Goal: Task Accomplishment & Management: Use online tool/utility

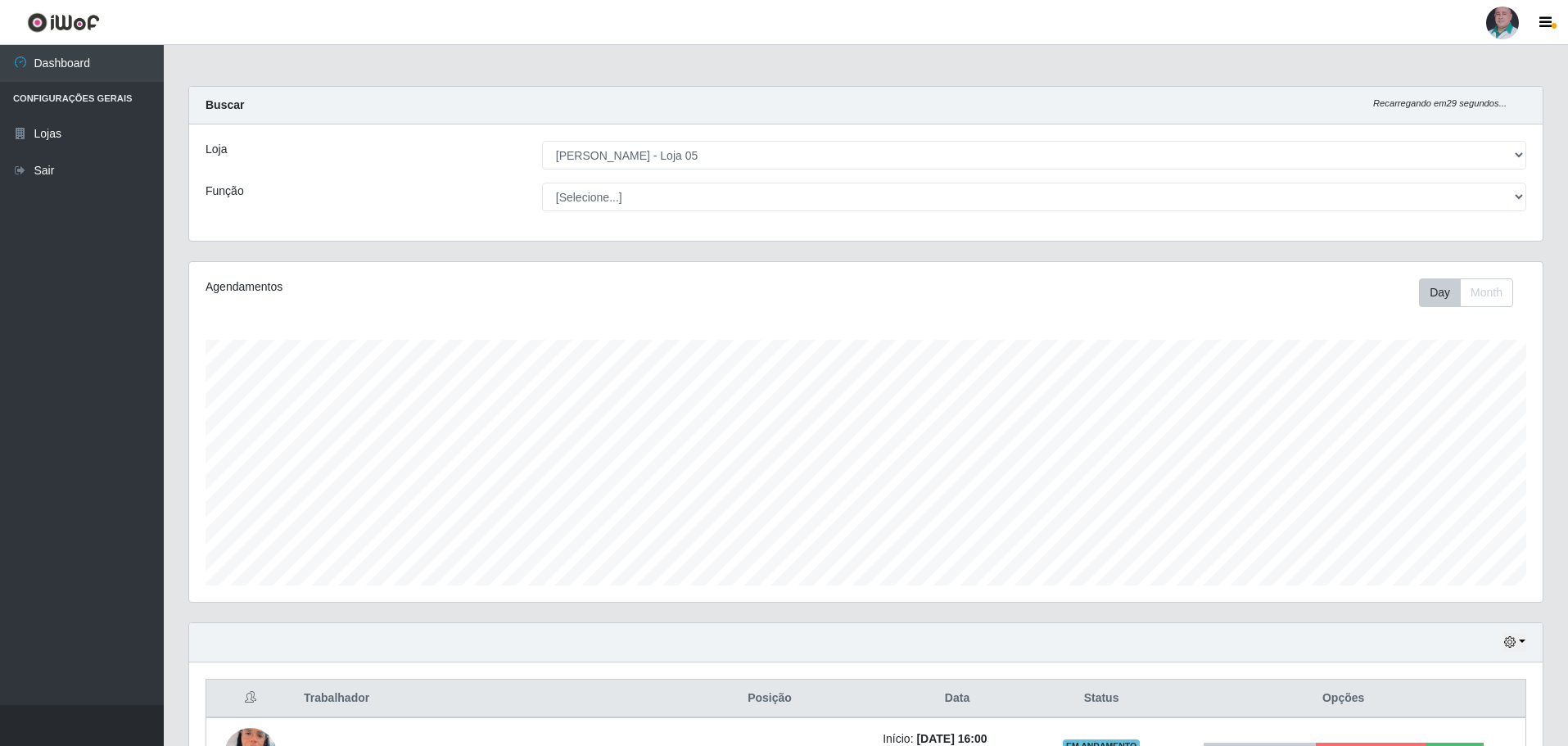
select select "252"
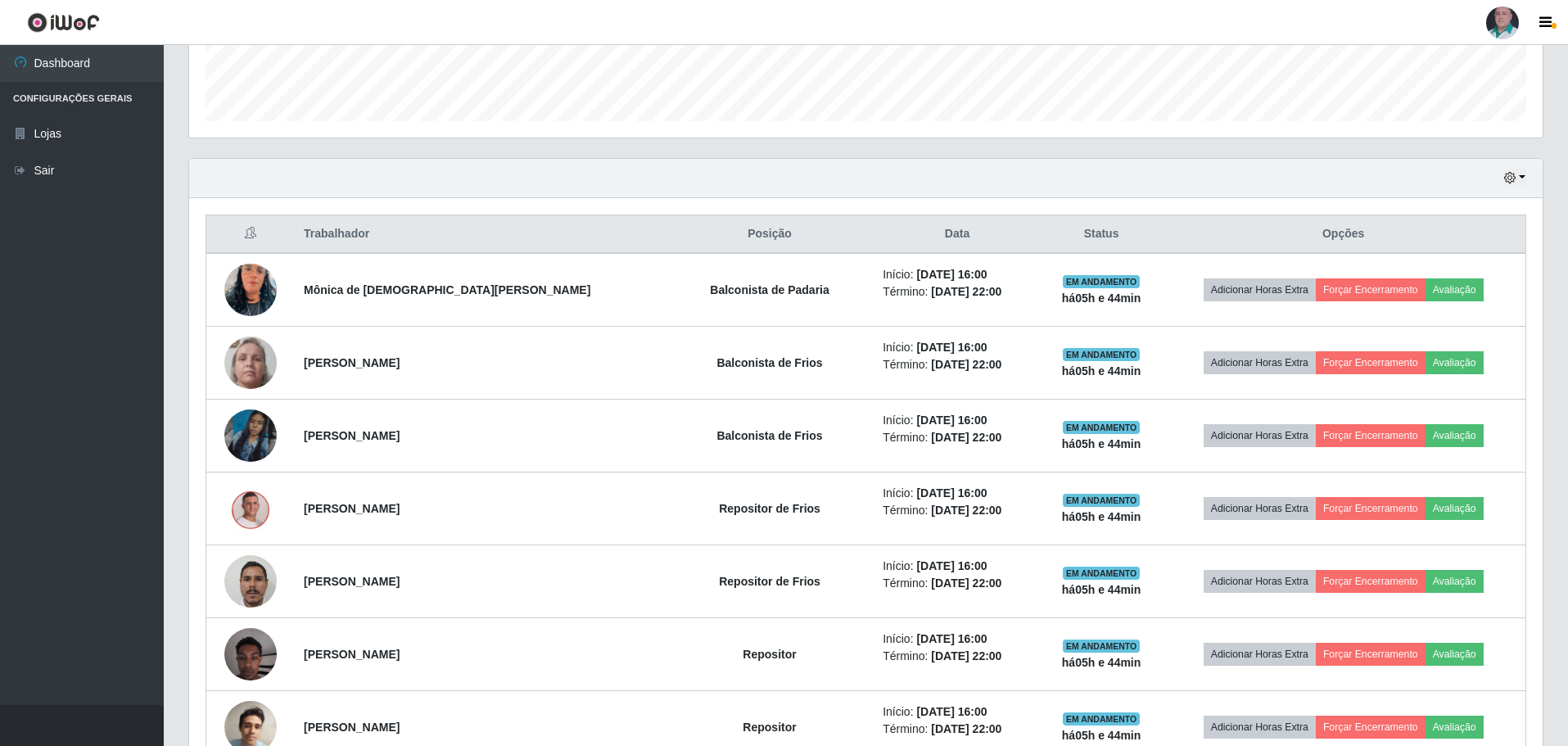
scroll to position [562, 0]
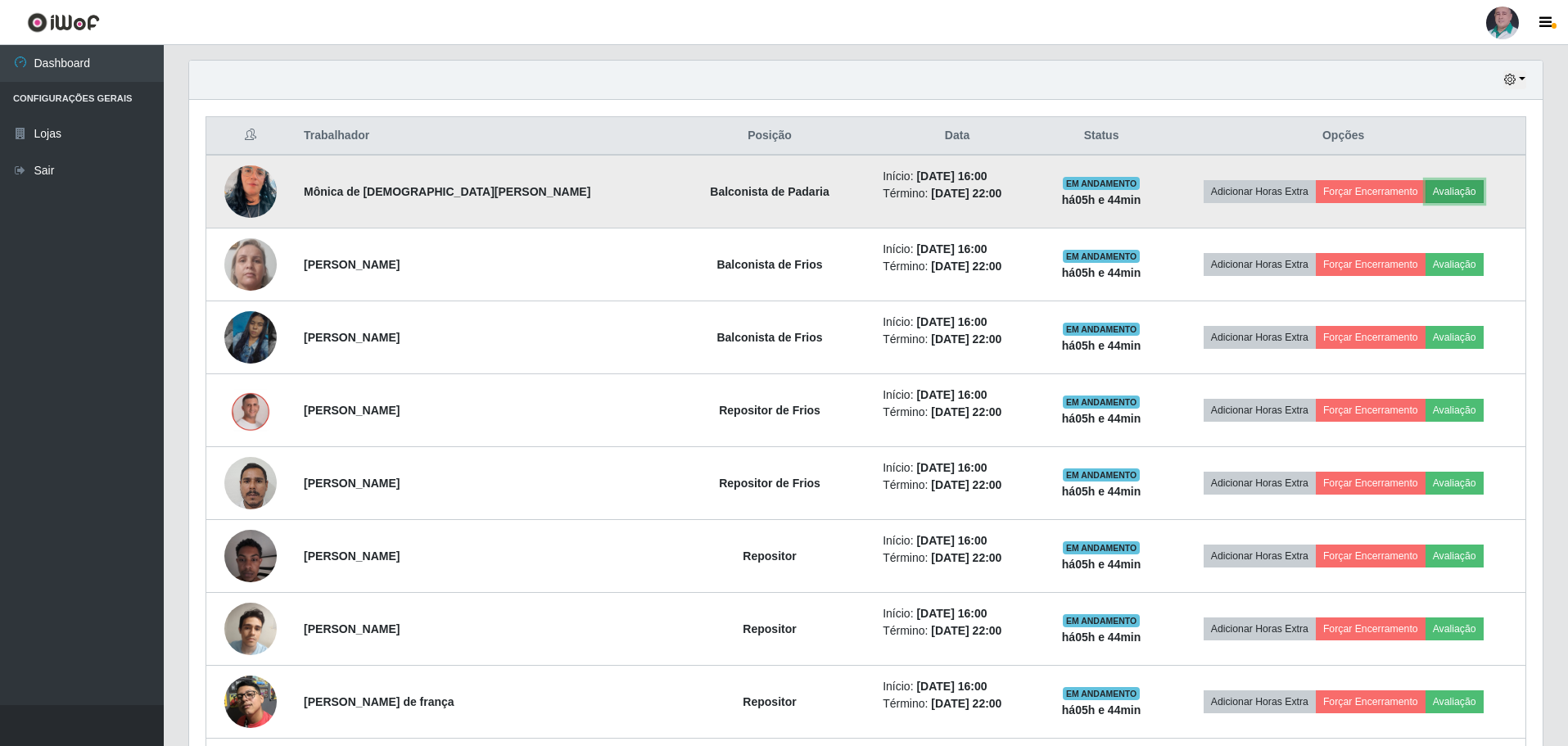
click at [1432, 196] on button "Avaliação" at bounding box center [1455, 192] width 58 height 23
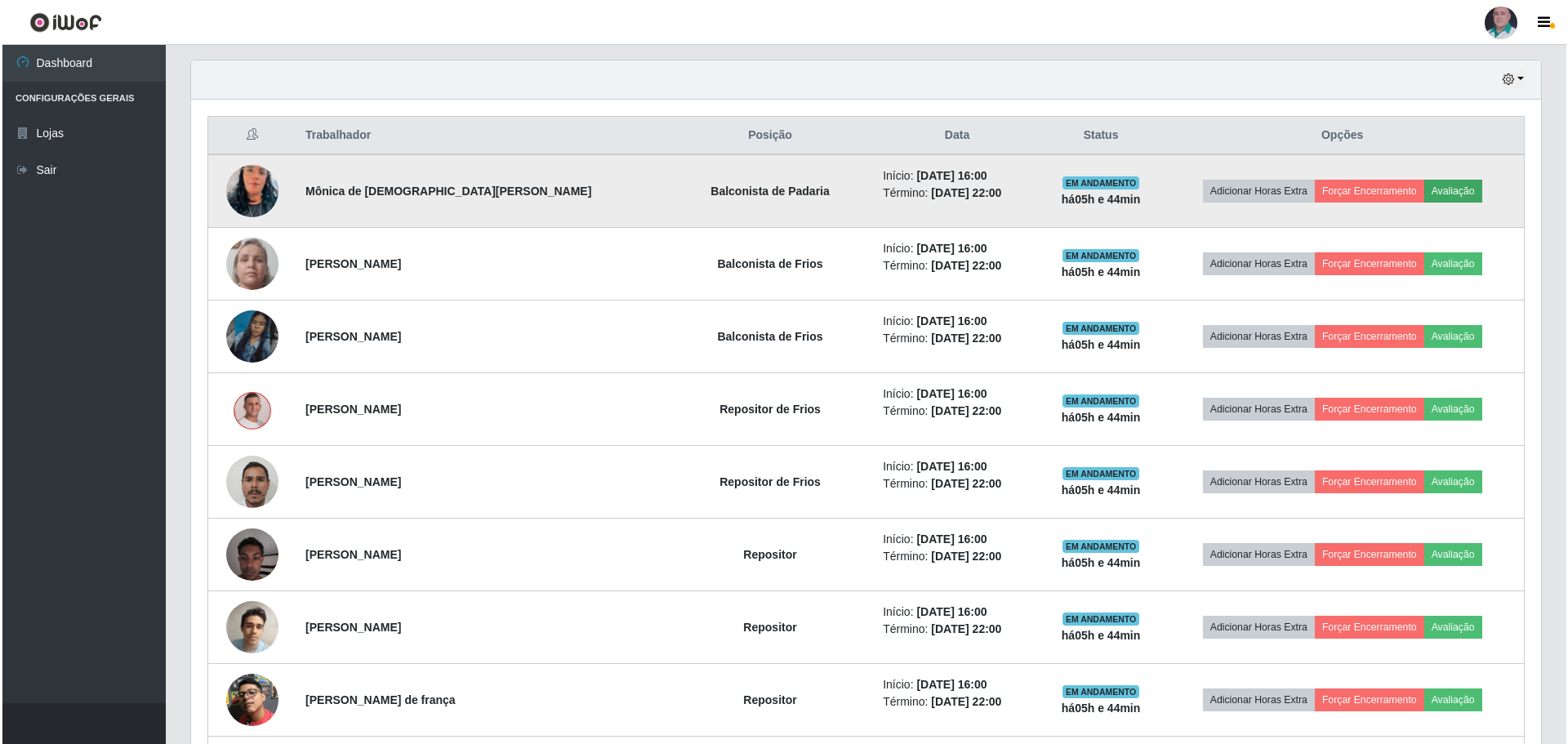
scroll to position [339, 1342]
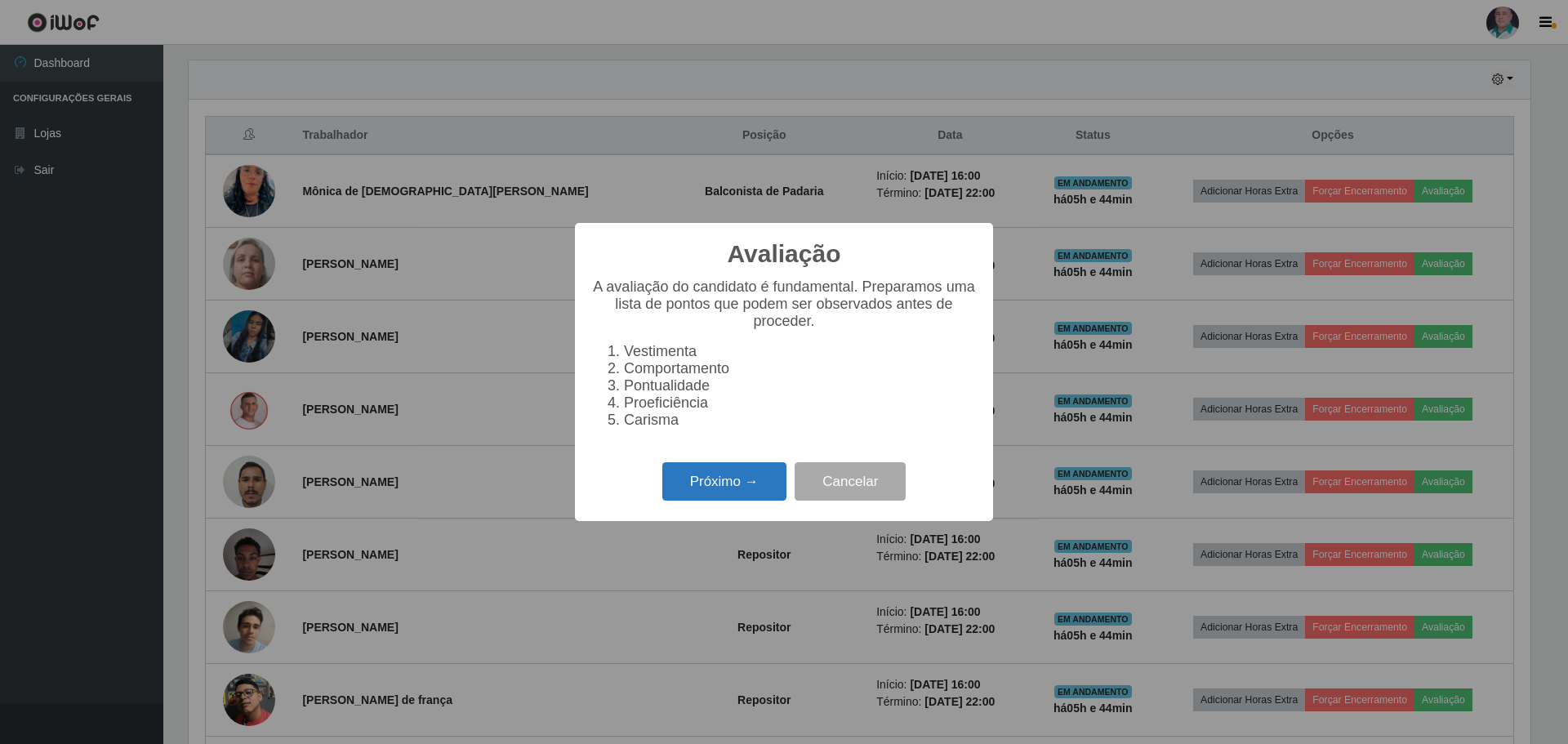
click at [718, 495] on button "Próximo →" at bounding box center [725, 481] width 124 height 38
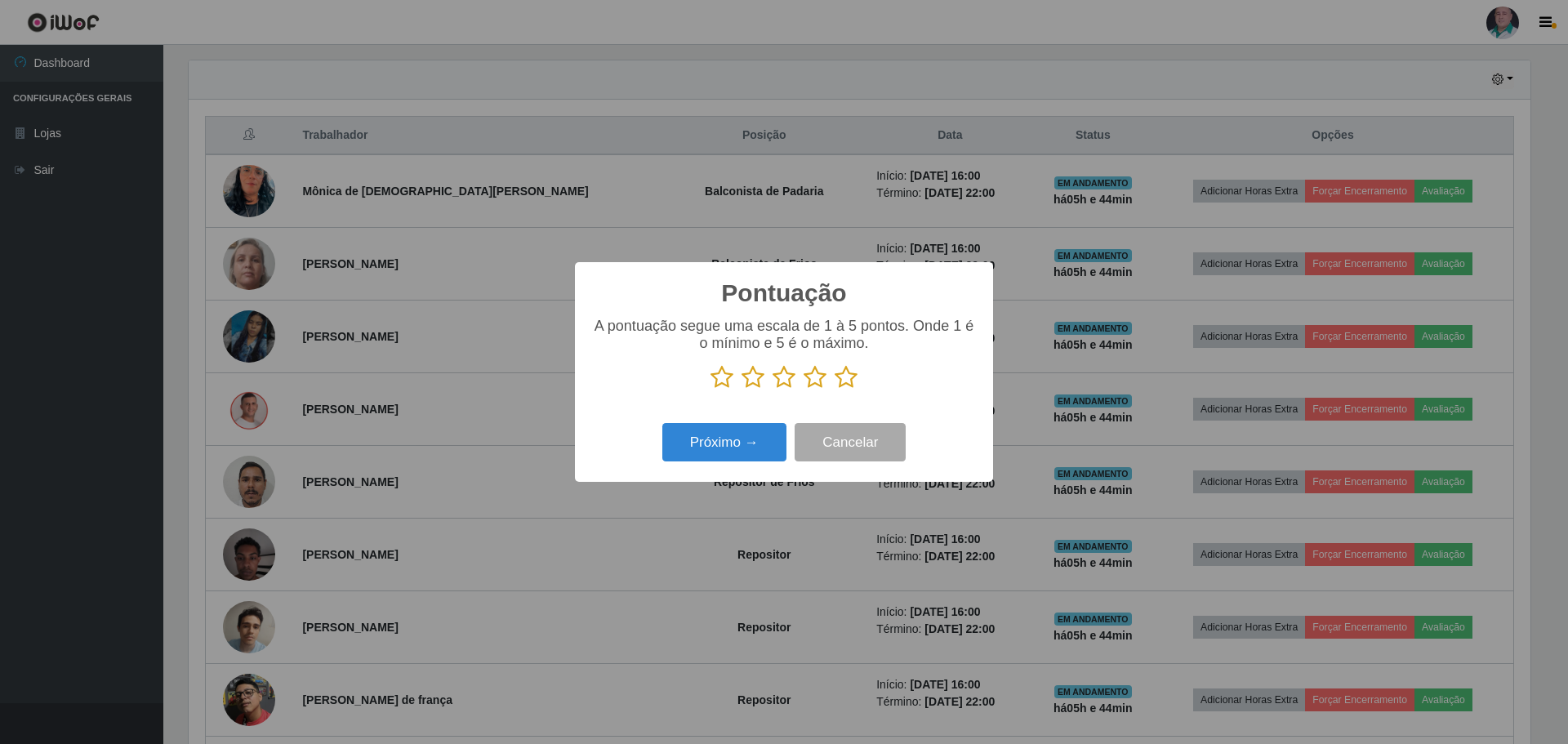
scroll to position [816528, 815398]
click at [841, 385] on icon at bounding box center [846, 378] width 23 height 24
click at [835, 390] on input "radio" at bounding box center [835, 390] width 0 height 0
click at [748, 447] on button "Próximo →" at bounding box center [725, 442] width 124 height 38
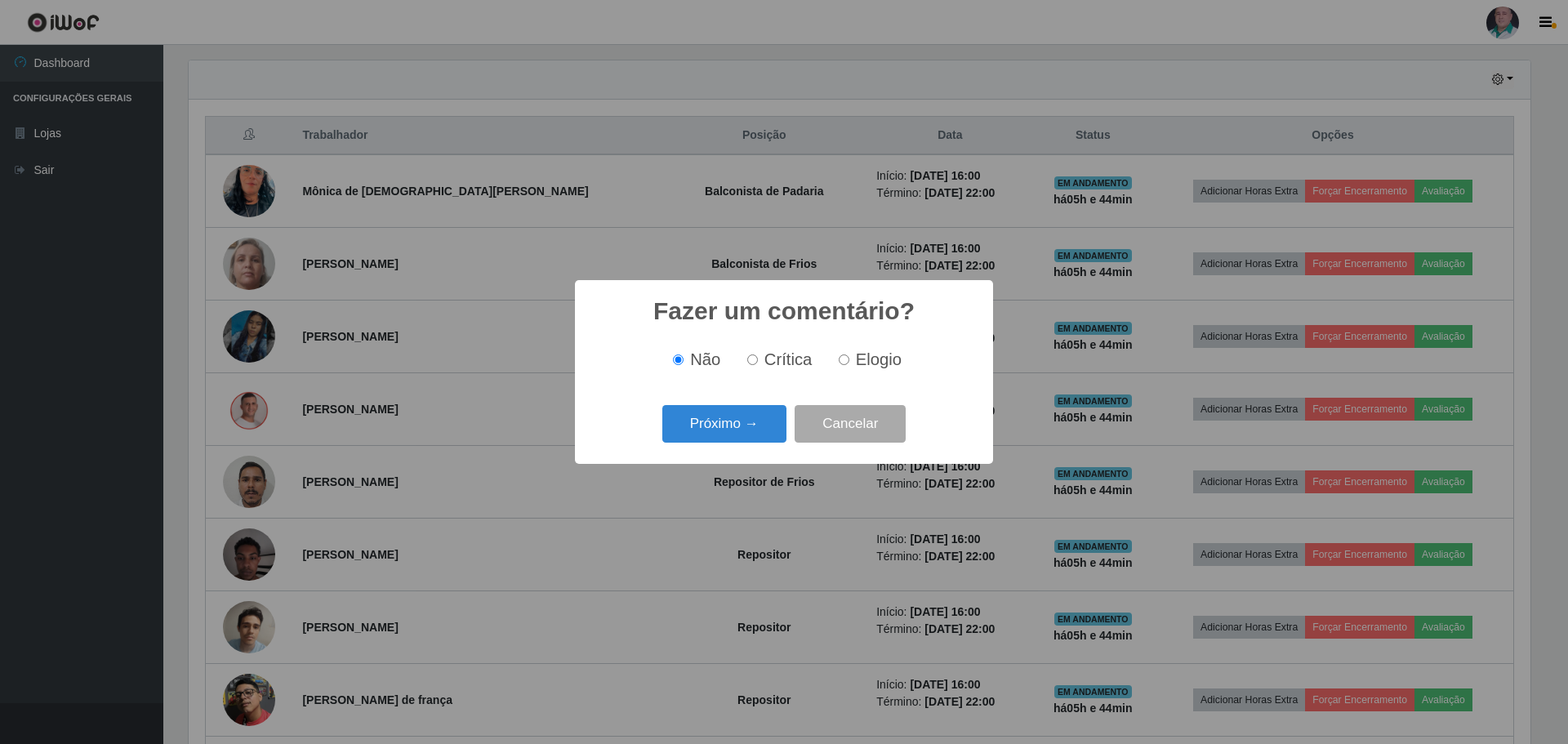
click at [876, 358] on span "Elogio" at bounding box center [878, 359] width 45 height 18
click at [849, 358] on input "Elogio" at bounding box center [844, 359] width 10 height 10
radio input "true"
click at [745, 428] on button "Próximo →" at bounding box center [725, 425] width 124 height 38
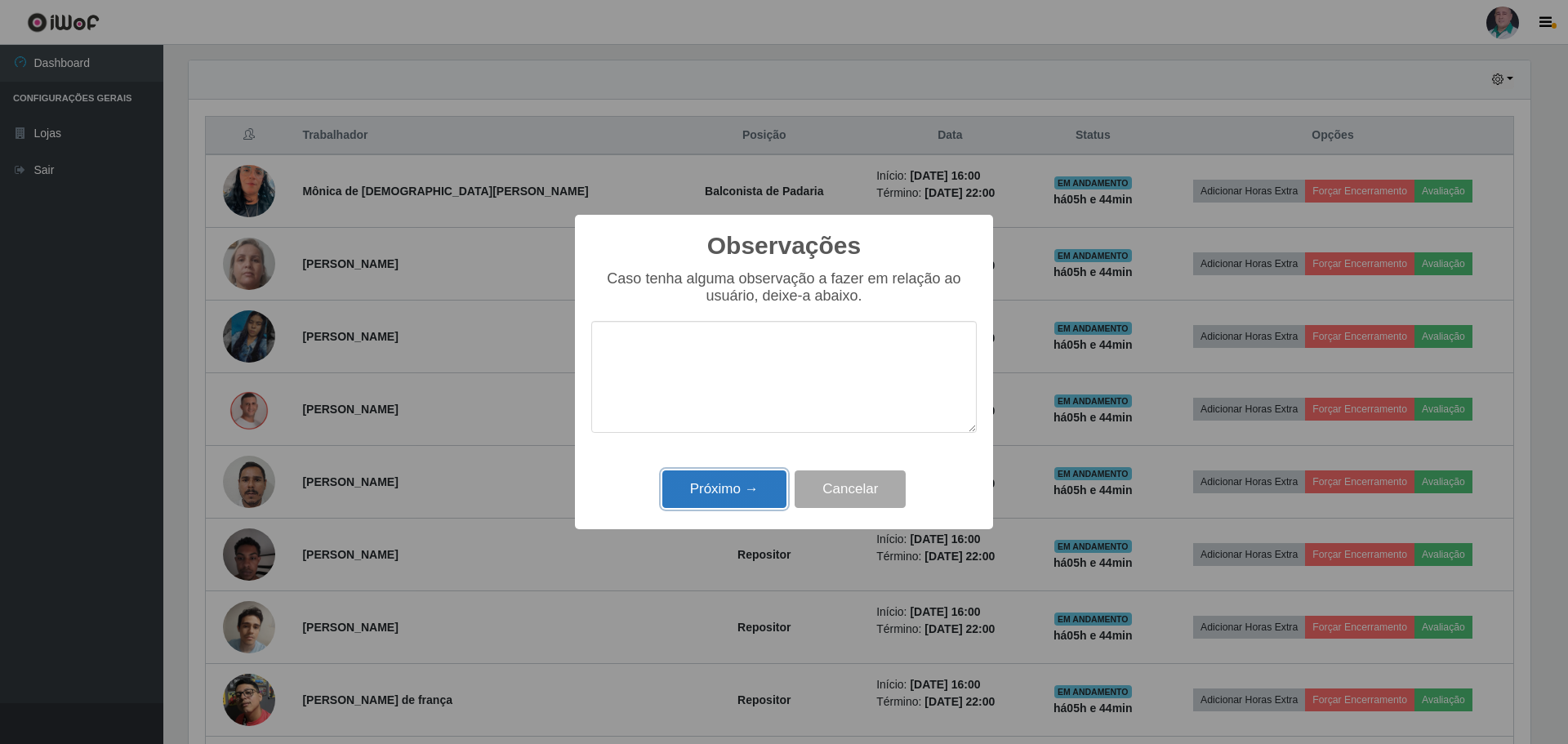
click at [739, 496] on button "Próximo →" at bounding box center [725, 489] width 124 height 38
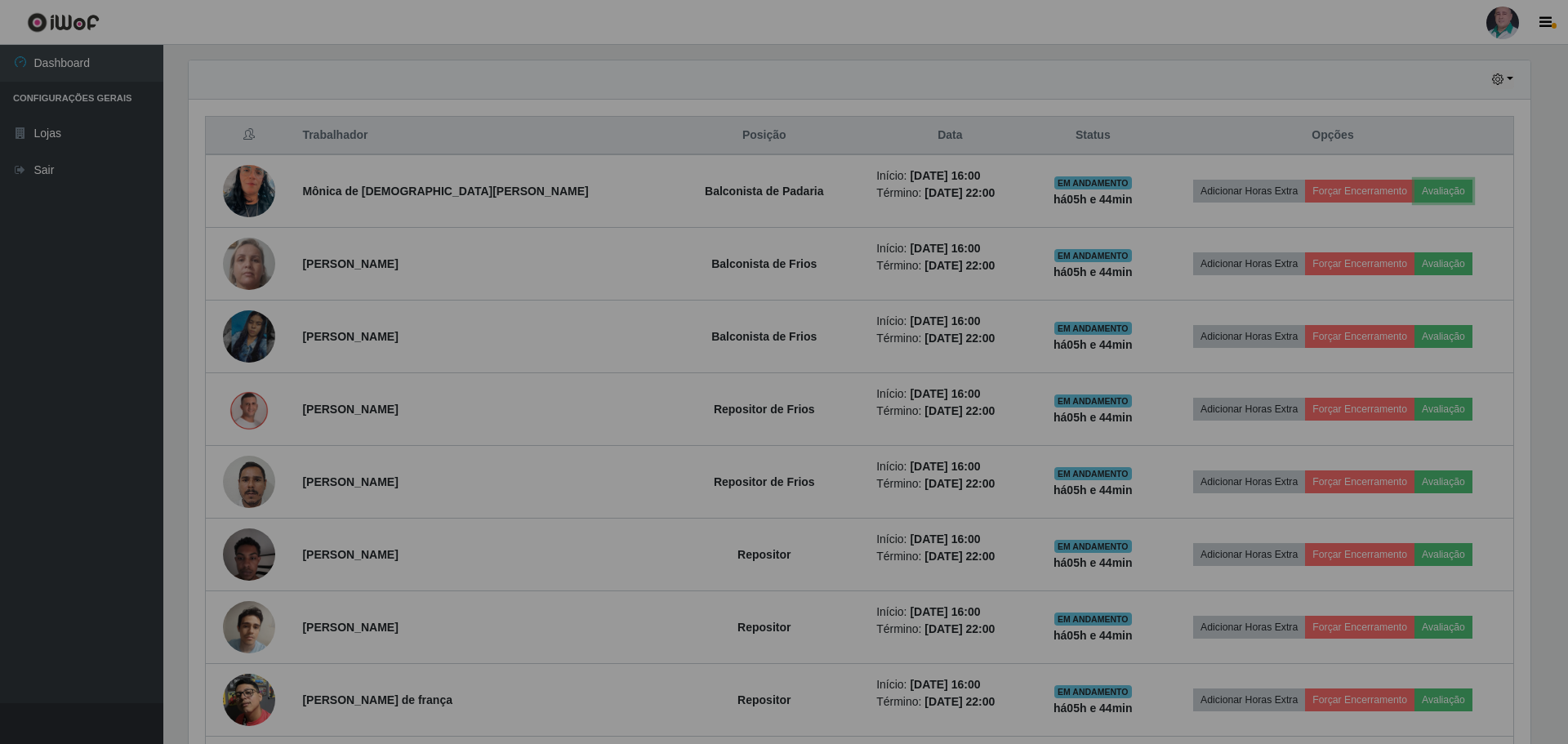
scroll to position [339, 1350]
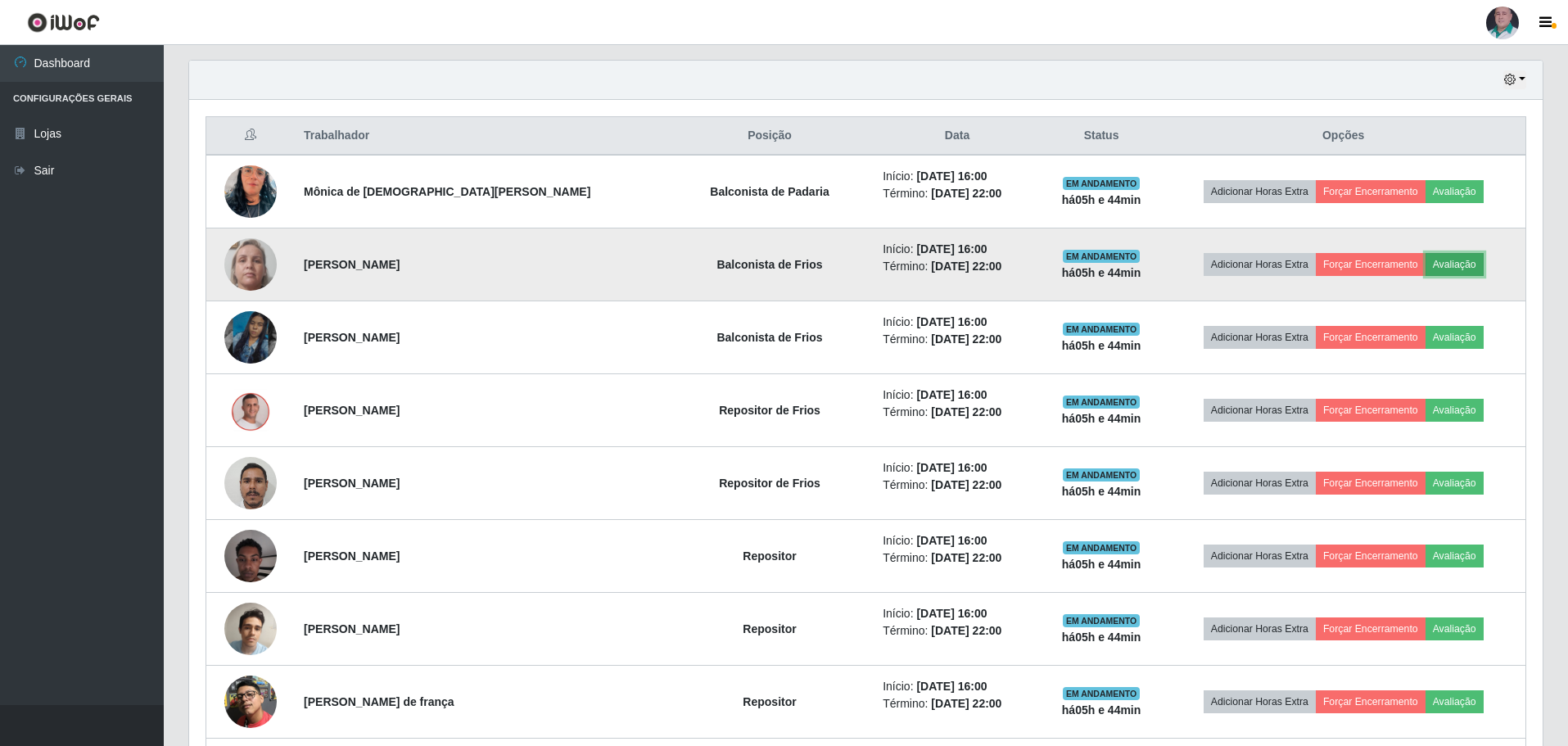
click at [1446, 268] on button "Avaliação" at bounding box center [1455, 264] width 58 height 23
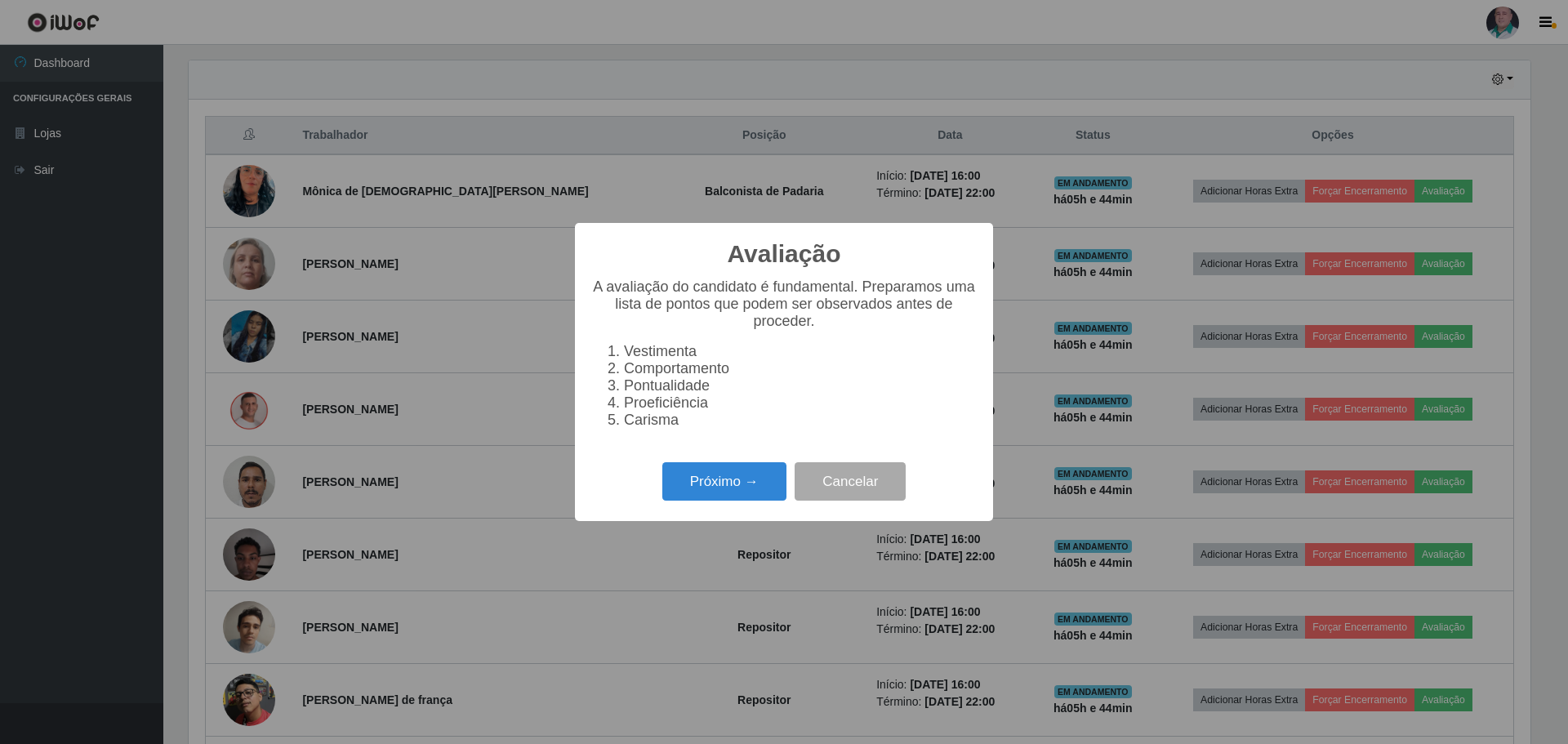
click at [754, 468] on div "Próximo → Cancelar" at bounding box center [784, 481] width 385 height 46
click at [749, 495] on button "Próximo →" at bounding box center [725, 481] width 124 height 38
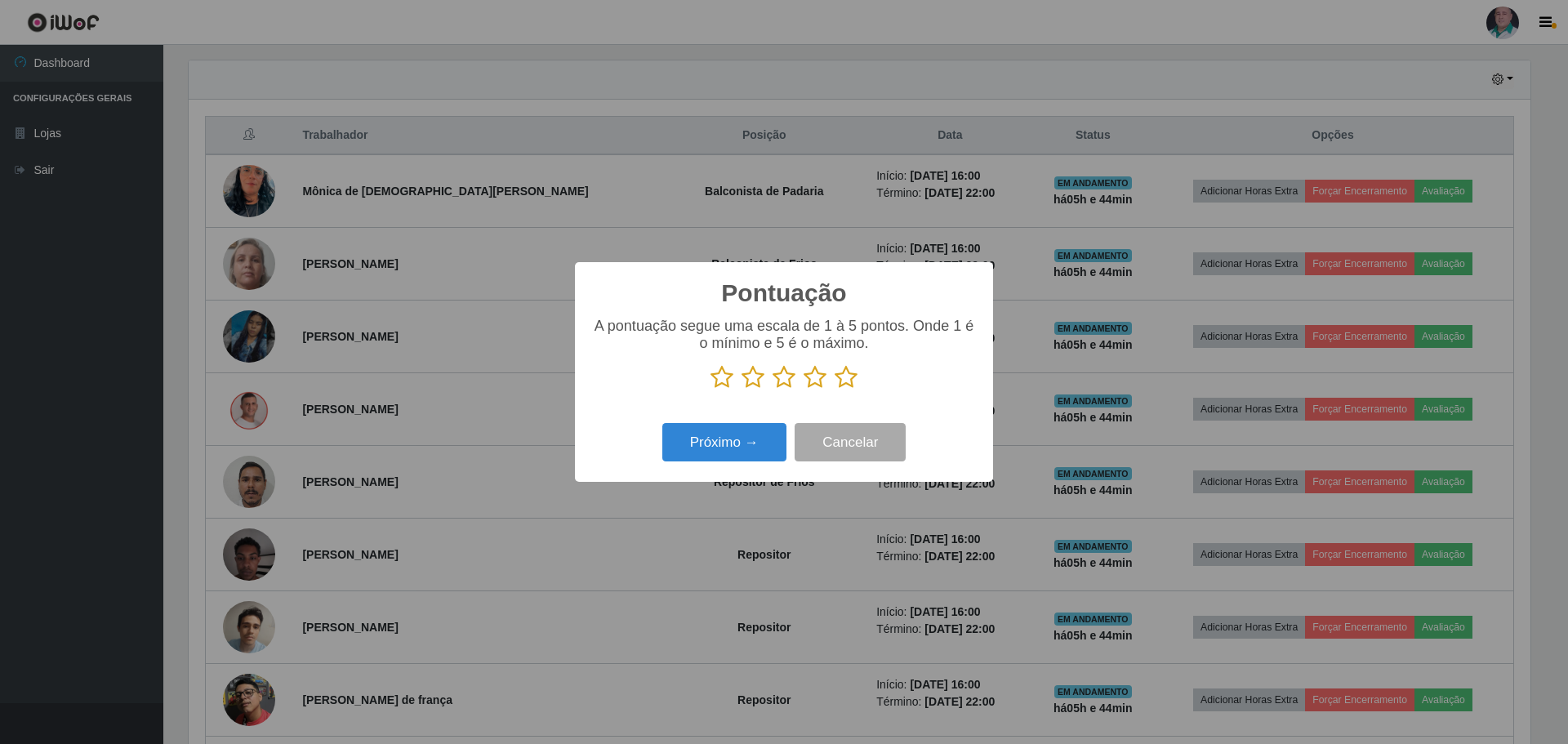
click at [843, 379] on icon at bounding box center [846, 378] width 23 height 24
click at [835, 390] on input "radio" at bounding box center [835, 390] width 0 height 0
click at [735, 447] on button "Próximo →" at bounding box center [725, 442] width 124 height 38
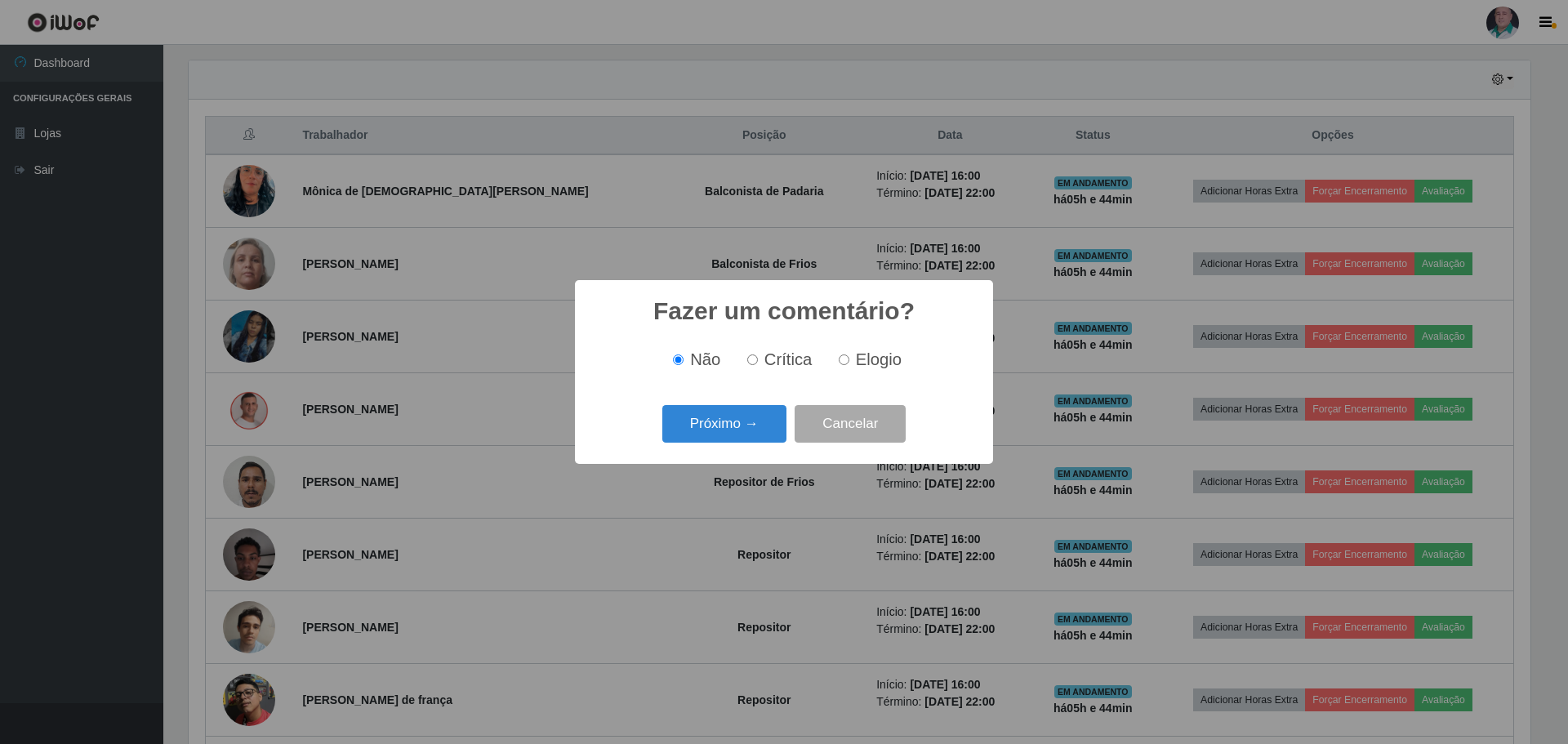
click at [842, 357] on input "Elogio" at bounding box center [844, 359] width 10 height 10
radio input "true"
click at [738, 427] on button "Próximo →" at bounding box center [725, 425] width 124 height 38
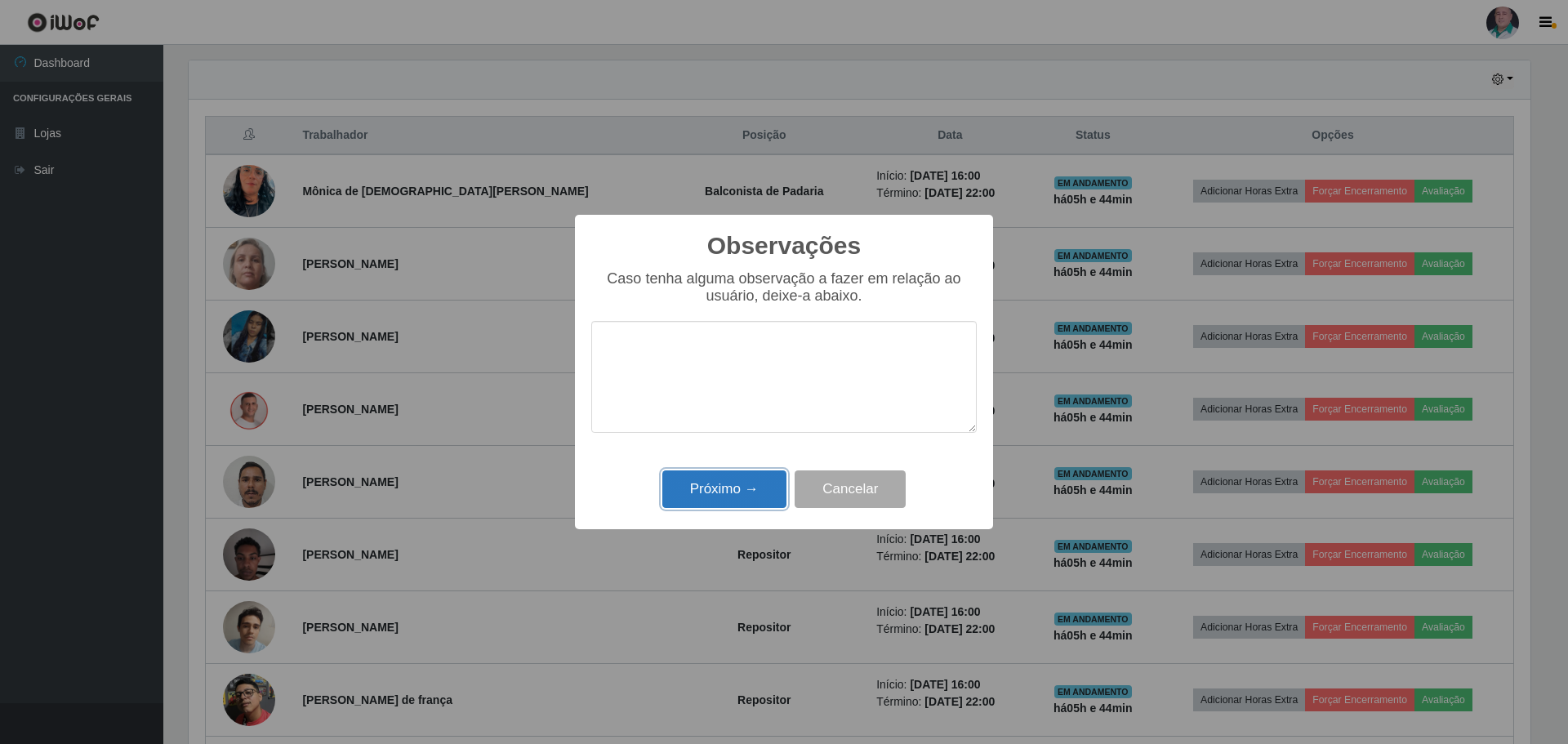
click at [727, 487] on button "Próximo →" at bounding box center [725, 489] width 124 height 38
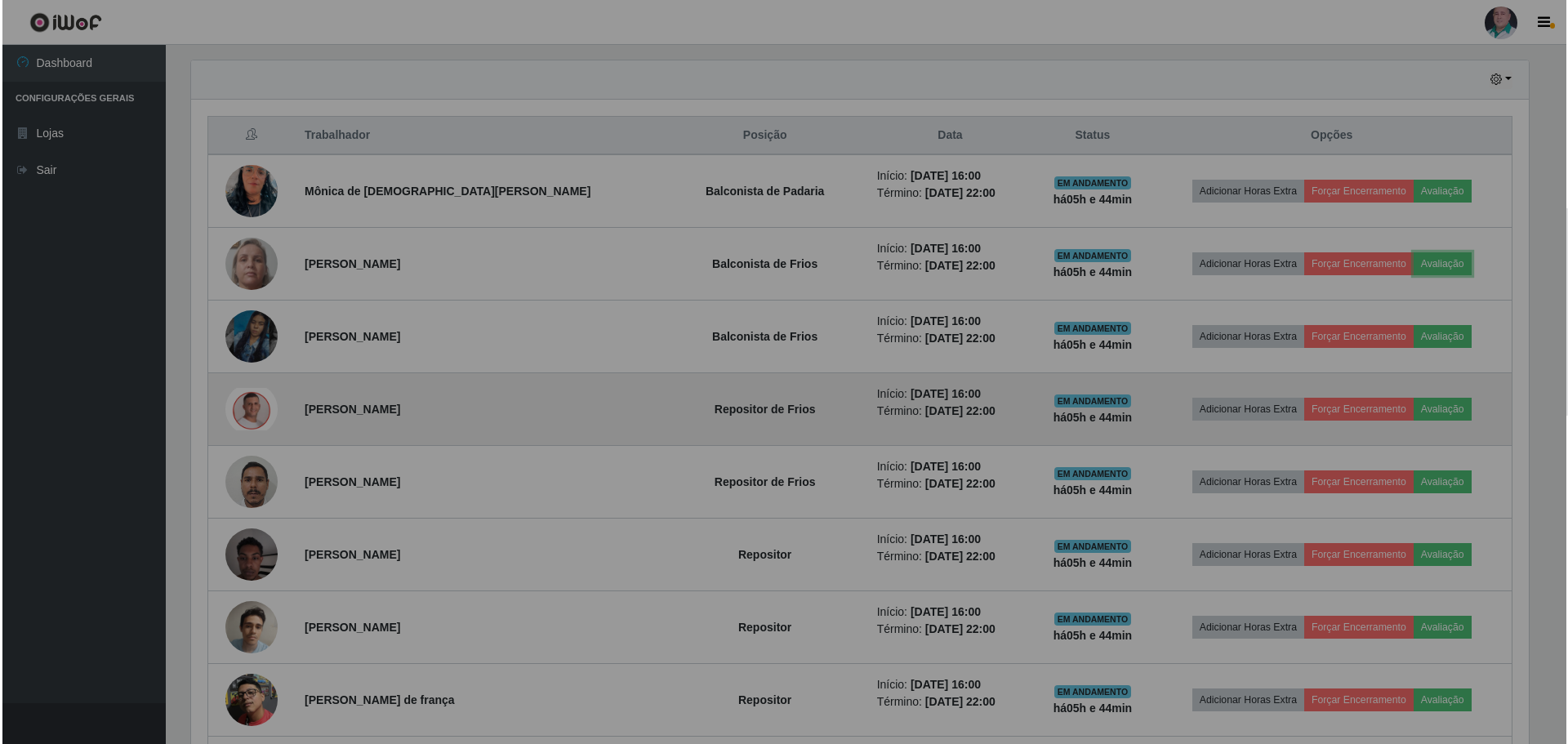
scroll to position [339, 1350]
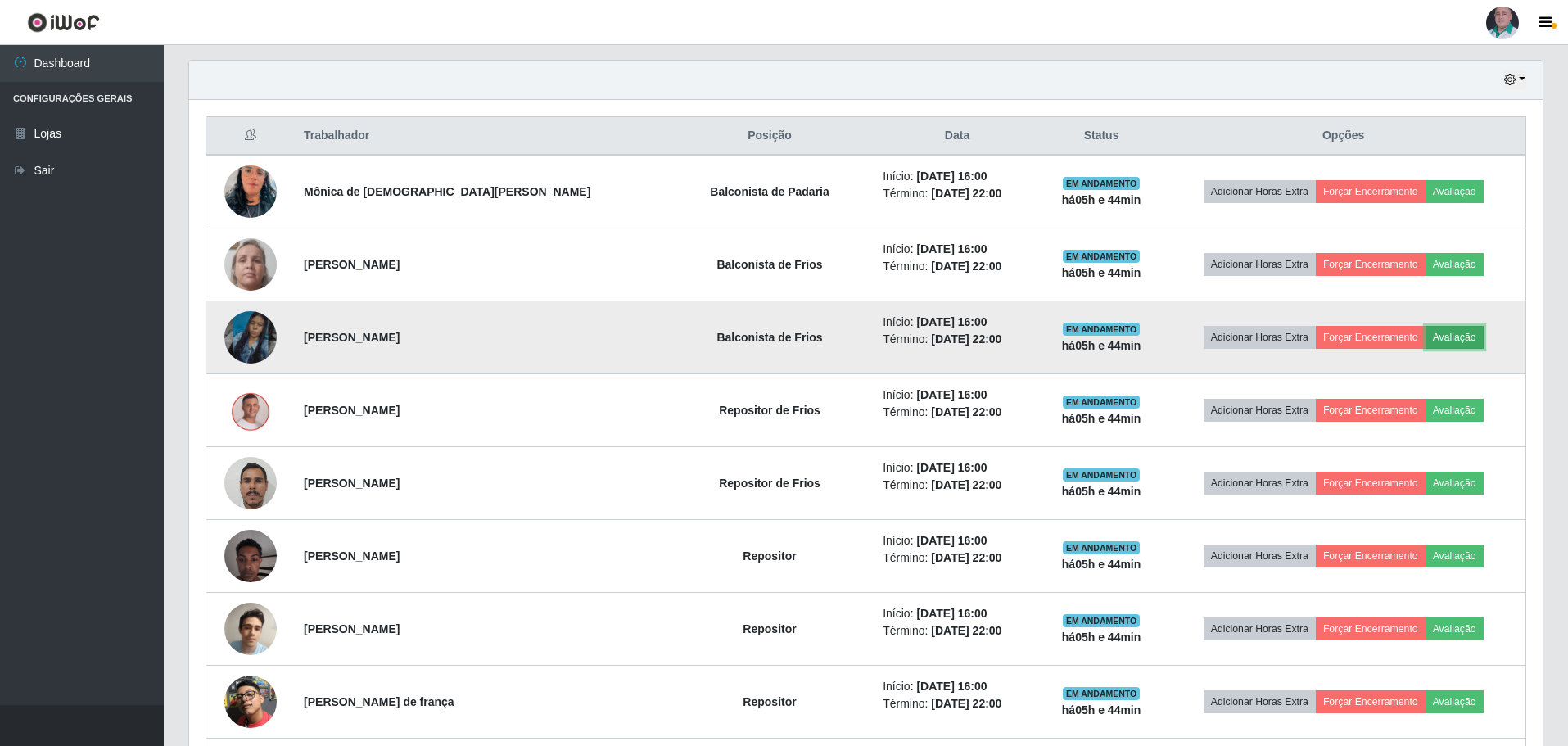
click at [1443, 339] on button "Avaliação" at bounding box center [1455, 338] width 58 height 23
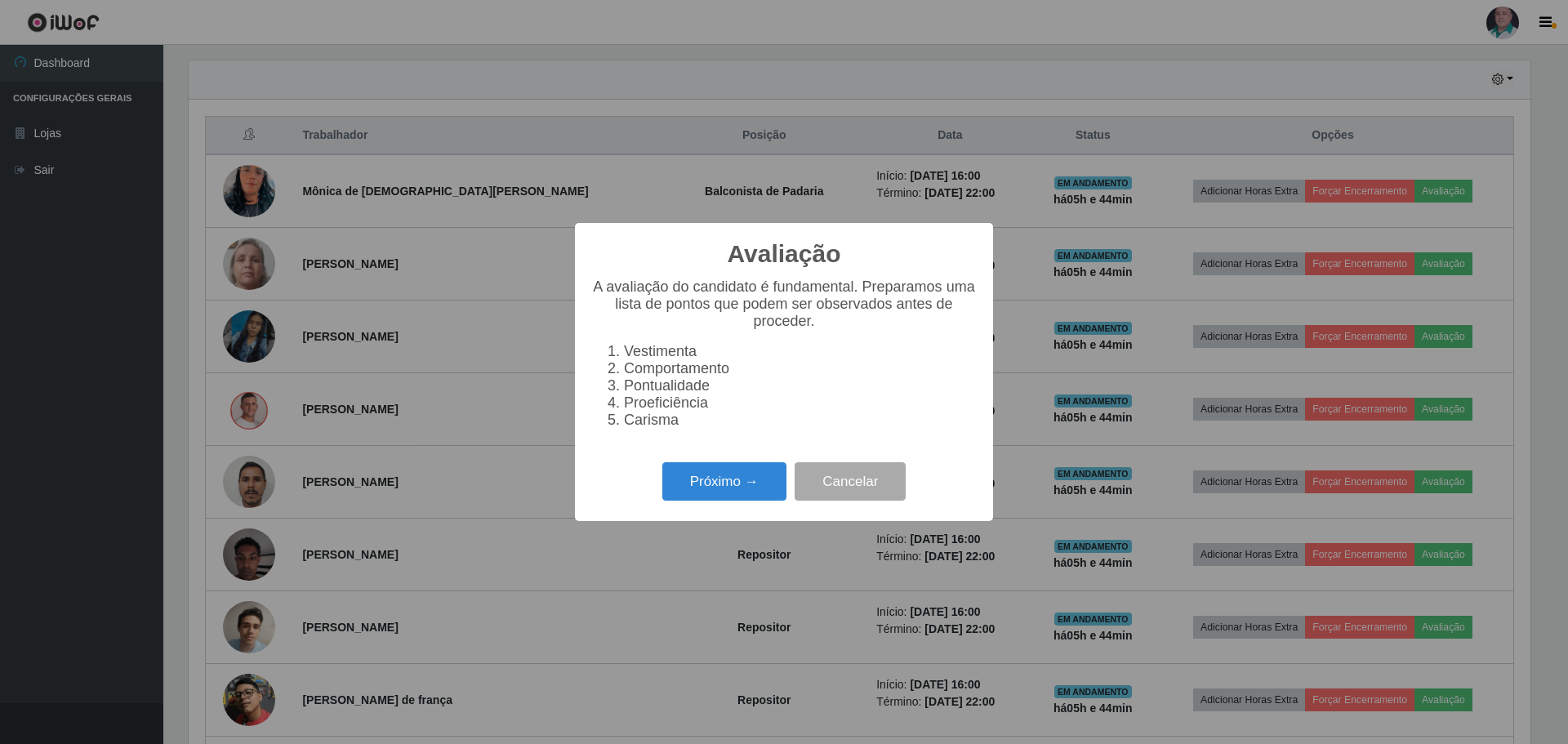
scroll to position [339, 1342]
click at [710, 494] on button "Próximo →" at bounding box center [725, 481] width 124 height 38
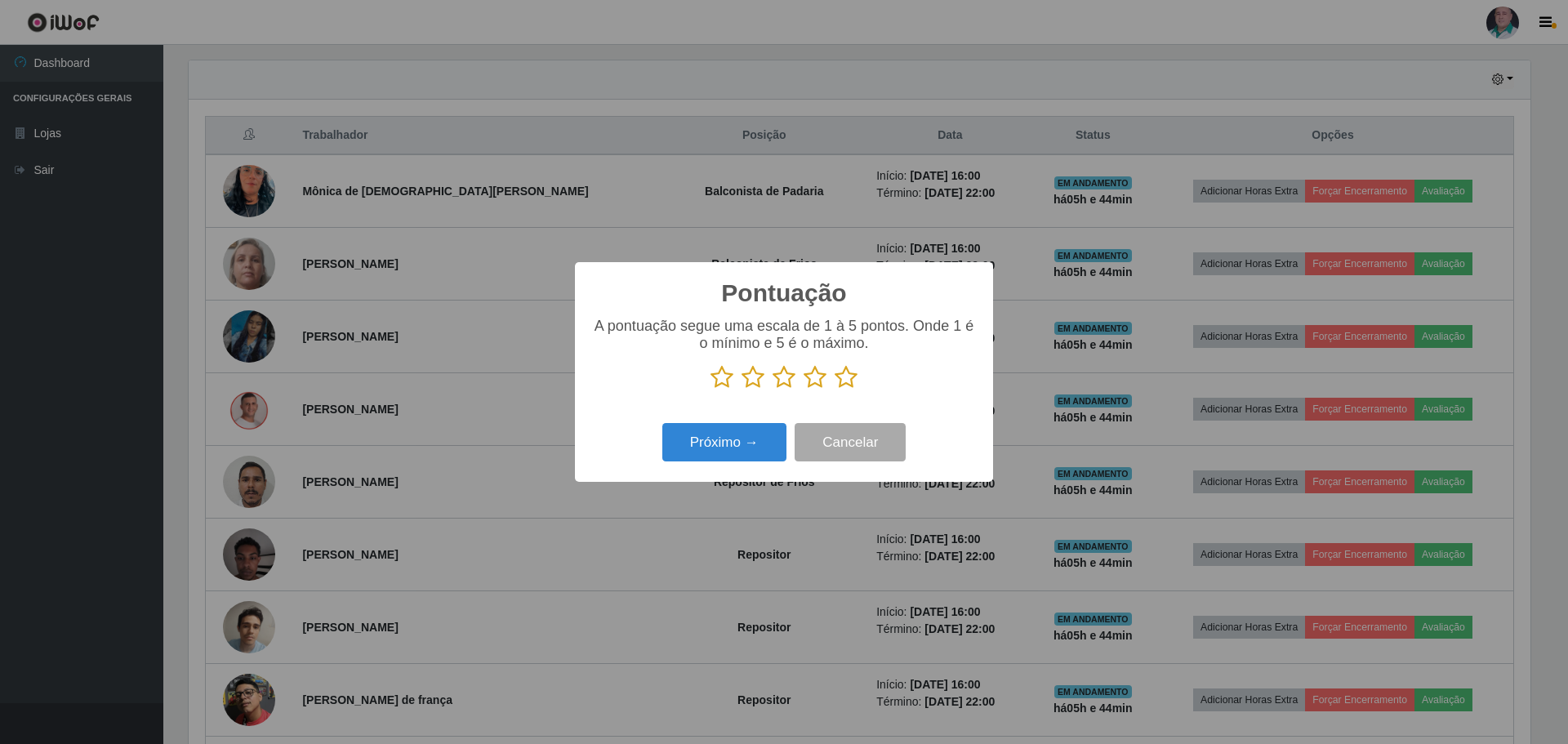
scroll to position [816528, 815398]
click at [842, 375] on icon at bounding box center [846, 378] width 23 height 24
click at [835, 390] on input "radio" at bounding box center [835, 390] width 0 height 0
click at [763, 445] on button "Próximo →" at bounding box center [725, 442] width 124 height 38
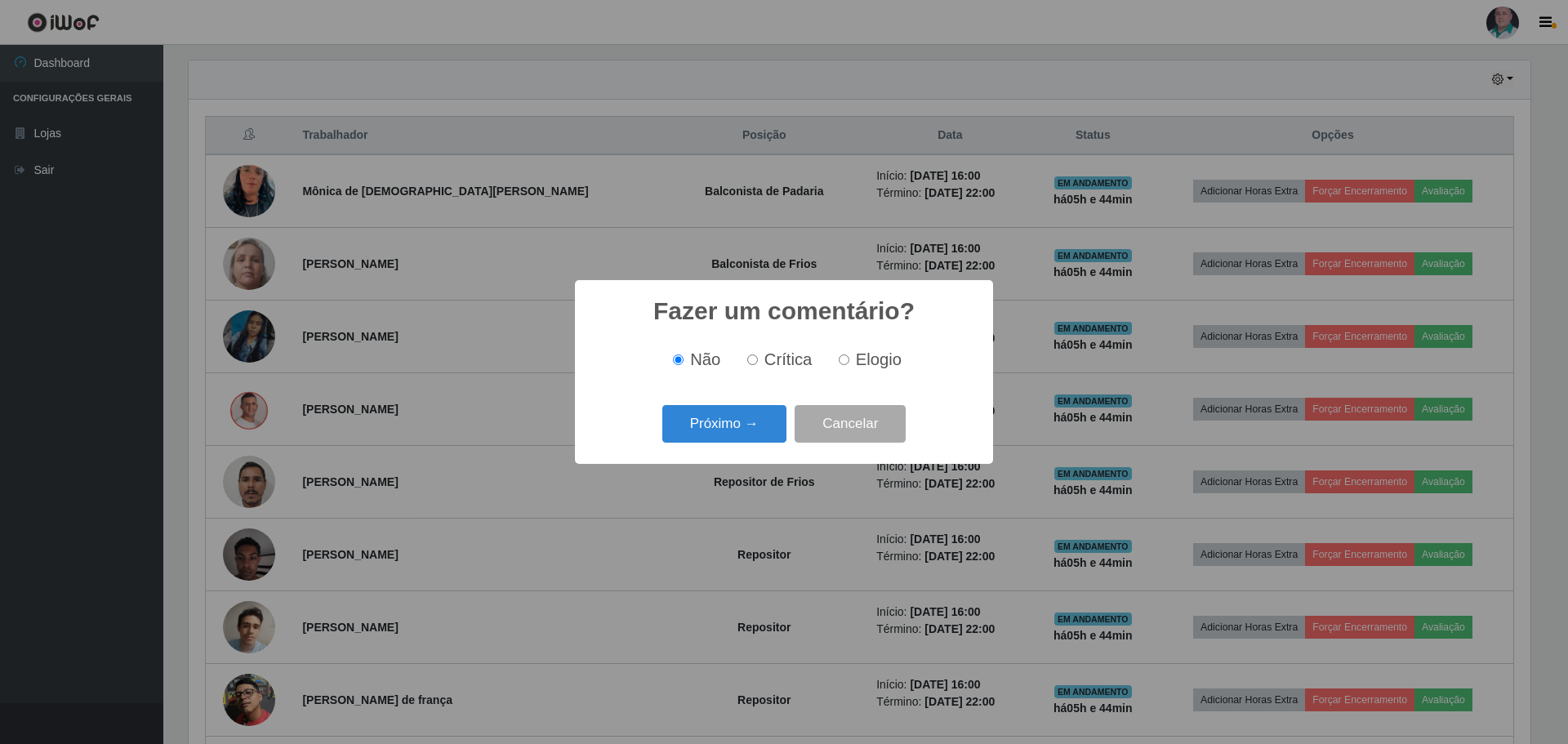
click at [850, 356] on label "Elogio" at bounding box center [867, 360] width 70 height 19
click at [849, 356] on input "Elogio" at bounding box center [844, 359] width 10 height 10
radio input "true"
click at [743, 431] on button "Próximo →" at bounding box center [725, 425] width 124 height 38
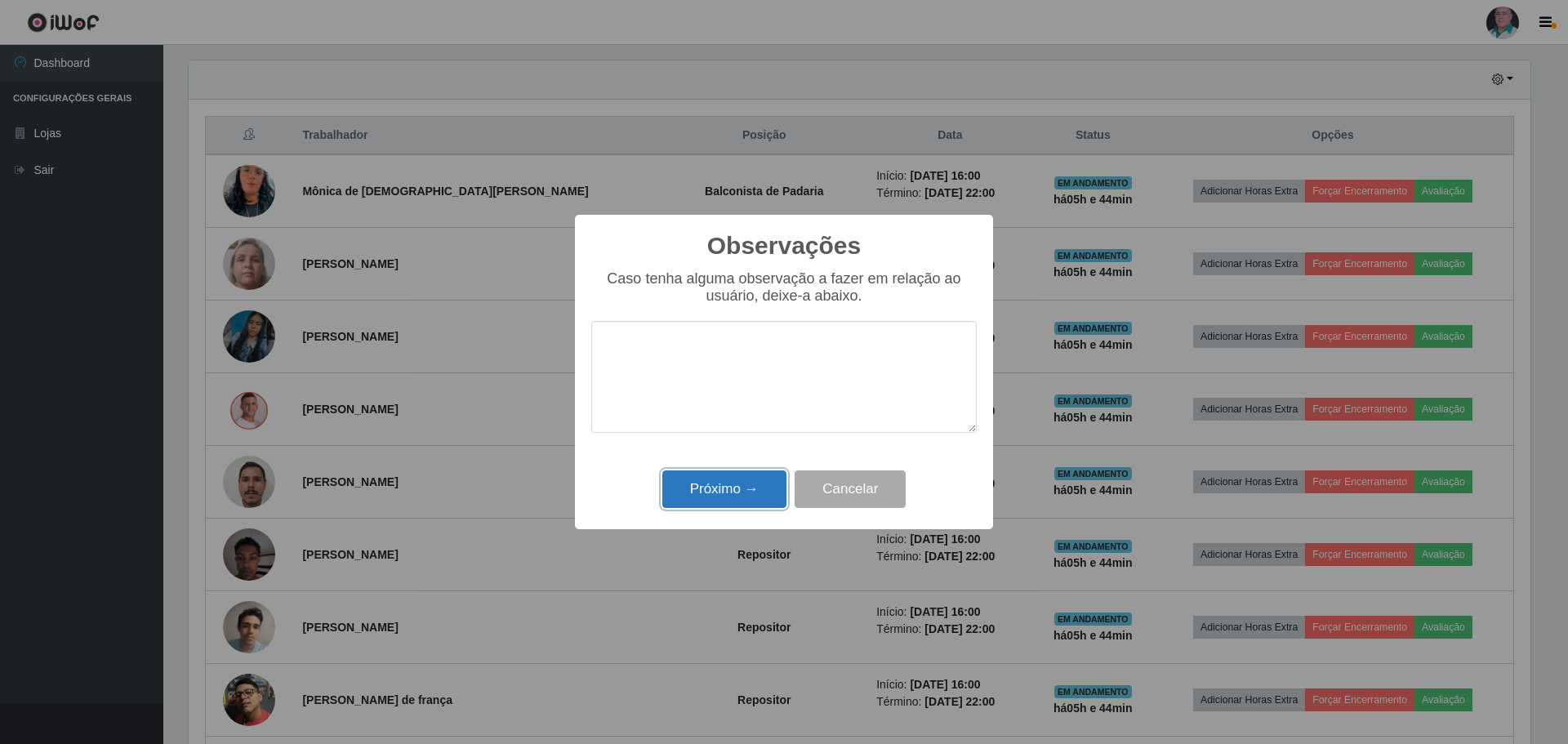
click at [714, 495] on button "Próximo →" at bounding box center [725, 489] width 124 height 38
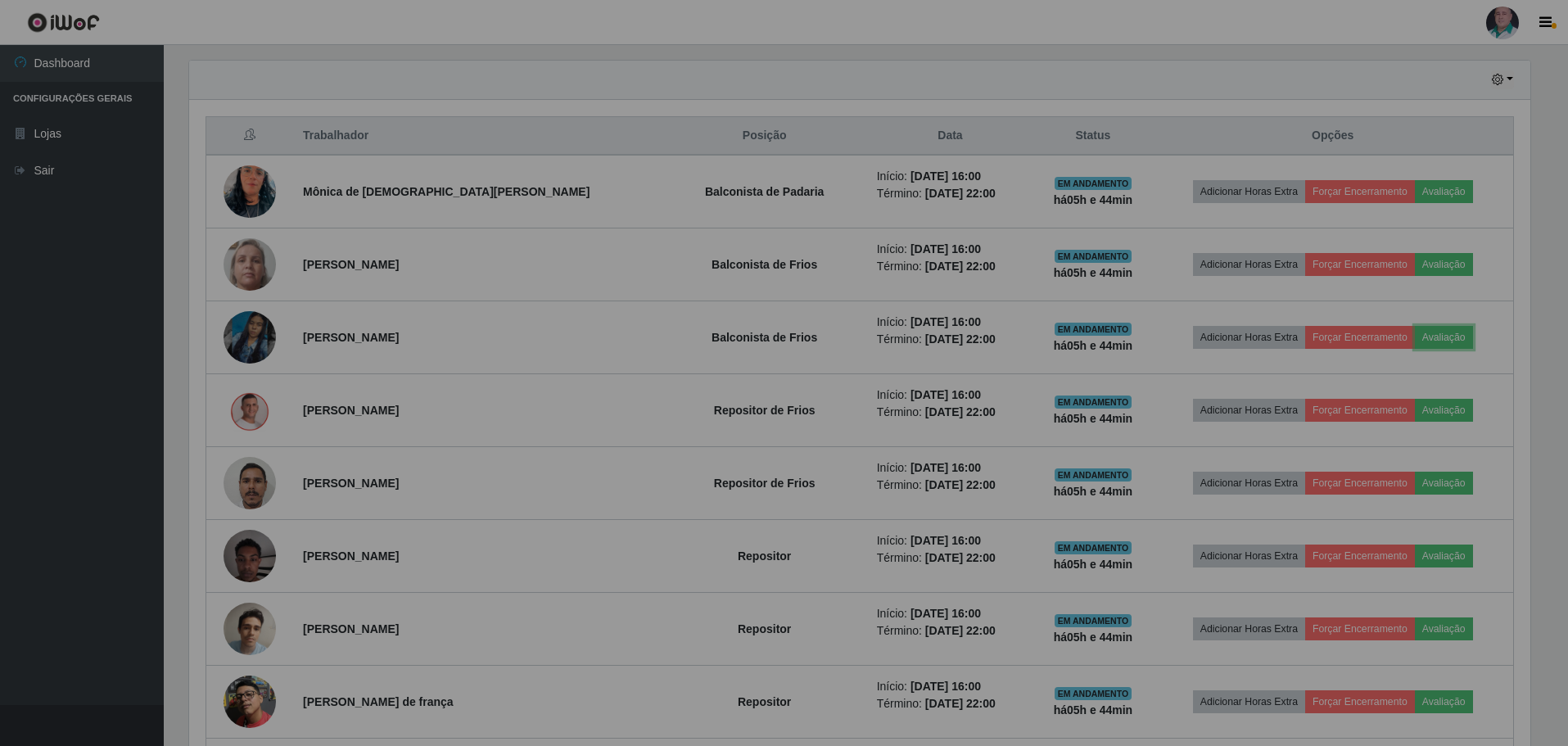
scroll to position [340, 1354]
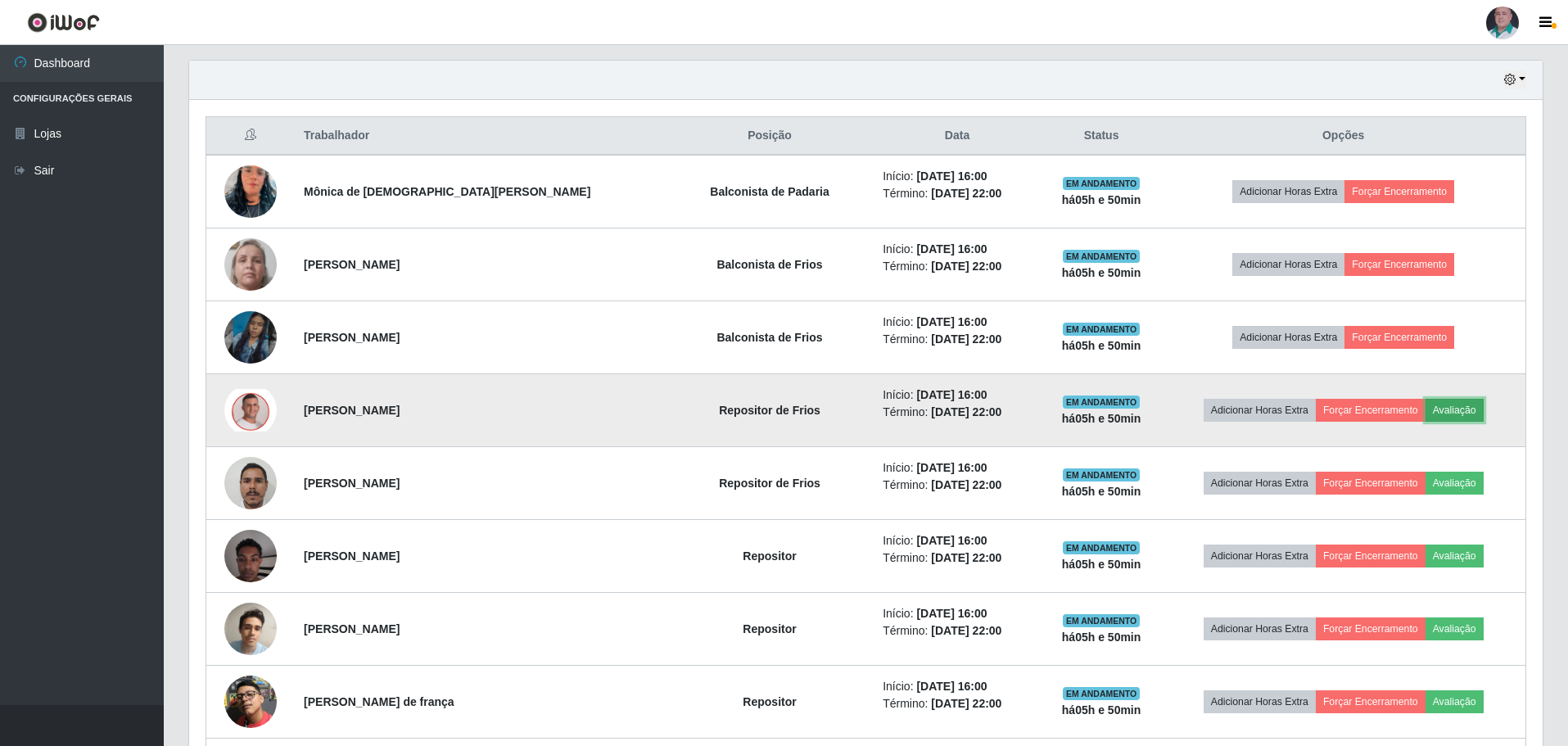
click at [1448, 406] on button "Avaliação" at bounding box center [1455, 410] width 58 height 23
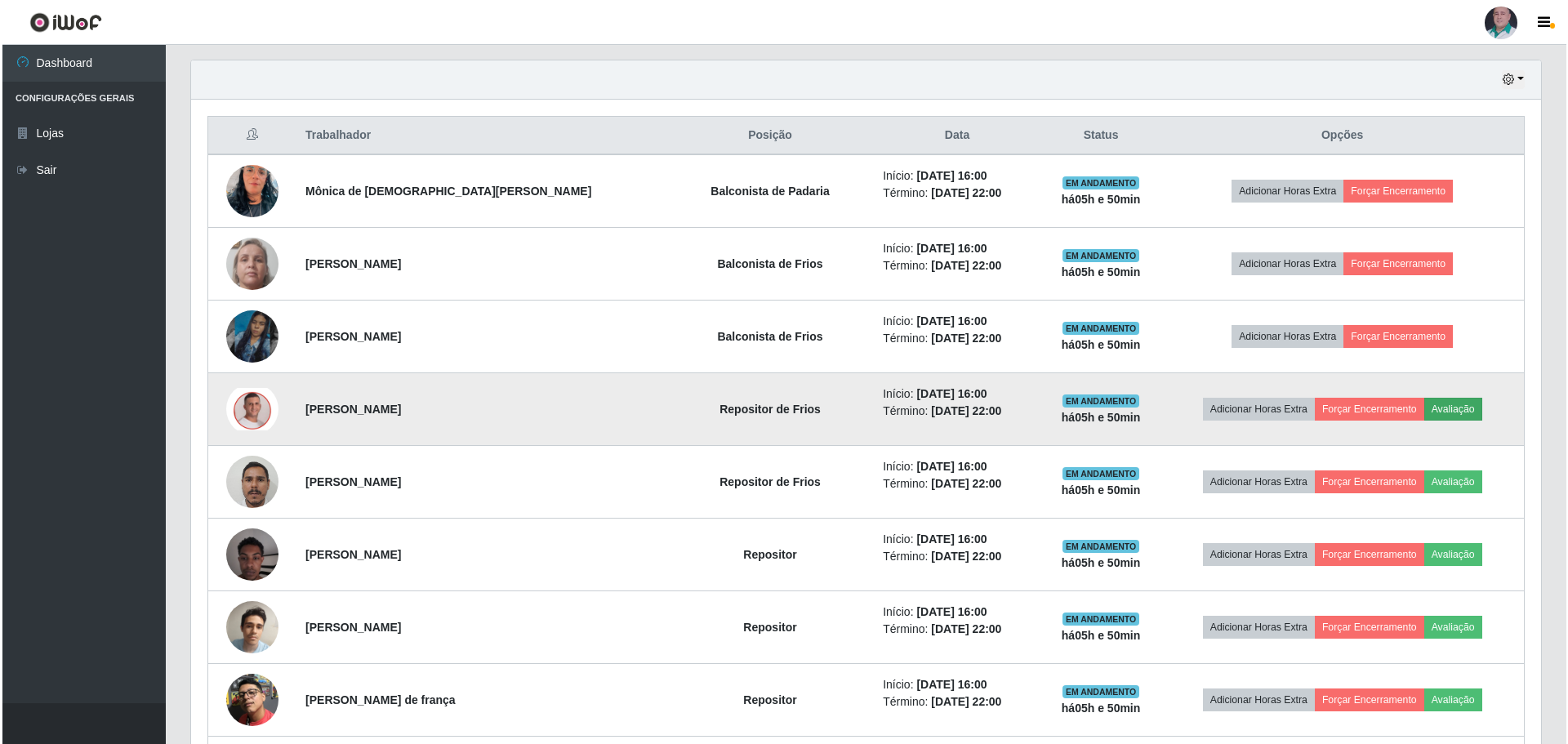
scroll to position [339, 1342]
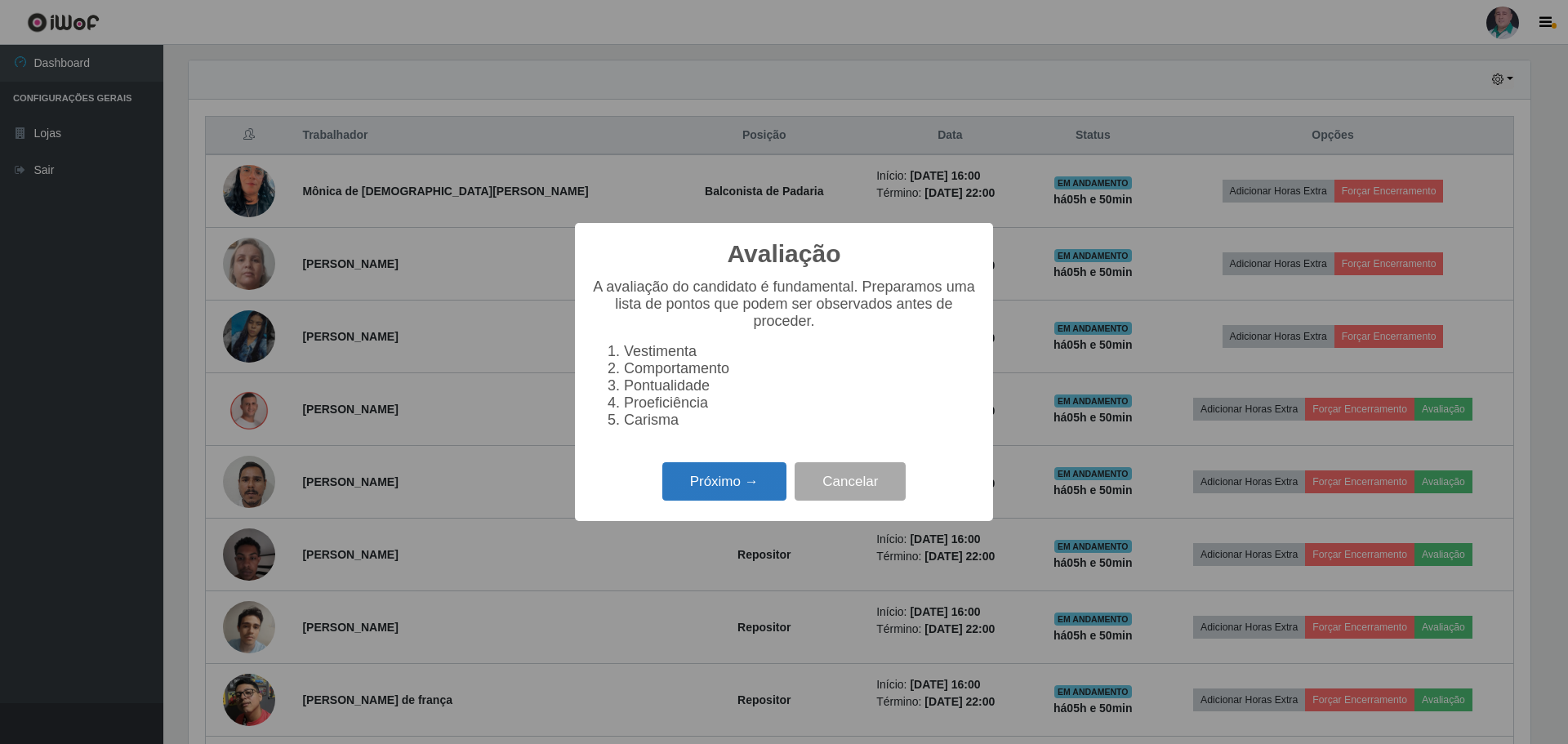
click at [734, 483] on button "Próximo →" at bounding box center [725, 481] width 124 height 38
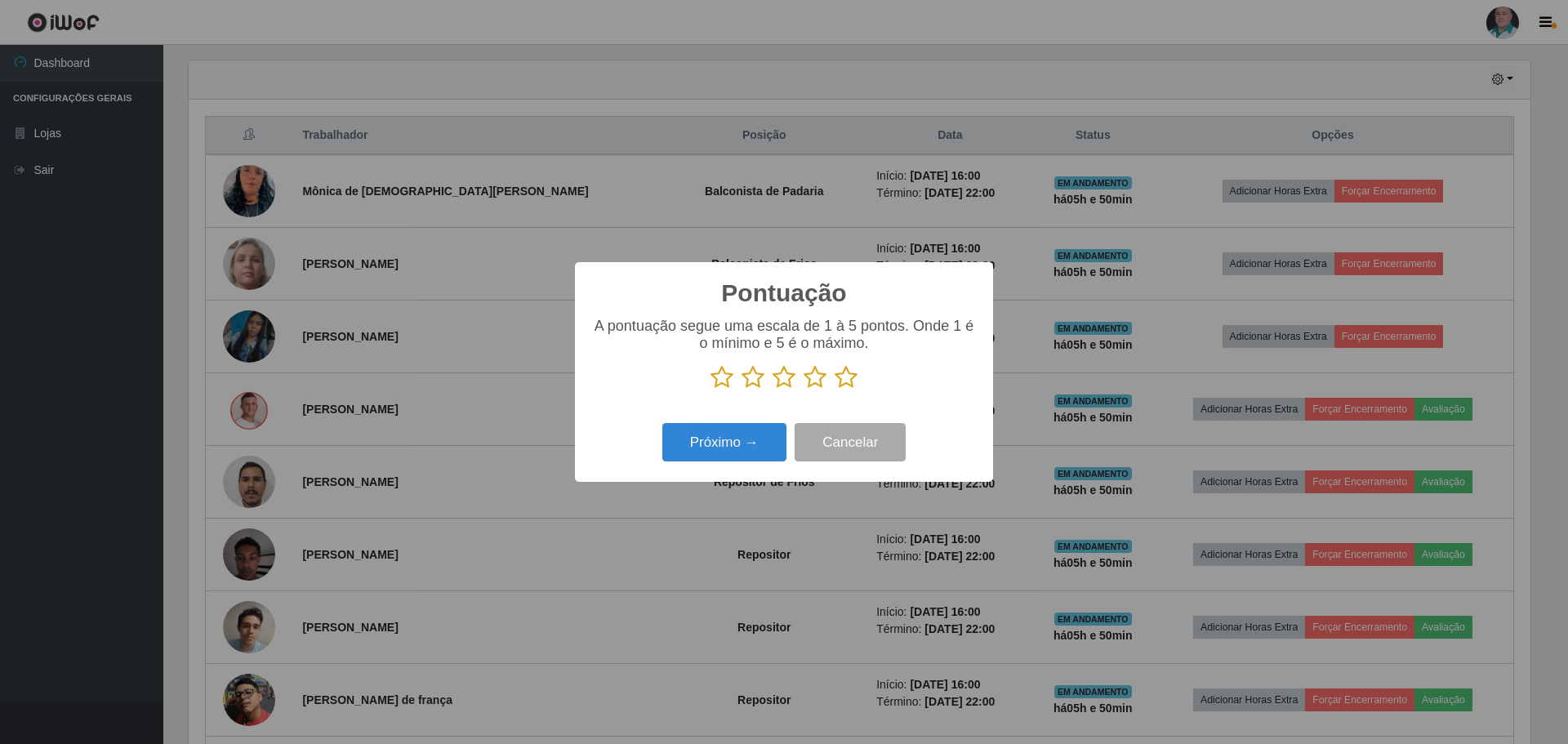
scroll to position [816528, 815398]
click at [869, 372] on p at bounding box center [784, 378] width 385 height 24
click at [840, 383] on icon at bounding box center [846, 378] width 23 height 24
click at [835, 390] on input "radio" at bounding box center [835, 390] width 0 height 0
click at [716, 444] on button "Próximo →" at bounding box center [725, 442] width 124 height 38
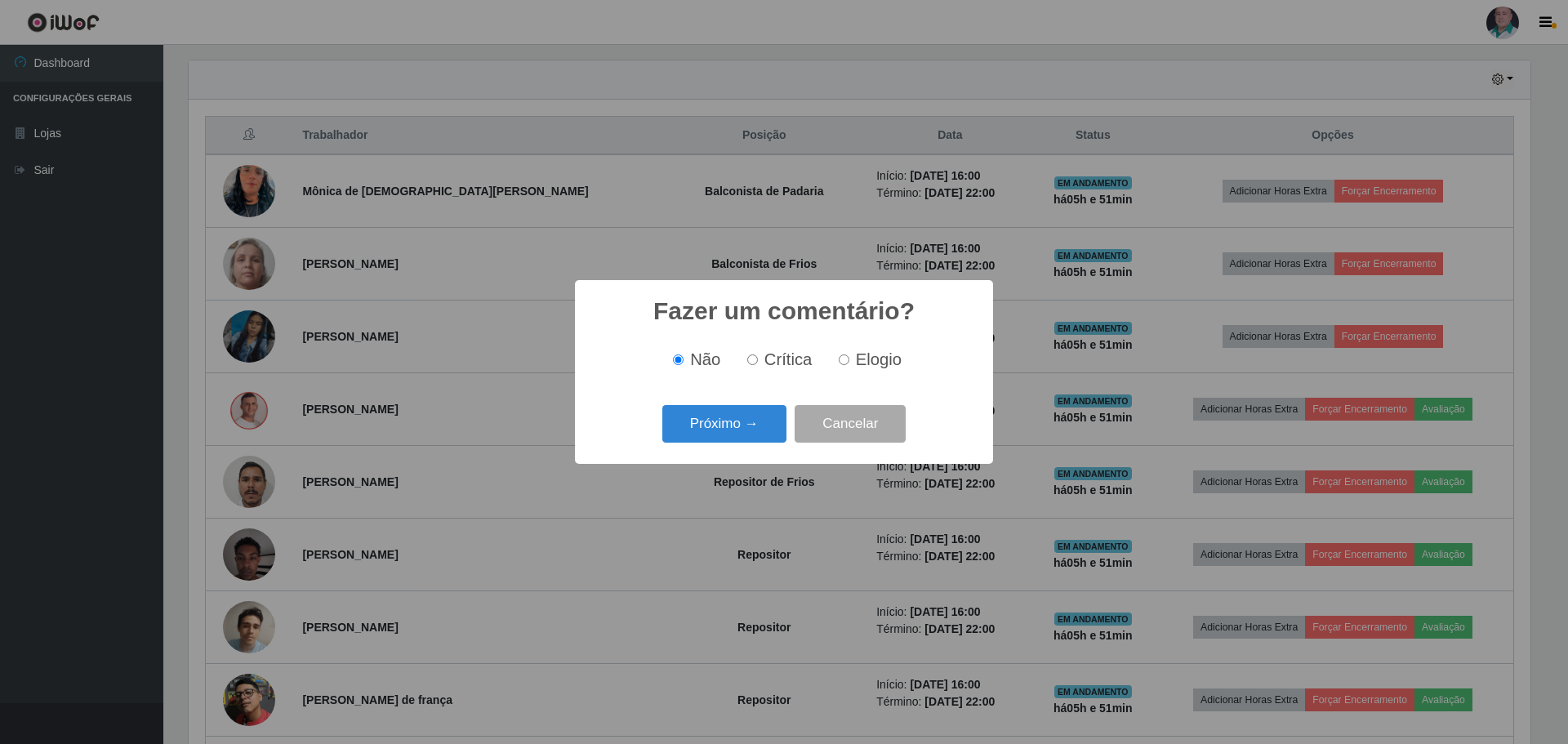
click at [846, 359] on input "Elogio" at bounding box center [844, 359] width 10 height 10
radio input "true"
click at [728, 424] on button "Próximo →" at bounding box center [725, 425] width 124 height 38
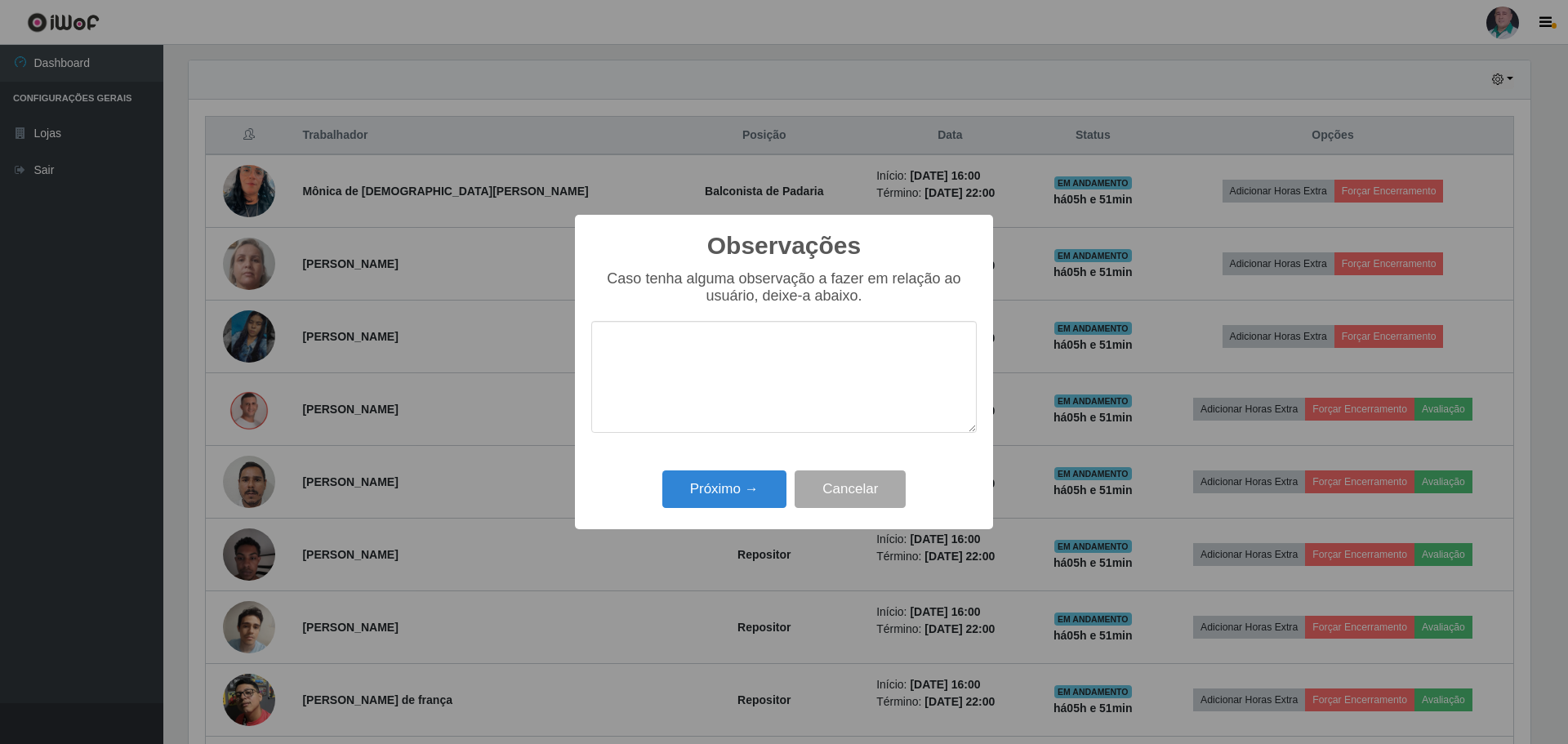
drag, startPoint x: 728, startPoint y: 424, endPoint x: 733, endPoint y: 471, distance: 47.3
click at [733, 457] on div "Observações × Caso tenha alguma observação a fazer em relação ao usuário, deixe…" at bounding box center [784, 372] width 419 height 315
drag, startPoint x: 733, startPoint y: 486, endPoint x: 722, endPoint y: 489, distance: 11.4
click at [733, 485] on button "Próximo →" at bounding box center [725, 489] width 124 height 38
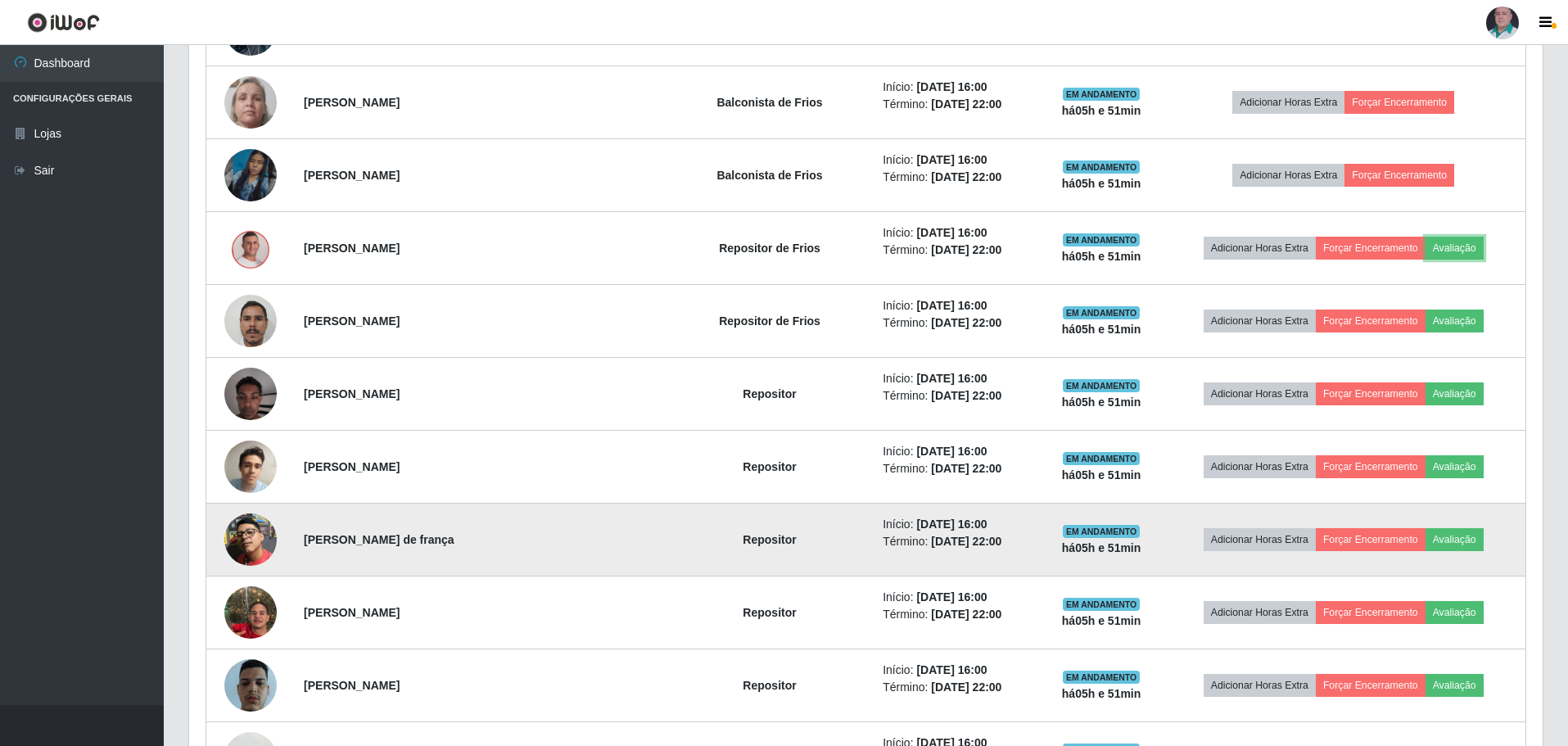
scroll to position [727, 0]
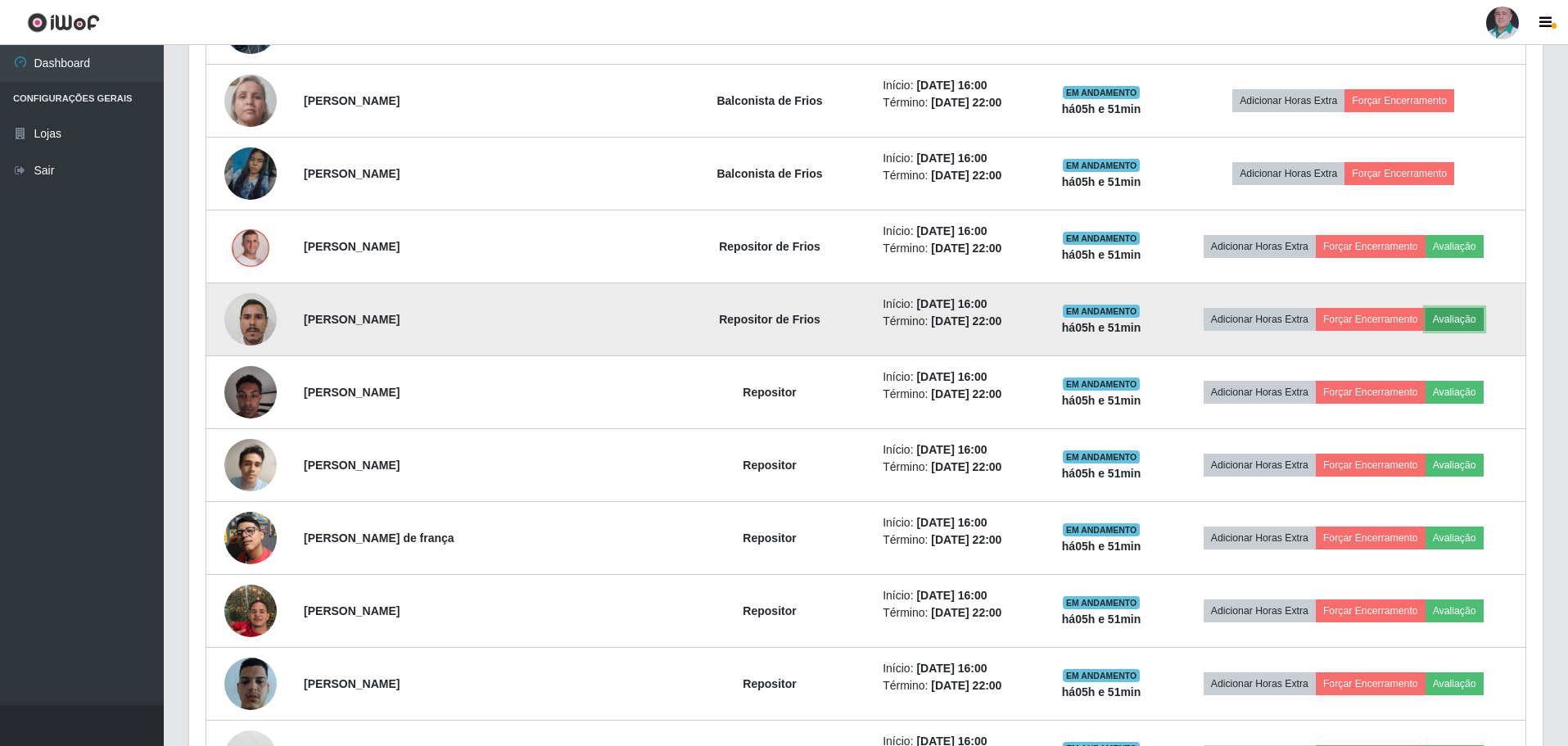
click at [1450, 326] on button "Avaliação" at bounding box center [1455, 319] width 58 height 23
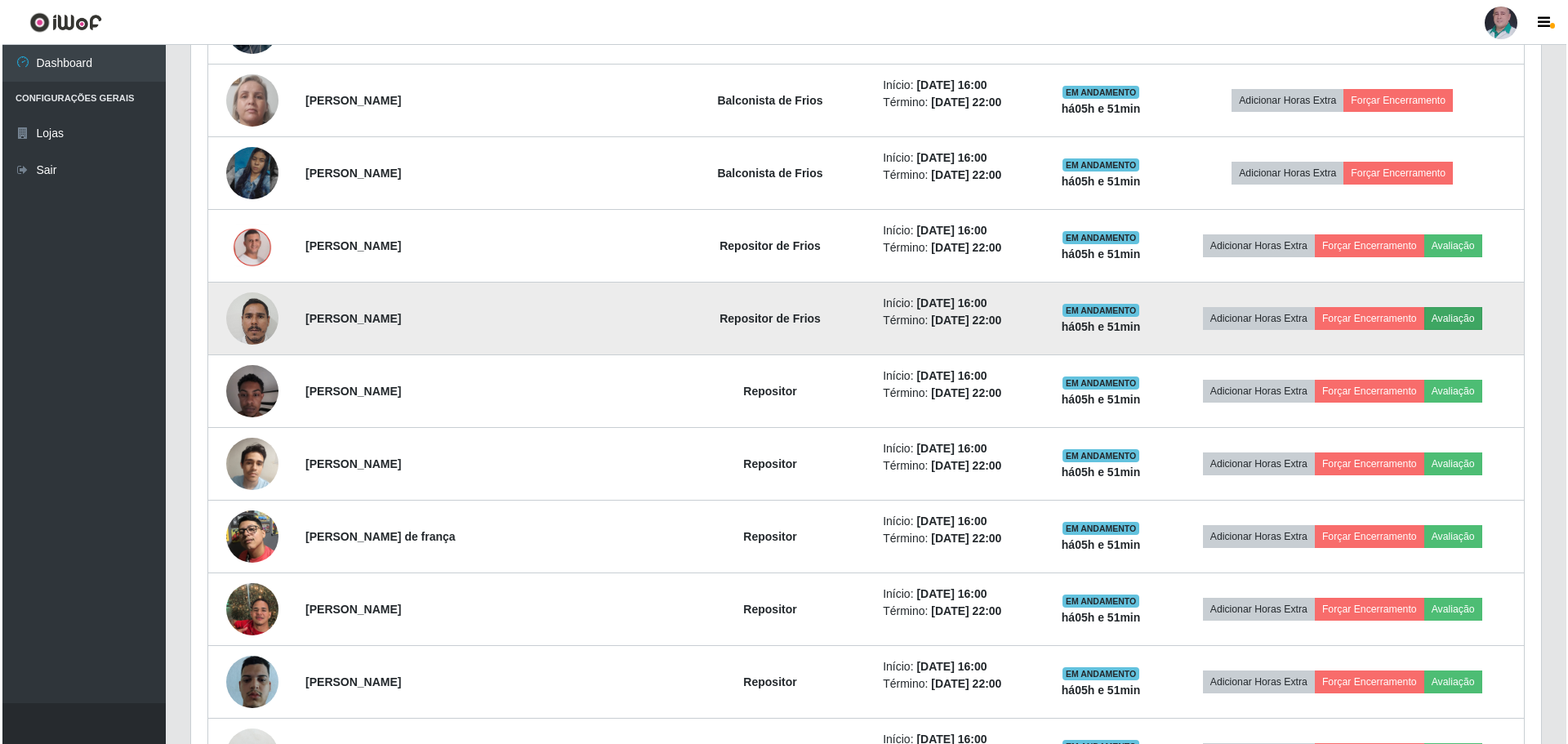
scroll to position [339, 1342]
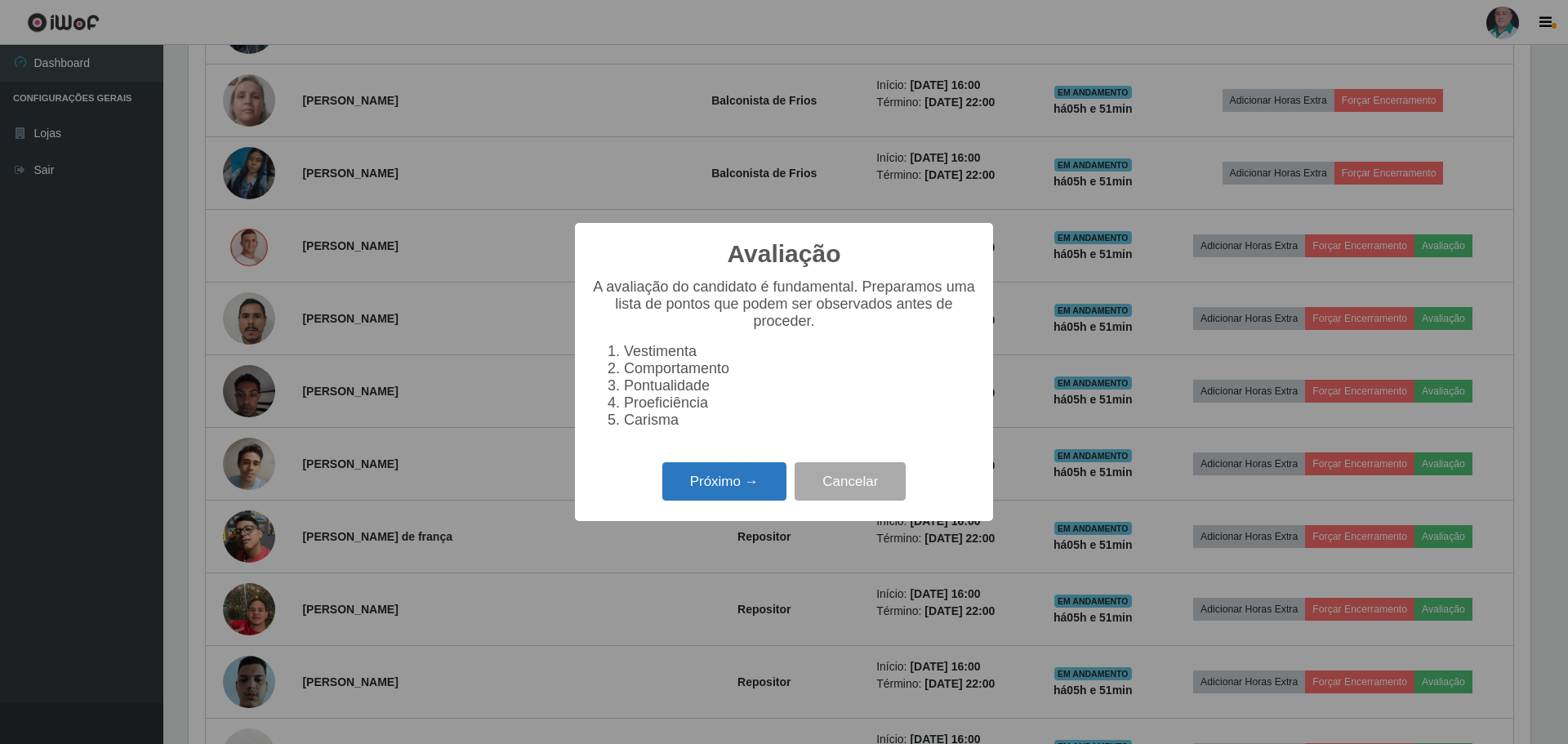
click at [733, 488] on button "Próximo →" at bounding box center [725, 481] width 124 height 38
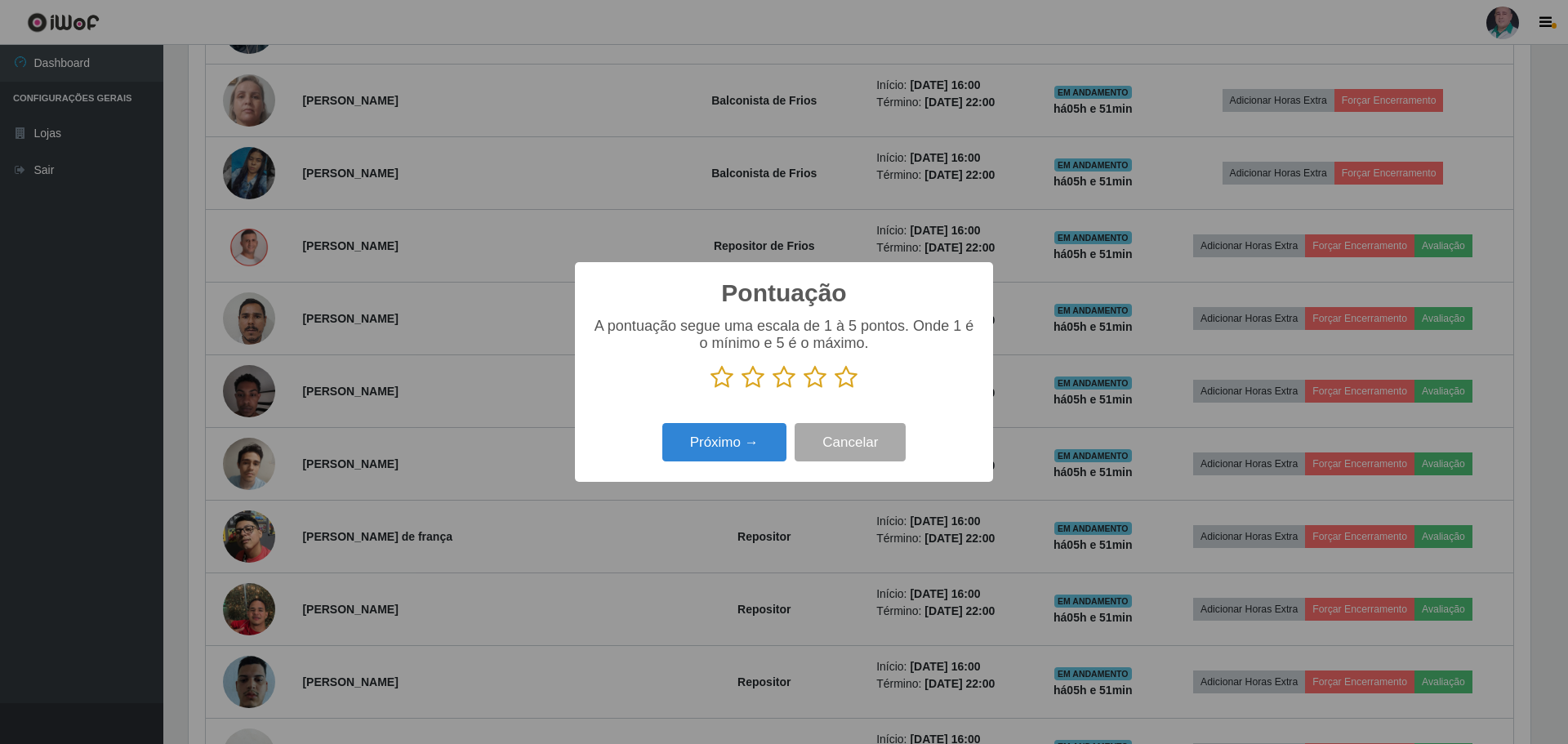
click at [844, 383] on icon at bounding box center [846, 378] width 23 height 24
click at [835, 390] on input "radio" at bounding box center [835, 390] width 0 height 0
click at [719, 447] on button "Próximo →" at bounding box center [725, 442] width 124 height 38
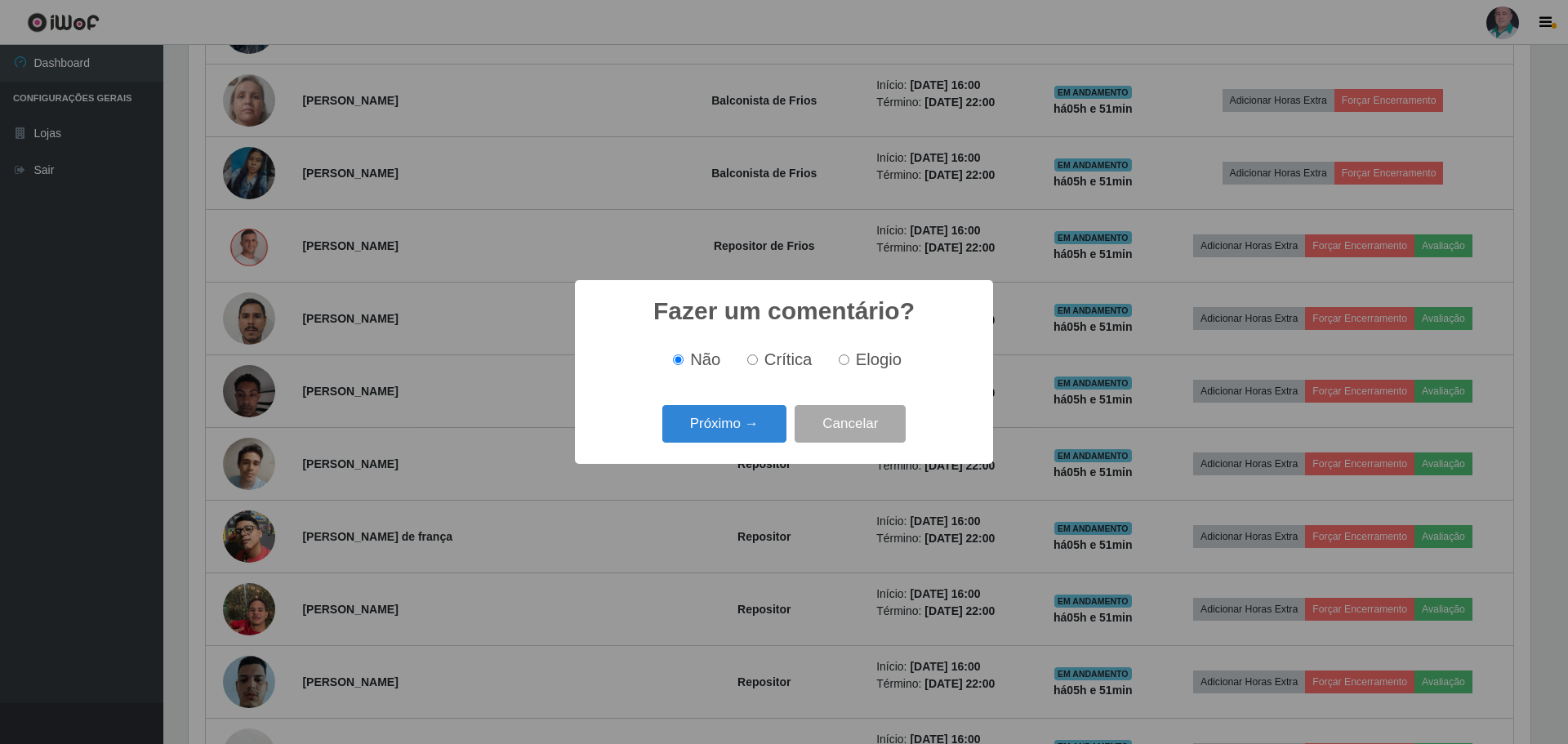
click at [856, 360] on span "Elogio" at bounding box center [878, 359] width 45 height 18
click at [849, 360] on input "Elogio" at bounding box center [844, 359] width 10 height 10
radio input "true"
click at [743, 428] on button "Próximo →" at bounding box center [725, 425] width 124 height 38
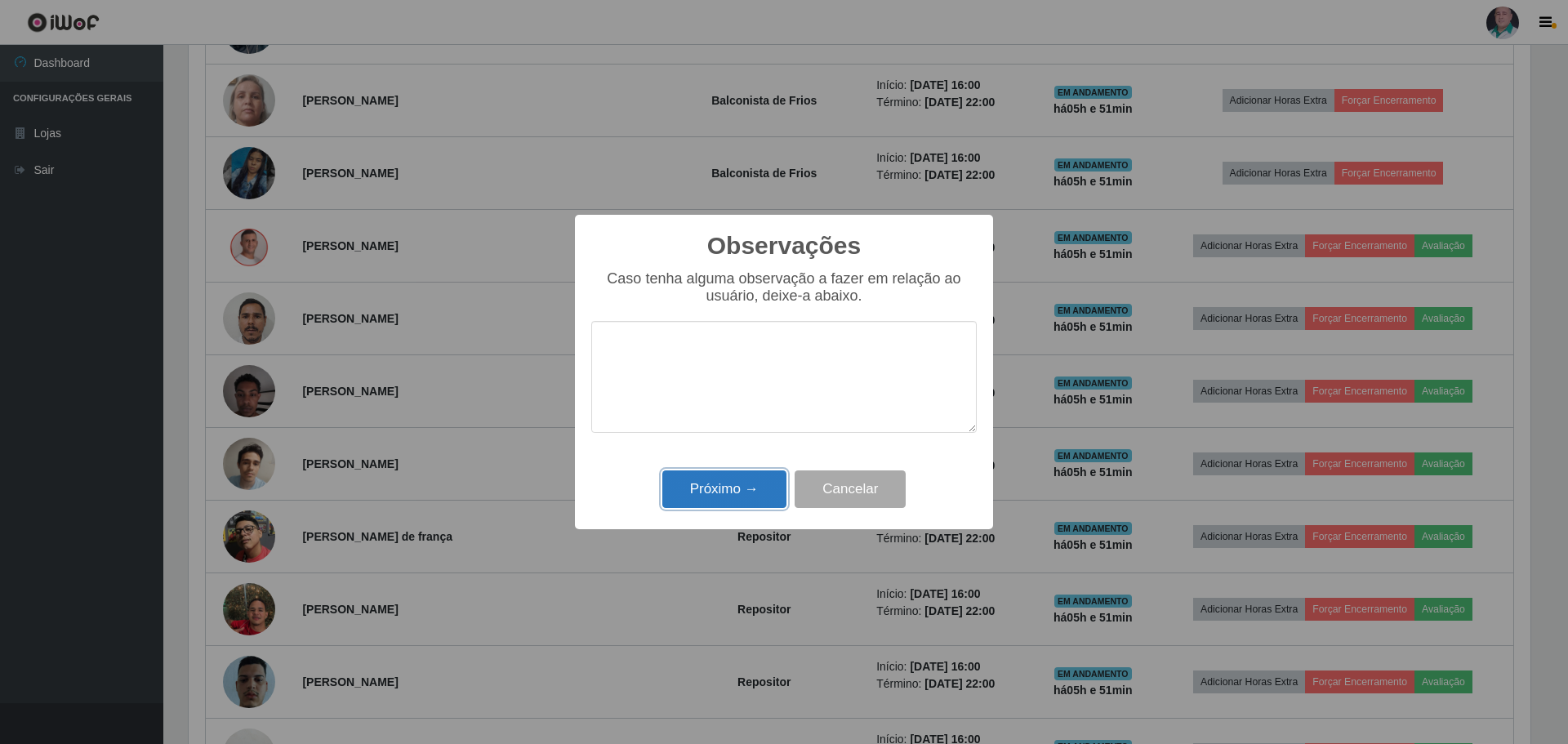
click at [717, 485] on button "Próximo →" at bounding box center [725, 489] width 124 height 38
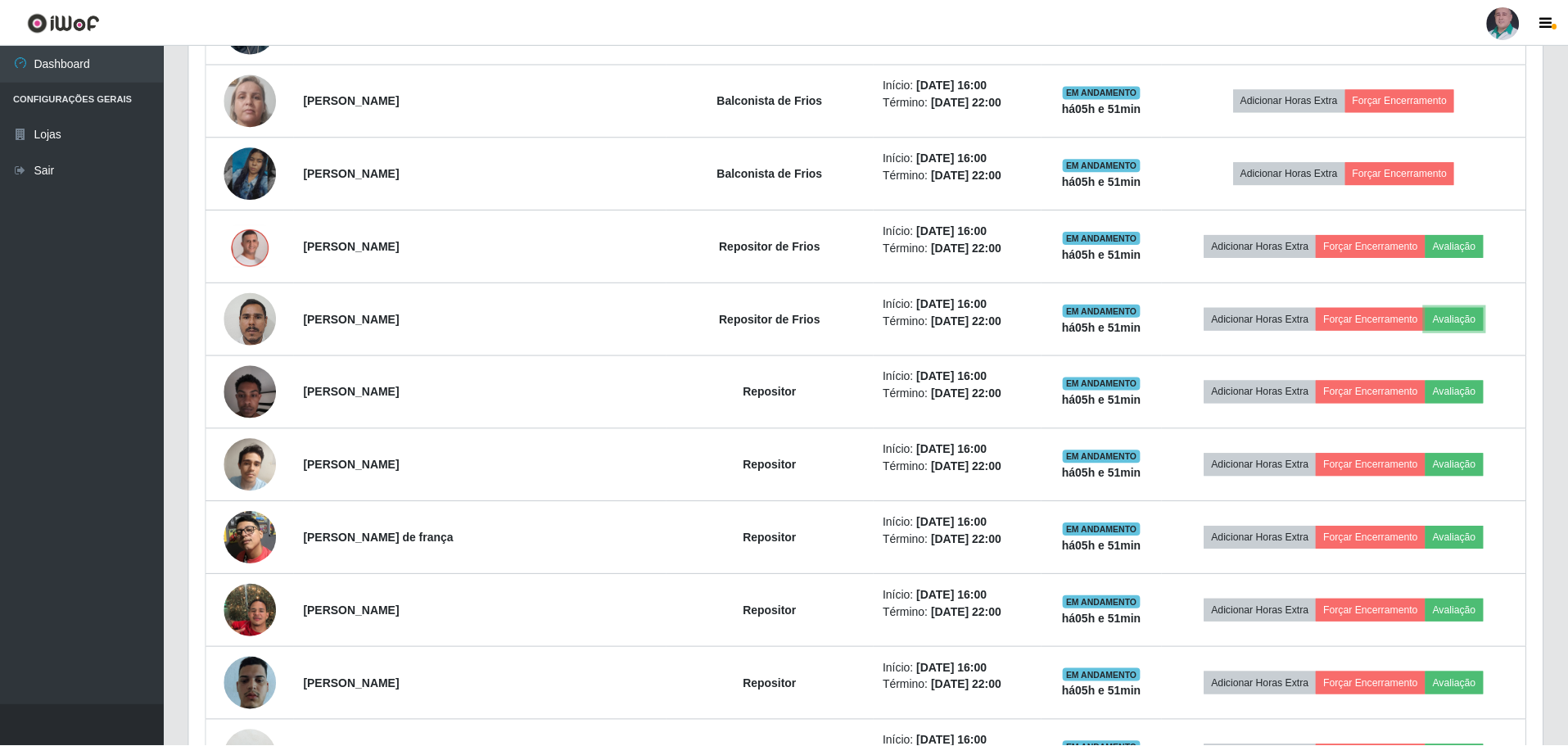
scroll to position [340, 1354]
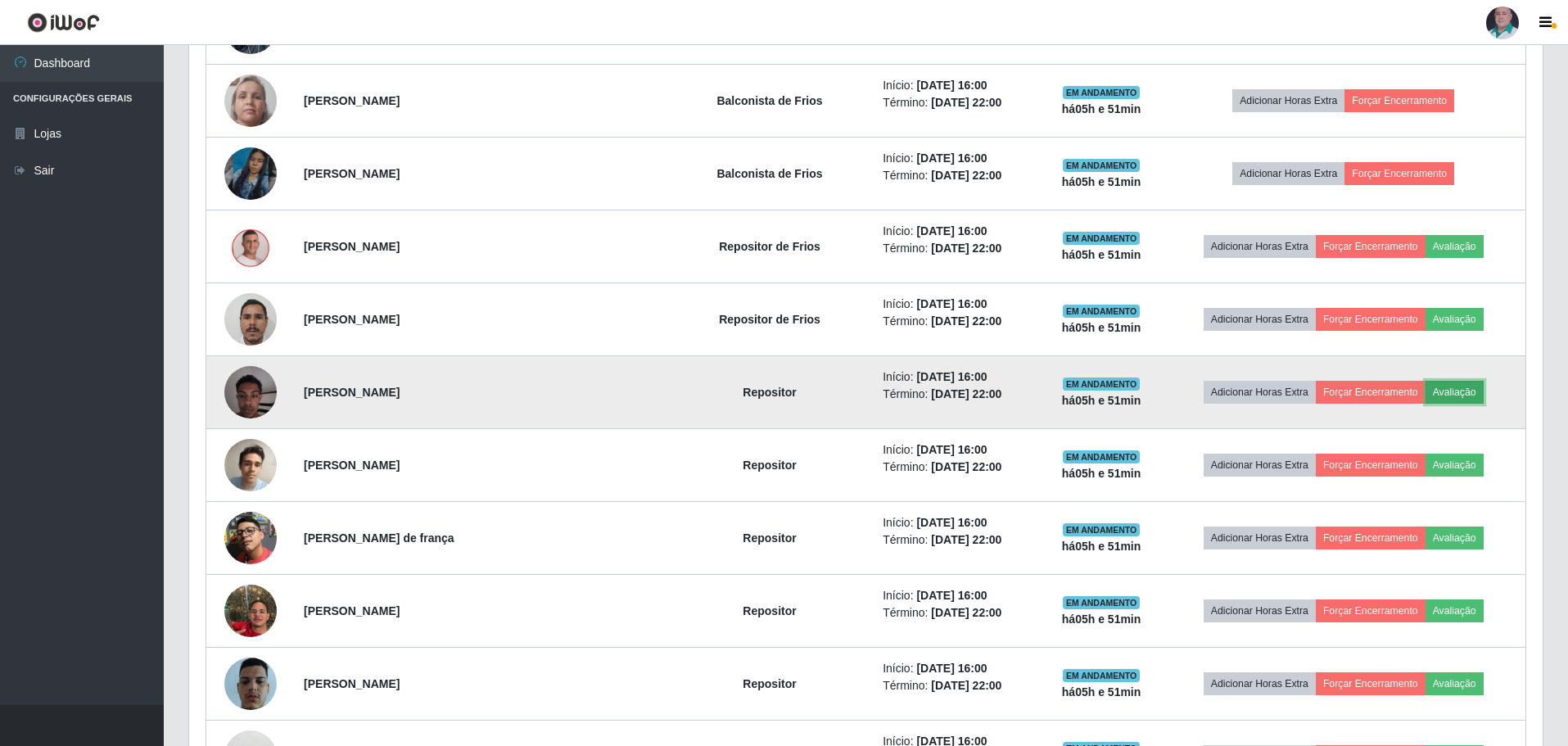
click at [1451, 394] on button "Avaliação" at bounding box center [1455, 392] width 58 height 23
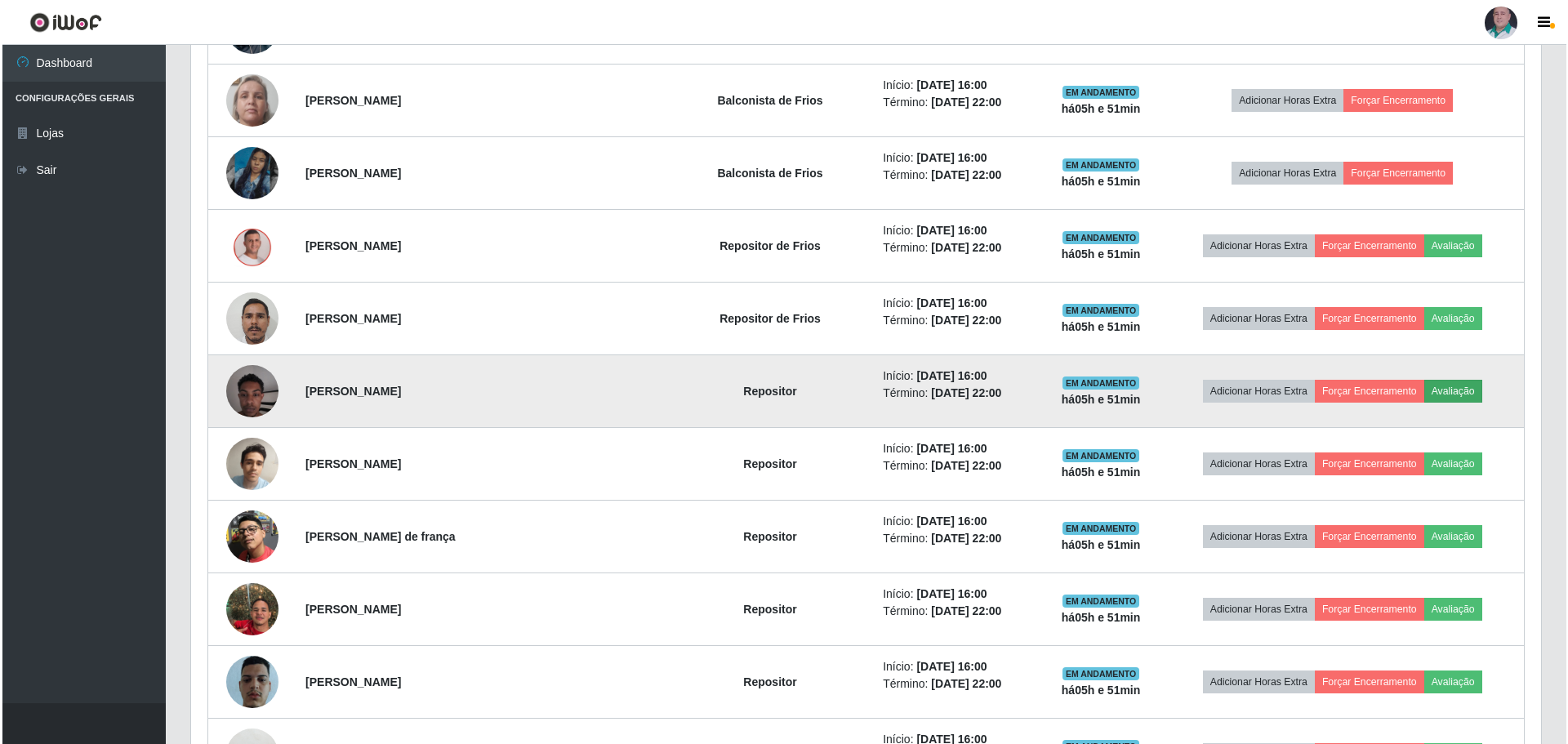
scroll to position [339, 1342]
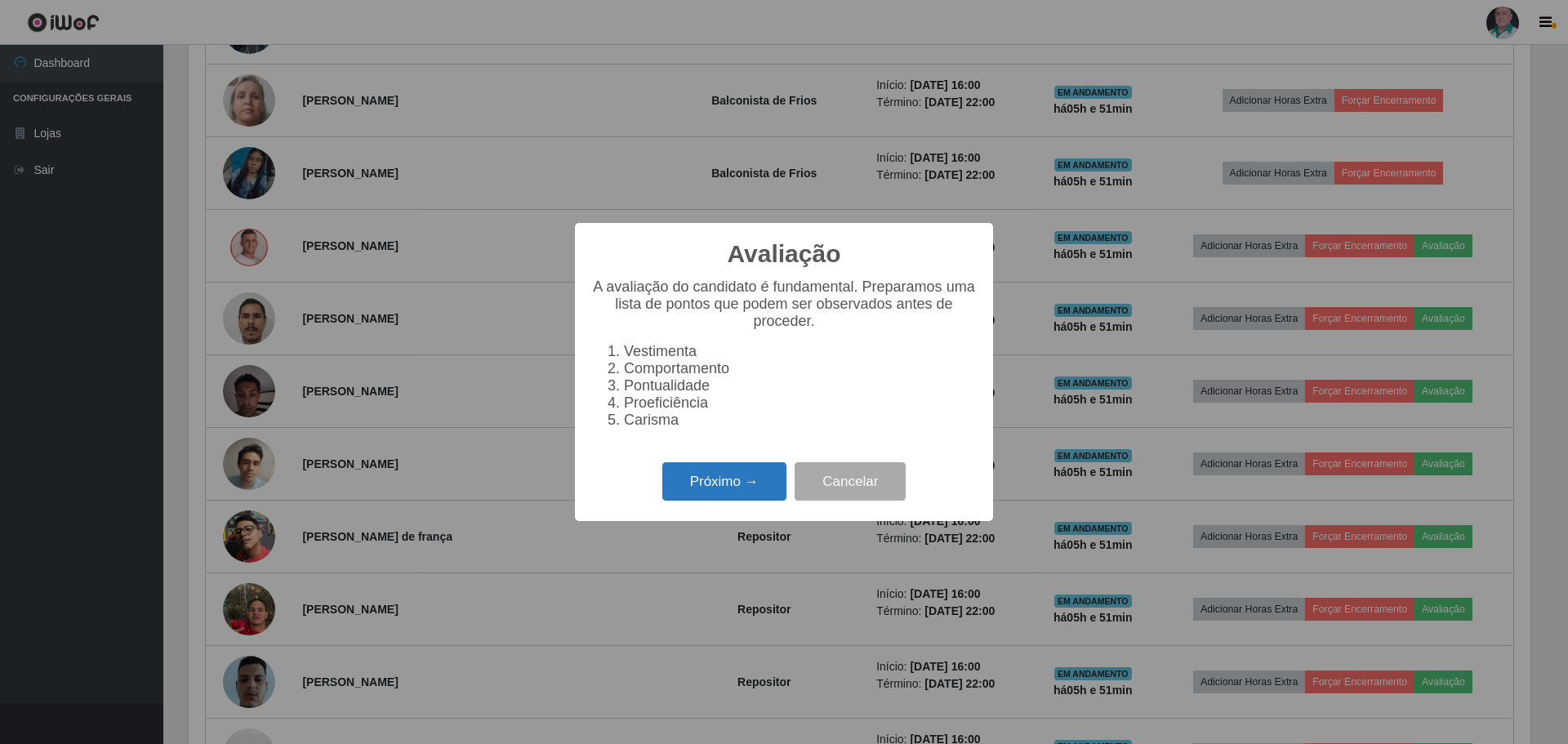
click at [709, 488] on button "Próximo →" at bounding box center [725, 481] width 124 height 38
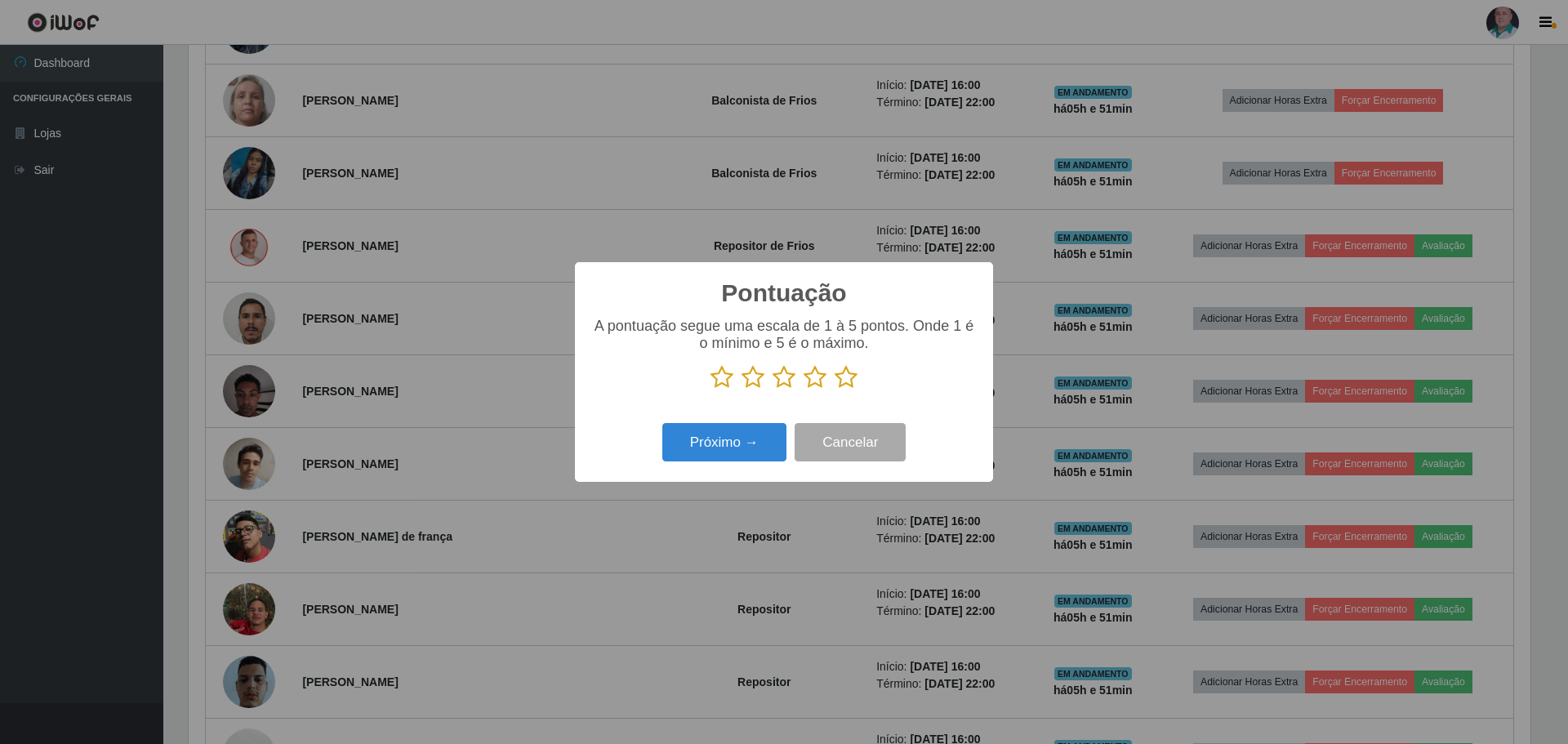
click at [846, 381] on icon at bounding box center [846, 378] width 23 height 24
click at [835, 390] on input "radio" at bounding box center [835, 390] width 0 height 0
click at [747, 441] on button "Próximo →" at bounding box center [725, 442] width 124 height 38
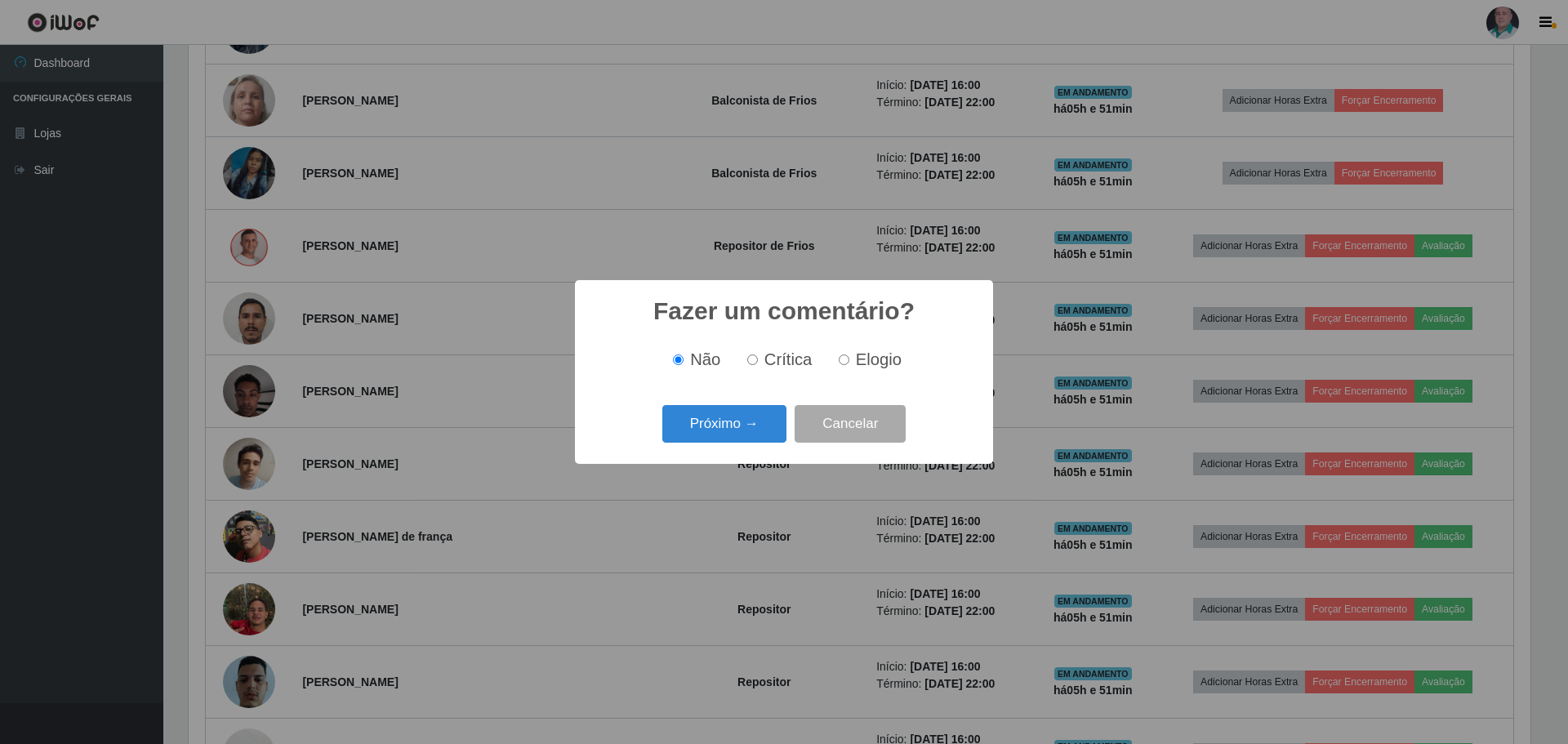
click at [850, 360] on label "Elogio" at bounding box center [867, 360] width 70 height 19
click at [849, 360] on input "Elogio" at bounding box center [844, 359] width 10 height 10
radio input "true"
click at [743, 427] on button "Próximo →" at bounding box center [725, 425] width 124 height 38
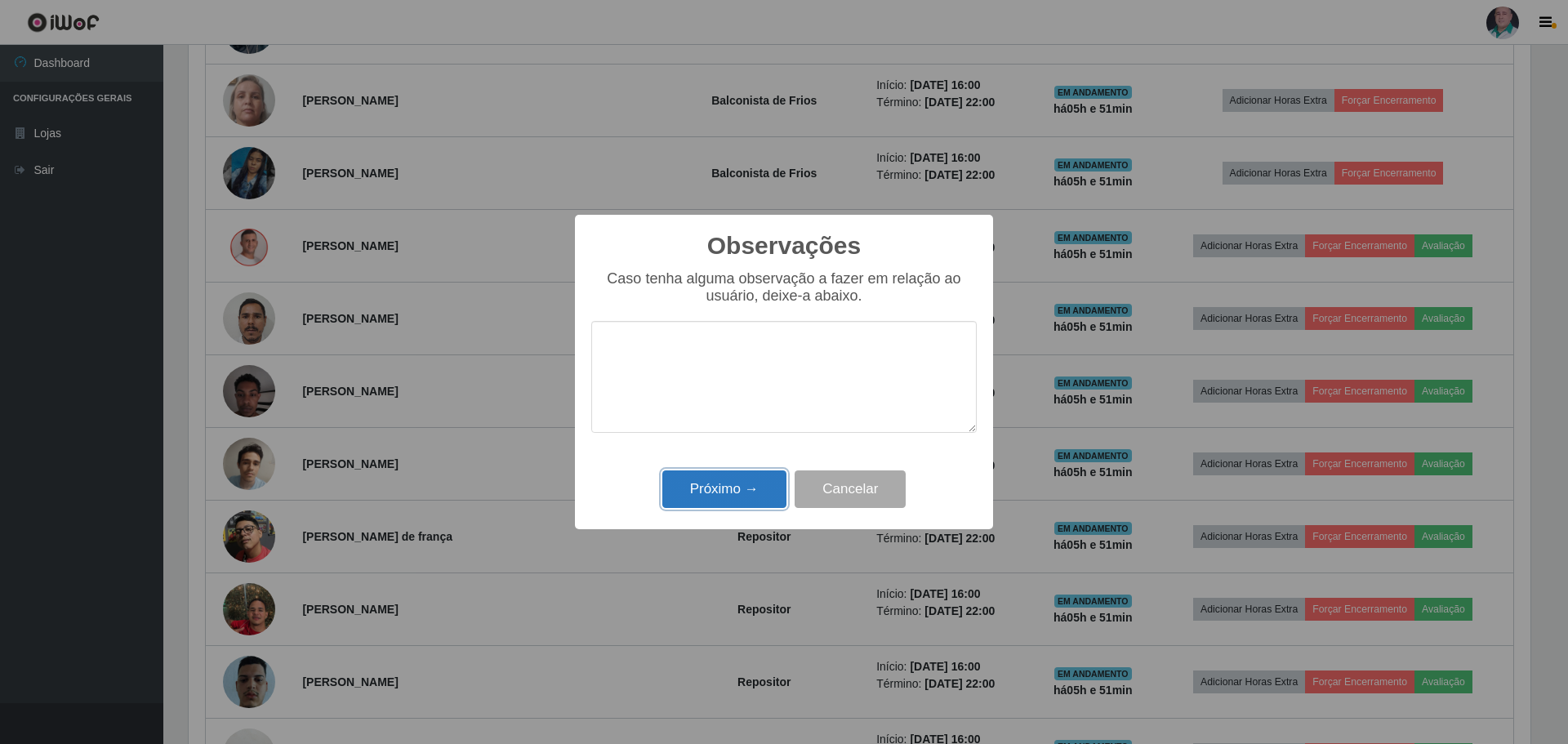
click at [707, 500] on button "Próximo →" at bounding box center [725, 489] width 124 height 38
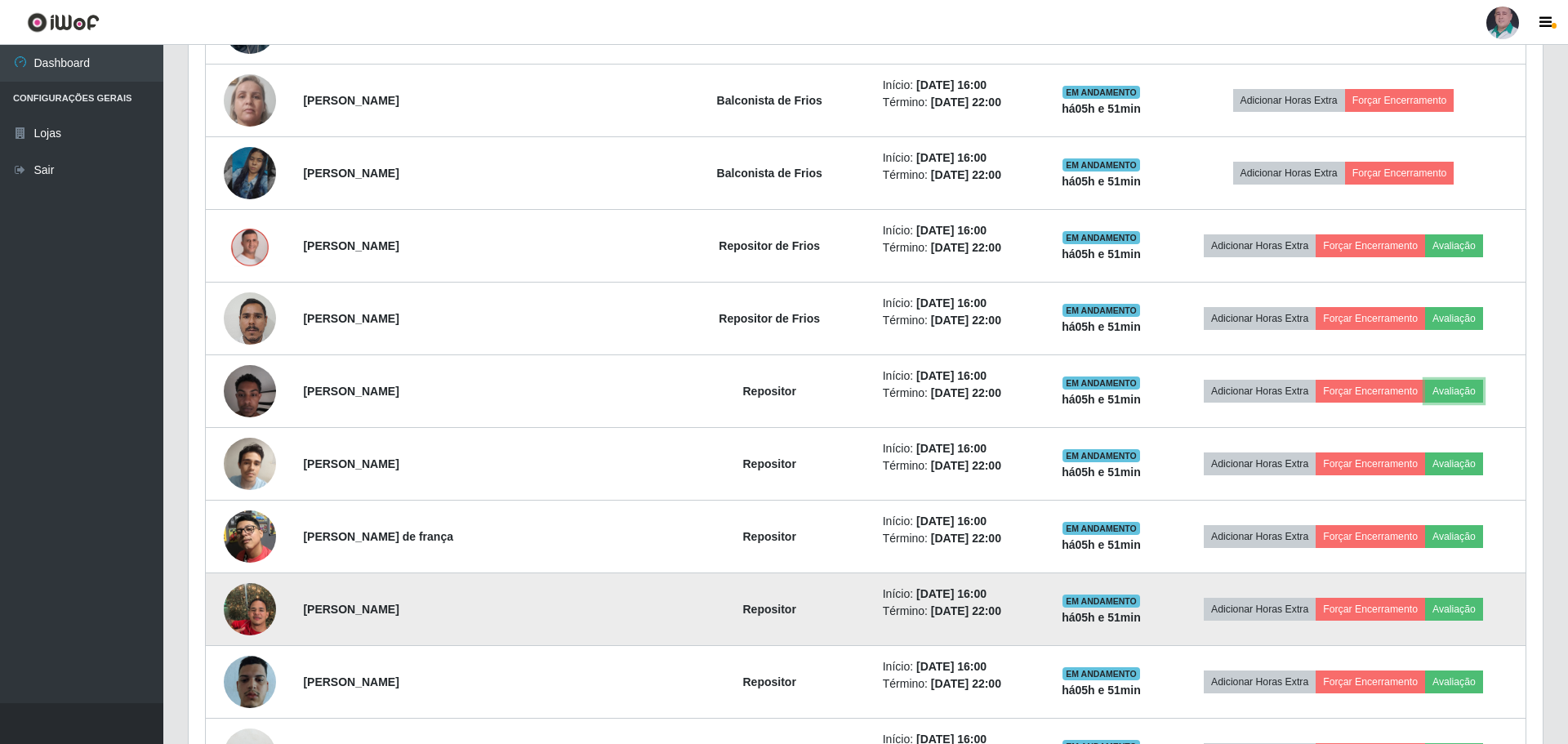
scroll to position [339, 1350]
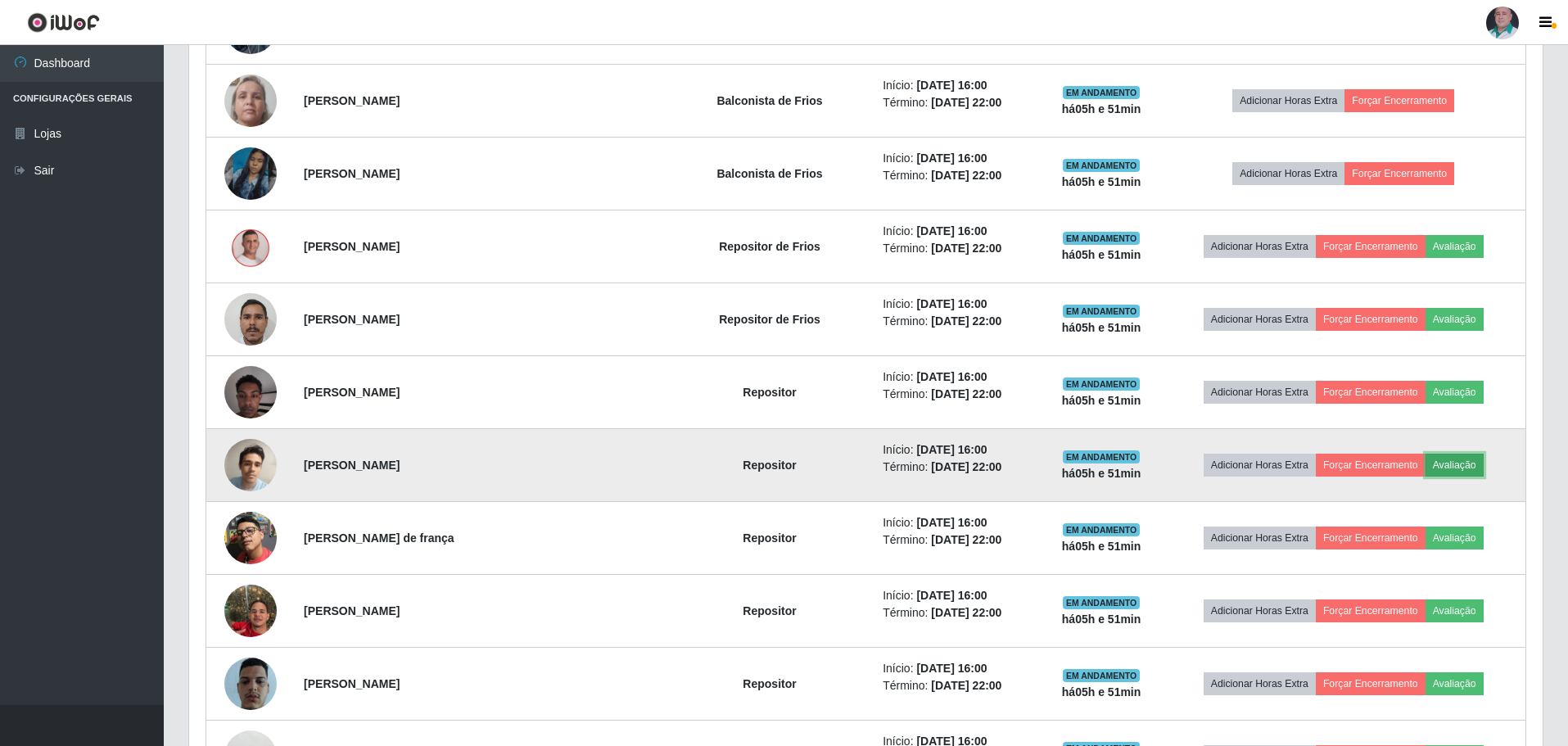
click at [1436, 463] on button "Avaliação" at bounding box center [1455, 465] width 58 height 23
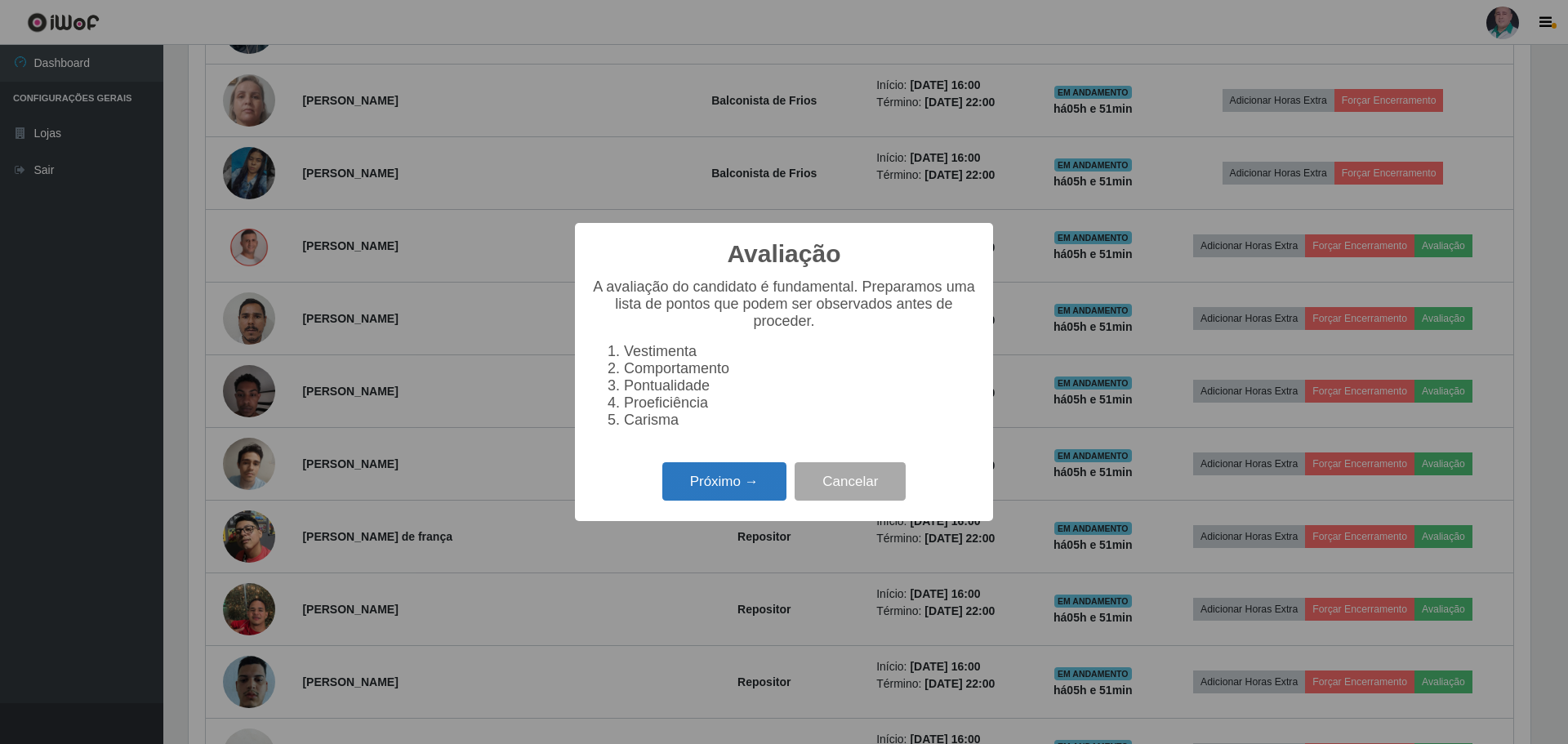
click at [717, 485] on button "Próximo →" at bounding box center [725, 481] width 124 height 38
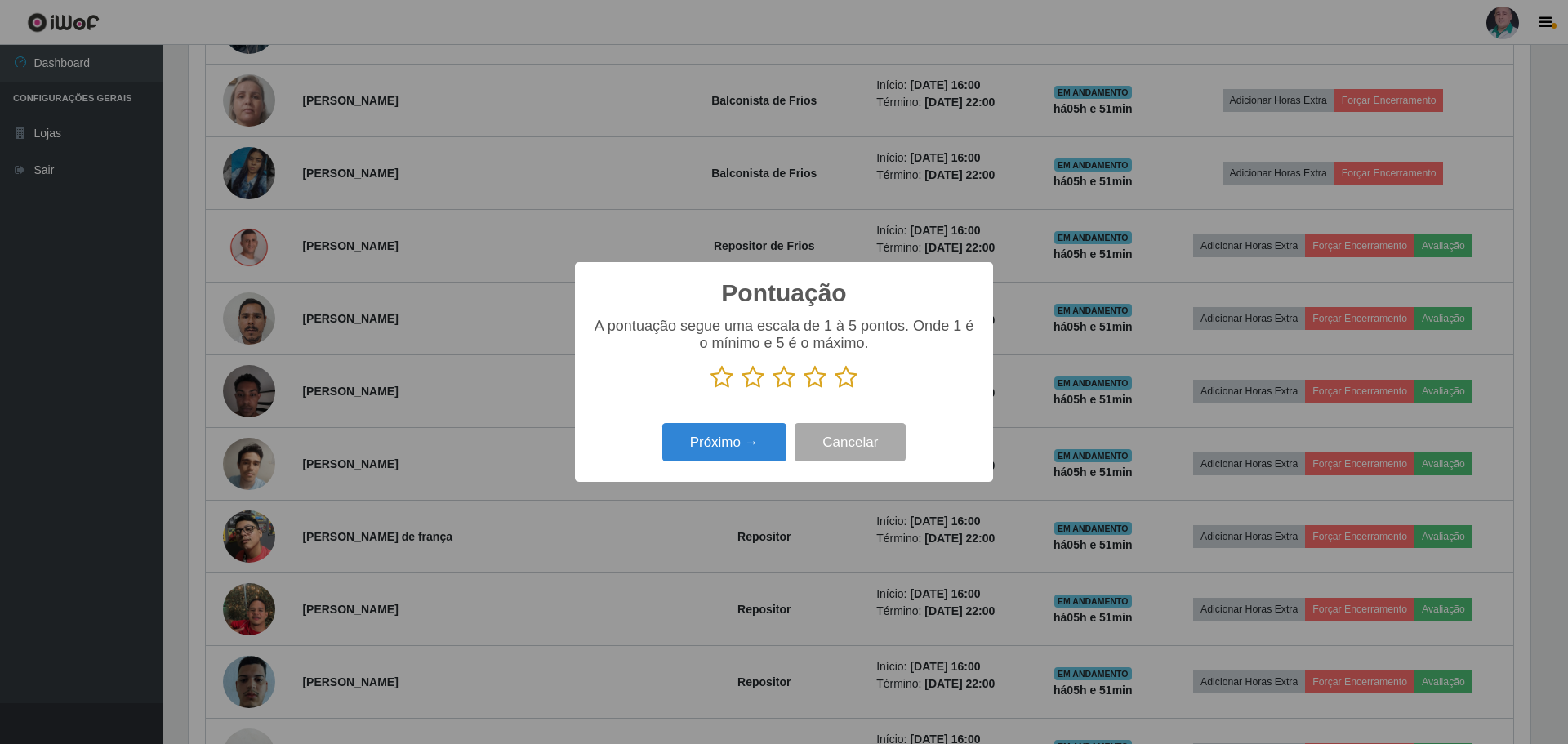
scroll to position [816528, 815398]
click at [851, 380] on icon at bounding box center [846, 378] width 23 height 24
click at [835, 390] on input "radio" at bounding box center [835, 390] width 0 height 0
click at [748, 441] on button "Próximo →" at bounding box center [725, 442] width 124 height 38
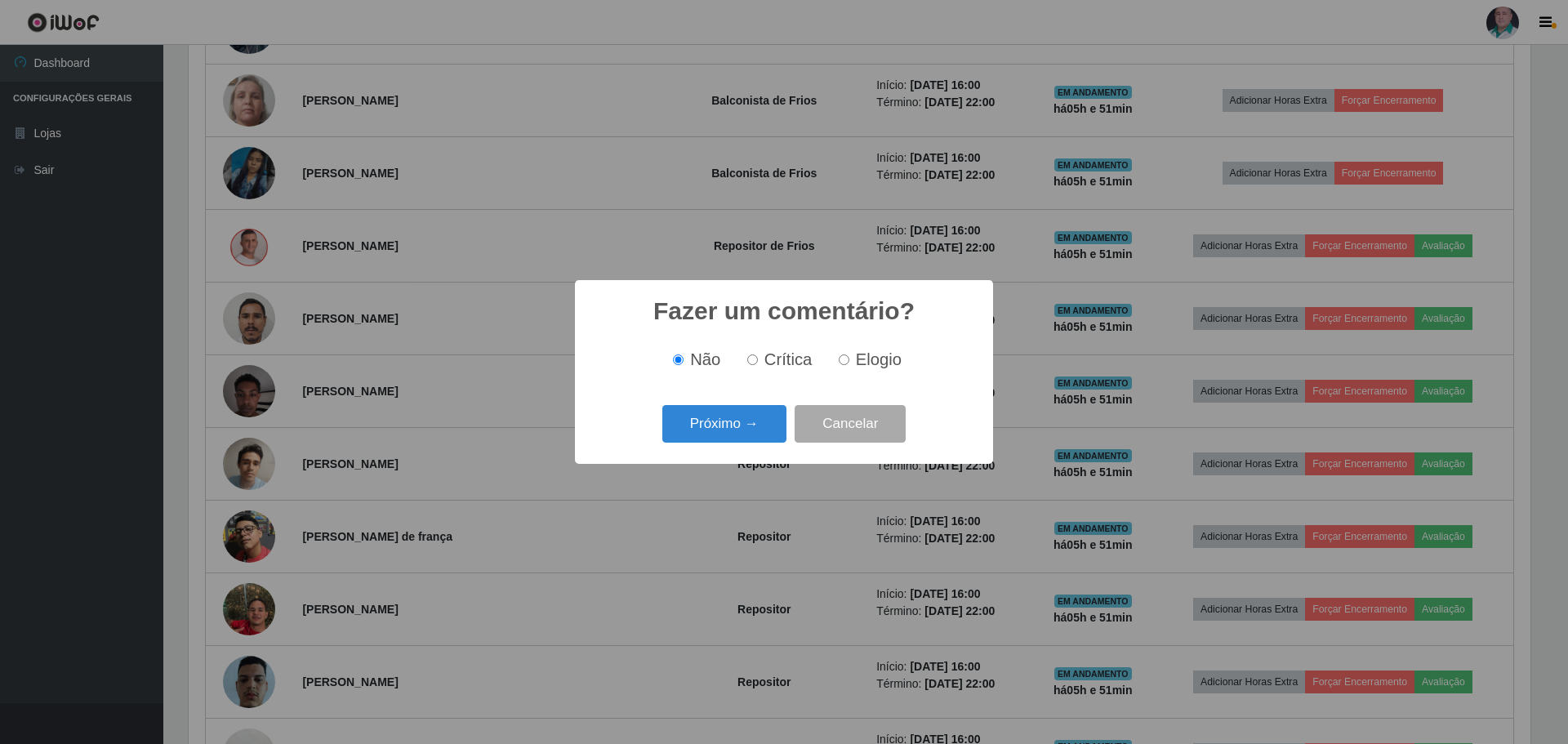
click at [843, 360] on input "Elogio" at bounding box center [844, 359] width 10 height 10
radio input "true"
click at [726, 434] on button "Próximo →" at bounding box center [725, 425] width 124 height 38
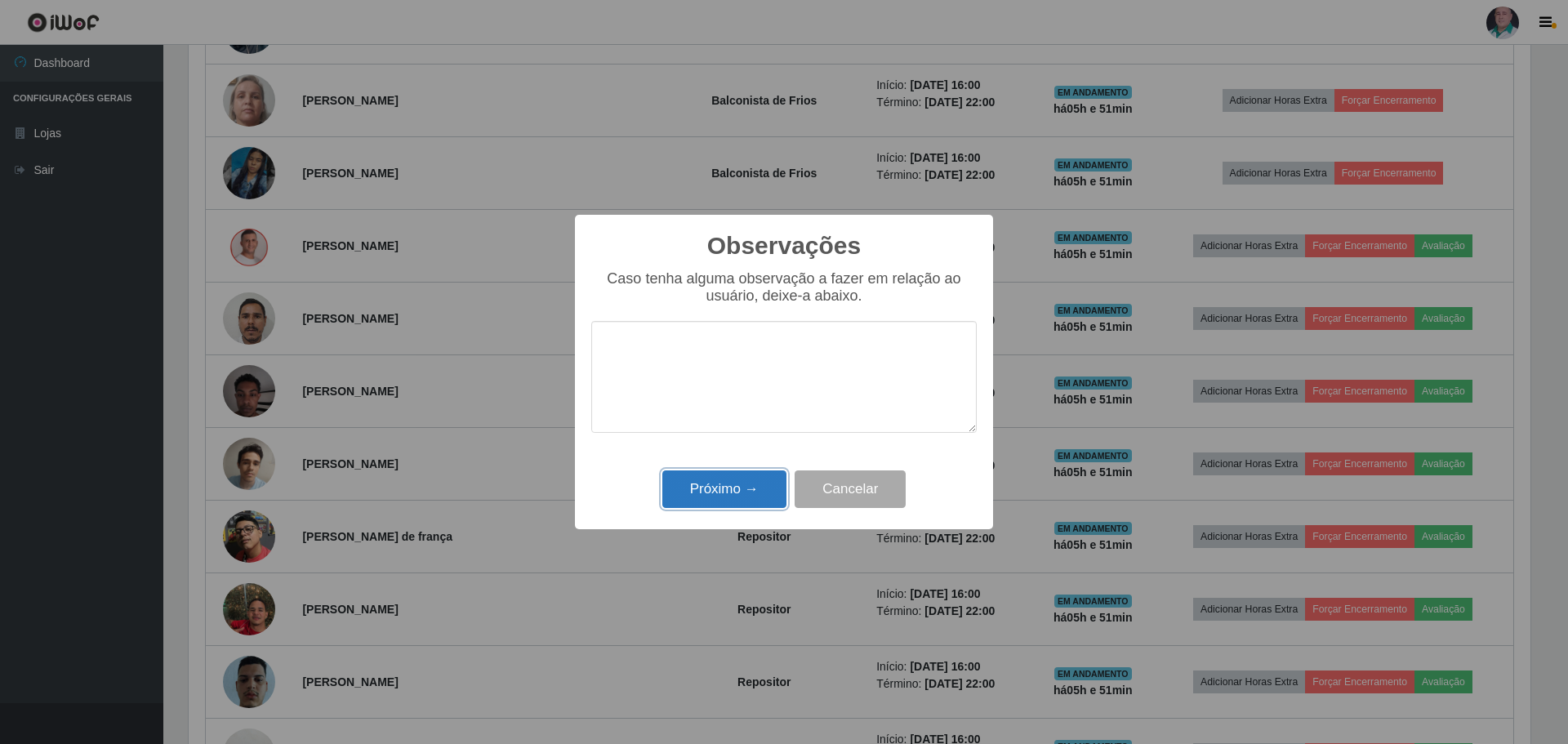
click at [700, 496] on button "Próximo →" at bounding box center [725, 489] width 124 height 38
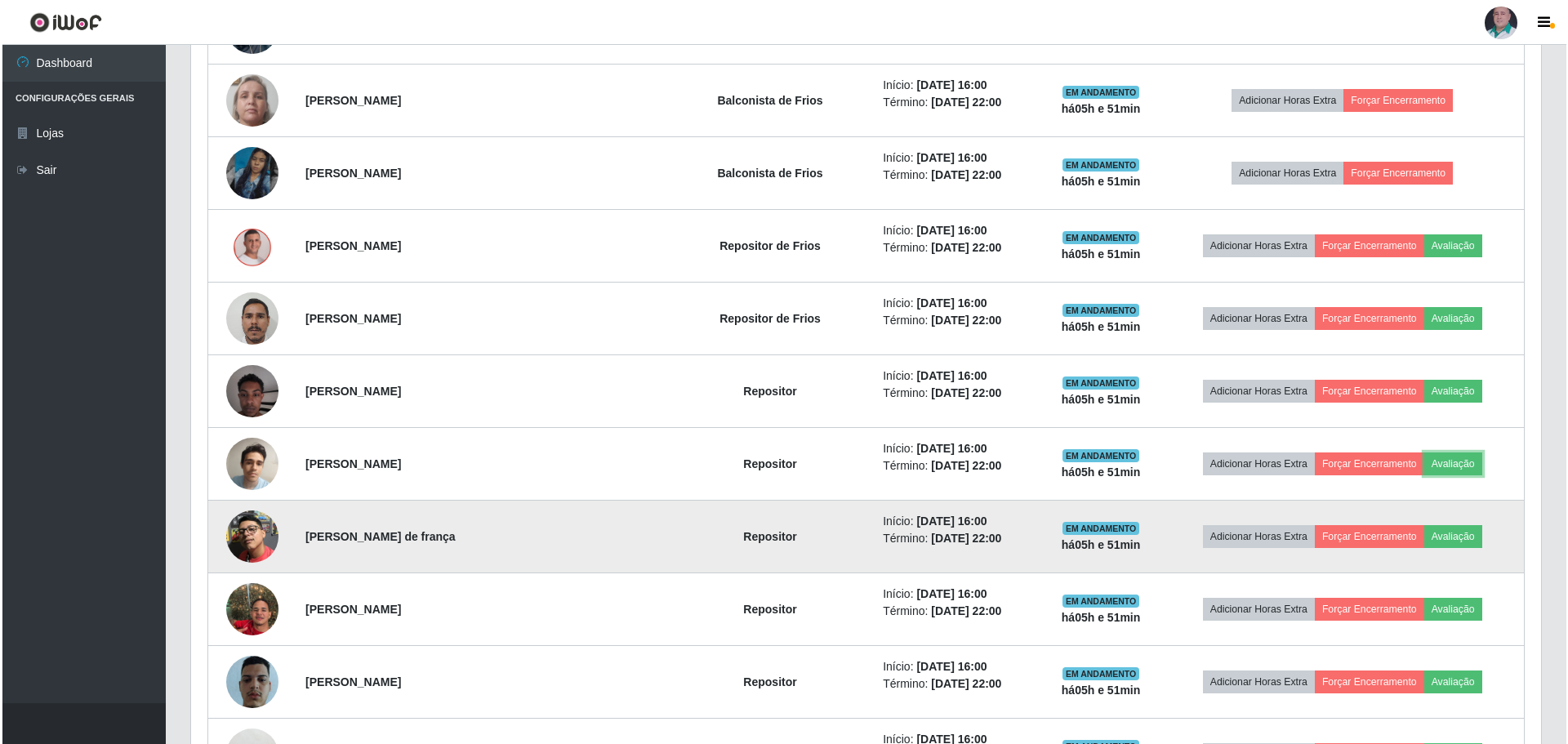
scroll to position [339, 1350]
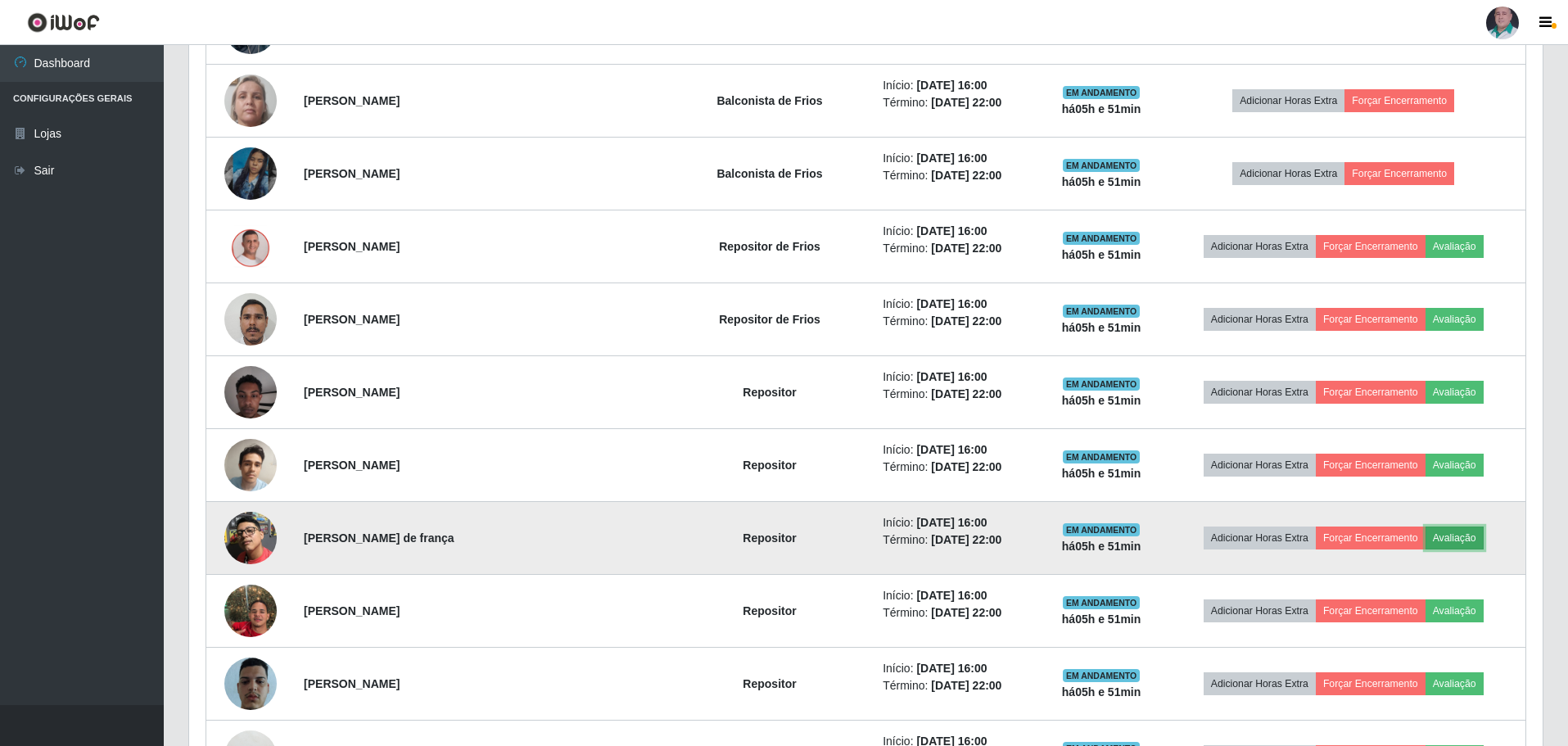
click at [1446, 540] on button "Avaliação" at bounding box center [1455, 538] width 58 height 23
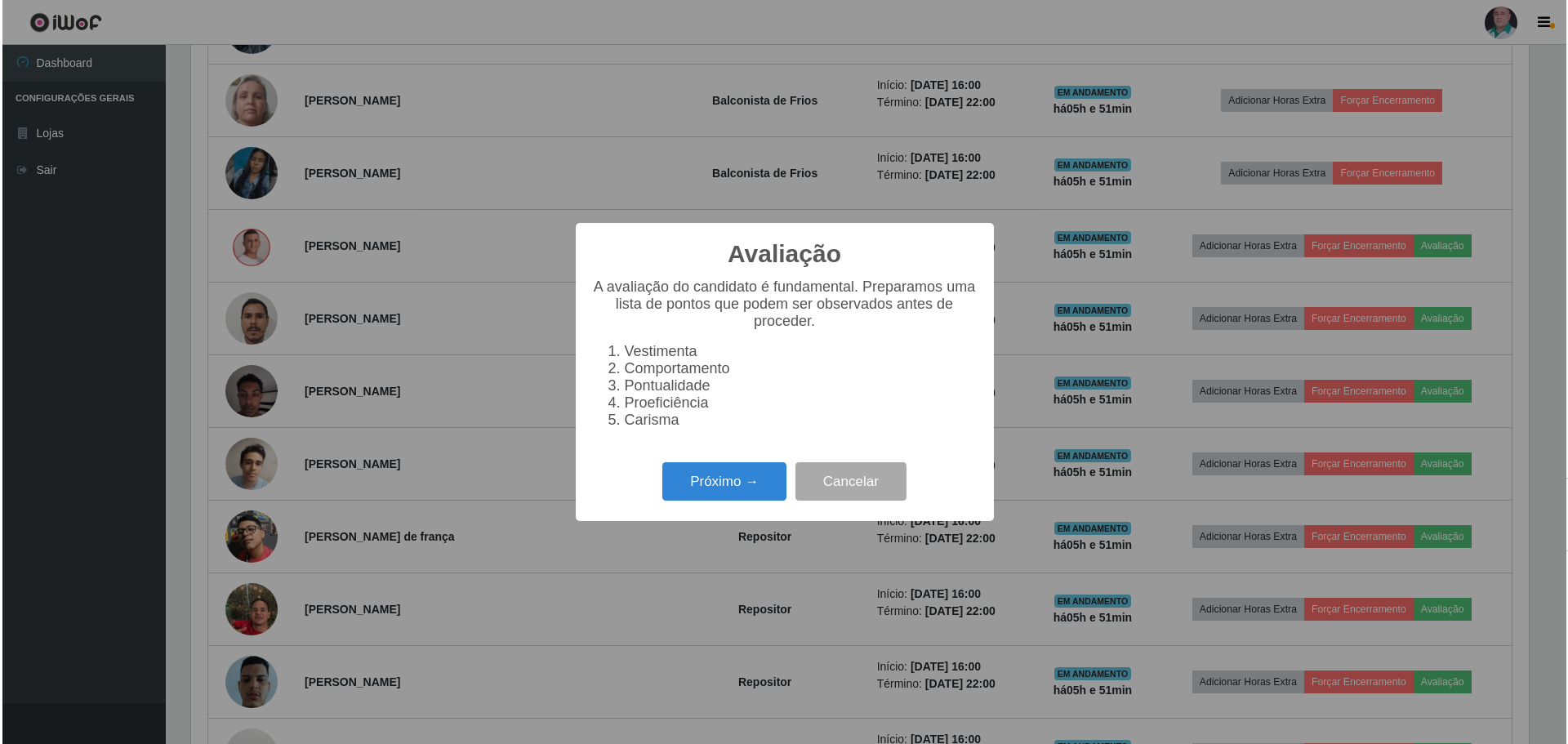
scroll to position [339, 1342]
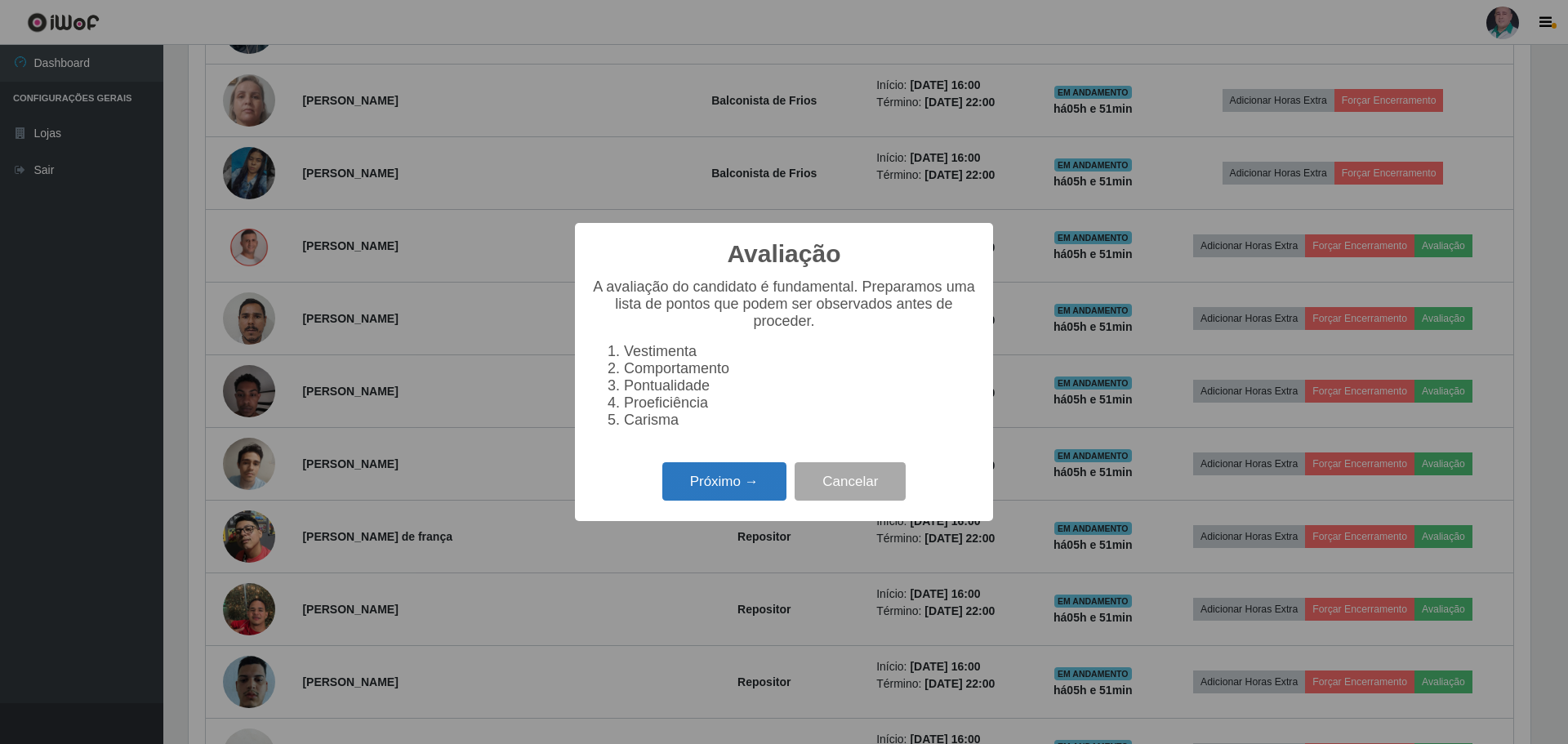
click at [712, 496] on button "Próximo →" at bounding box center [725, 481] width 124 height 38
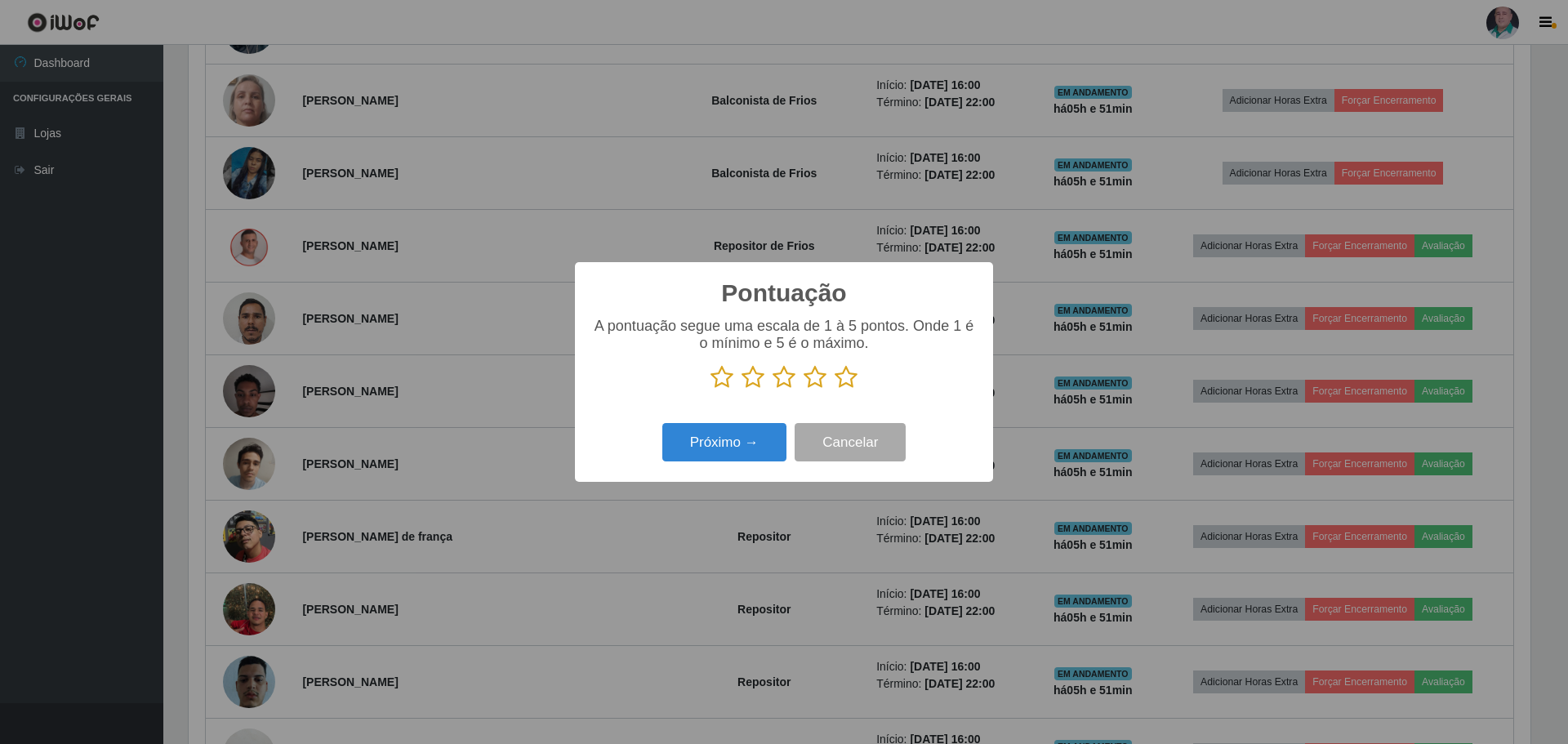
click at [845, 380] on icon at bounding box center [846, 378] width 23 height 24
click at [835, 390] on input "radio" at bounding box center [835, 390] width 0 height 0
click at [727, 443] on button "Próximo →" at bounding box center [725, 442] width 124 height 38
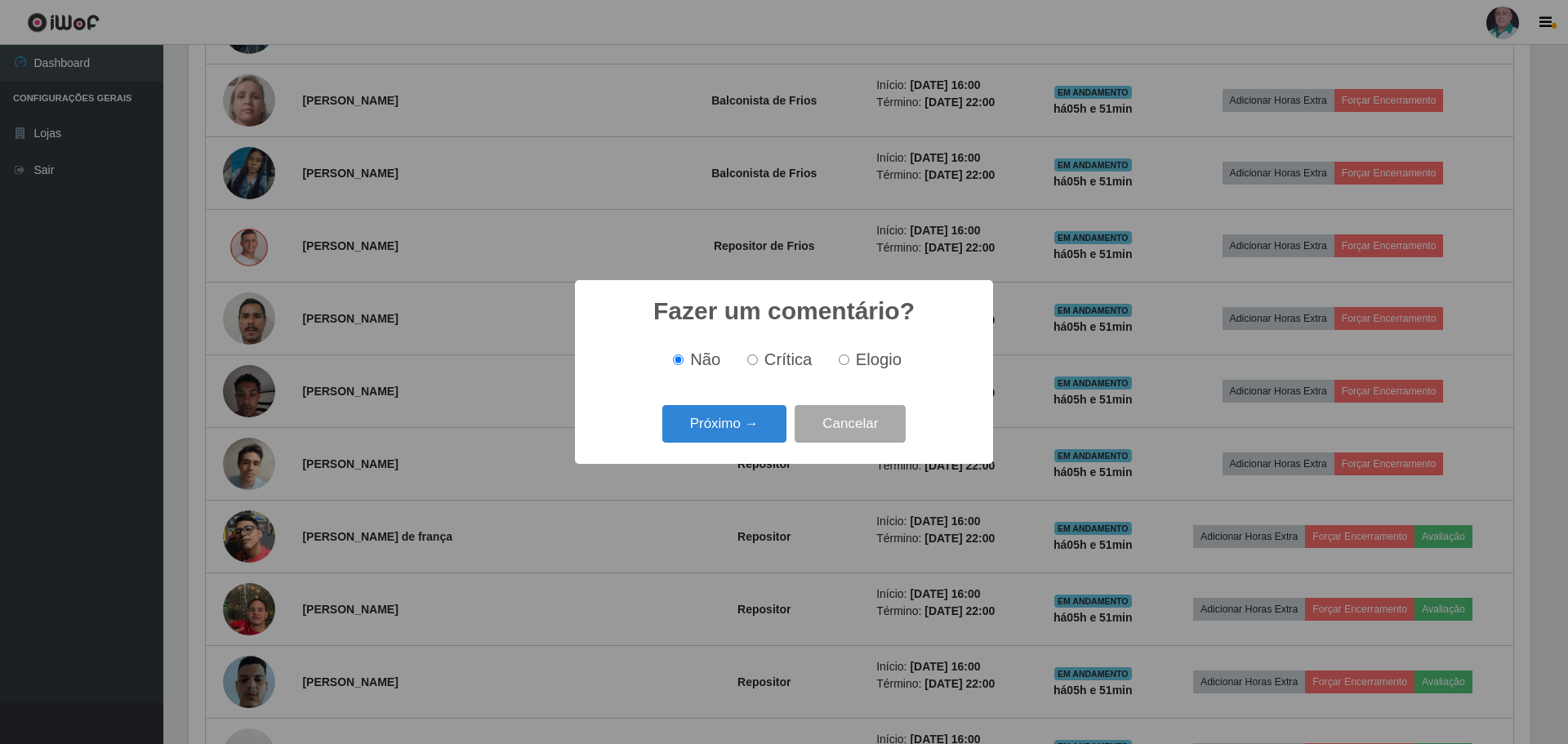
click at [875, 365] on span "Elogio" at bounding box center [878, 359] width 45 height 18
click at [849, 365] on input "Elogio" at bounding box center [844, 359] width 10 height 10
radio input "true"
click at [711, 433] on button "Próximo →" at bounding box center [725, 425] width 124 height 38
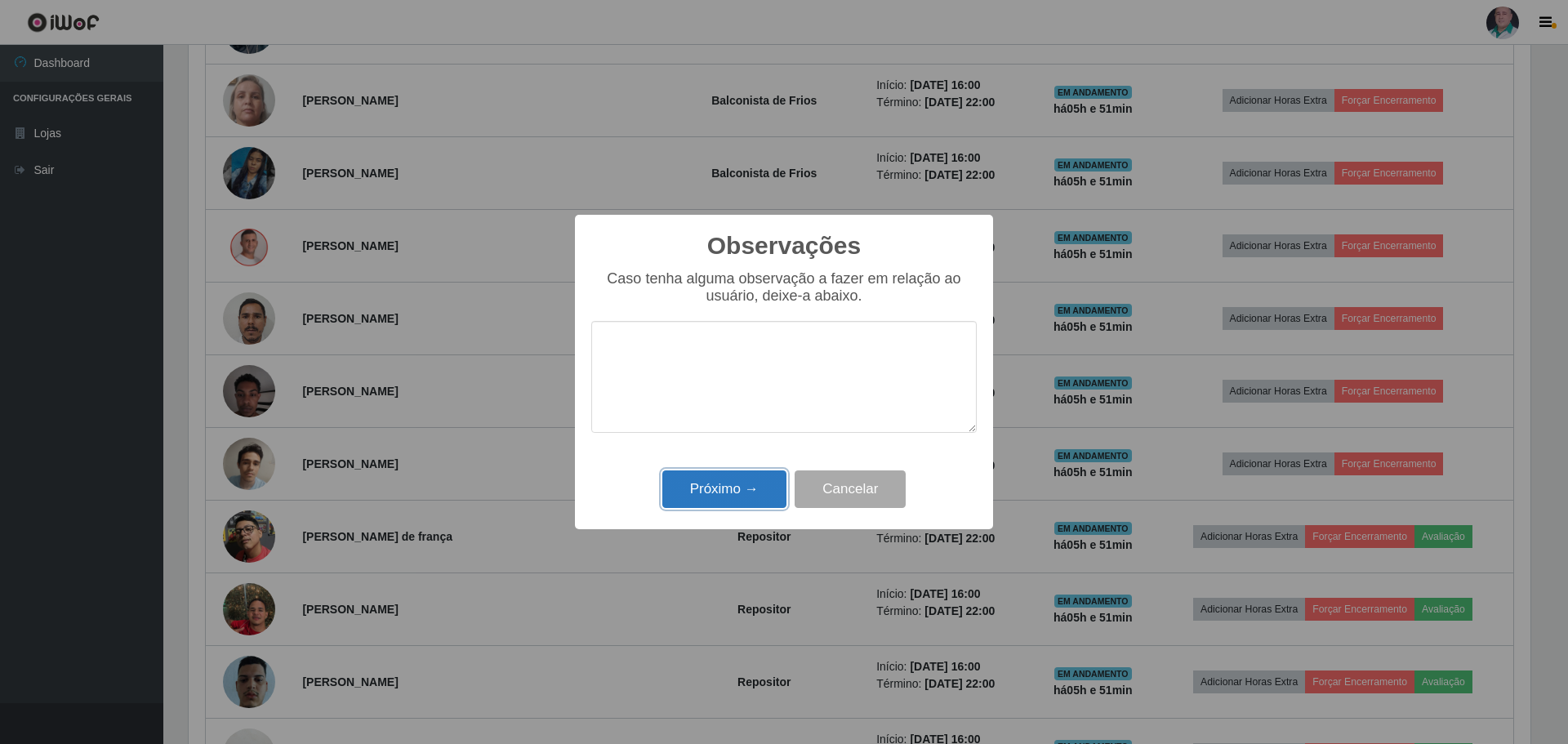
click at [687, 496] on button "Próximo →" at bounding box center [725, 489] width 124 height 38
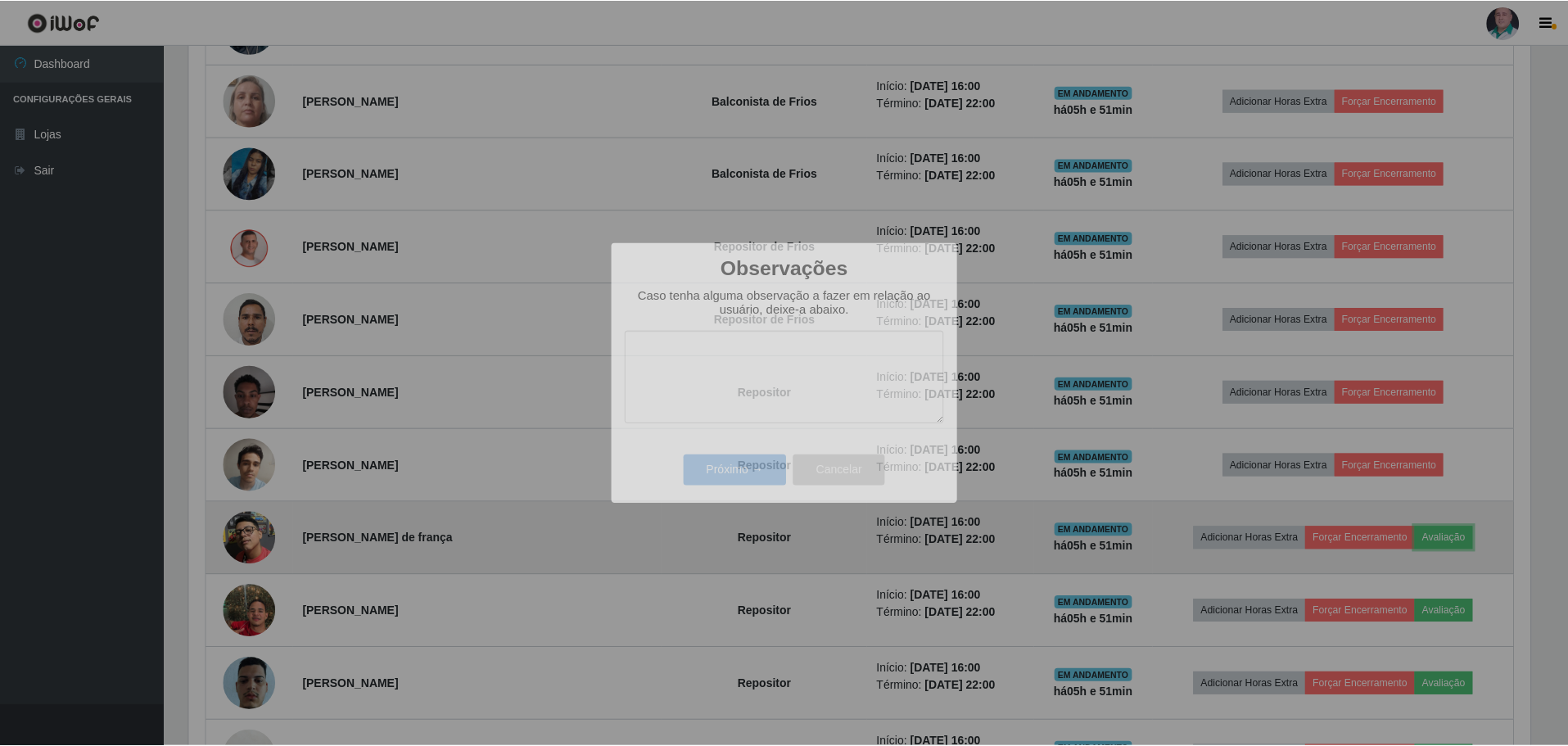
scroll to position [0, 0]
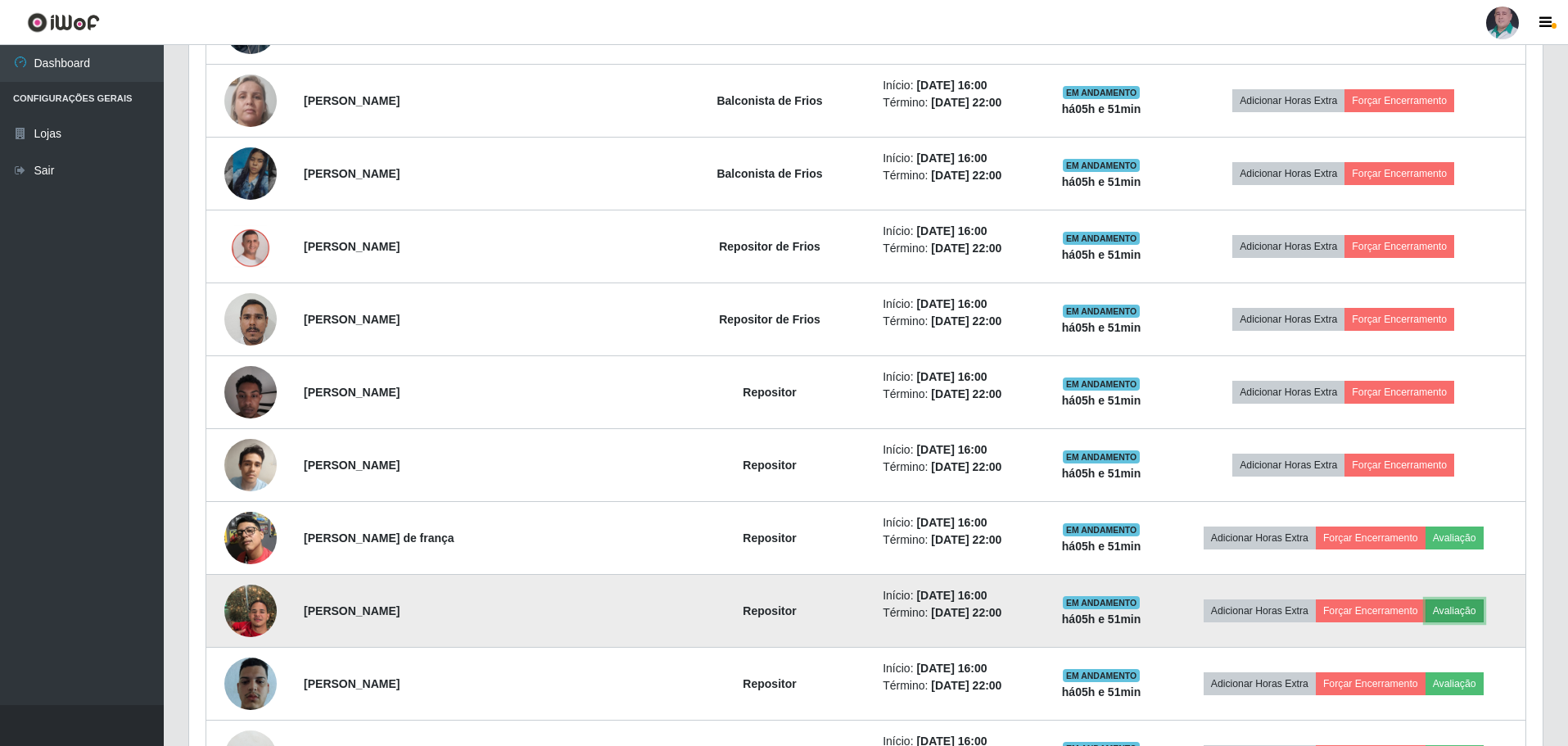
click at [1453, 615] on button "Avaliação" at bounding box center [1455, 611] width 58 height 23
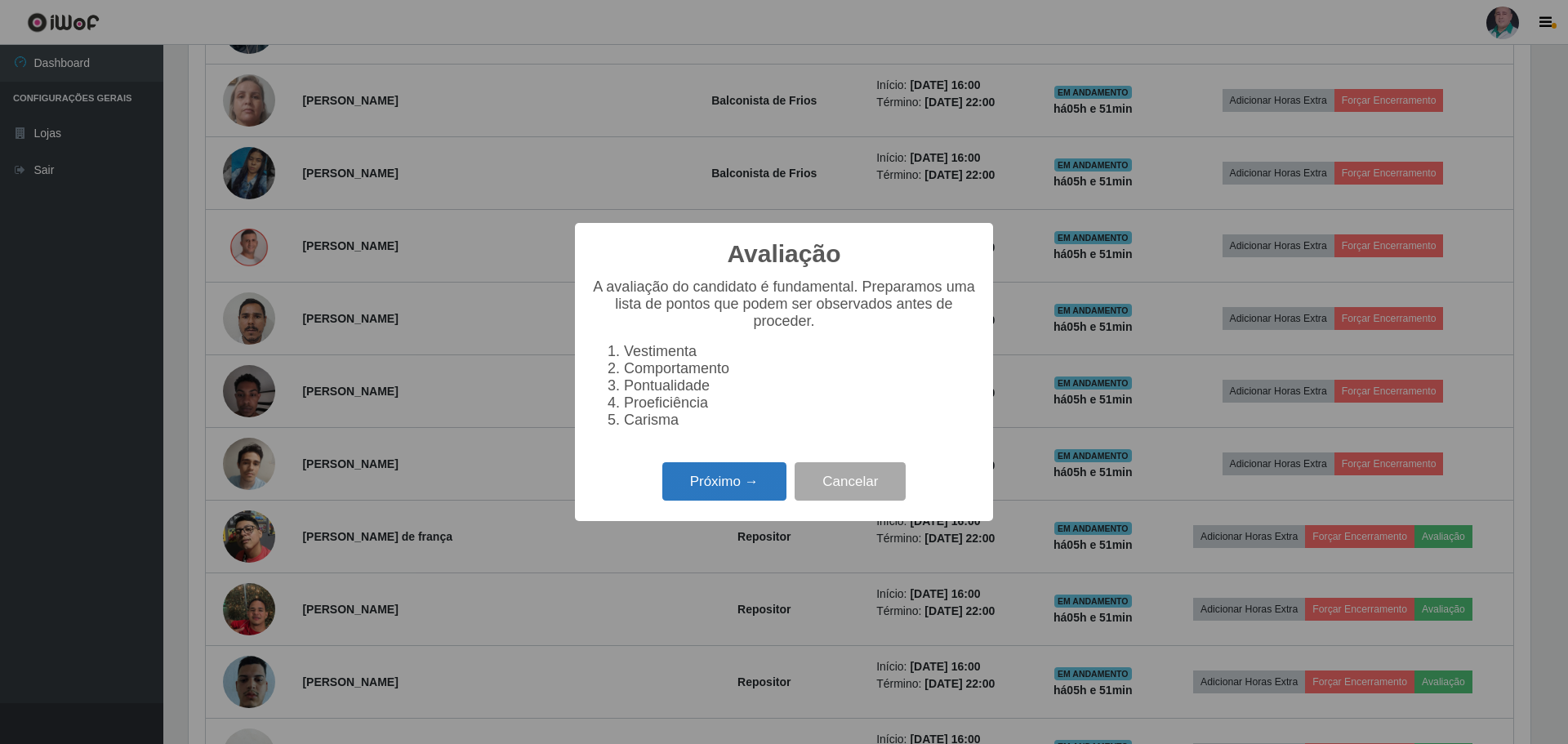
click at [697, 491] on button "Próximo →" at bounding box center [725, 481] width 124 height 38
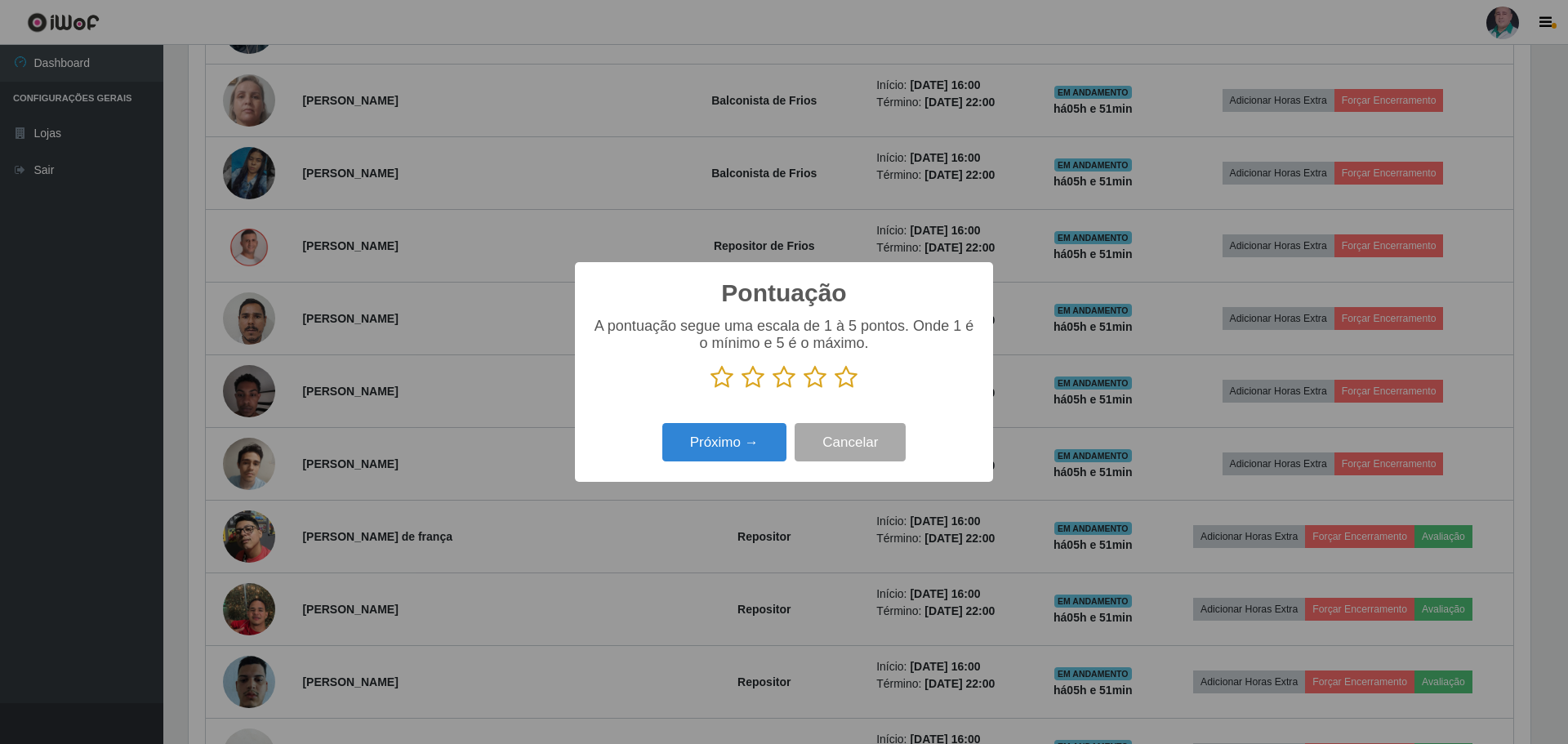
click at [839, 379] on icon at bounding box center [846, 378] width 23 height 24
click at [835, 390] on input "radio" at bounding box center [835, 390] width 0 height 0
click at [747, 447] on button "Próximo →" at bounding box center [725, 442] width 124 height 38
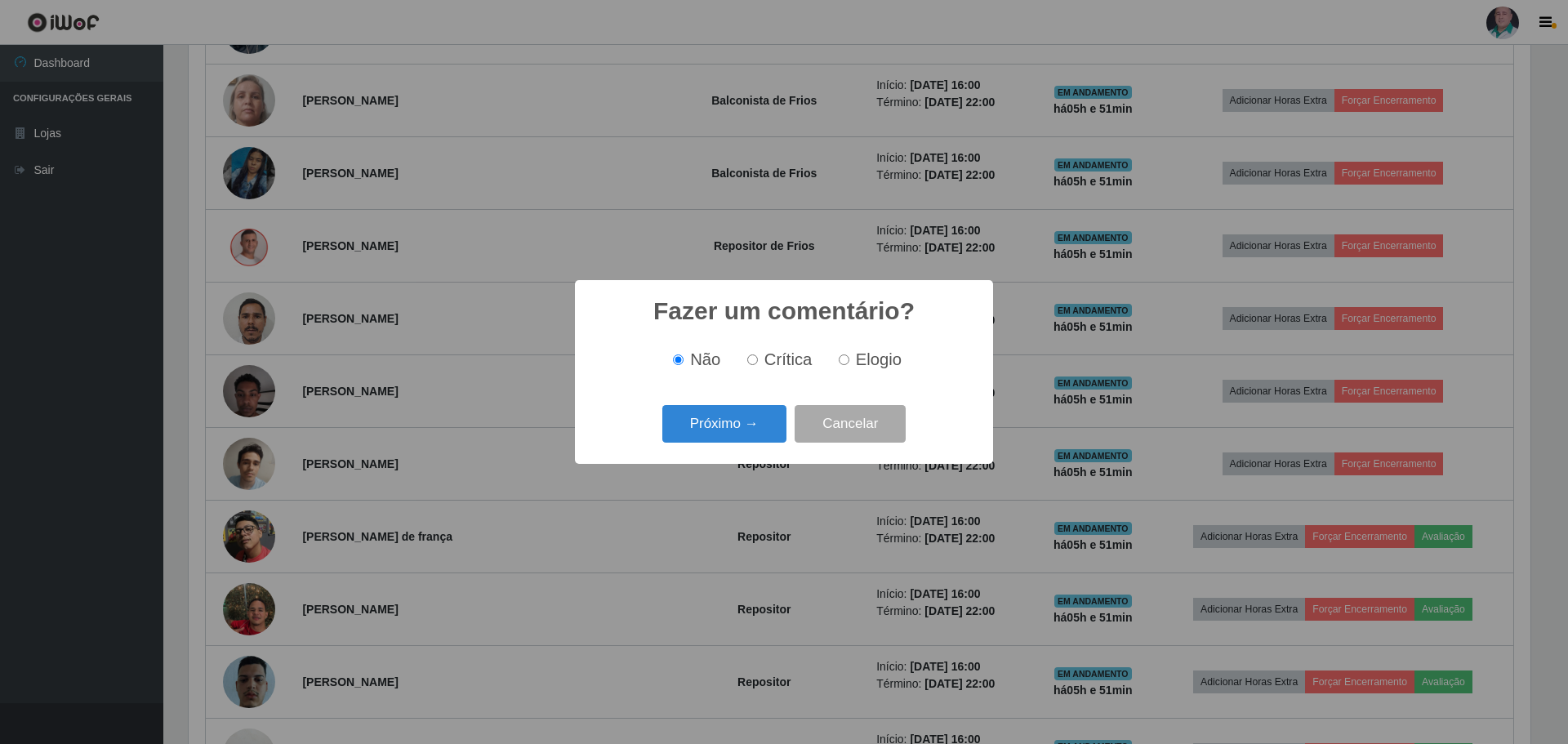
click at [867, 362] on span "Elogio" at bounding box center [878, 359] width 45 height 18
click at [849, 362] on input "Elogio" at bounding box center [844, 359] width 10 height 10
radio input "true"
click at [753, 424] on button "Próximo →" at bounding box center [725, 425] width 124 height 38
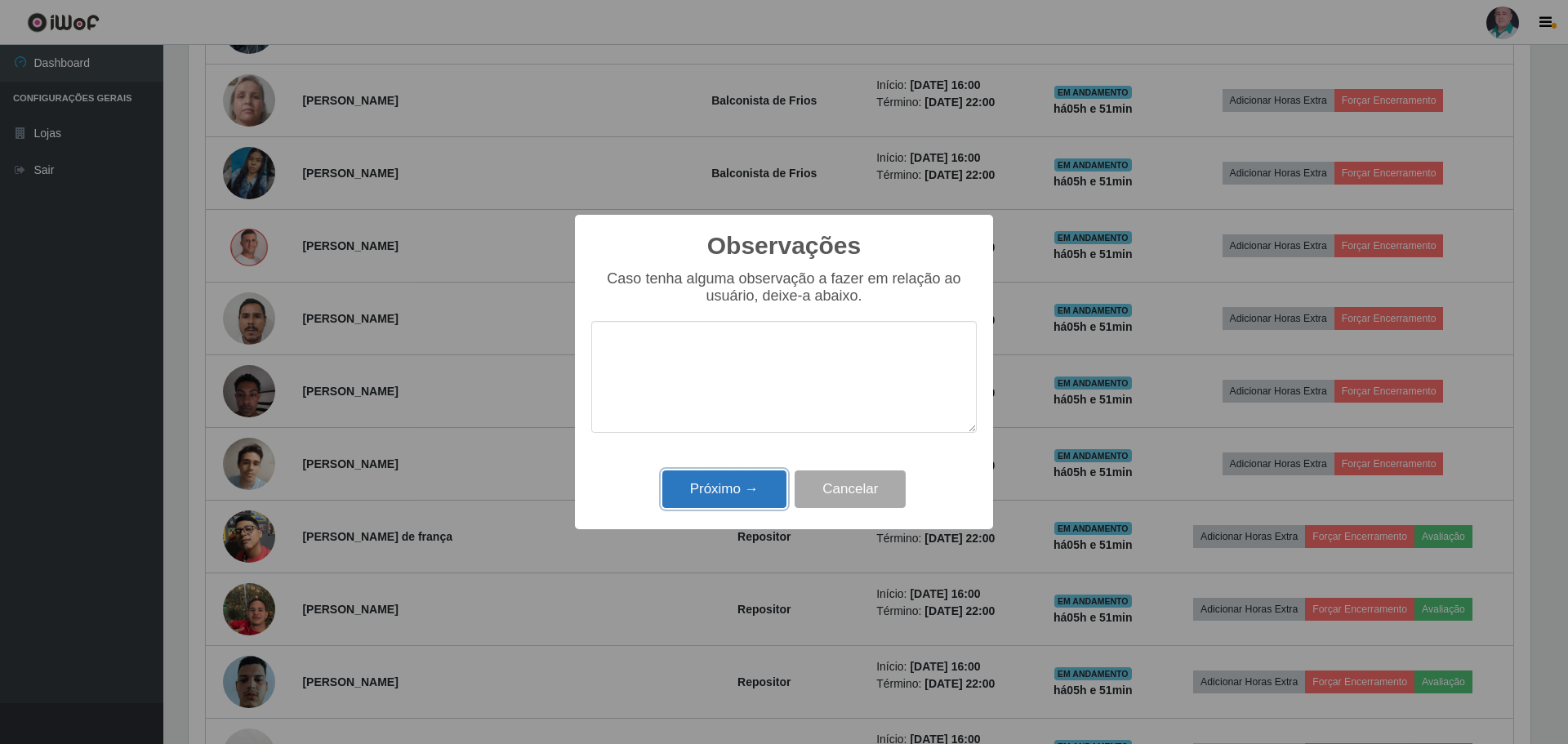
click at [712, 486] on button "Próximo →" at bounding box center [725, 489] width 124 height 38
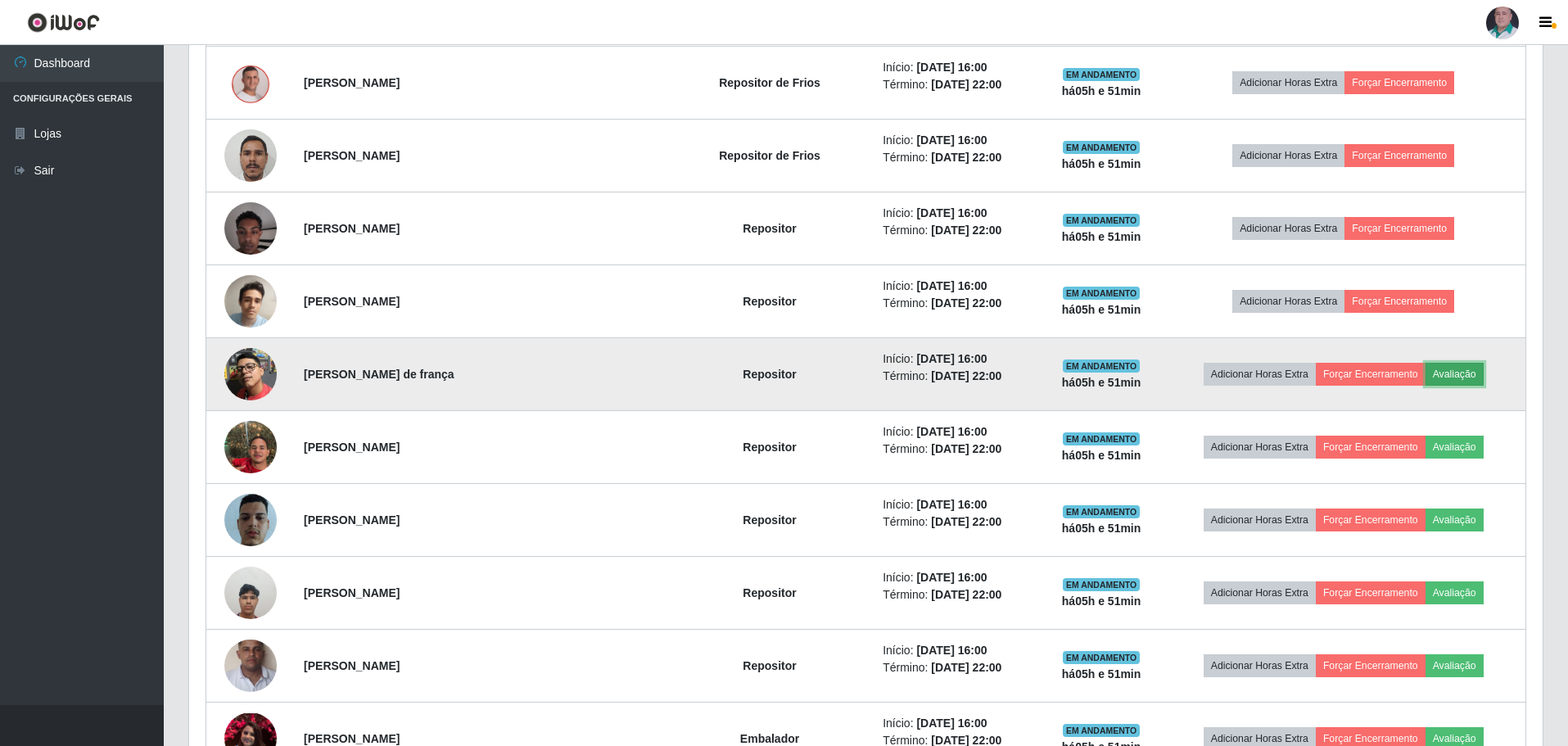
click at [1436, 377] on button "Avaliação" at bounding box center [1455, 374] width 58 height 23
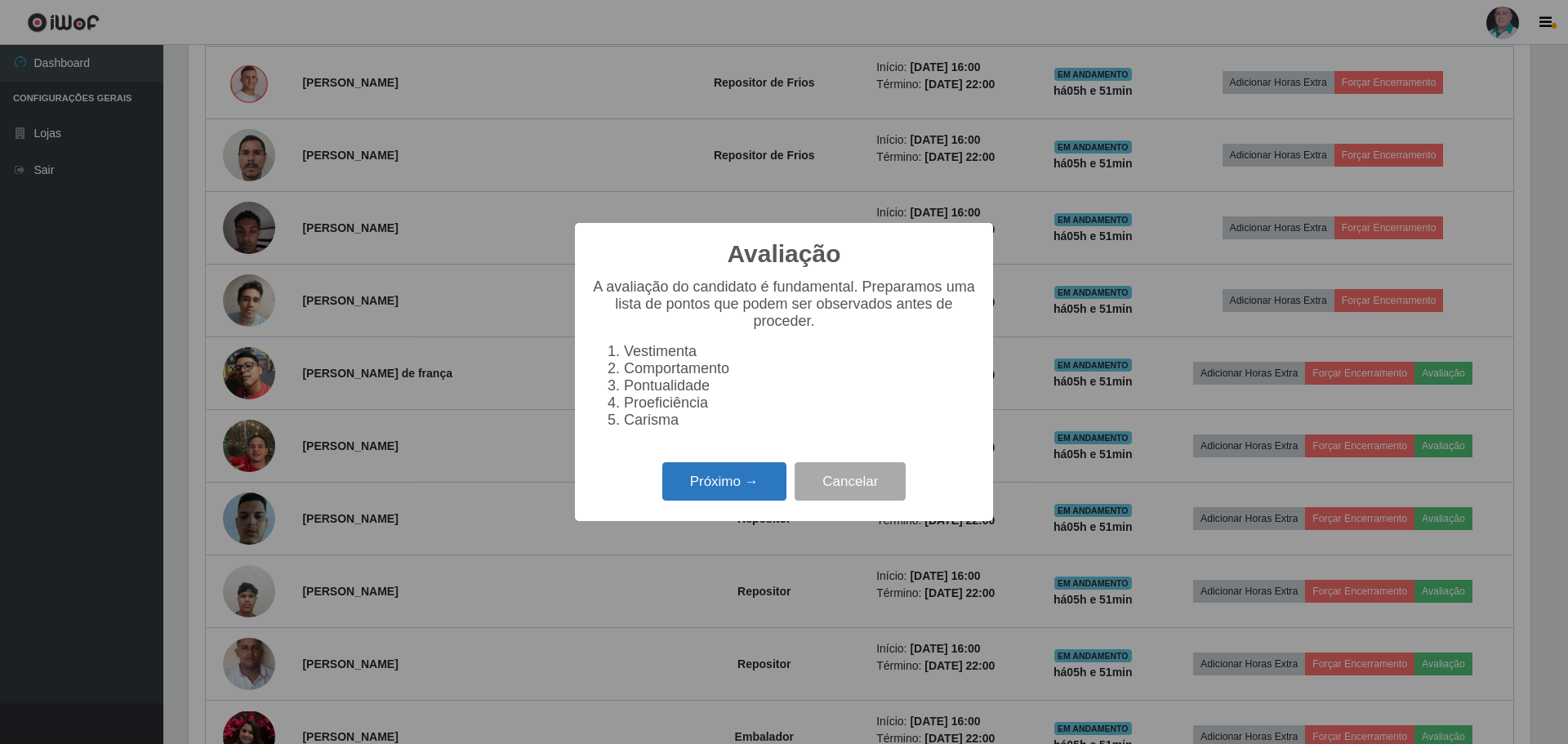
click at [685, 489] on button "Próximo →" at bounding box center [725, 481] width 124 height 38
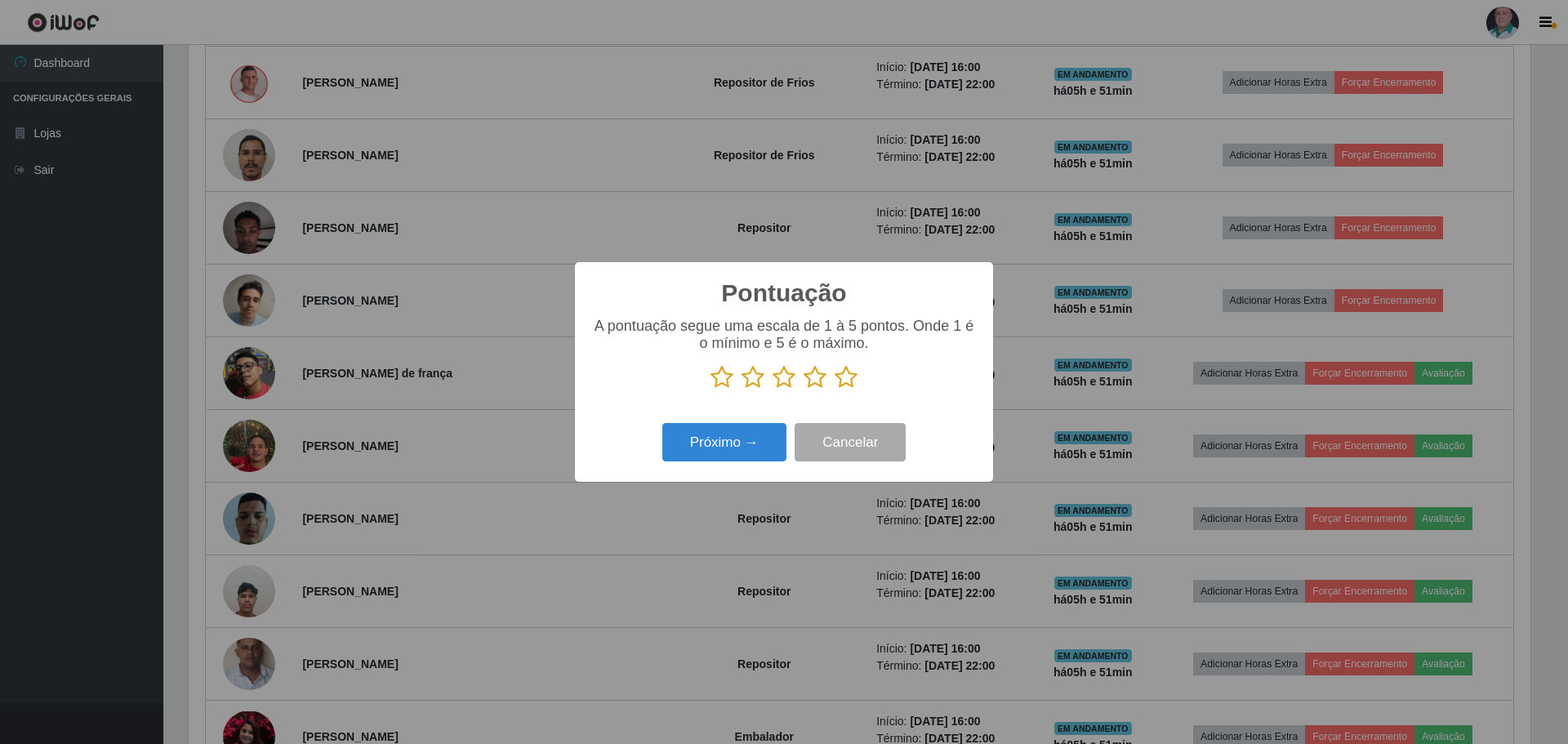
click at [841, 380] on icon at bounding box center [846, 378] width 23 height 24
click at [835, 390] on input "radio" at bounding box center [835, 390] width 0 height 0
click at [740, 459] on button "Próximo →" at bounding box center [725, 442] width 124 height 38
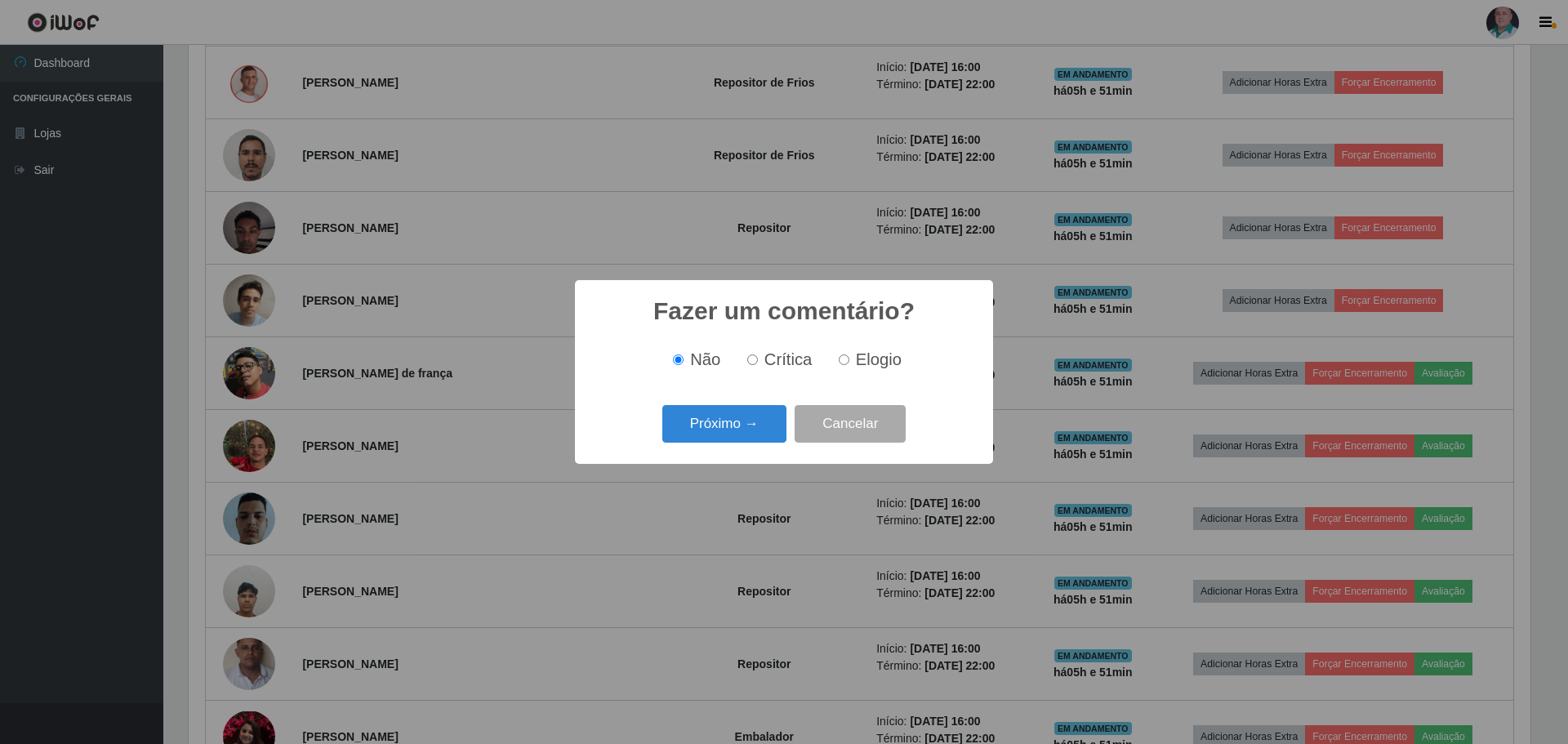
click at [875, 359] on span "Elogio" at bounding box center [878, 359] width 45 height 18
click at [849, 359] on input "Elogio" at bounding box center [844, 359] width 10 height 10
radio input "true"
click at [719, 413] on button "Próximo →" at bounding box center [725, 425] width 124 height 38
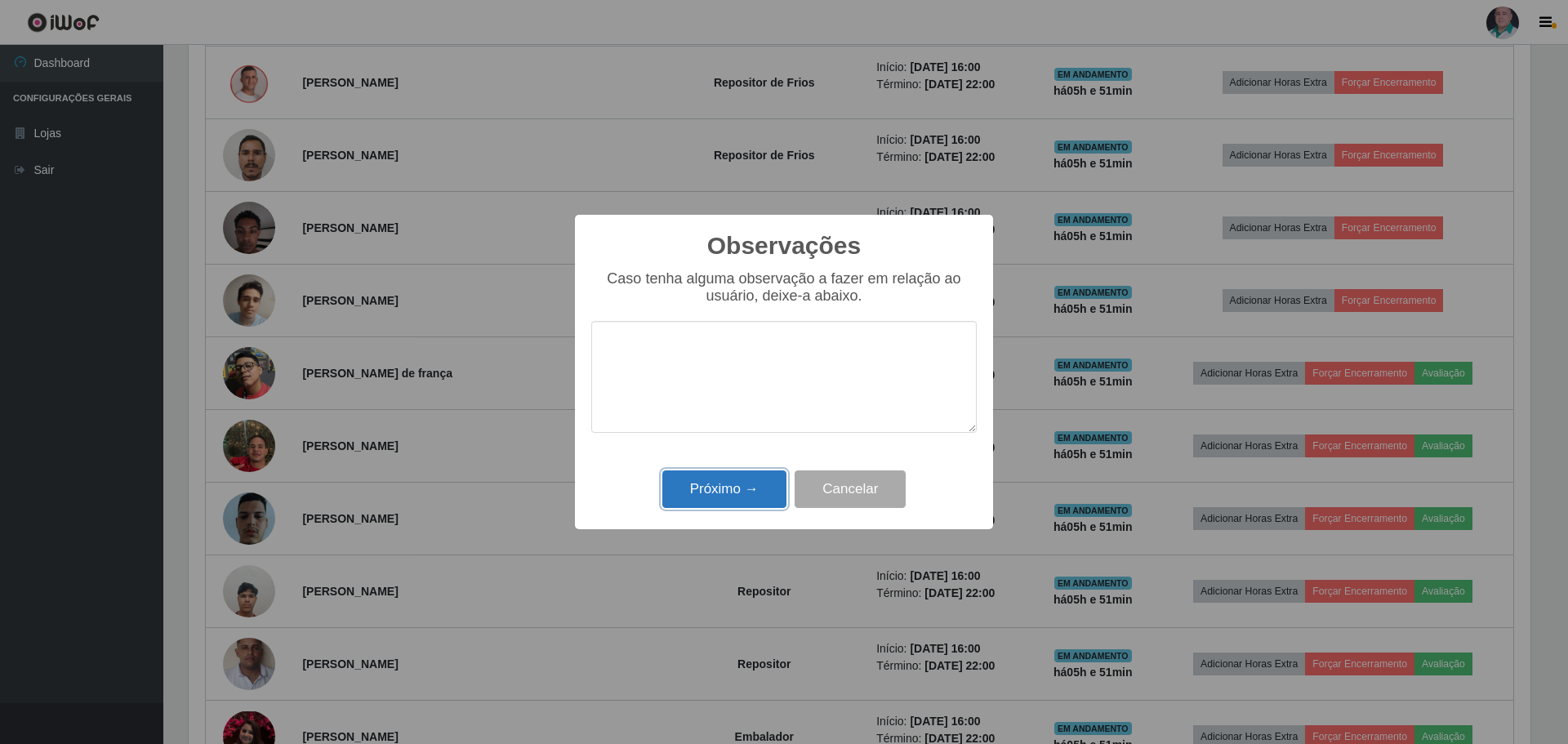
click at [705, 494] on button "Próximo →" at bounding box center [725, 489] width 124 height 38
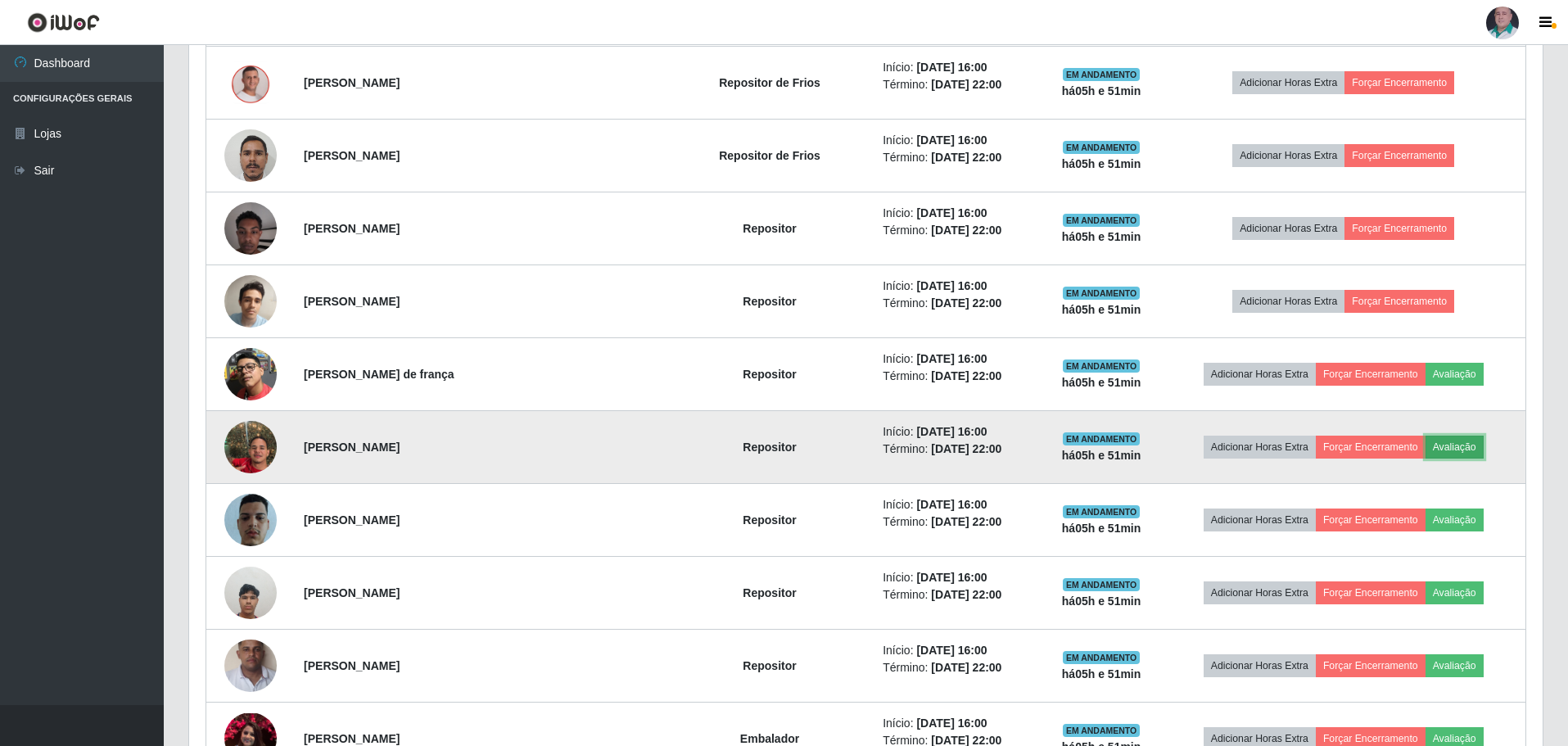
click at [1453, 442] on button "Avaliação" at bounding box center [1455, 447] width 58 height 23
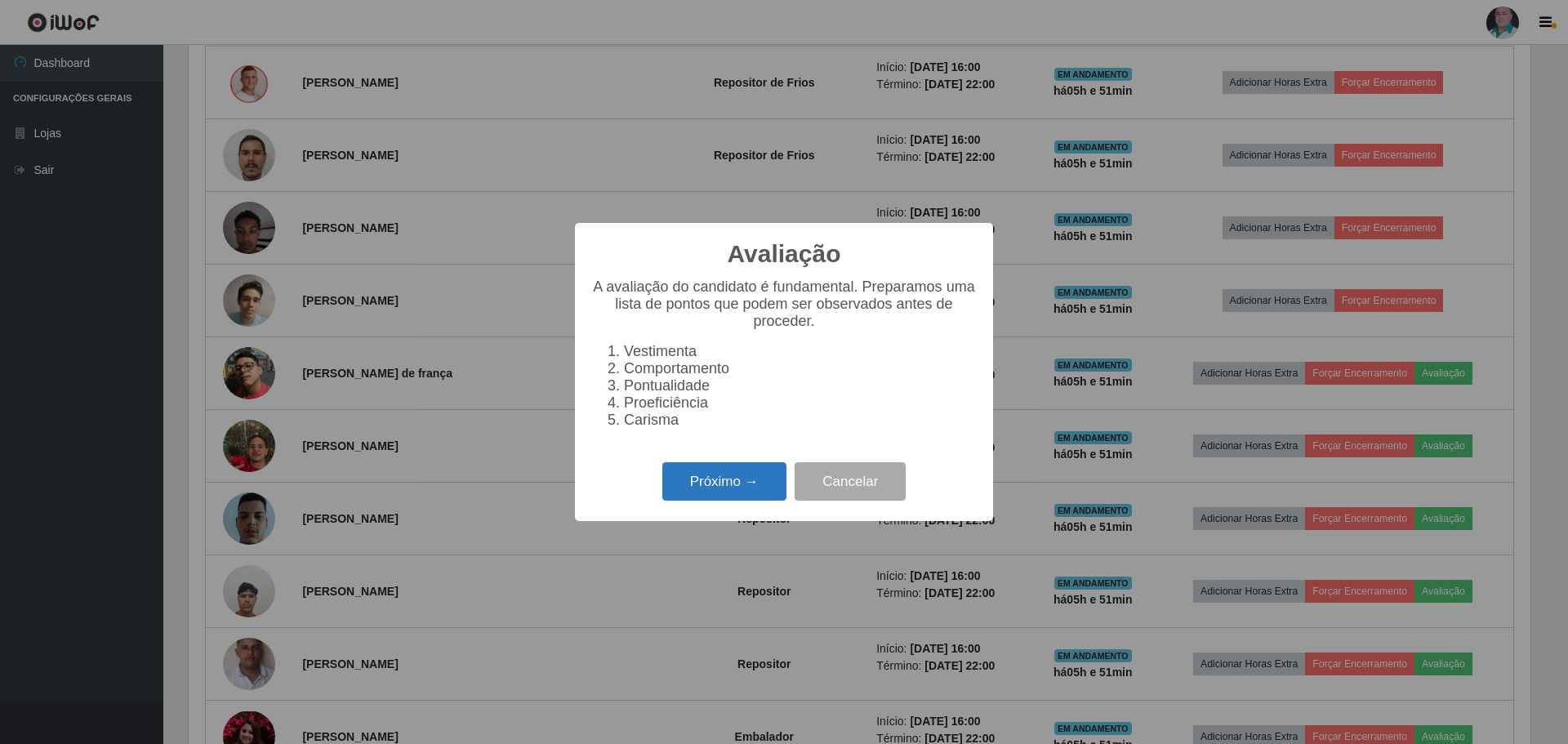
click at [729, 483] on button "Próximo →" at bounding box center [725, 481] width 124 height 38
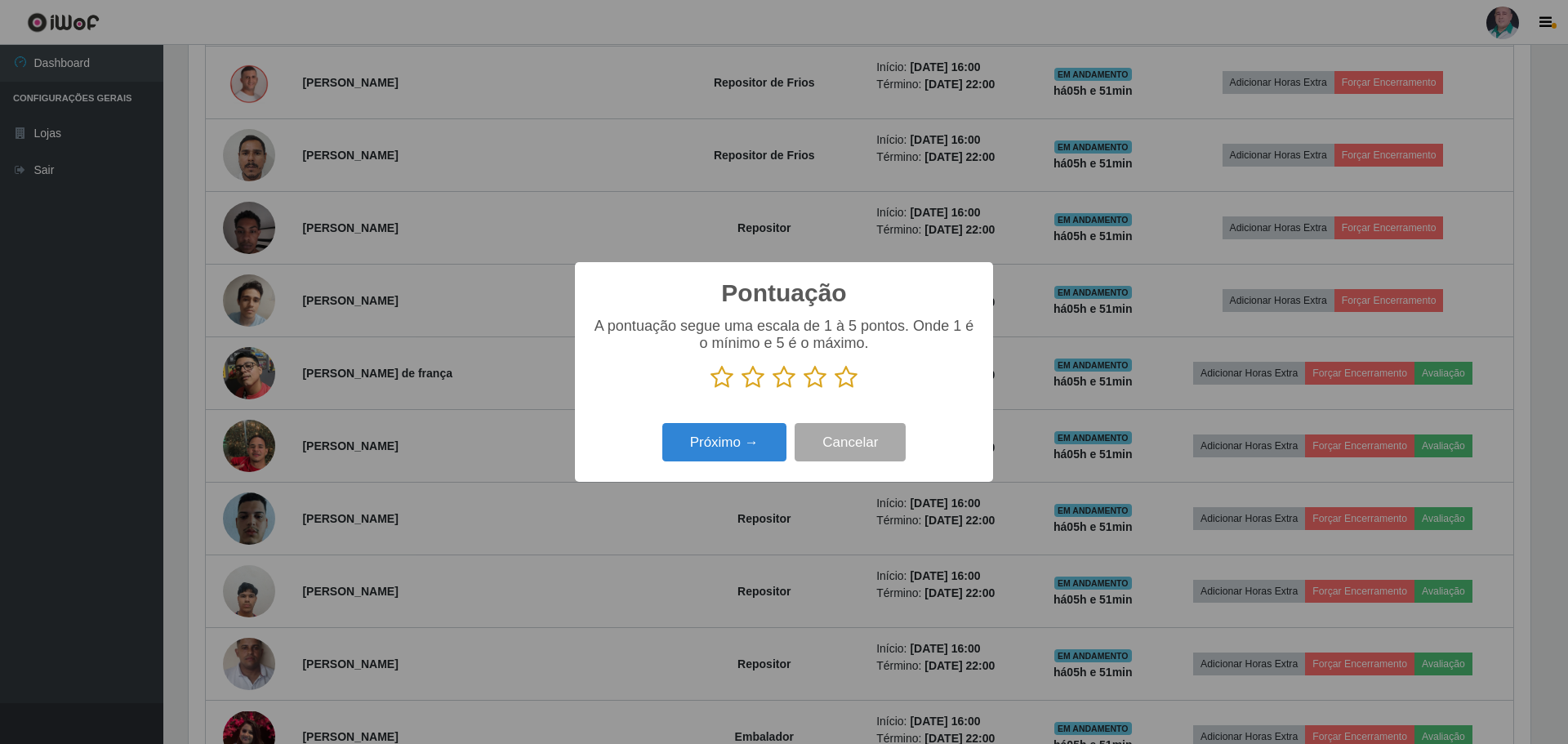
click at [847, 382] on icon at bounding box center [846, 378] width 23 height 24
click at [835, 390] on input "radio" at bounding box center [835, 390] width 0 height 0
click at [704, 447] on button "Próximo →" at bounding box center [725, 442] width 124 height 38
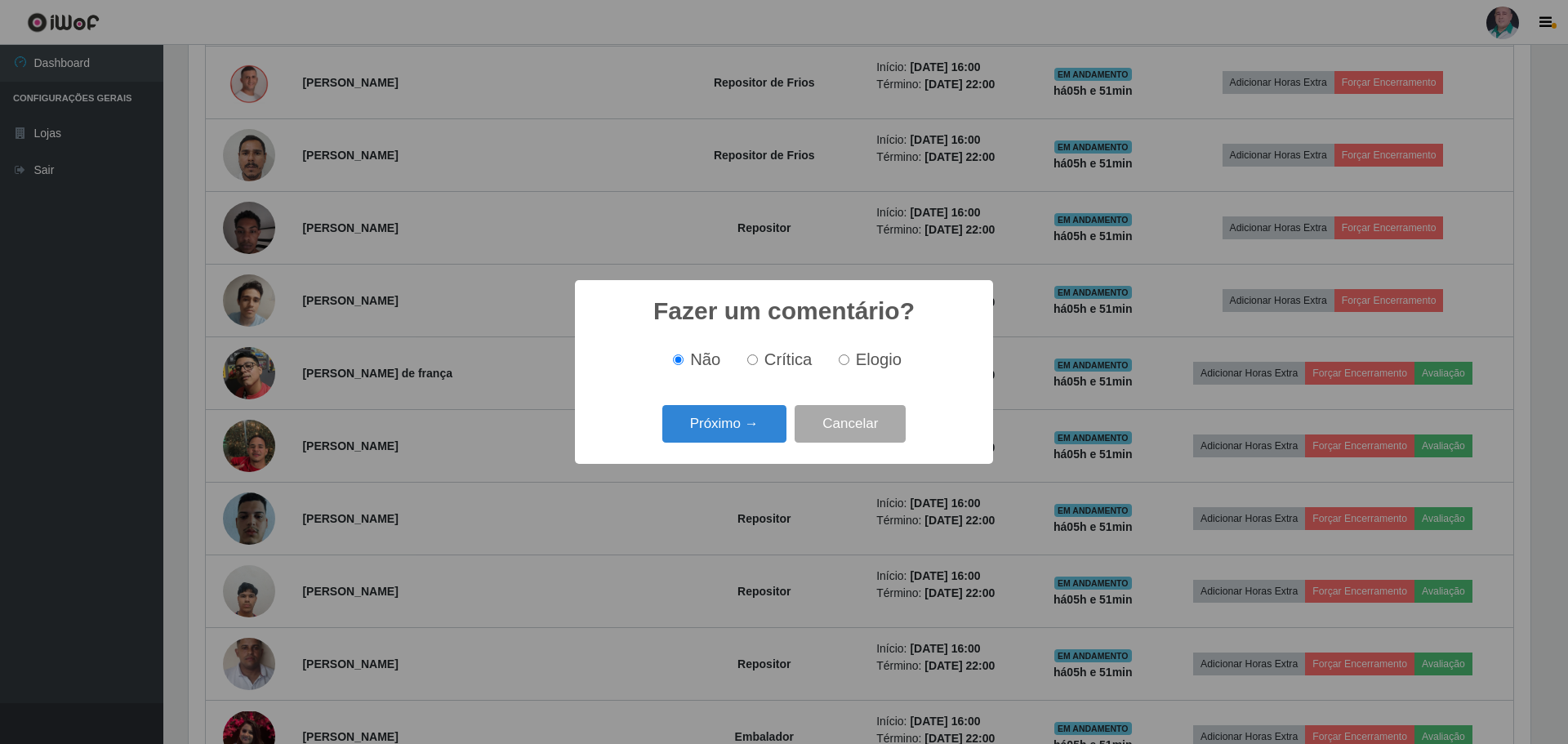
click at [862, 357] on span "Elogio" at bounding box center [878, 359] width 45 height 18
click at [849, 357] on input "Elogio" at bounding box center [844, 359] width 10 height 10
radio input "true"
click at [738, 419] on button "Próximo →" at bounding box center [725, 425] width 124 height 38
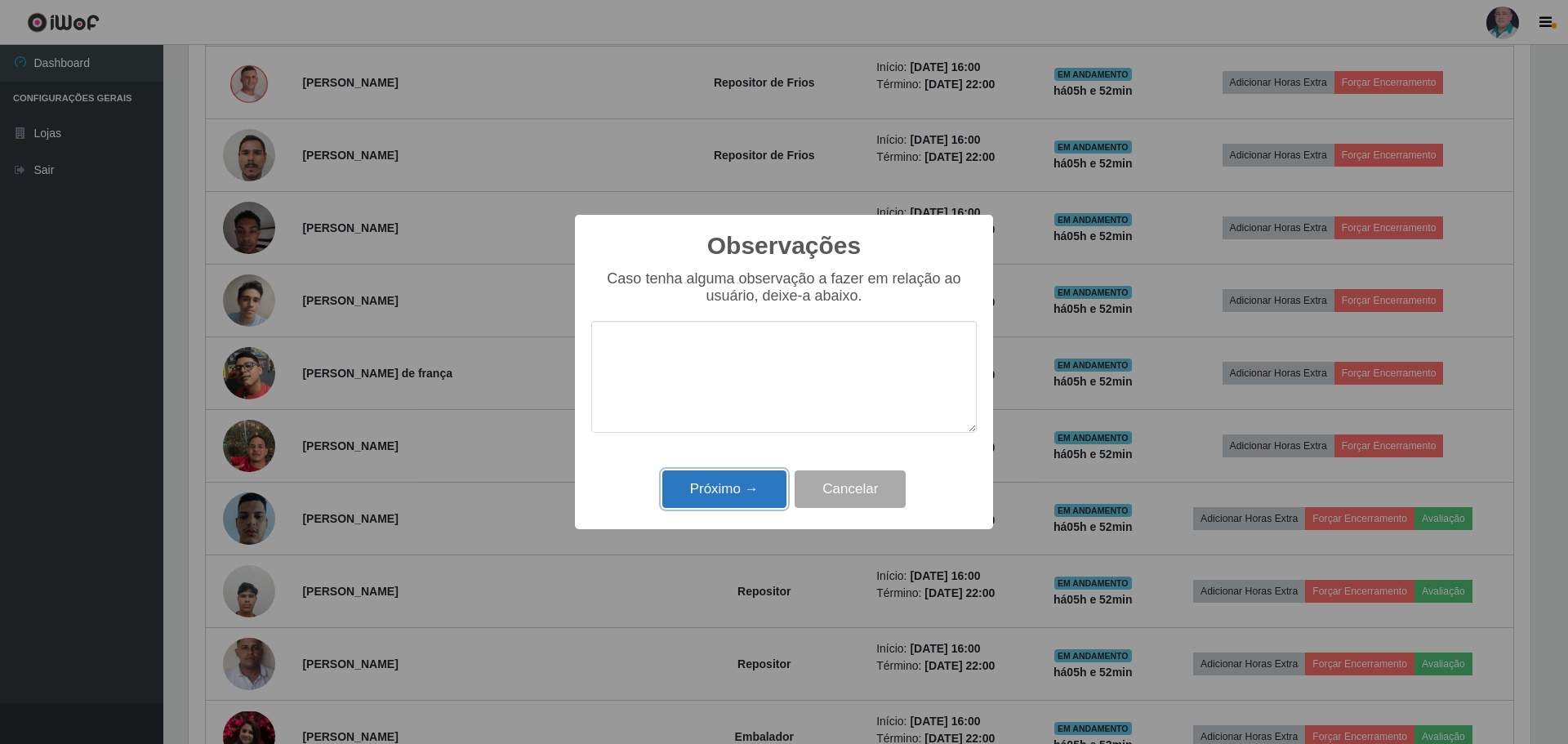
click at [710, 499] on button "Próximo →" at bounding box center [725, 489] width 124 height 38
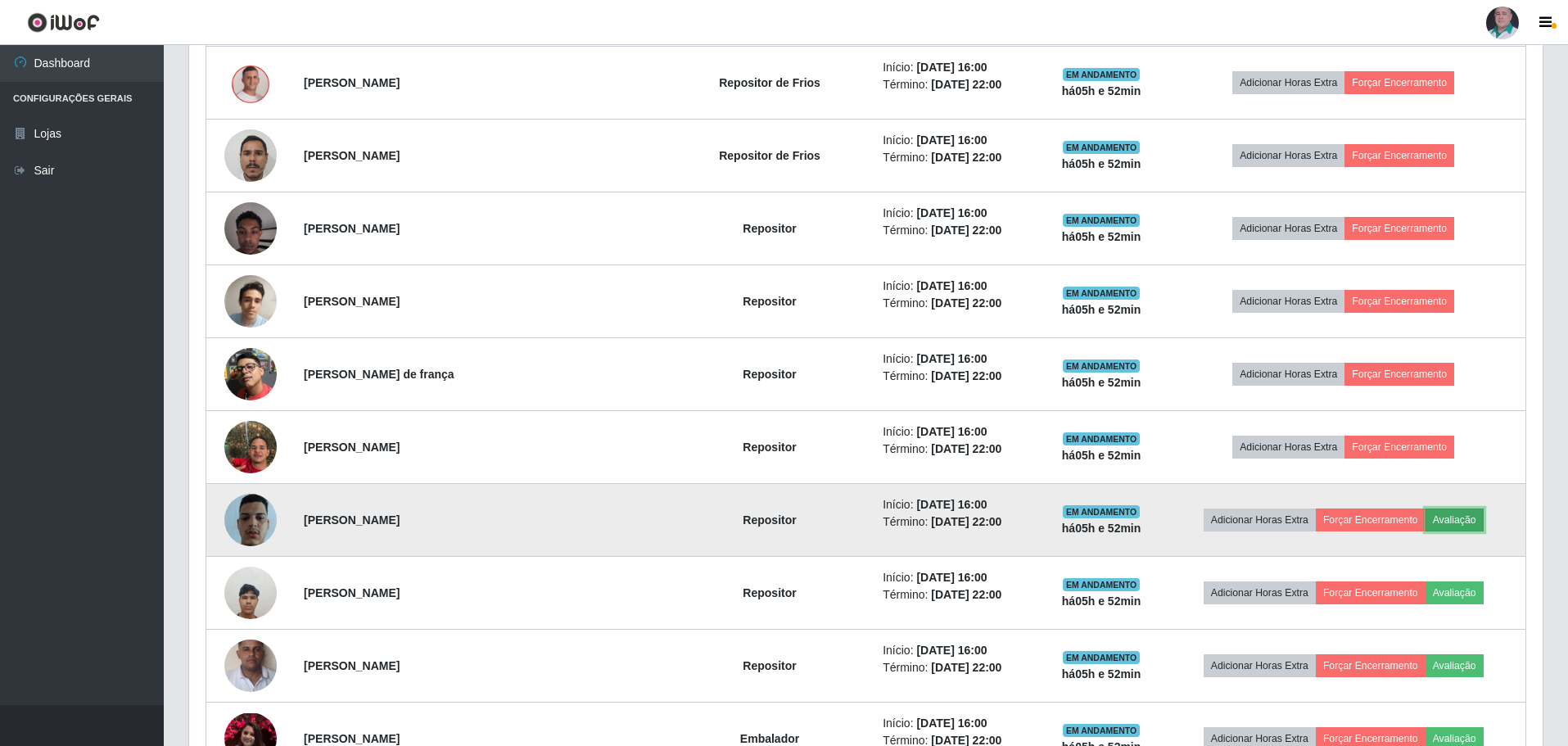
click at [1446, 519] on button "Avaliação" at bounding box center [1455, 520] width 58 height 23
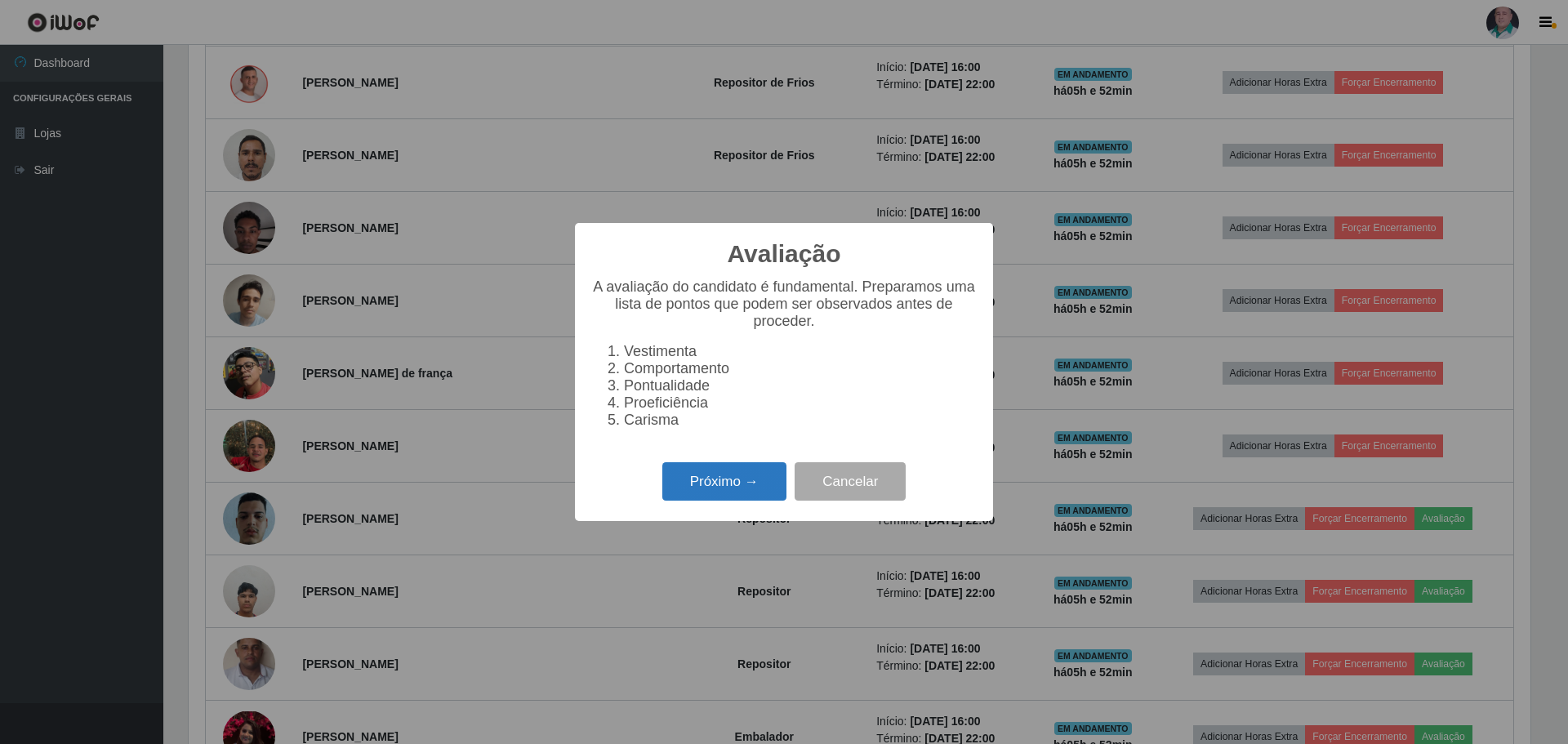
click at [726, 488] on button "Próximo →" at bounding box center [725, 481] width 124 height 38
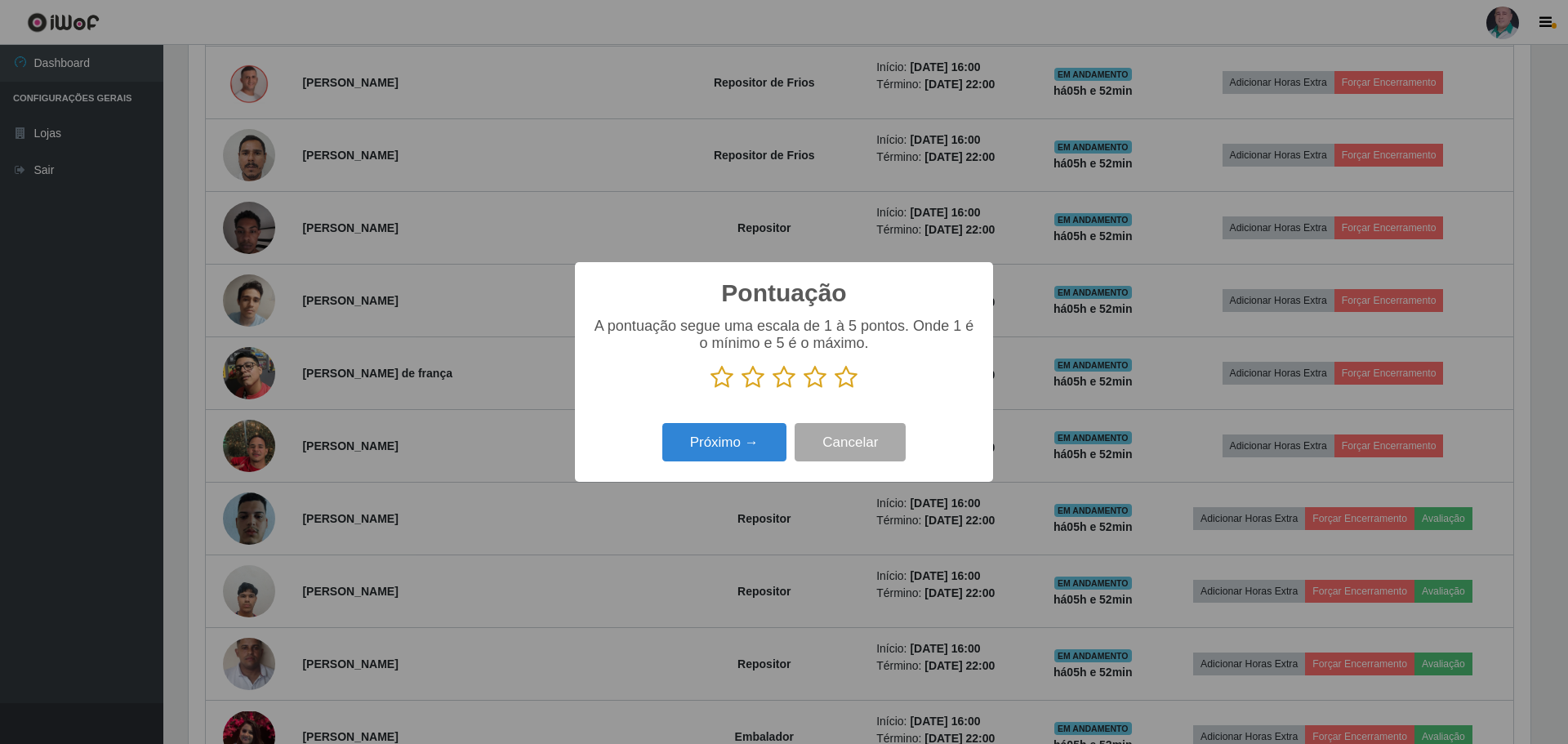
click at [857, 372] on p at bounding box center [784, 378] width 385 height 24
click at [853, 379] on icon at bounding box center [846, 378] width 23 height 24
click at [835, 390] on input "radio" at bounding box center [835, 390] width 0 height 0
click at [756, 439] on button "Próximo →" at bounding box center [725, 442] width 124 height 38
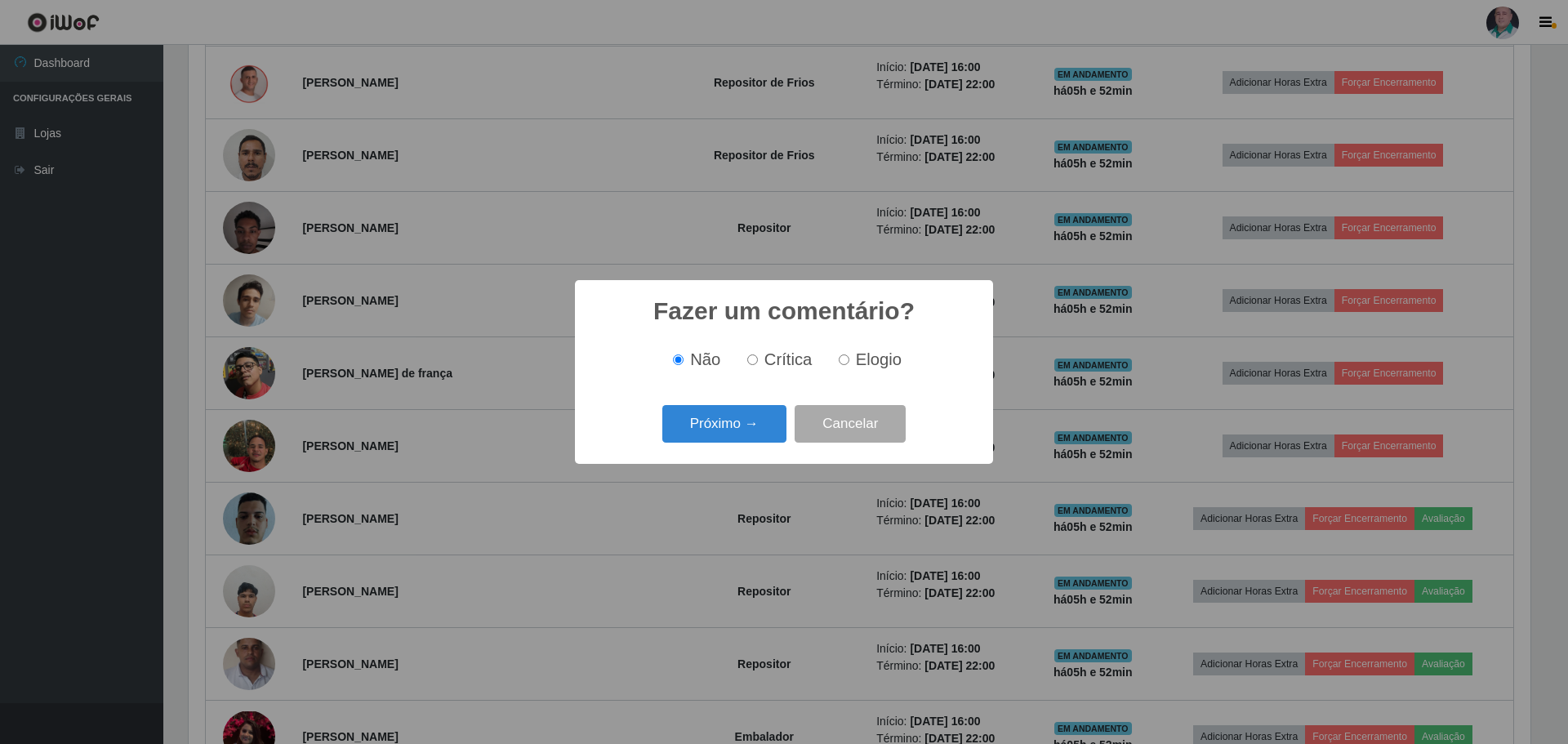
click at [878, 361] on span "Elogio" at bounding box center [878, 359] width 45 height 18
click at [849, 361] on input "Elogio" at bounding box center [844, 359] width 10 height 10
radio input "true"
click at [723, 424] on button "Próximo →" at bounding box center [725, 425] width 124 height 38
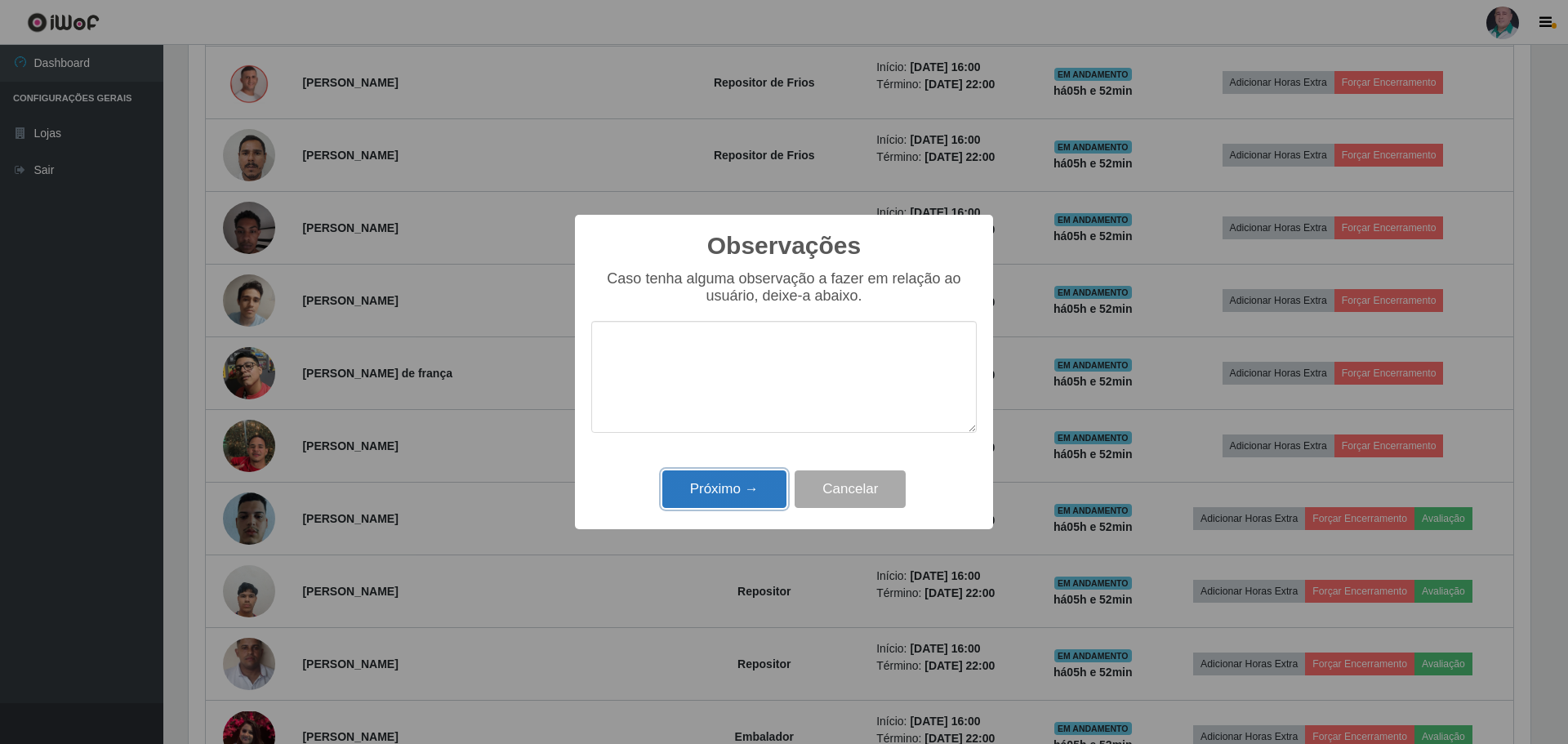
click at [701, 497] on button "Próximo →" at bounding box center [725, 489] width 124 height 38
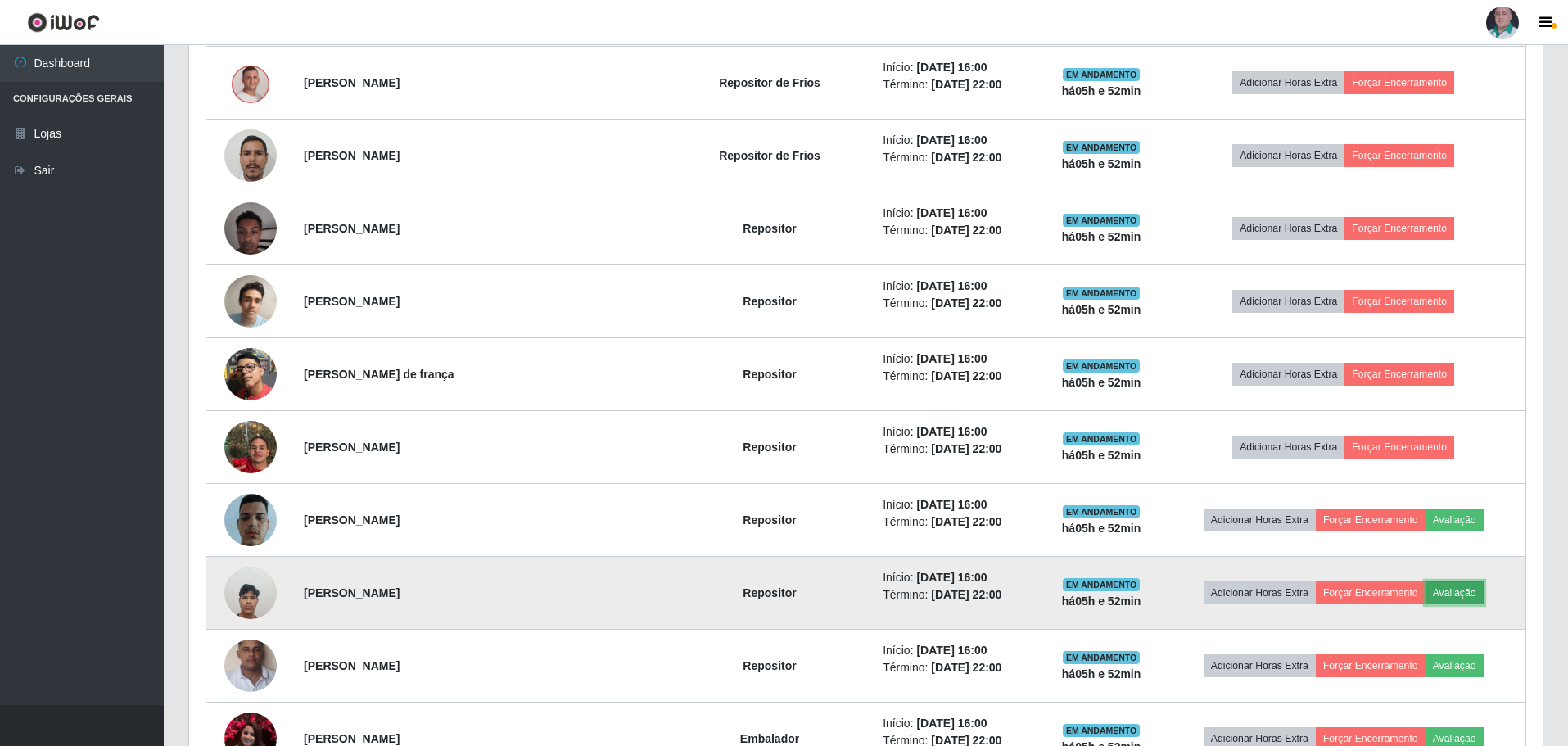
click at [1444, 596] on button "Avaliação" at bounding box center [1455, 593] width 58 height 23
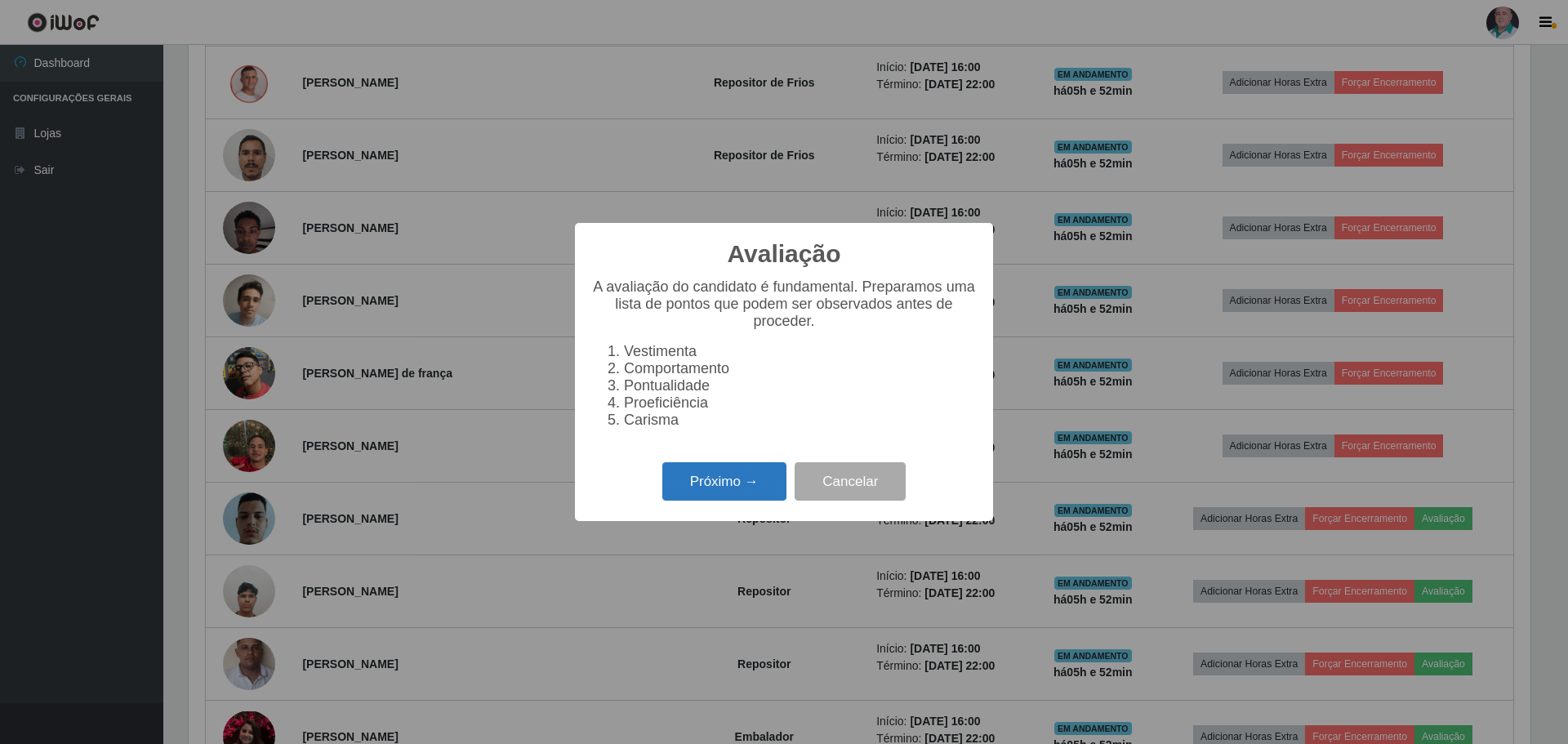
click at [727, 495] on button "Próximo →" at bounding box center [725, 481] width 124 height 38
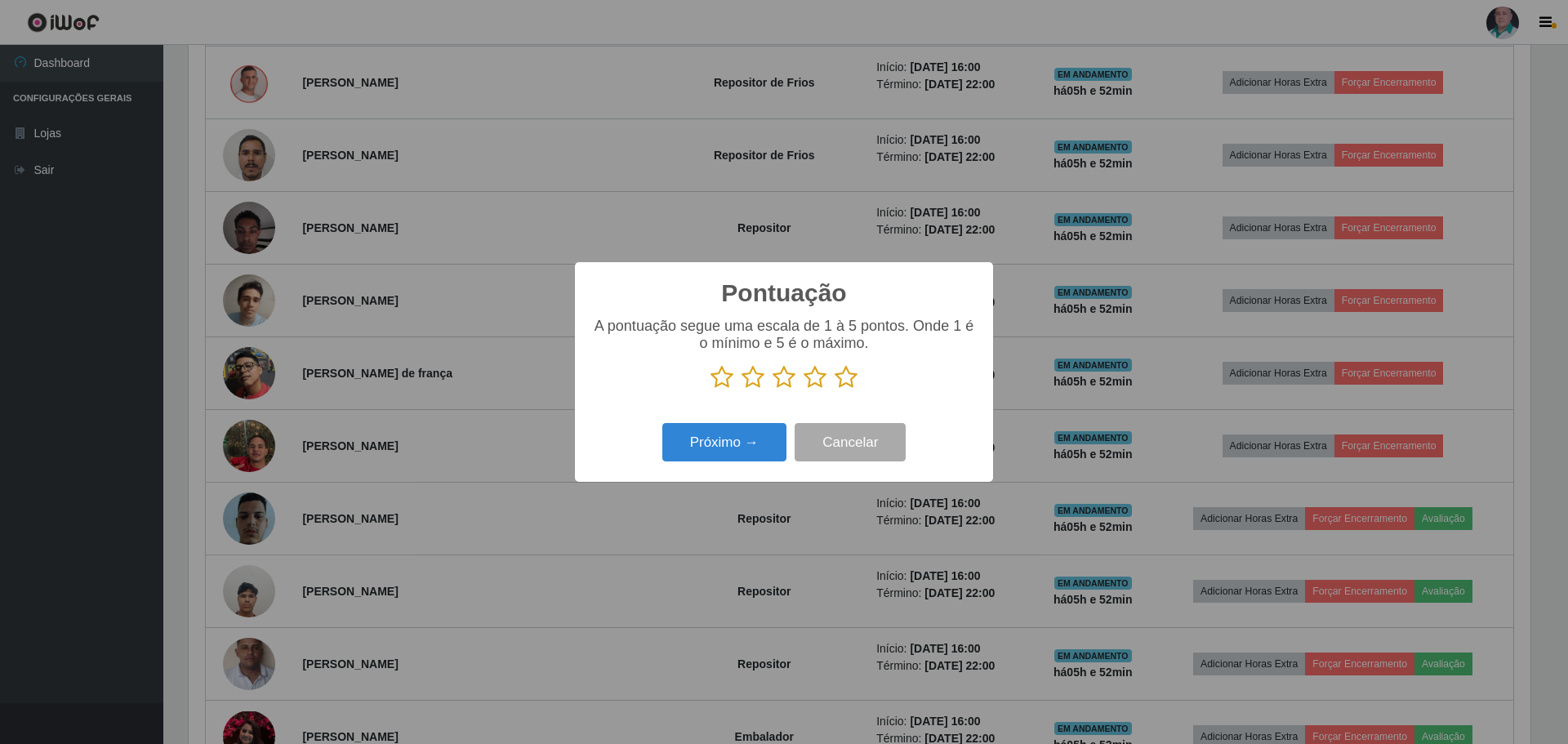
click at [850, 374] on icon at bounding box center [846, 378] width 23 height 24
click at [835, 390] on input "radio" at bounding box center [835, 390] width 0 height 0
click at [721, 466] on div "Próximo → Cancelar" at bounding box center [784, 441] width 385 height 46
click at [747, 440] on button "Próximo →" at bounding box center [725, 442] width 124 height 38
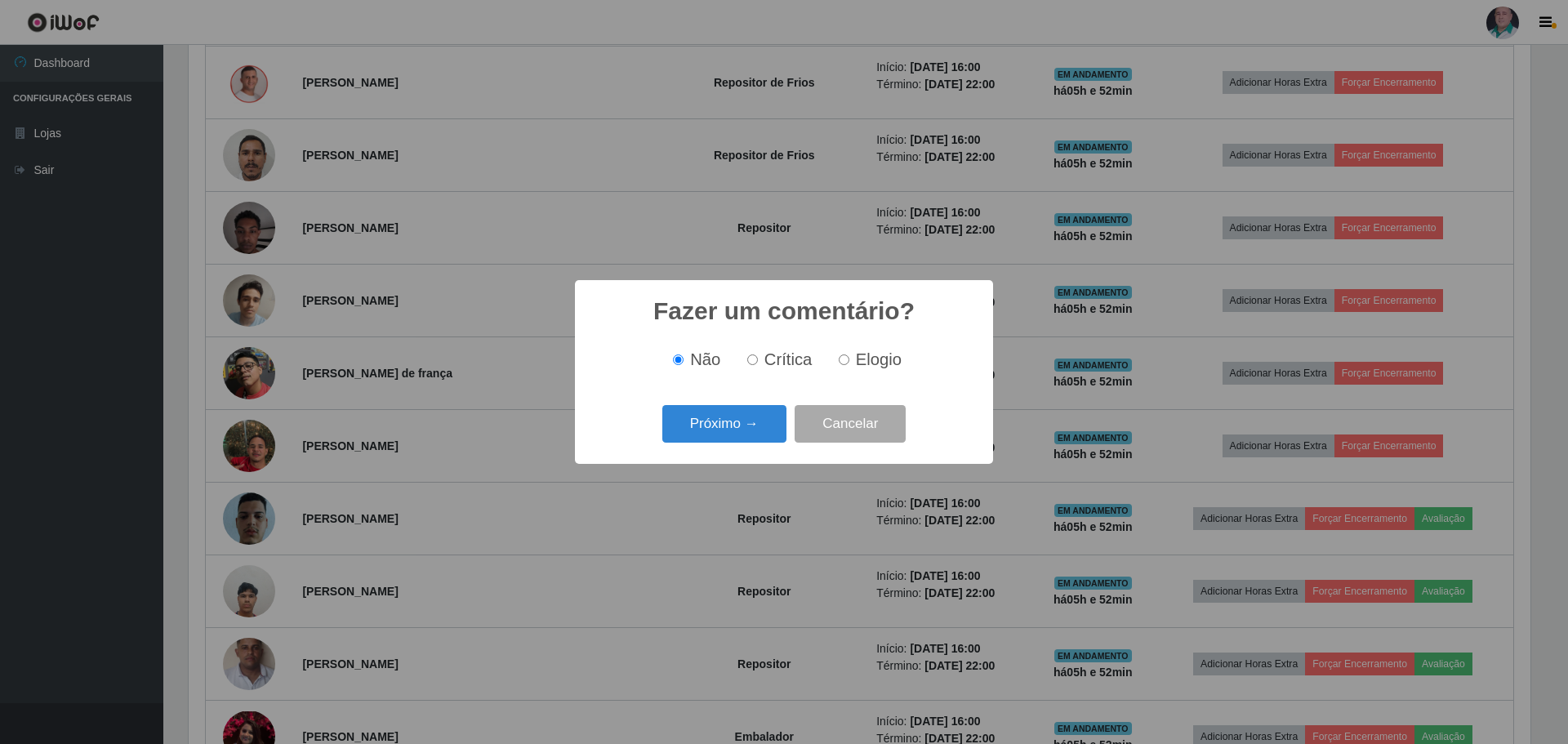
click at [888, 363] on span "Elogio" at bounding box center [878, 359] width 45 height 18
click at [849, 363] on input "Elogio" at bounding box center [844, 359] width 10 height 10
radio input "true"
click at [719, 432] on button "Próximo →" at bounding box center [725, 425] width 124 height 38
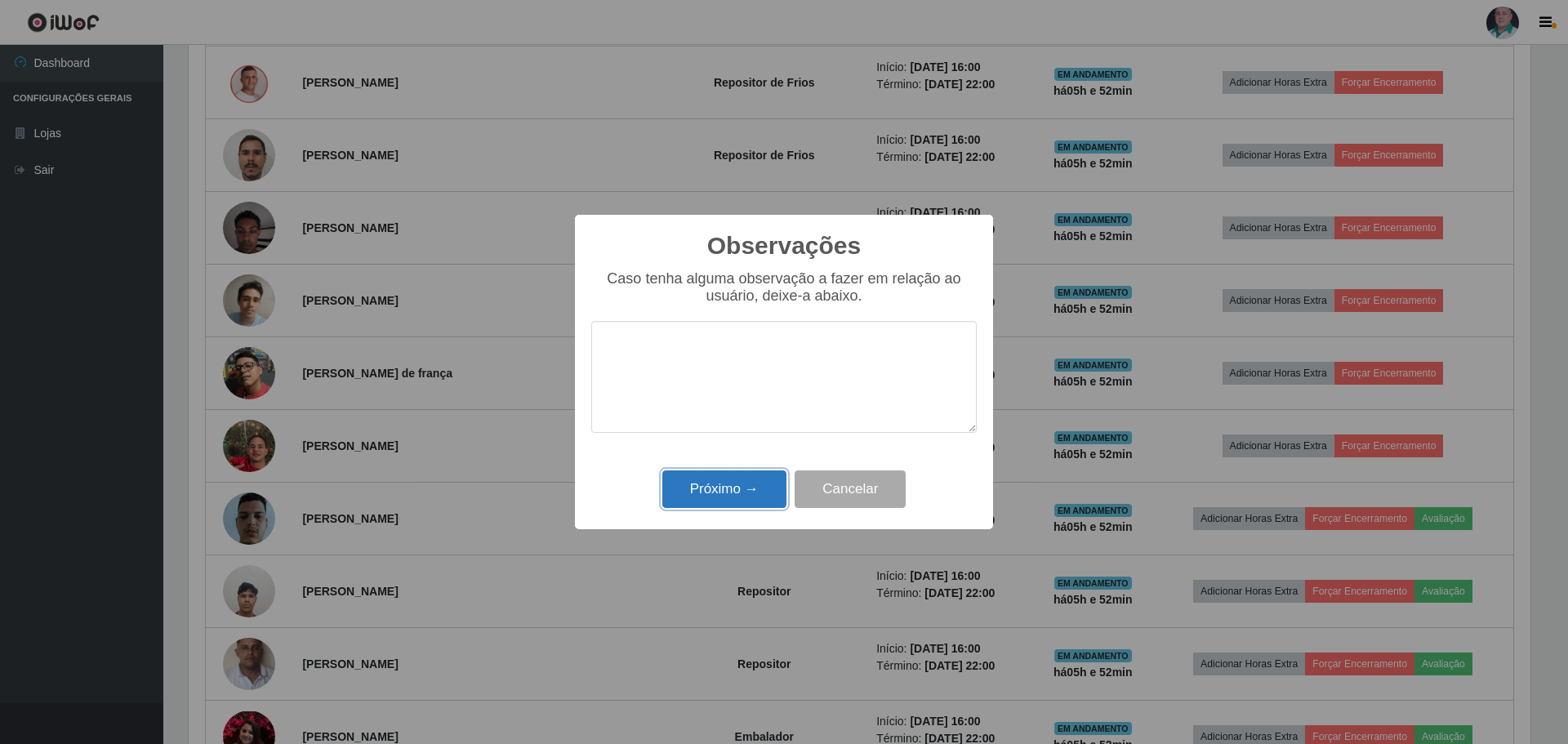
click at [706, 486] on button "Próximo →" at bounding box center [725, 489] width 124 height 38
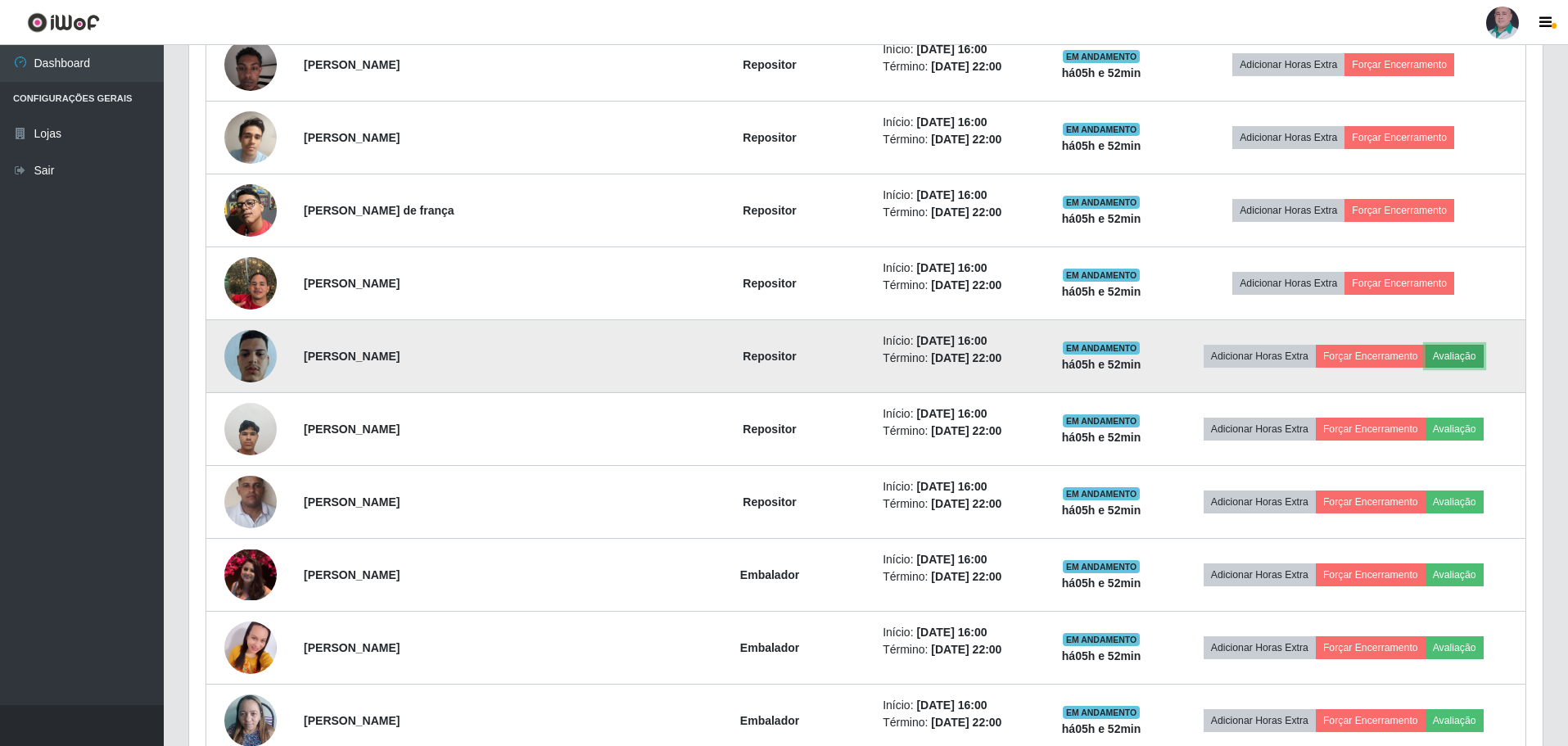
click at [1456, 359] on button "Avaliação" at bounding box center [1455, 356] width 58 height 23
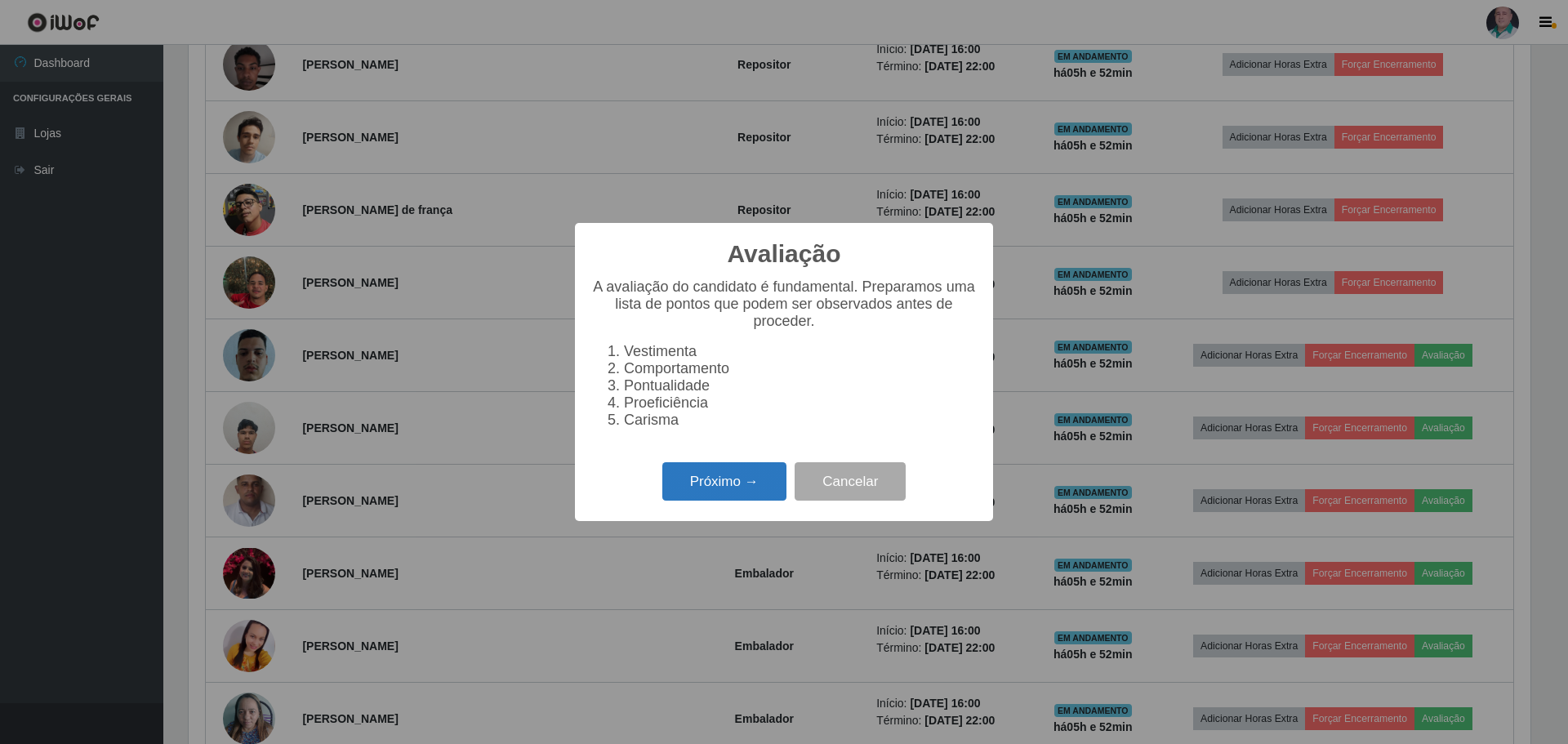
click at [747, 495] on button "Próximo →" at bounding box center [725, 481] width 124 height 38
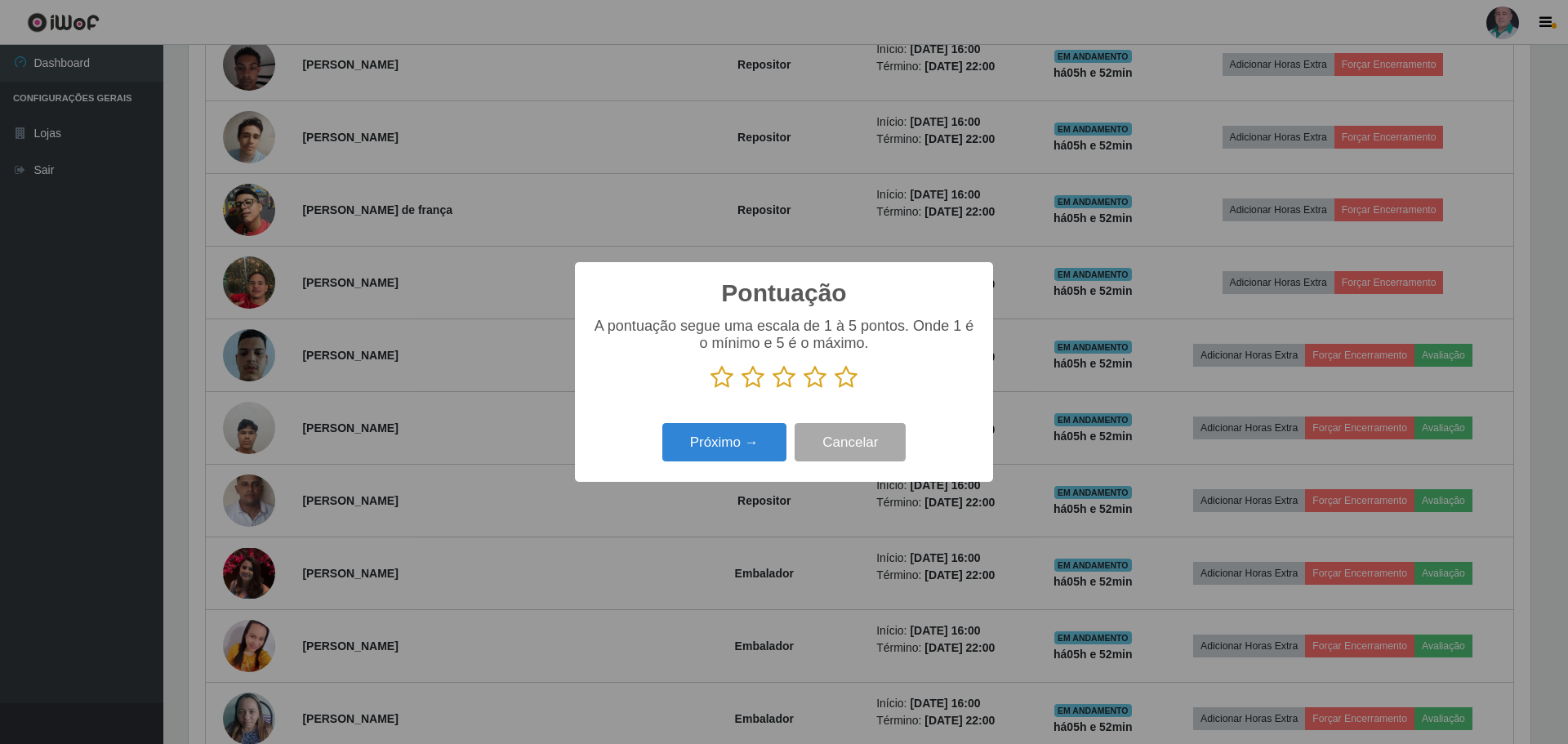
click at [846, 380] on icon at bounding box center [846, 378] width 23 height 24
click at [835, 390] on input "radio" at bounding box center [835, 390] width 0 height 0
click at [734, 446] on button "Próximo →" at bounding box center [725, 442] width 124 height 38
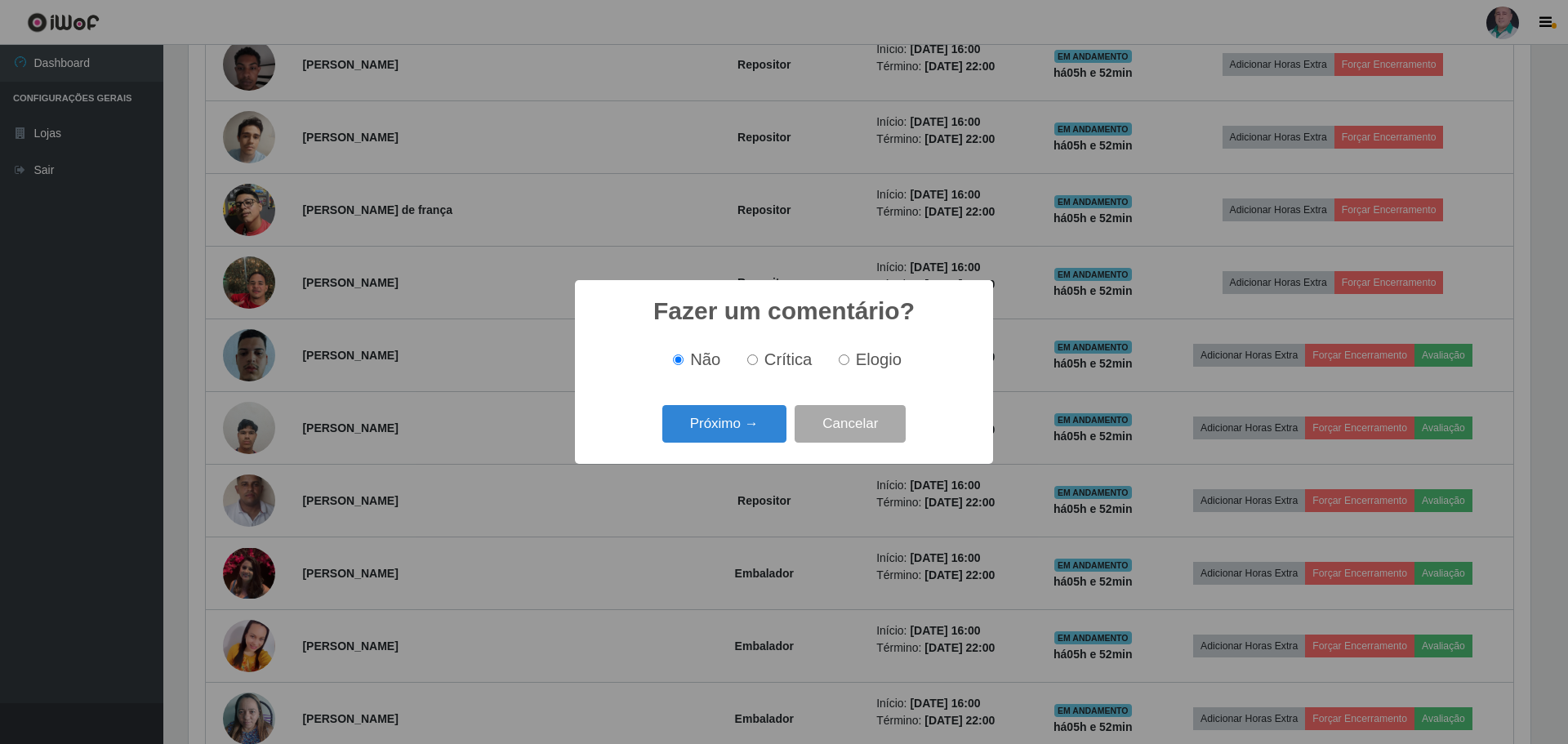
click at [869, 356] on span "Elogio" at bounding box center [878, 359] width 45 height 18
click at [849, 356] on input "Elogio" at bounding box center [844, 359] width 10 height 10
radio input "true"
click at [750, 415] on button "Próximo →" at bounding box center [725, 425] width 124 height 38
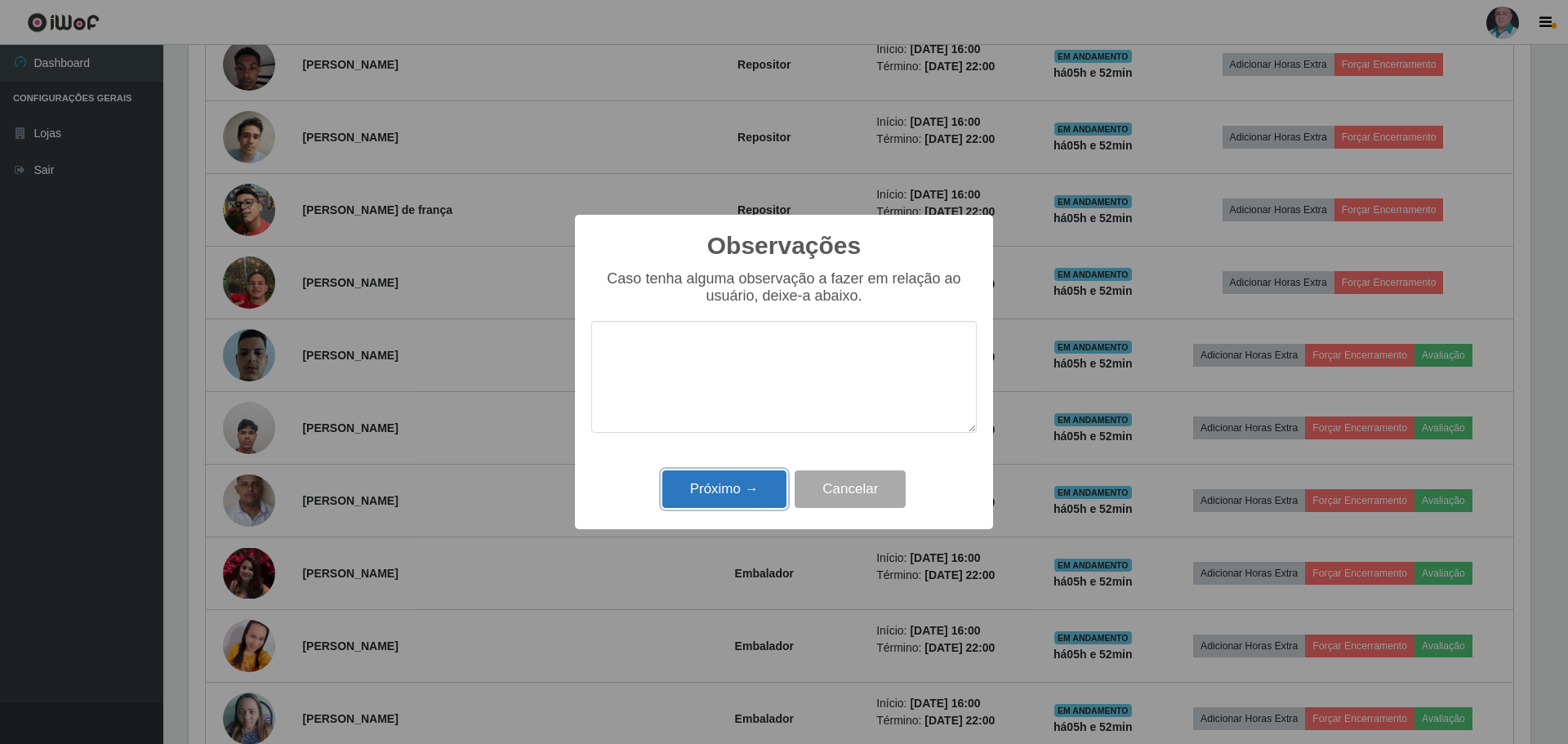
click at [732, 481] on button "Próximo →" at bounding box center [725, 489] width 124 height 38
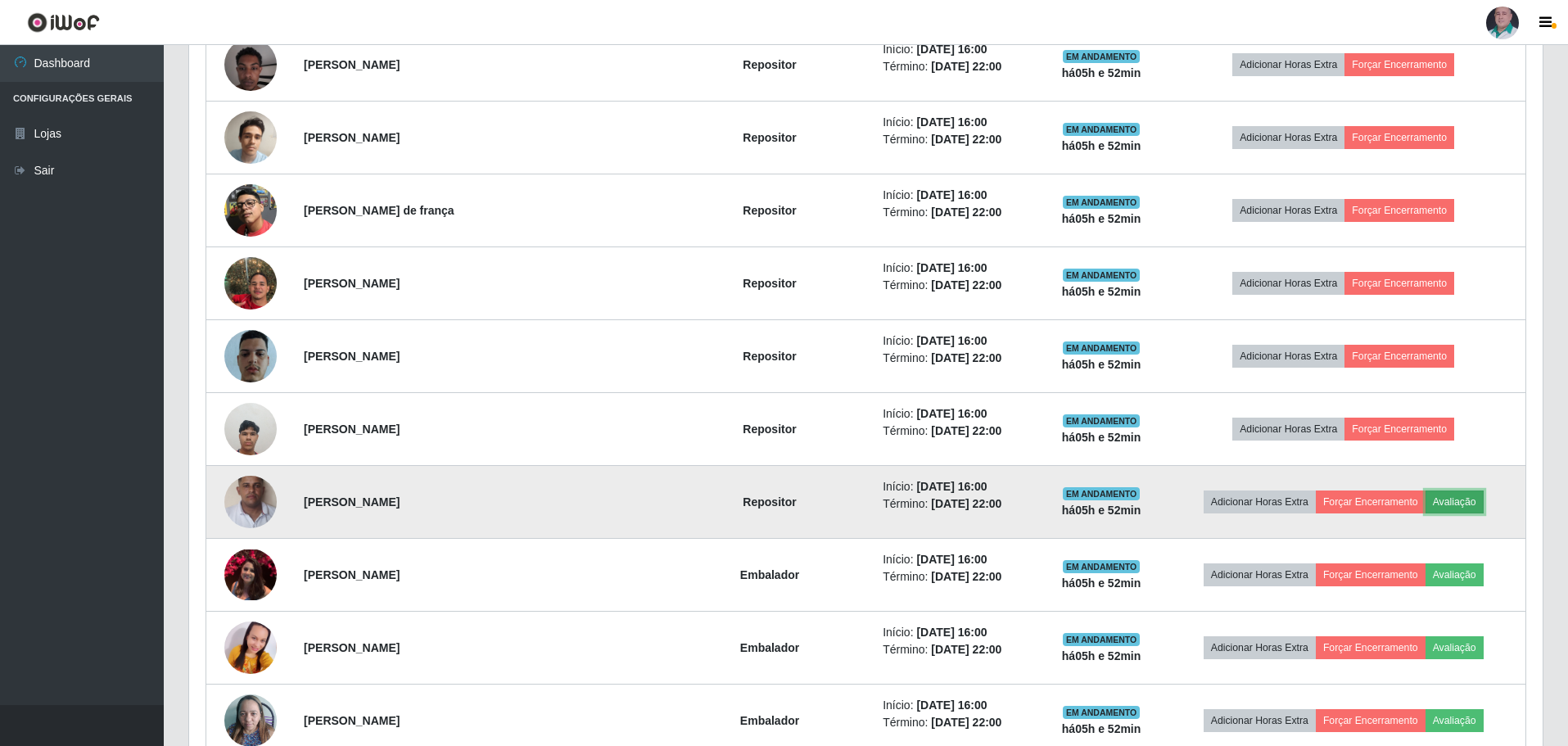
click at [1439, 507] on button "Avaliação" at bounding box center [1455, 502] width 58 height 23
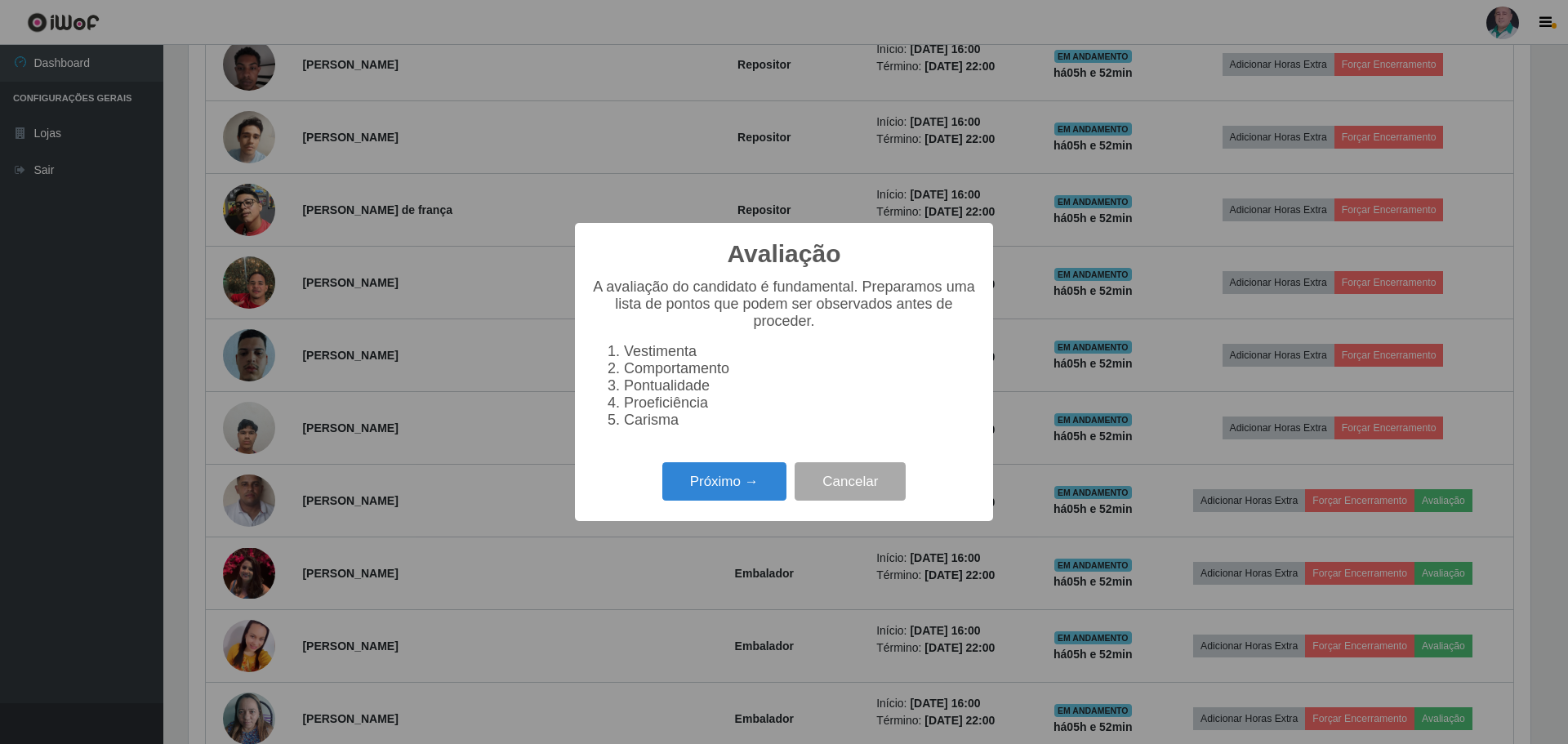
click at [724, 505] on div "Próximo → Cancelar" at bounding box center [784, 481] width 385 height 46
click at [733, 496] on button "Próximo →" at bounding box center [725, 481] width 124 height 38
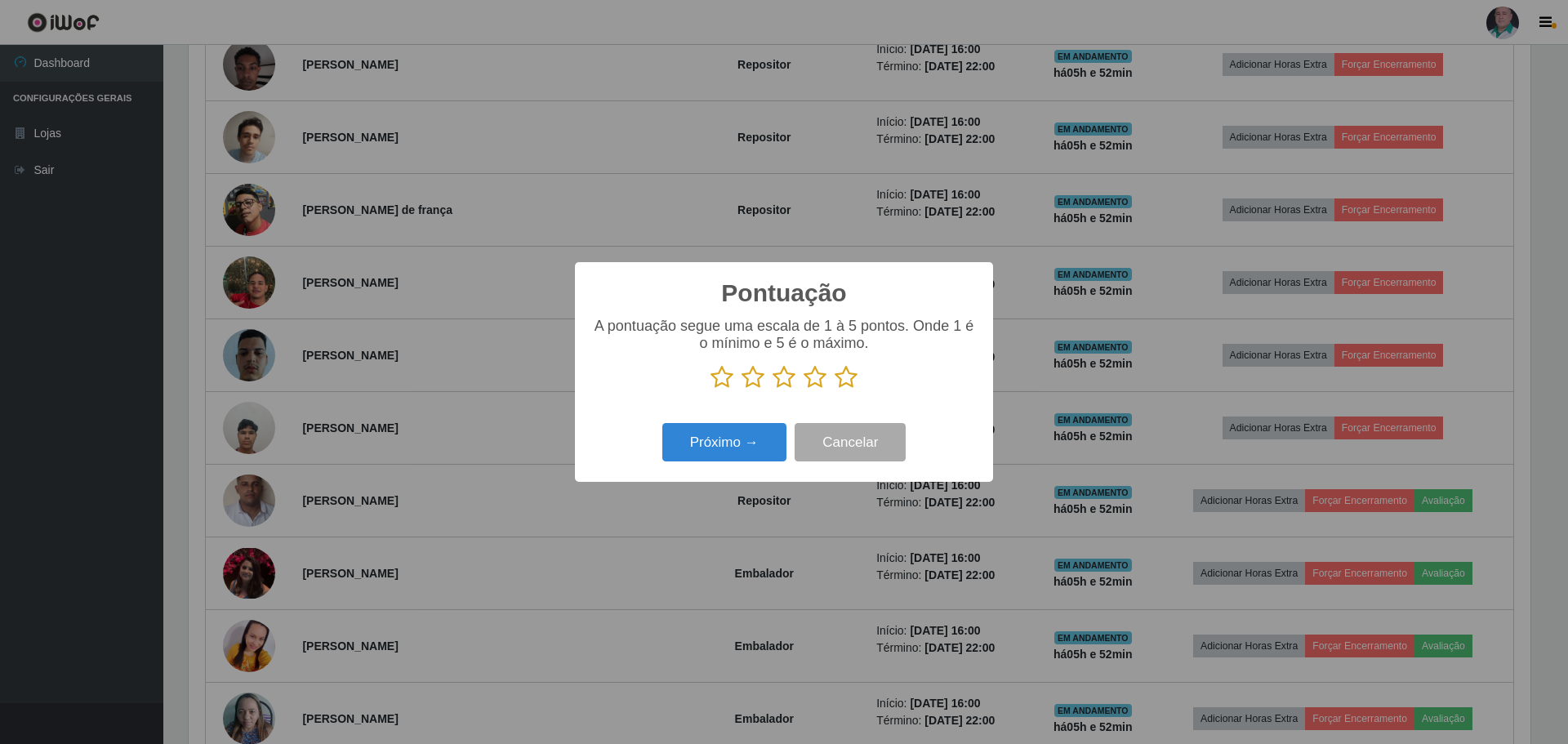
click at [850, 382] on icon at bounding box center [846, 378] width 23 height 24
click at [835, 390] on input "radio" at bounding box center [835, 390] width 0 height 0
click at [725, 447] on button "Próximo →" at bounding box center [725, 442] width 124 height 38
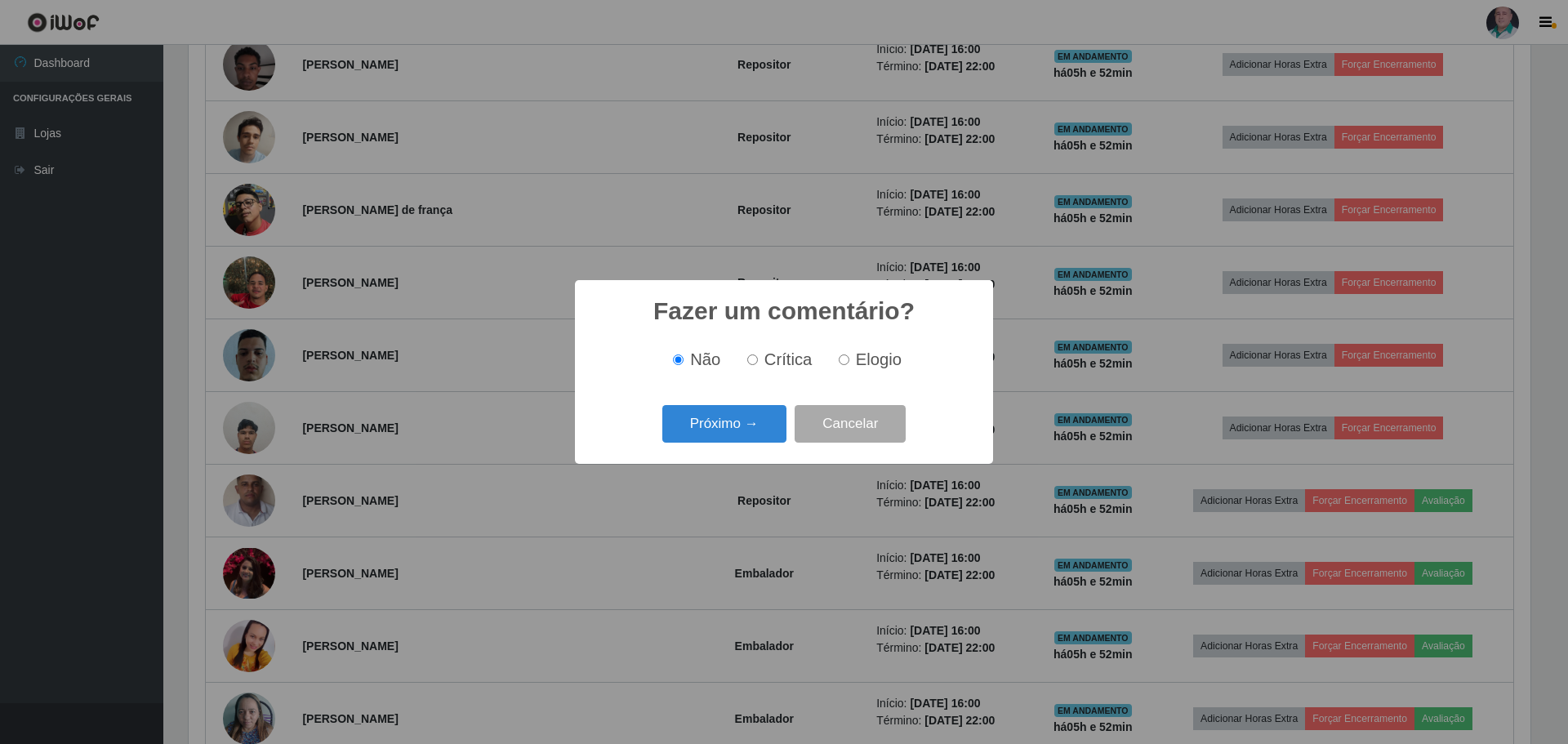
click at [883, 362] on span "Elogio" at bounding box center [878, 359] width 45 height 18
click at [849, 362] on input "Elogio" at bounding box center [844, 359] width 10 height 10
radio input "true"
click at [731, 425] on button "Próximo →" at bounding box center [725, 425] width 124 height 38
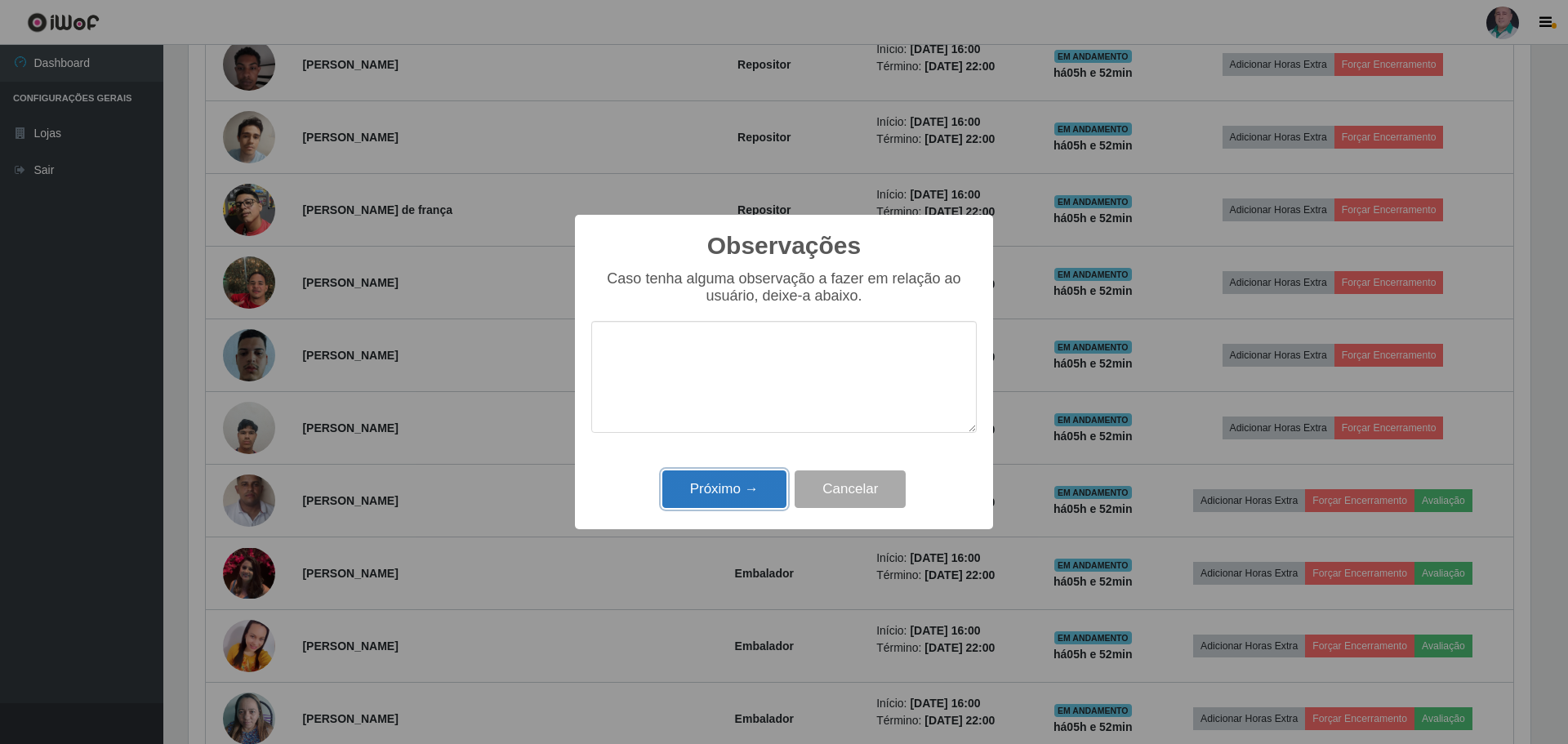
click at [719, 476] on button "Próximo →" at bounding box center [725, 489] width 124 height 38
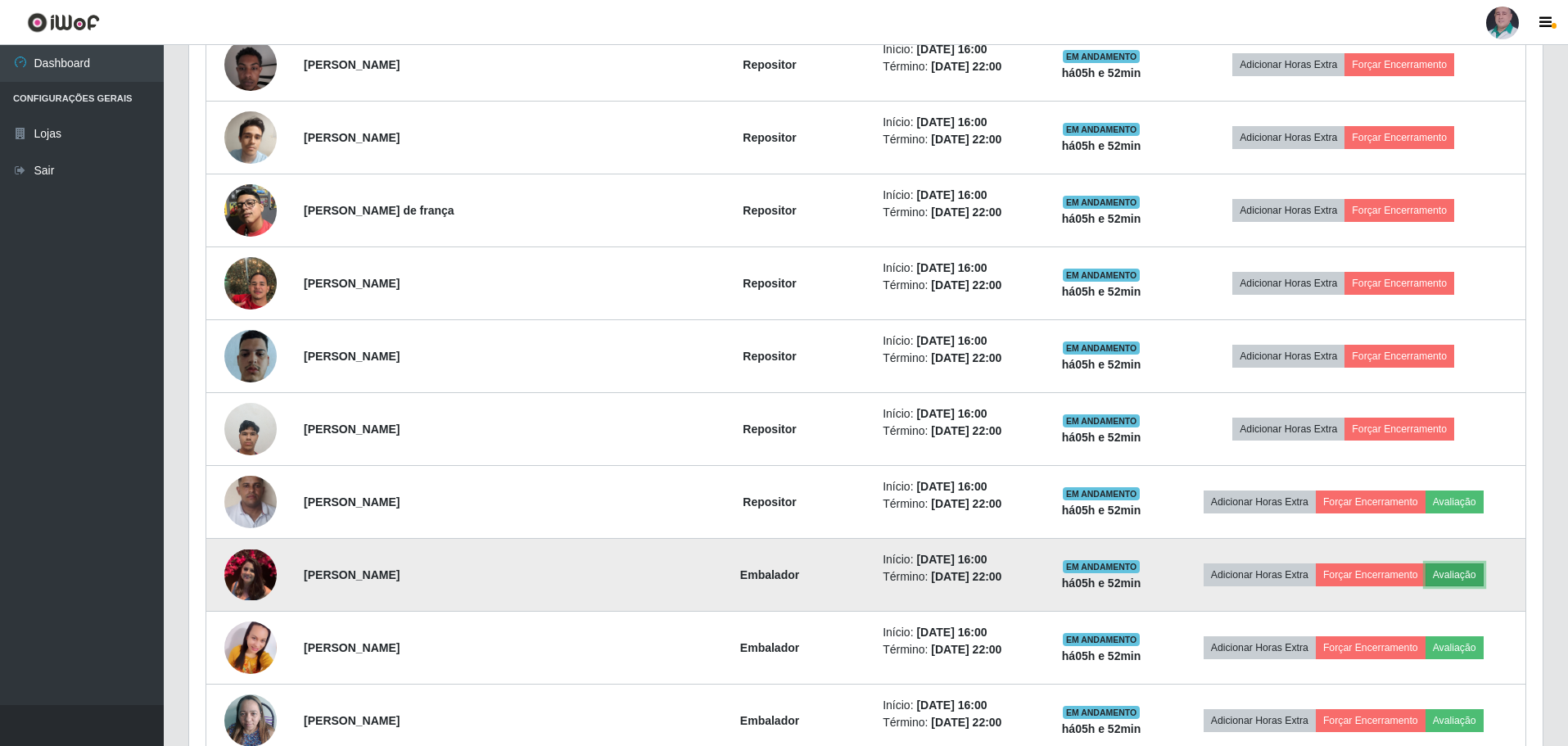
click at [1433, 580] on button "Avaliação" at bounding box center [1455, 575] width 58 height 23
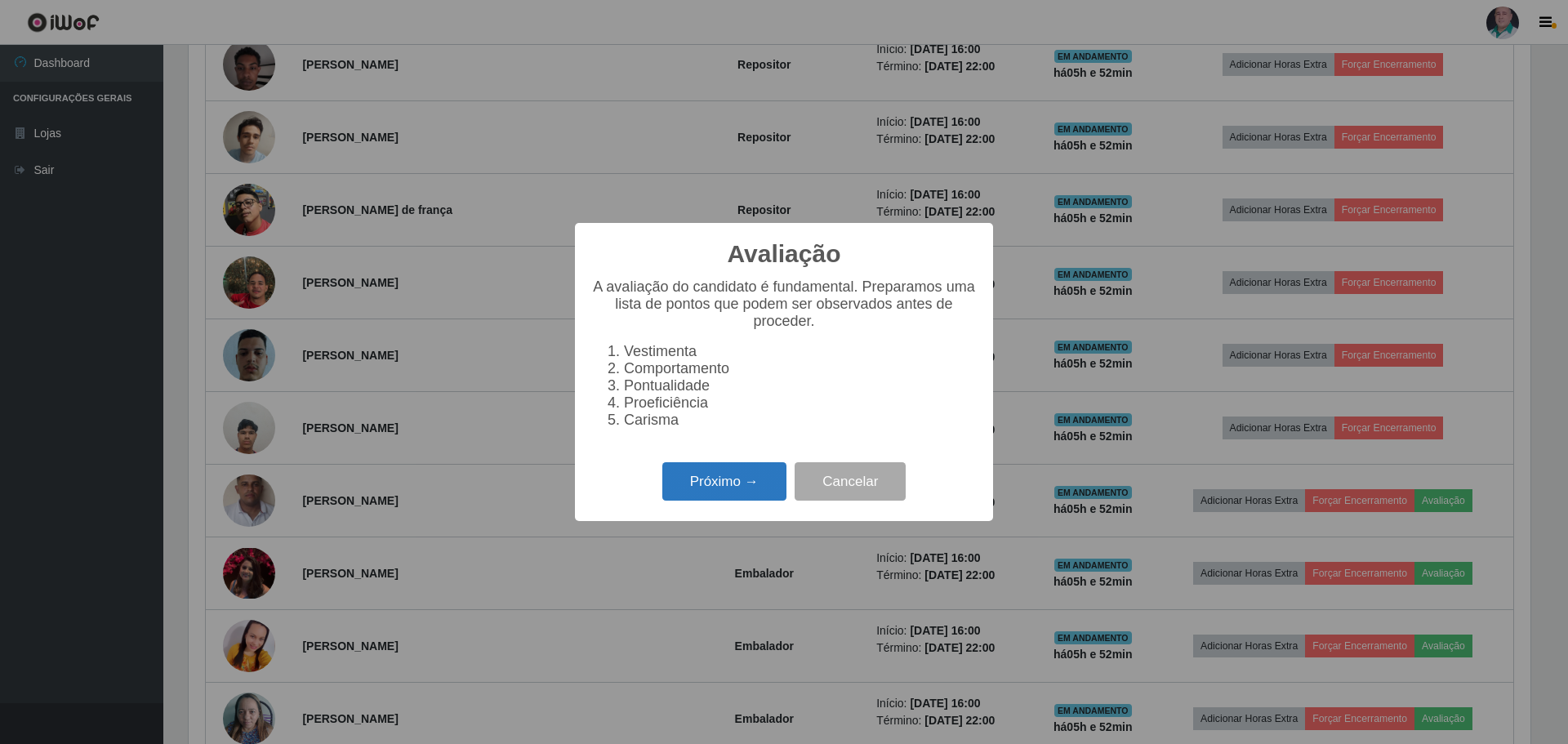
click at [706, 486] on button "Próximo →" at bounding box center [725, 481] width 124 height 38
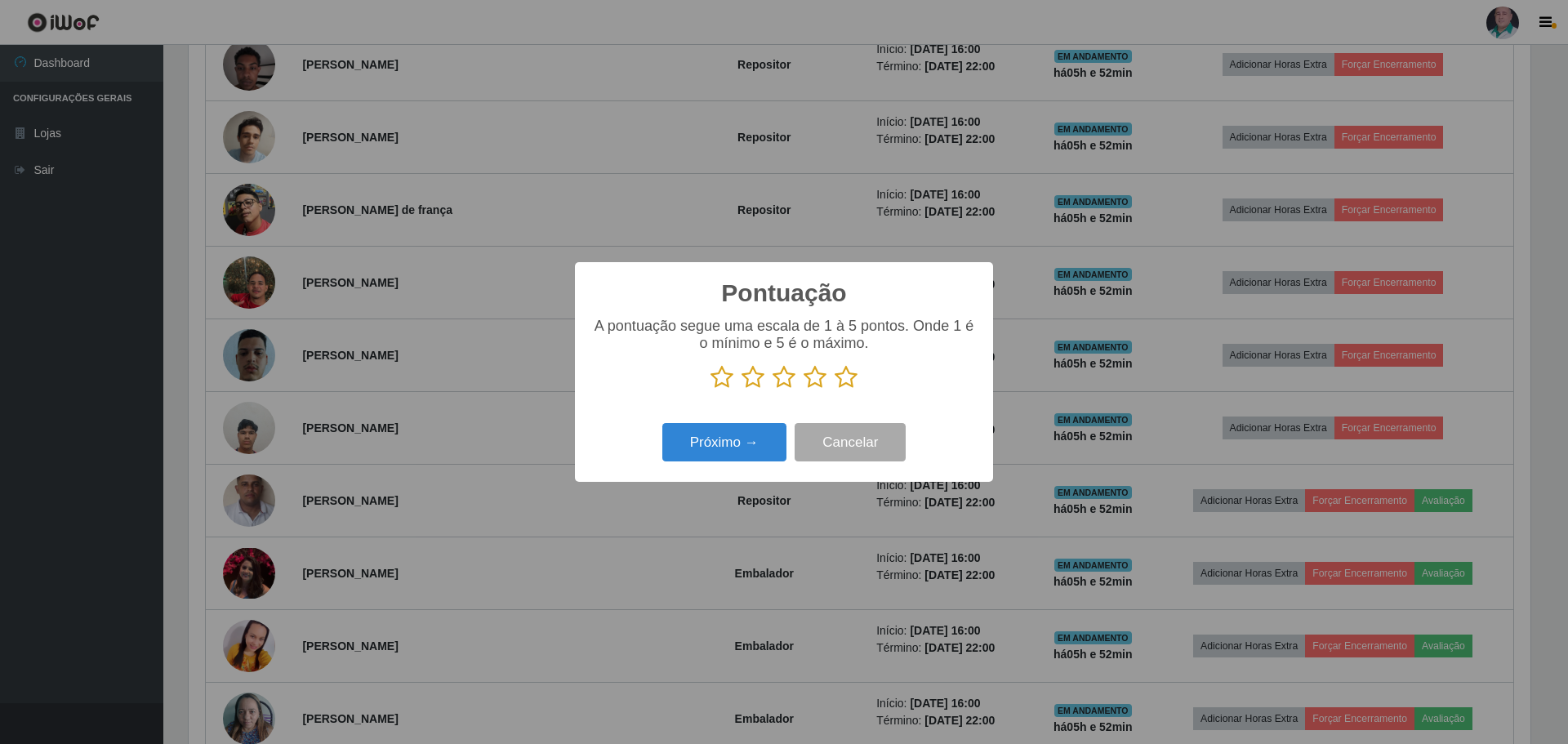
click at [843, 376] on icon at bounding box center [846, 378] width 23 height 24
click at [835, 390] on input "radio" at bounding box center [835, 390] width 0 height 0
click at [707, 447] on button "Próximo →" at bounding box center [725, 442] width 124 height 38
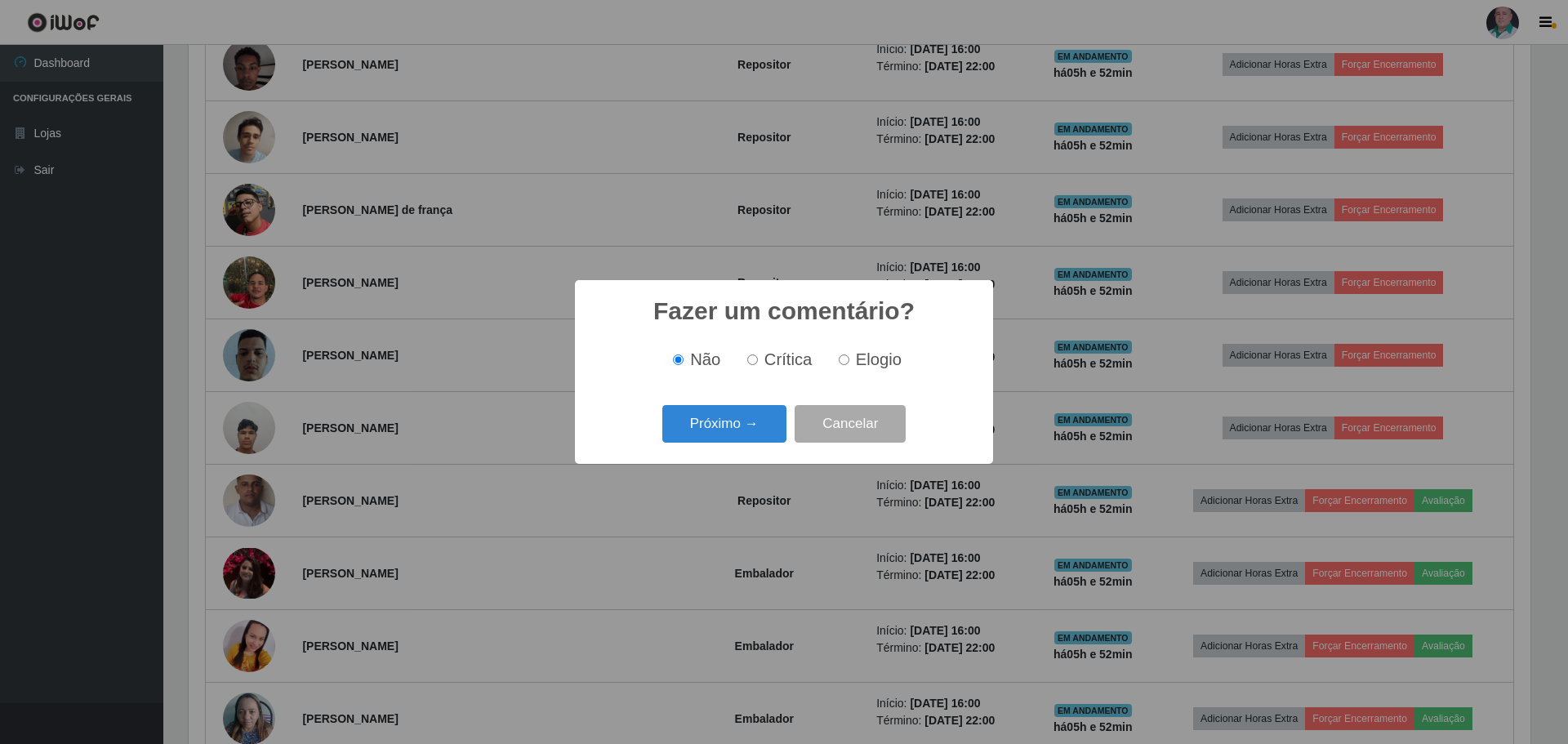
click at [858, 354] on span "Elogio" at bounding box center [878, 359] width 45 height 18
click at [849, 354] on input "Elogio" at bounding box center [844, 359] width 10 height 10
radio input "true"
click at [704, 422] on button "Próximo →" at bounding box center [725, 425] width 124 height 38
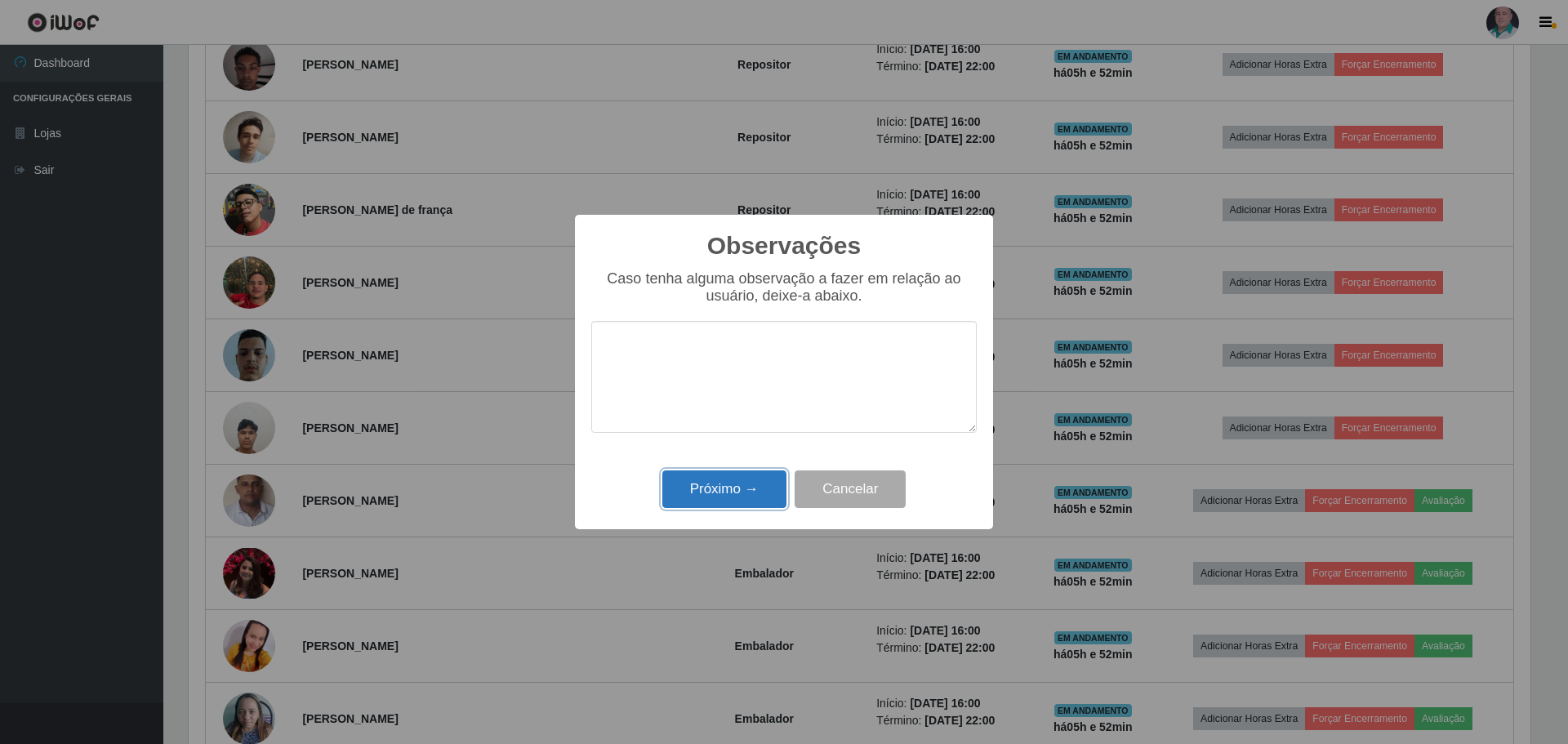
click at [704, 492] on button "Próximo →" at bounding box center [725, 489] width 124 height 38
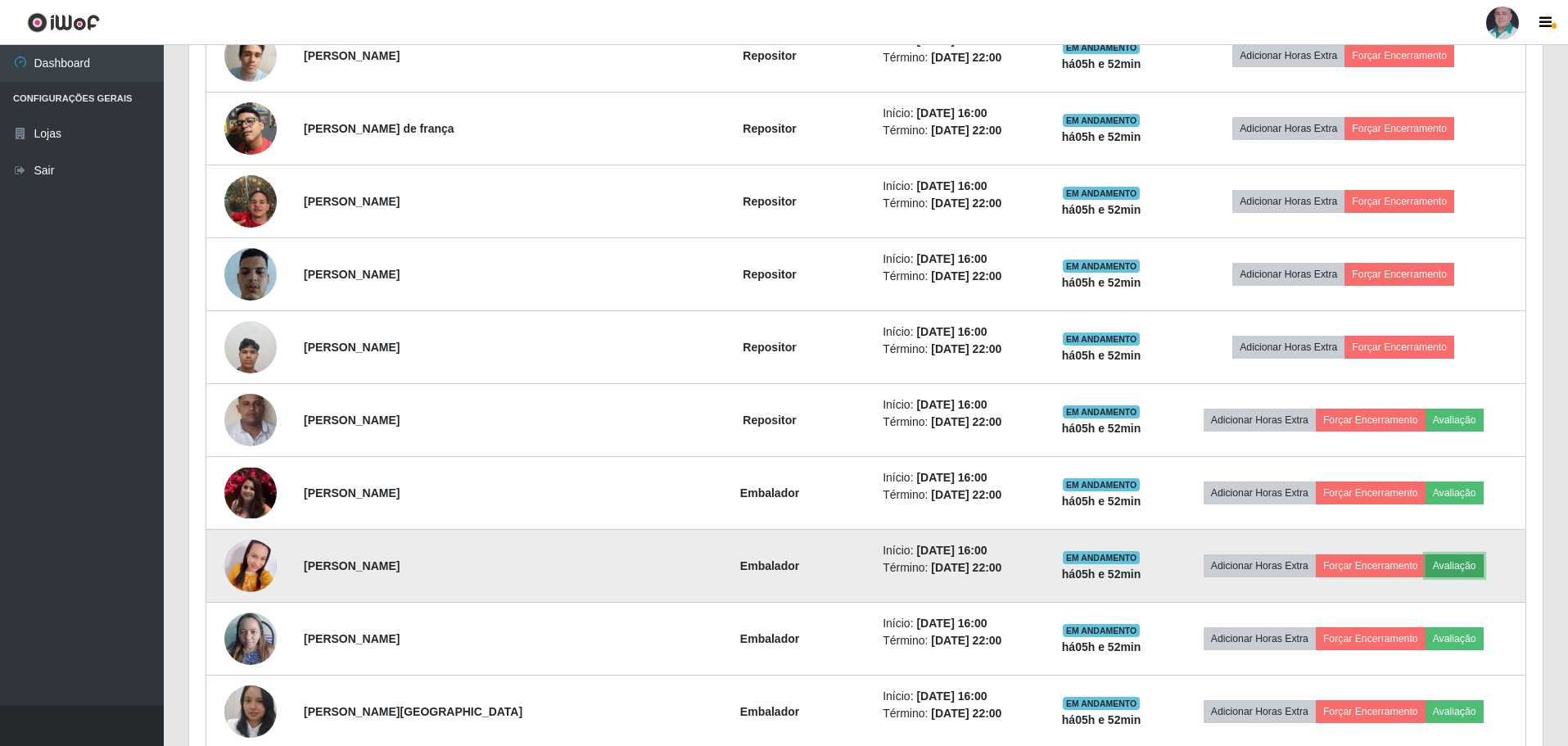
click at [1458, 567] on button "Avaliação" at bounding box center [1455, 566] width 58 height 23
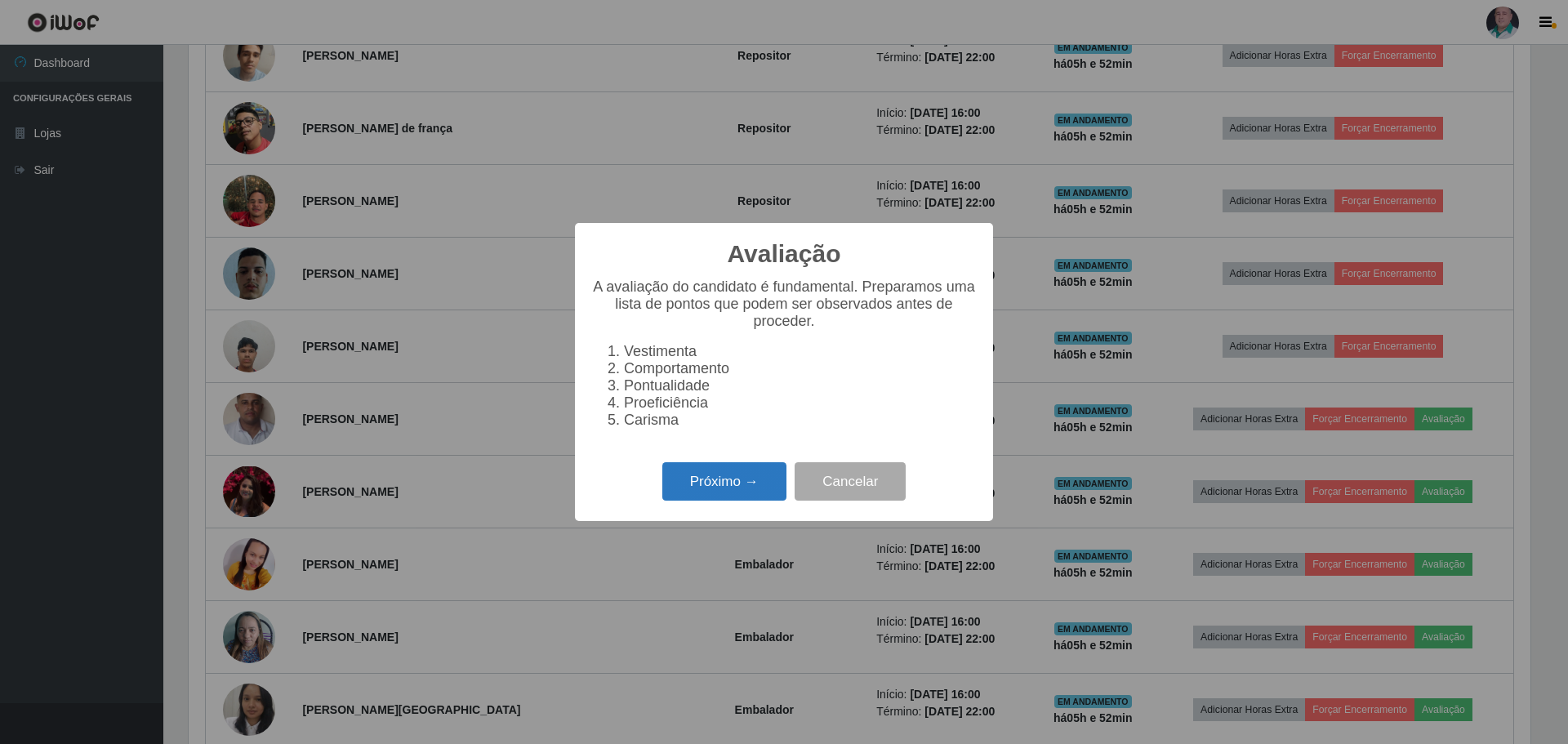
click at [691, 501] on button "Próximo →" at bounding box center [725, 481] width 124 height 38
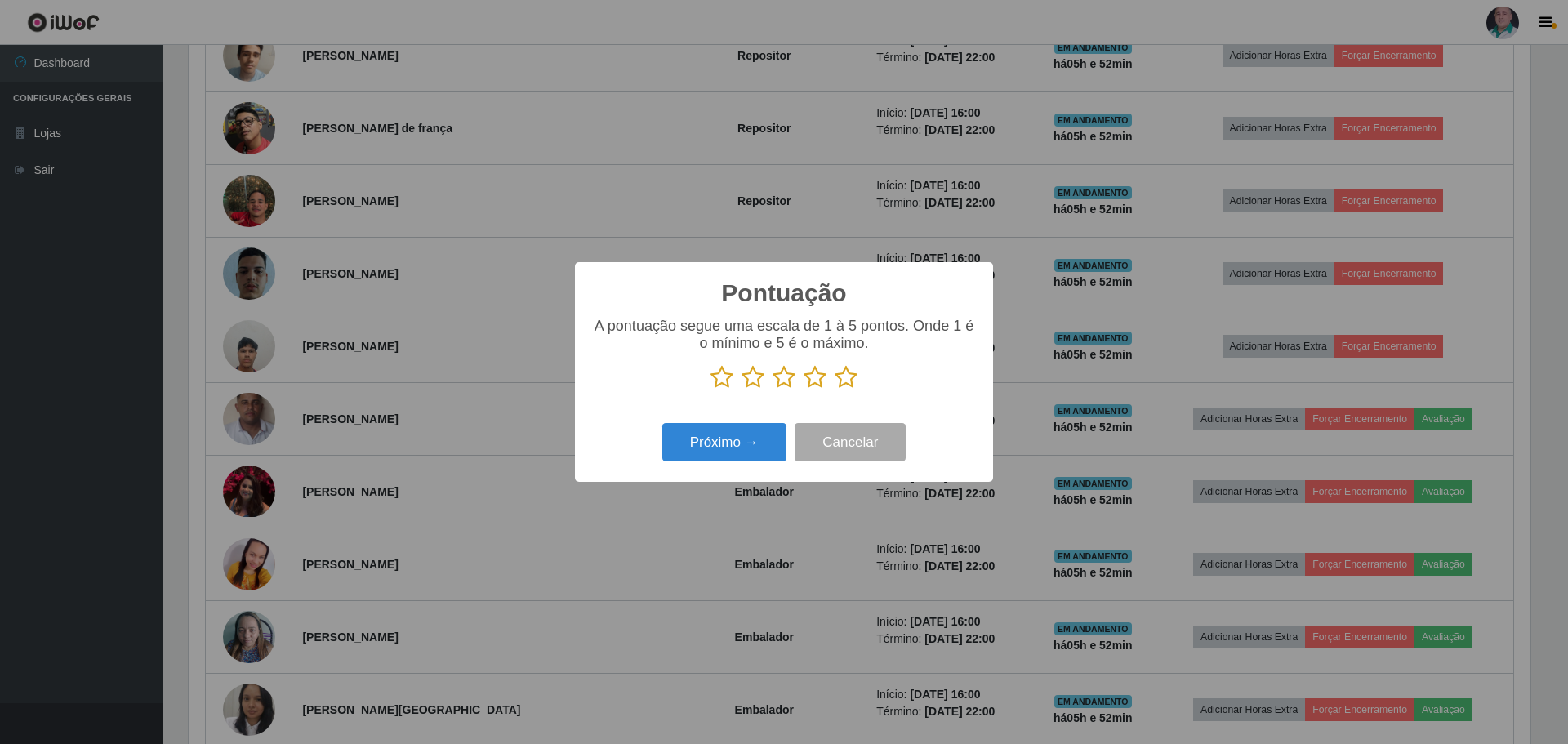
click at [842, 376] on icon at bounding box center [846, 378] width 23 height 24
click at [835, 390] on input "radio" at bounding box center [835, 390] width 0 height 0
click at [719, 441] on button "Próximo →" at bounding box center [725, 442] width 124 height 38
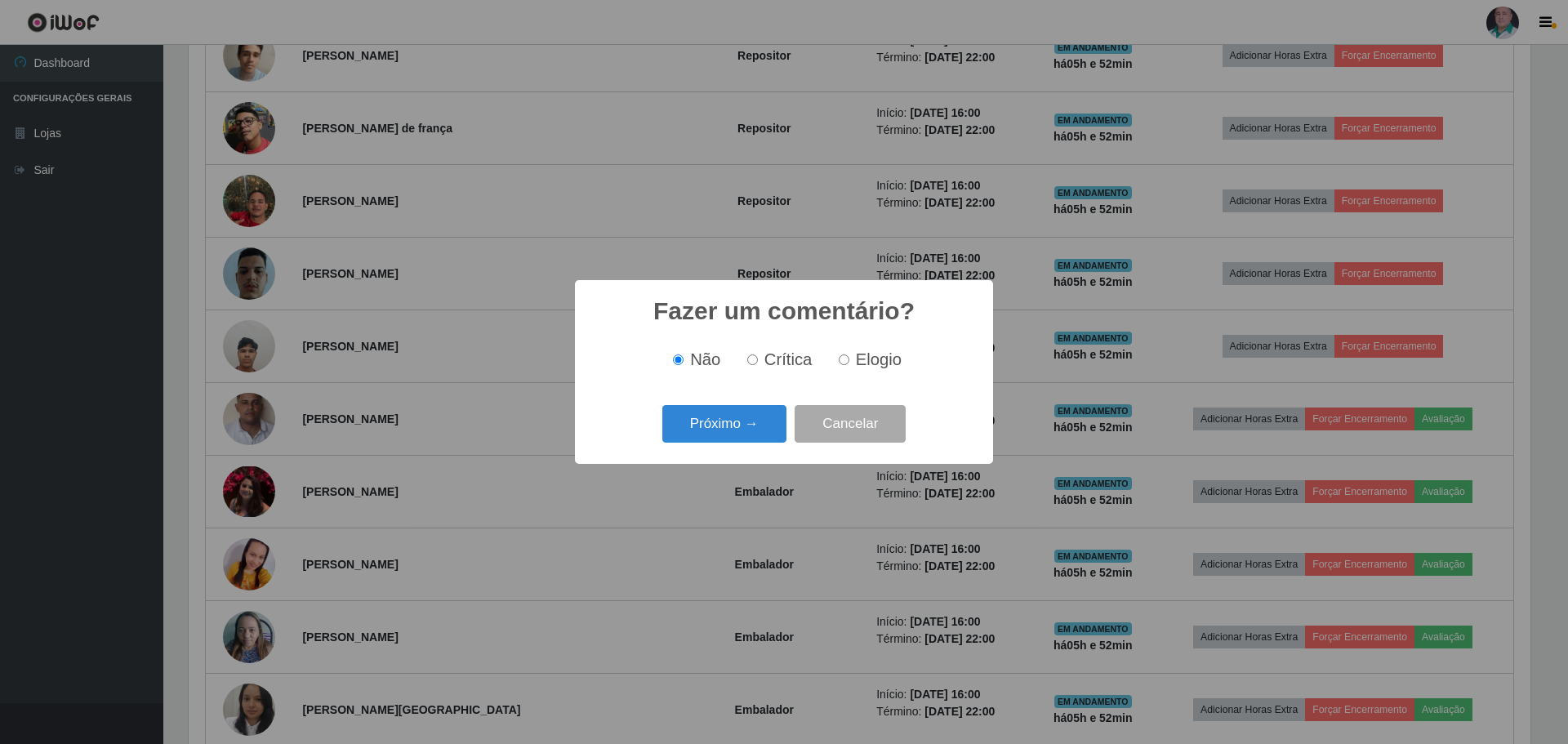
click at [868, 362] on span "Elogio" at bounding box center [878, 359] width 45 height 18
click at [849, 362] on input "Elogio" at bounding box center [844, 359] width 10 height 10
radio input "true"
click at [710, 433] on button "Próximo →" at bounding box center [725, 425] width 124 height 38
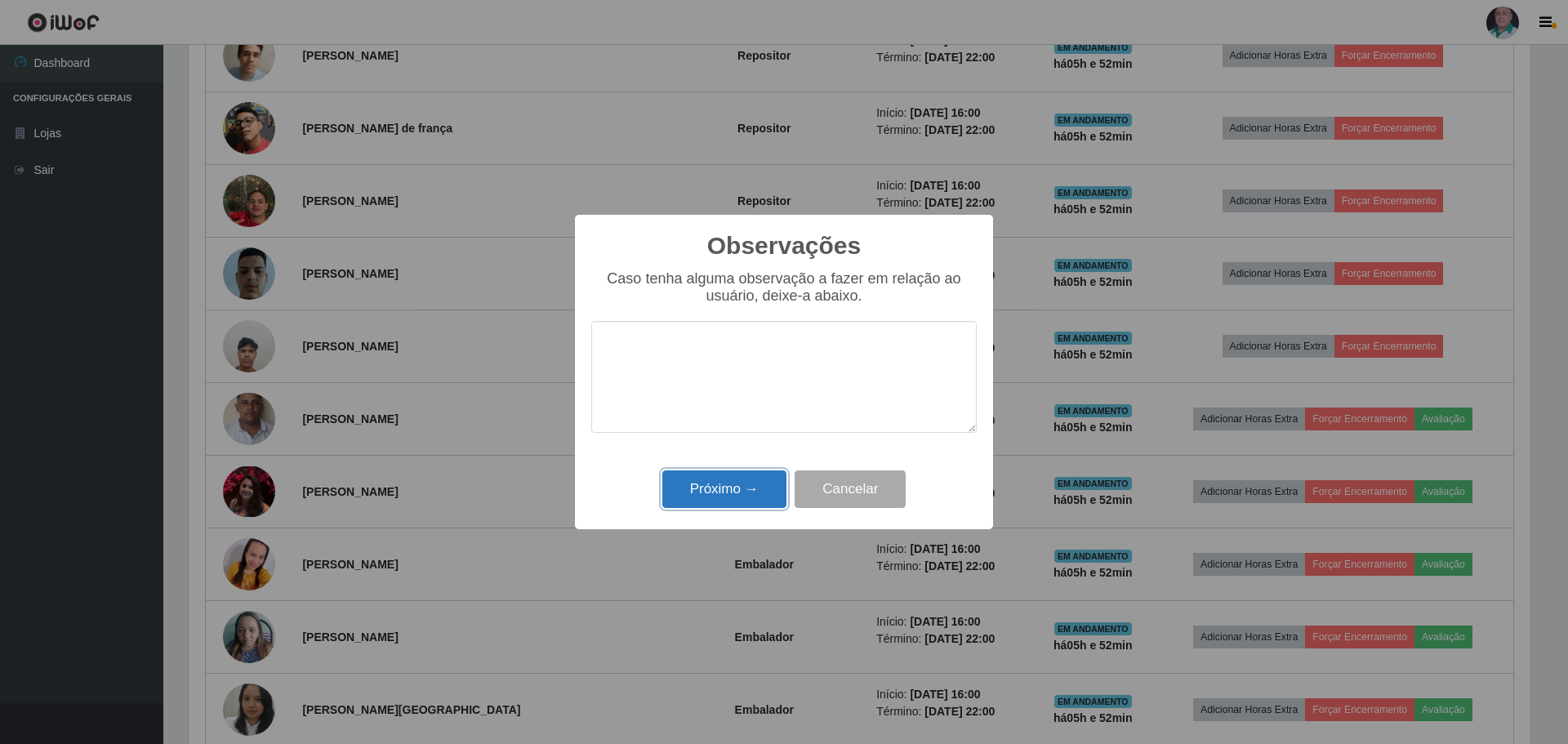
click at [701, 492] on button "Próximo →" at bounding box center [725, 489] width 124 height 38
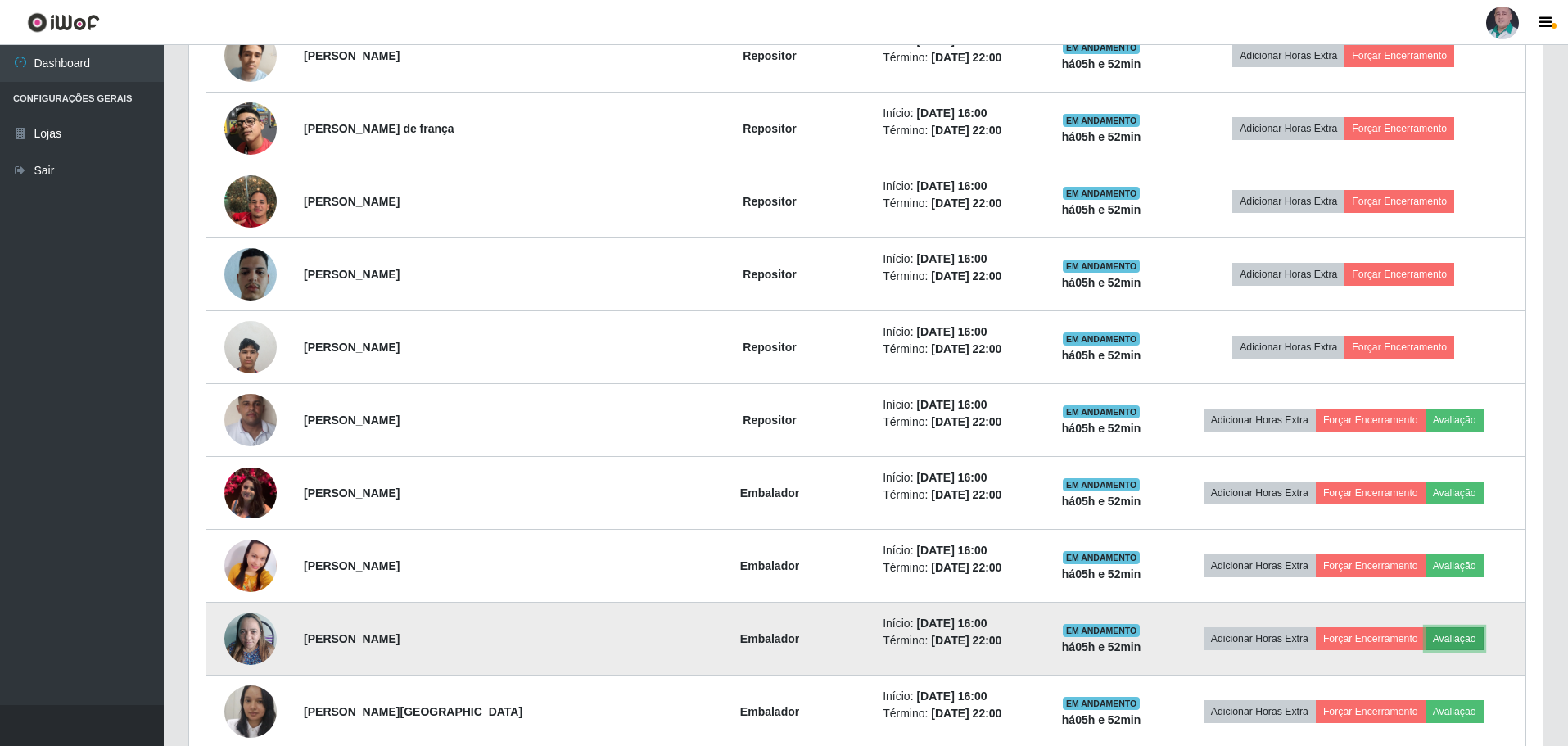
click at [1439, 637] on button "Avaliação" at bounding box center [1455, 638] width 58 height 23
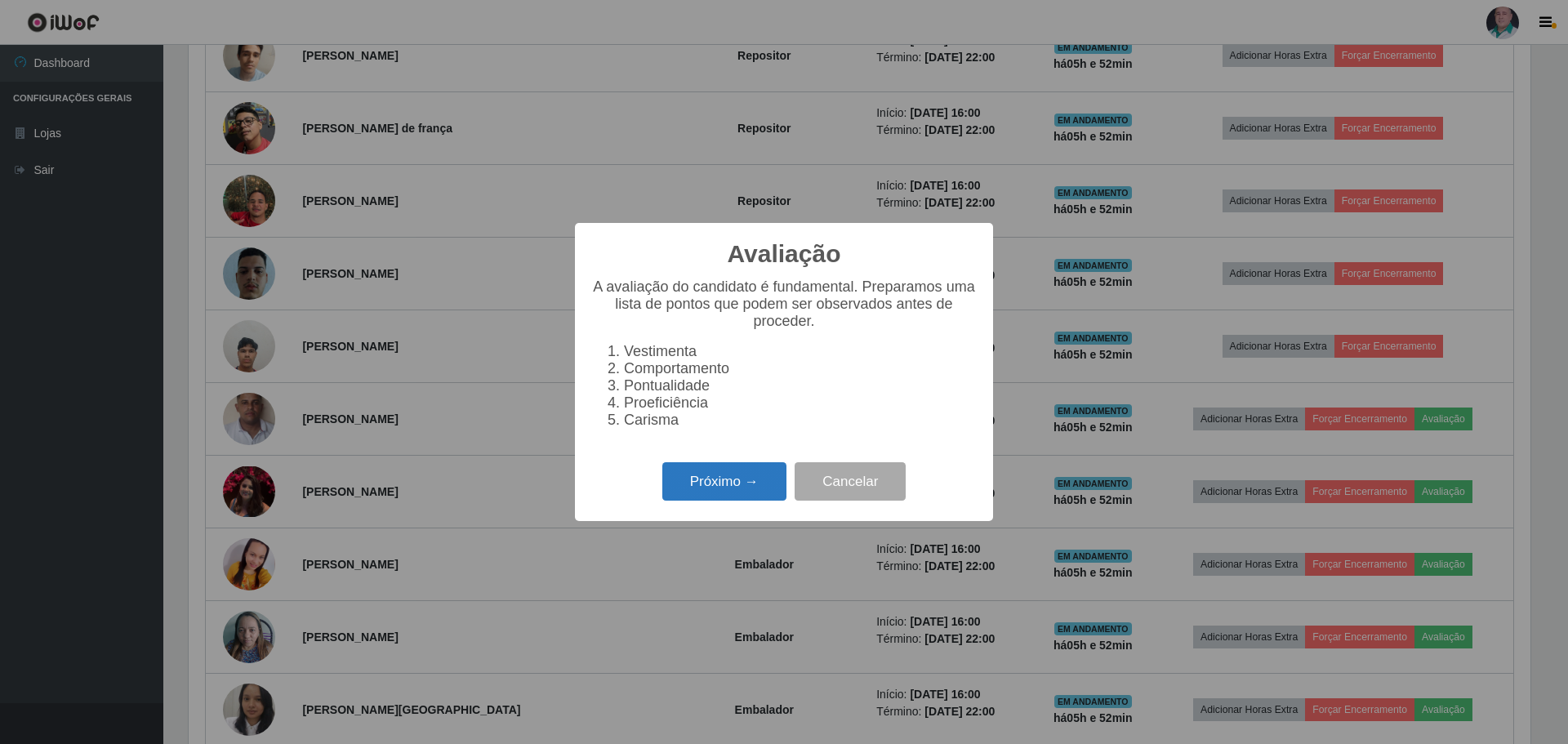
click at [706, 493] on button "Próximo →" at bounding box center [725, 481] width 124 height 38
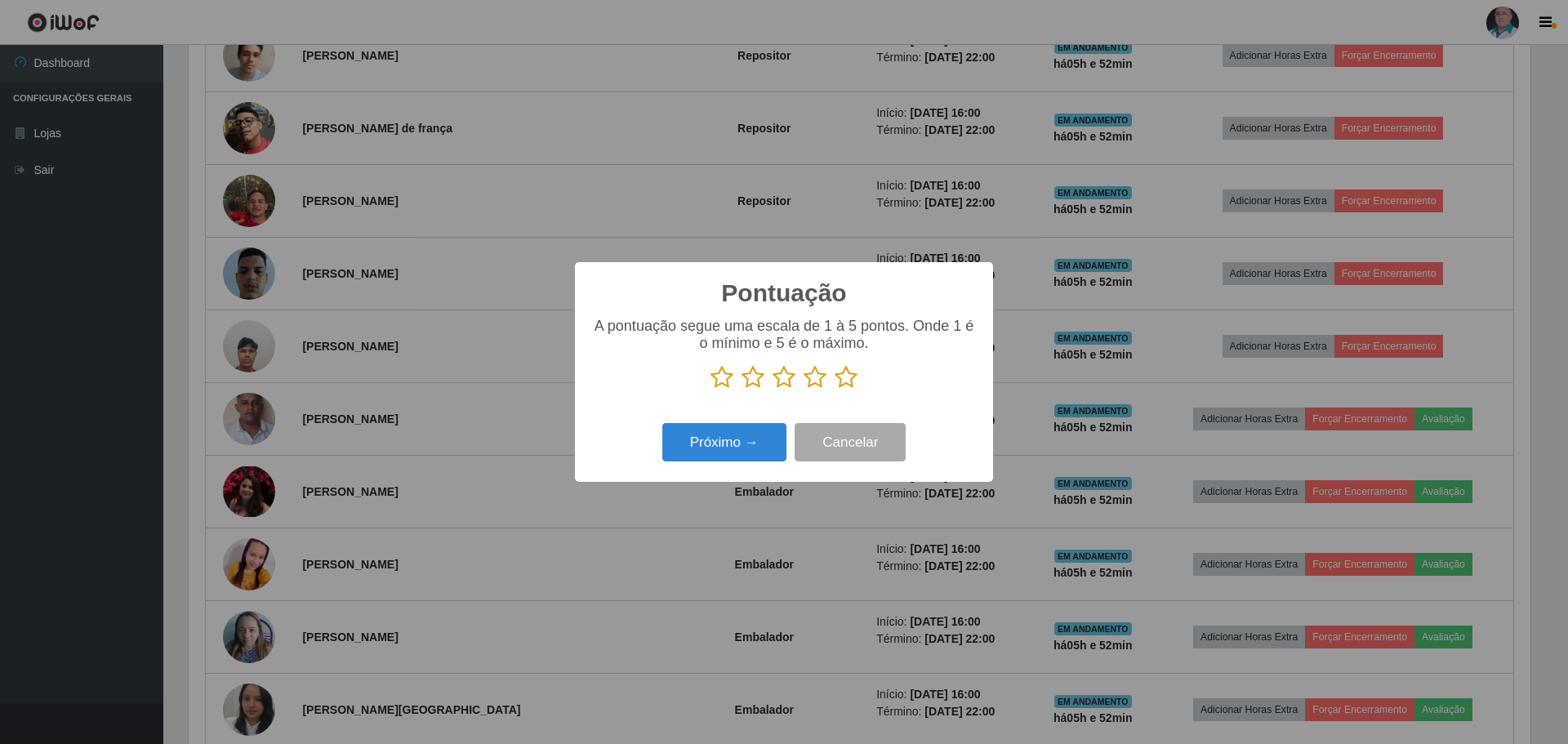
click at [847, 382] on icon at bounding box center [846, 378] width 23 height 24
click at [835, 390] on input "radio" at bounding box center [835, 390] width 0 height 0
click at [713, 463] on div "Próximo → Cancelar" at bounding box center [784, 441] width 385 height 46
click at [758, 430] on button "Próximo →" at bounding box center [725, 442] width 124 height 38
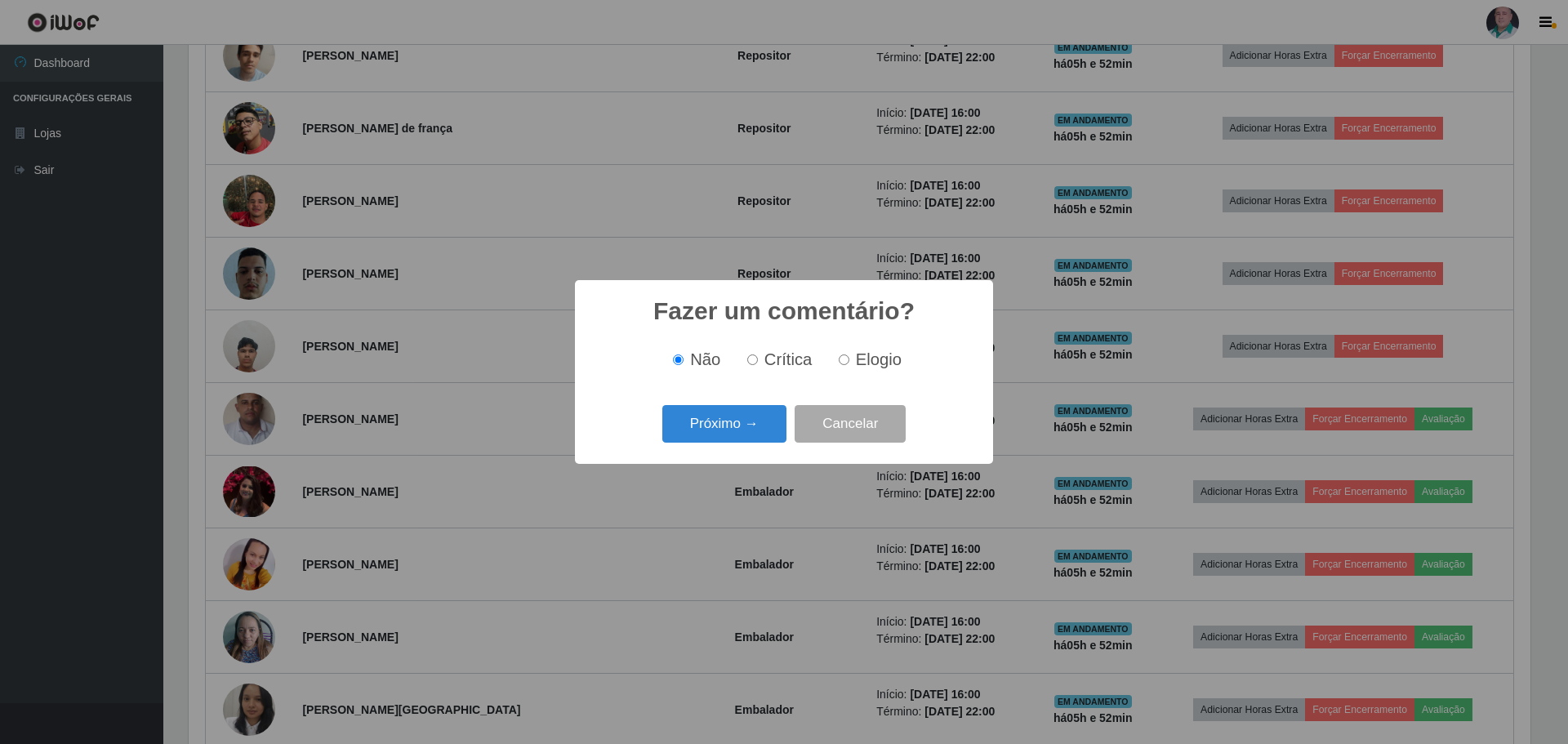
click at [881, 354] on span "Elogio" at bounding box center [878, 359] width 45 height 18
click at [849, 354] on input "Elogio" at bounding box center [844, 359] width 10 height 10
radio input "true"
click at [692, 433] on button "Próximo →" at bounding box center [725, 425] width 124 height 38
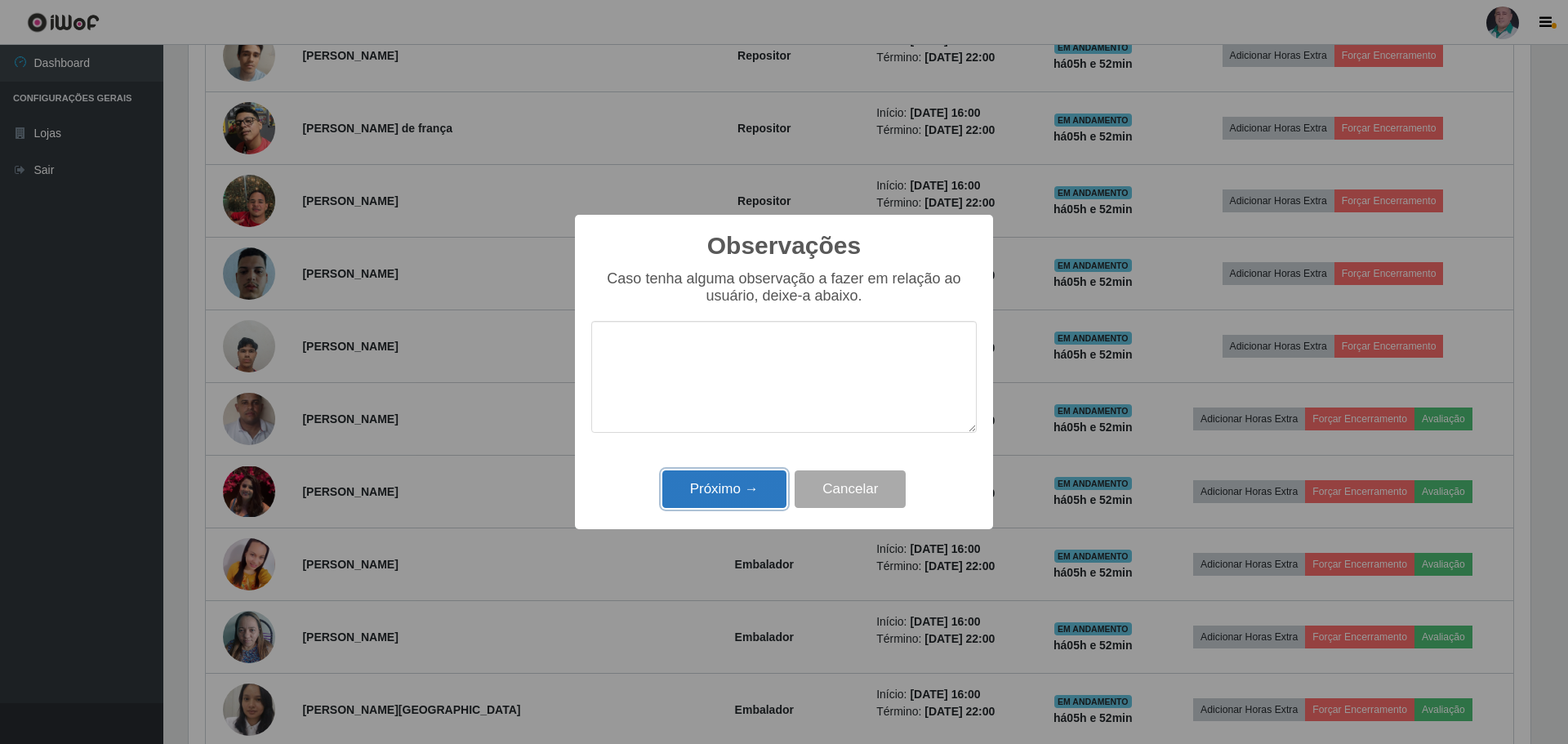
click at [681, 497] on button "Próximo →" at bounding box center [725, 489] width 124 height 38
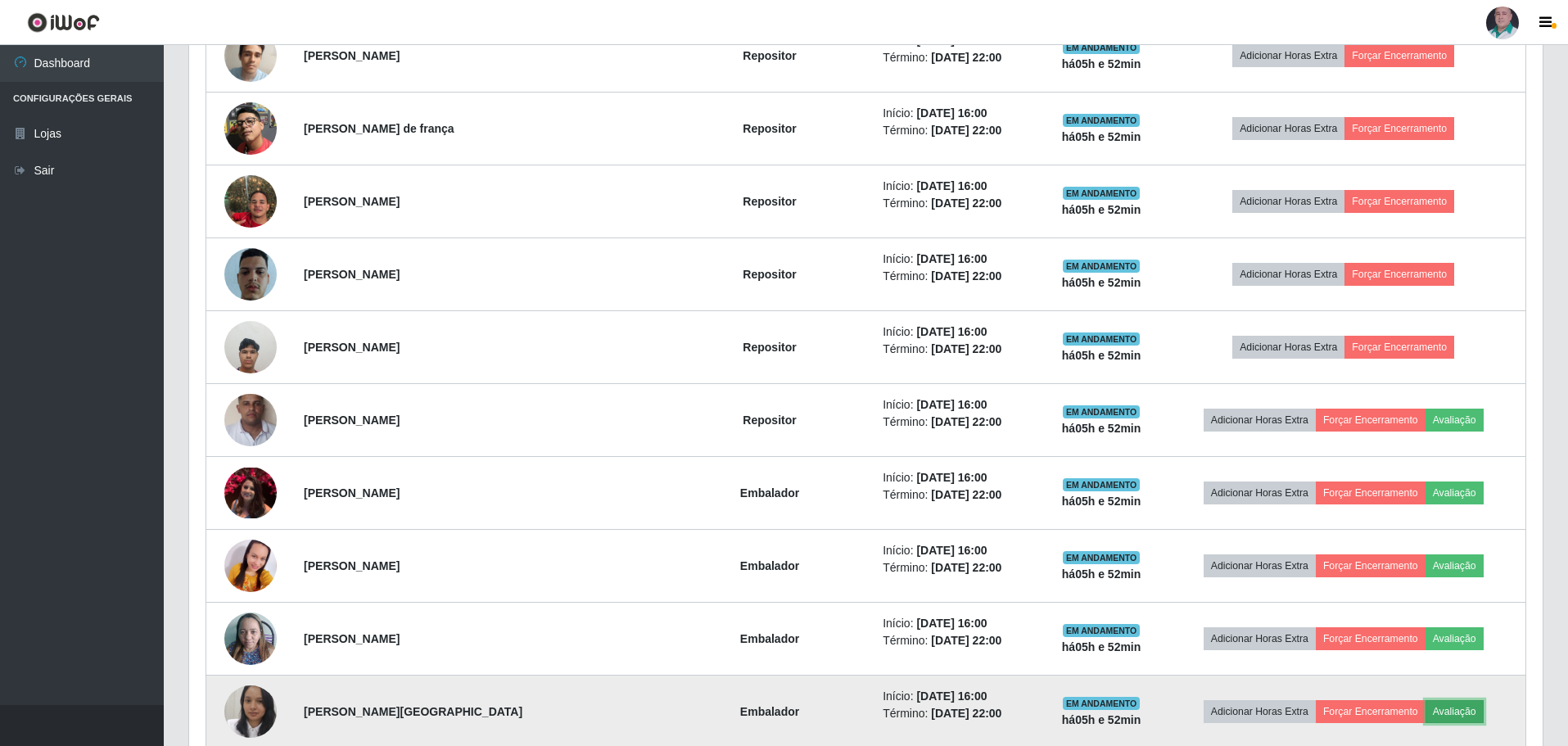
click at [1457, 709] on button "Avaliação" at bounding box center [1455, 712] width 58 height 23
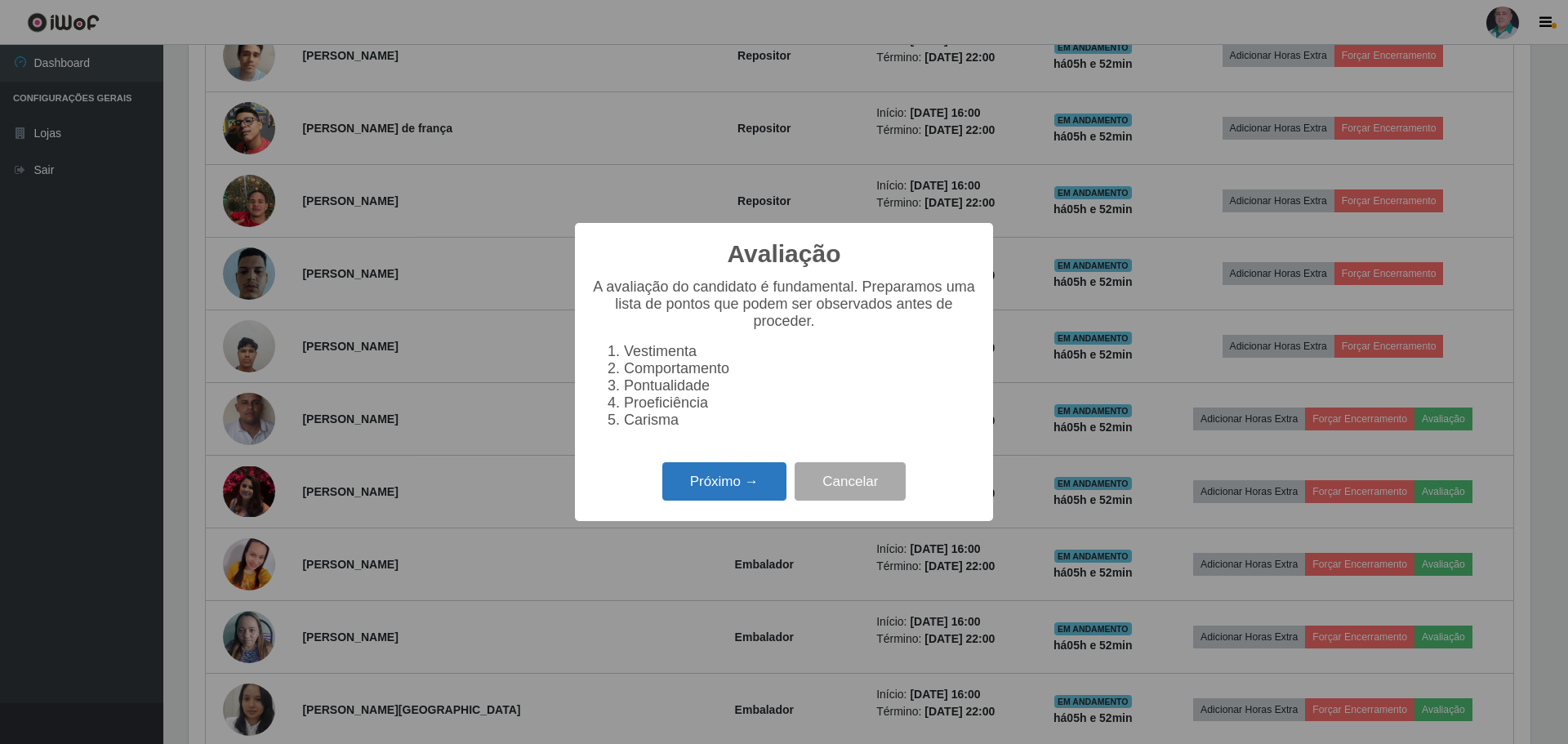
click at [722, 490] on button "Próximo →" at bounding box center [725, 481] width 124 height 38
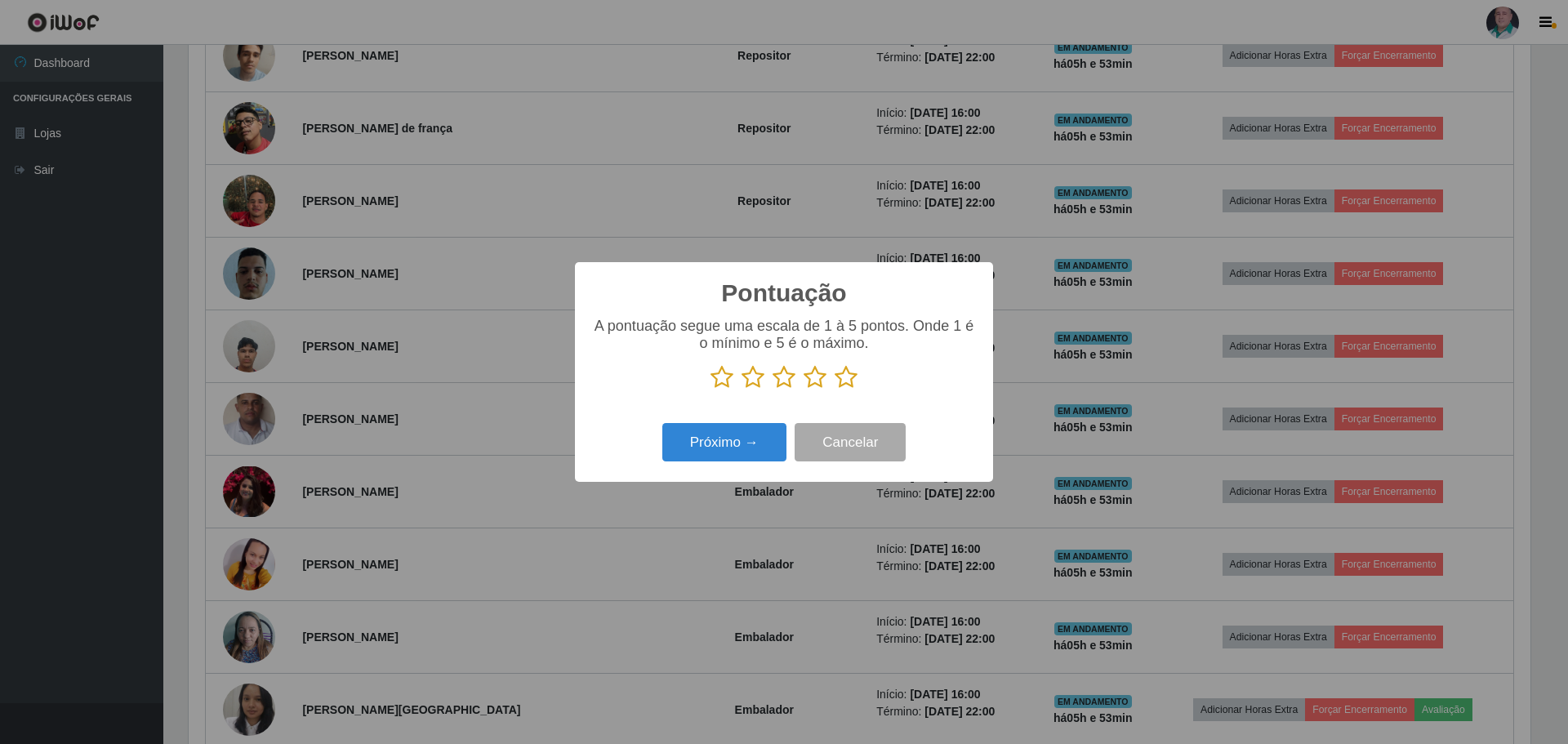
click at [850, 388] on icon at bounding box center [846, 378] width 23 height 24
click at [835, 390] on input "radio" at bounding box center [835, 390] width 0 height 0
click at [730, 433] on button "Próximo →" at bounding box center [725, 442] width 124 height 38
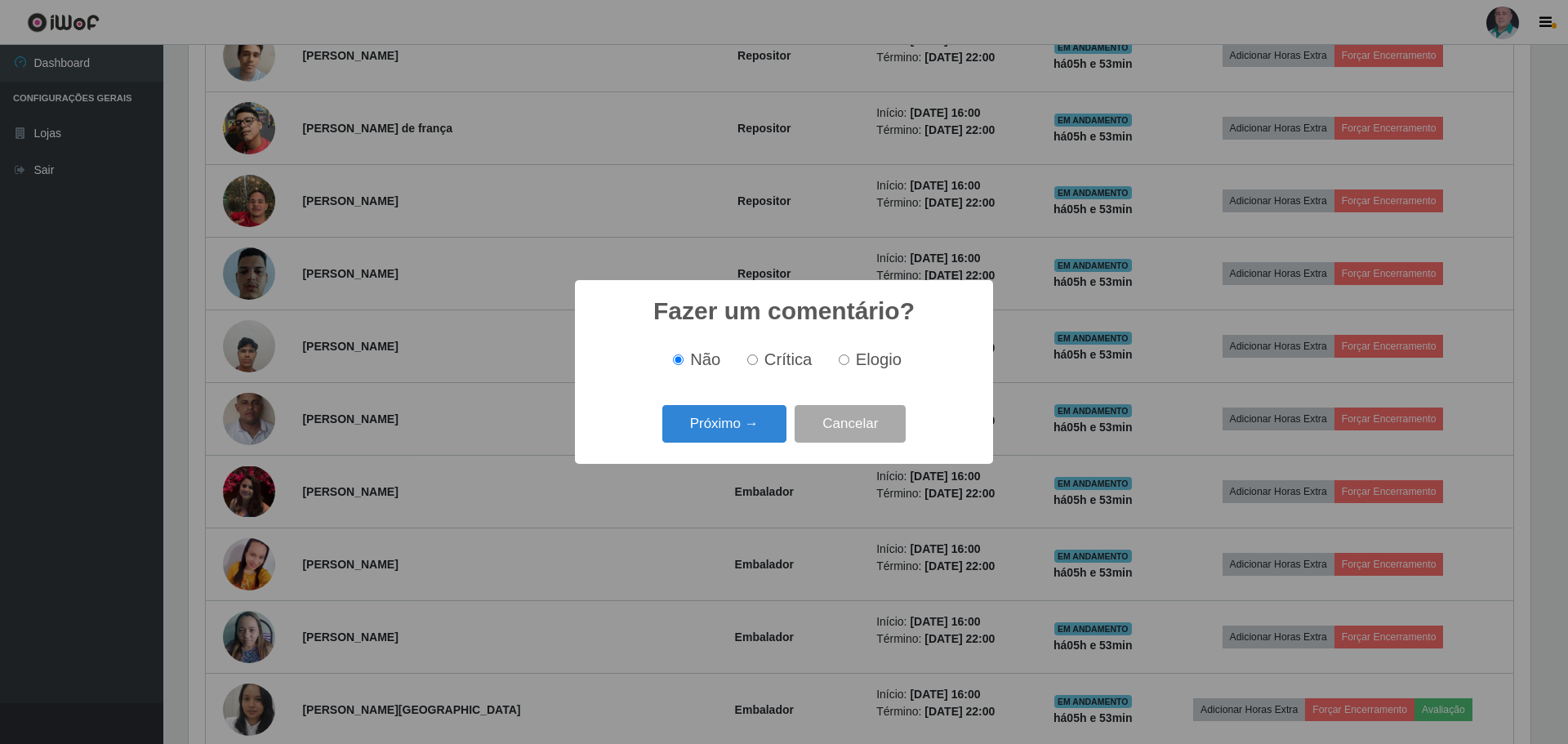
click at [862, 353] on span "Elogio" at bounding box center [878, 359] width 45 height 18
click at [849, 354] on input "Elogio" at bounding box center [844, 359] width 10 height 10
radio input "true"
click at [692, 430] on button "Próximo →" at bounding box center [725, 425] width 124 height 38
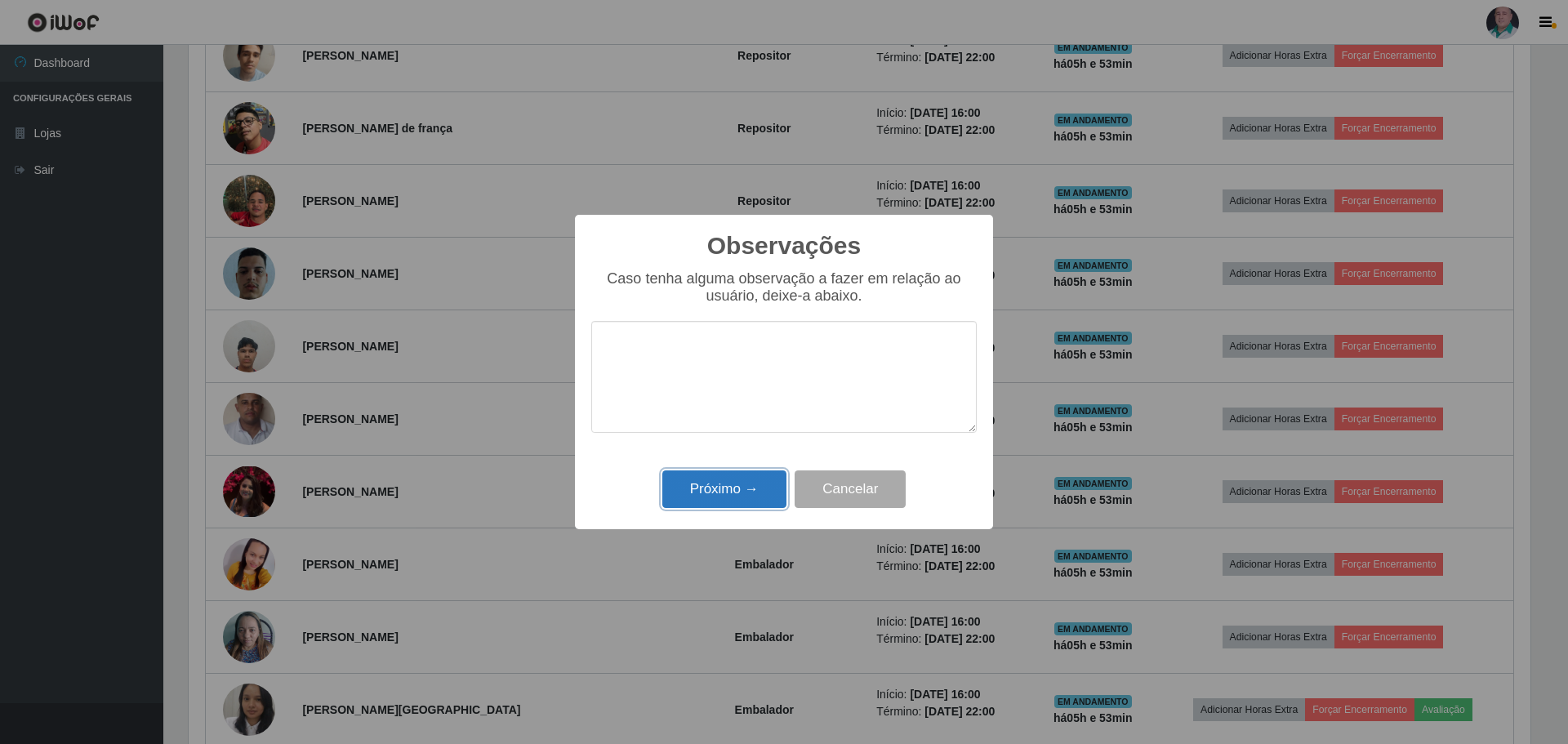
click at [701, 485] on button "Próximo →" at bounding box center [725, 489] width 124 height 38
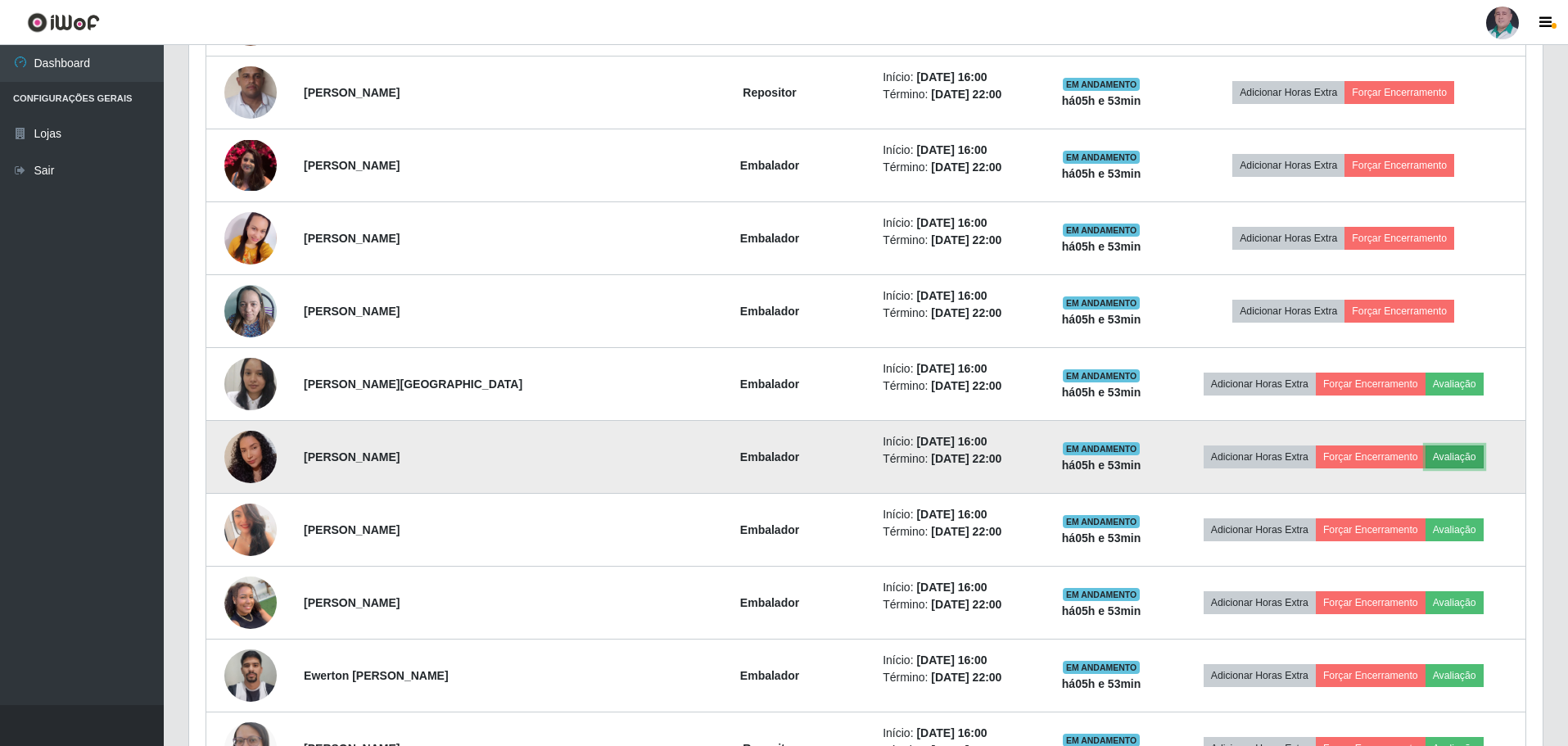
click at [1458, 458] on button "Avaliação" at bounding box center [1455, 457] width 58 height 23
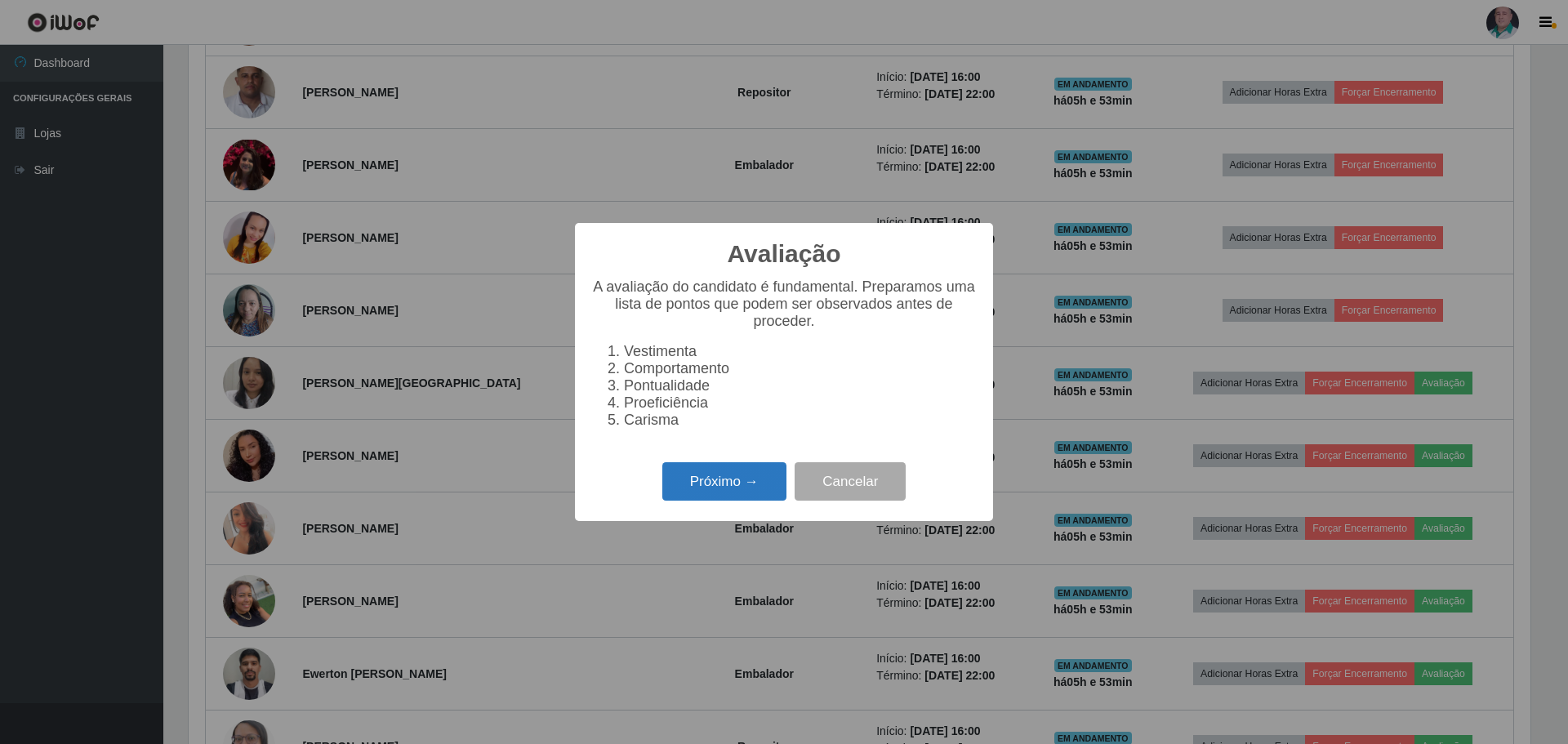
click at [728, 491] on button "Próximo →" at bounding box center [725, 481] width 124 height 38
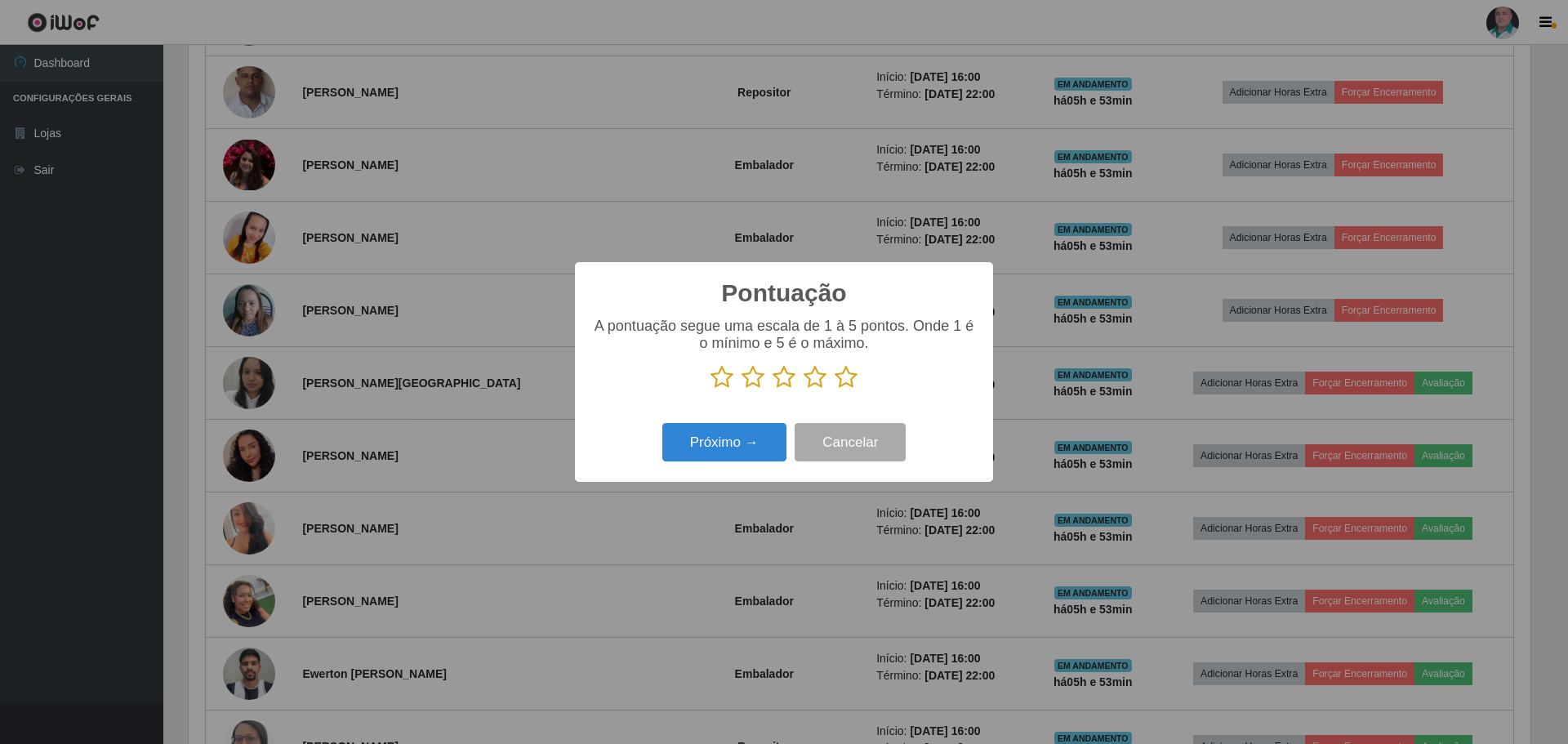
click at [843, 384] on icon at bounding box center [846, 378] width 23 height 24
click at [835, 390] on input "radio" at bounding box center [835, 390] width 0 height 0
click at [752, 441] on button "Próximo →" at bounding box center [725, 442] width 124 height 38
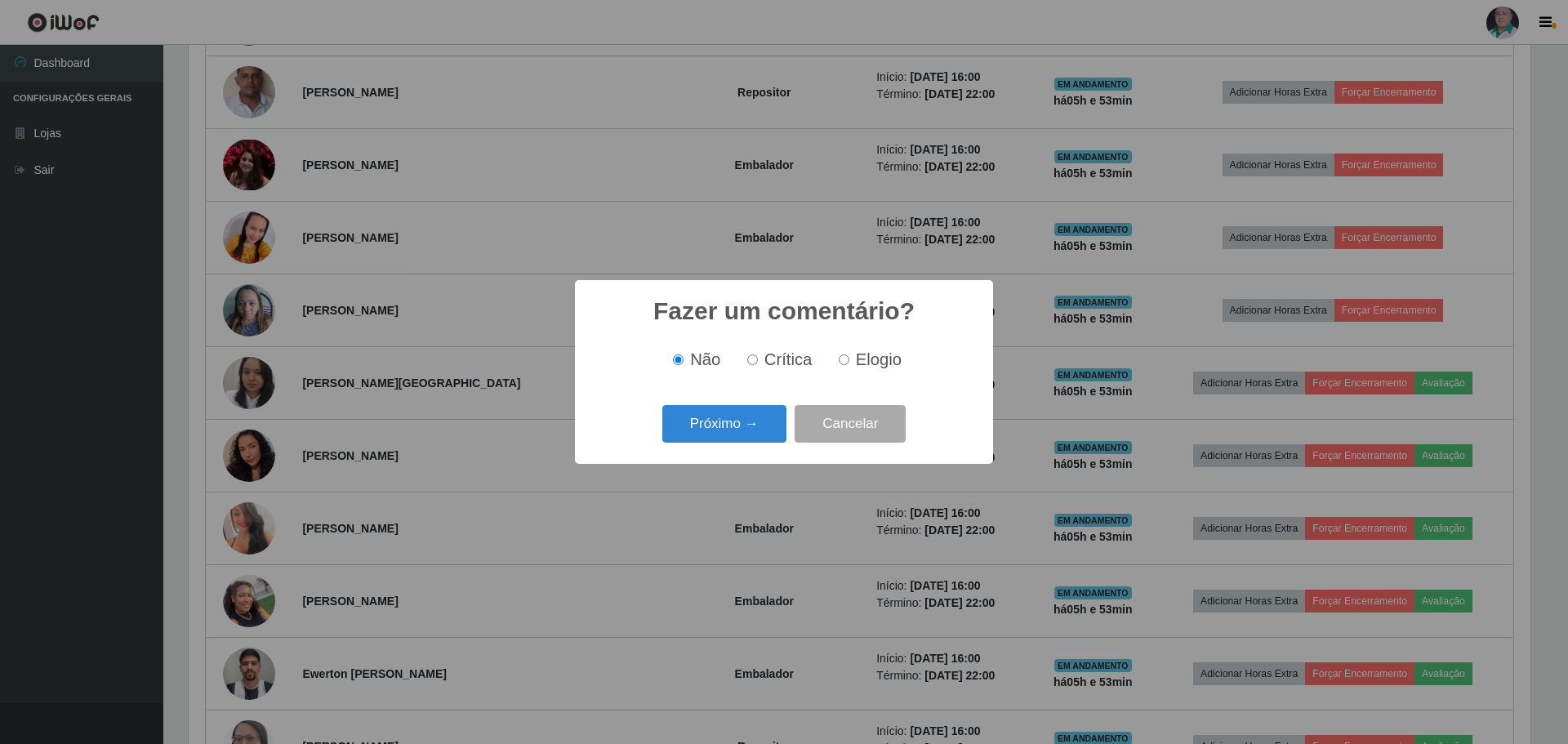
click at [893, 348] on div "Não Crítica Elogio" at bounding box center [784, 359] width 385 height 48
click at [871, 364] on span "Elogio" at bounding box center [878, 359] width 45 height 18
click at [849, 364] on input "Elogio" at bounding box center [844, 359] width 10 height 10
radio input "true"
click at [741, 420] on button "Próximo →" at bounding box center [725, 425] width 124 height 38
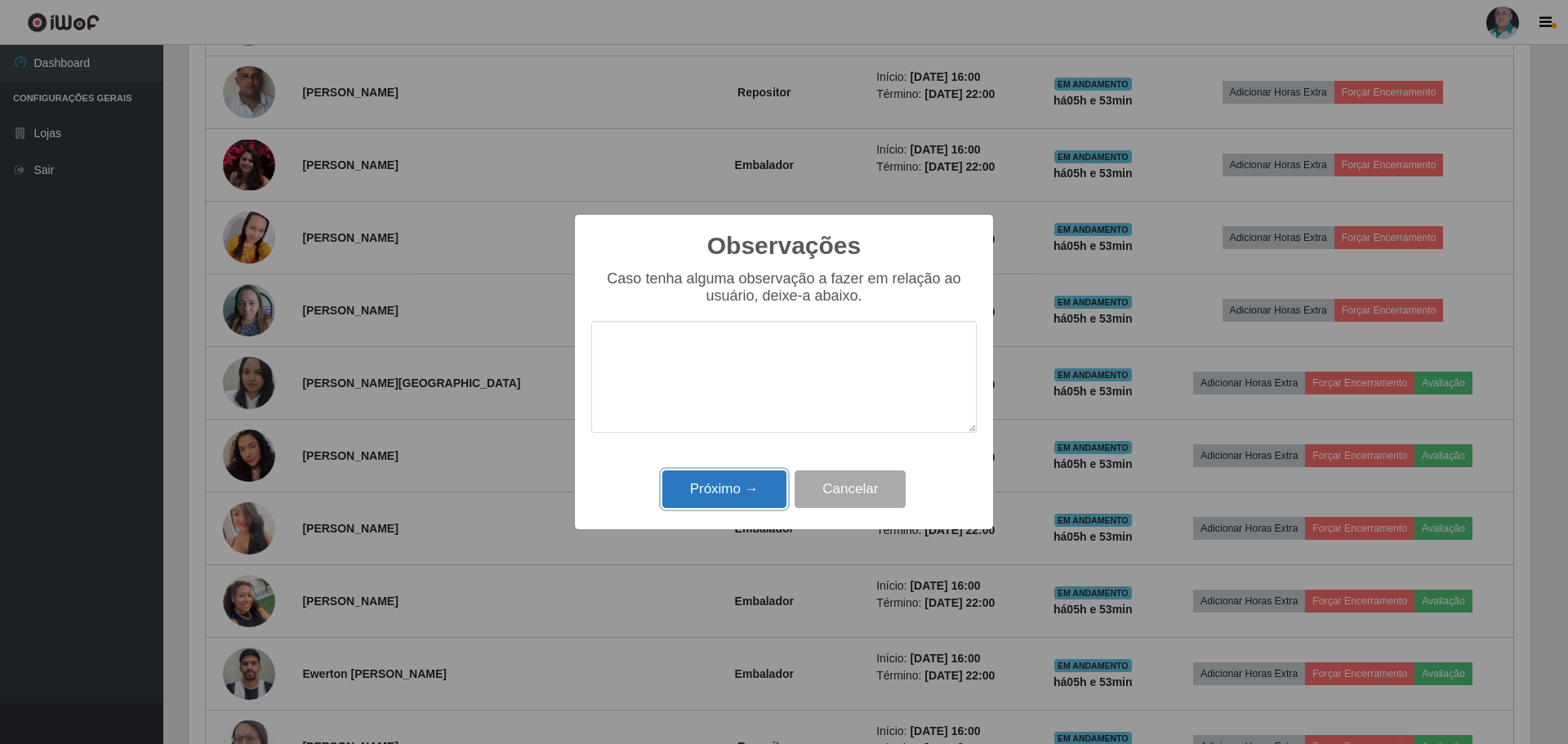
click at [734, 473] on button "Próximo →" at bounding box center [725, 489] width 124 height 38
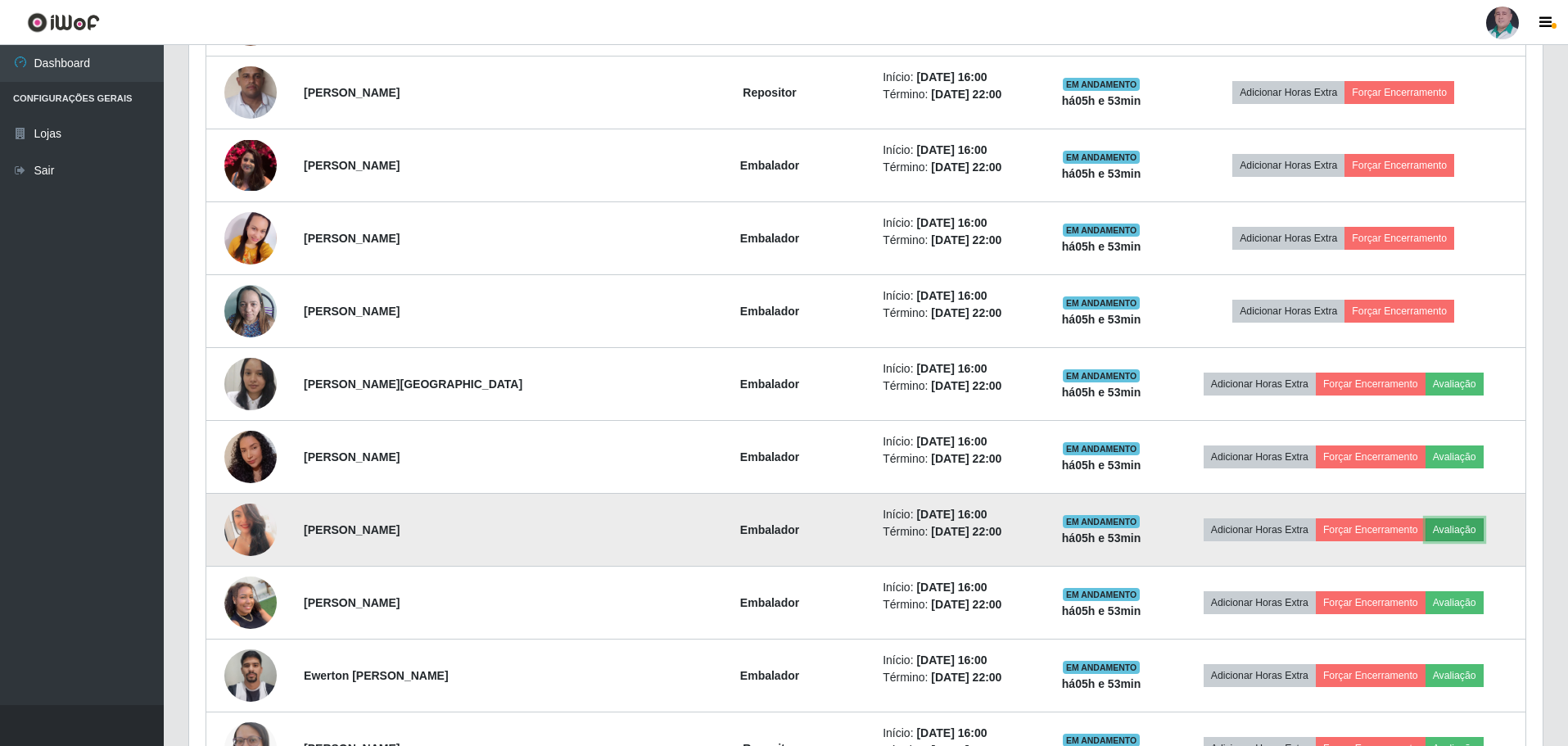
click at [1437, 529] on button "Avaliação" at bounding box center [1455, 530] width 58 height 23
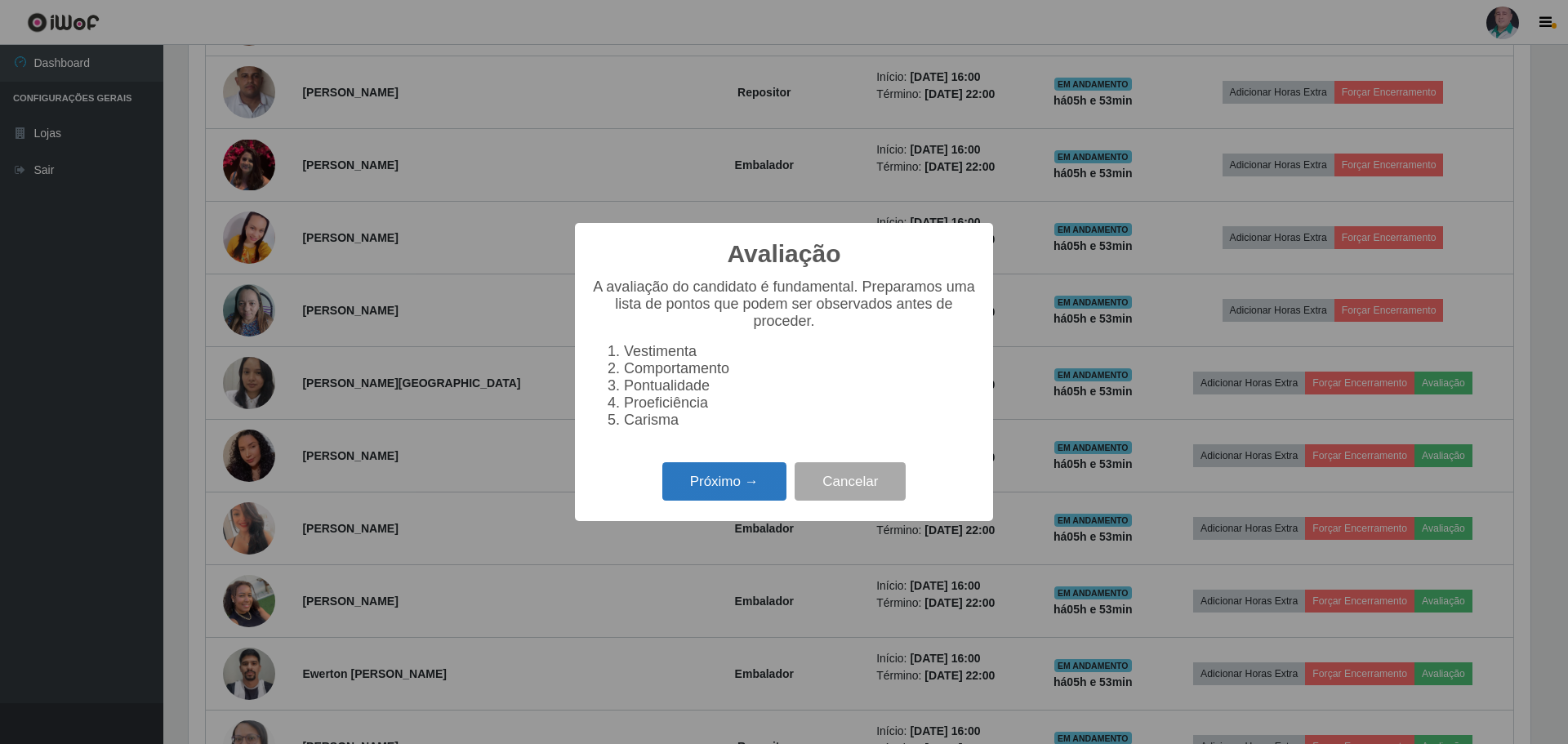
click at [713, 488] on button "Próximo →" at bounding box center [725, 481] width 124 height 38
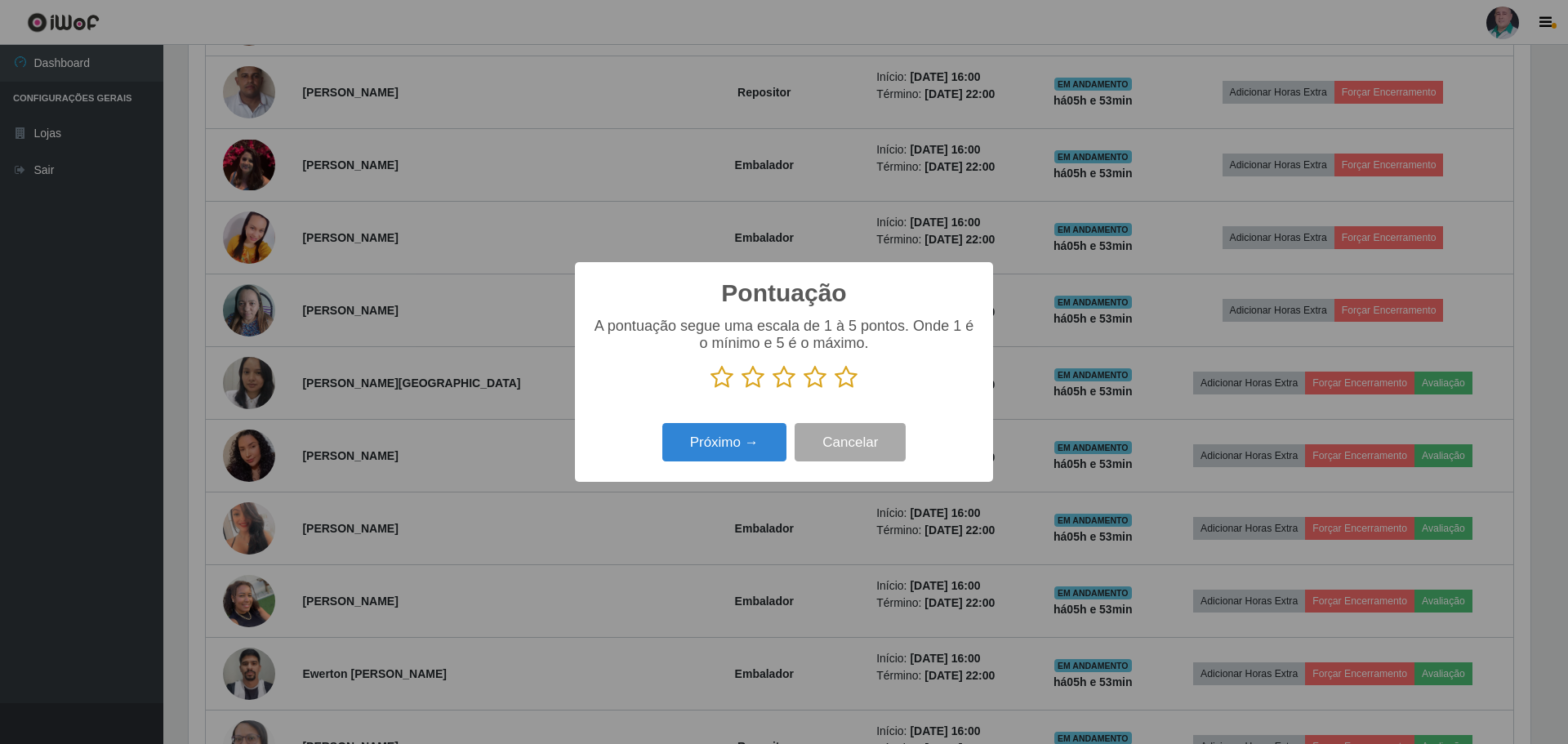
click at [845, 381] on icon at bounding box center [846, 378] width 23 height 24
click at [835, 390] on input "radio" at bounding box center [835, 390] width 0 height 0
click at [750, 439] on button "Próximo →" at bounding box center [725, 442] width 124 height 38
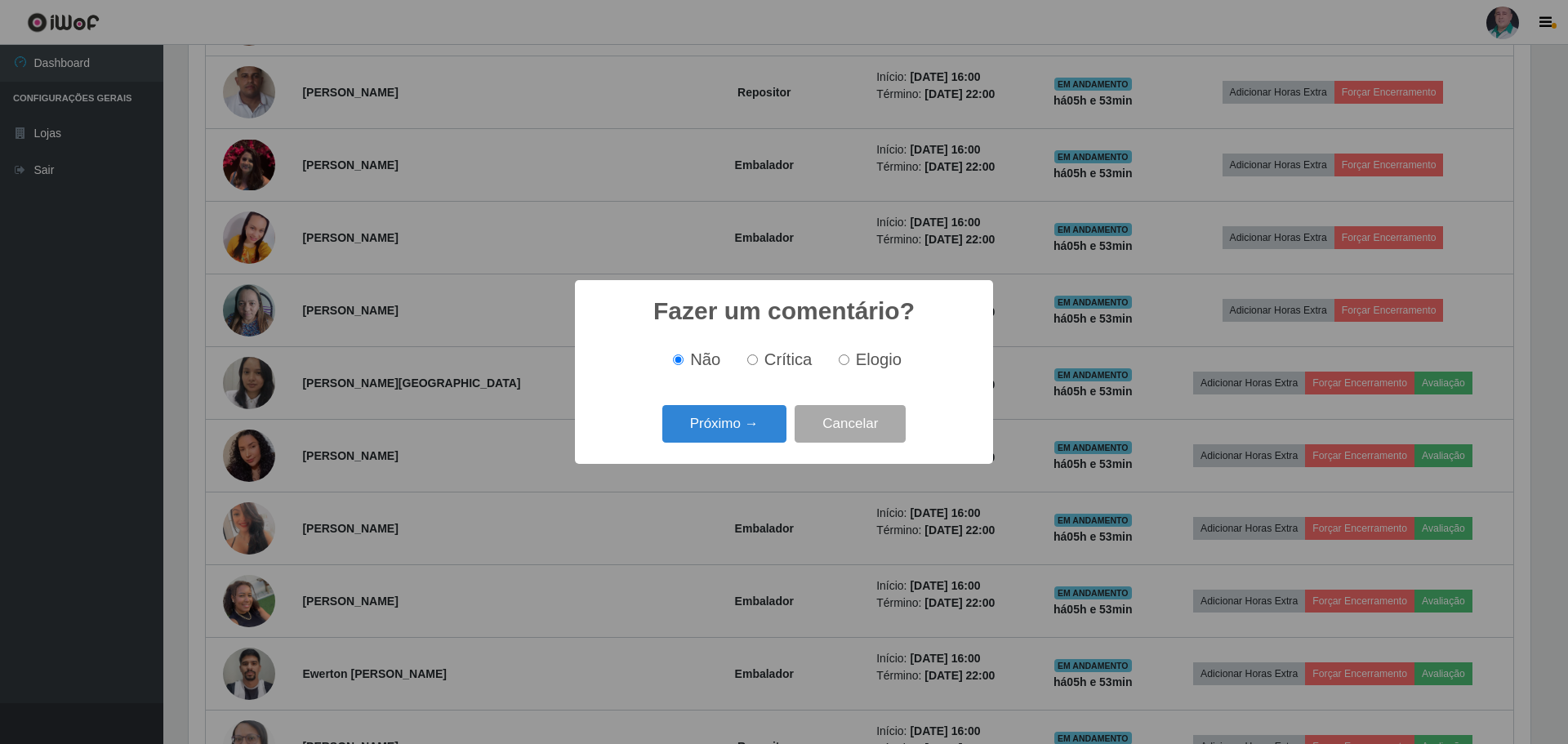
click at [858, 364] on span "Elogio" at bounding box center [878, 359] width 45 height 18
click at [849, 364] on input "Elogio" at bounding box center [844, 359] width 10 height 10
radio input "true"
click at [736, 431] on button "Próximo →" at bounding box center [725, 425] width 124 height 38
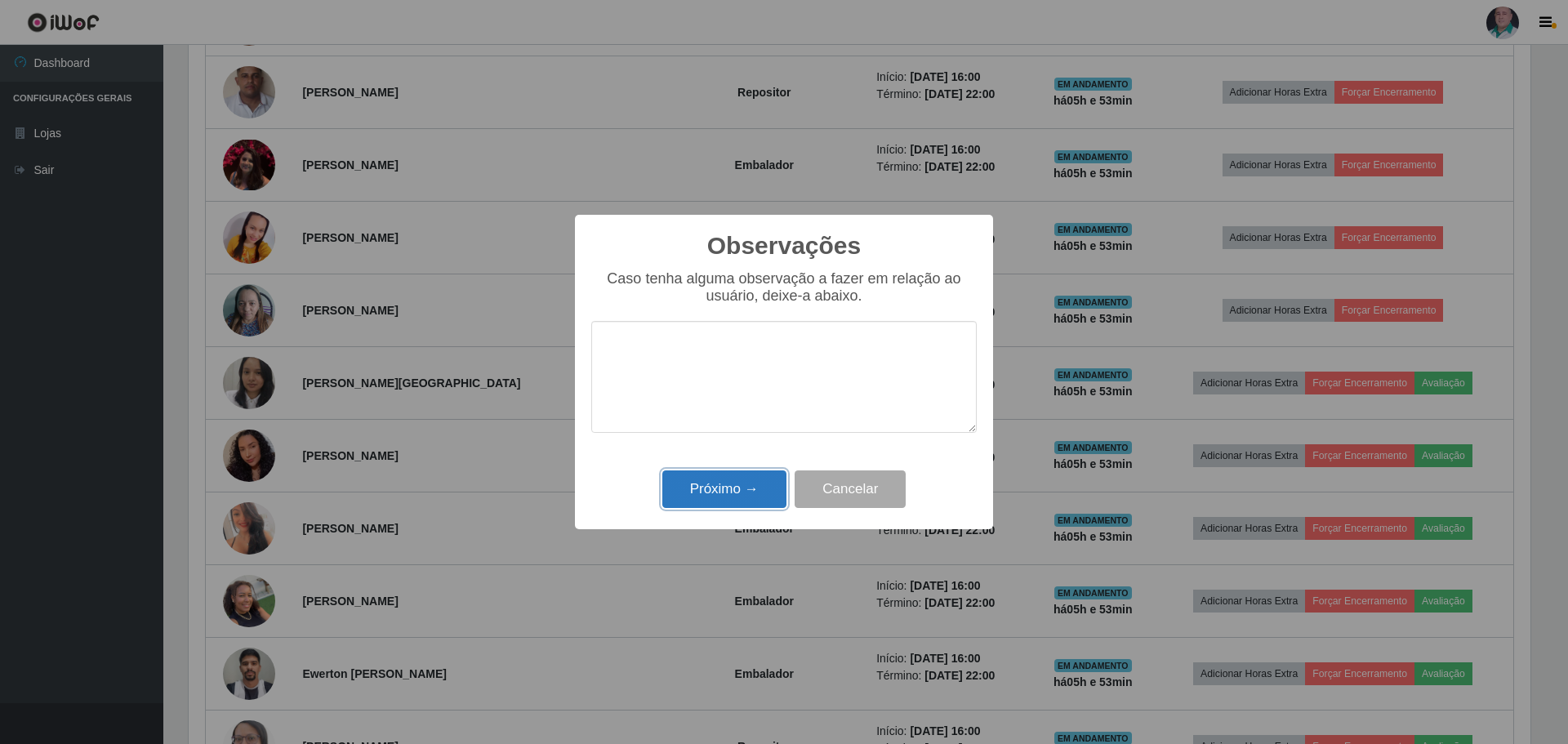
click at [719, 488] on button "Próximo →" at bounding box center [725, 489] width 124 height 38
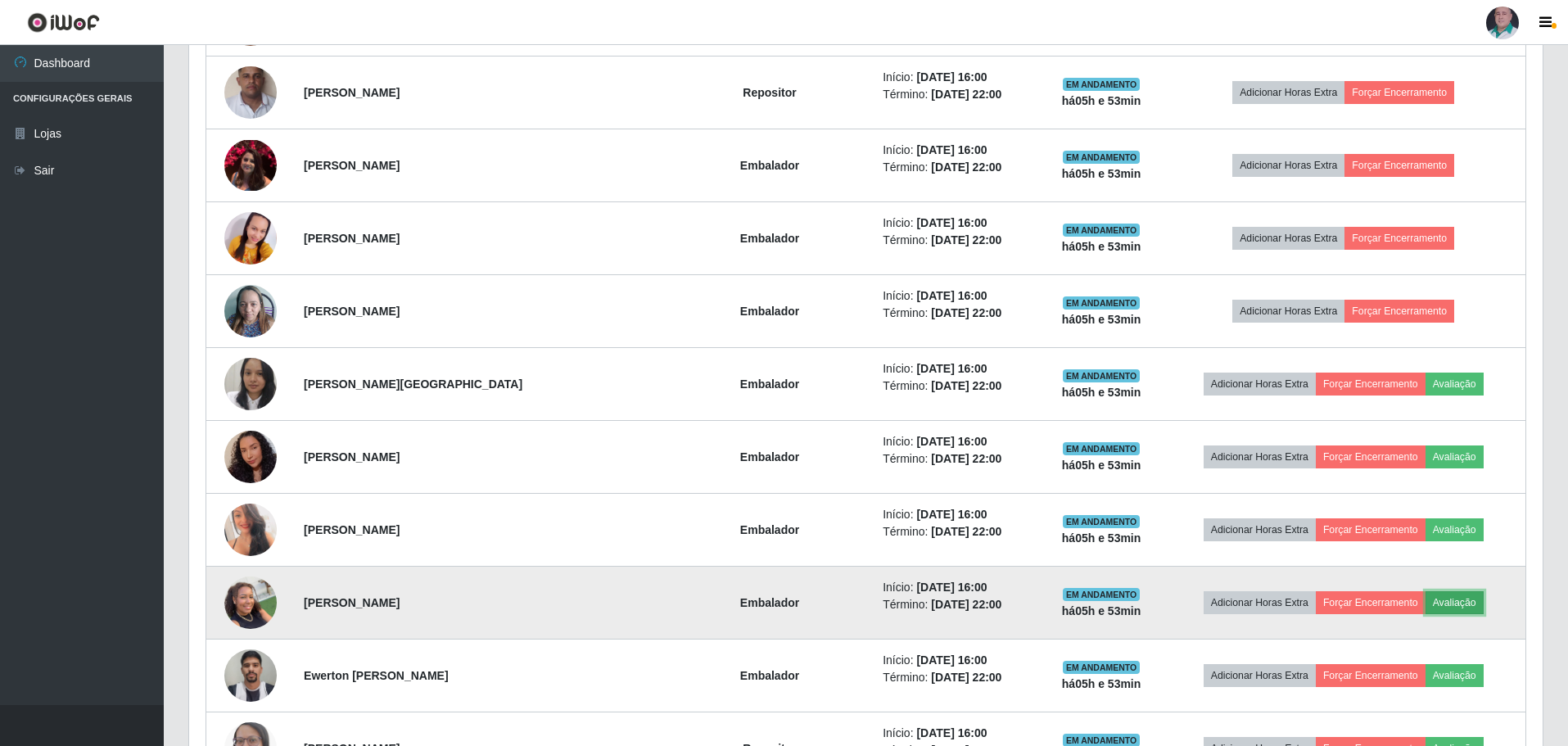
click at [1442, 598] on button "Avaliação" at bounding box center [1455, 603] width 58 height 23
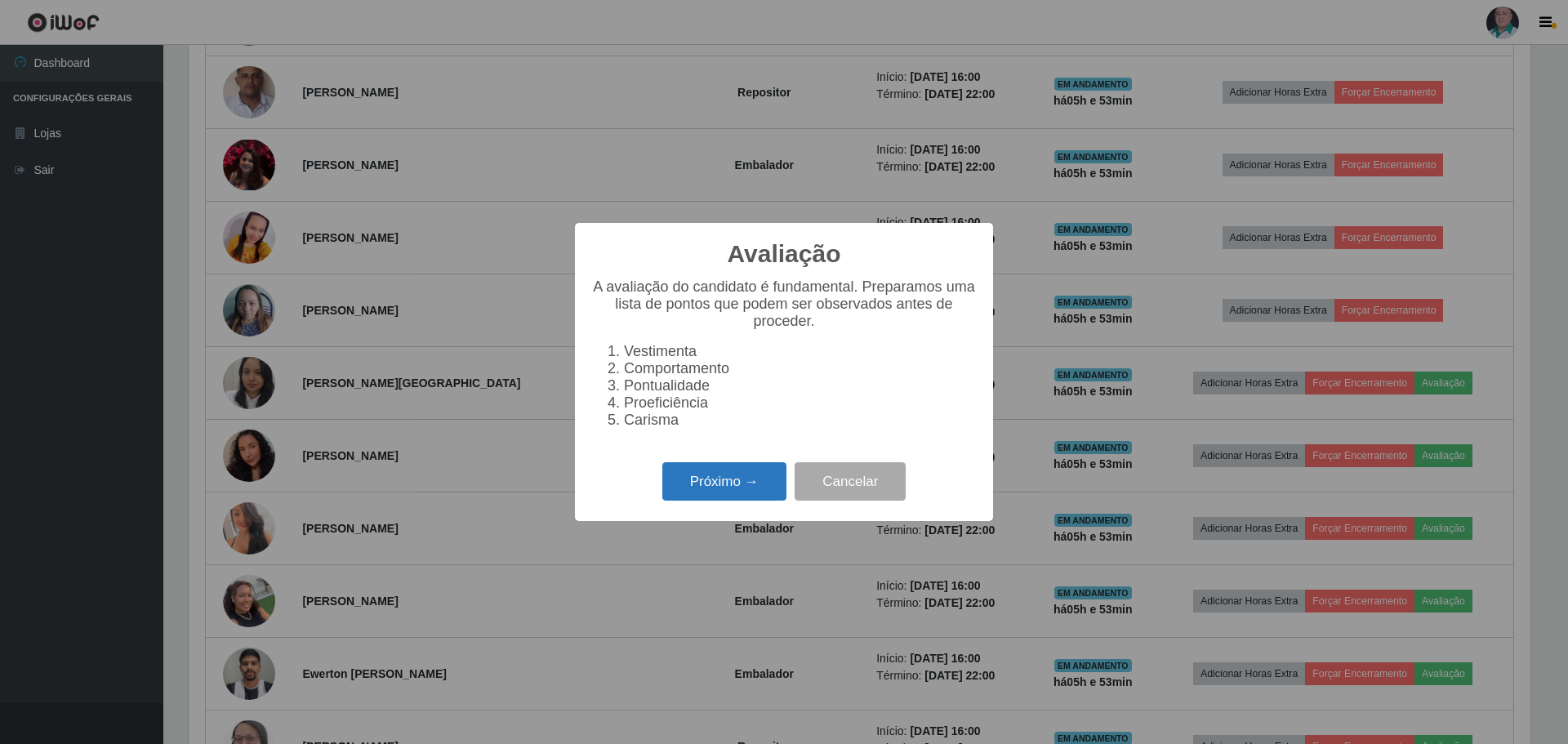
click at [698, 488] on button "Próximo →" at bounding box center [725, 481] width 124 height 38
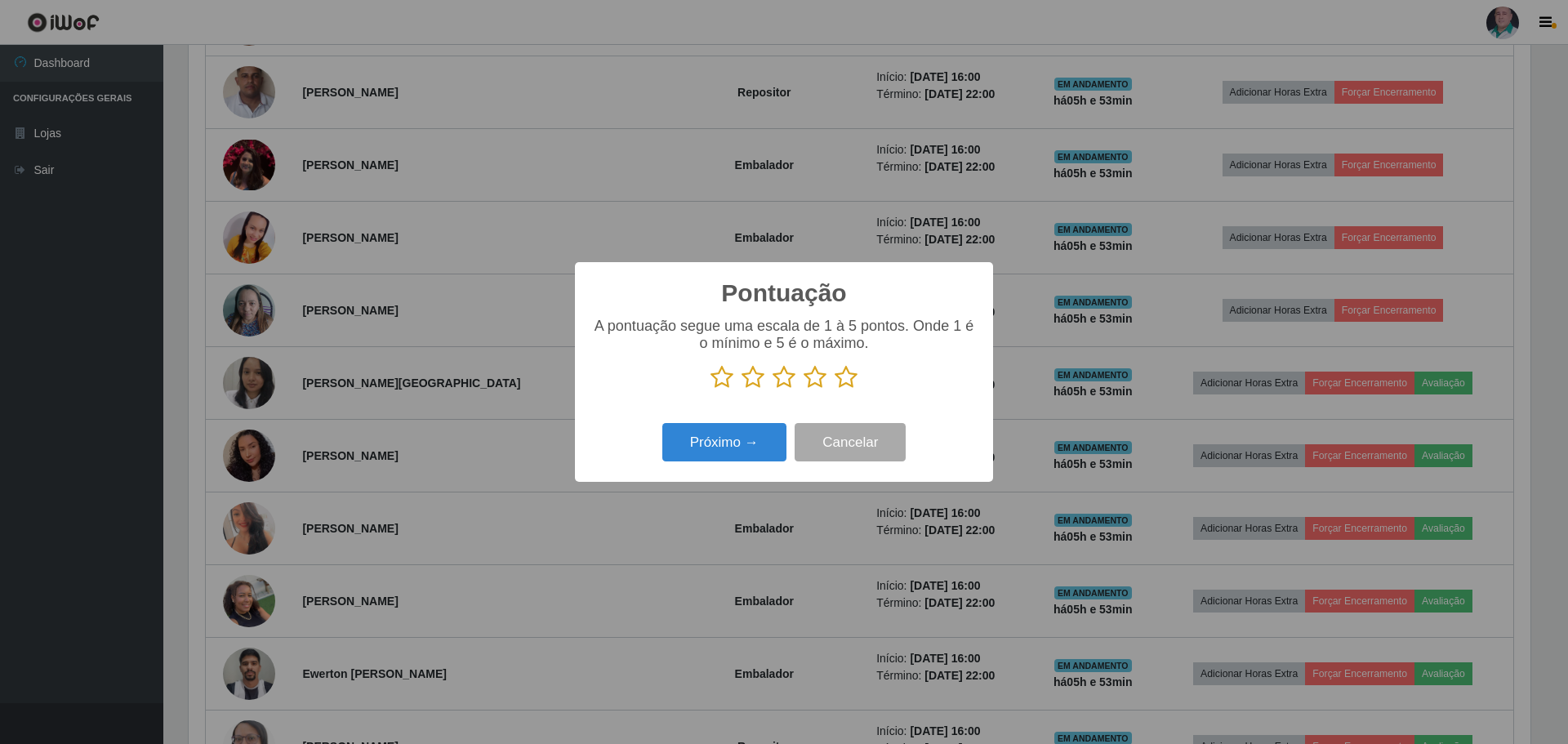
click at [855, 375] on icon at bounding box center [846, 378] width 23 height 24
click at [835, 390] on input "radio" at bounding box center [835, 390] width 0 height 0
click at [732, 447] on button "Próximo →" at bounding box center [725, 442] width 124 height 38
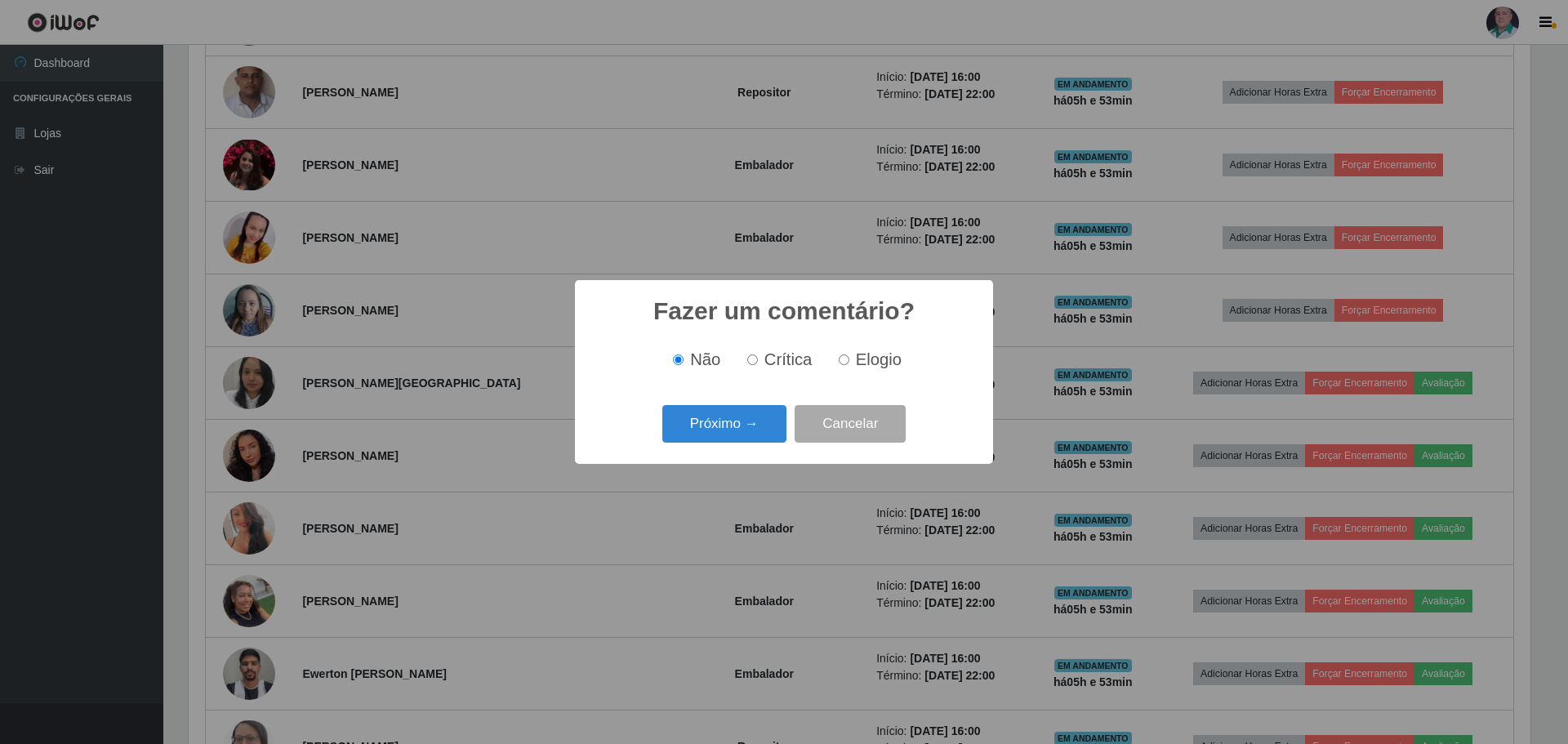
click at [862, 365] on span "Elogio" at bounding box center [878, 359] width 45 height 18
click at [849, 365] on input "Elogio" at bounding box center [844, 359] width 10 height 10
radio input "true"
click at [742, 419] on button "Próximo →" at bounding box center [725, 425] width 124 height 38
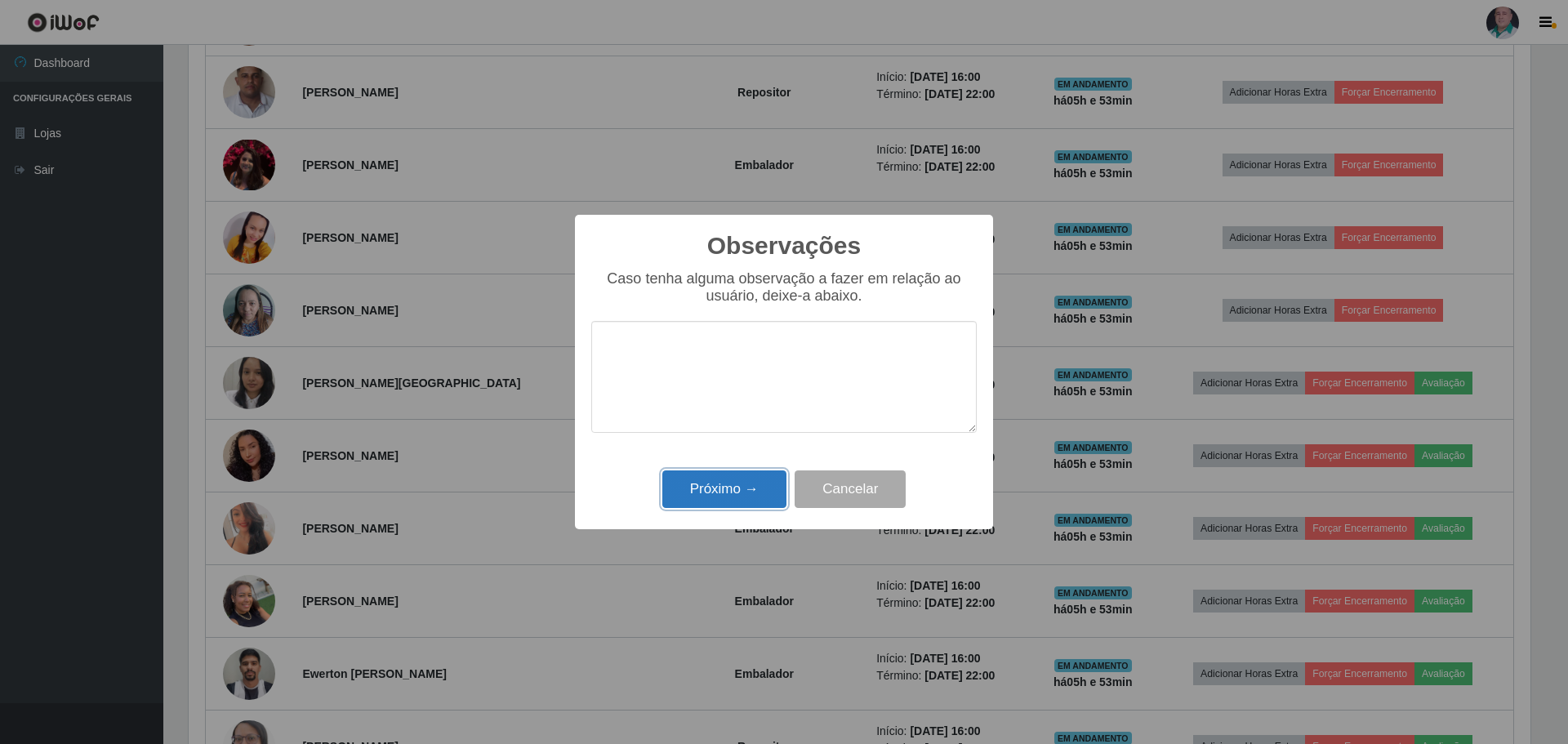
click at [721, 495] on button "Próximo →" at bounding box center [725, 489] width 124 height 38
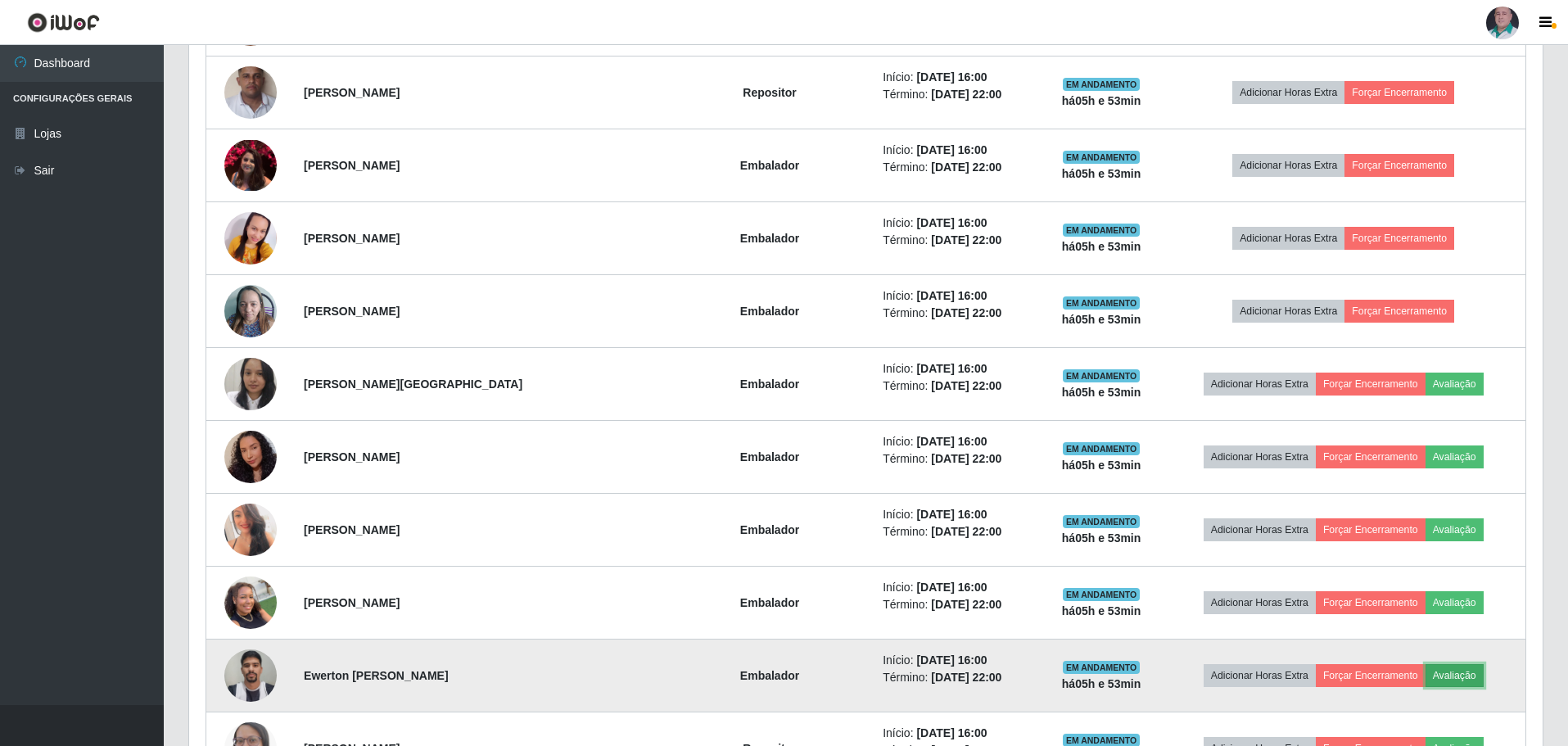
click at [1444, 674] on button "Avaliação" at bounding box center [1455, 676] width 58 height 23
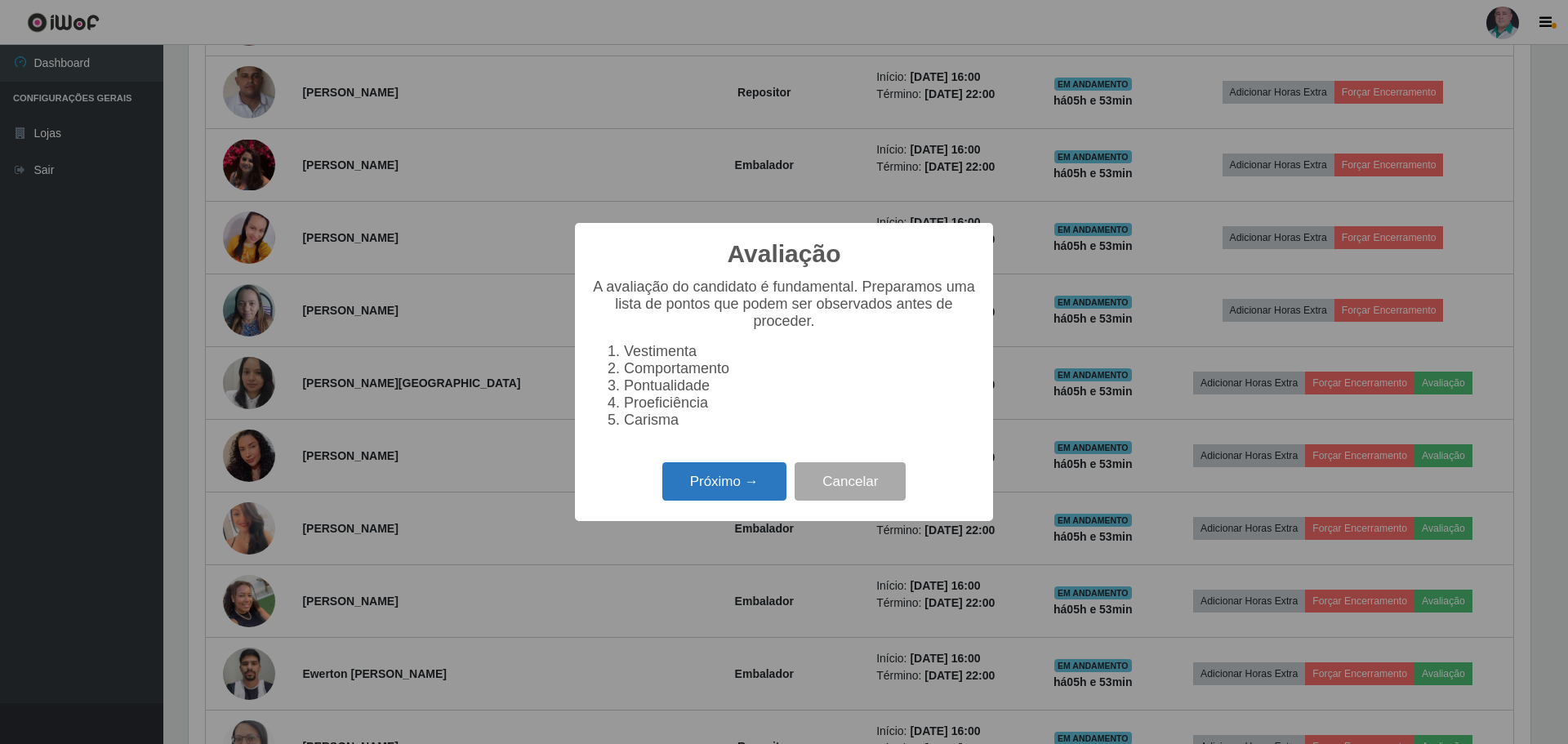
click at [711, 484] on button "Próximo →" at bounding box center [725, 481] width 124 height 38
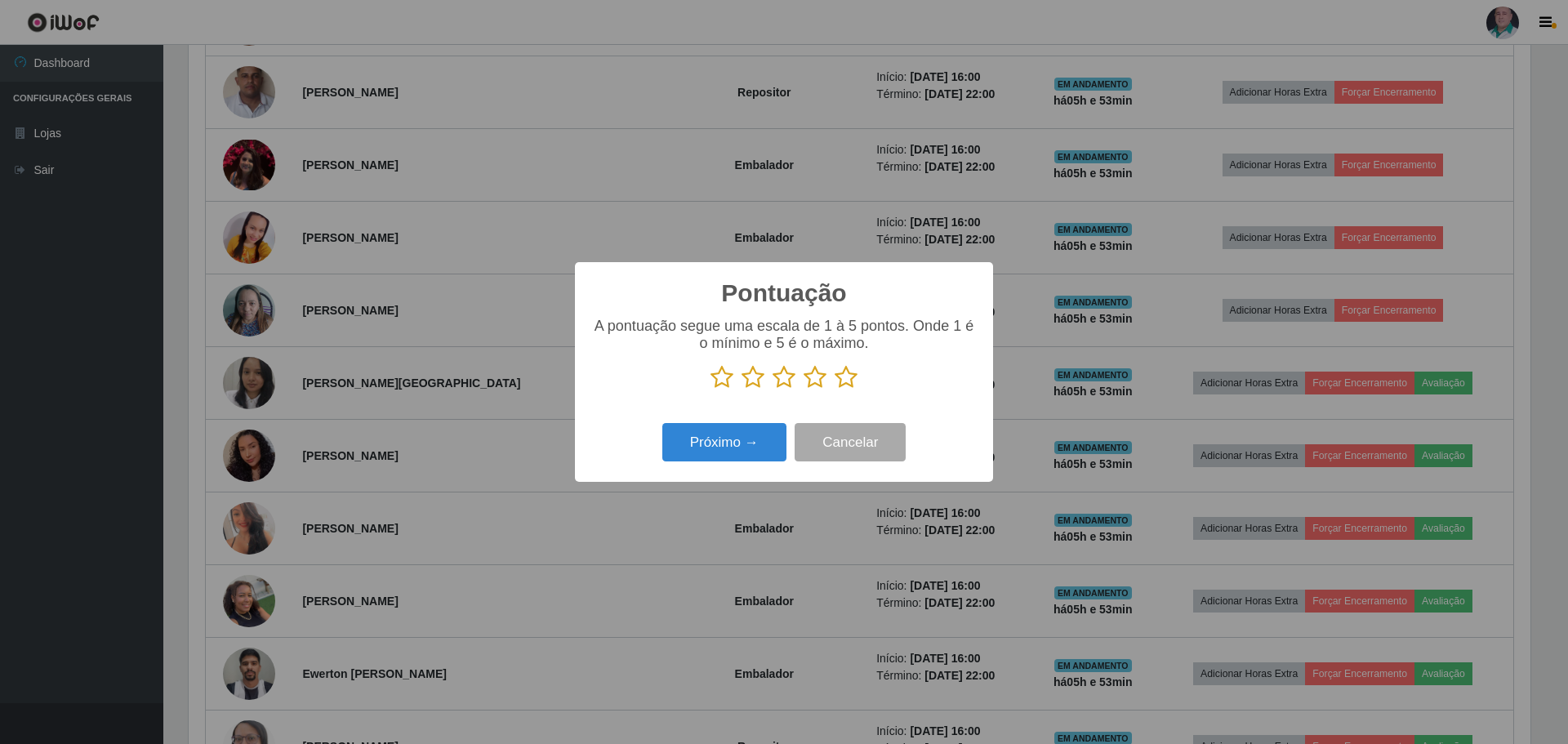
click at [842, 373] on icon at bounding box center [846, 378] width 23 height 24
click at [835, 390] on input "radio" at bounding box center [835, 390] width 0 height 0
click at [748, 440] on button "Próximo →" at bounding box center [725, 442] width 124 height 38
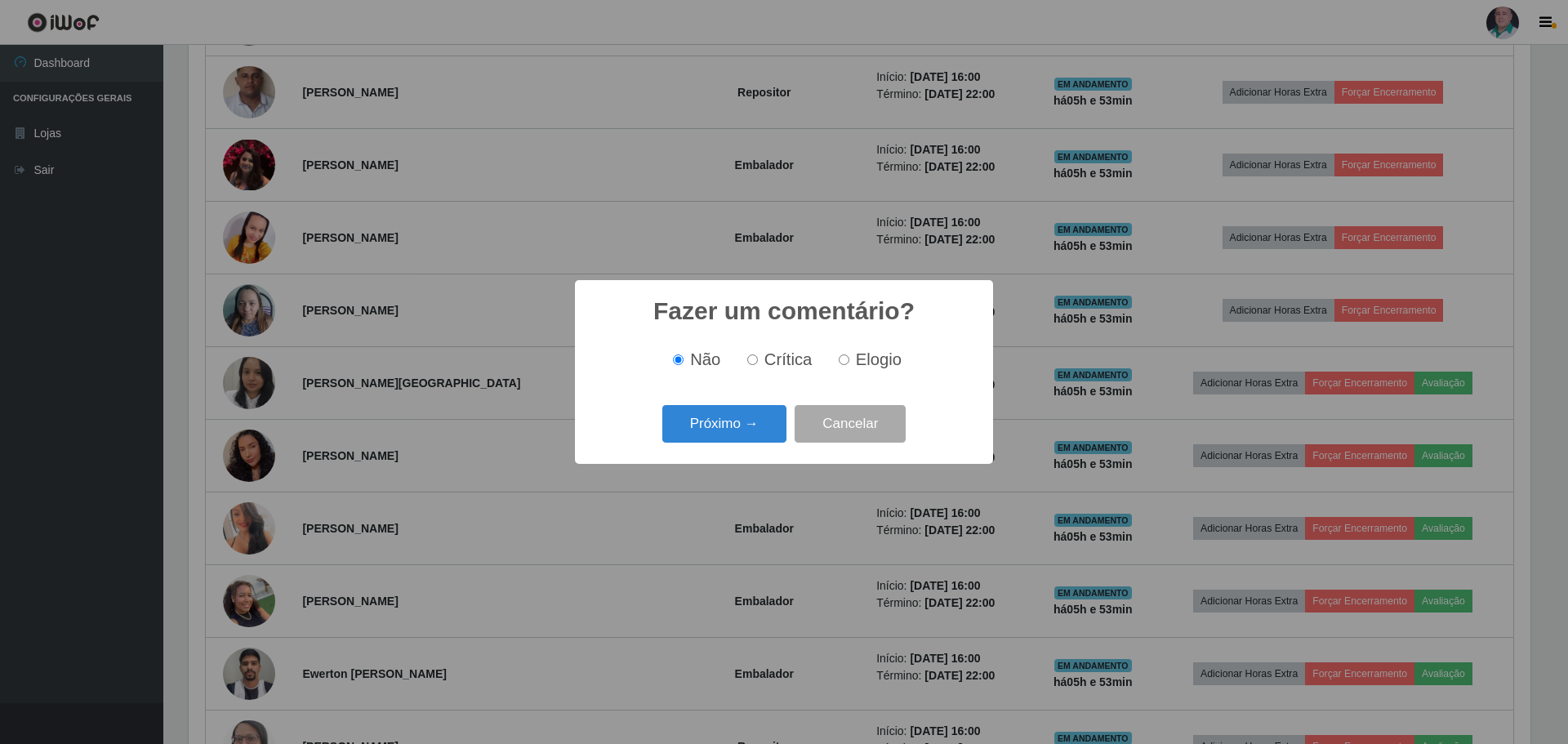
click at [866, 357] on span "Elogio" at bounding box center [878, 359] width 45 height 18
click at [849, 357] on input "Elogio" at bounding box center [844, 359] width 10 height 10
radio input "true"
click at [730, 428] on button "Próximo →" at bounding box center [725, 425] width 124 height 38
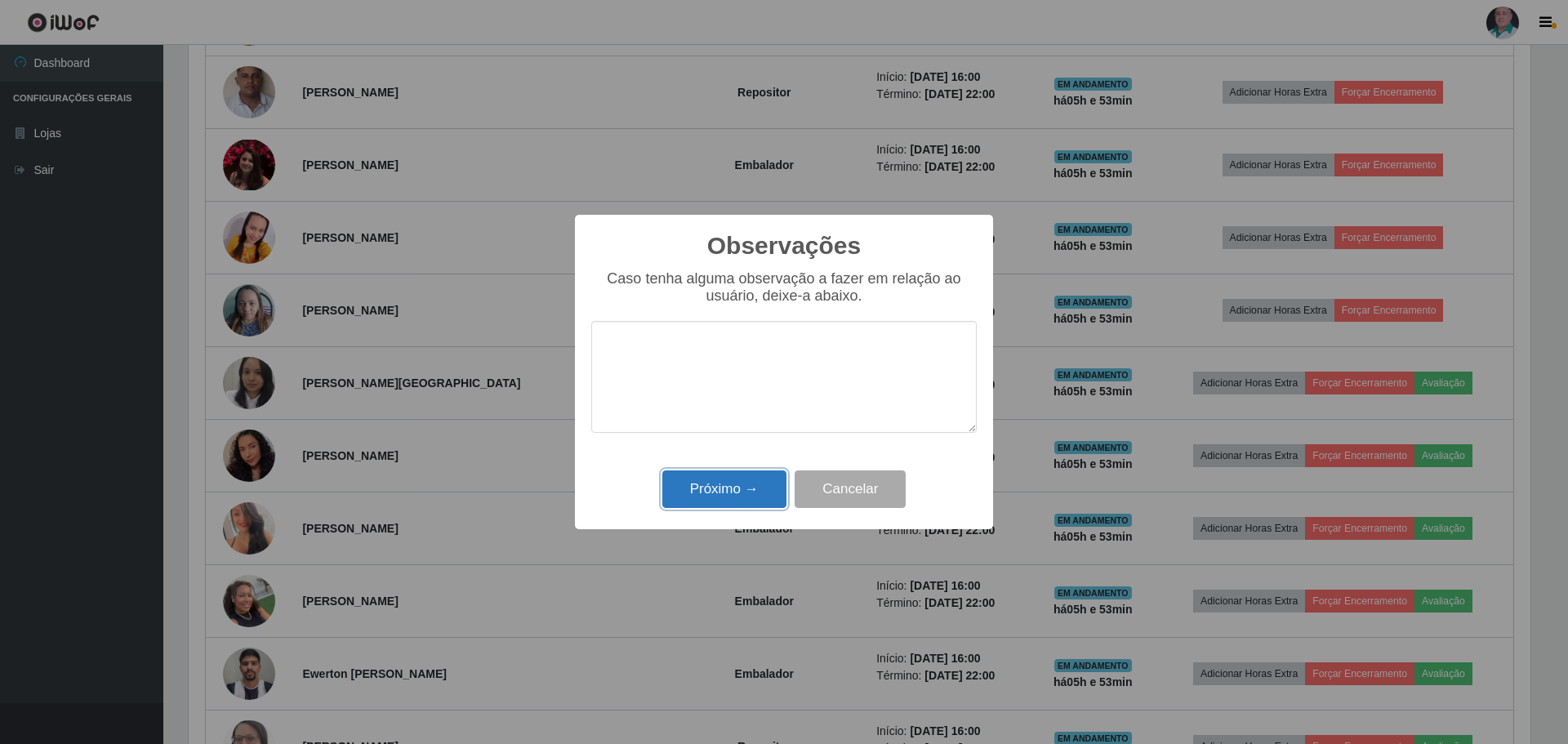
click at [712, 486] on button "Próximo →" at bounding box center [725, 489] width 124 height 38
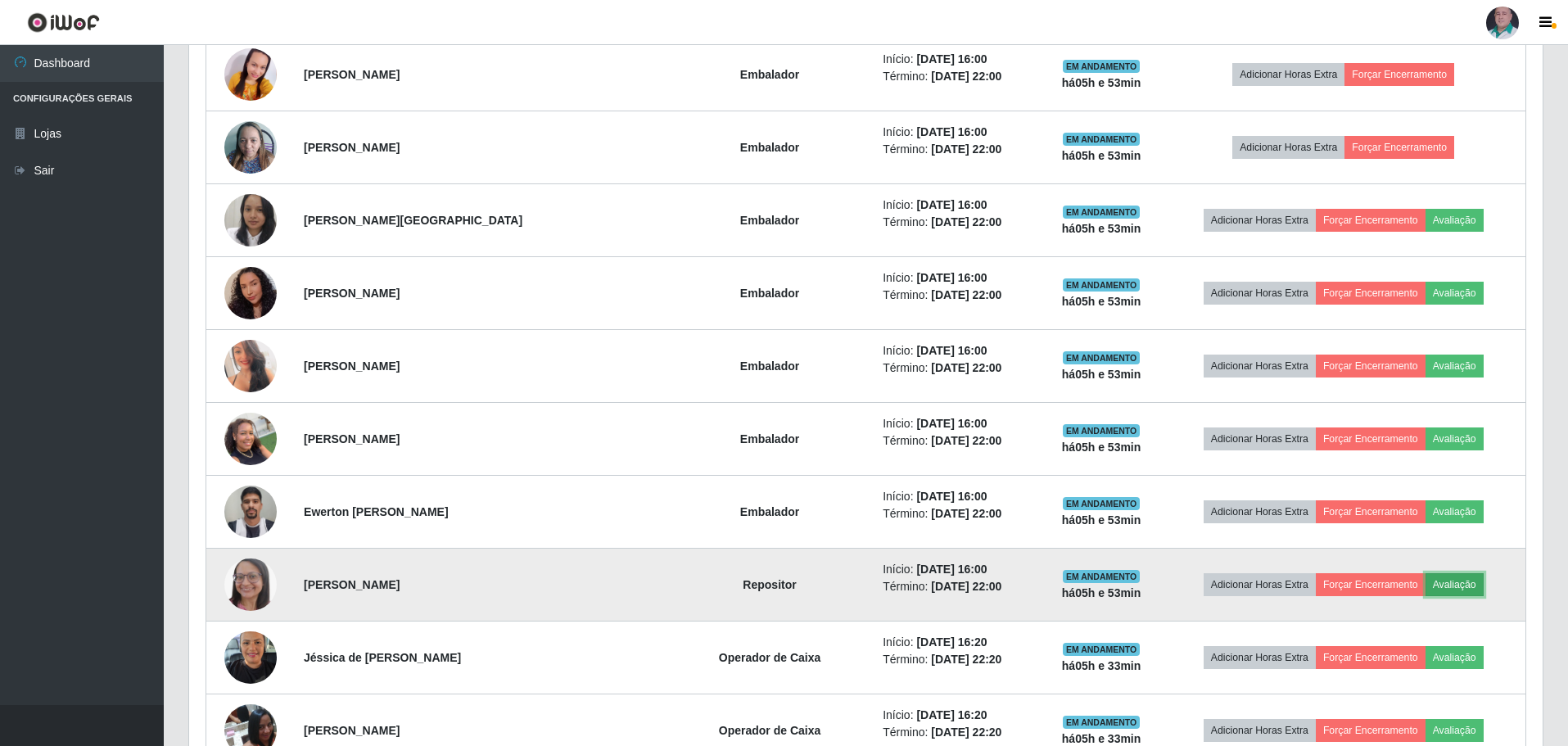
click at [1450, 583] on button "Avaliação" at bounding box center [1455, 585] width 58 height 23
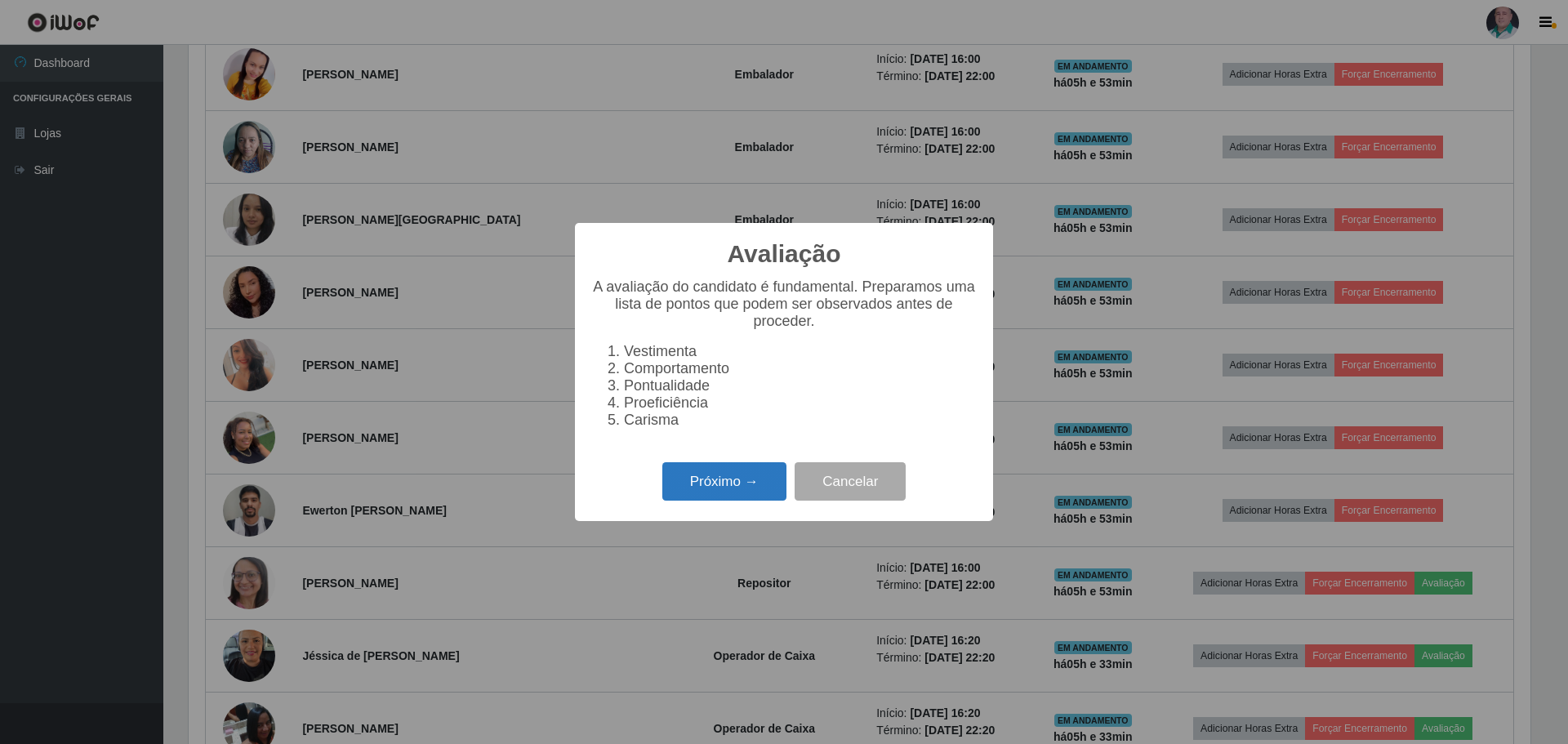
click at [719, 482] on button "Próximo →" at bounding box center [725, 481] width 124 height 38
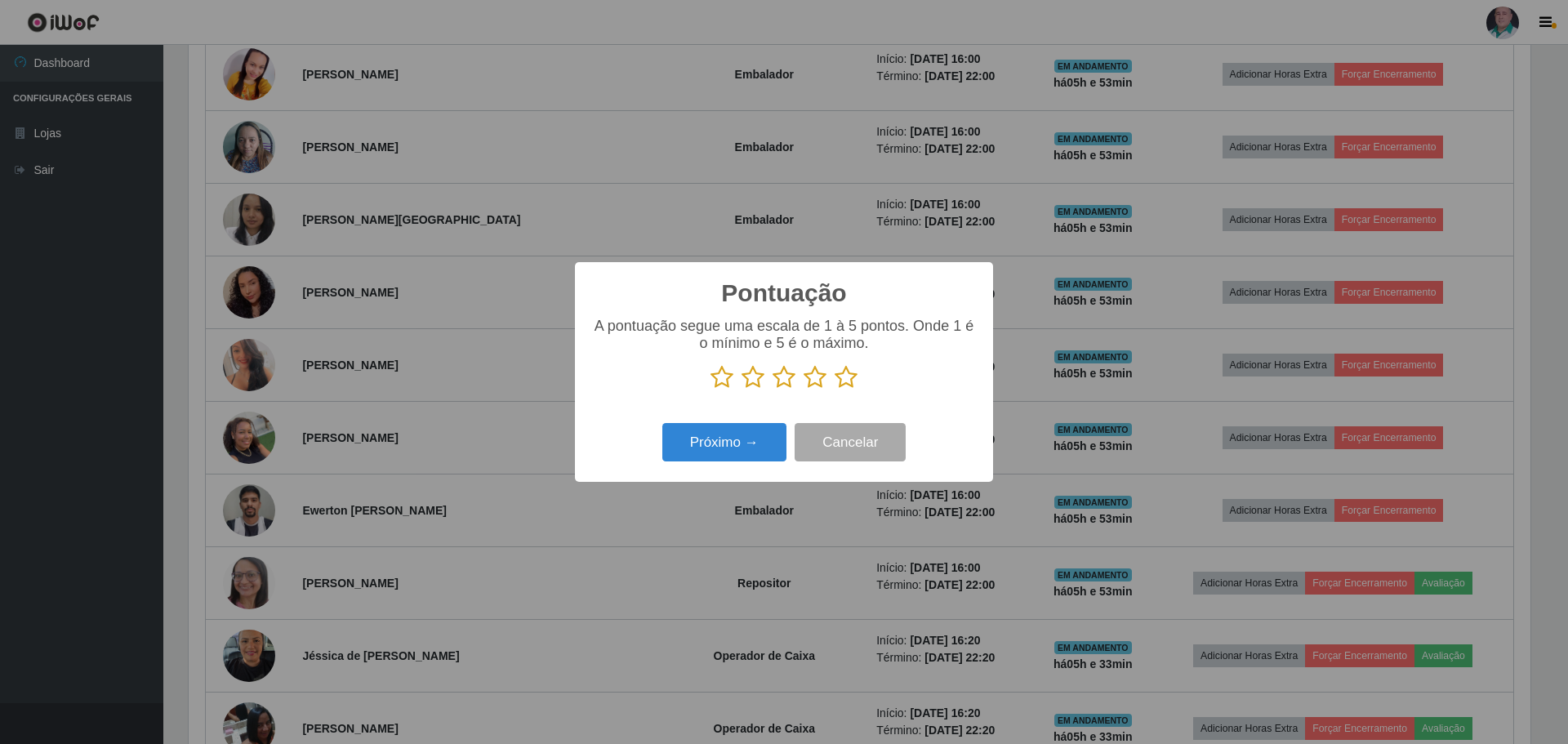
click at [847, 388] on icon at bounding box center [846, 378] width 23 height 24
click at [835, 390] on input "radio" at bounding box center [835, 390] width 0 height 0
click at [697, 444] on button "Próximo →" at bounding box center [725, 442] width 124 height 38
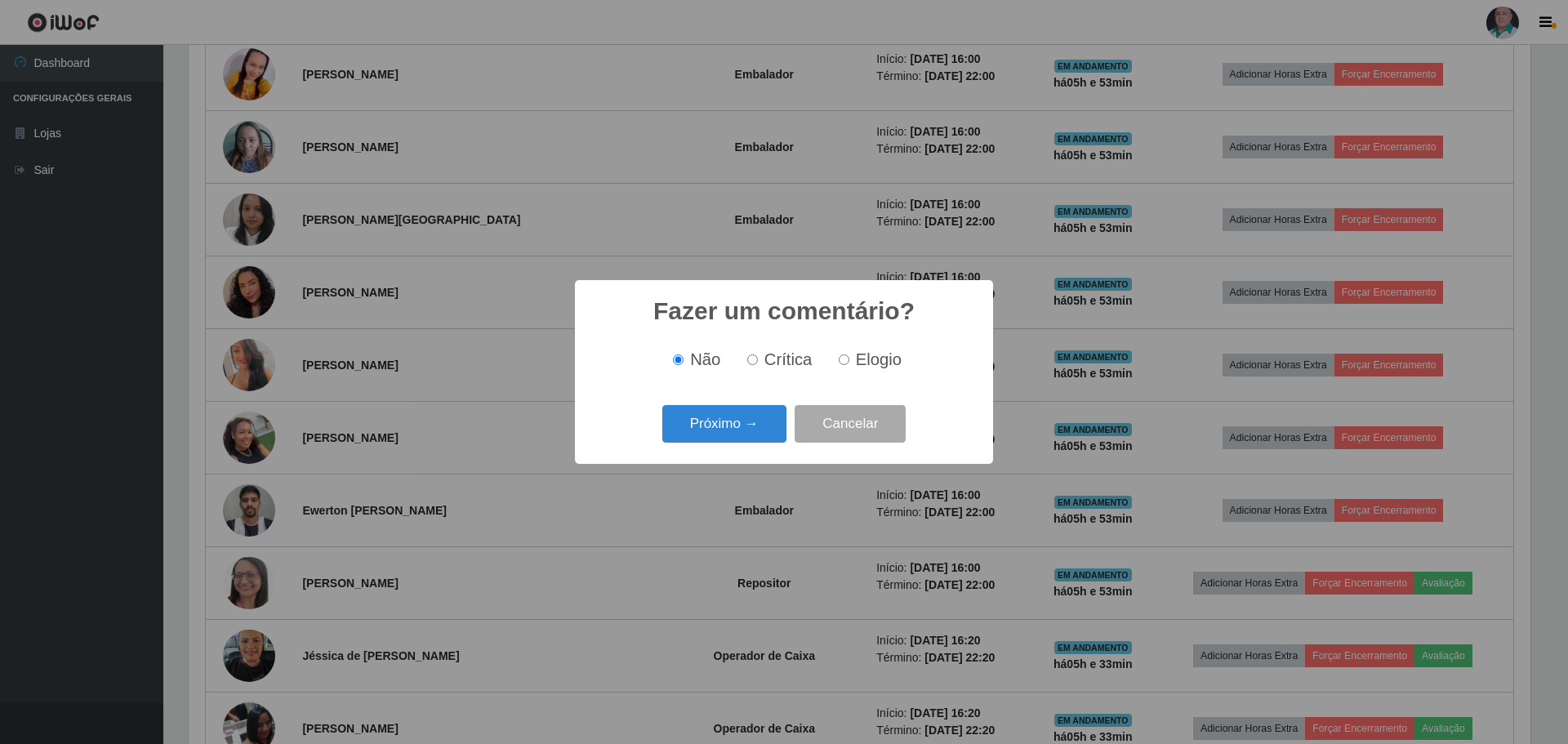
click at [865, 351] on span "Elogio" at bounding box center [878, 359] width 45 height 18
click at [849, 354] on input "Elogio" at bounding box center [844, 359] width 10 height 10
radio input "true"
click at [698, 421] on button "Próximo →" at bounding box center [725, 425] width 124 height 38
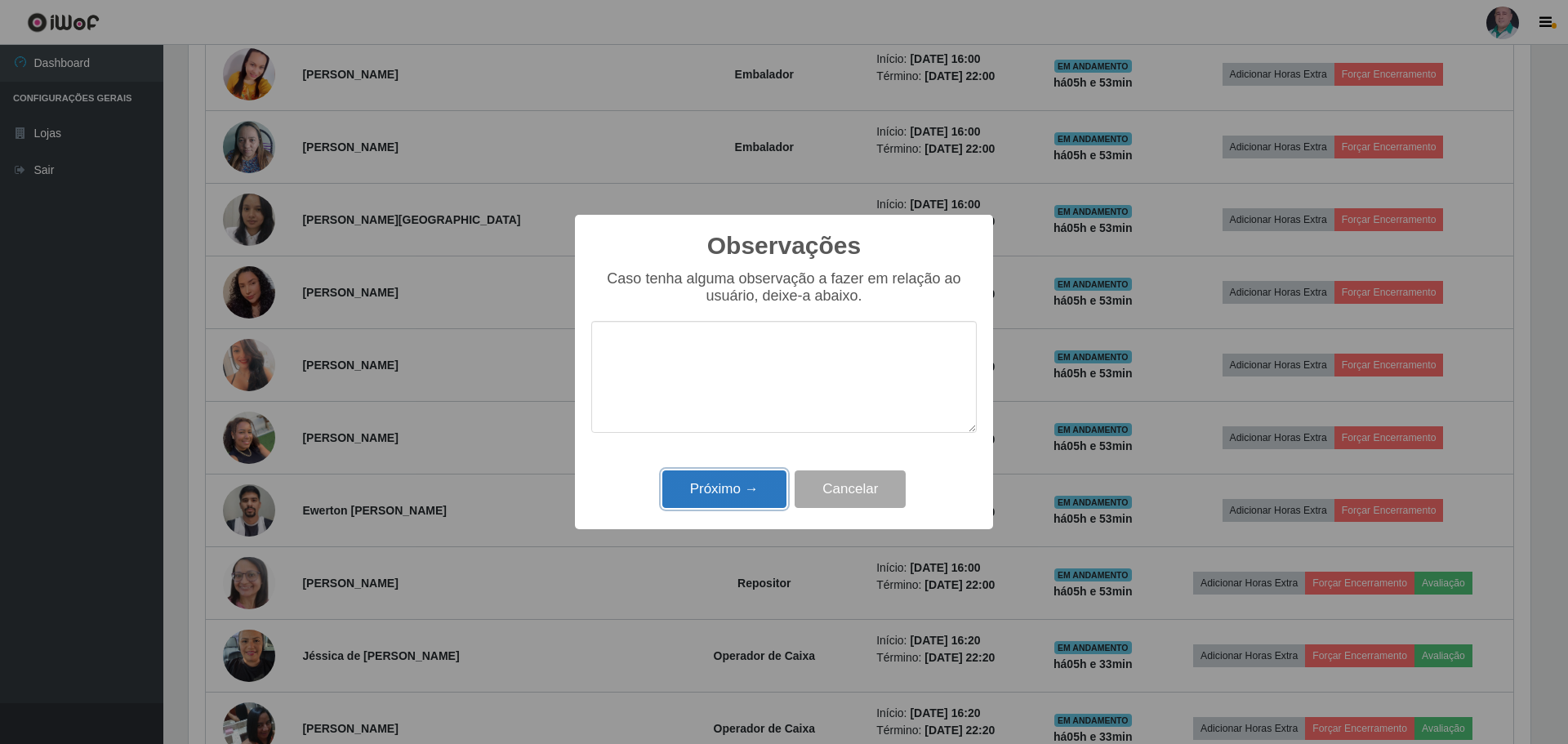
click at [701, 490] on button "Próximo →" at bounding box center [725, 489] width 124 height 38
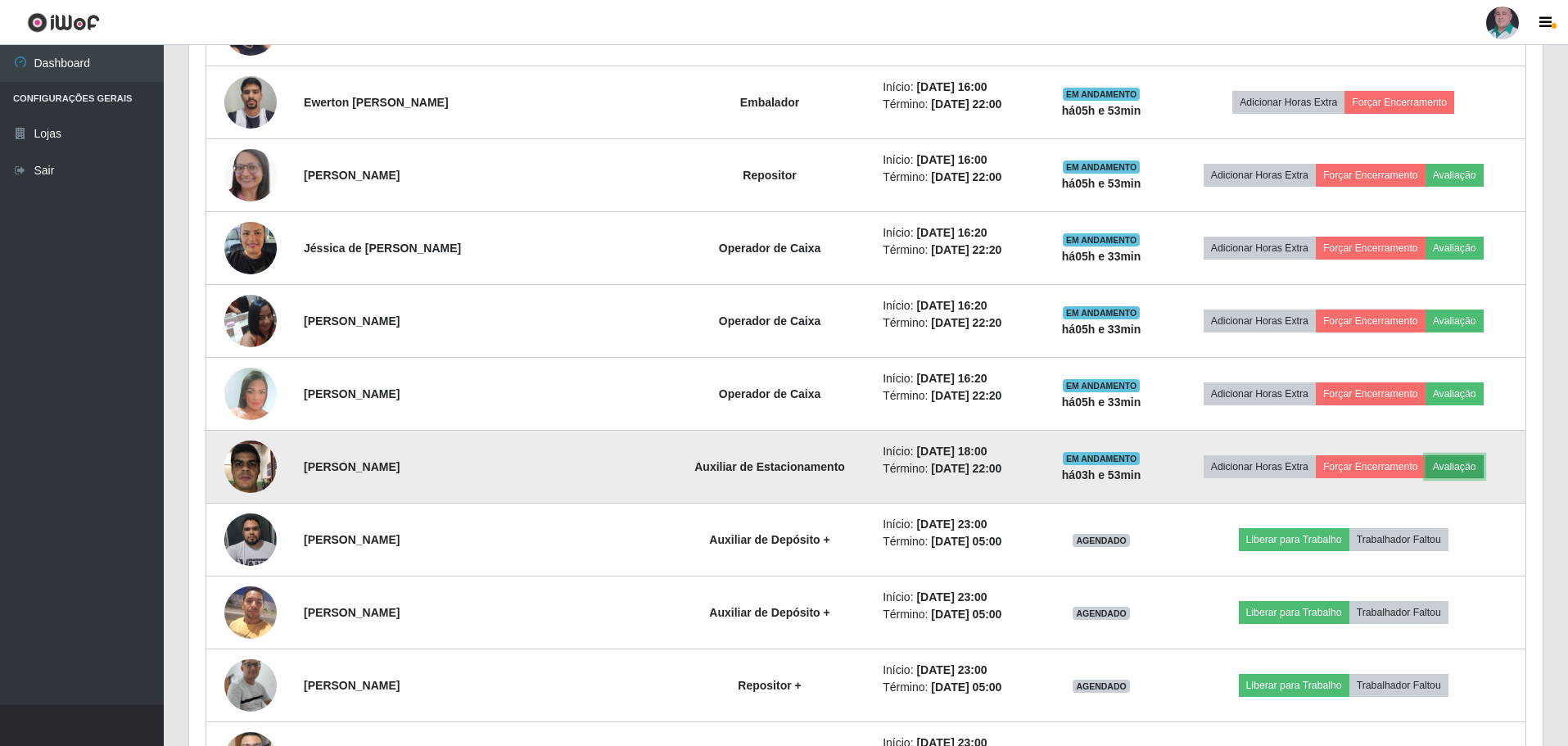
click at [1446, 469] on button "Avaliação" at bounding box center [1455, 467] width 58 height 23
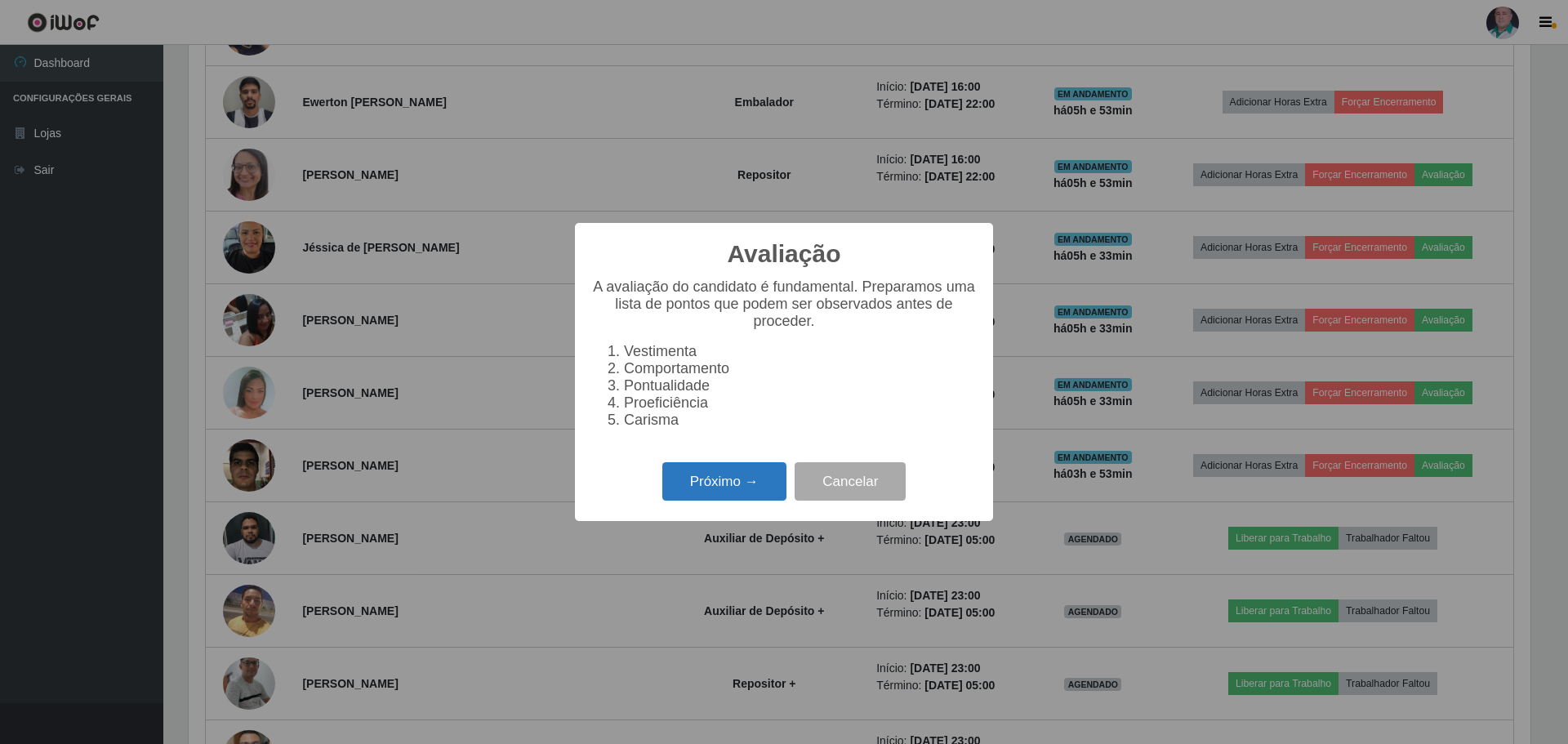
click at [698, 495] on button "Próximo →" at bounding box center [725, 481] width 124 height 38
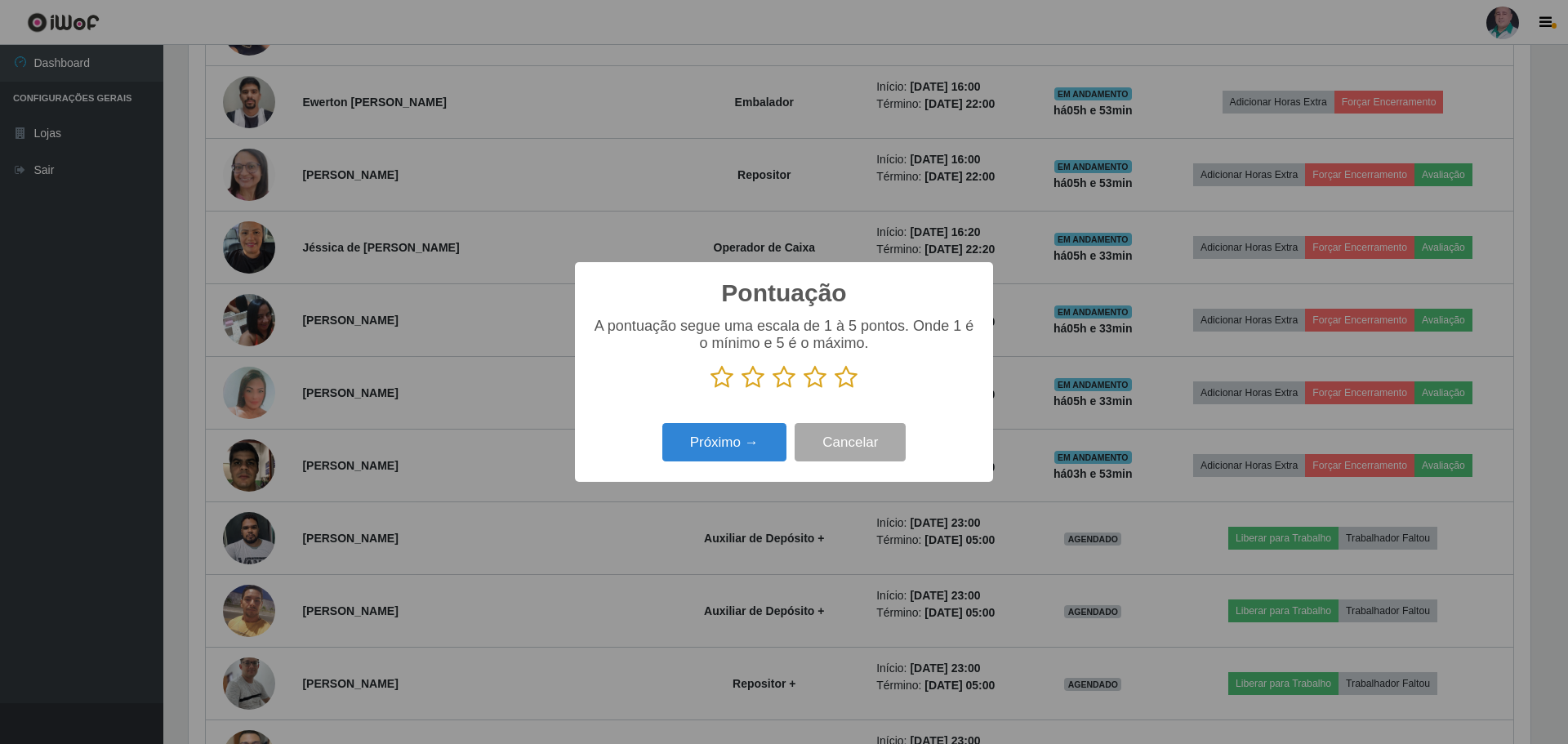
click at [840, 379] on icon at bounding box center [846, 378] width 23 height 24
click at [835, 390] on input "radio" at bounding box center [835, 390] width 0 height 0
click at [714, 433] on button "Próximo →" at bounding box center [725, 442] width 124 height 38
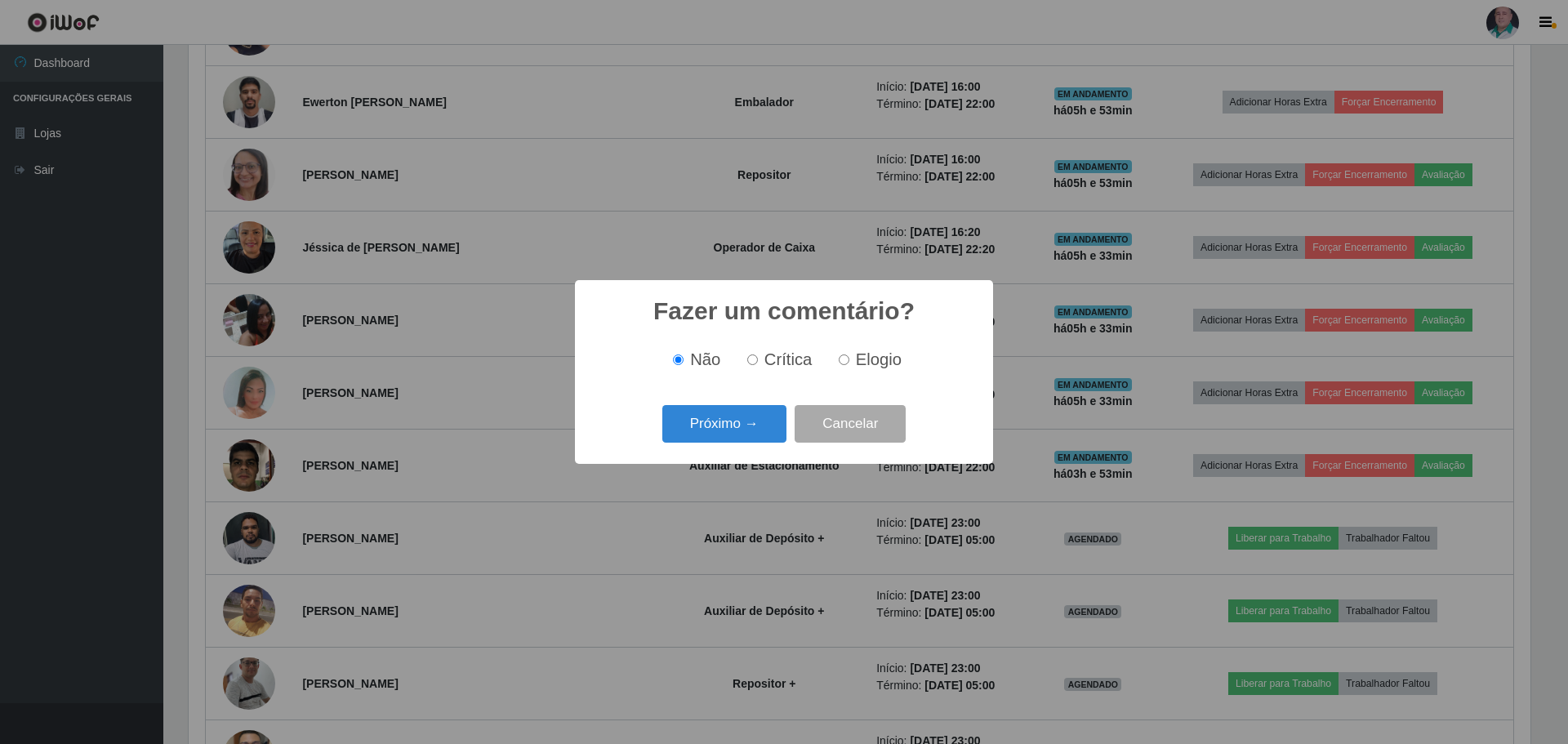
click at [877, 358] on span "Elogio" at bounding box center [878, 359] width 45 height 18
click at [849, 358] on input "Elogio" at bounding box center [844, 359] width 10 height 10
radio input "true"
click at [702, 434] on button "Próximo →" at bounding box center [725, 425] width 124 height 38
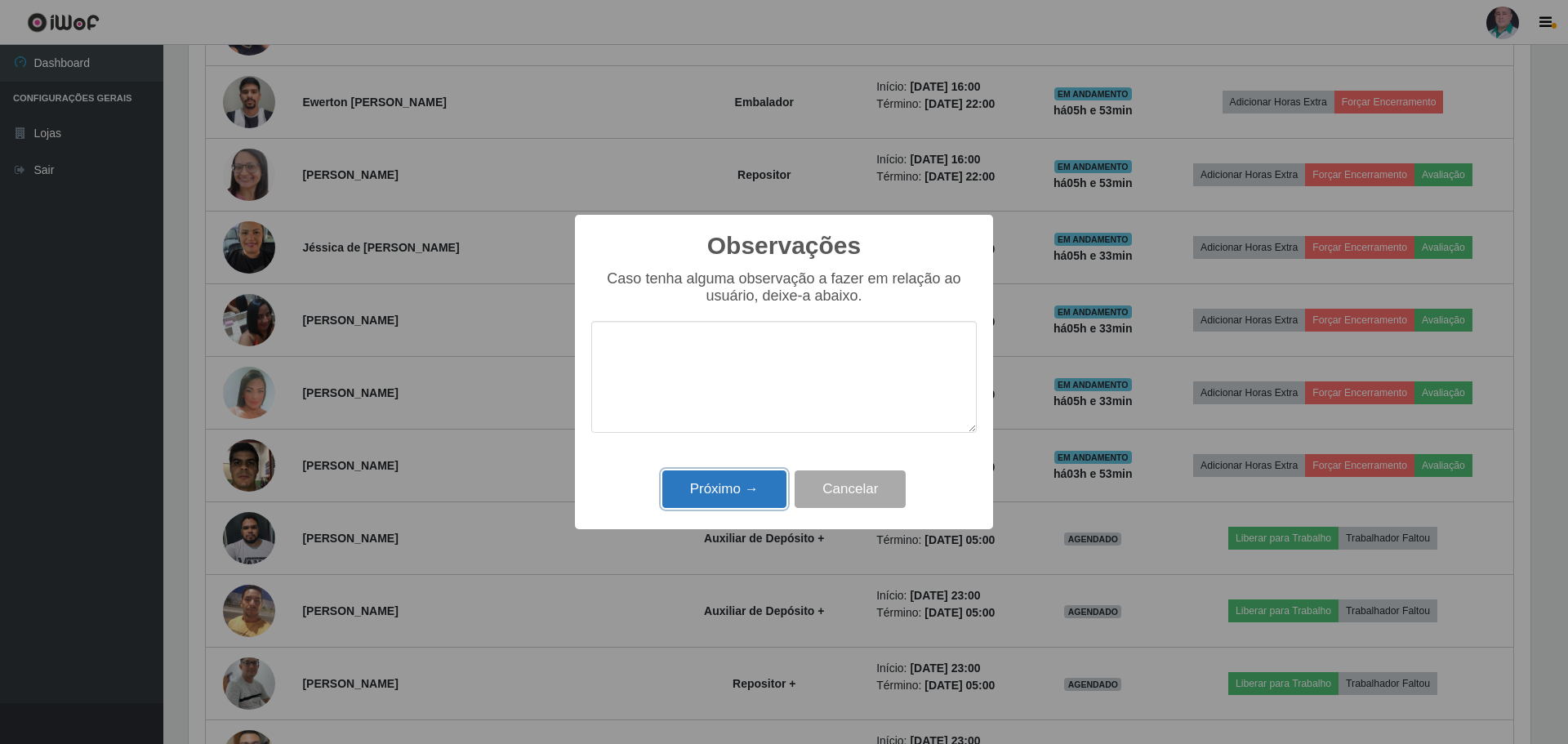
click at [691, 497] on button "Próximo →" at bounding box center [725, 489] width 124 height 38
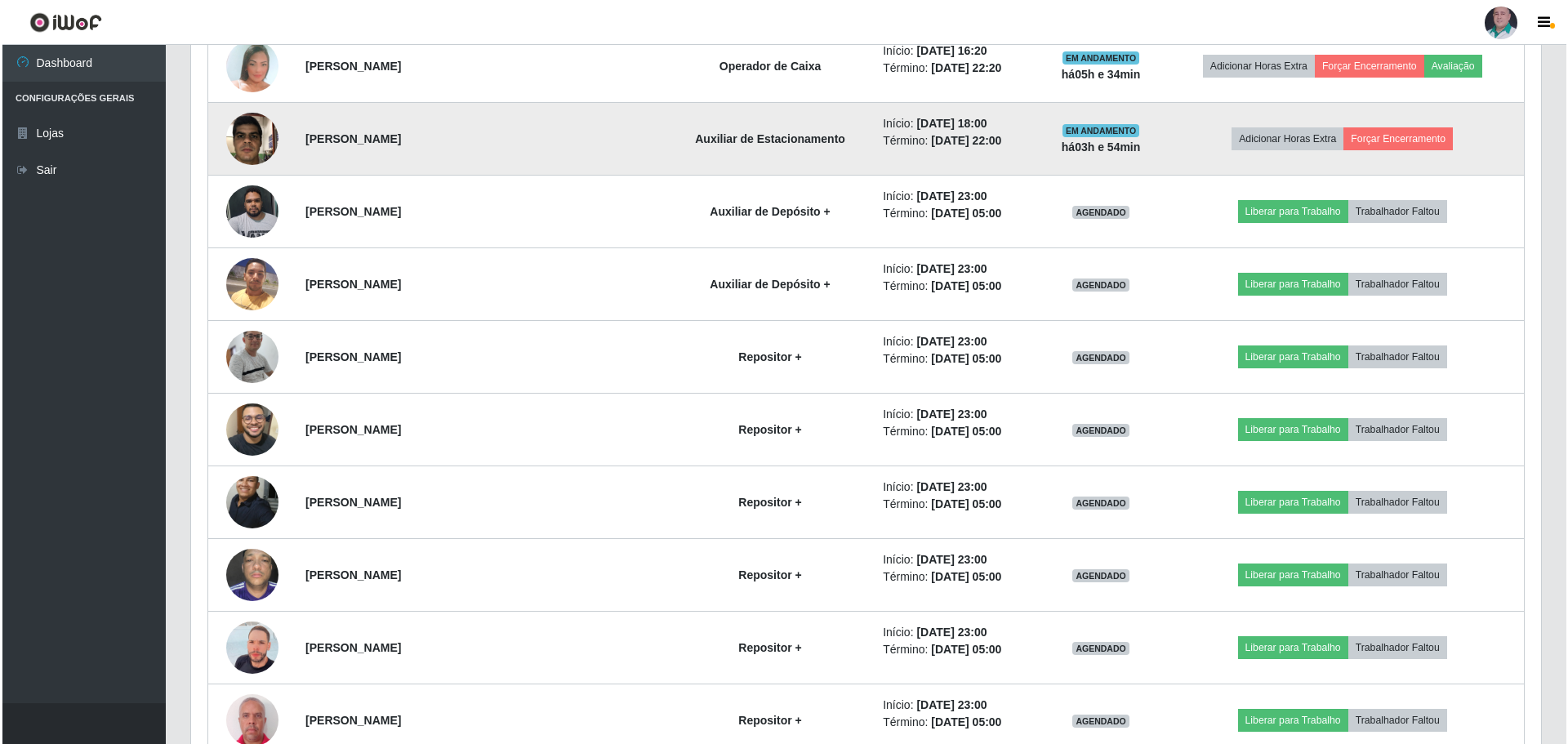
scroll to position [2522, 0]
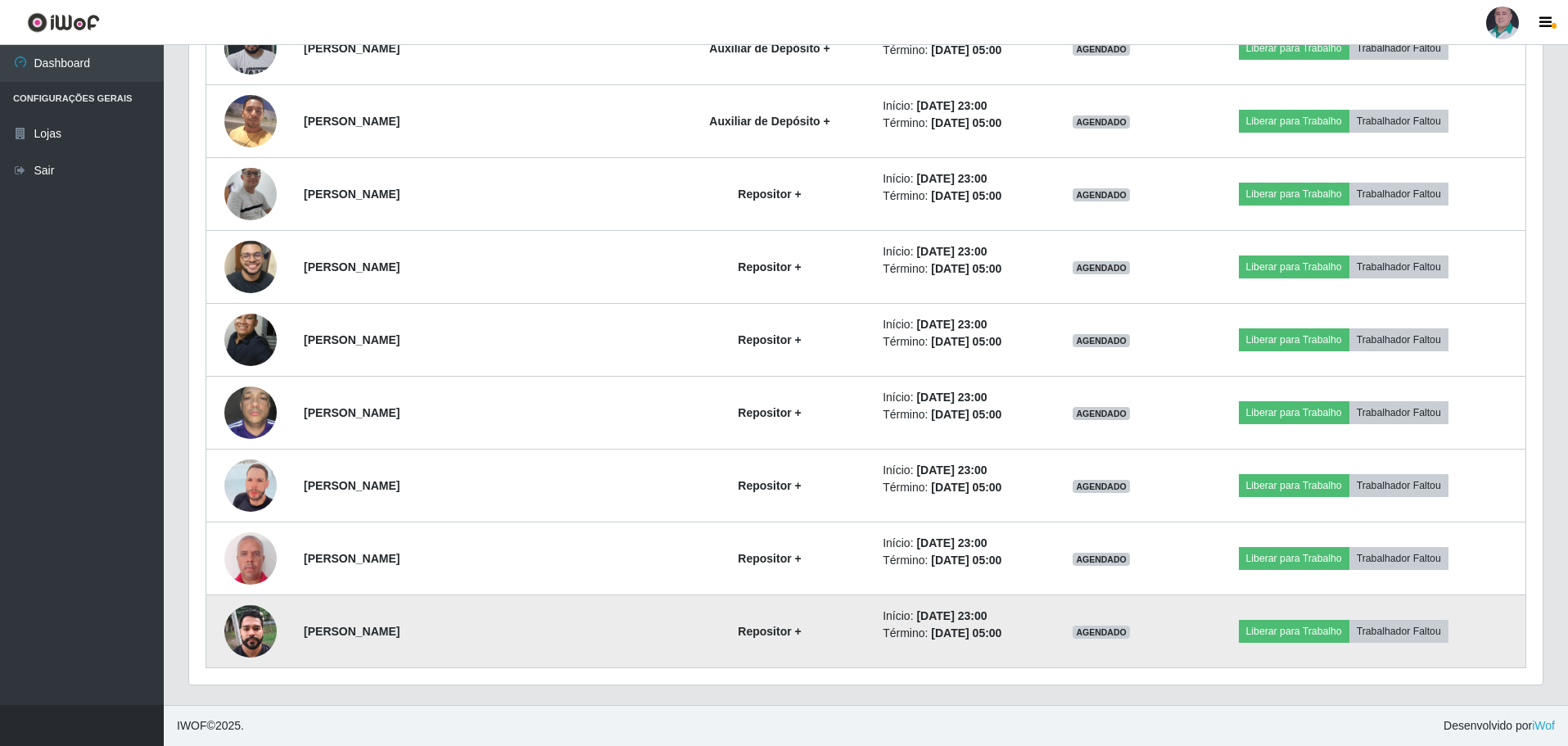
click at [233, 638] on img at bounding box center [251, 631] width 52 height 70
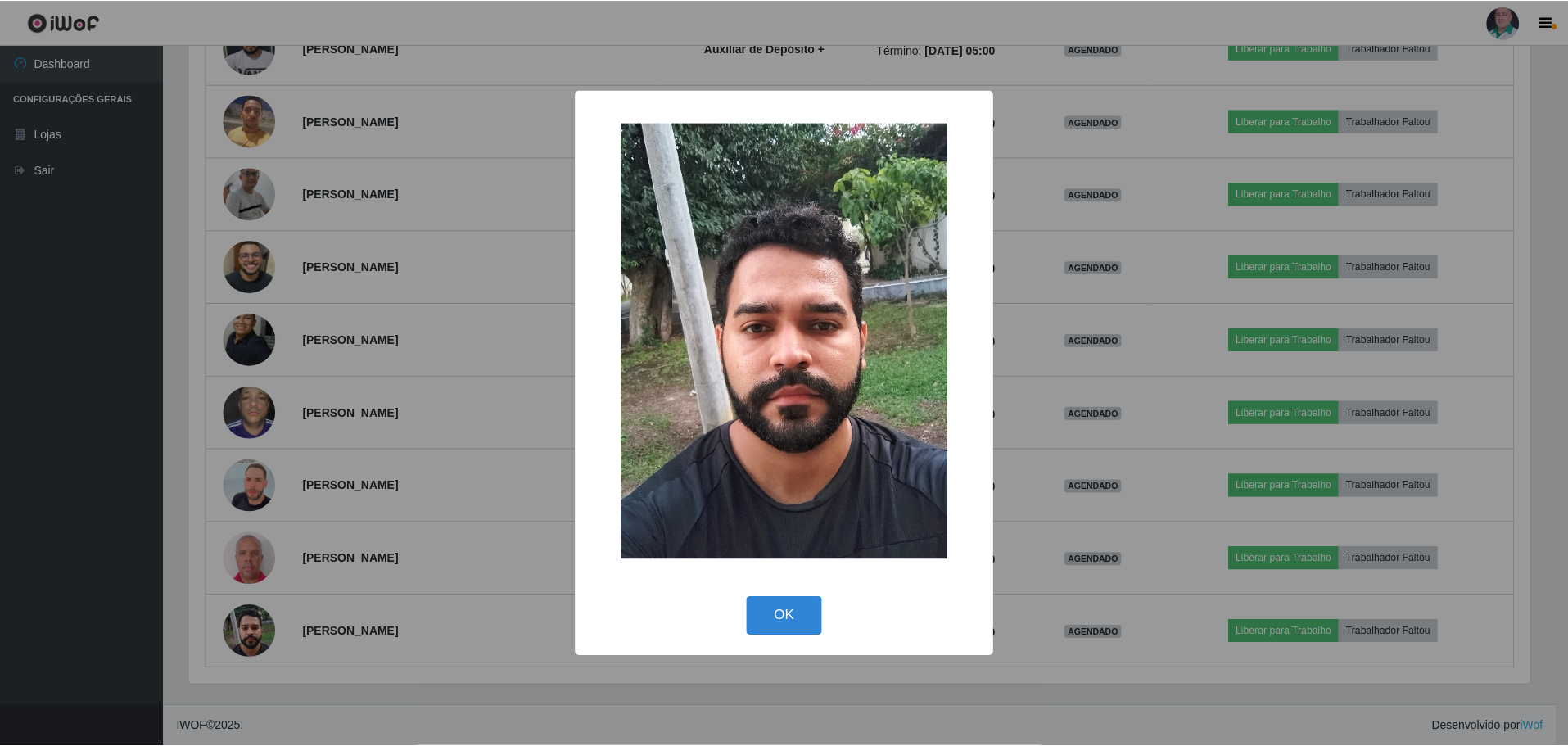
scroll to position [340, 1346]
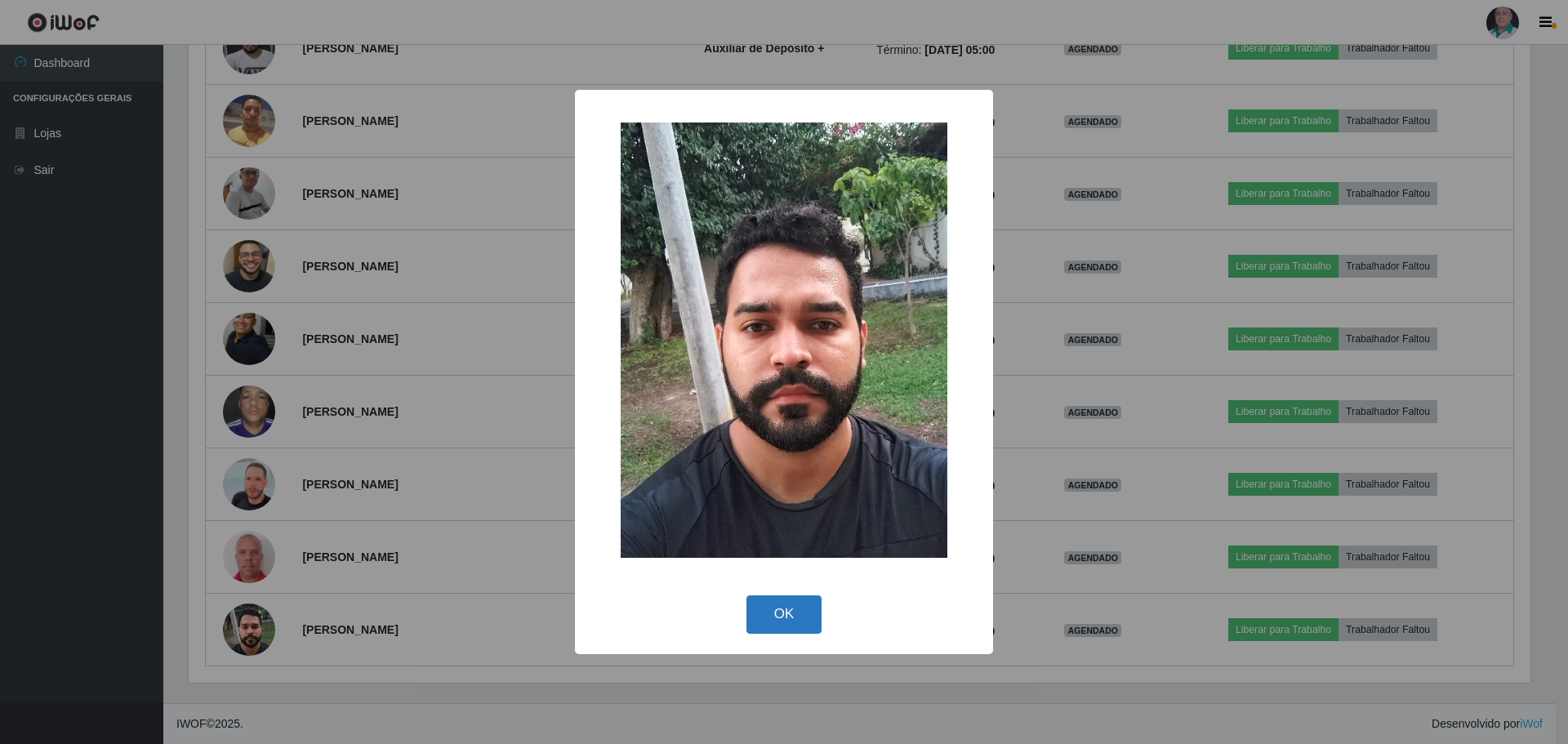
click at [800, 618] on button "OK" at bounding box center [784, 615] width 76 height 38
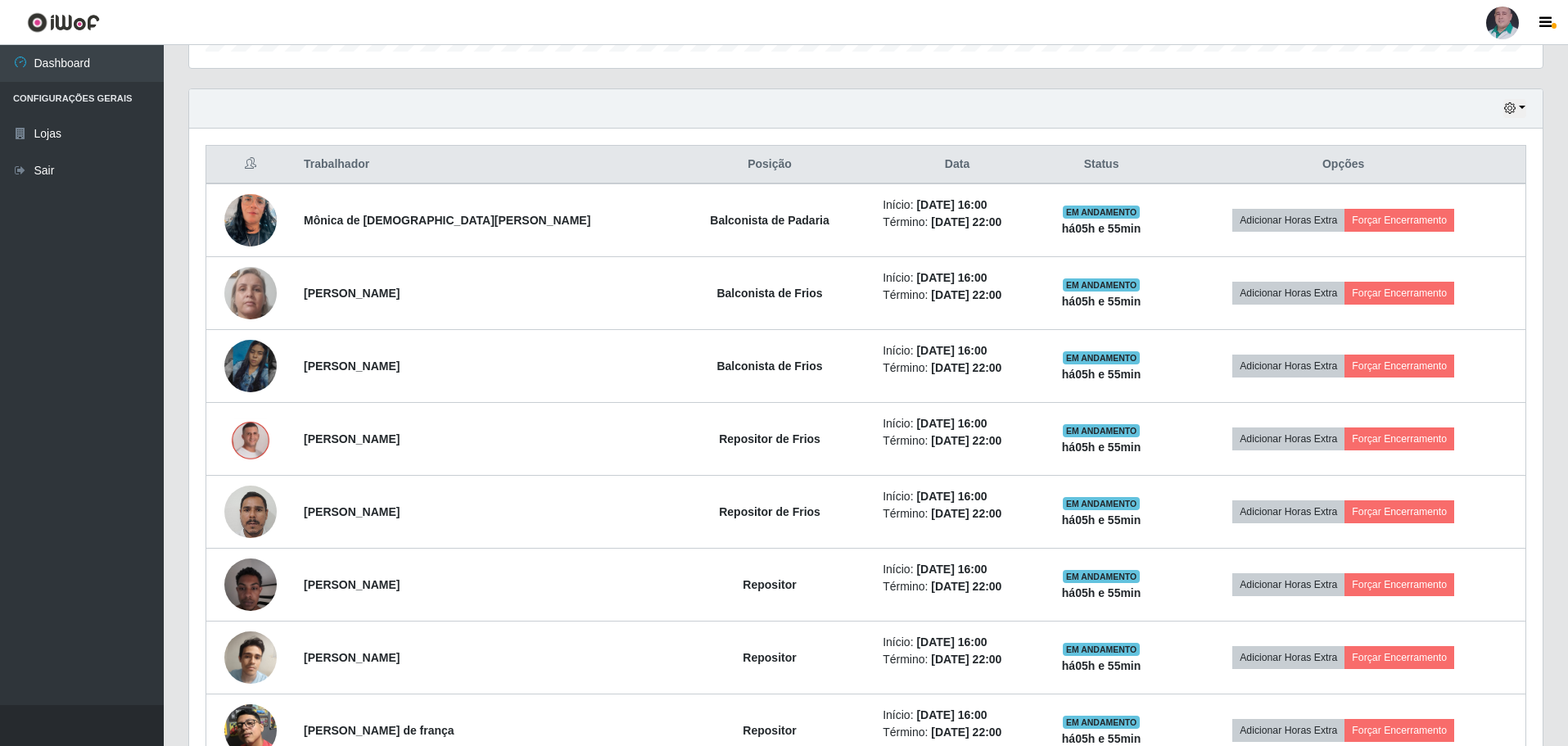
scroll to position [562, 0]
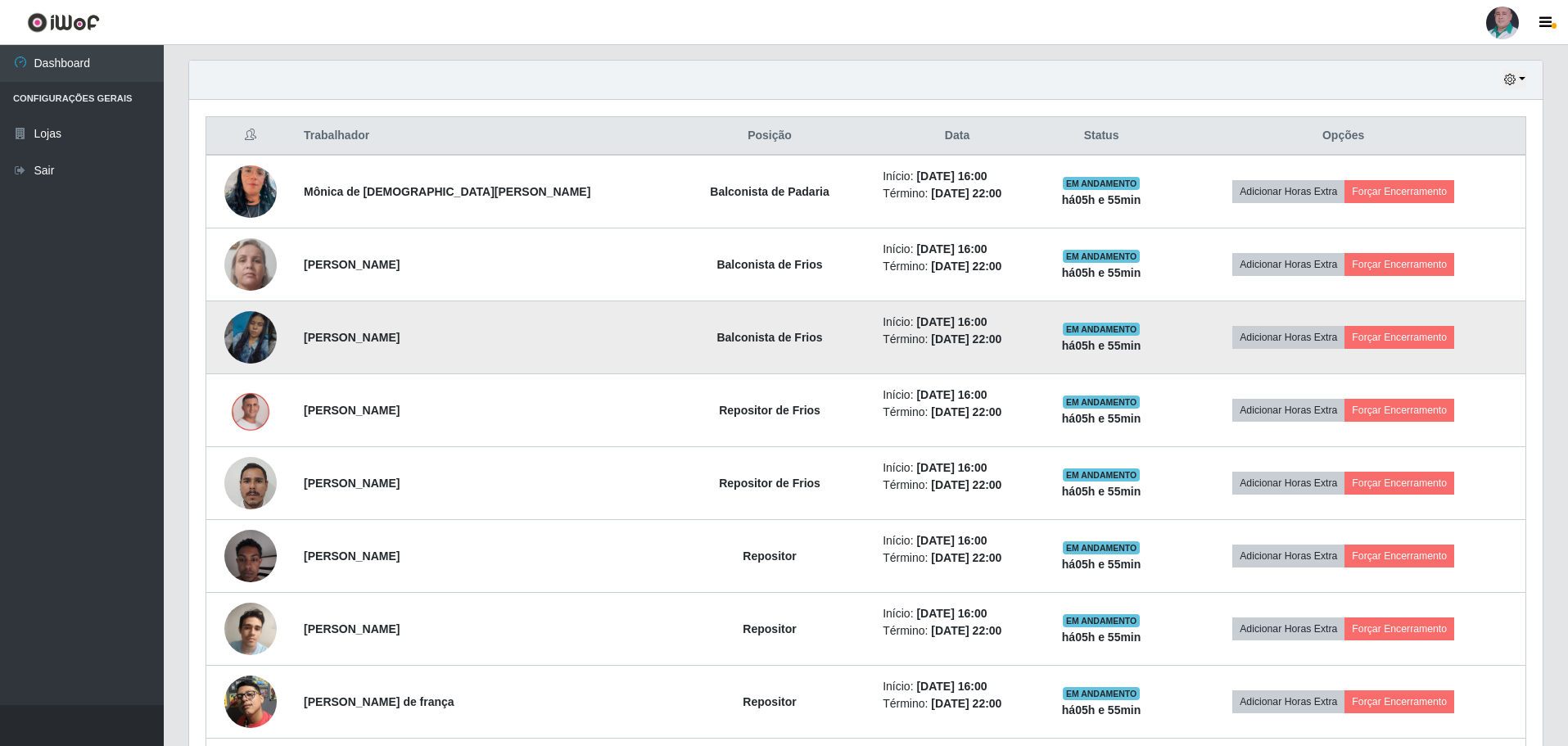
click at [236, 345] on img at bounding box center [251, 337] width 52 height 94
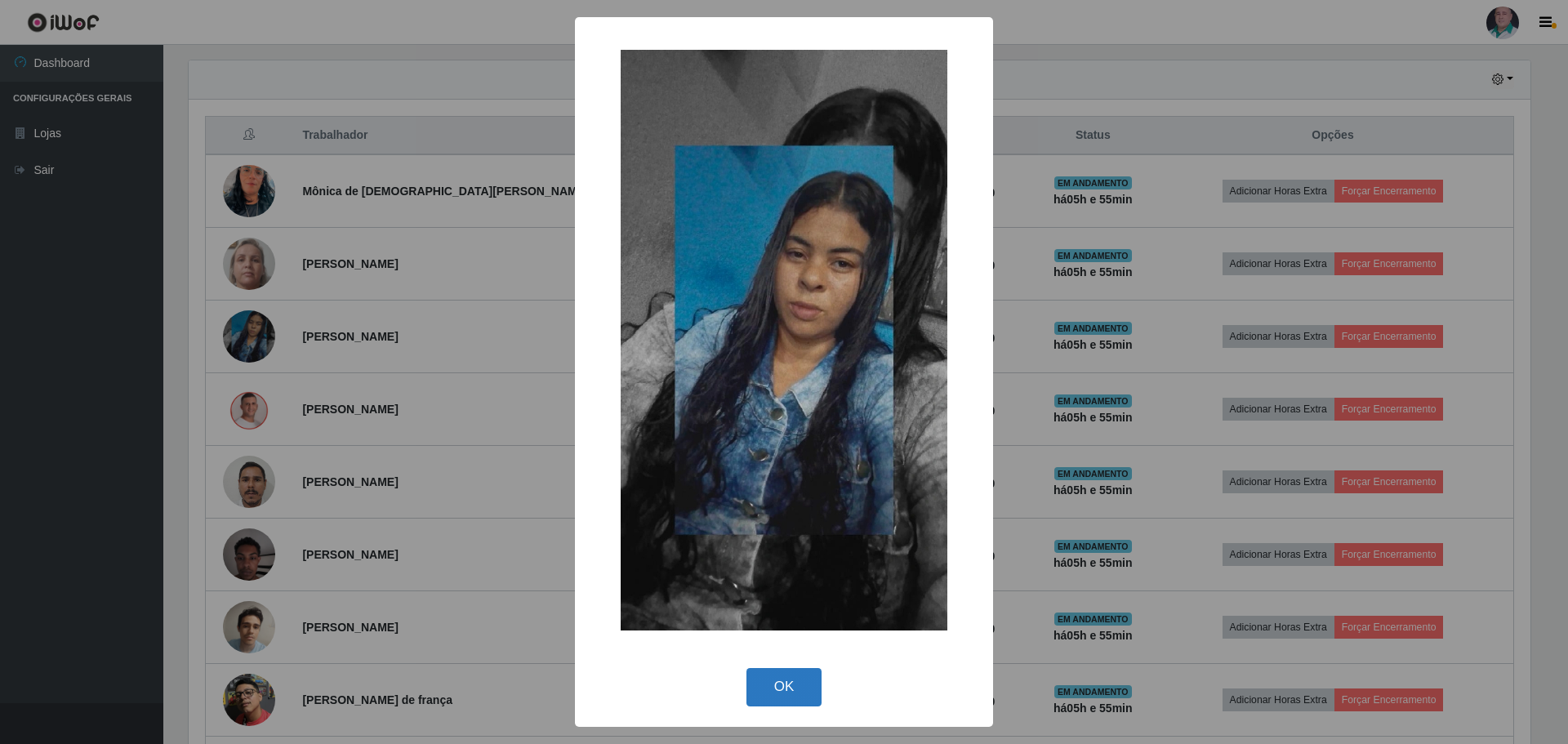
click at [787, 686] on button "OK" at bounding box center [784, 687] width 76 height 38
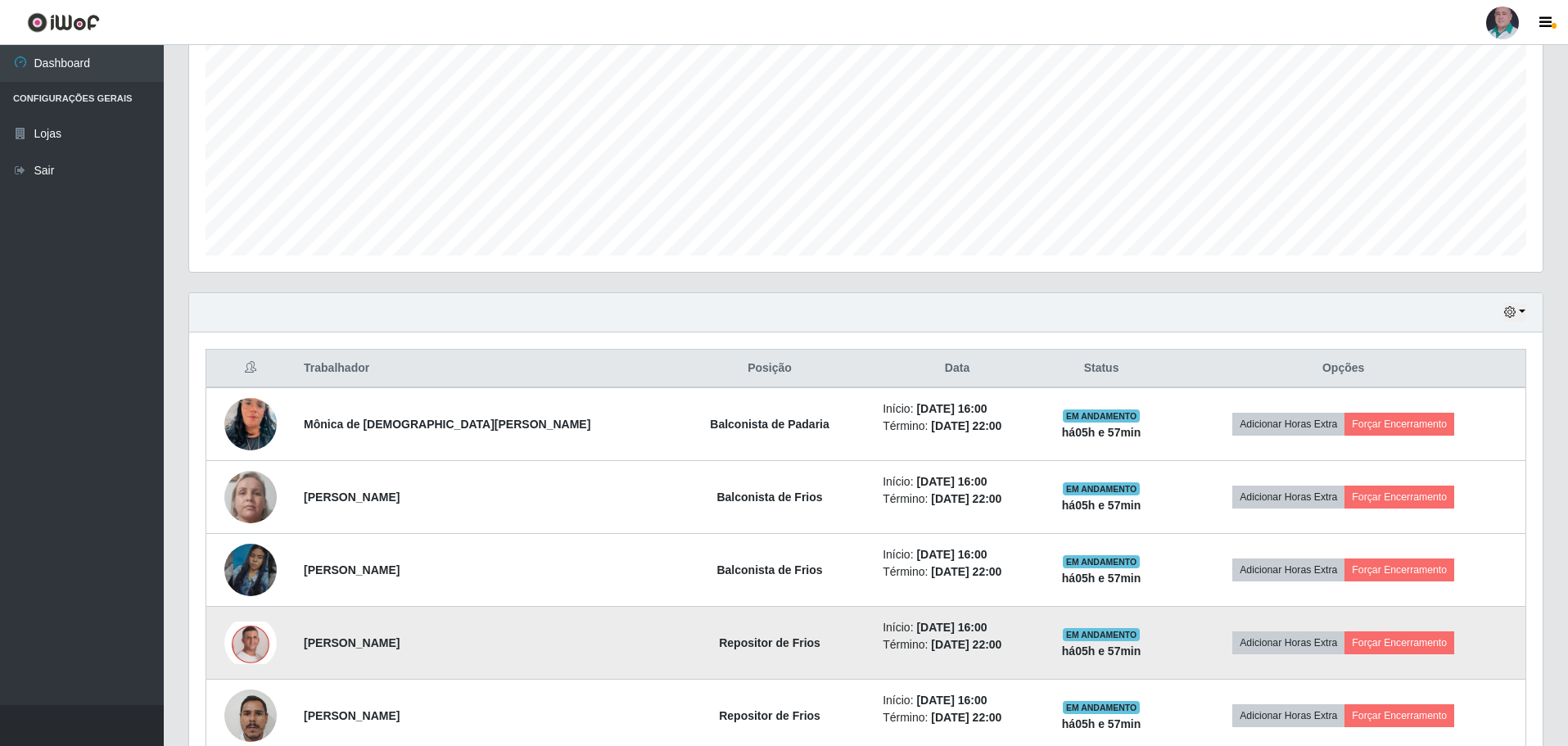
scroll to position [481, 0]
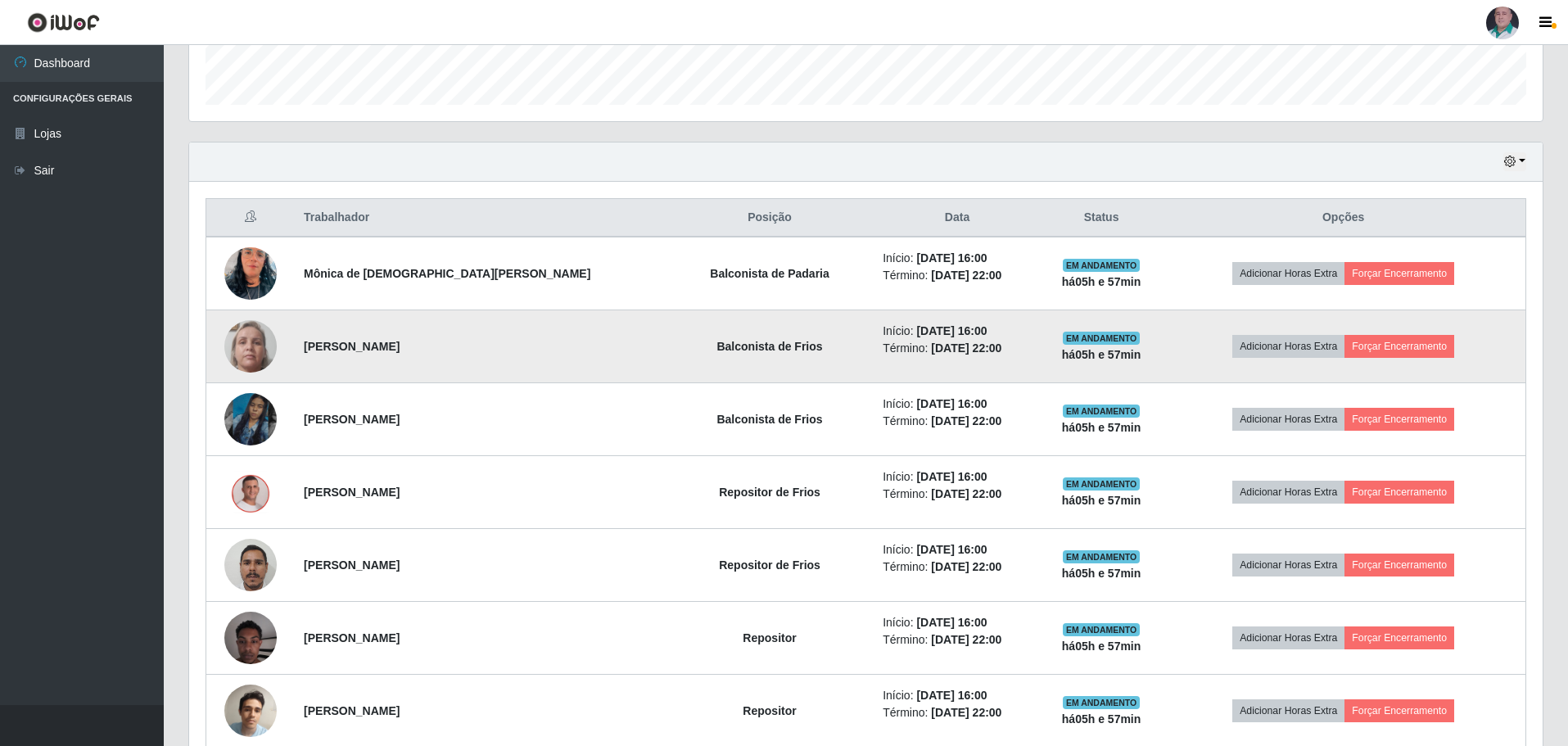
click at [264, 342] on img at bounding box center [251, 346] width 52 height 116
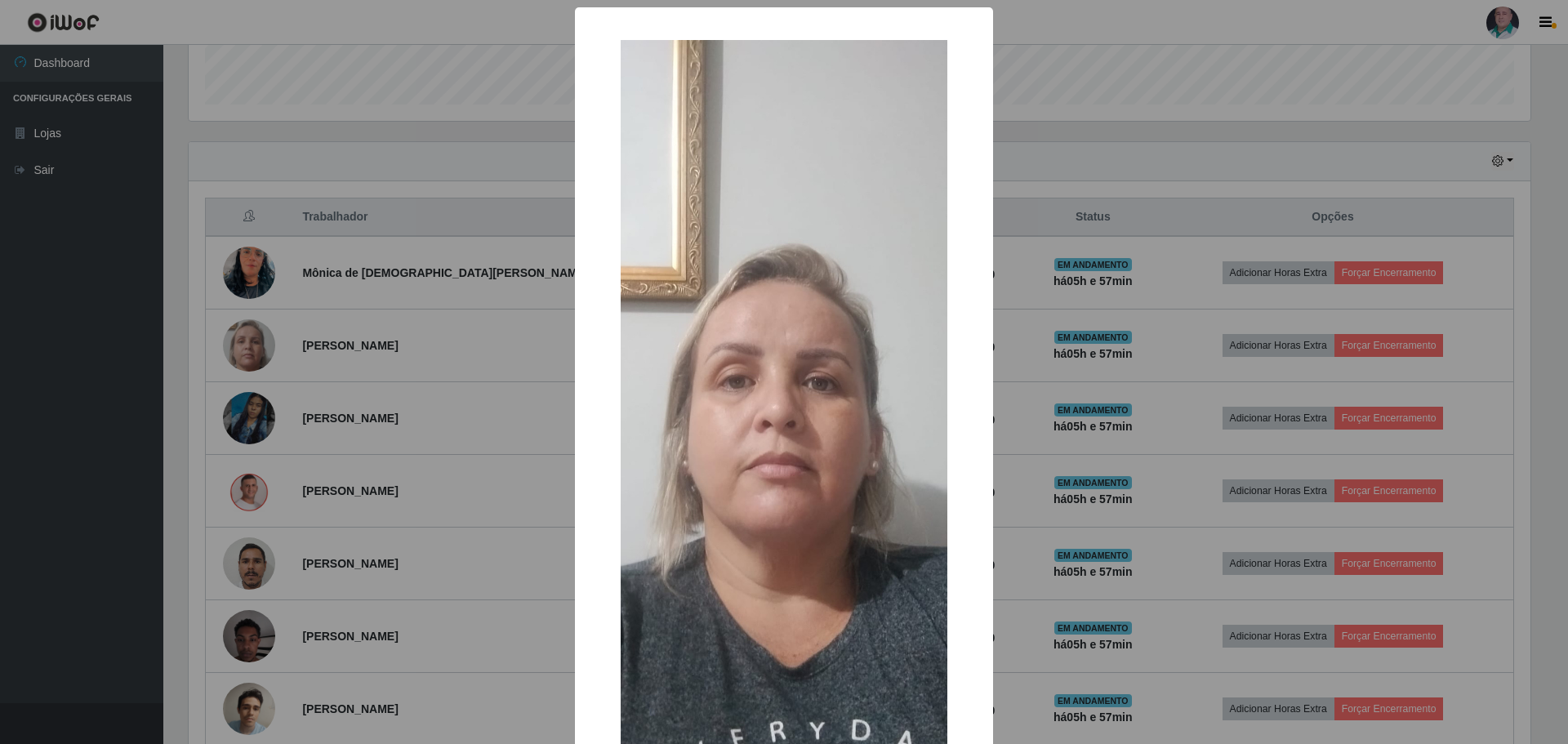
click at [1105, 598] on div "× OK Cancel" at bounding box center [784, 372] width 1568 height 744
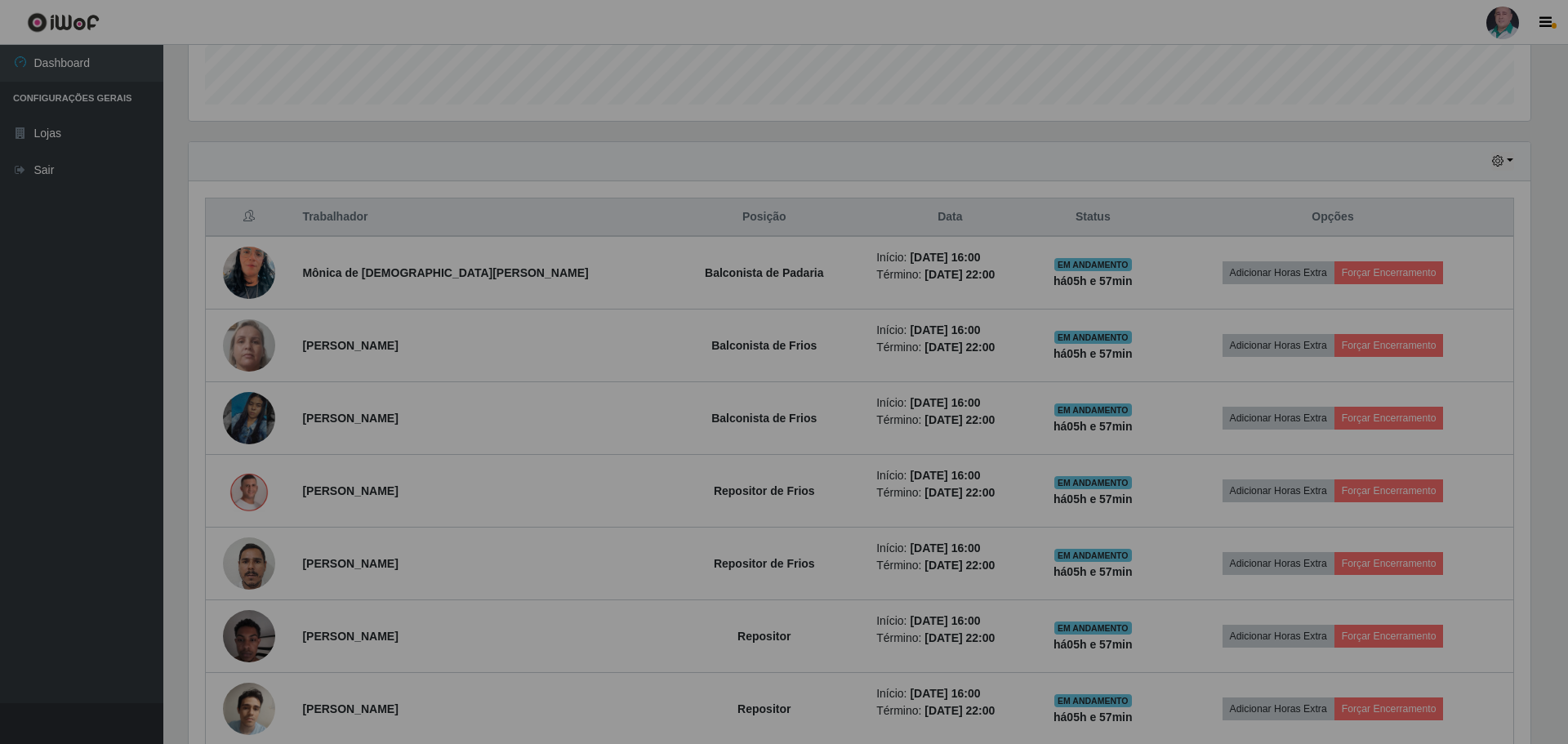
scroll to position [339, 1350]
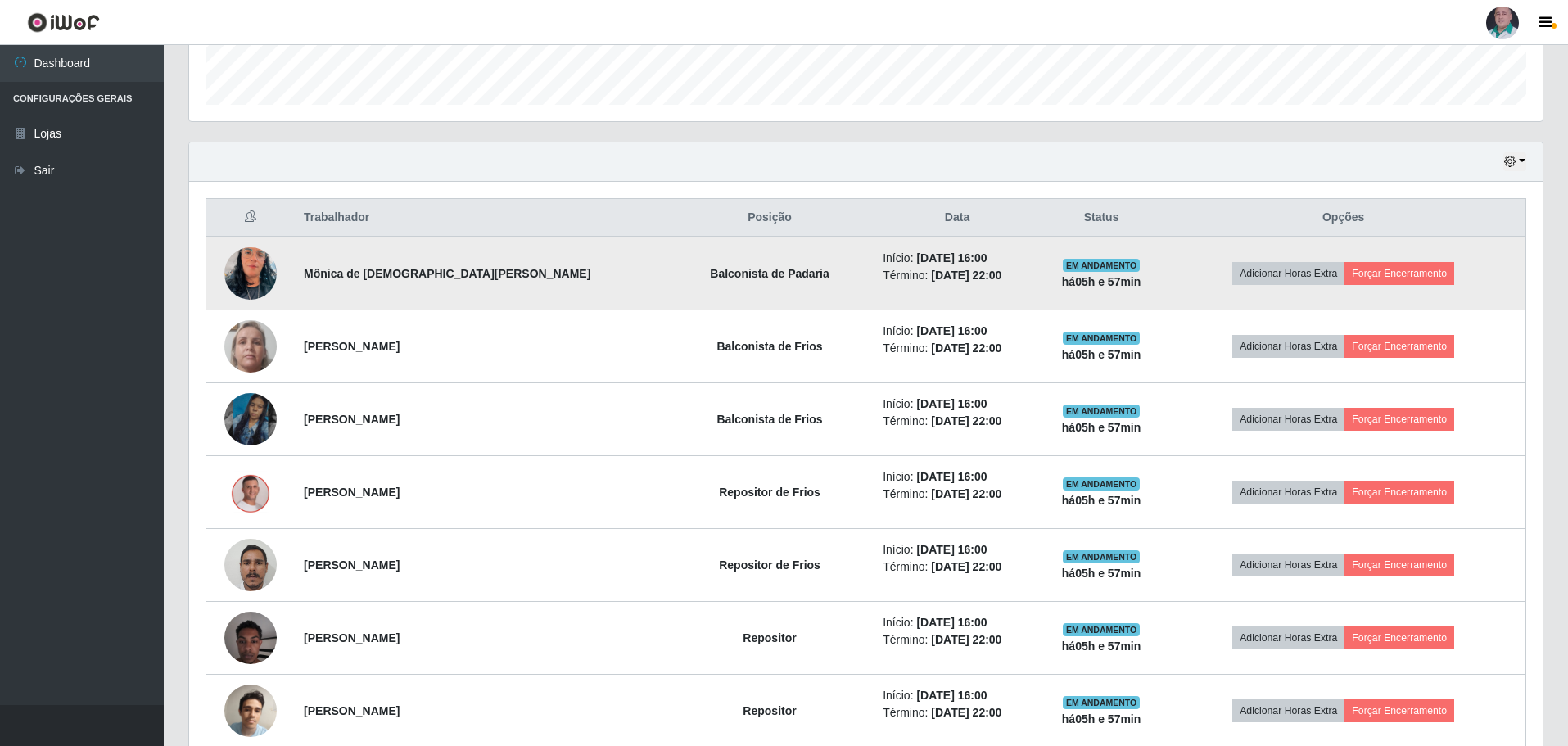
click at [246, 278] on img at bounding box center [251, 273] width 52 height 94
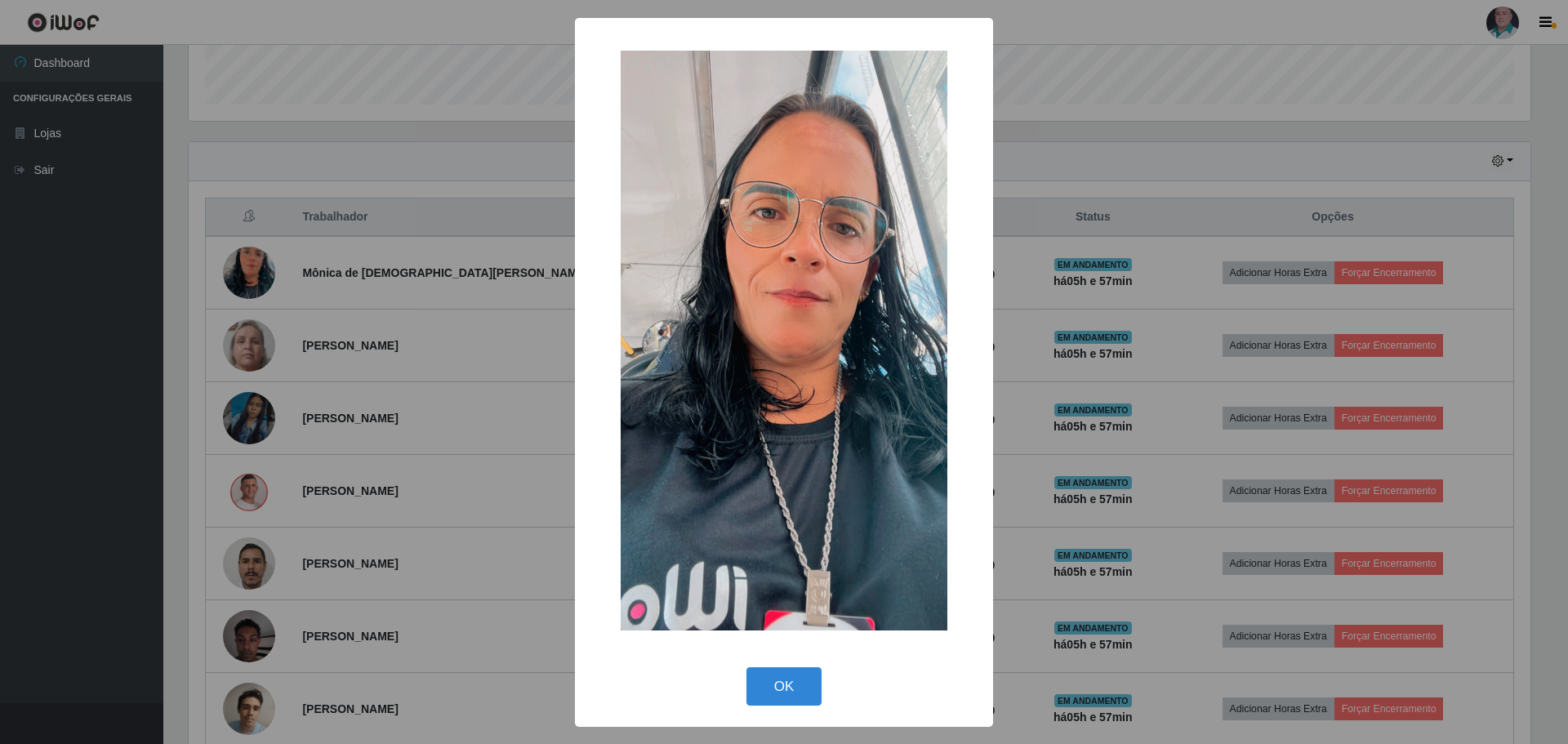
click at [1025, 535] on div "× OK Cancel" at bounding box center [784, 372] width 1568 height 744
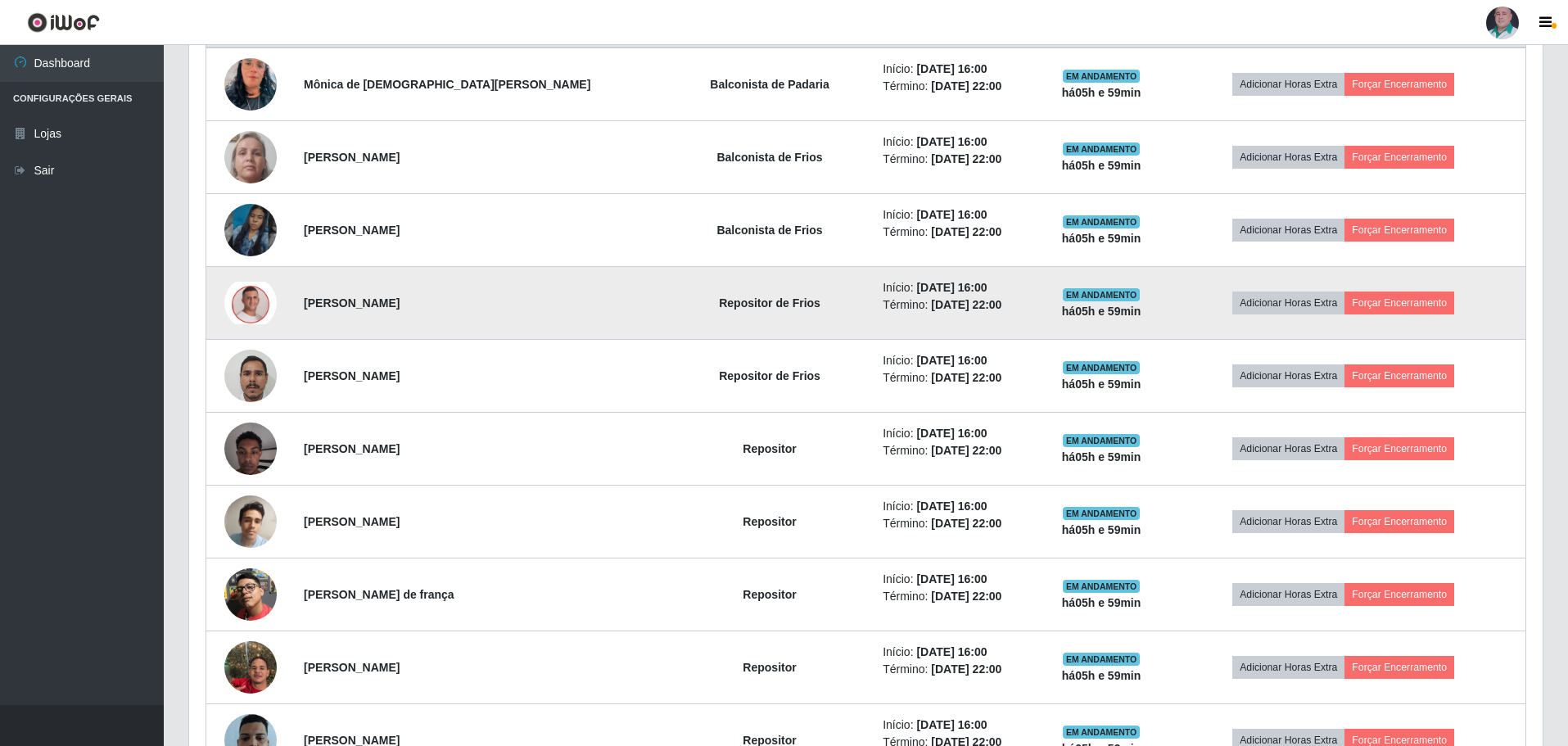
scroll to position [481, 0]
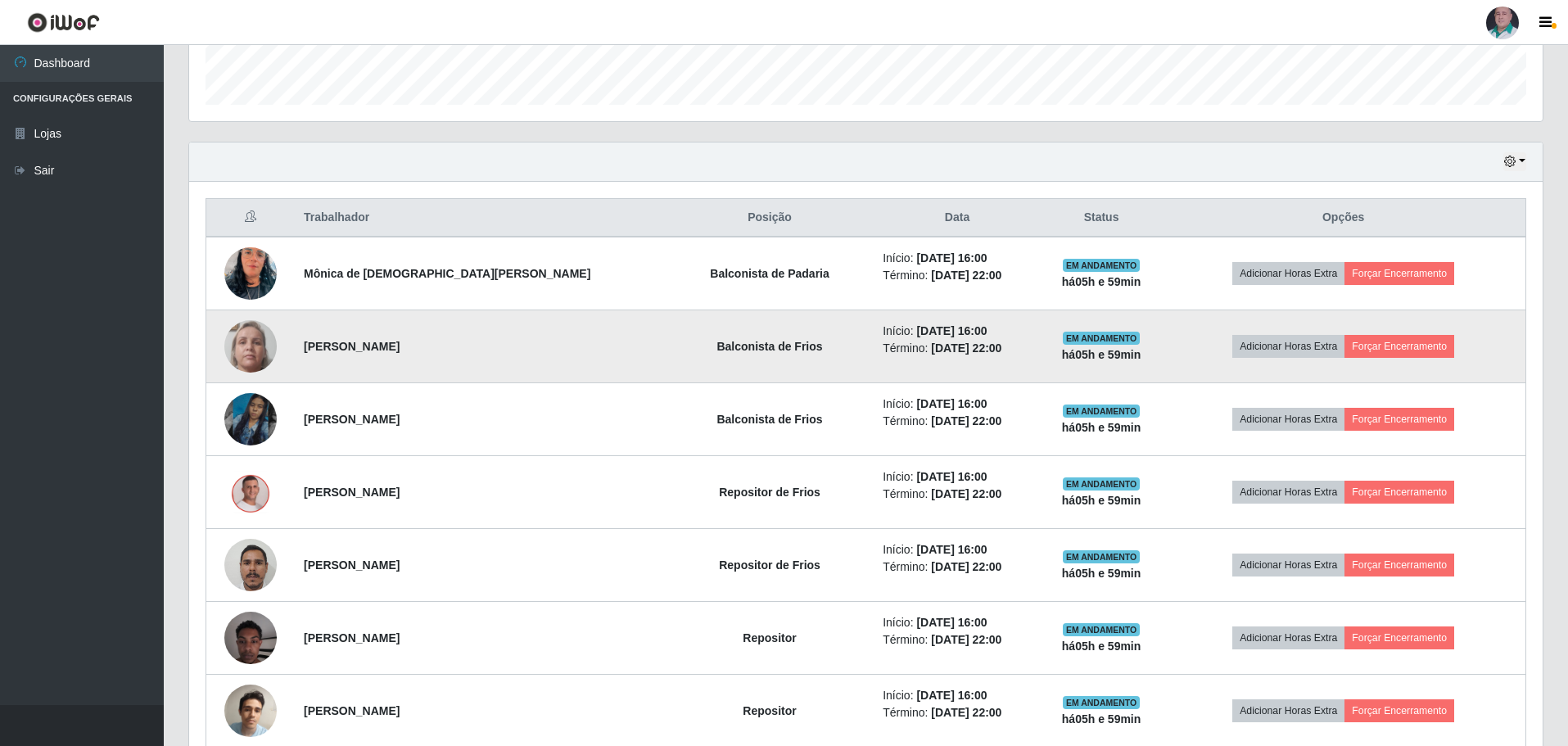
click at [247, 348] on img at bounding box center [251, 346] width 52 height 116
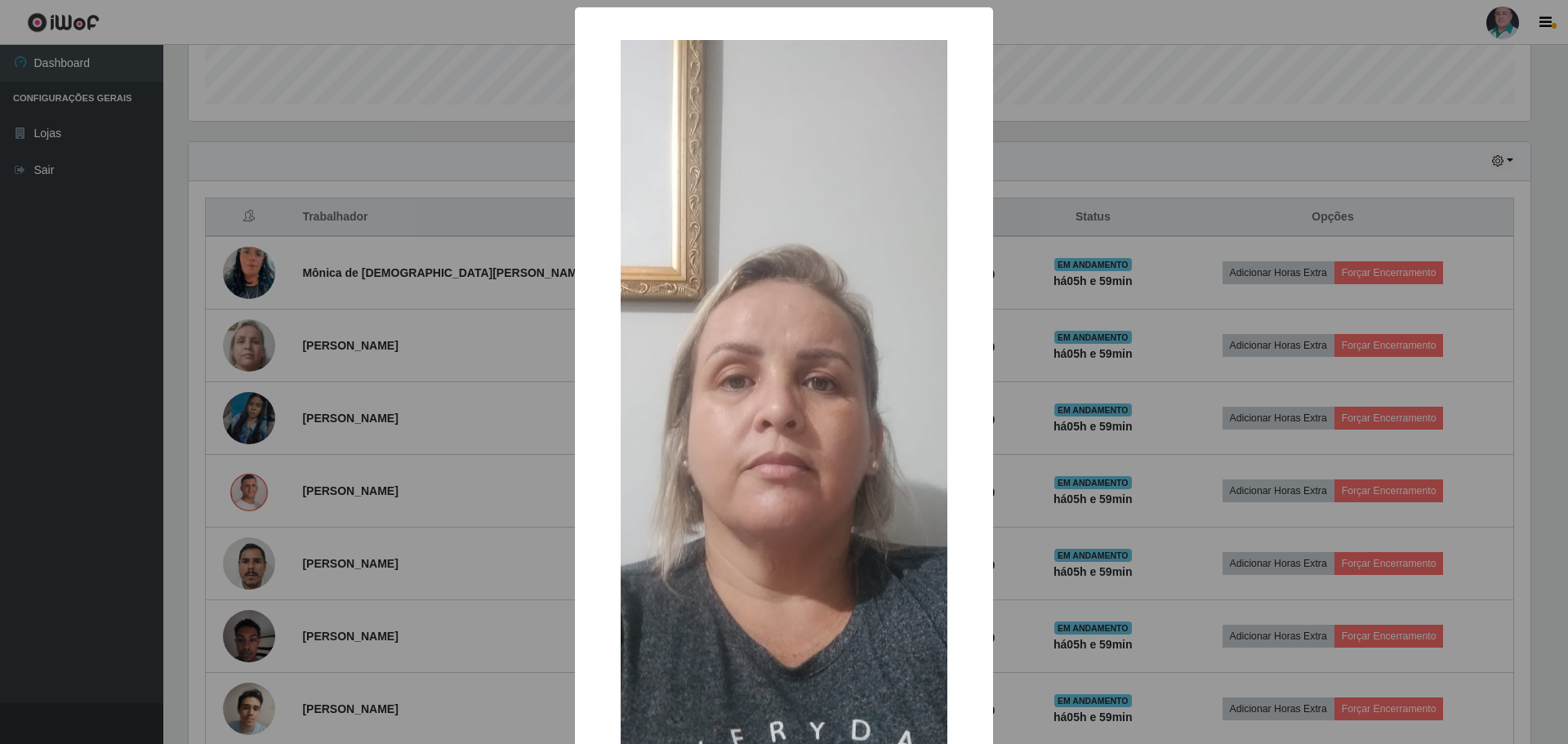
click at [1045, 548] on div "× OK Cancel" at bounding box center [784, 372] width 1568 height 744
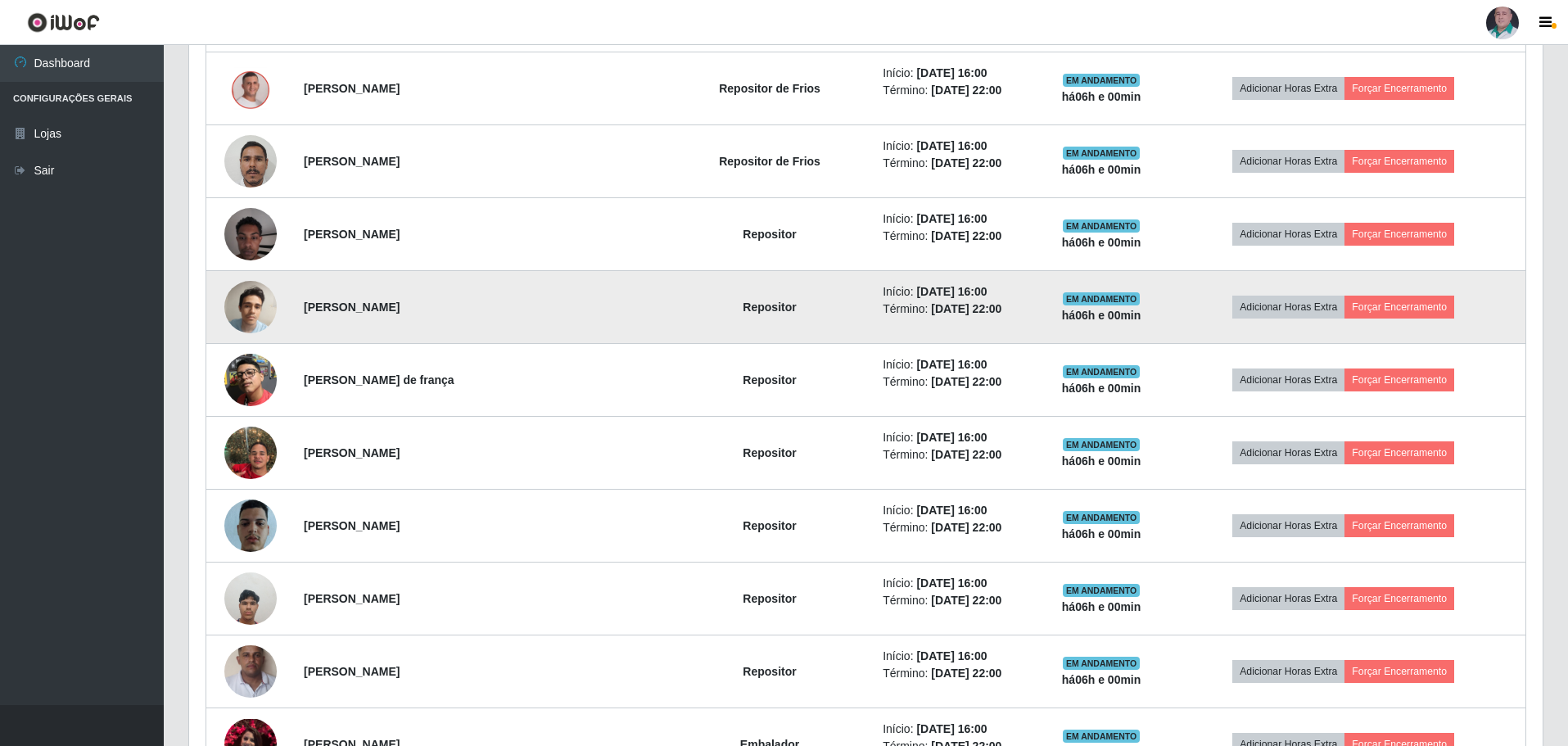
scroll to position [890, 0]
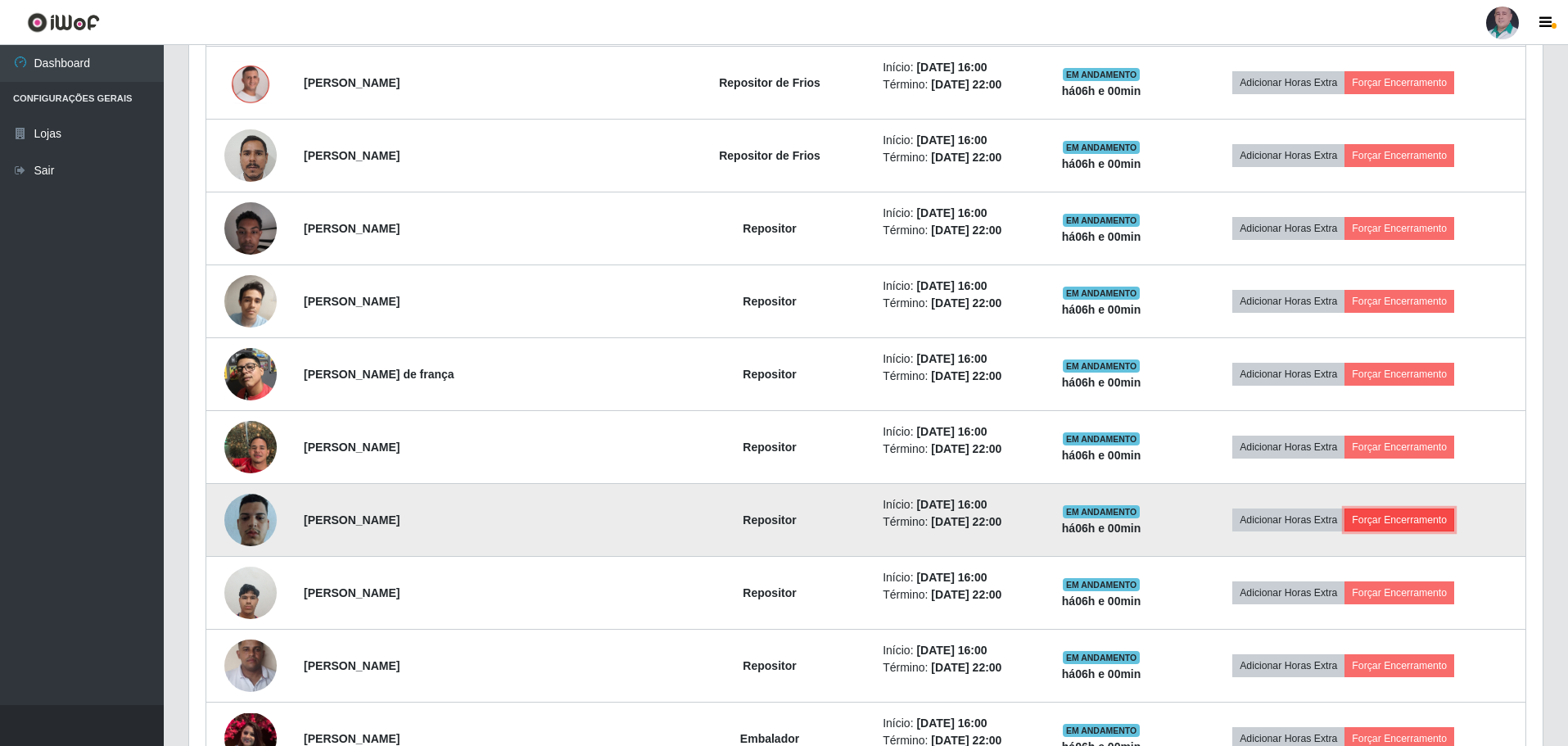
click at [1390, 516] on button "Forçar Encerramento" at bounding box center [1399, 520] width 109 height 23
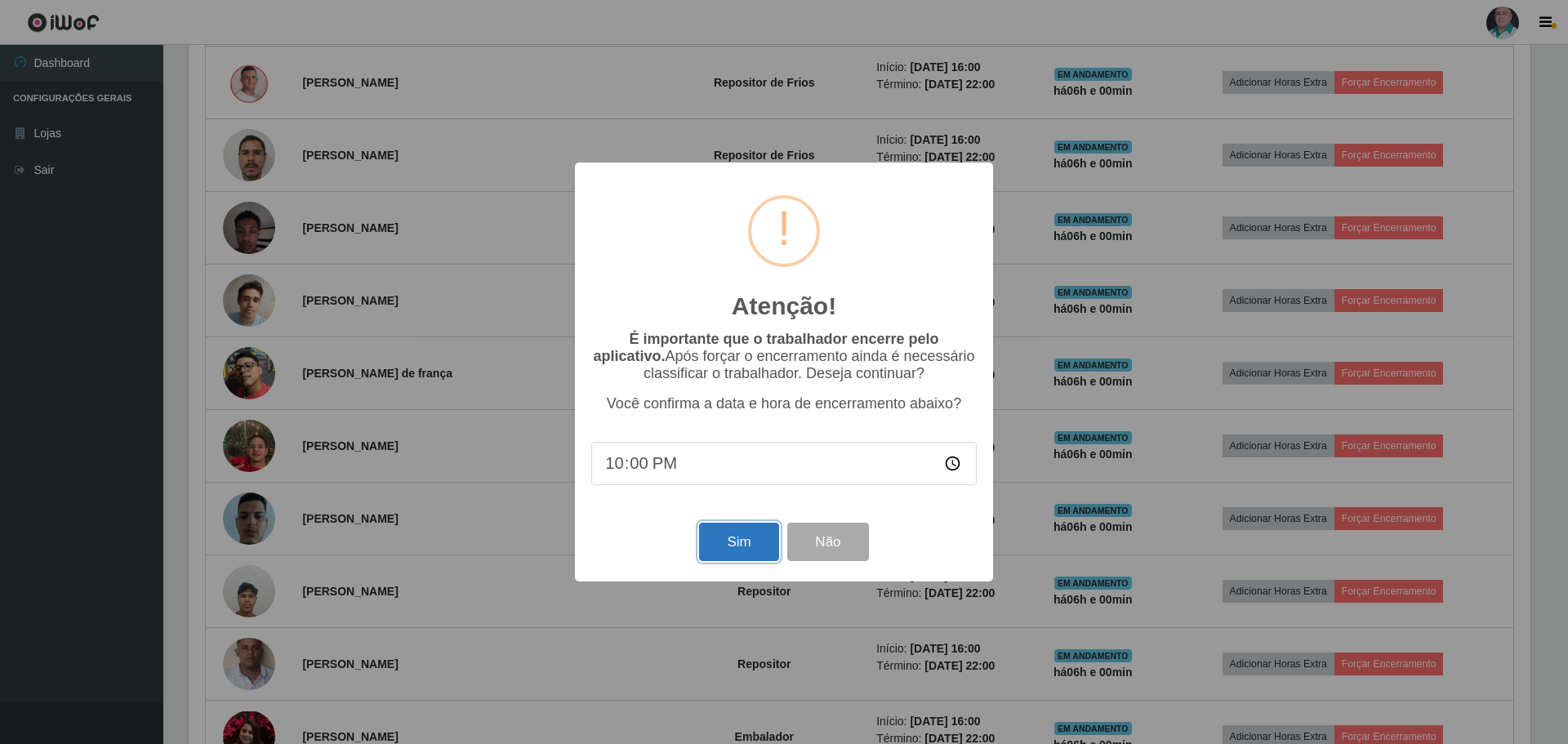
click at [726, 556] on button "Sim" at bounding box center [739, 542] width 79 height 38
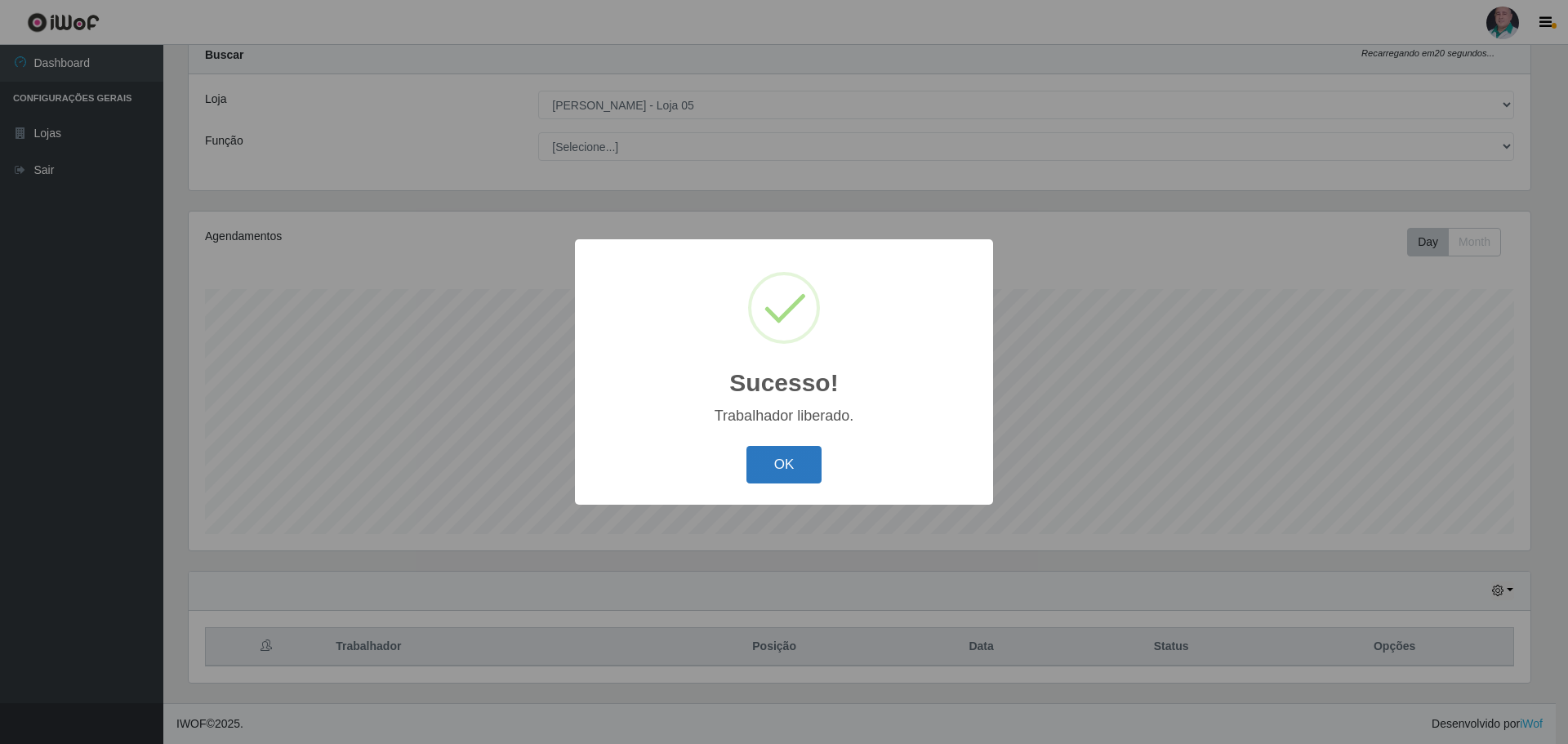
click at [792, 457] on button "OK" at bounding box center [784, 465] width 76 height 38
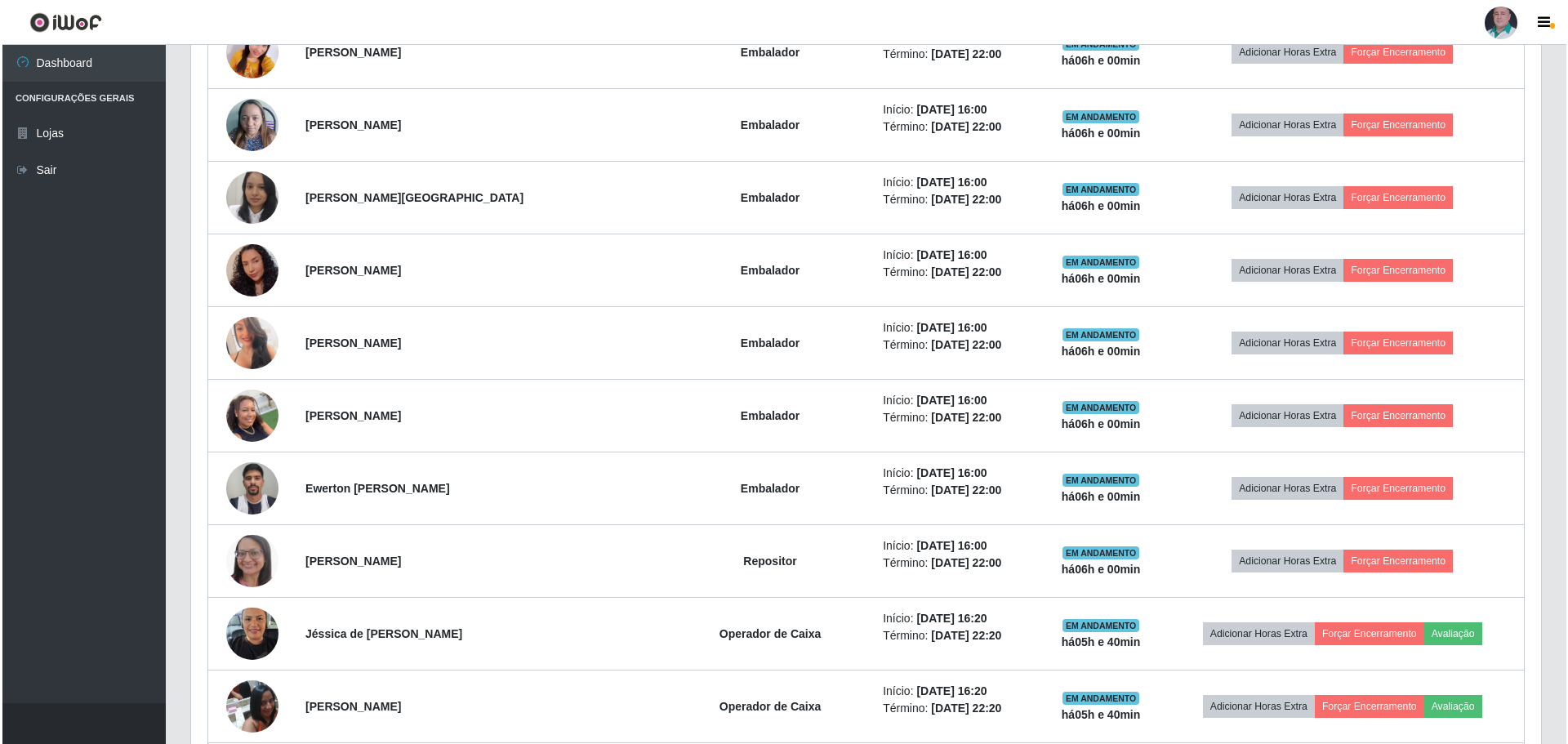
scroll to position [1602, 0]
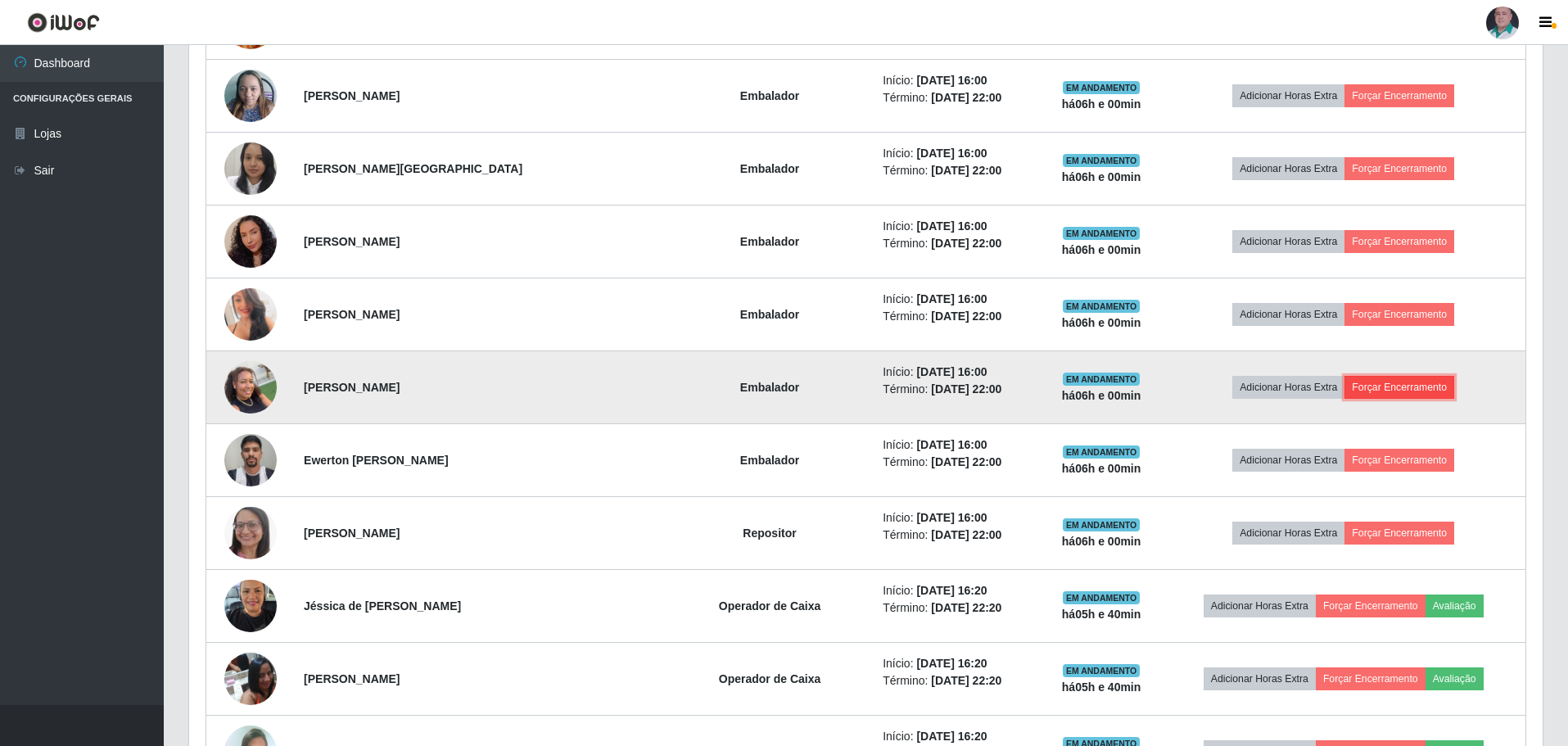
click at [1417, 382] on button "Forçar Encerramento" at bounding box center [1399, 387] width 109 height 23
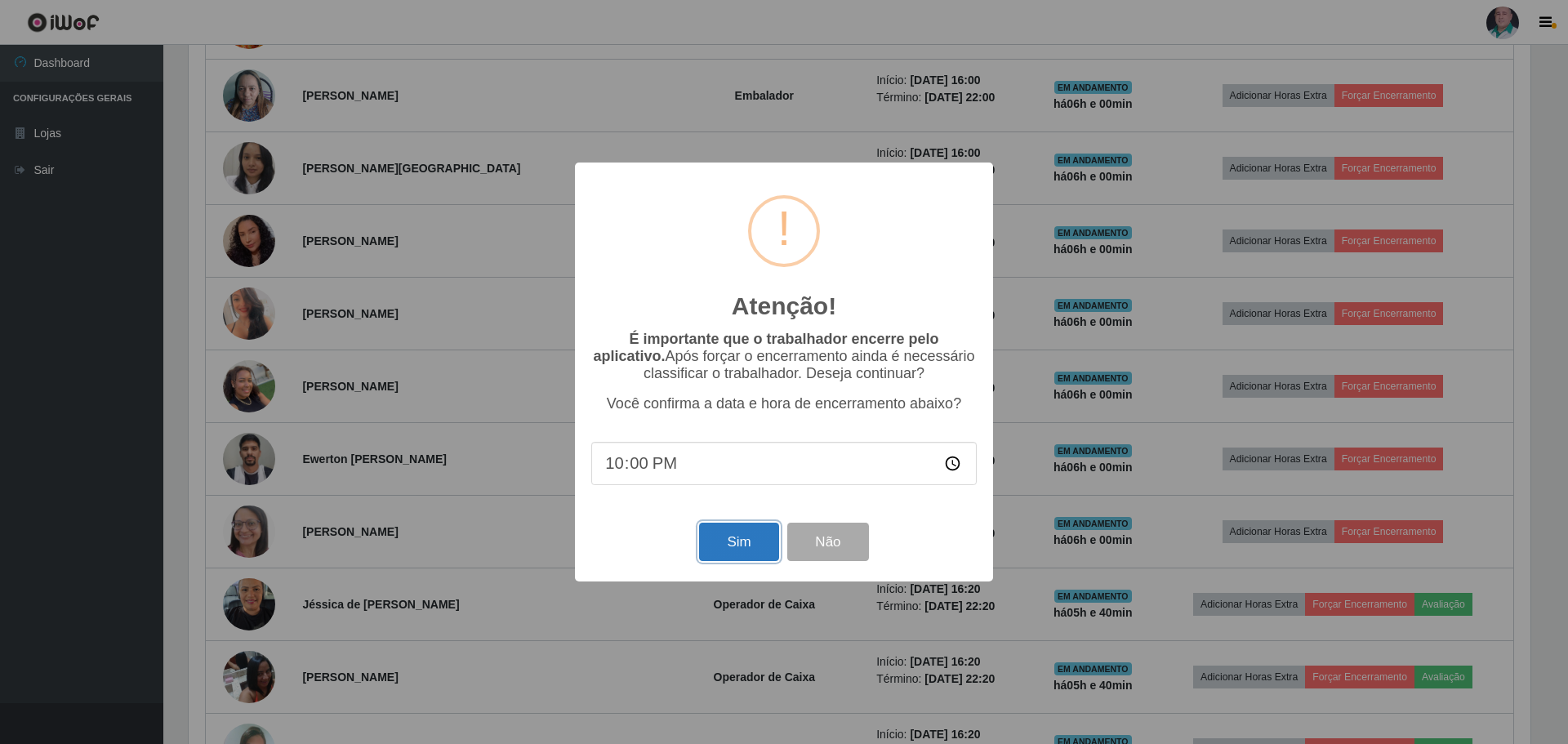
click at [717, 533] on button "Sim" at bounding box center [739, 542] width 79 height 38
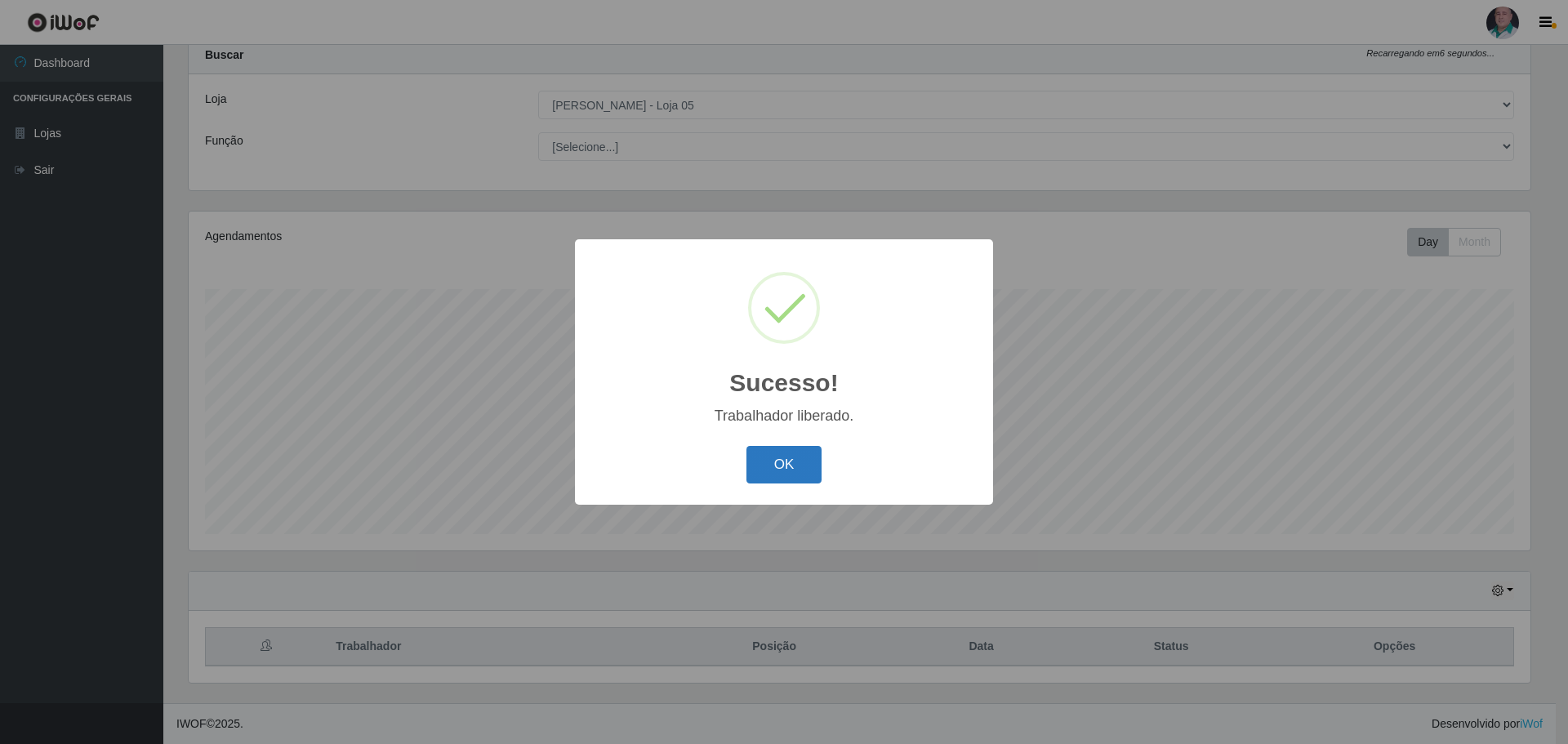
click at [767, 455] on button "OK" at bounding box center [784, 465] width 76 height 38
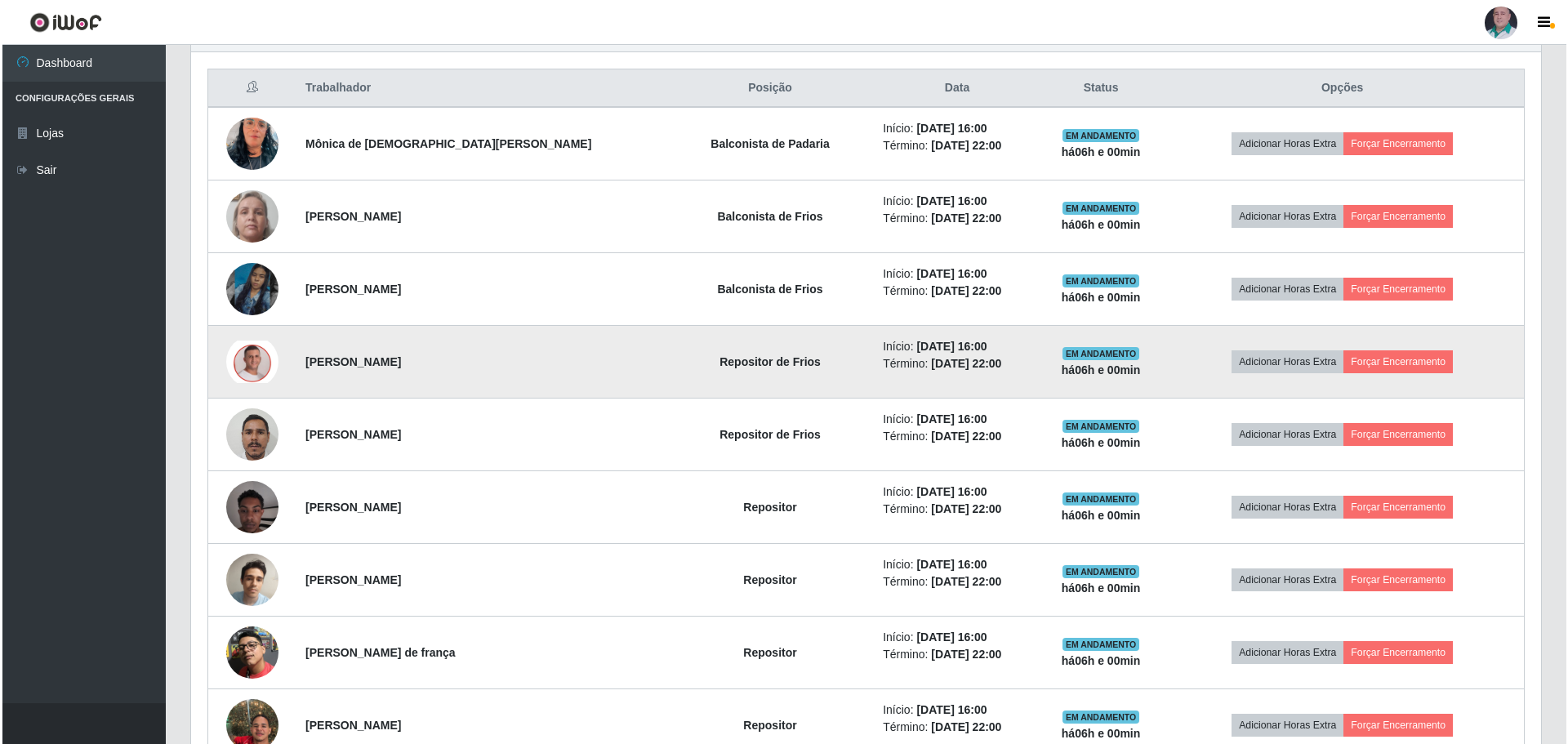
scroll to position [703, 0]
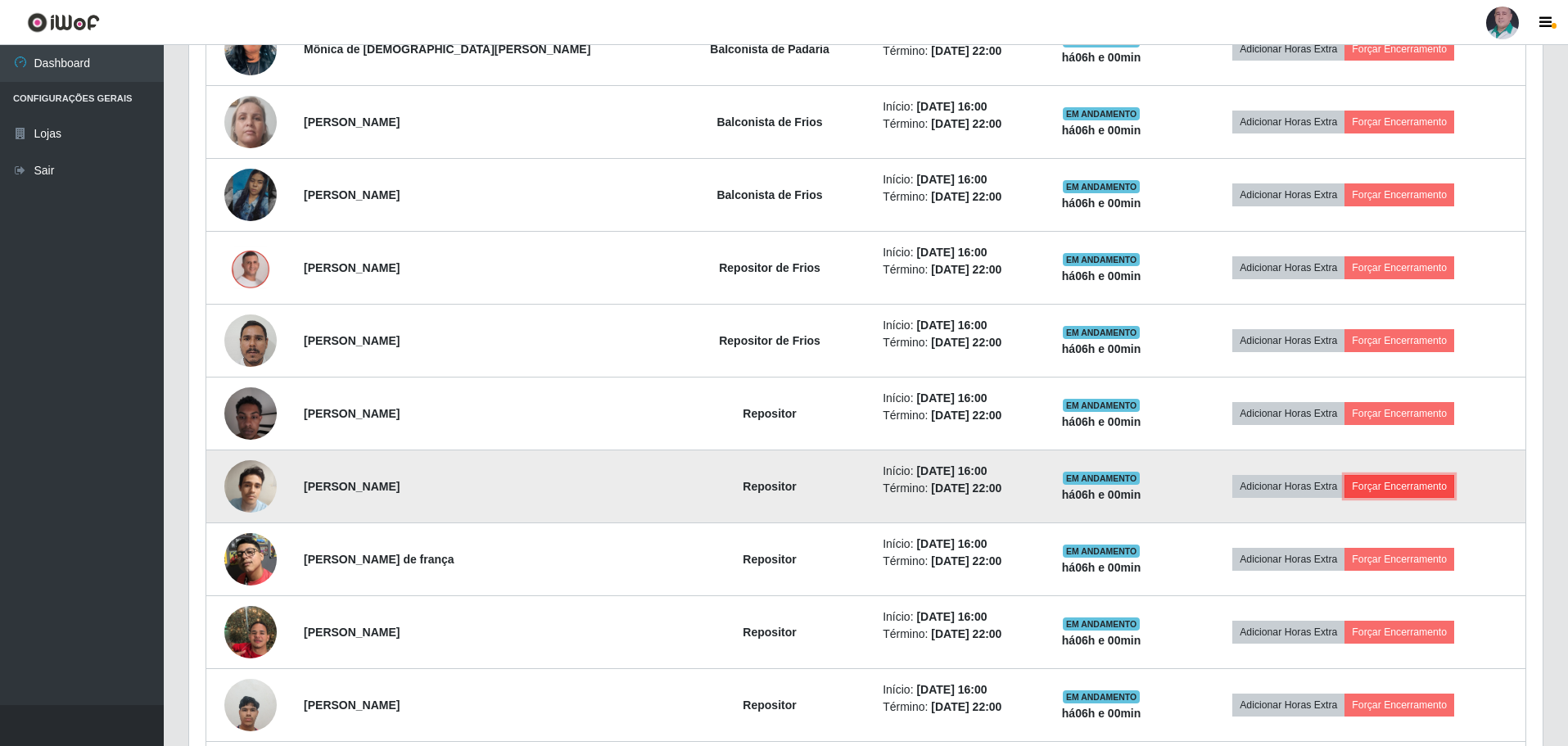
click at [1411, 490] on button "Forçar Encerramento" at bounding box center [1399, 486] width 109 height 23
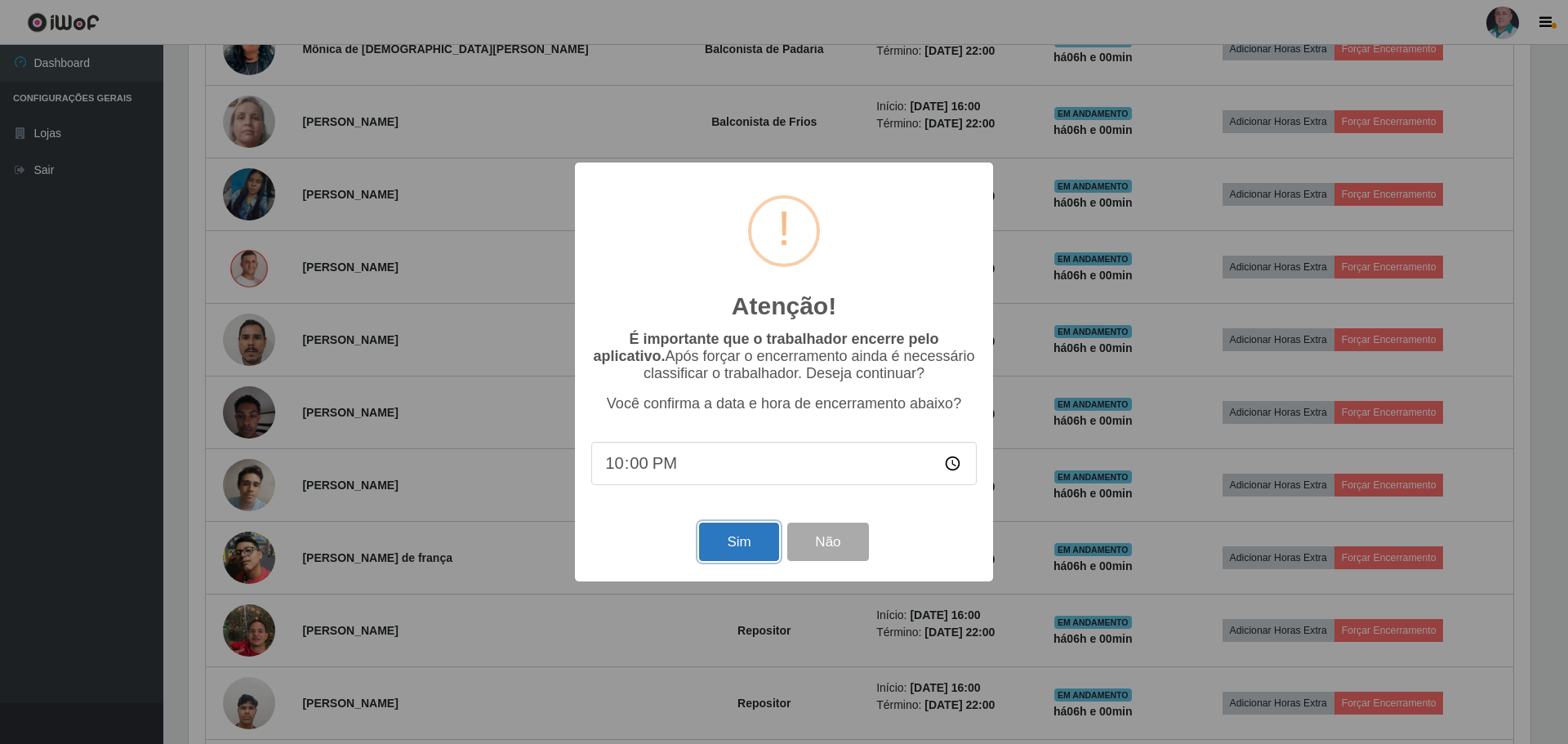
click at [747, 543] on button "Sim" at bounding box center [739, 542] width 79 height 38
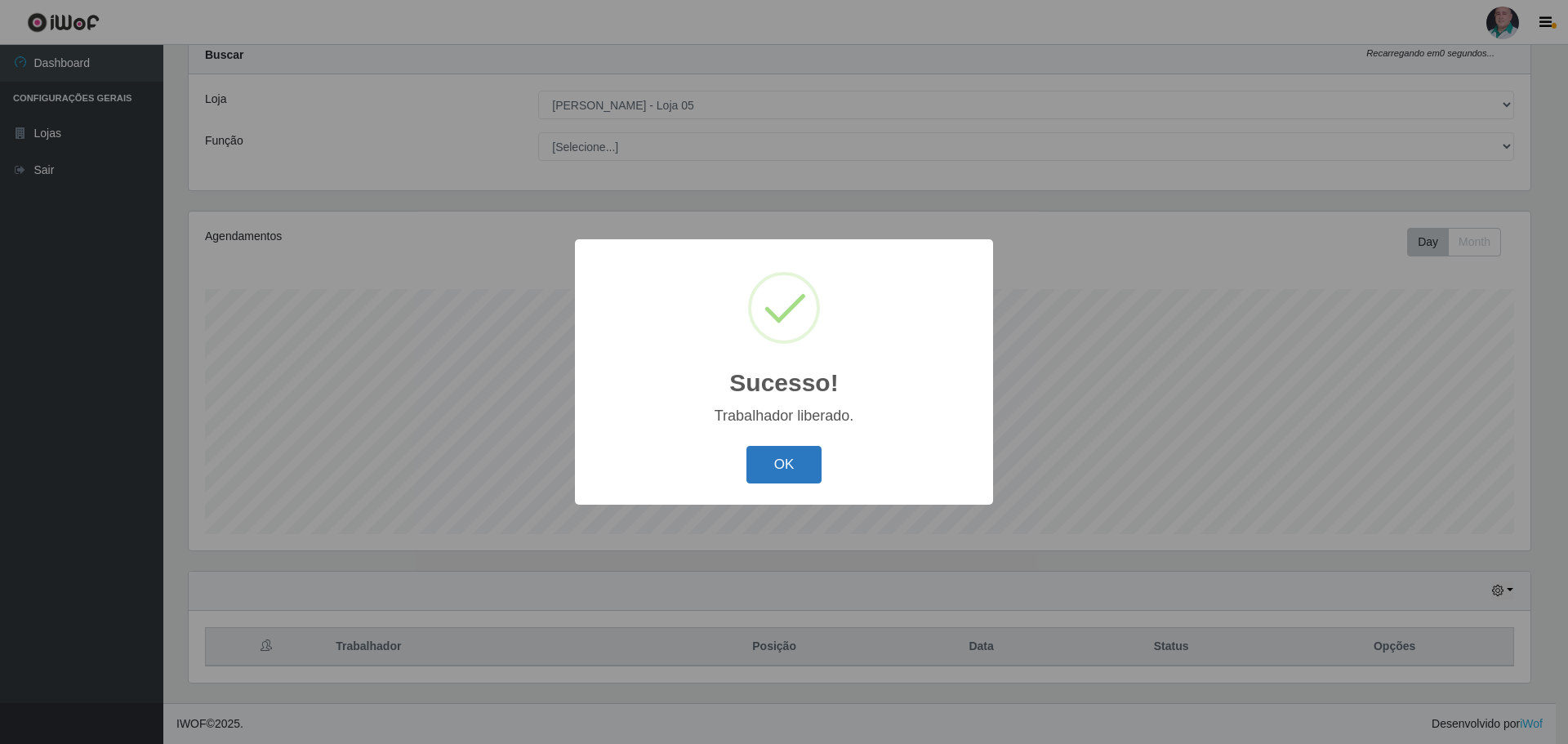
click at [770, 472] on button "OK" at bounding box center [784, 465] width 76 height 38
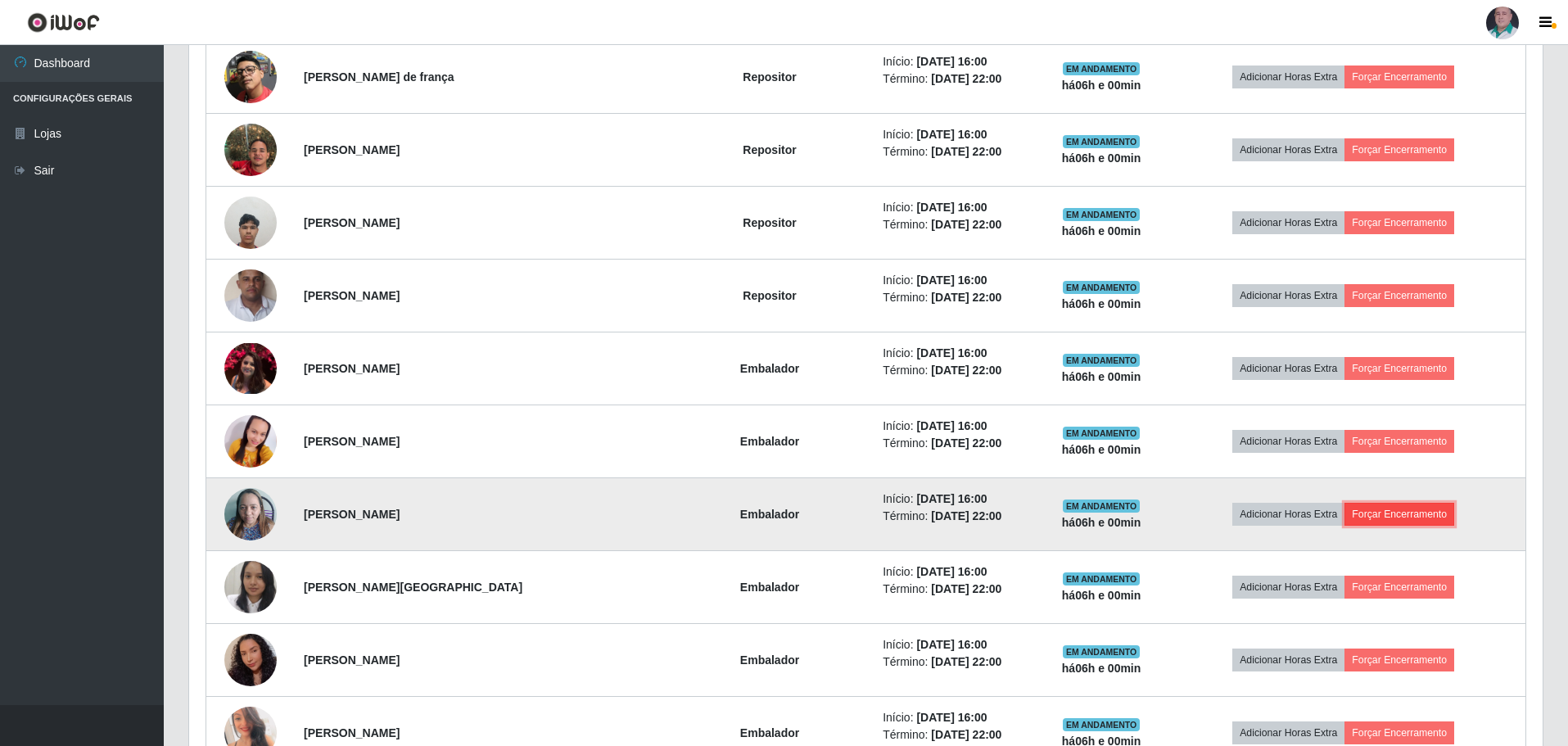
drag, startPoint x: 1410, startPoint y: 523, endPoint x: 1411, endPoint y: 515, distance: 8.1
click at [1411, 515] on button "Forçar Encerramento" at bounding box center [1399, 514] width 109 height 23
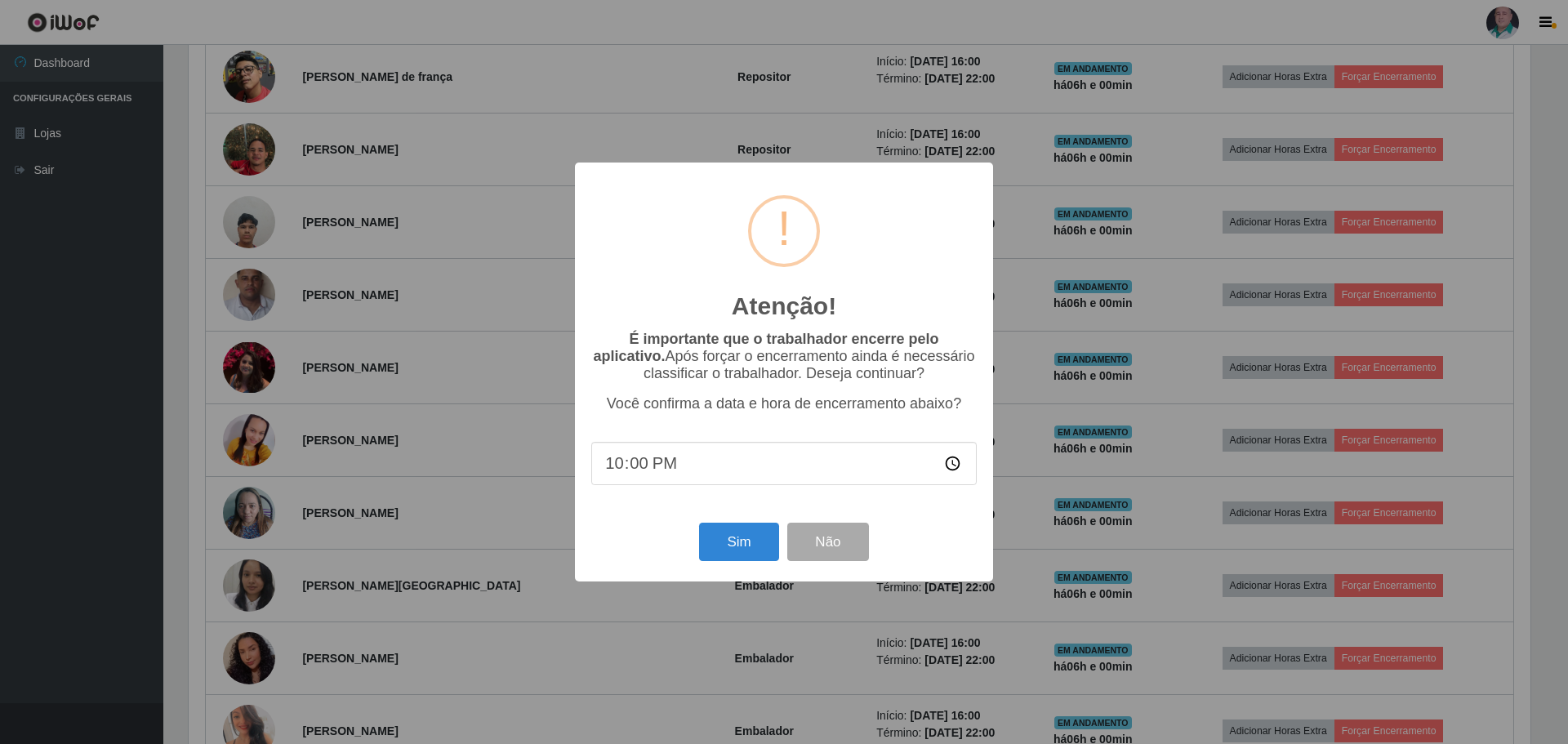
click at [1404, 509] on div "Atenção! × É importante que o trabalhador encerre pelo aplicativo. Após forçar …" at bounding box center [784, 372] width 1568 height 744
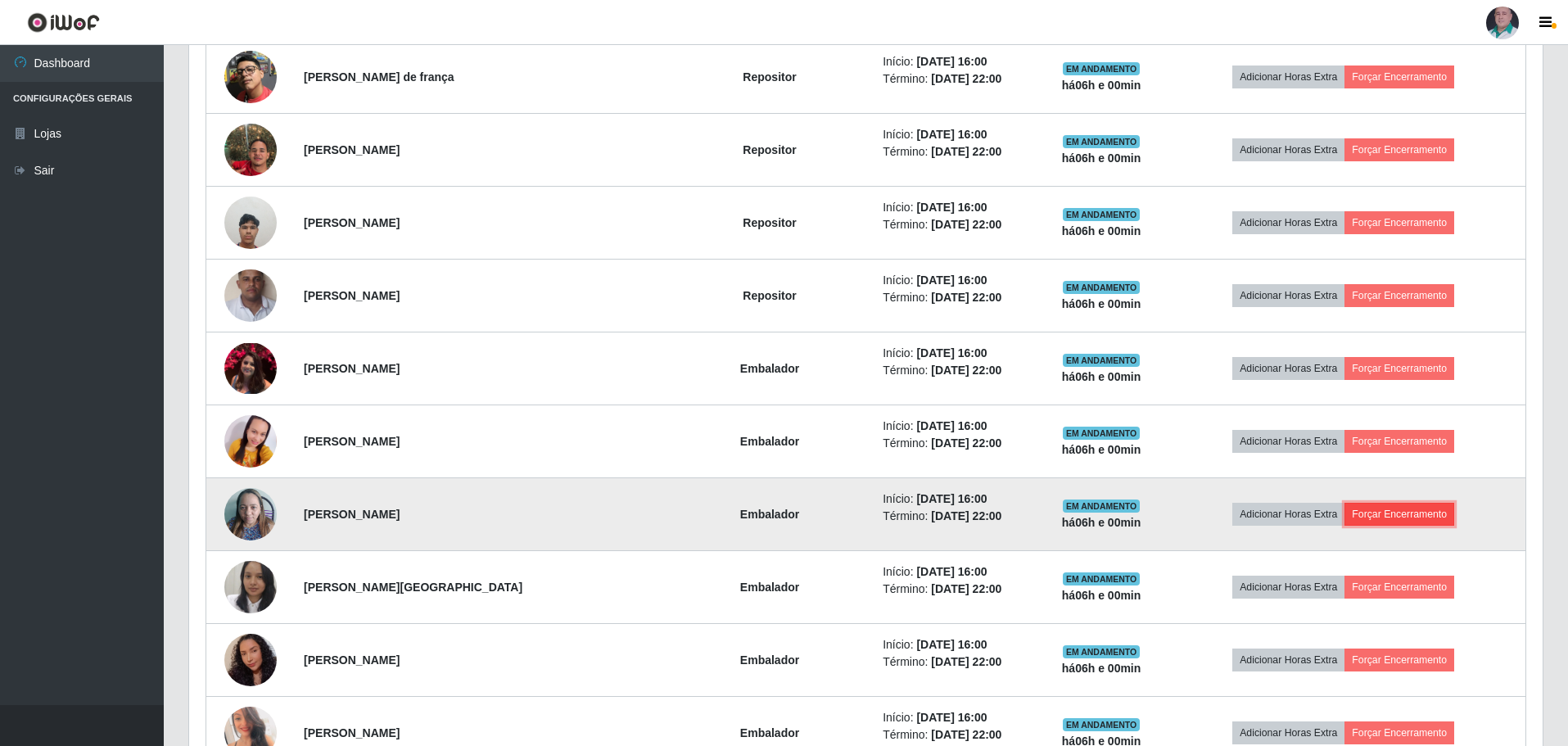
click at [1406, 509] on button "Forçar Encerramento" at bounding box center [1399, 514] width 109 height 23
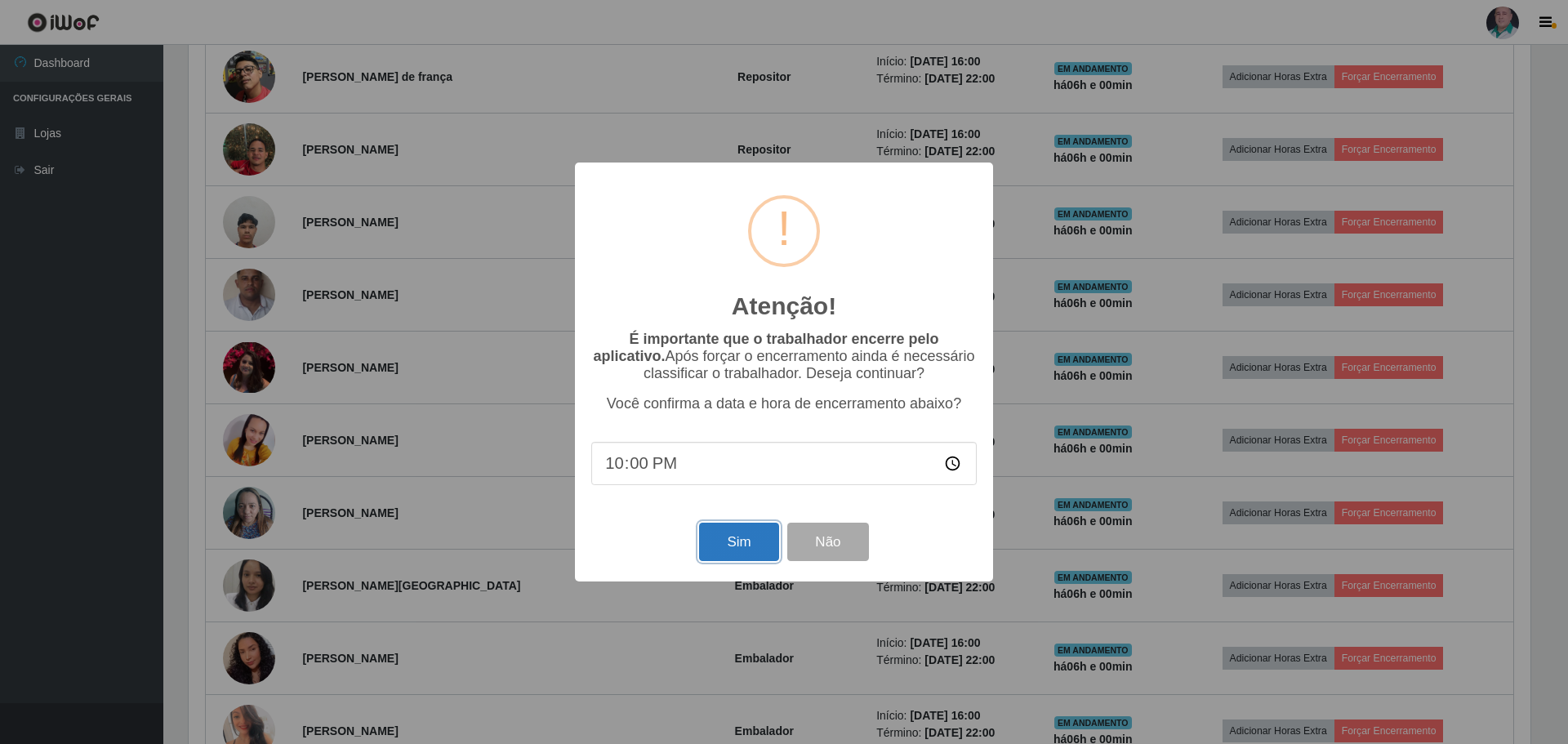
click at [768, 541] on button "Sim" at bounding box center [739, 542] width 79 height 38
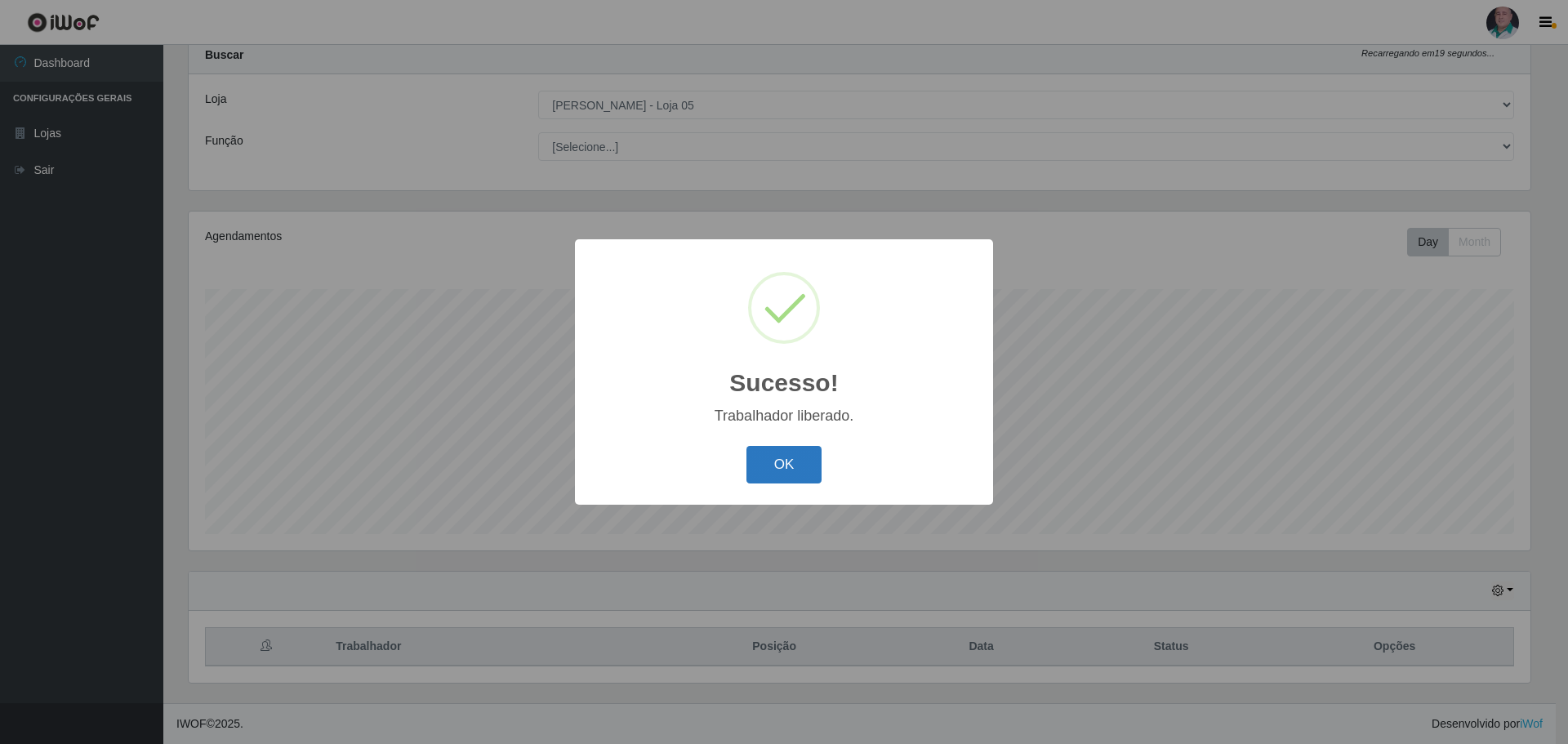
click at [773, 468] on button "OK" at bounding box center [784, 465] width 76 height 38
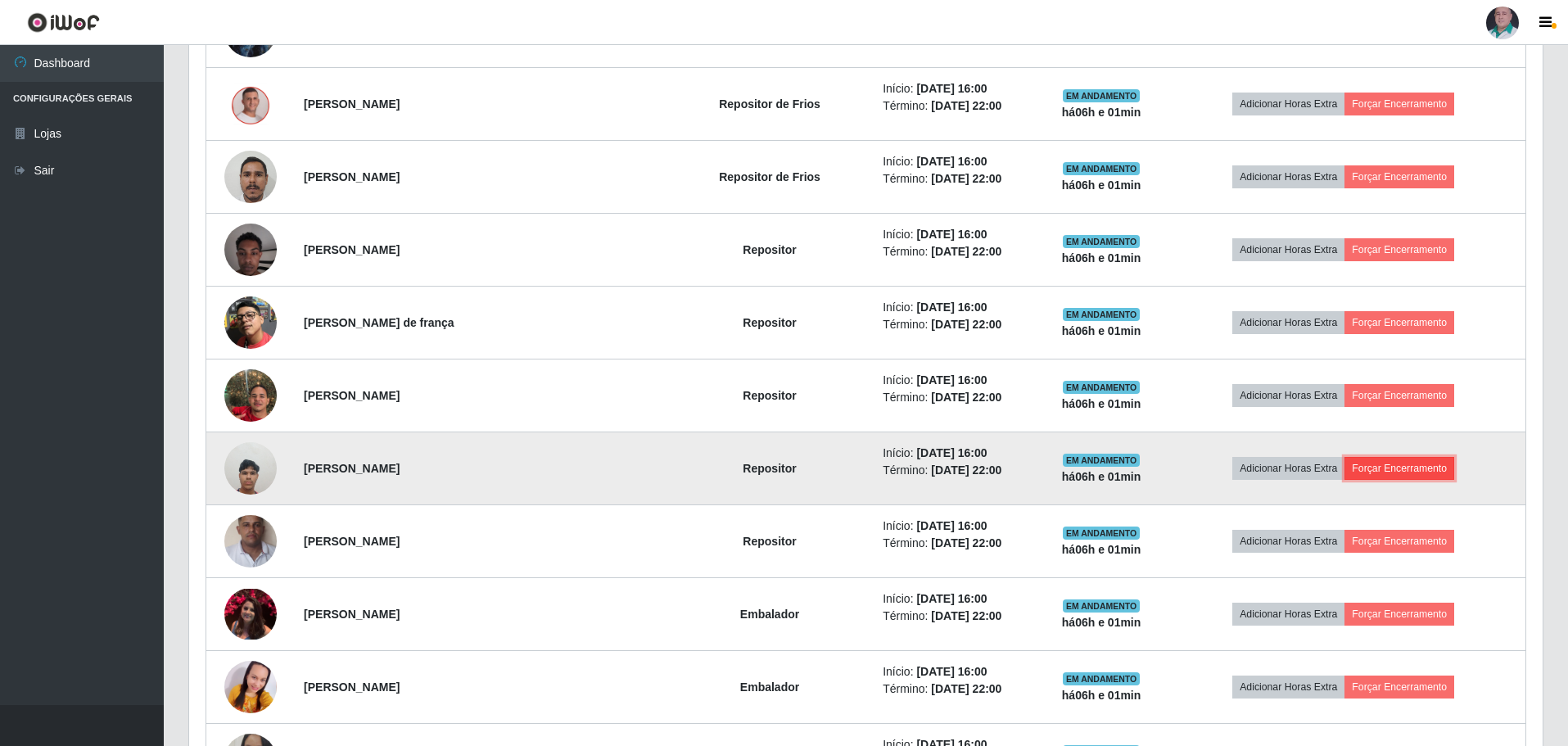
click at [1397, 471] on button "Forçar Encerramento" at bounding box center [1399, 469] width 109 height 23
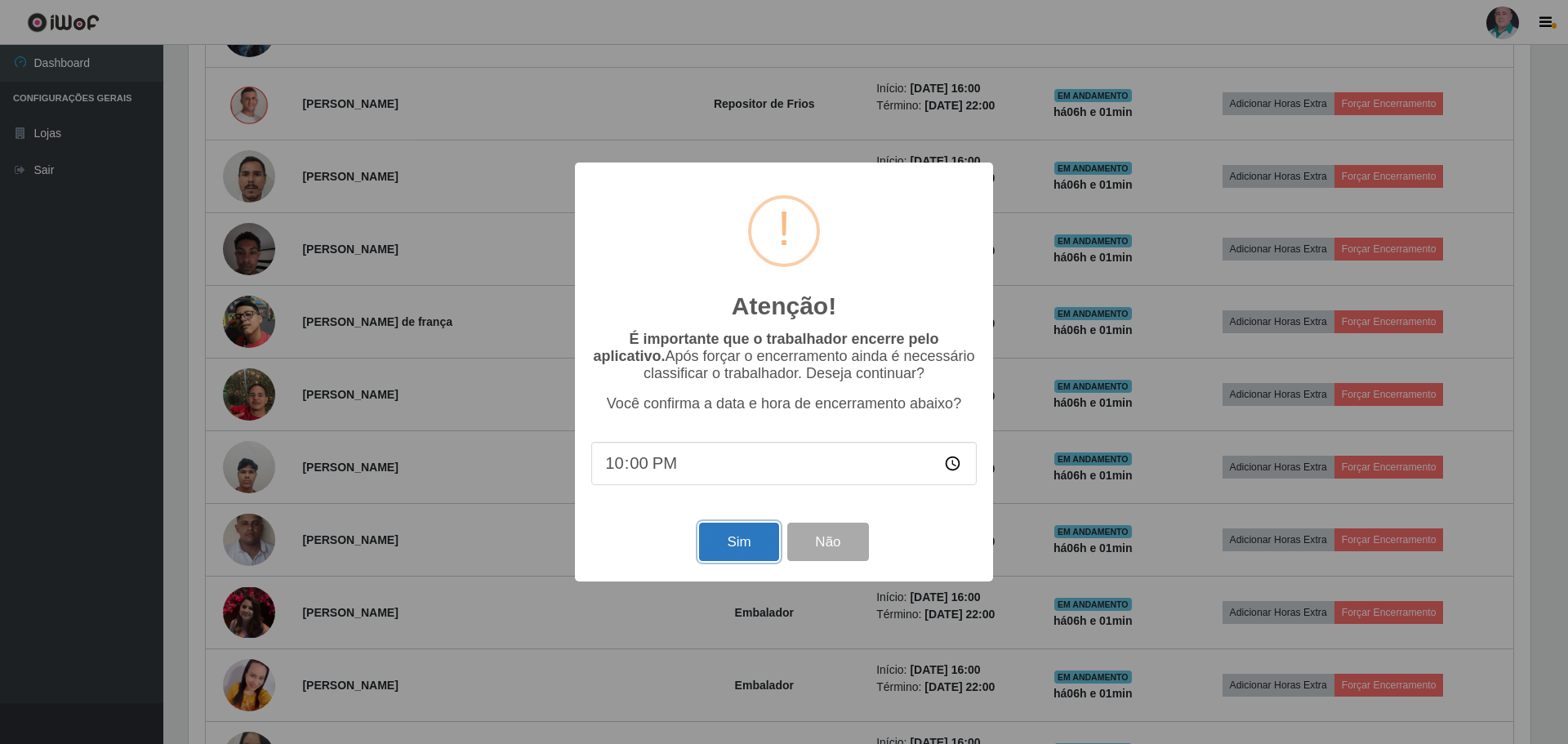
click at [761, 542] on button "Sim" at bounding box center [739, 542] width 79 height 38
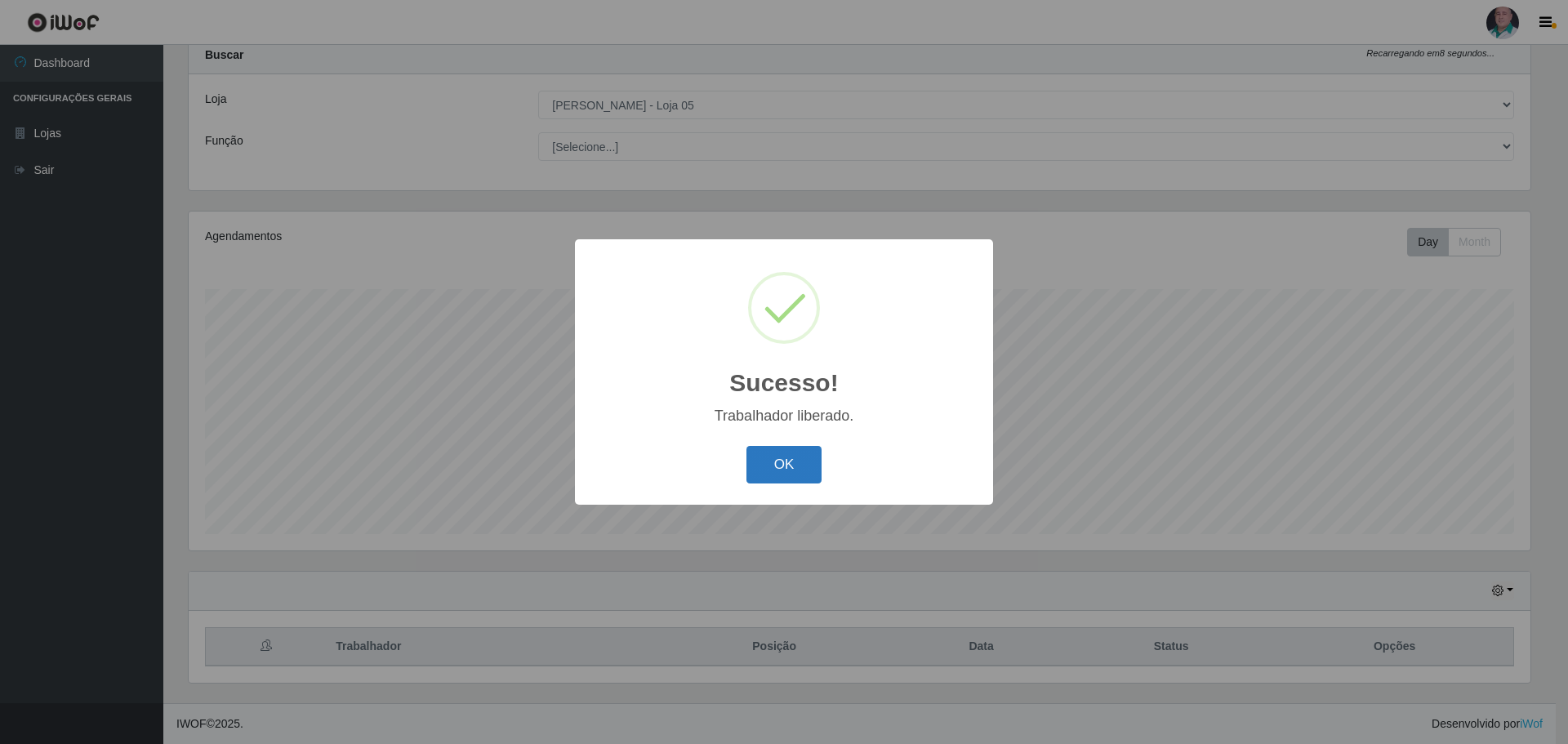
click at [758, 468] on button "OK" at bounding box center [784, 465] width 76 height 38
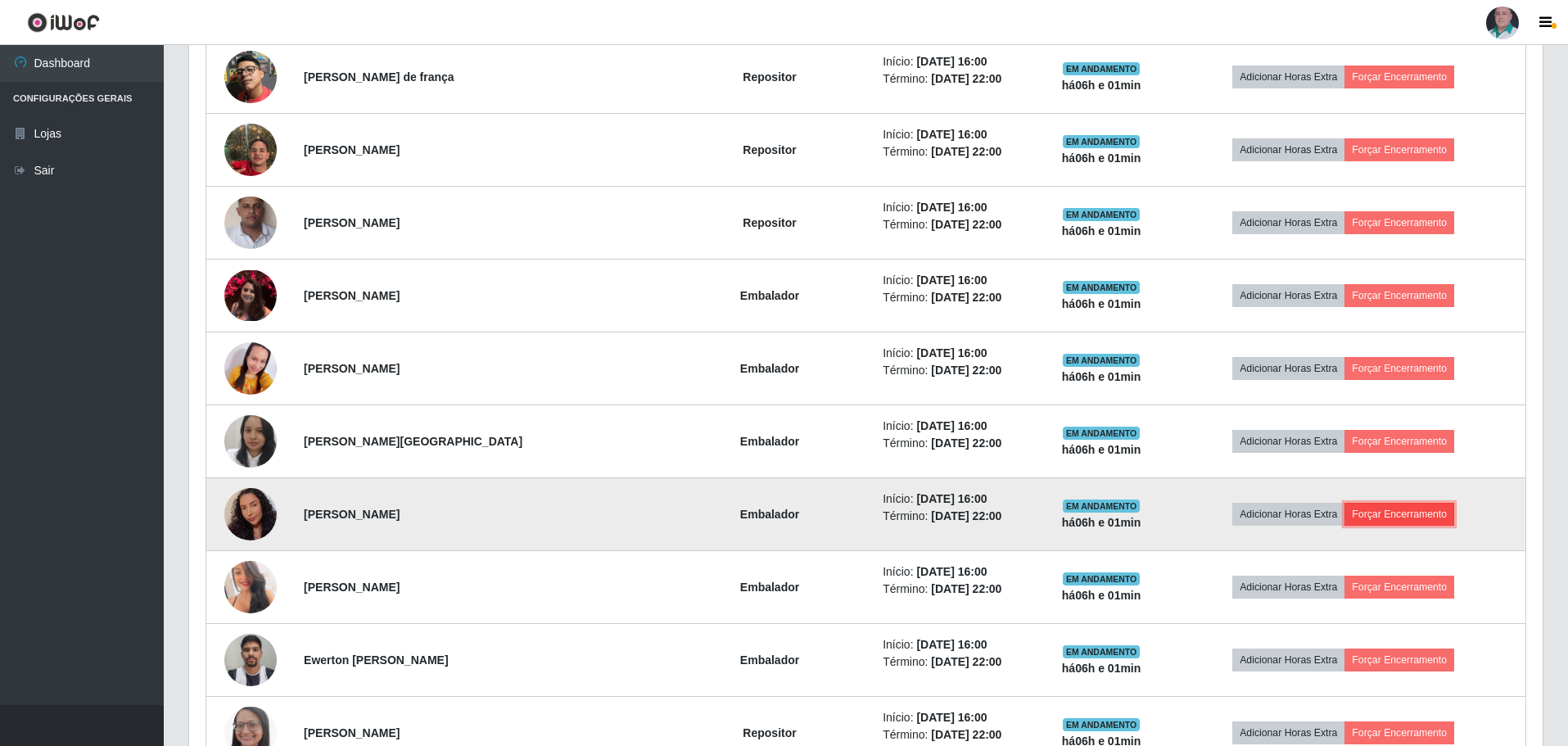
click at [1388, 521] on button "Forçar Encerramento" at bounding box center [1399, 514] width 109 height 23
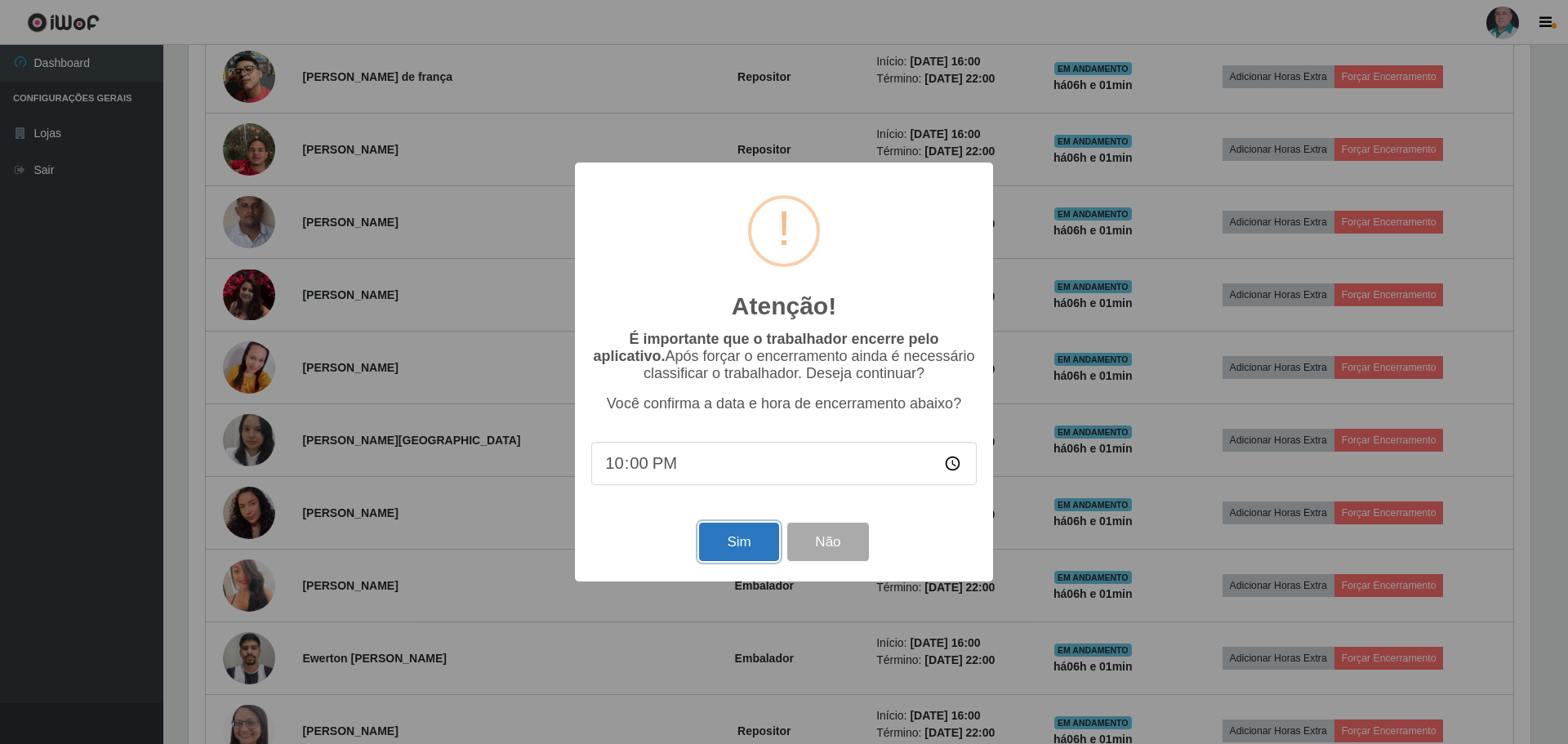
click at [743, 553] on button "Sim" at bounding box center [739, 542] width 79 height 38
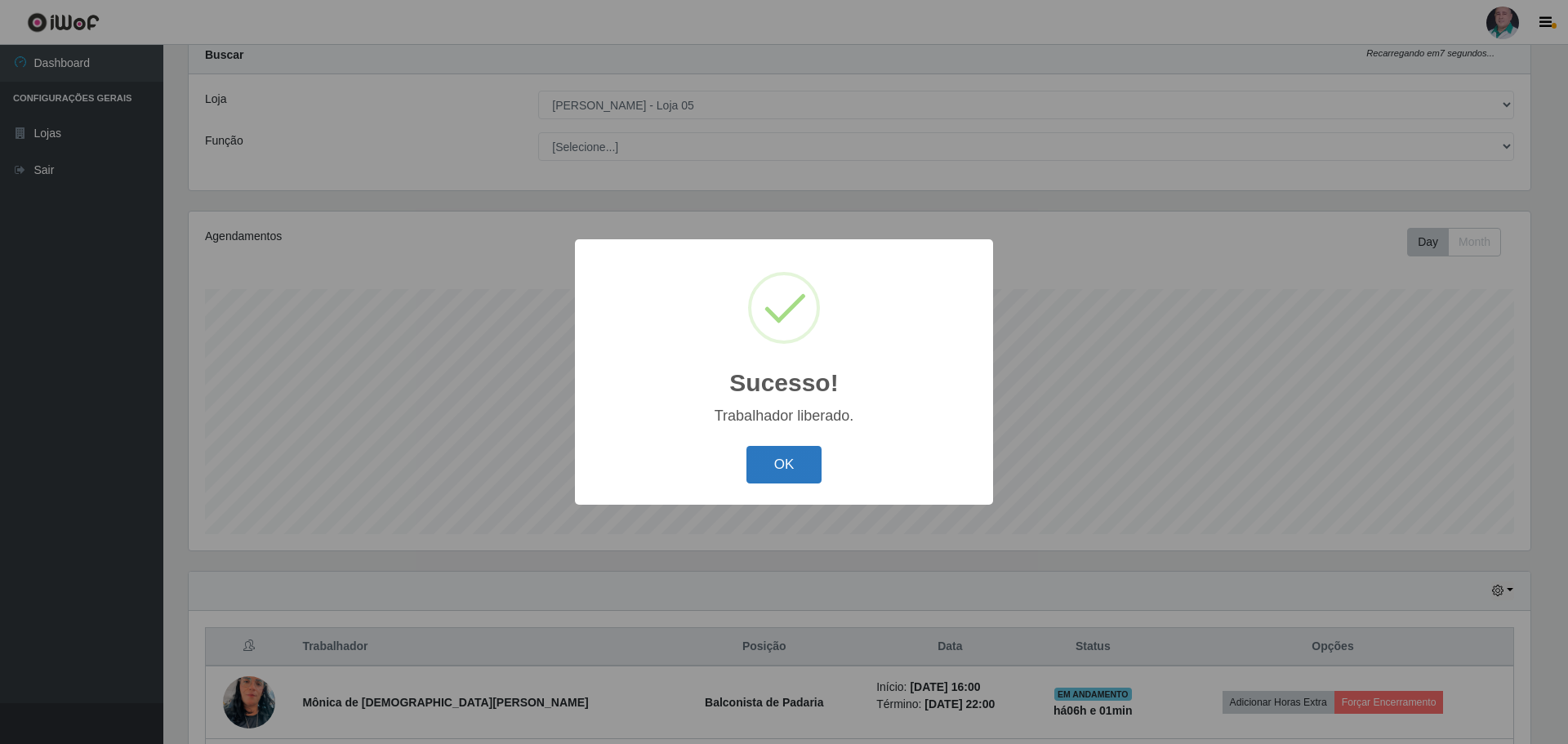
click at [801, 463] on button "OK" at bounding box center [784, 465] width 76 height 38
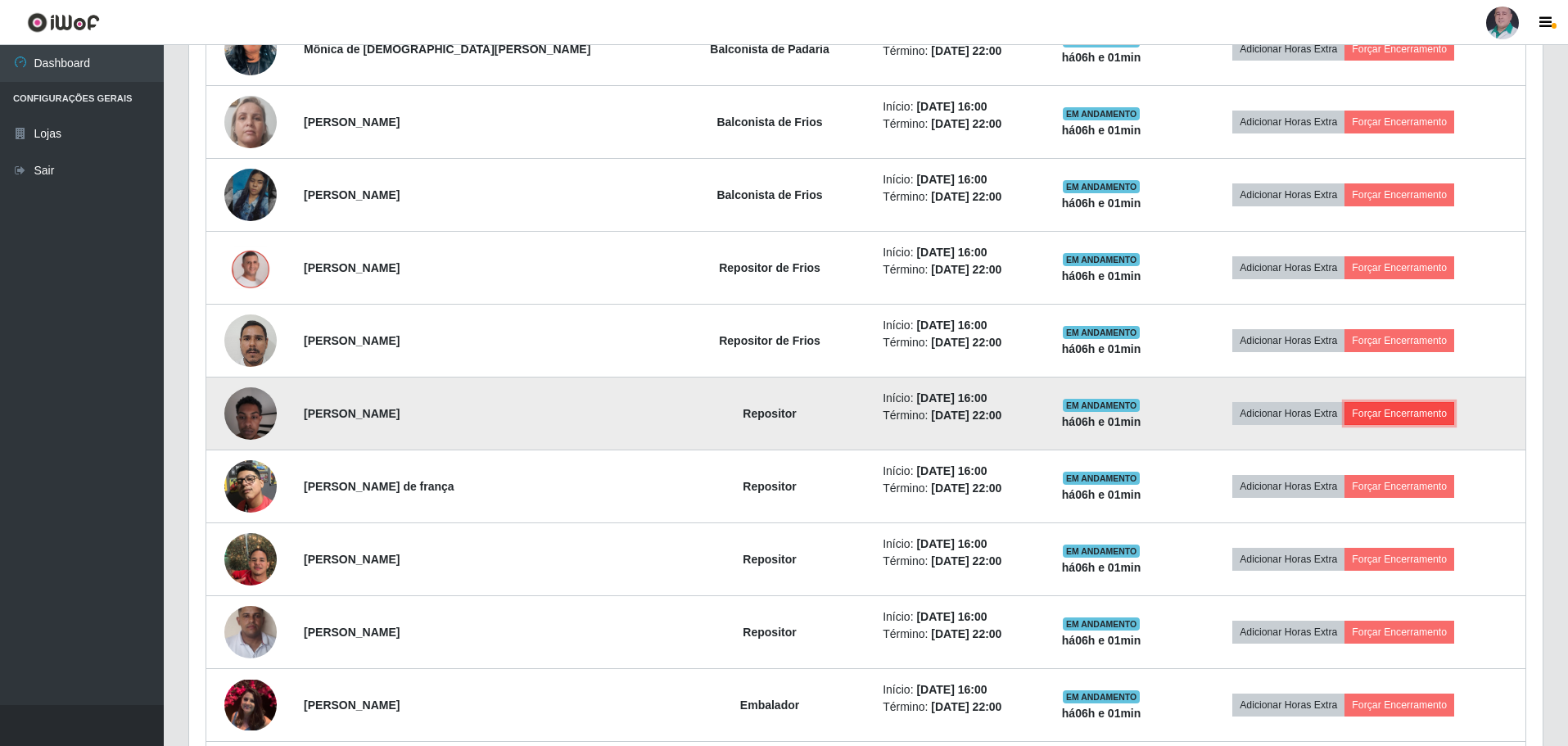
click at [1387, 416] on button "Forçar Encerramento" at bounding box center [1399, 414] width 109 height 23
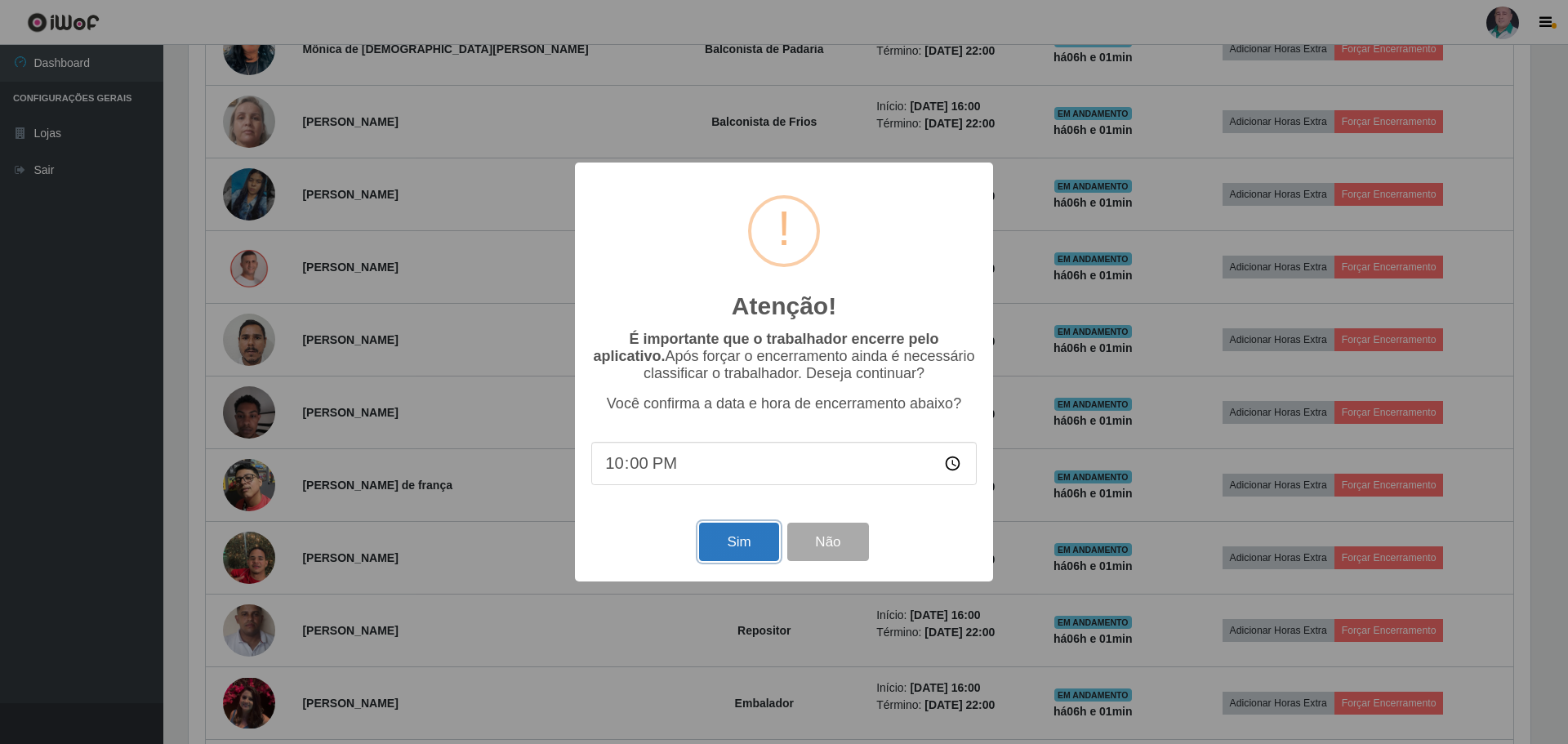
click at [732, 543] on button "Sim" at bounding box center [739, 542] width 79 height 38
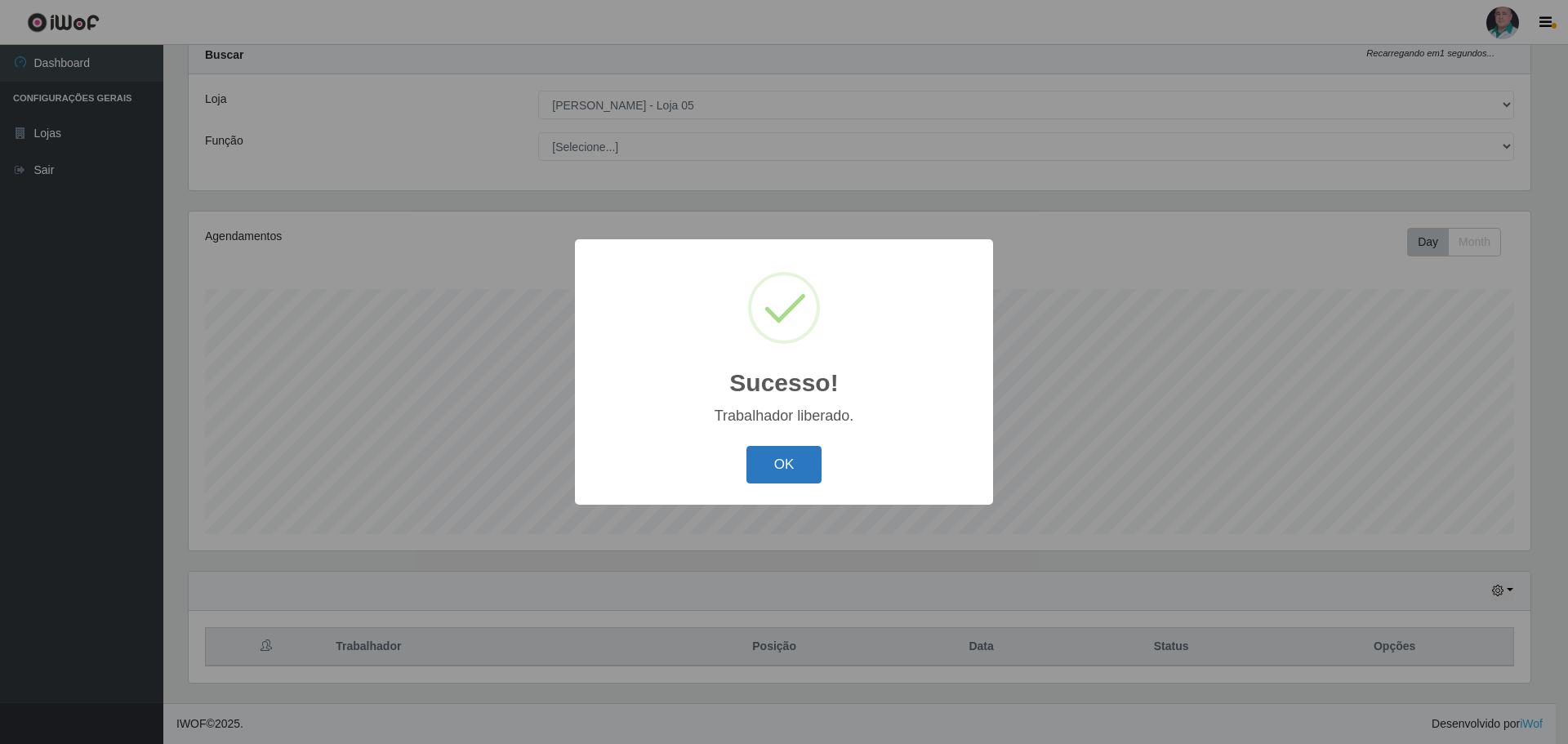
click at [781, 463] on button "OK" at bounding box center [784, 465] width 76 height 38
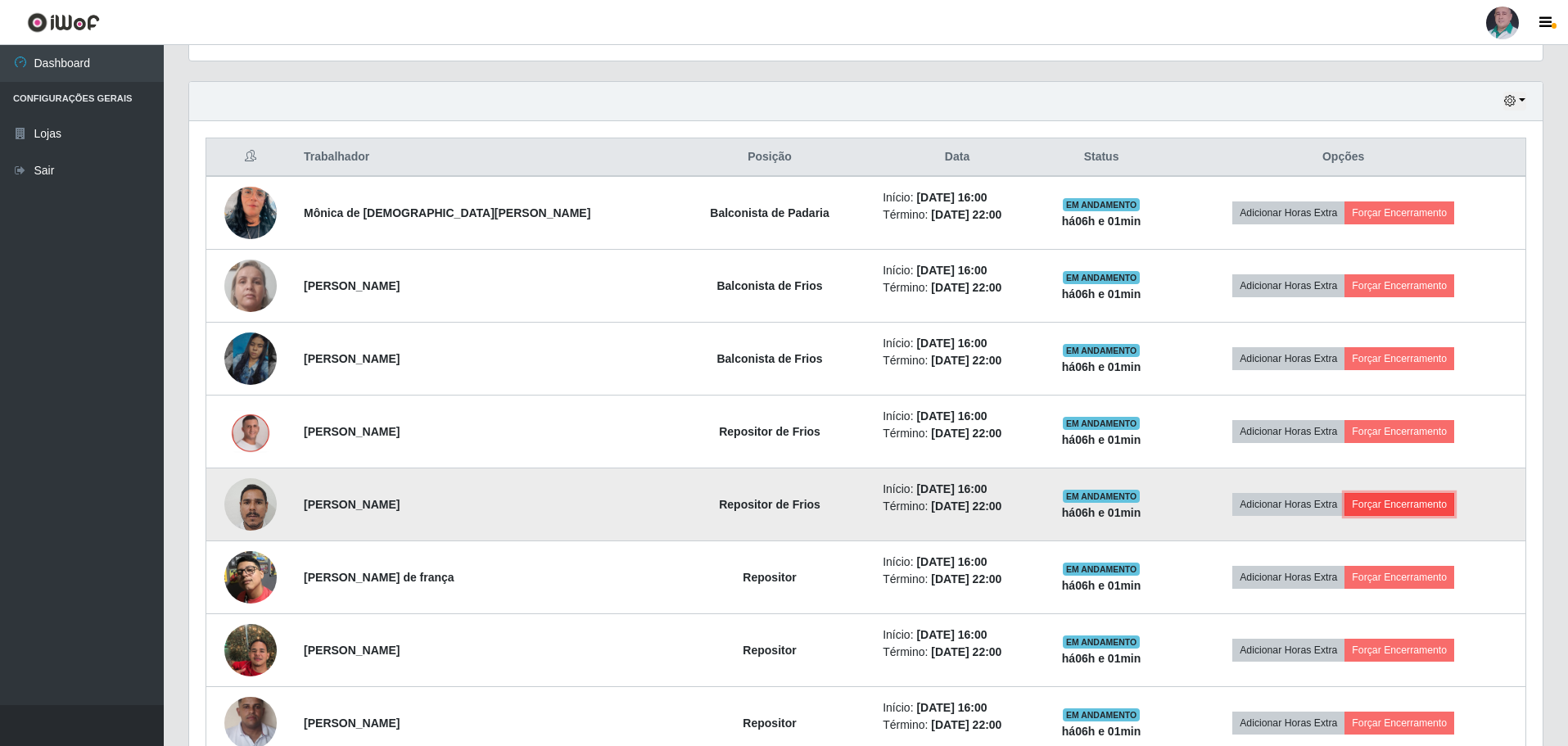
click at [1409, 501] on button "Forçar Encerramento" at bounding box center [1399, 505] width 109 height 23
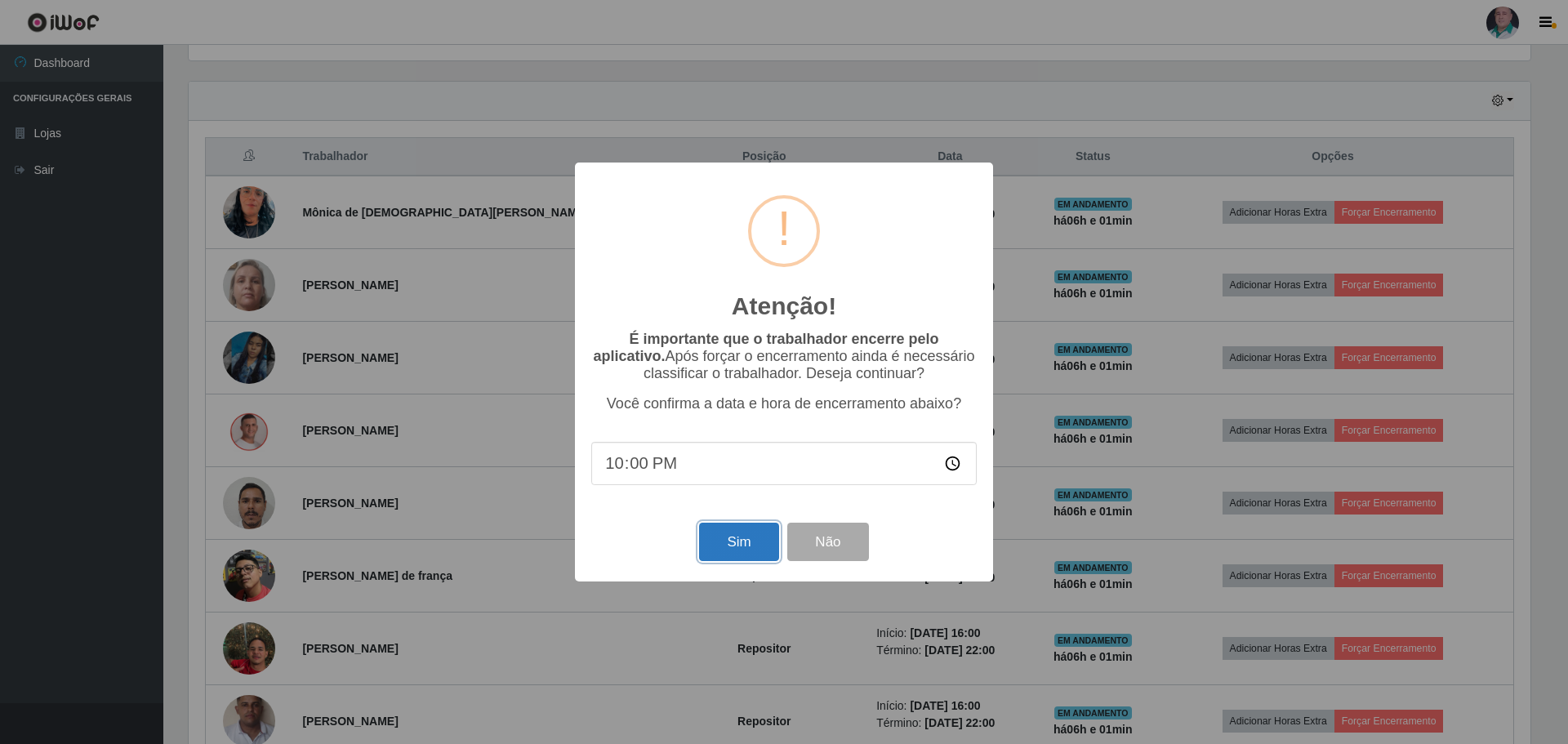
click at [741, 542] on button "Sim" at bounding box center [739, 542] width 79 height 38
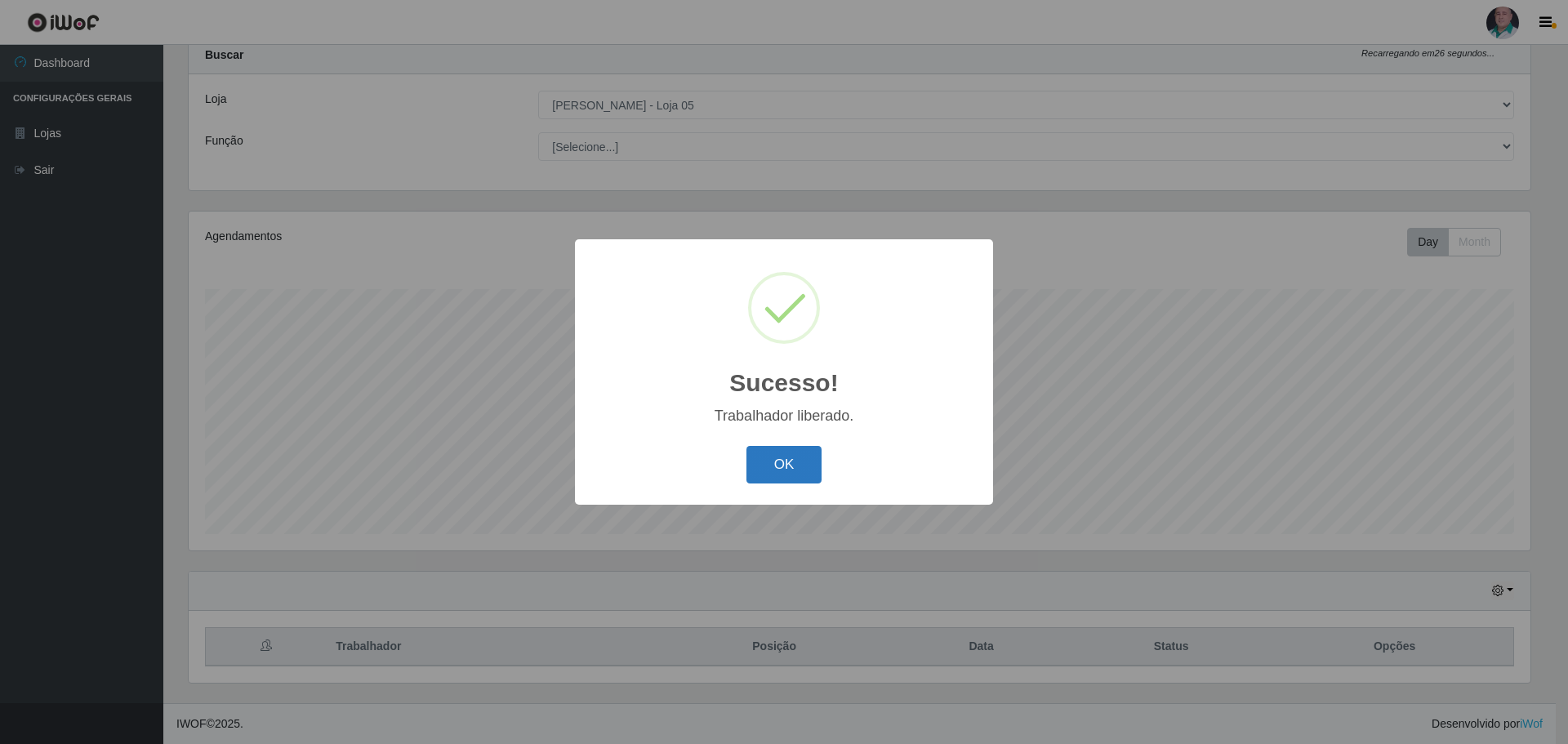
click at [776, 468] on button "OK" at bounding box center [784, 465] width 76 height 38
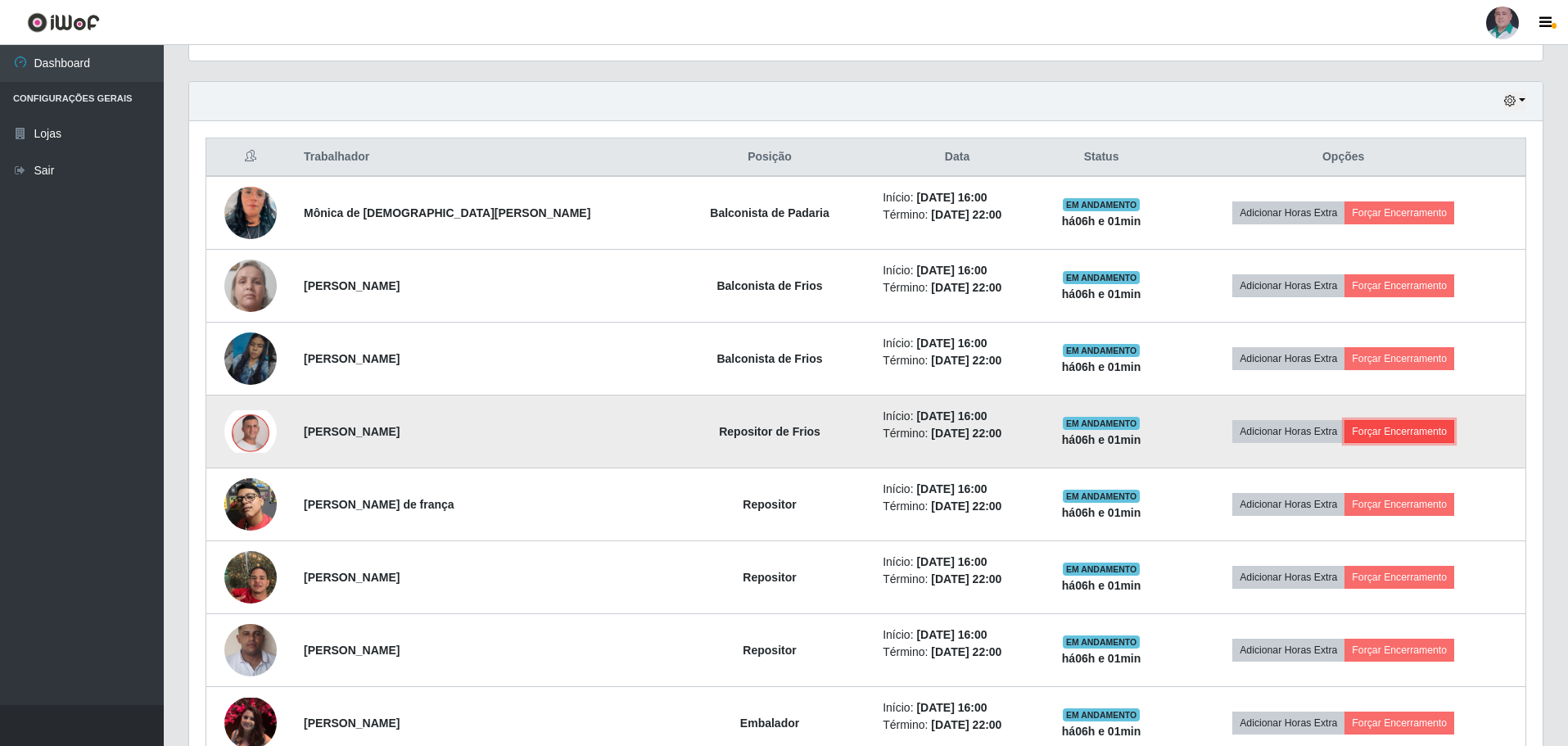
click at [1402, 424] on button "Forçar Encerramento" at bounding box center [1399, 431] width 109 height 23
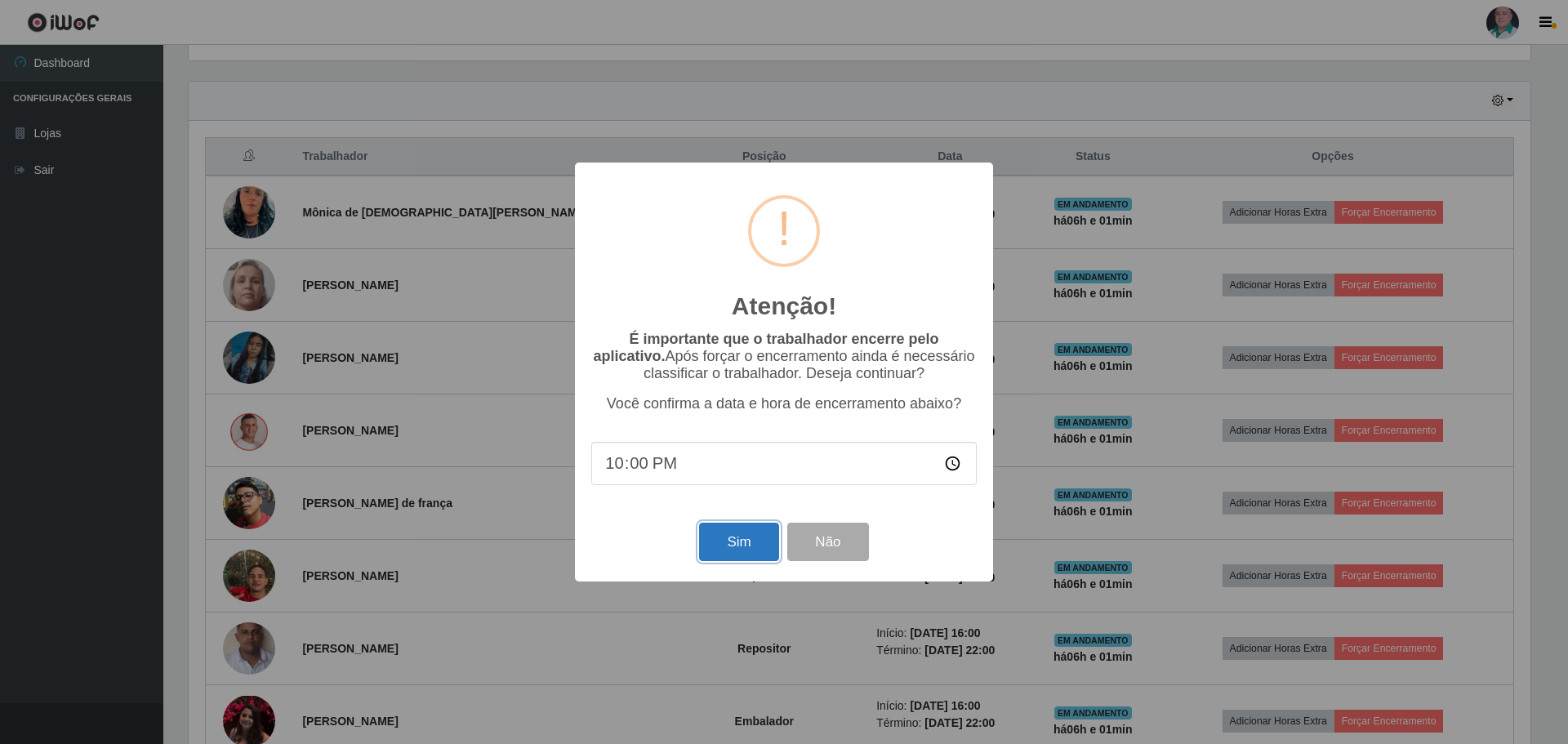
click at [738, 546] on button "Sim" at bounding box center [739, 542] width 79 height 38
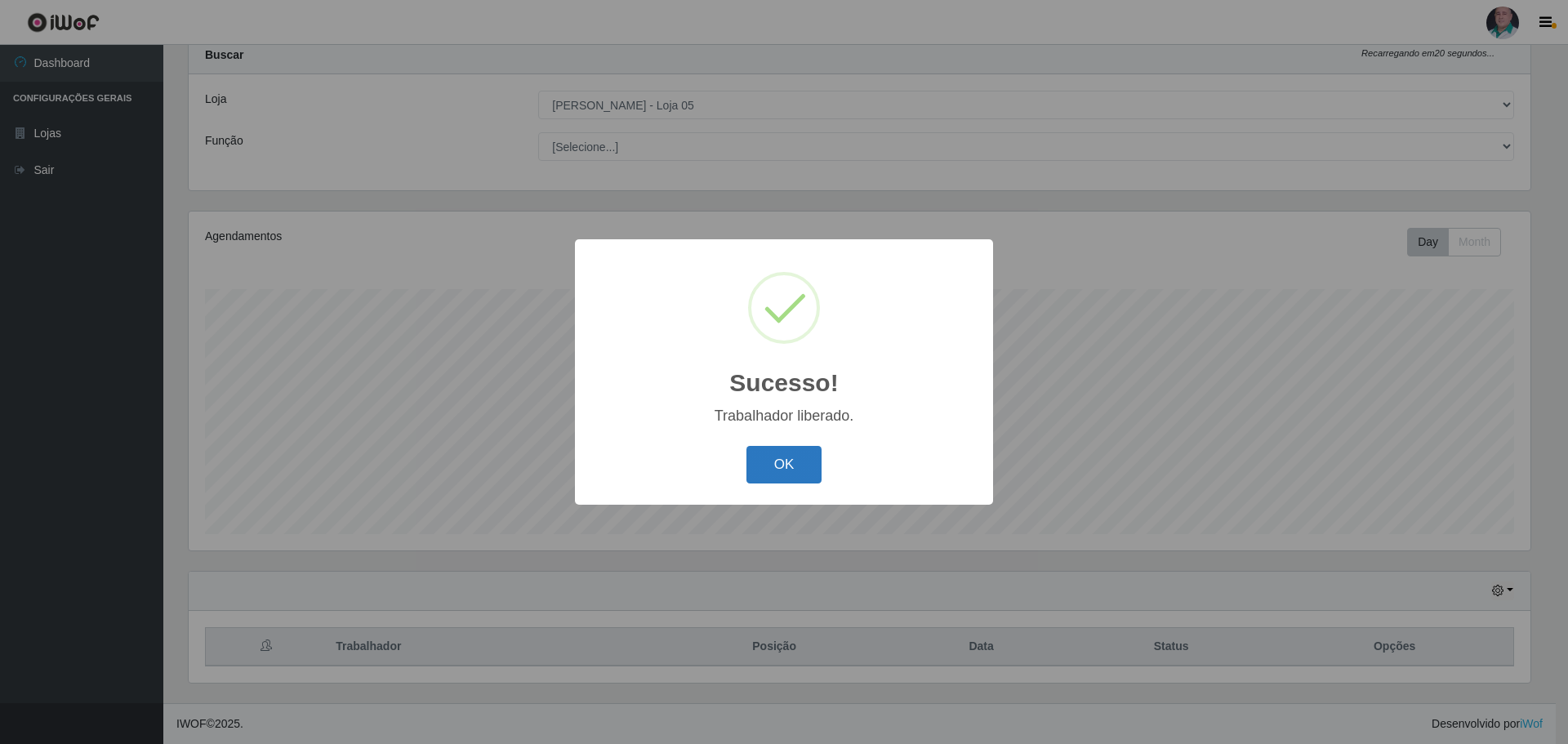
click at [782, 461] on button "OK" at bounding box center [784, 465] width 76 height 38
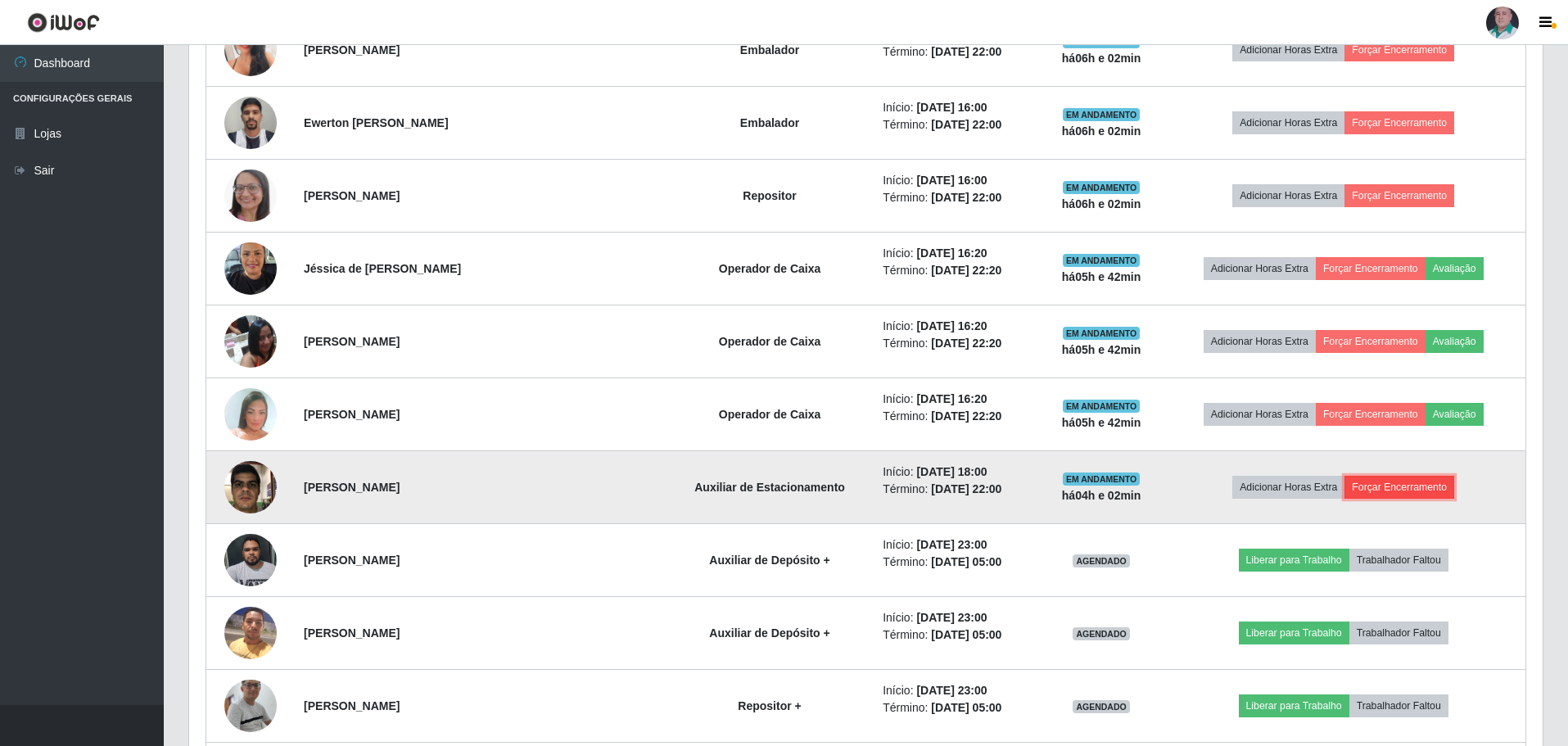
click at [1395, 488] on button "Forçar Encerramento" at bounding box center [1399, 487] width 109 height 23
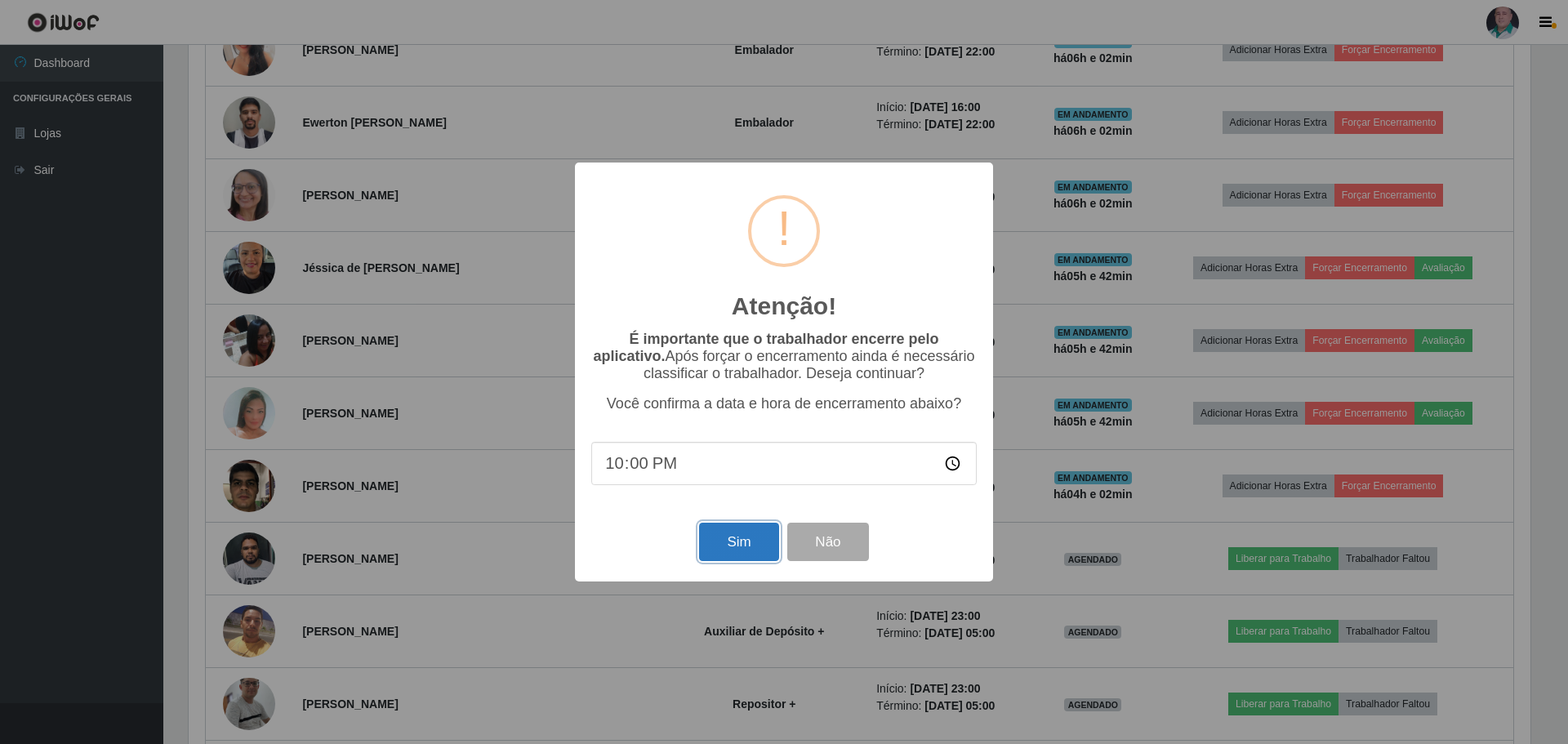
click at [725, 553] on button "Sim" at bounding box center [739, 542] width 79 height 38
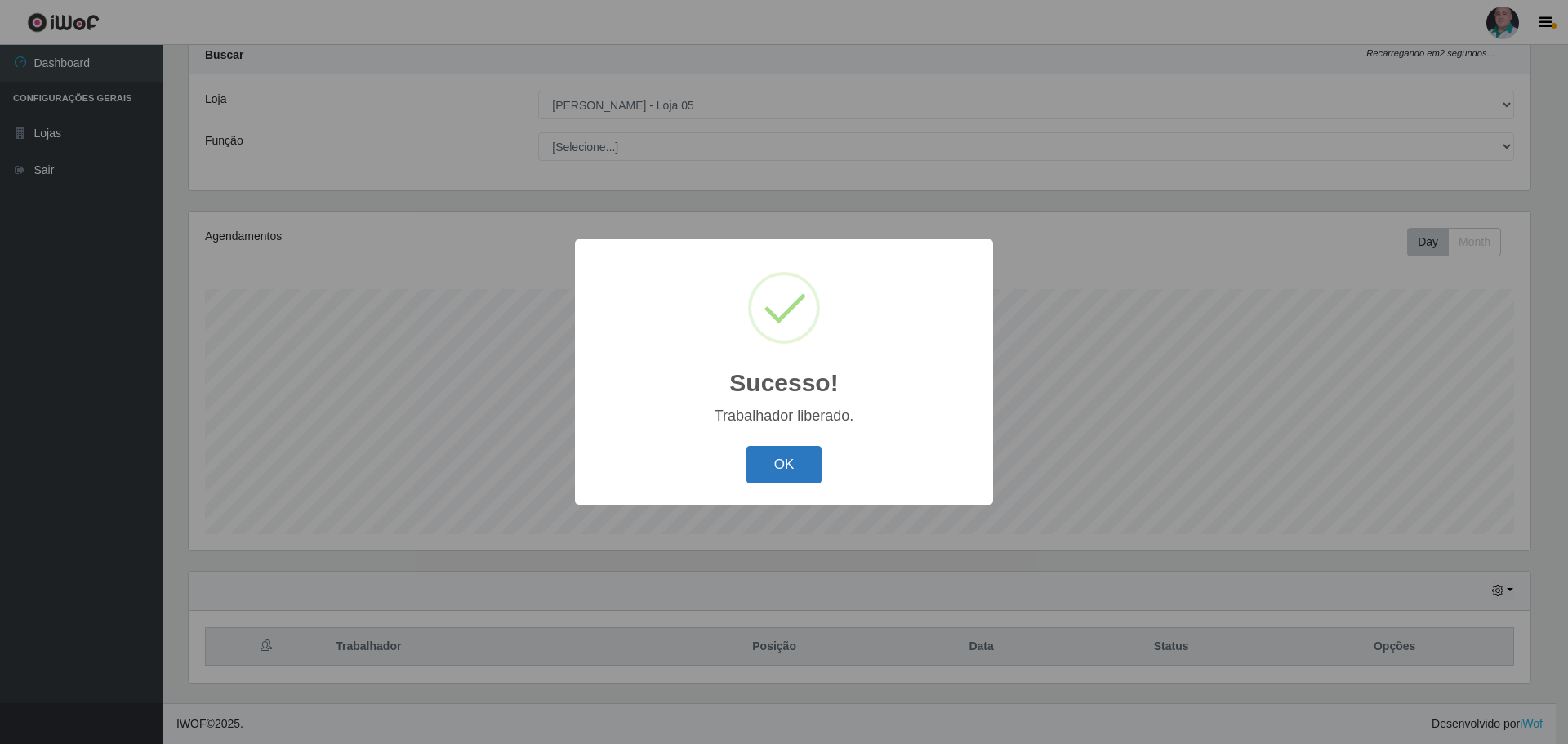
click at [786, 473] on button "OK" at bounding box center [784, 465] width 76 height 38
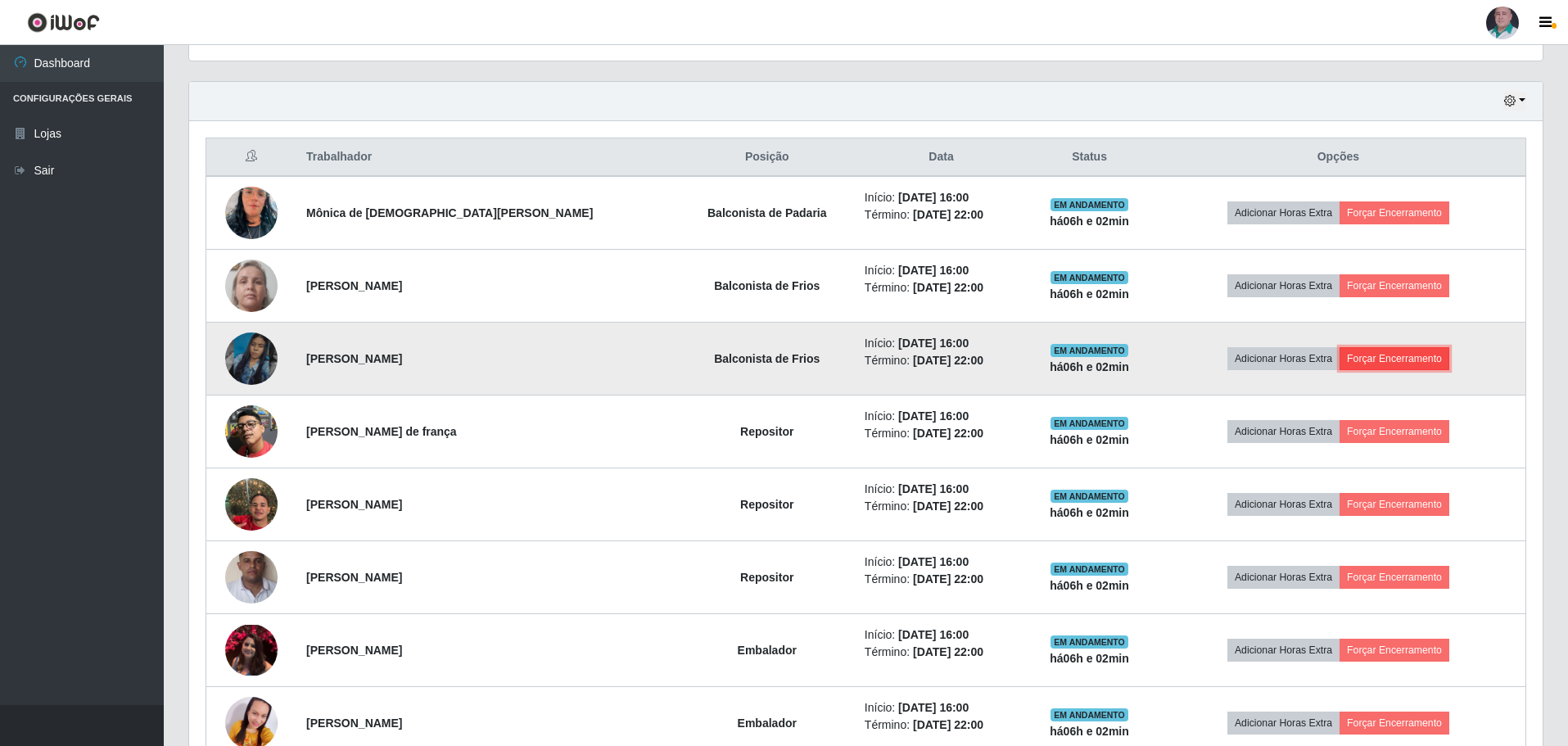
click at [1366, 363] on button "Forçar Encerramento" at bounding box center [1394, 359] width 109 height 23
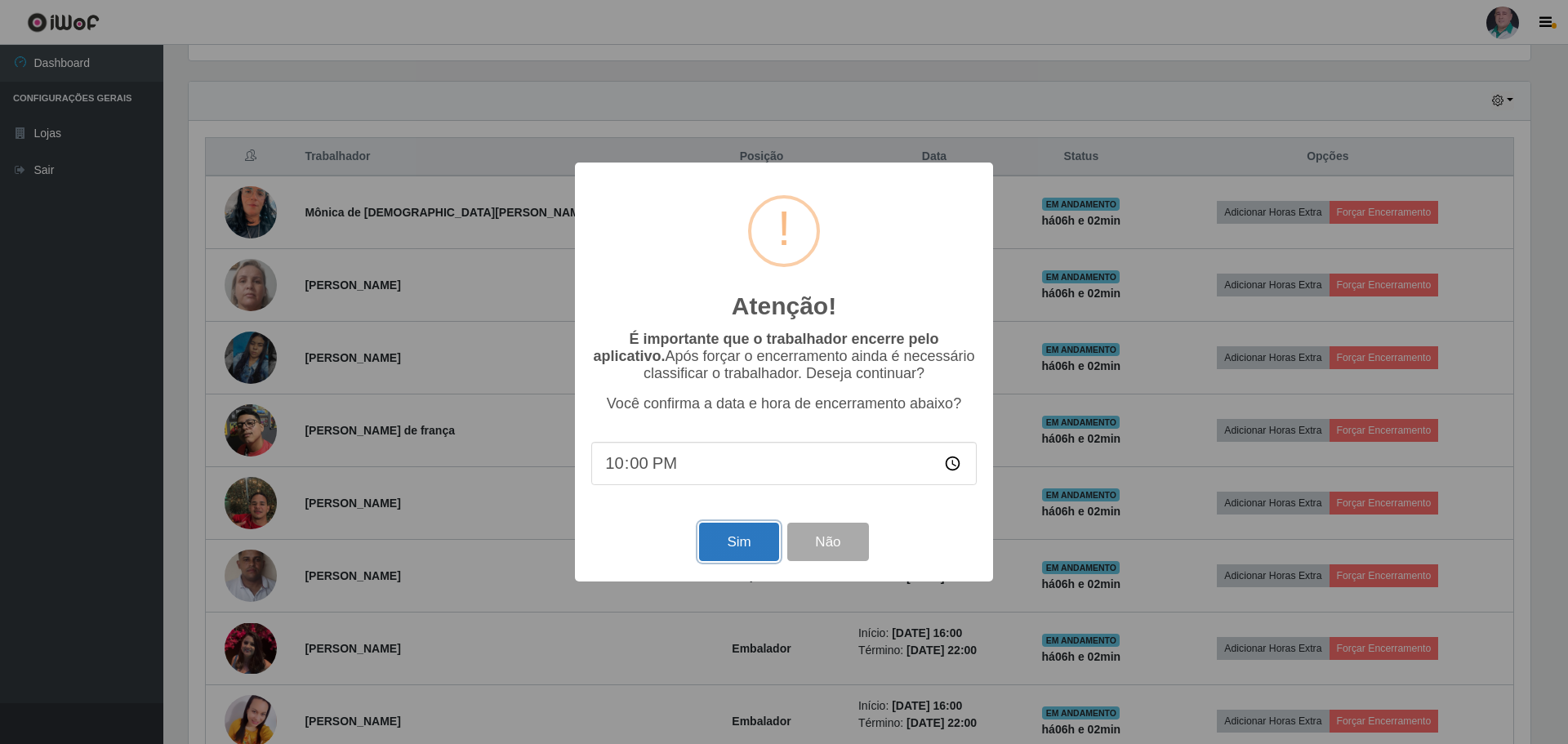
click at [720, 547] on button "Sim" at bounding box center [739, 542] width 79 height 38
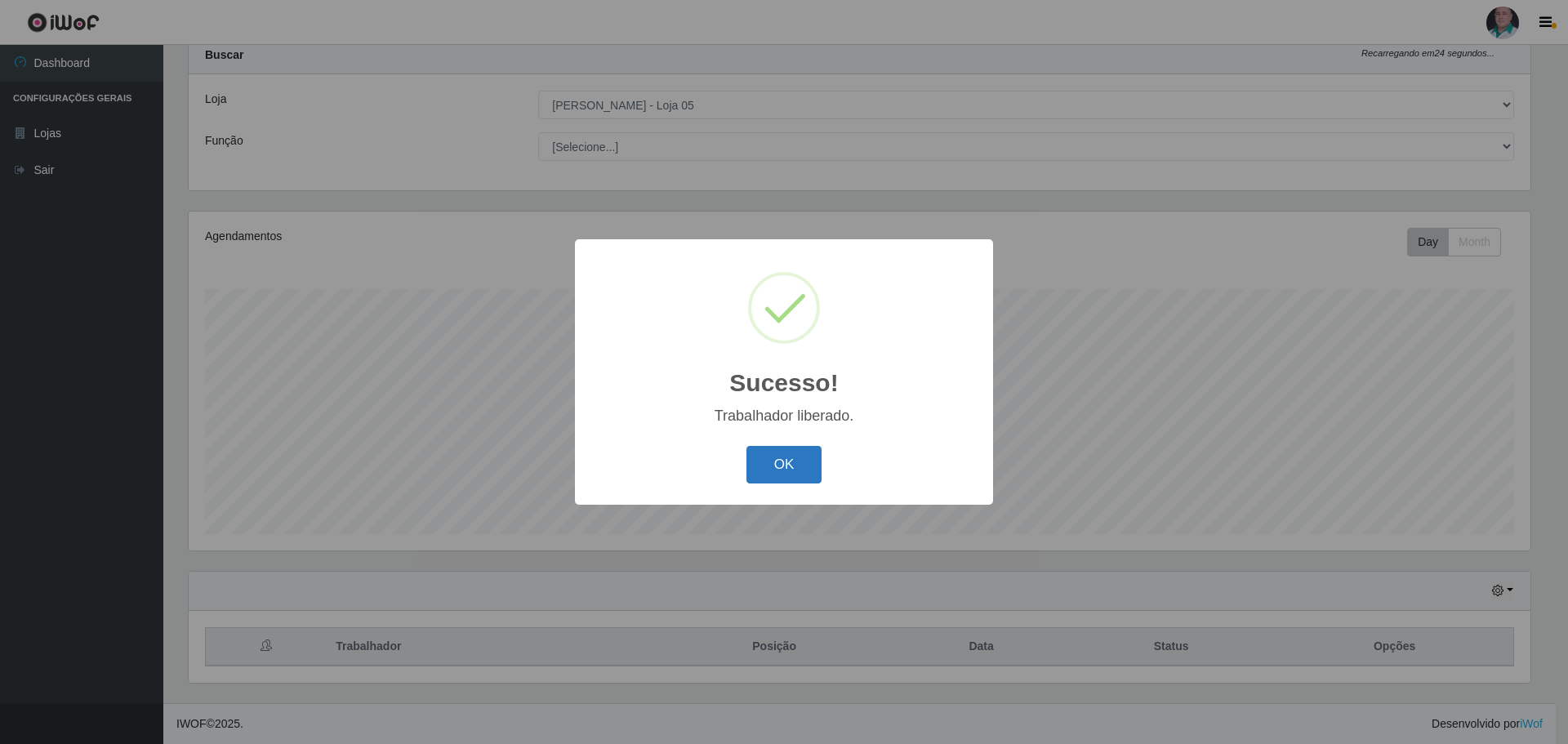
click at [785, 471] on button "OK" at bounding box center [784, 465] width 76 height 38
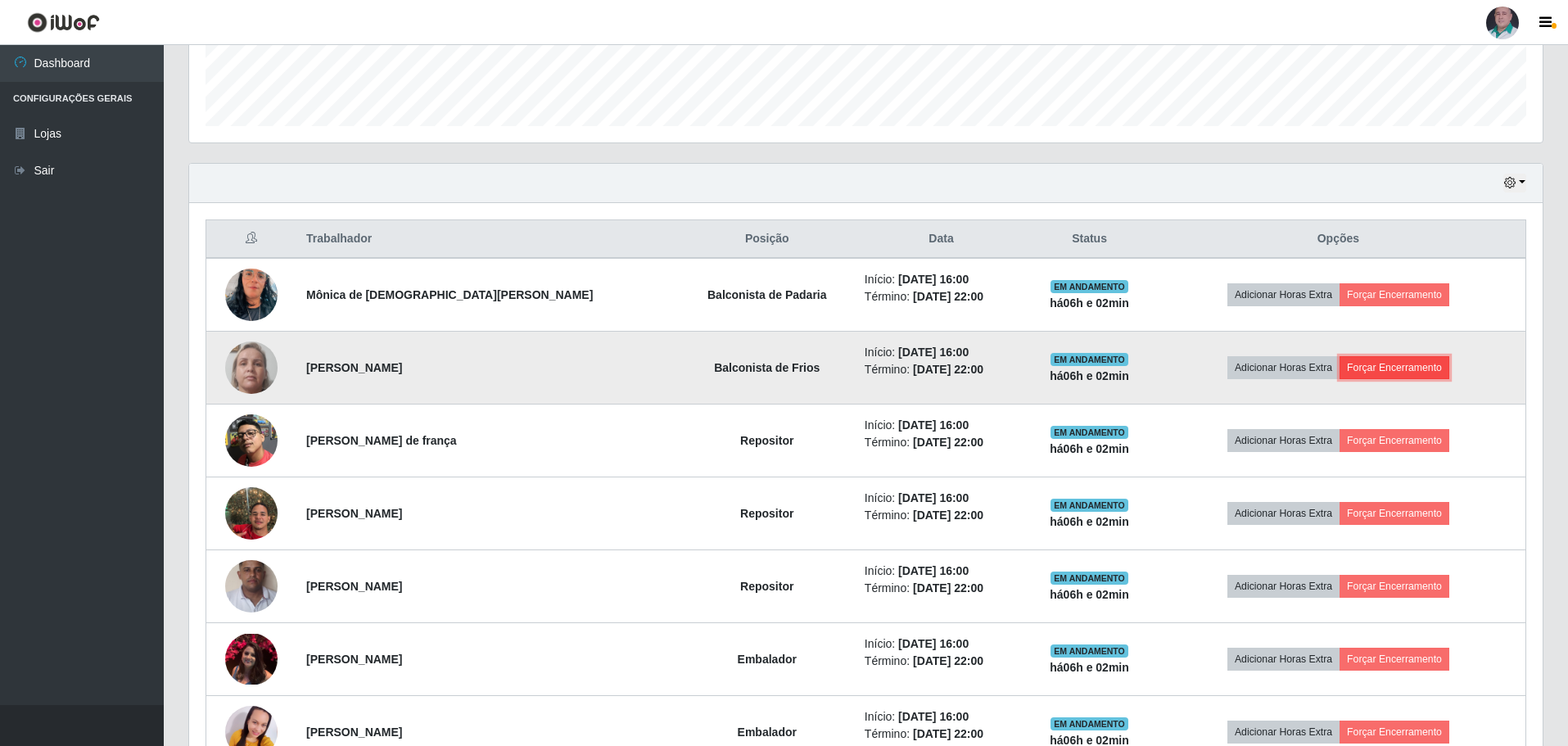
click at [1432, 363] on button "Forçar Encerramento" at bounding box center [1394, 367] width 109 height 23
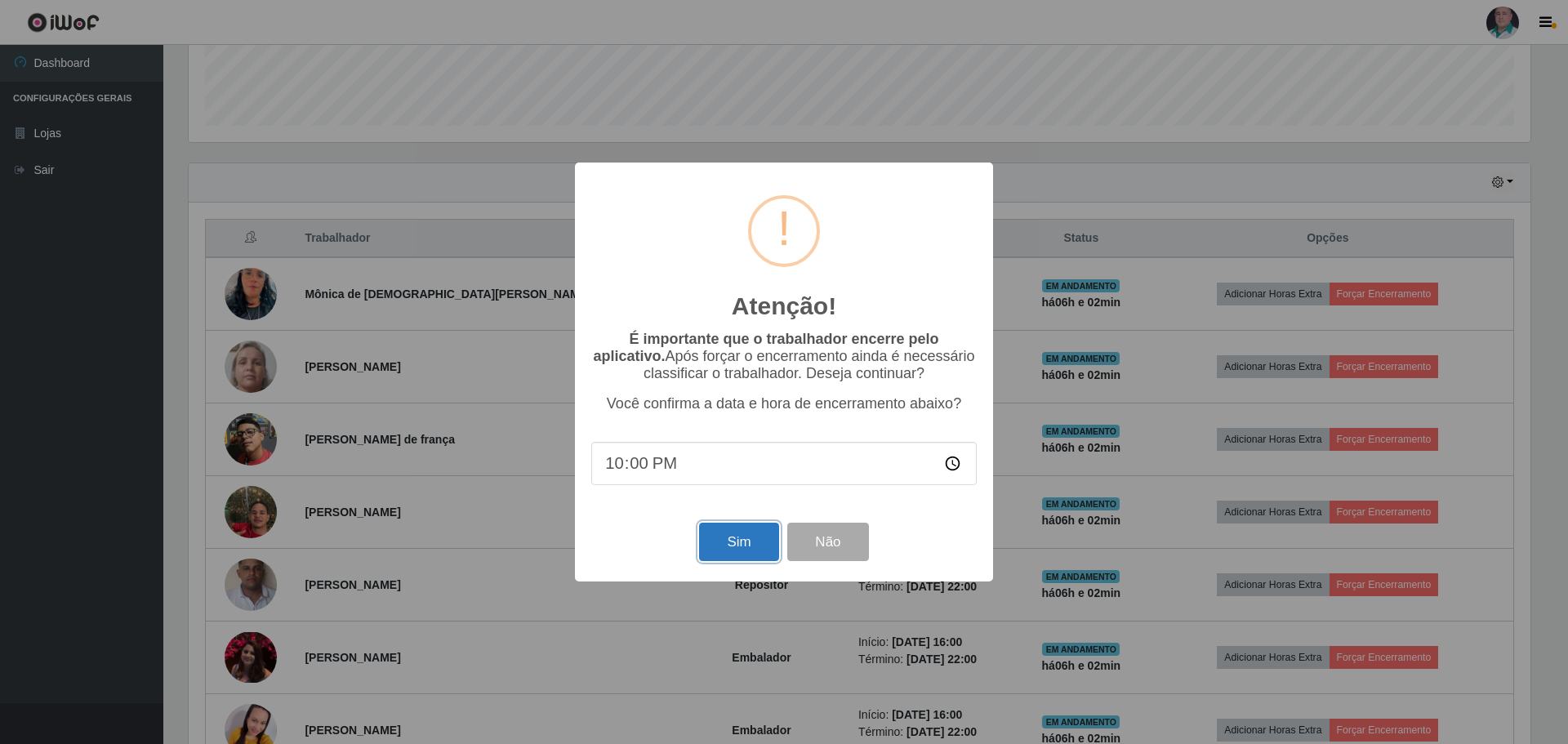
click at [723, 558] on button "Sim" at bounding box center [739, 542] width 79 height 38
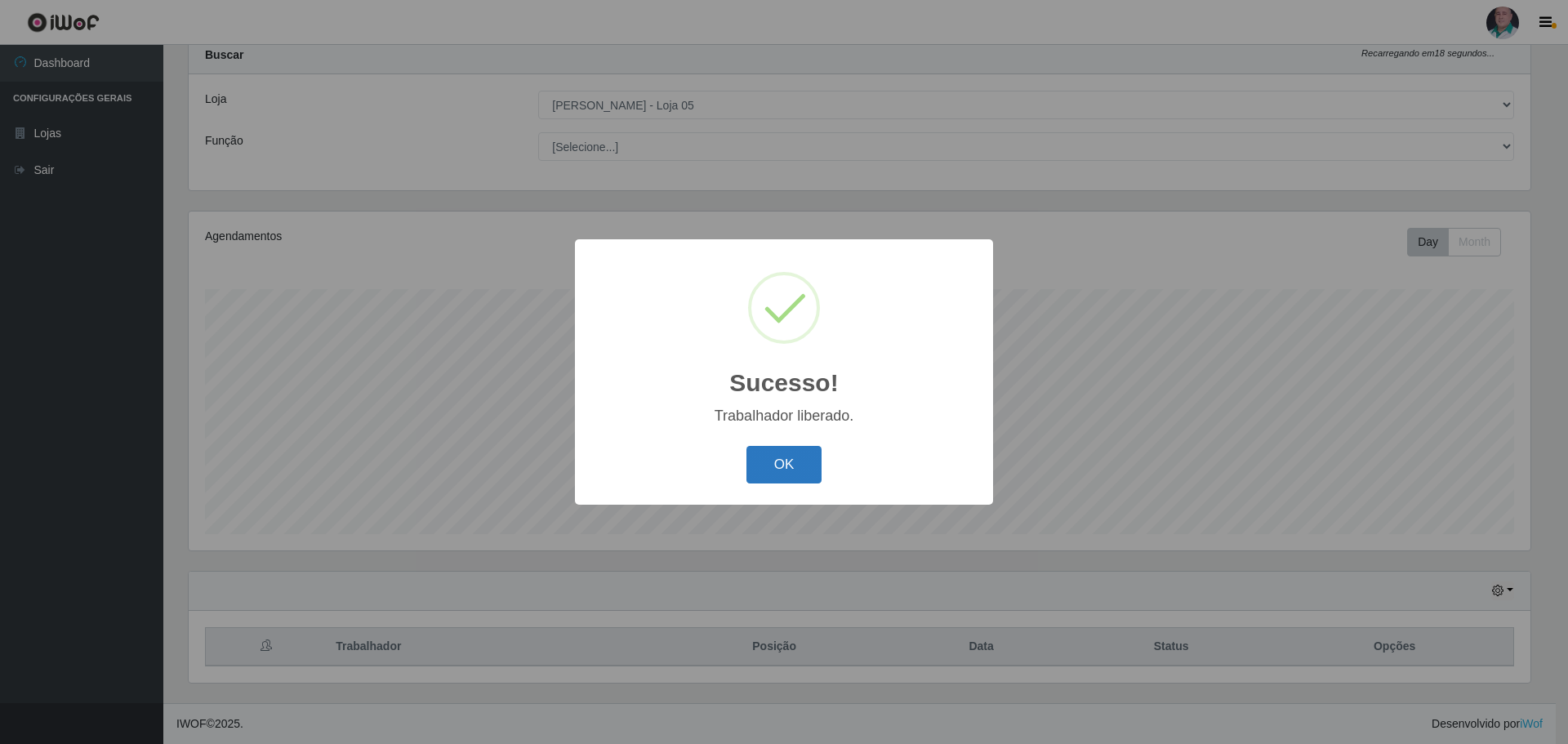
click at [787, 476] on button "OK" at bounding box center [784, 465] width 76 height 38
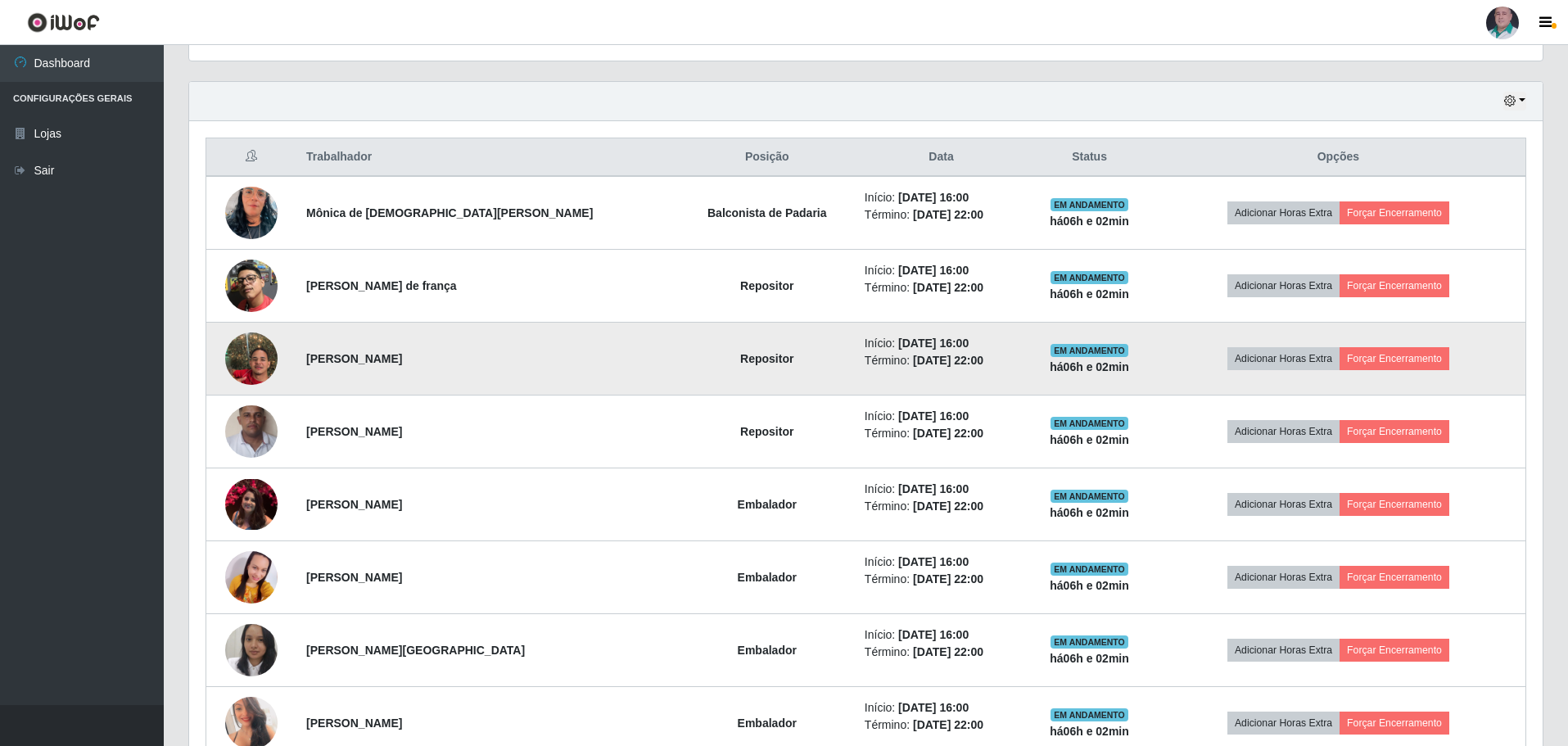
click at [1375, 345] on td "Adicionar Horas Extra Forçar Encerramento" at bounding box center [1339, 359] width 375 height 73
click at [1369, 364] on button "Forçar Encerramento" at bounding box center [1394, 359] width 109 height 23
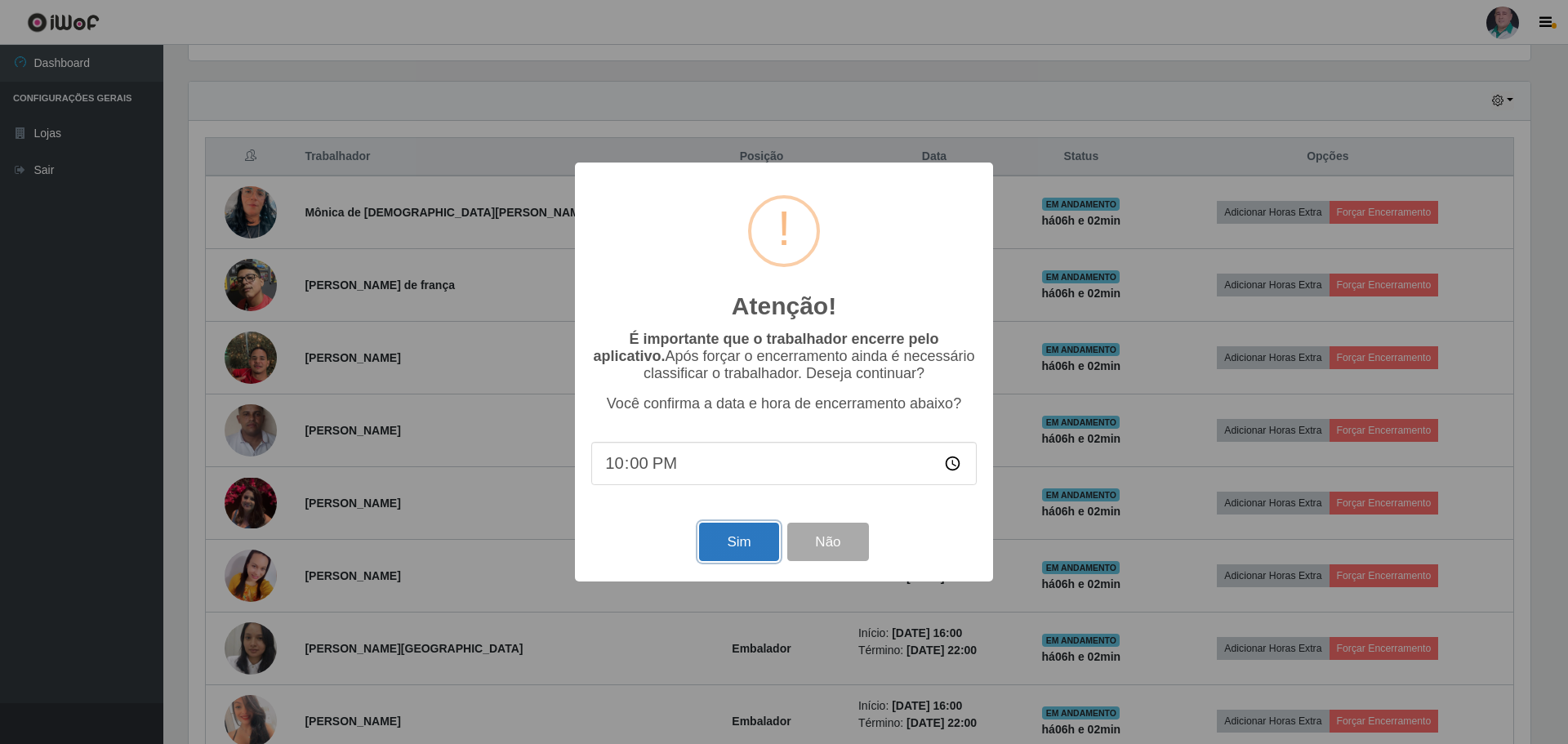
click at [729, 544] on button "Sim" at bounding box center [739, 542] width 79 height 38
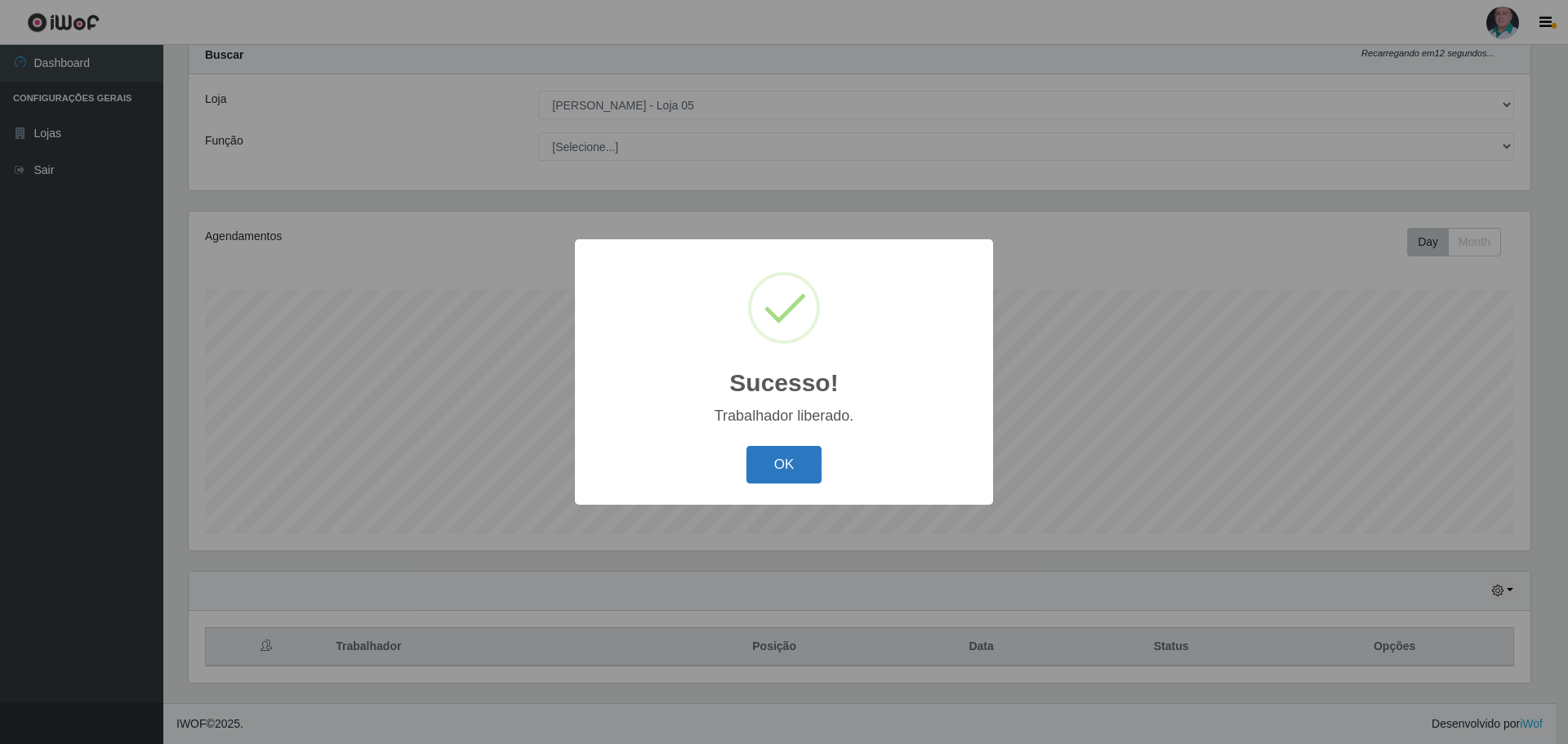
click at [782, 469] on button "OK" at bounding box center [784, 465] width 76 height 38
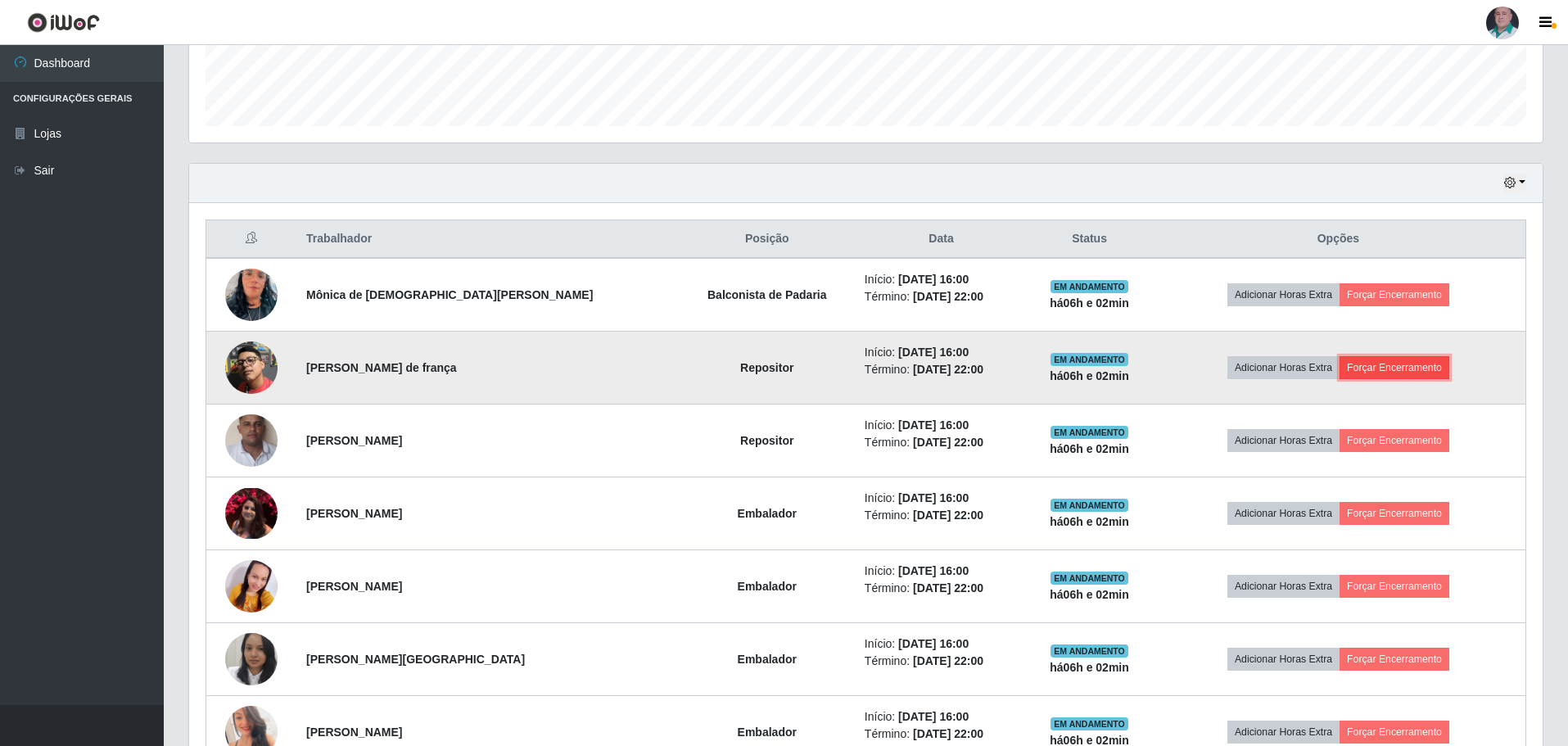
click at [1392, 359] on button "Forçar Encerramento" at bounding box center [1394, 367] width 109 height 23
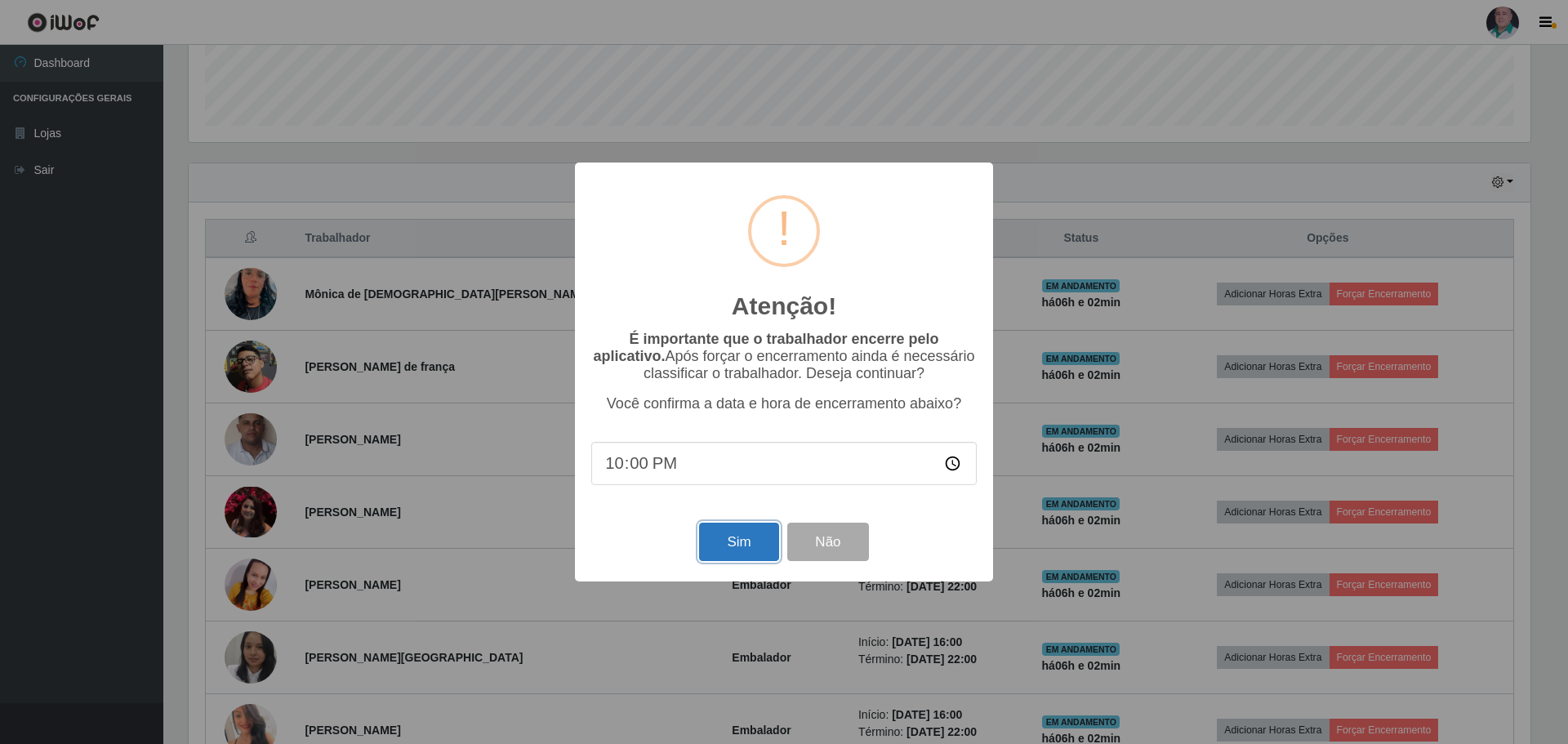
click at [751, 543] on button "Sim" at bounding box center [739, 542] width 79 height 38
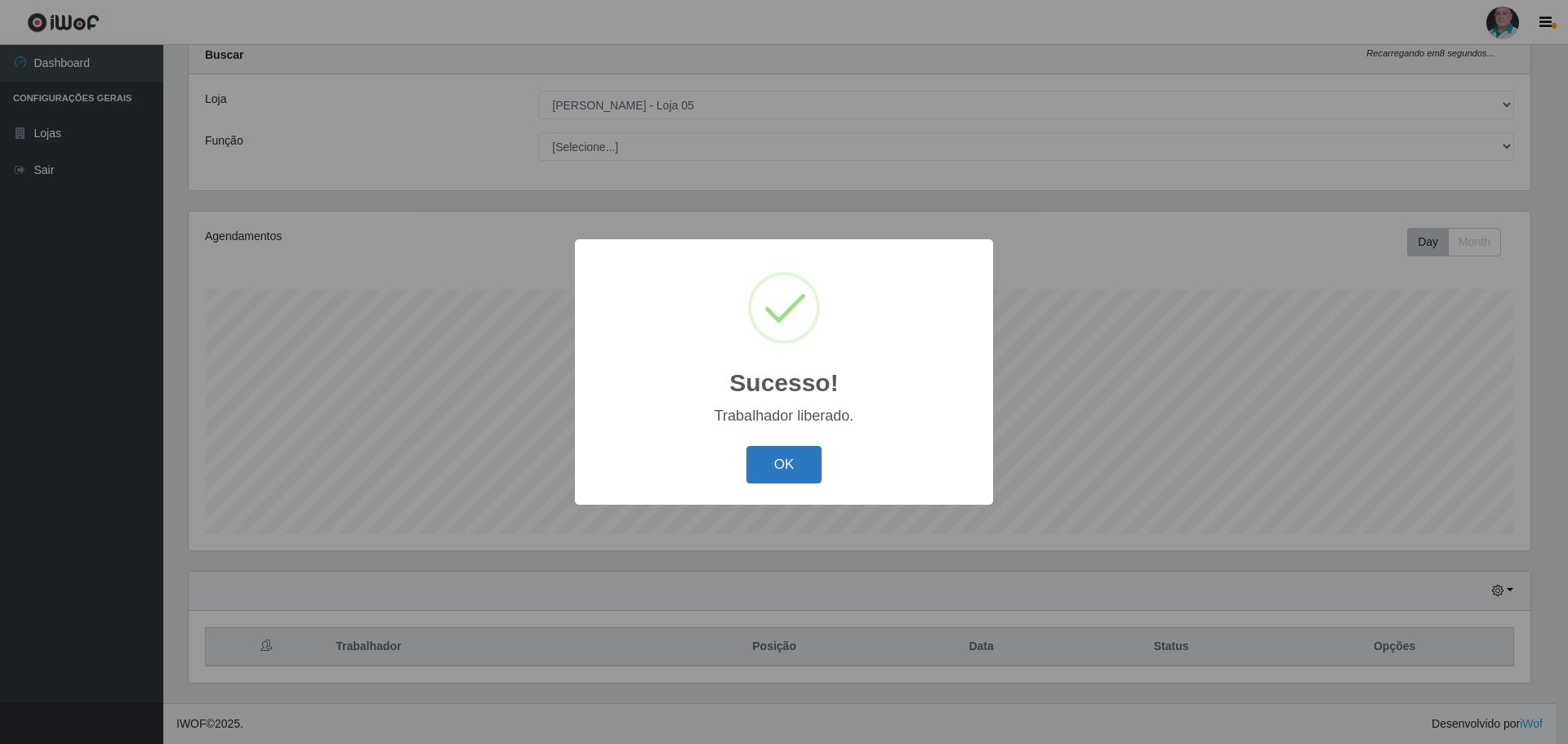
click at [787, 463] on button "OK" at bounding box center [784, 465] width 76 height 38
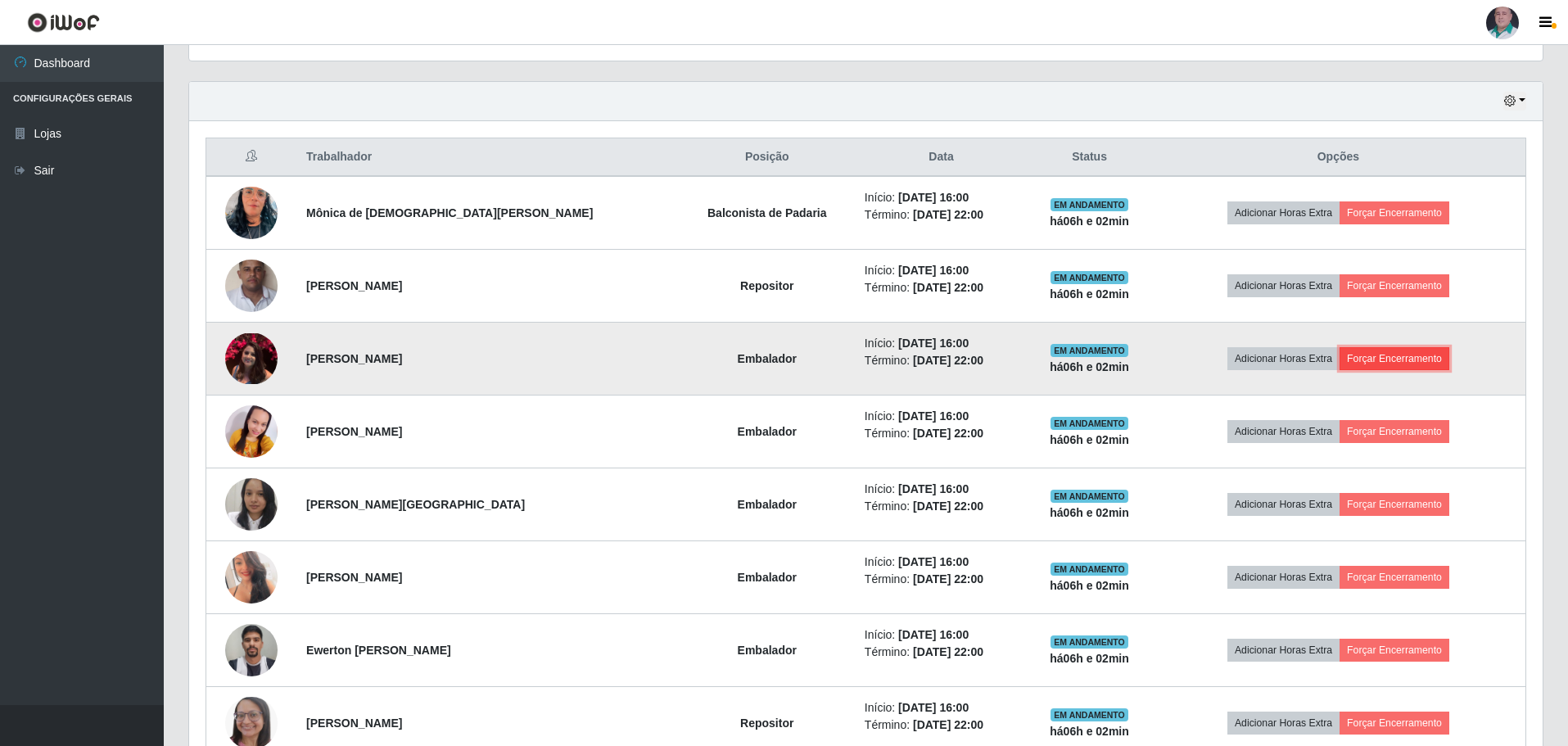
click at [1405, 355] on button "Forçar Encerramento" at bounding box center [1394, 359] width 109 height 23
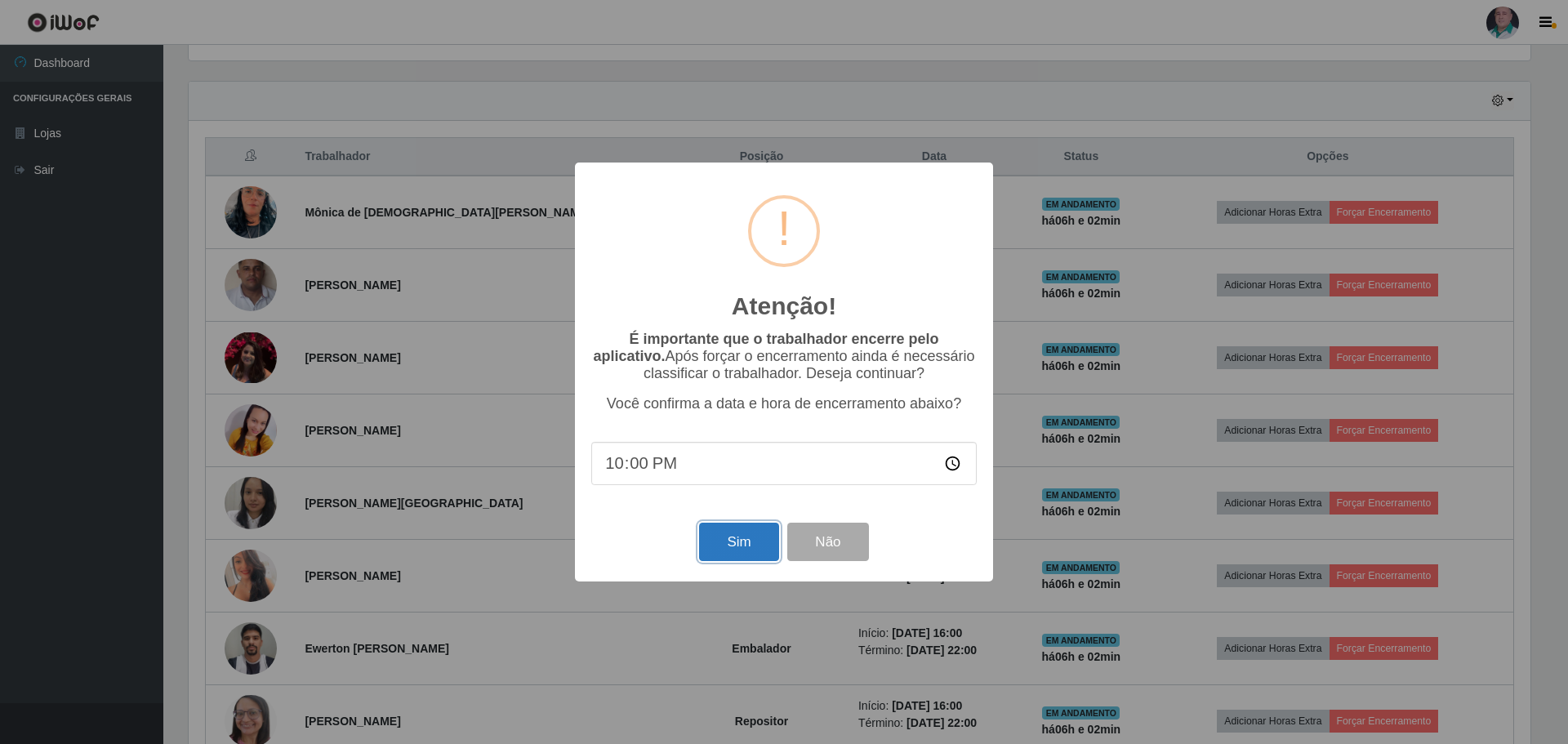
click at [716, 540] on button "Sim" at bounding box center [739, 542] width 79 height 38
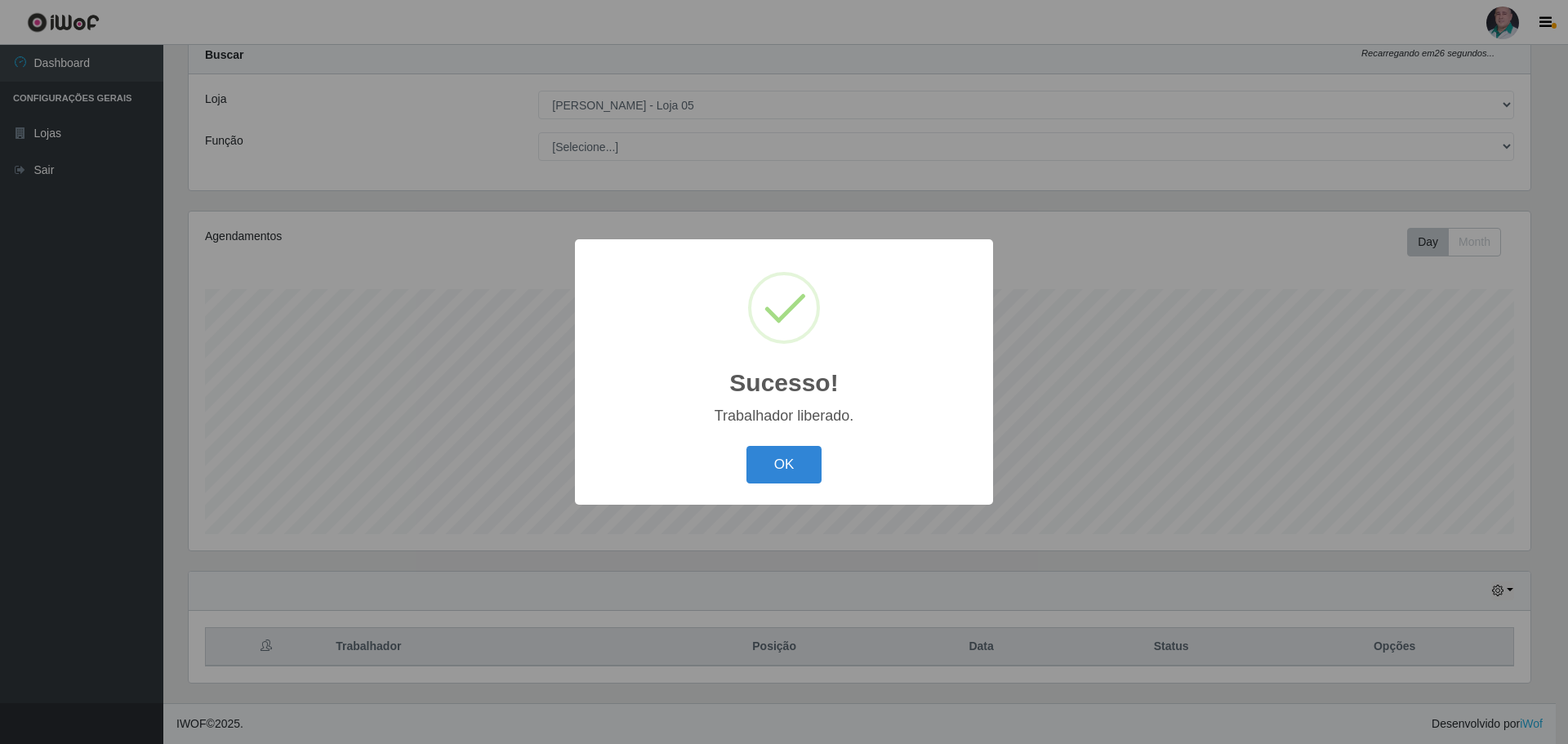
click at [781, 440] on div "Sucesso! × Trabalhador liberado. OK Cancel" at bounding box center [784, 371] width 419 height 264
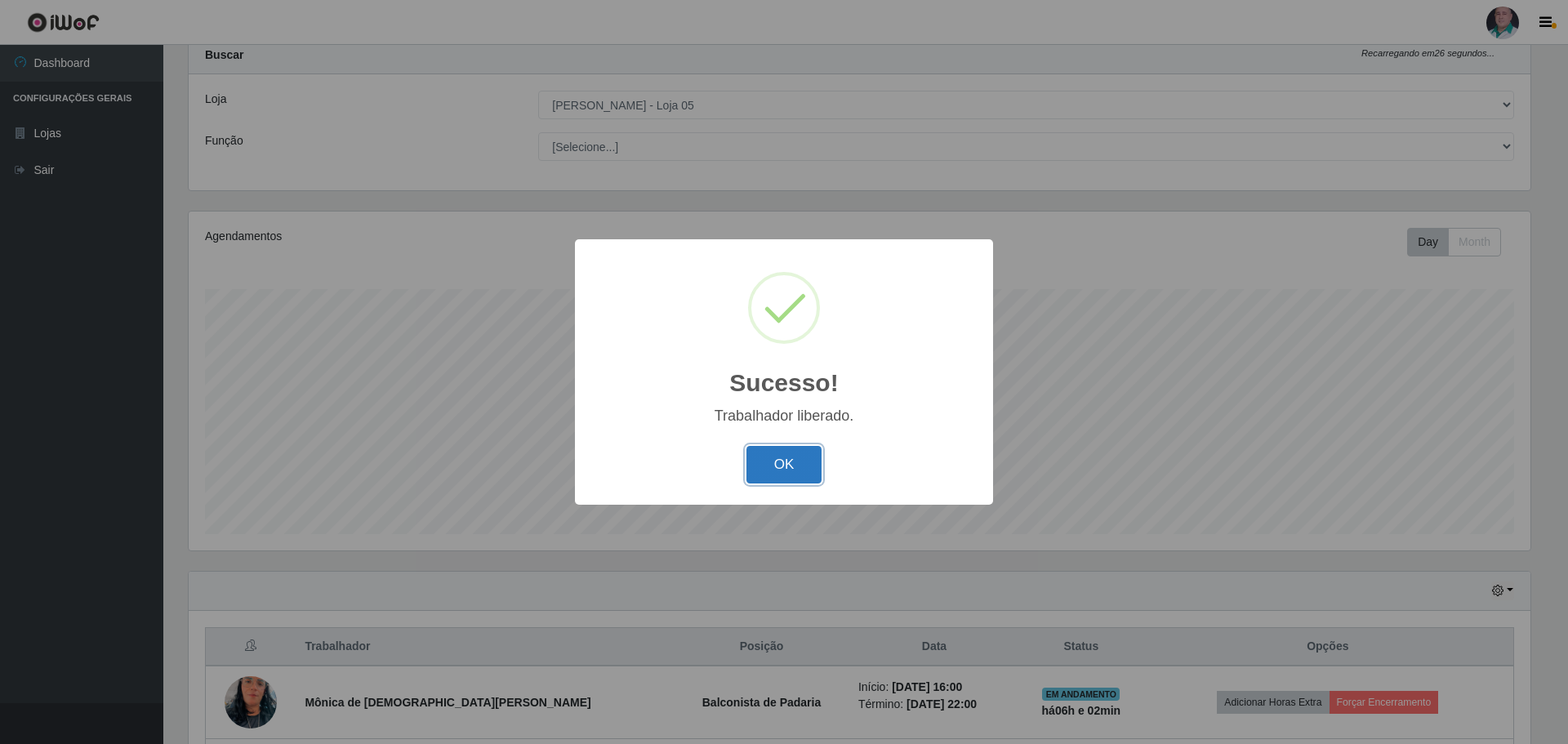
click at [777, 462] on button "OK" at bounding box center [784, 465] width 76 height 38
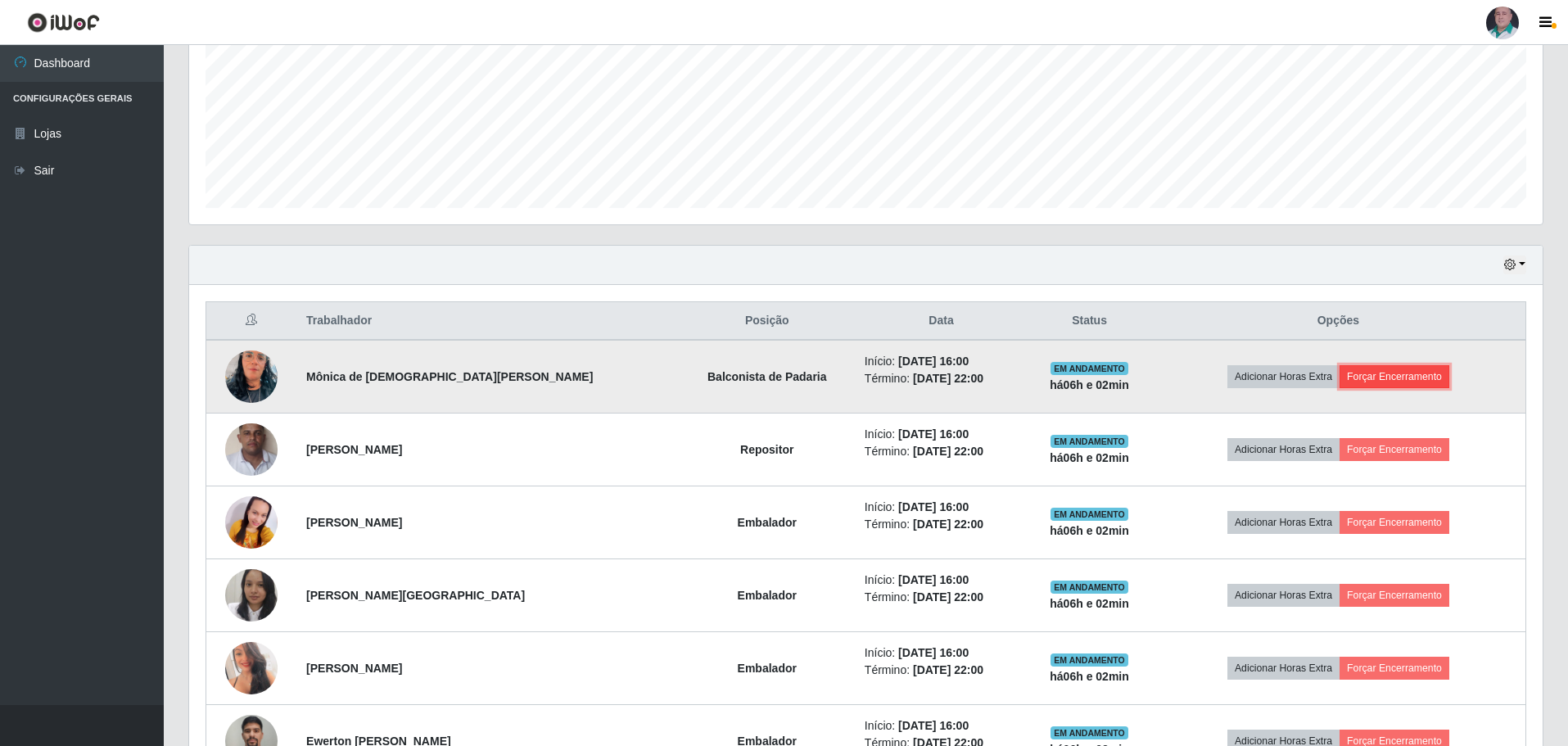
click at [1411, 377] on button "Forçar Encerramento" at bounding box center [1394, 377] width 109 height 23
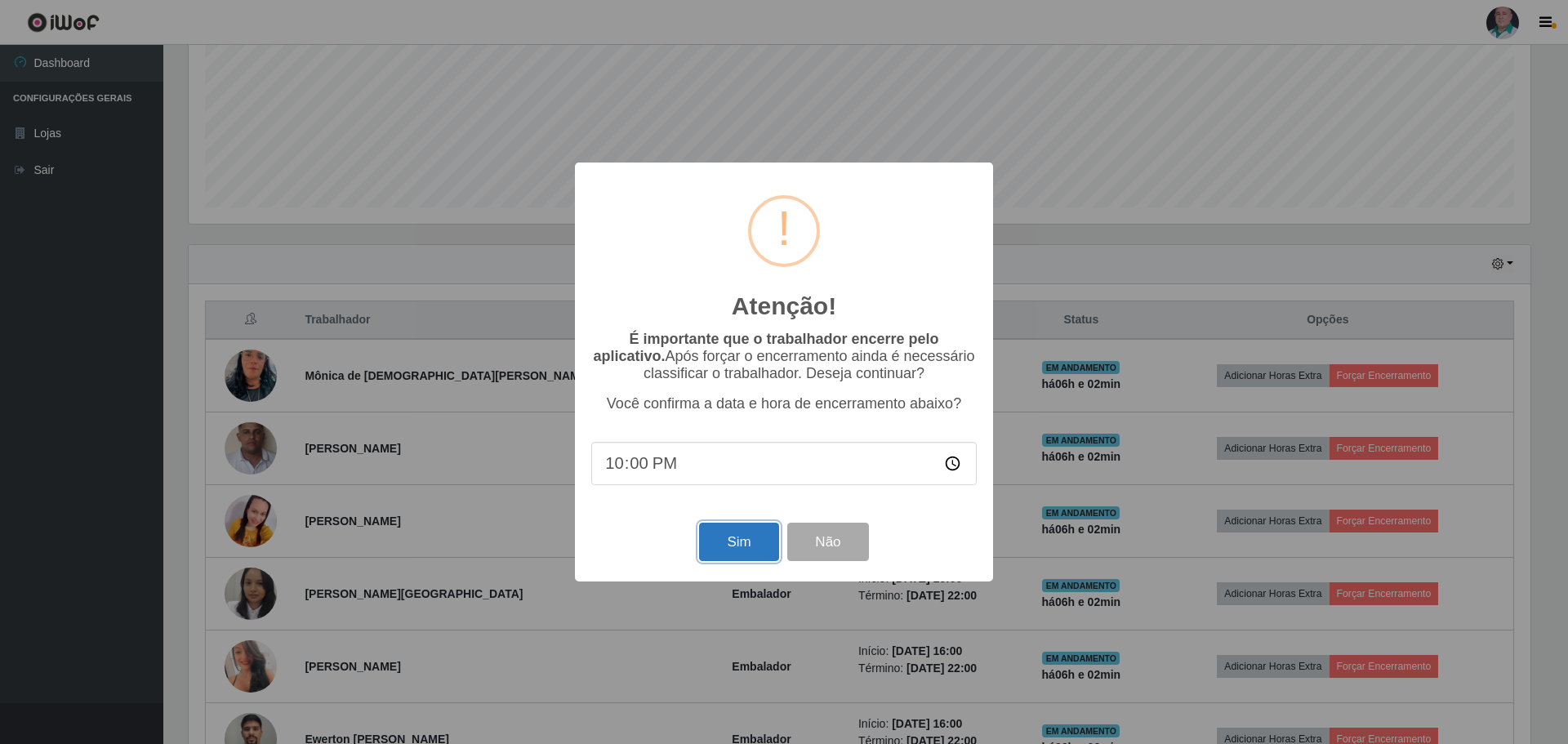
click at [729, 547] on button "Sim" at bounding box center [739, 542] width 79 height 38
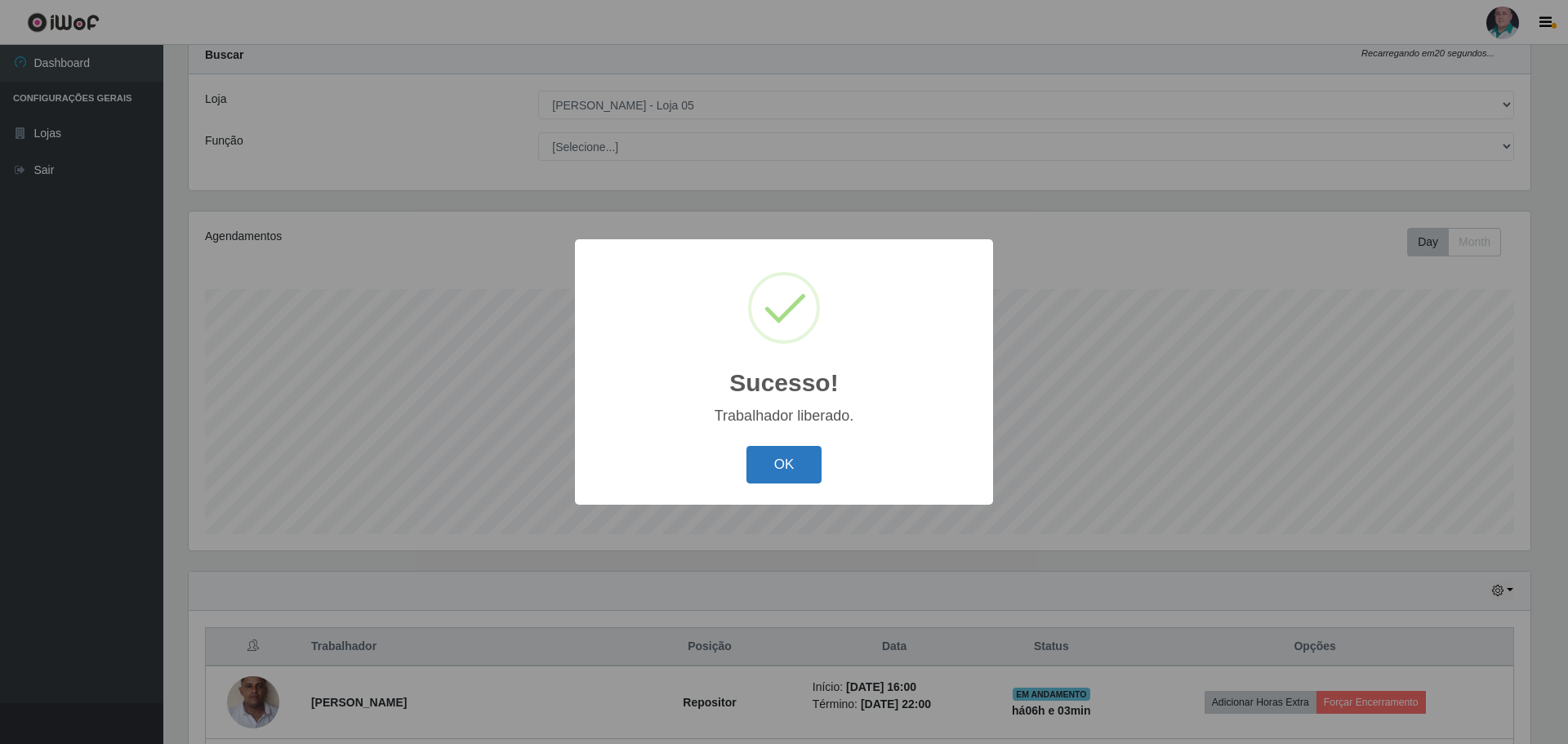
click at [806, 467] on button "OK" at bounding box center [784, 465] width 76 height 38
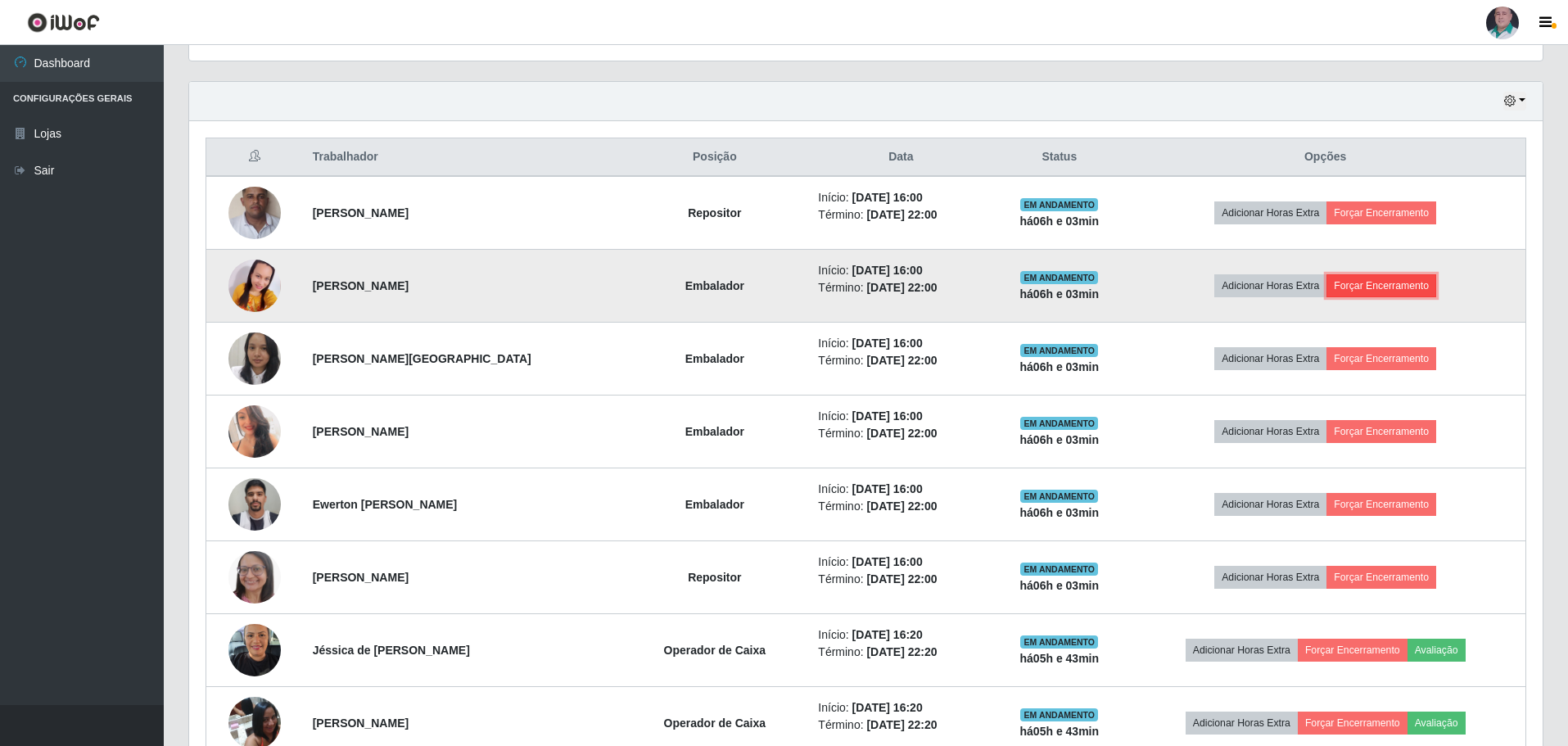
click at [1386, 292] on button "Forçar Encerramento" at bounding box center [1381, 286] width 109 height 23
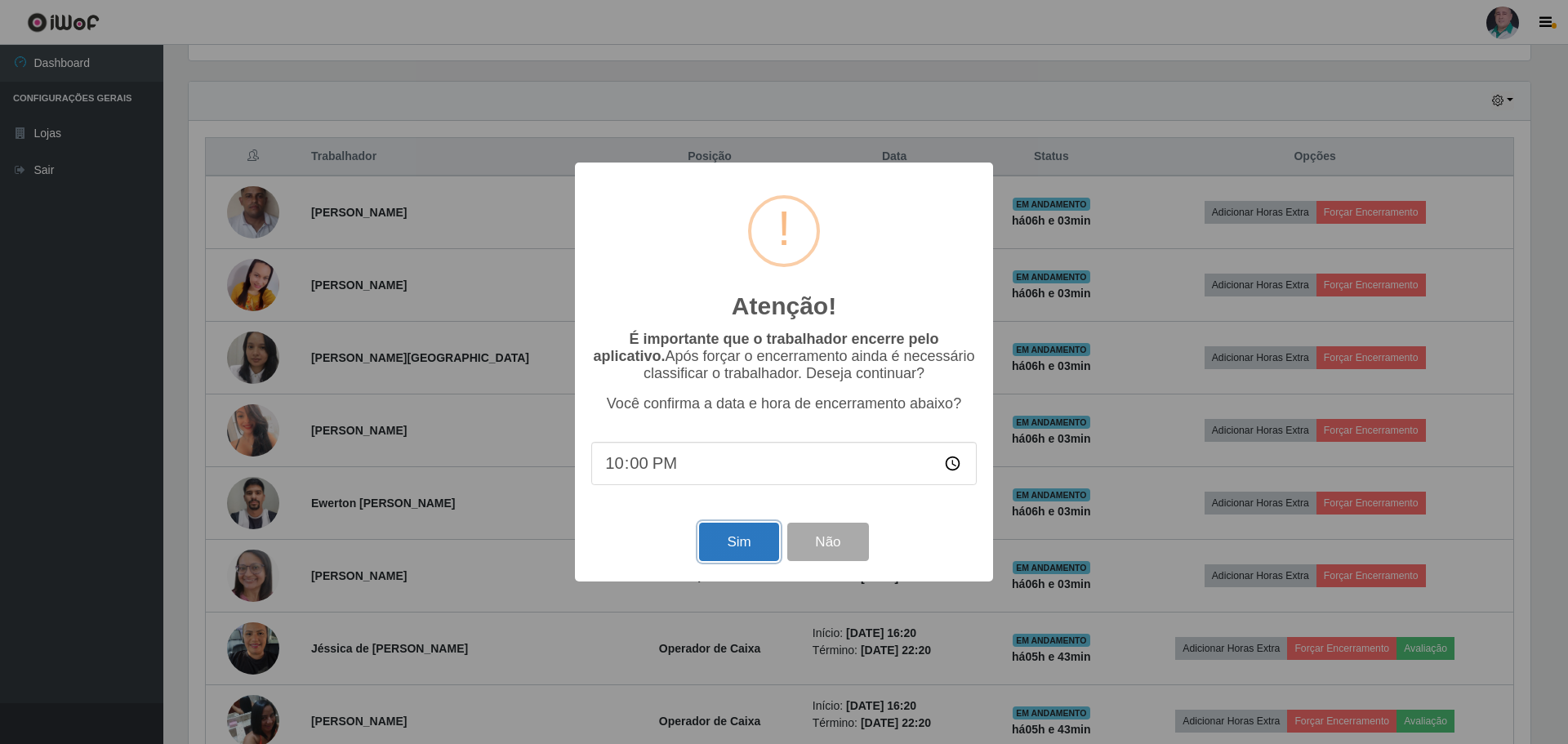
click at [746, 541] on button "Sim" at bounding box center [739, 542] width 79 height 38
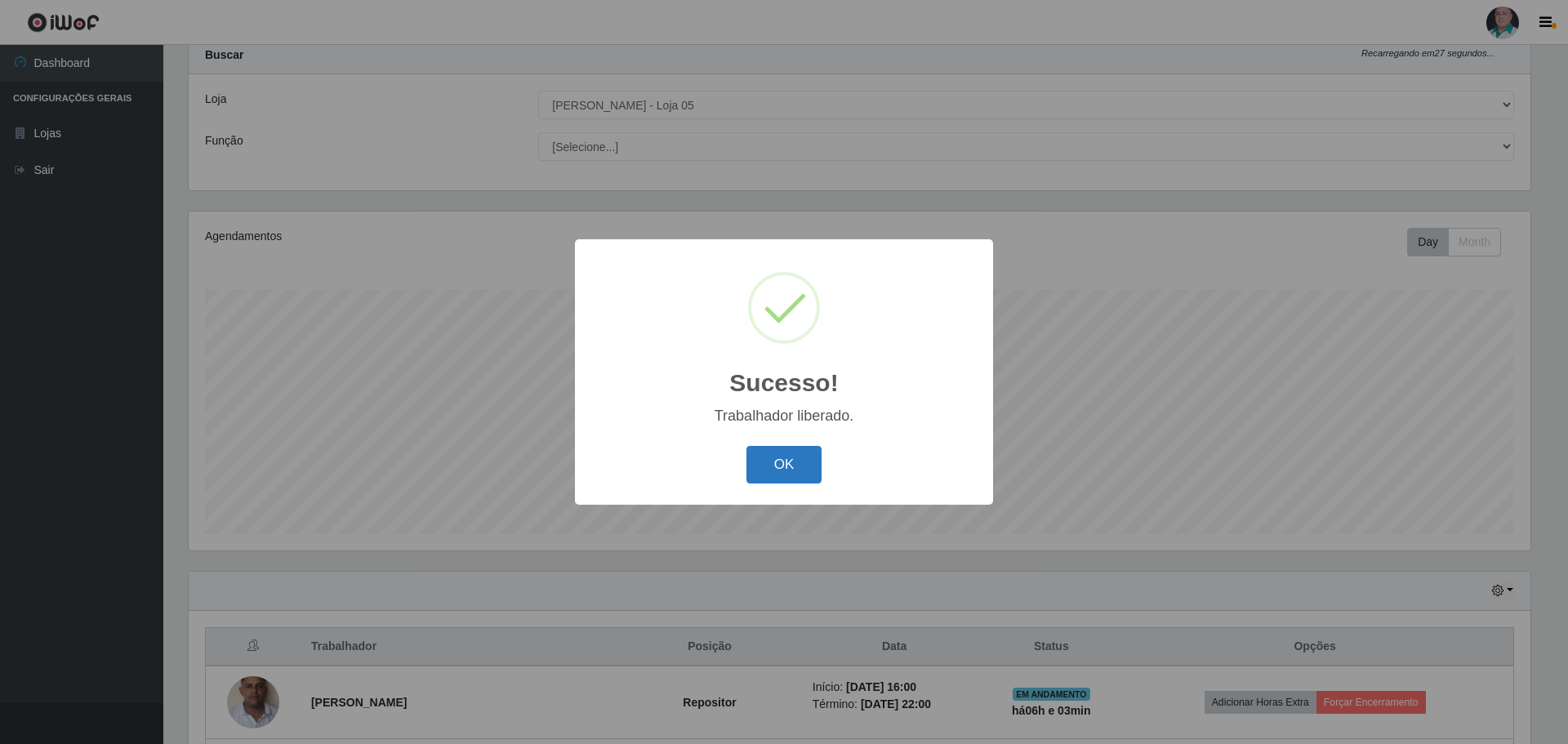
click at [787, 461] on button "OK" at bounding box center [784, 465] width 76 height 38
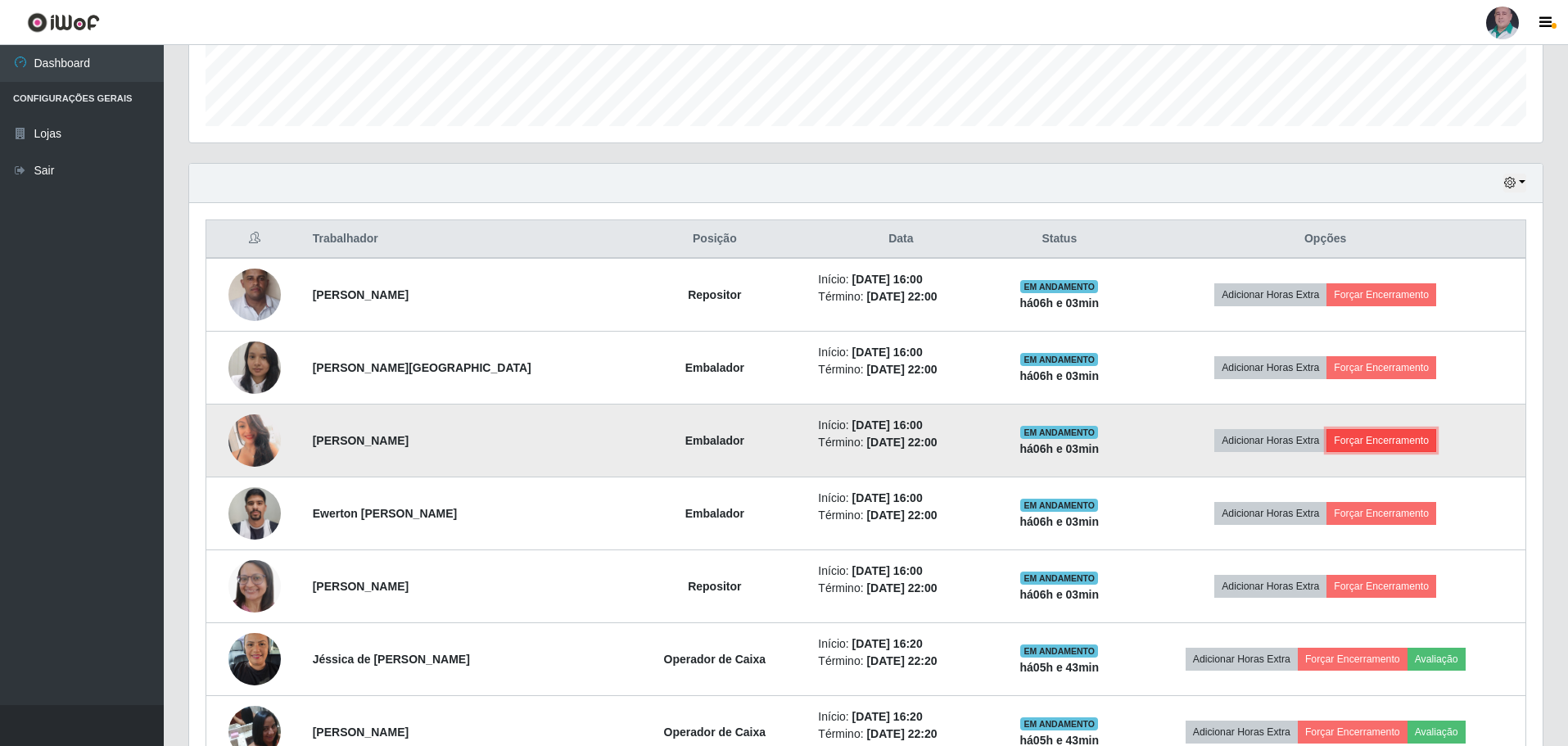
click at [1355, 445] on button "Forçar Encerramento" at bounding box center [1381, 441] width 109 height 23
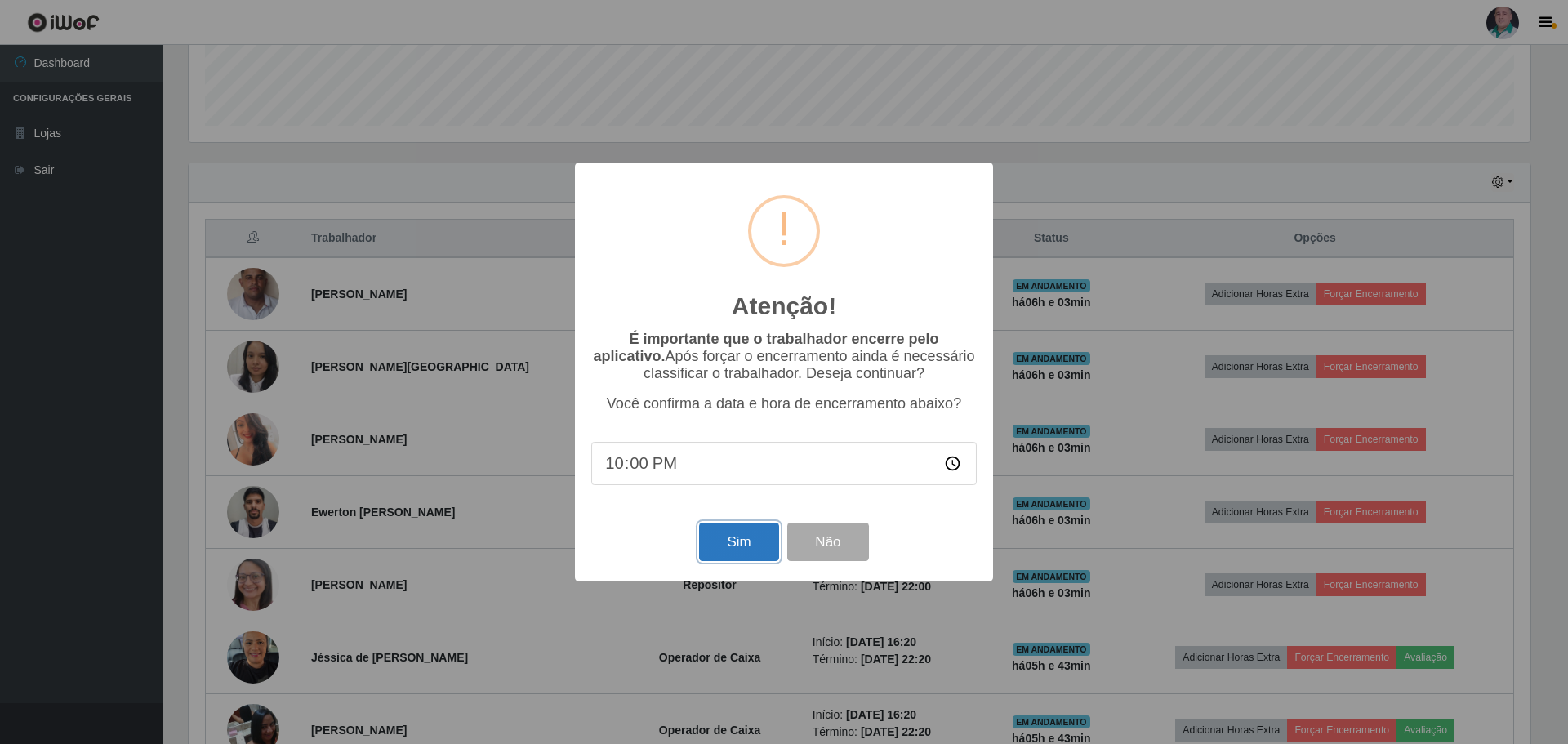
click at [748, 554] on button "Sim" at bounding box center [739, 542] width 79 height 38
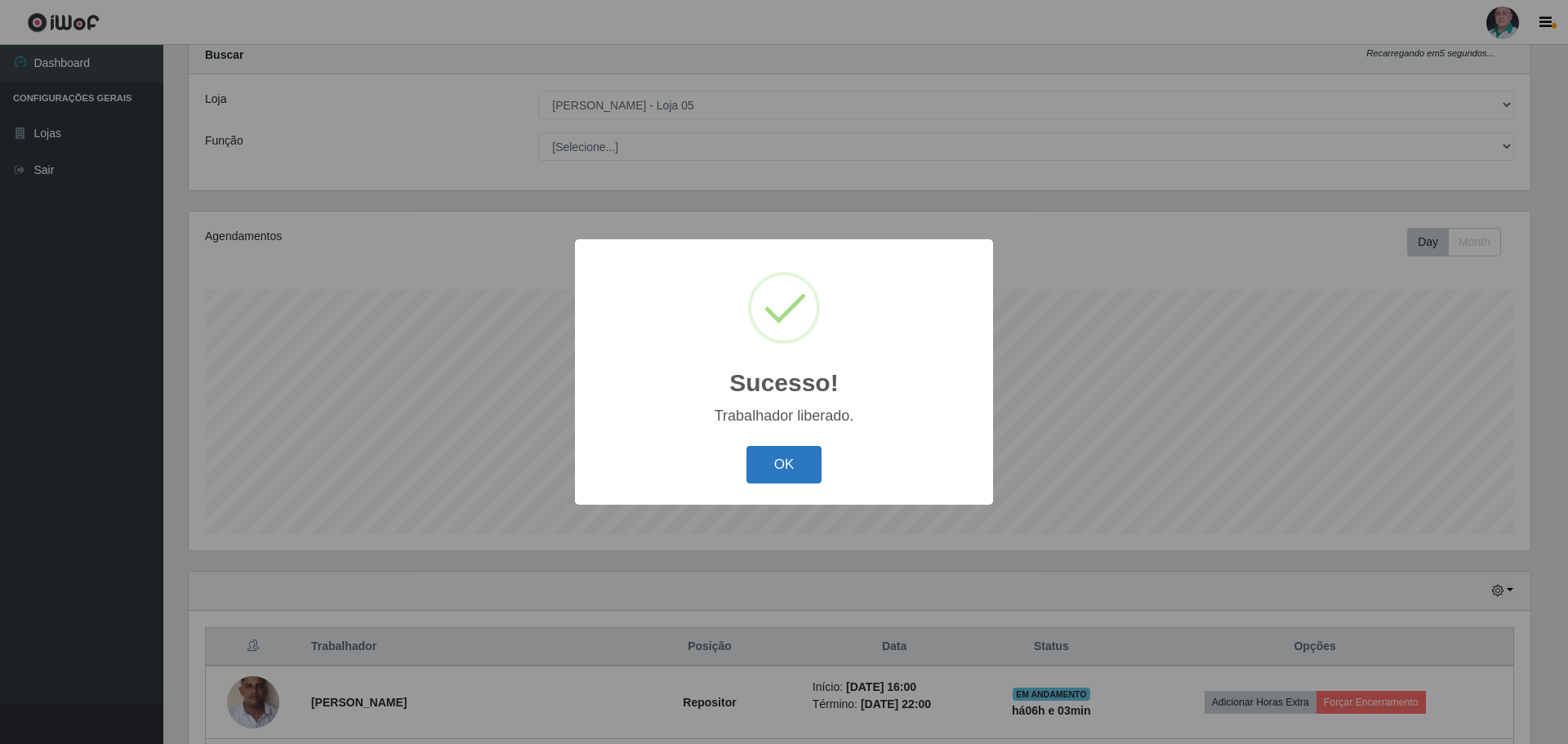
click at [790, 481] on button "OK" at bounding box center [784, 465] width 76 height 38
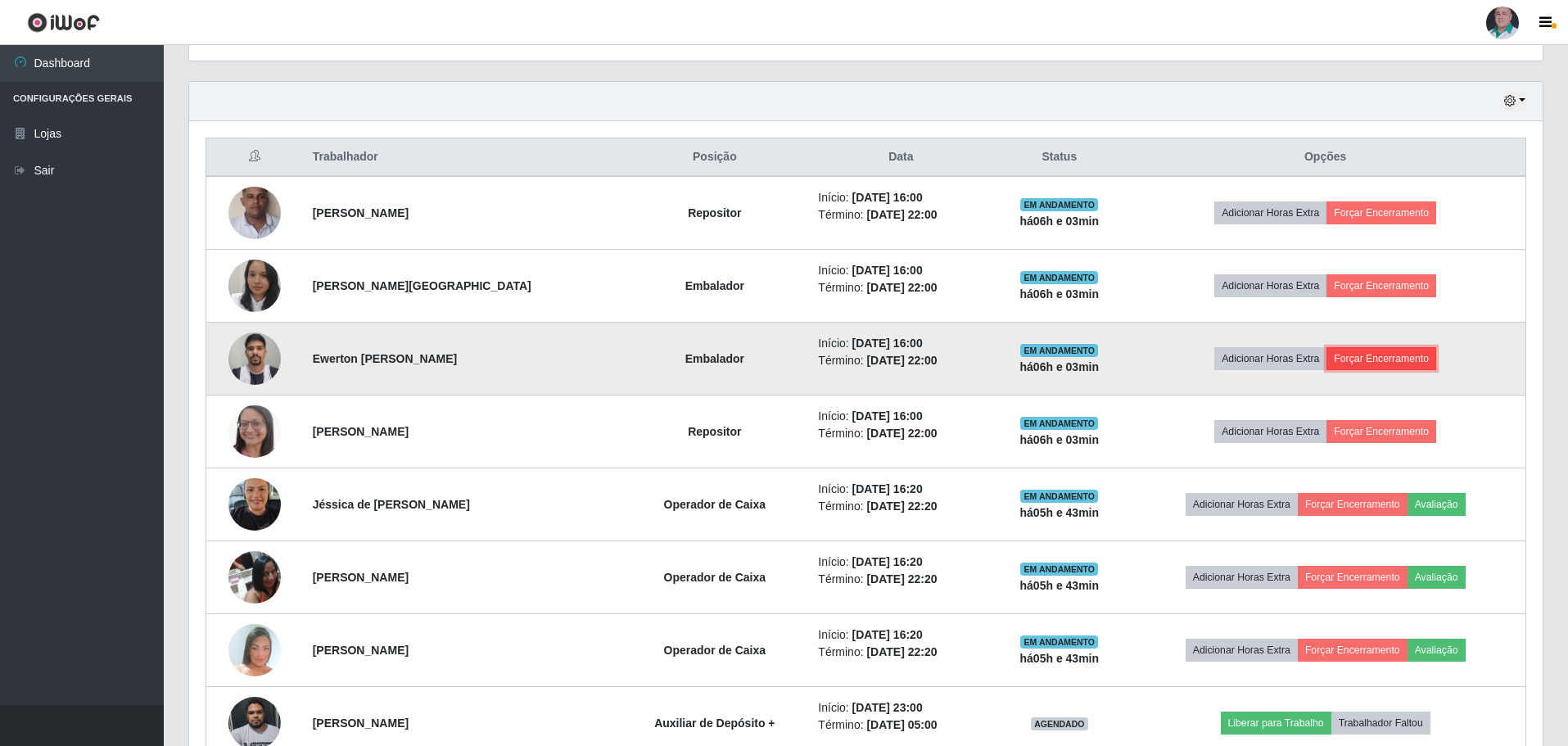
click at [1417, 351] on button "Forçar Encerramento" at bounding box center [1381, 359] width 109 height 23
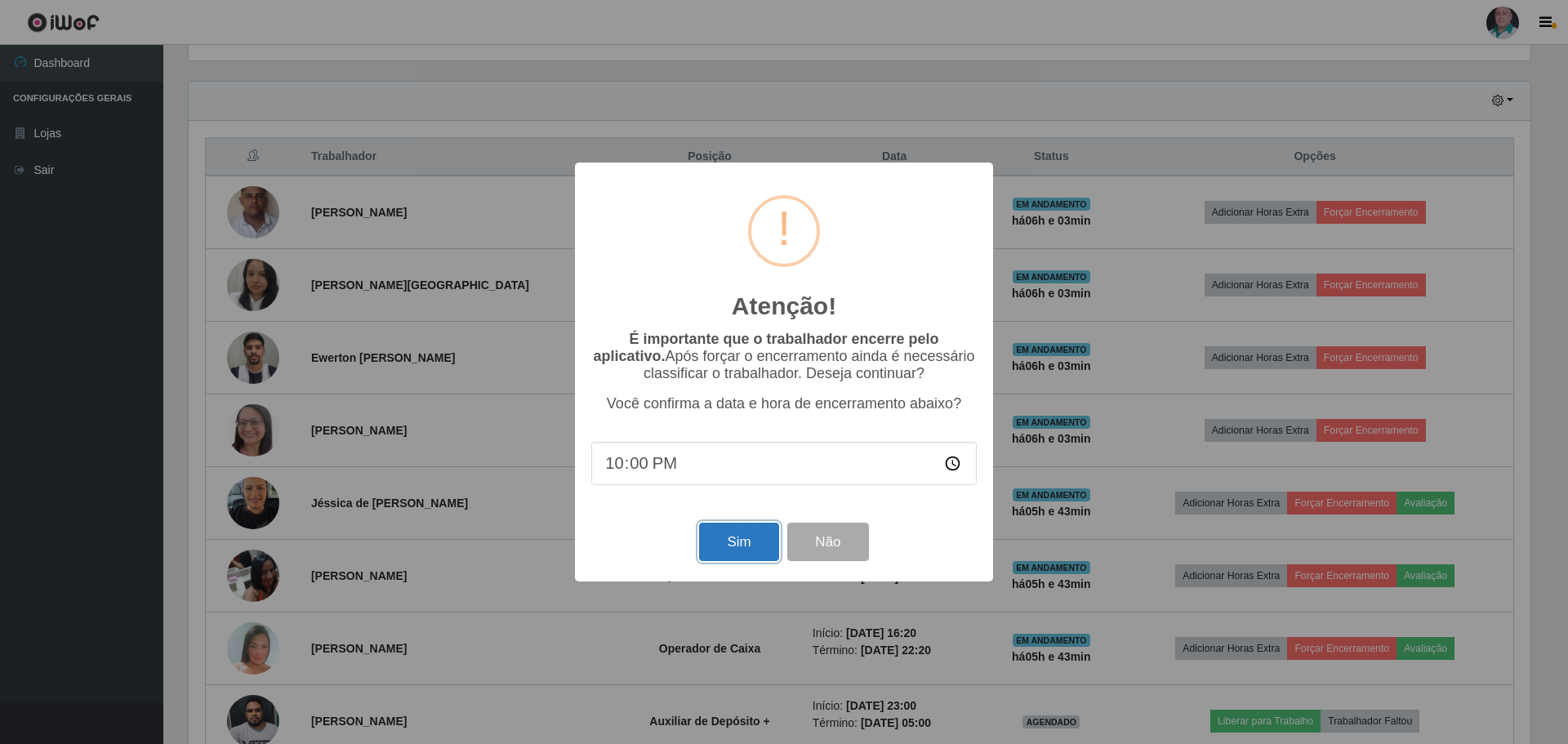
click at [730, 541] on button "Sim" at bounding box center [739, 542] width 79 height 38
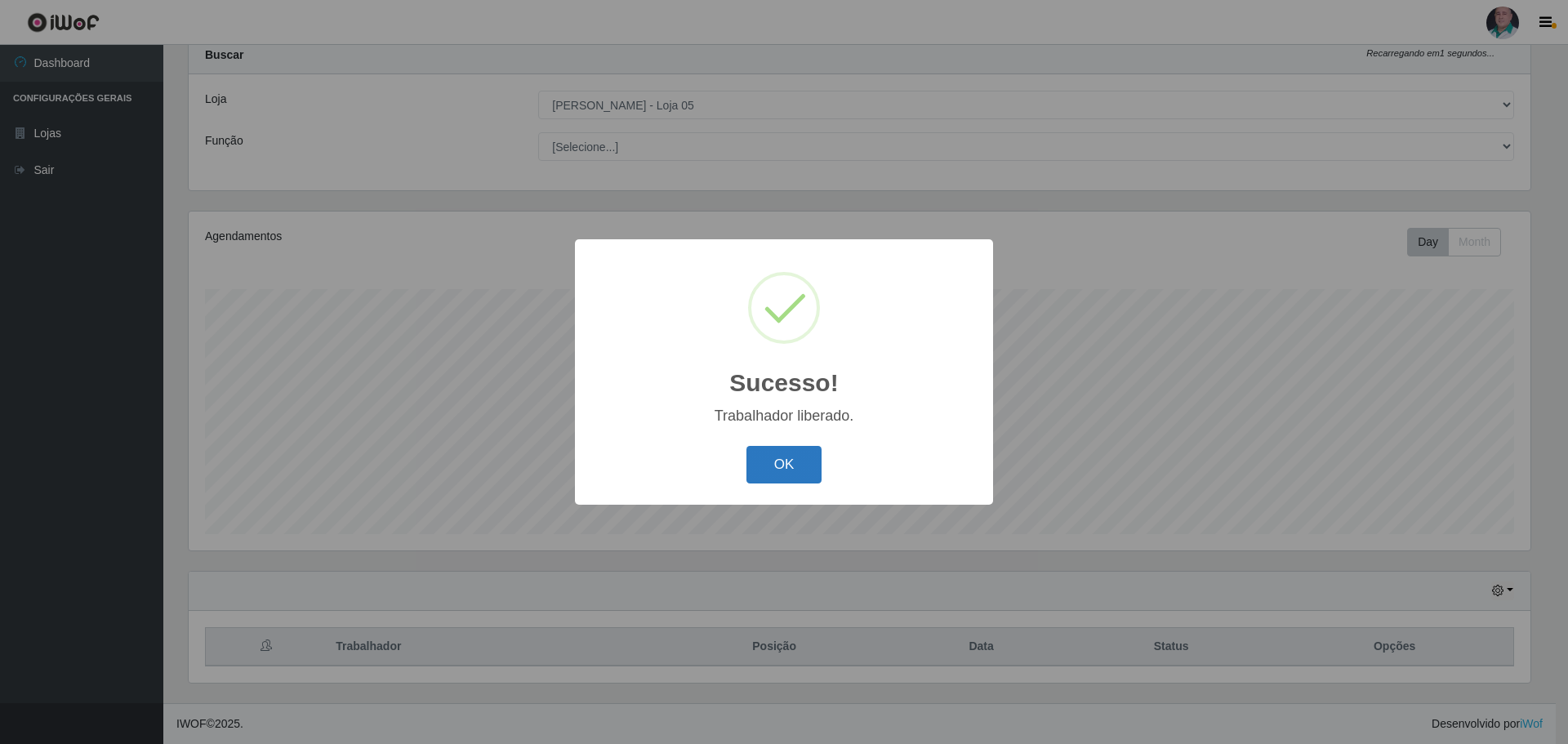
click at [778, 451] on button "OK" at bounding box center [784, 465] width 76 height 38
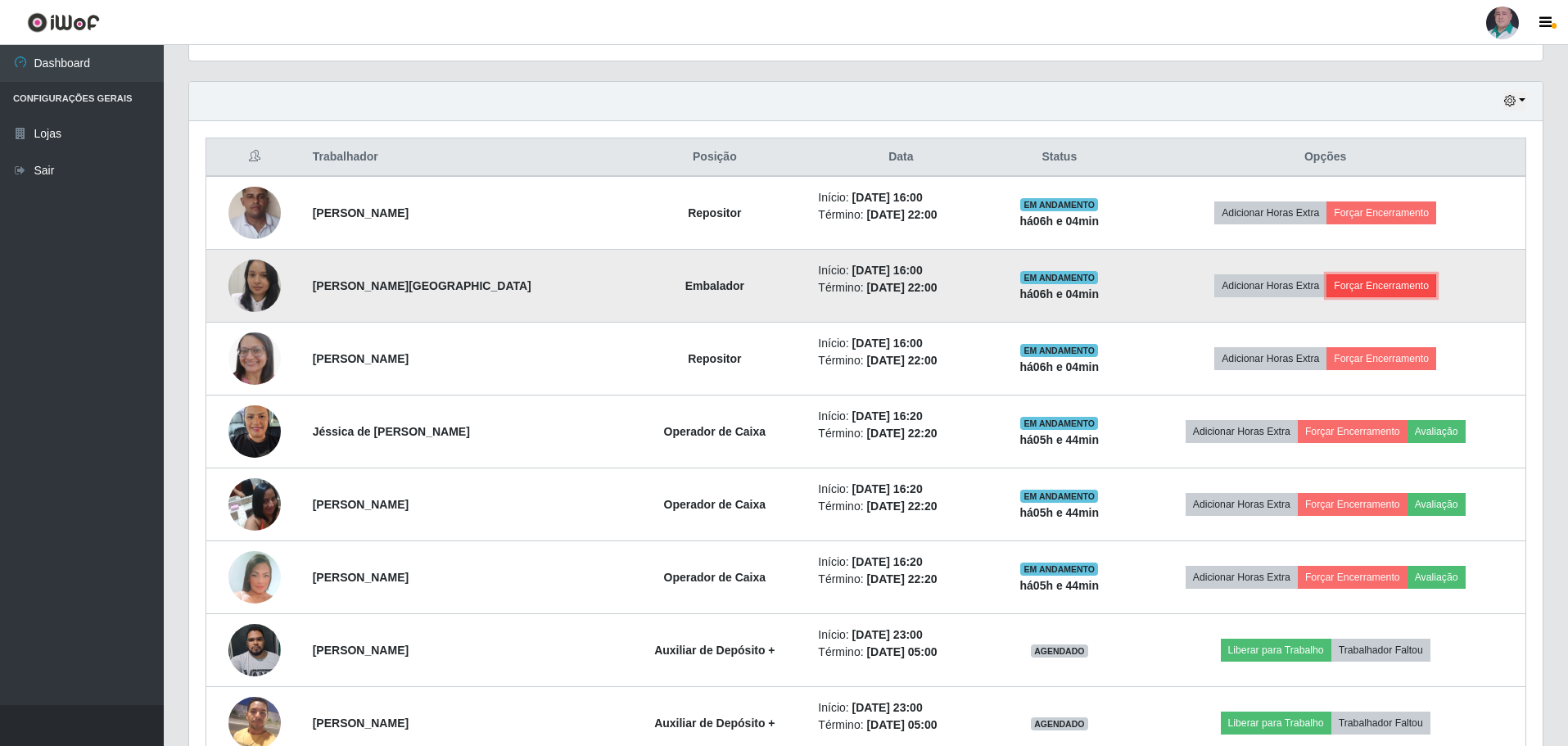
click at [1404, 281] on button "Forçar Encerramento" at bounding box center [1381, 286] width 109 height 23
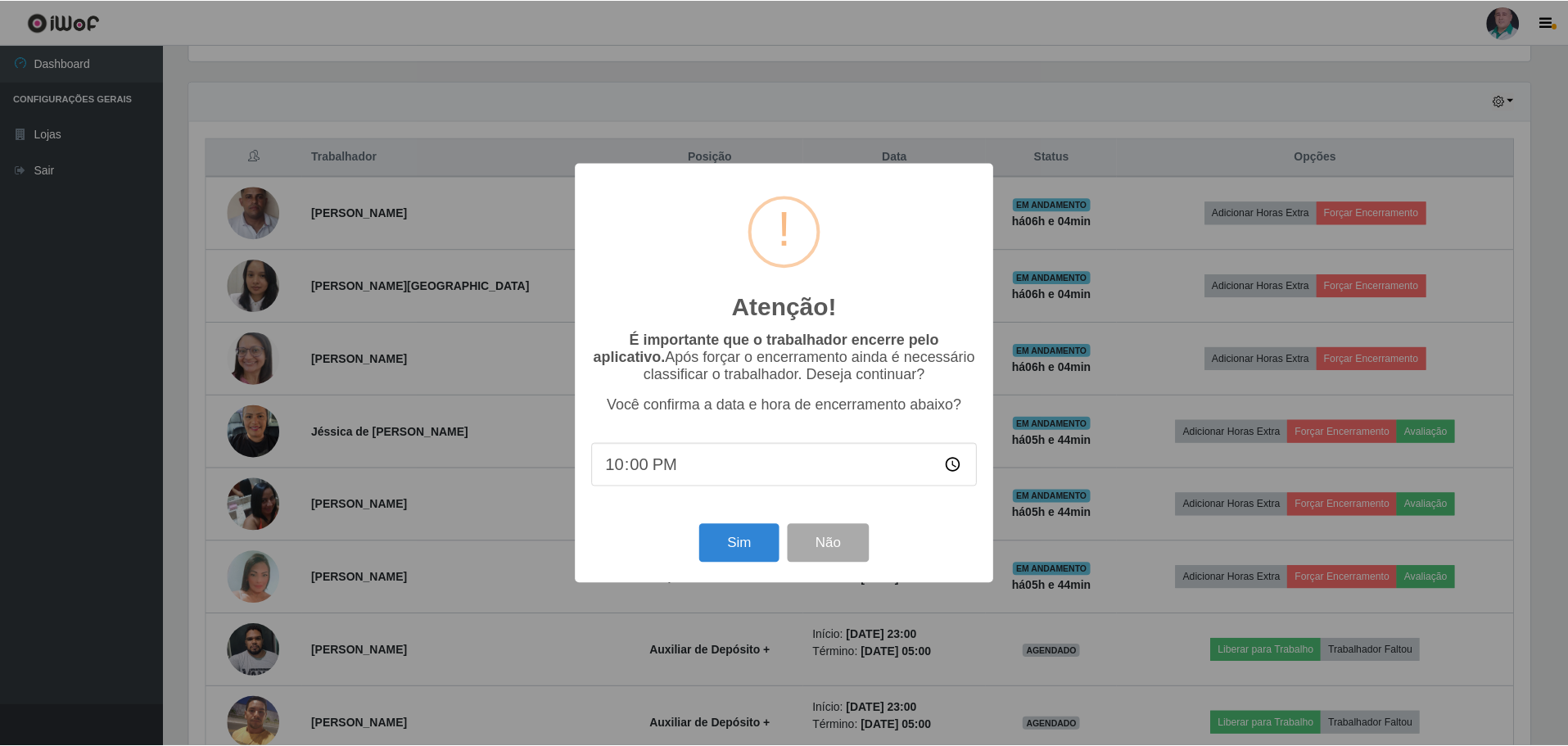
scroll to position [340, 1346]
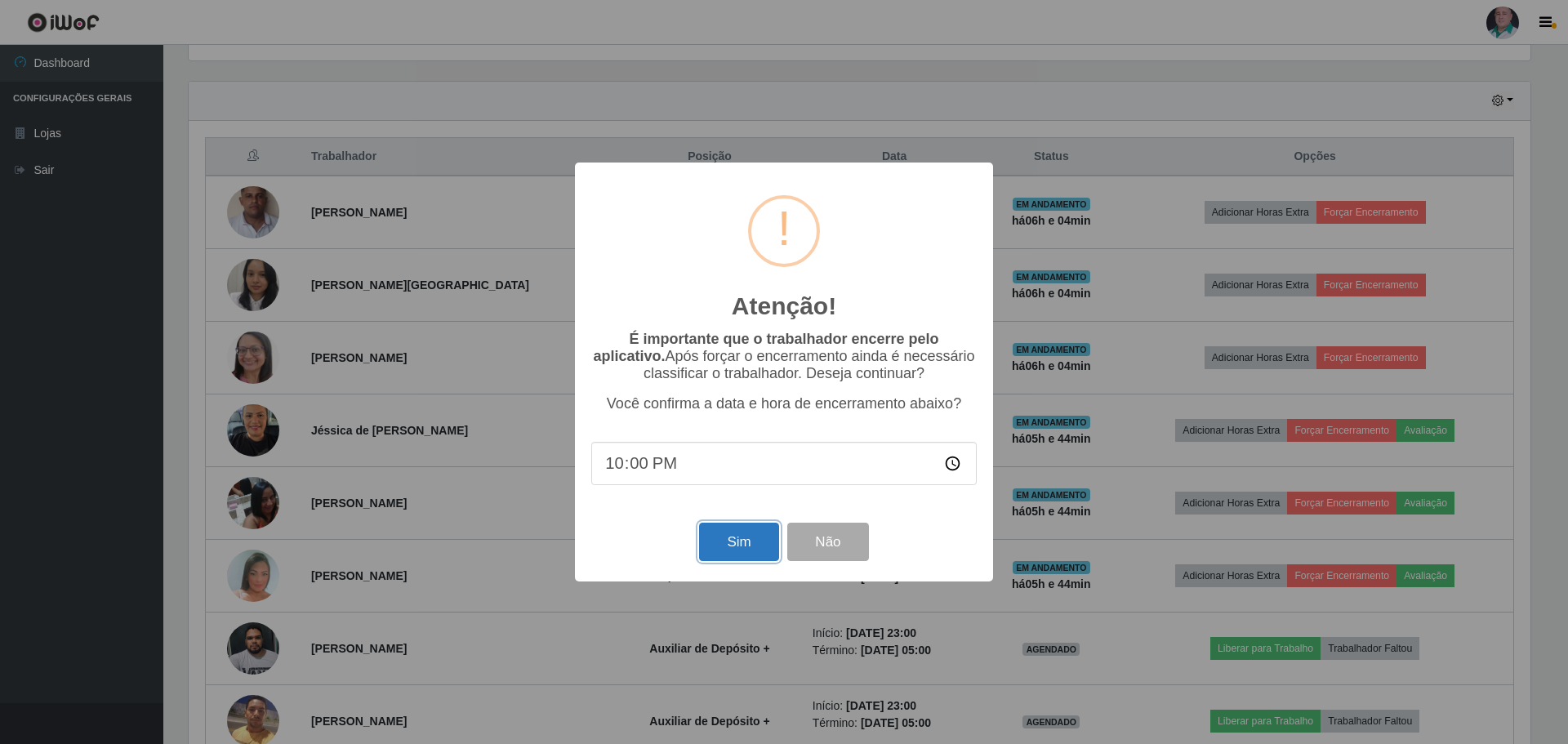
click at [729, 547] on button "Sim" at bounding box center [739, 542] width 79 height 38
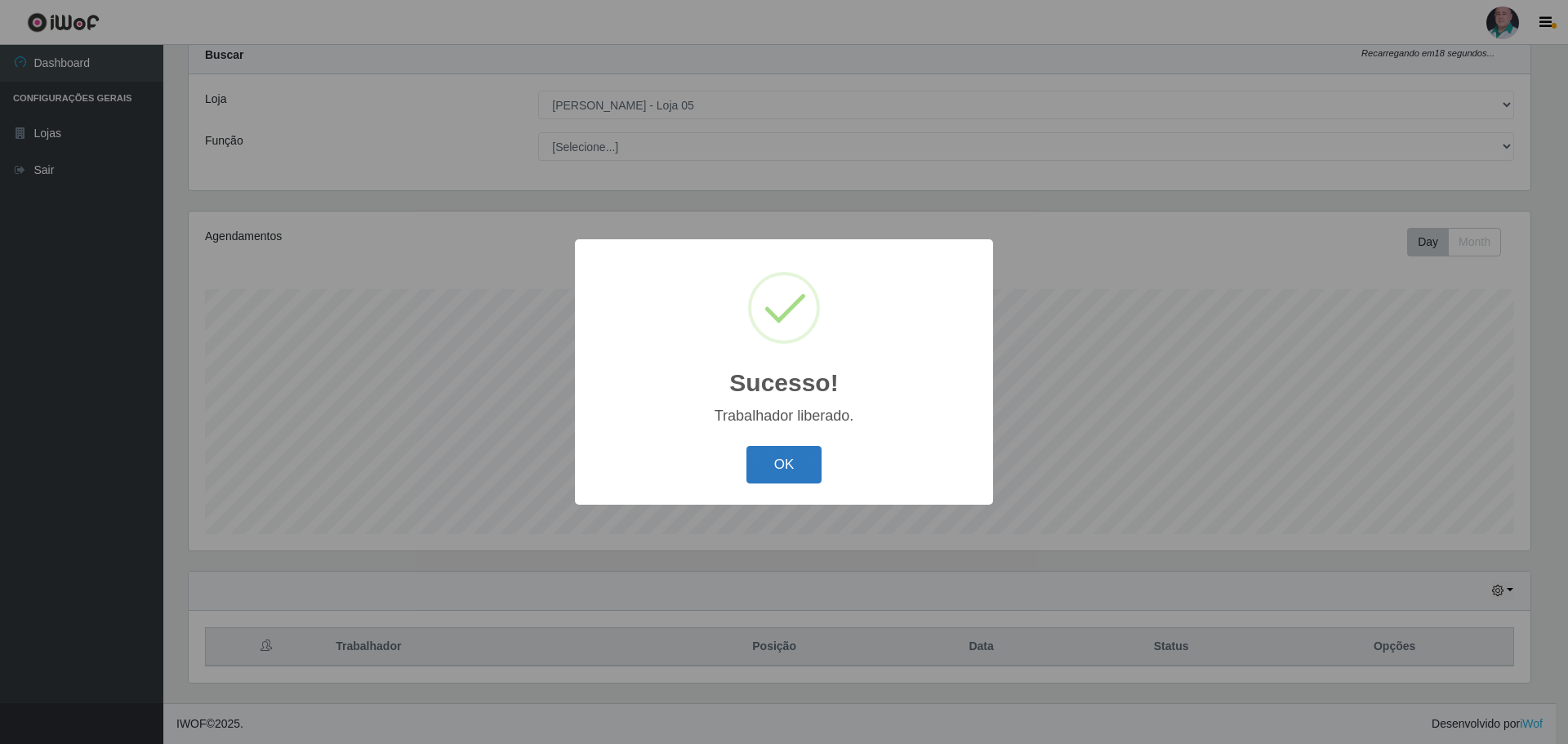
click at [765, 481] on button "OK" at bounding box center [784, 465] width 76 height 38
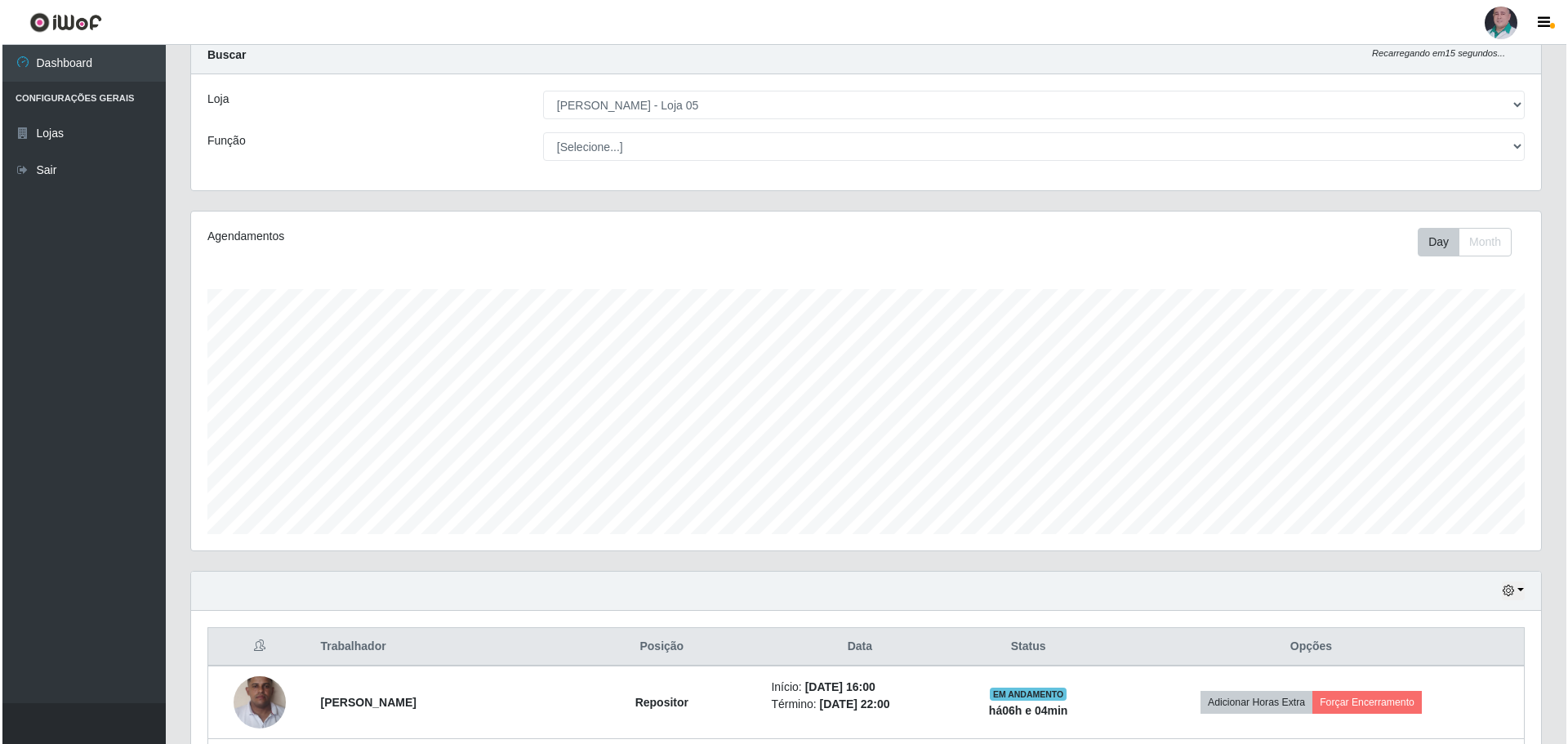
scroll to position [295, 0]
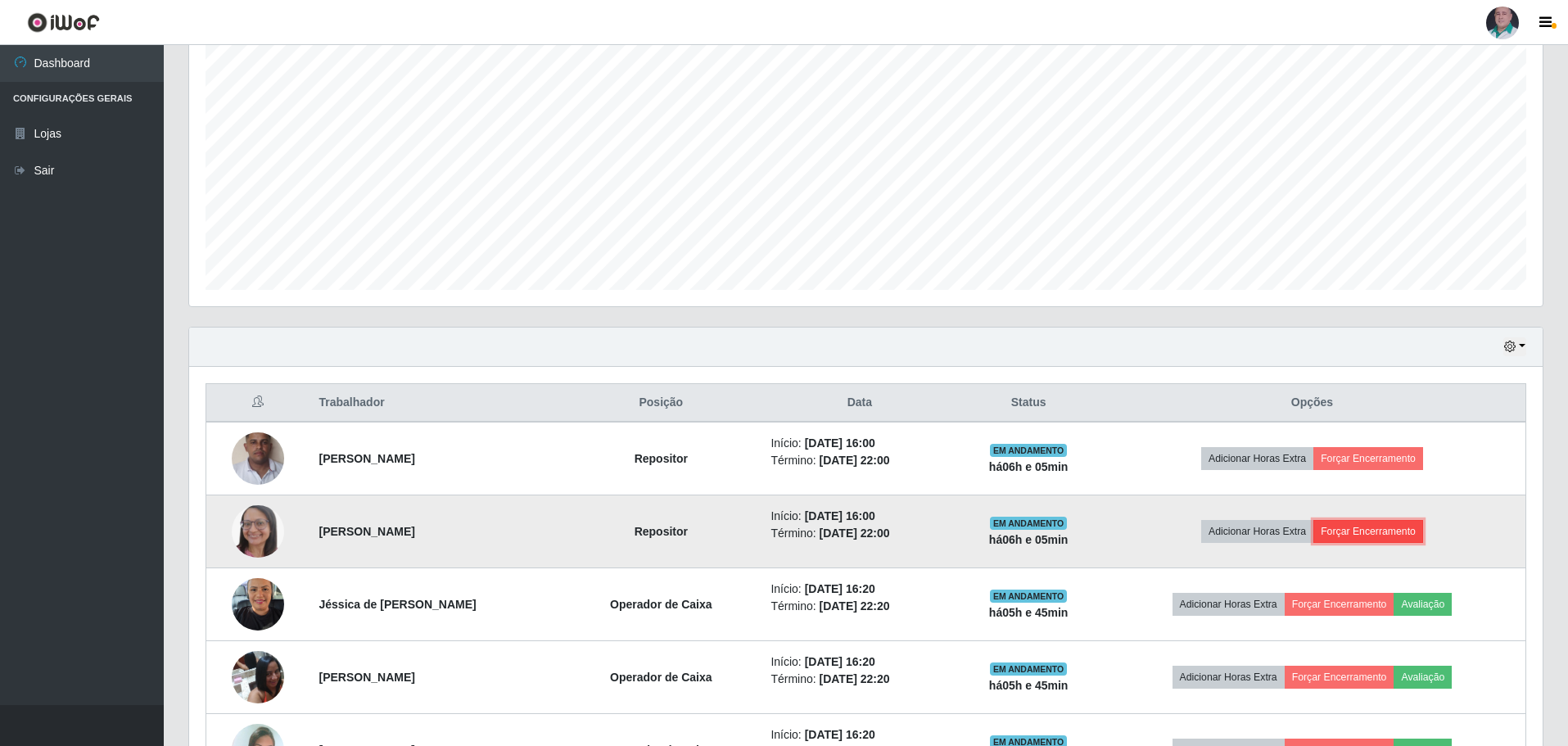
click at [1361, 523] on button "Forçar Encerramento" at bounding box center [1368, 532] width 109 height 23
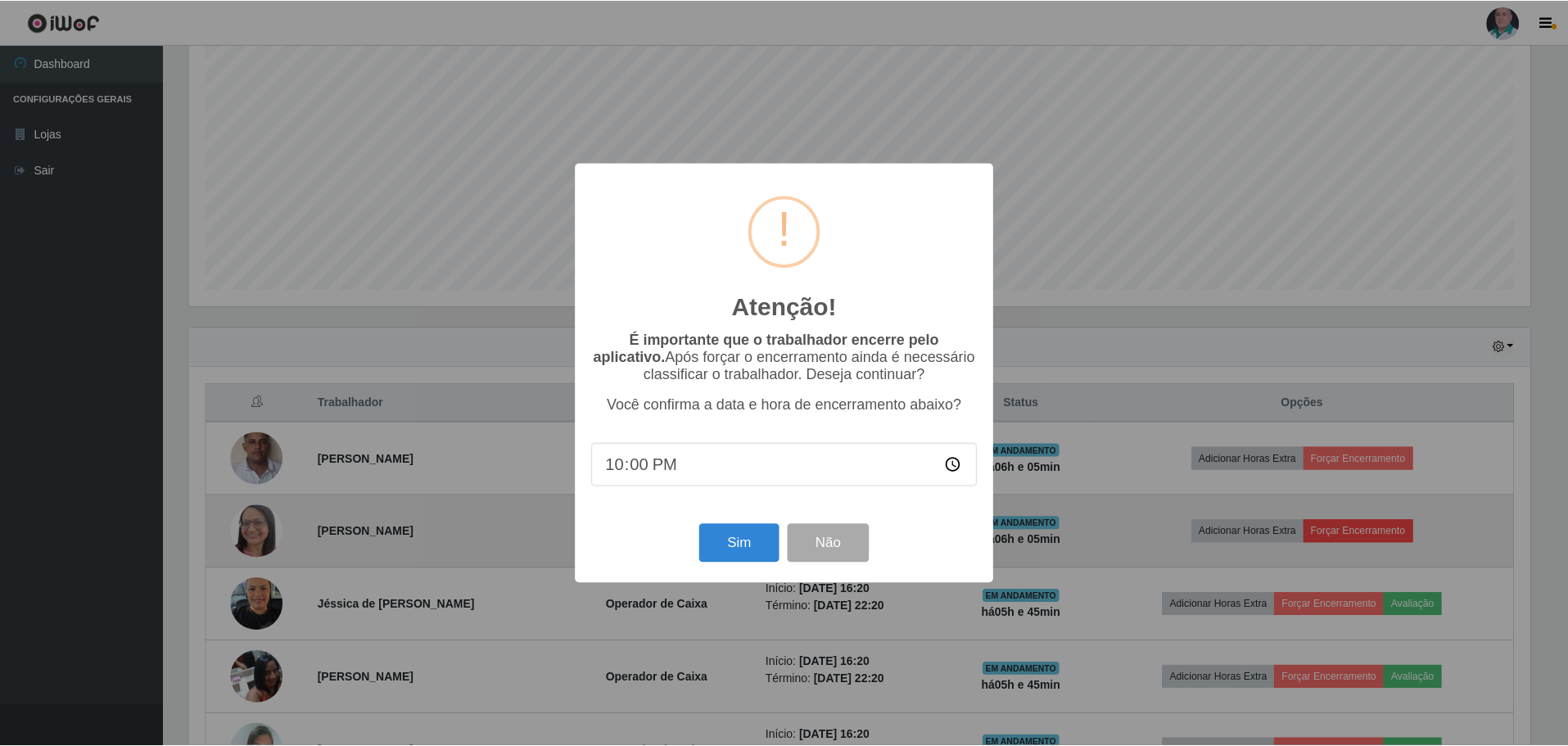
scroll to position [340, 1346]
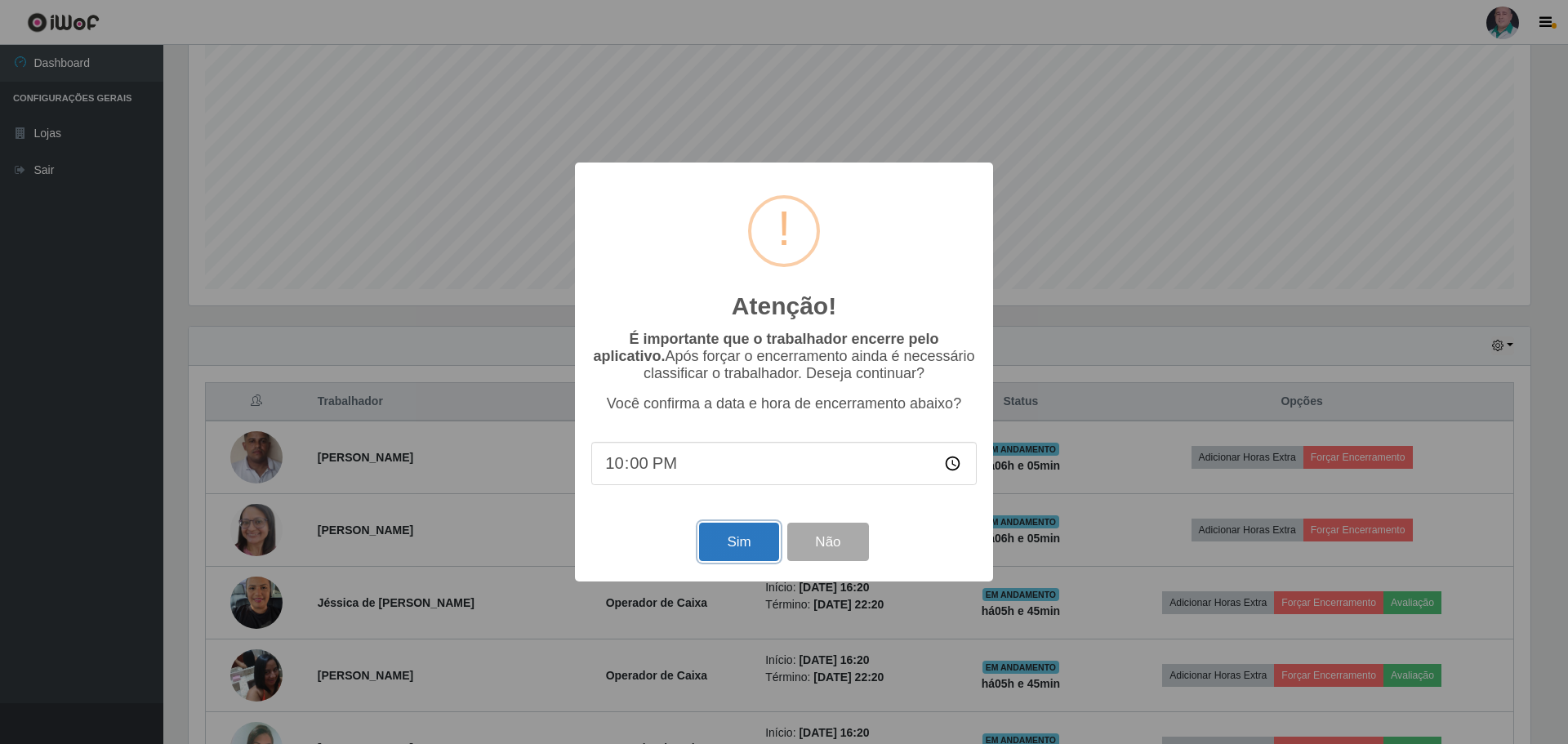
click at [749, 539] on button "Sim" at bounding box center [739, 542] width 79 height 38
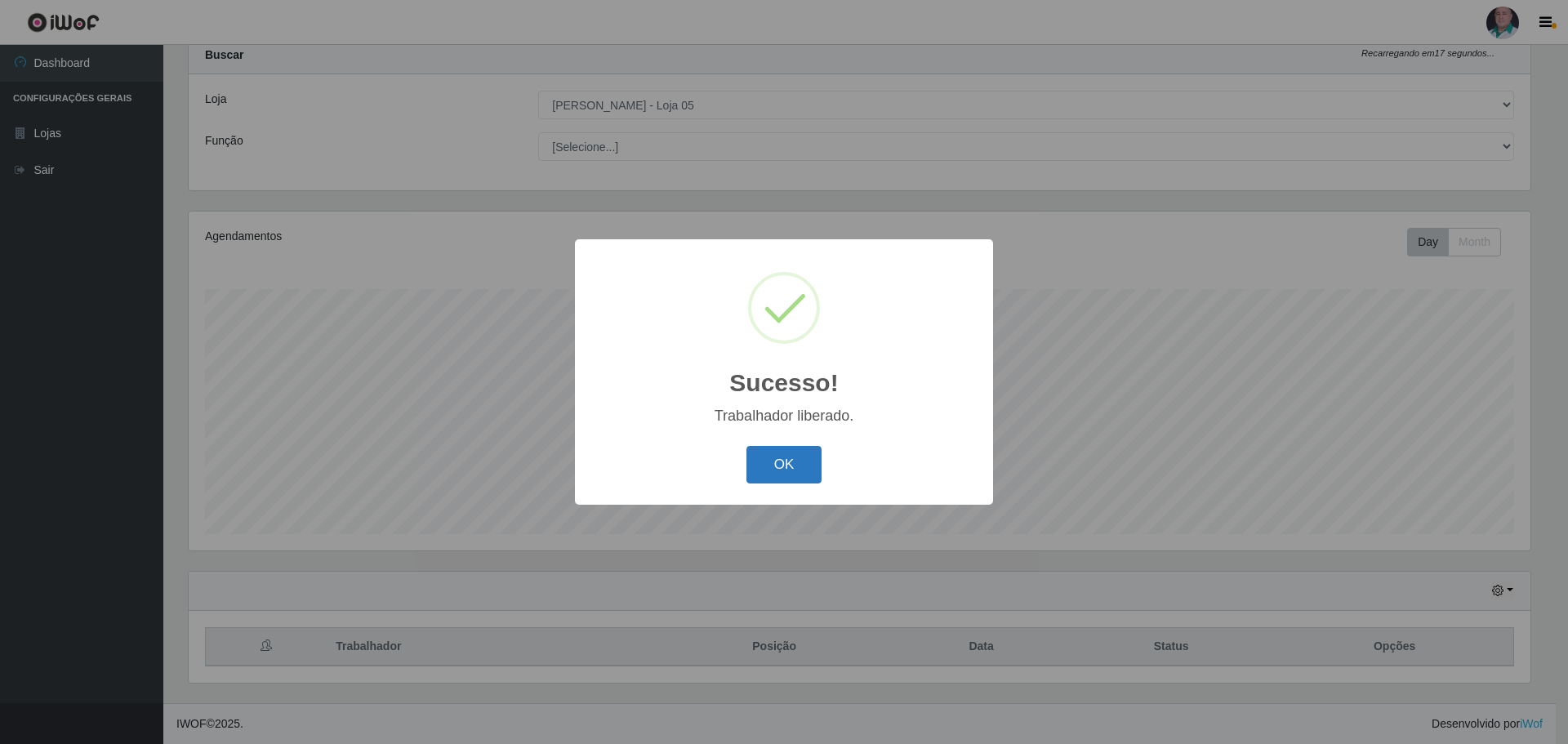
click at [766, 456] on button "OK" at bounding box center [784, 465] width 76 height 38
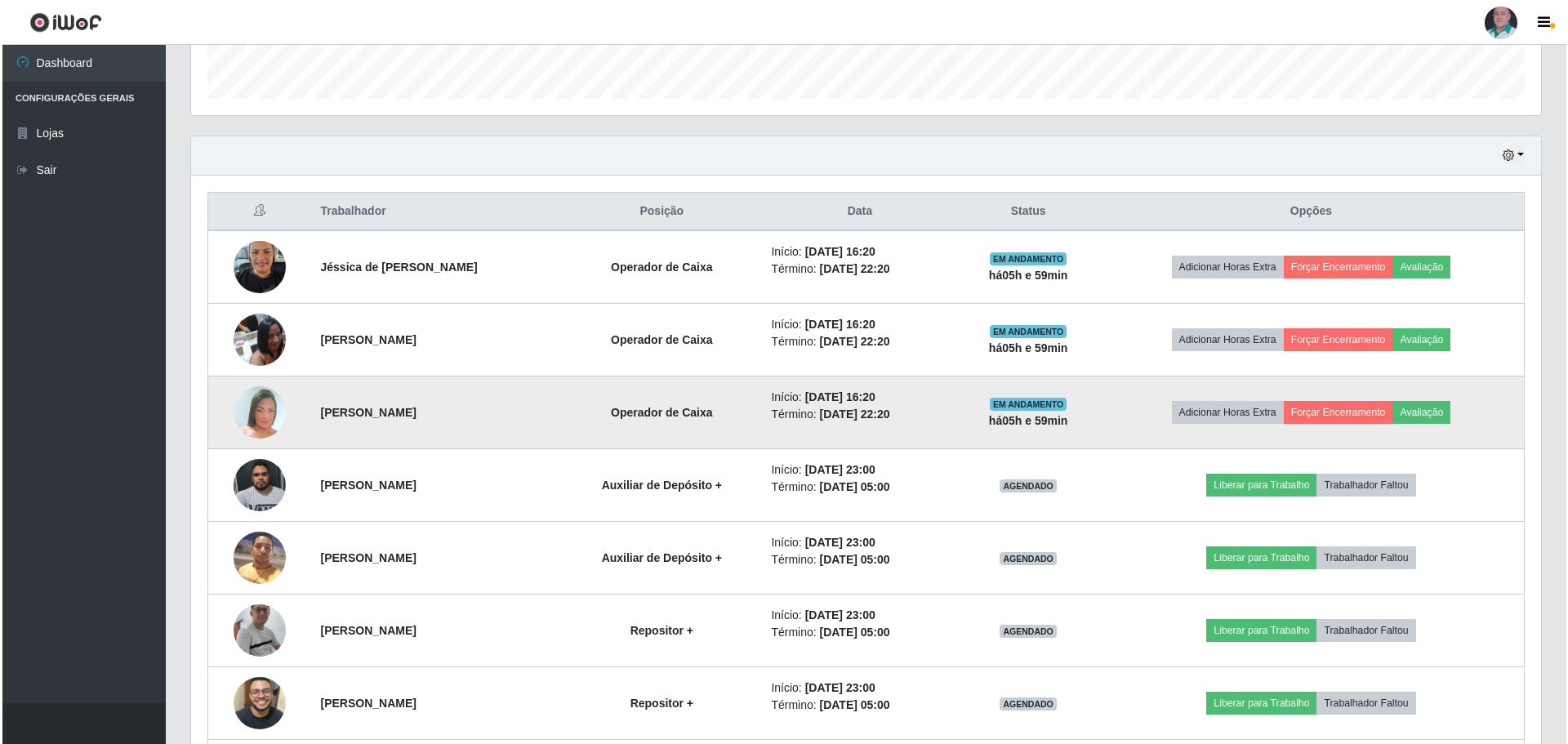
scroll to position [514, 0]
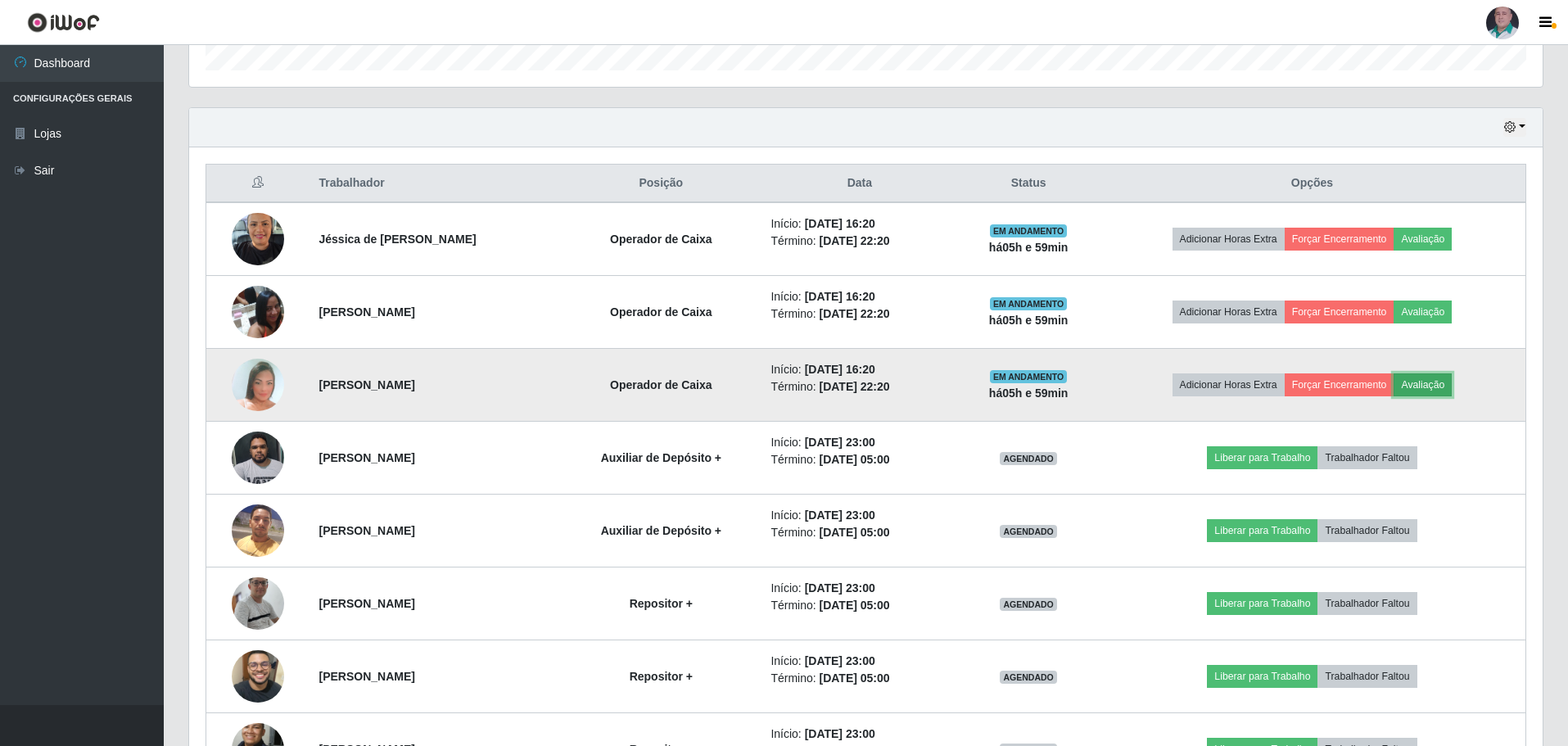
click at [1448, 381] on button "Avaliação" at bounding box center [1423, 385] width 58 height 23
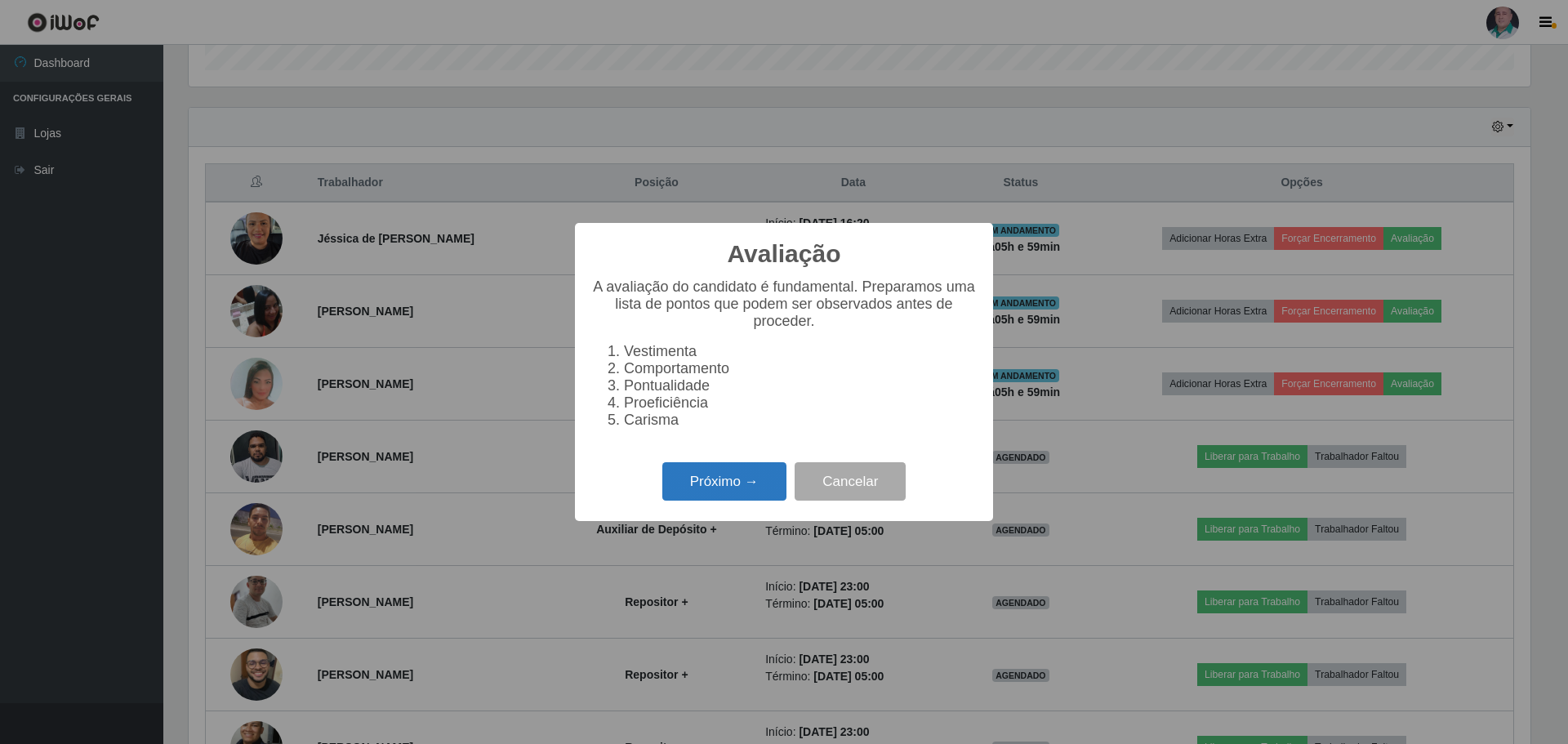
click at [724, 495] on button "Próximo →" at bounding box center [725, 481] width 124 height 38
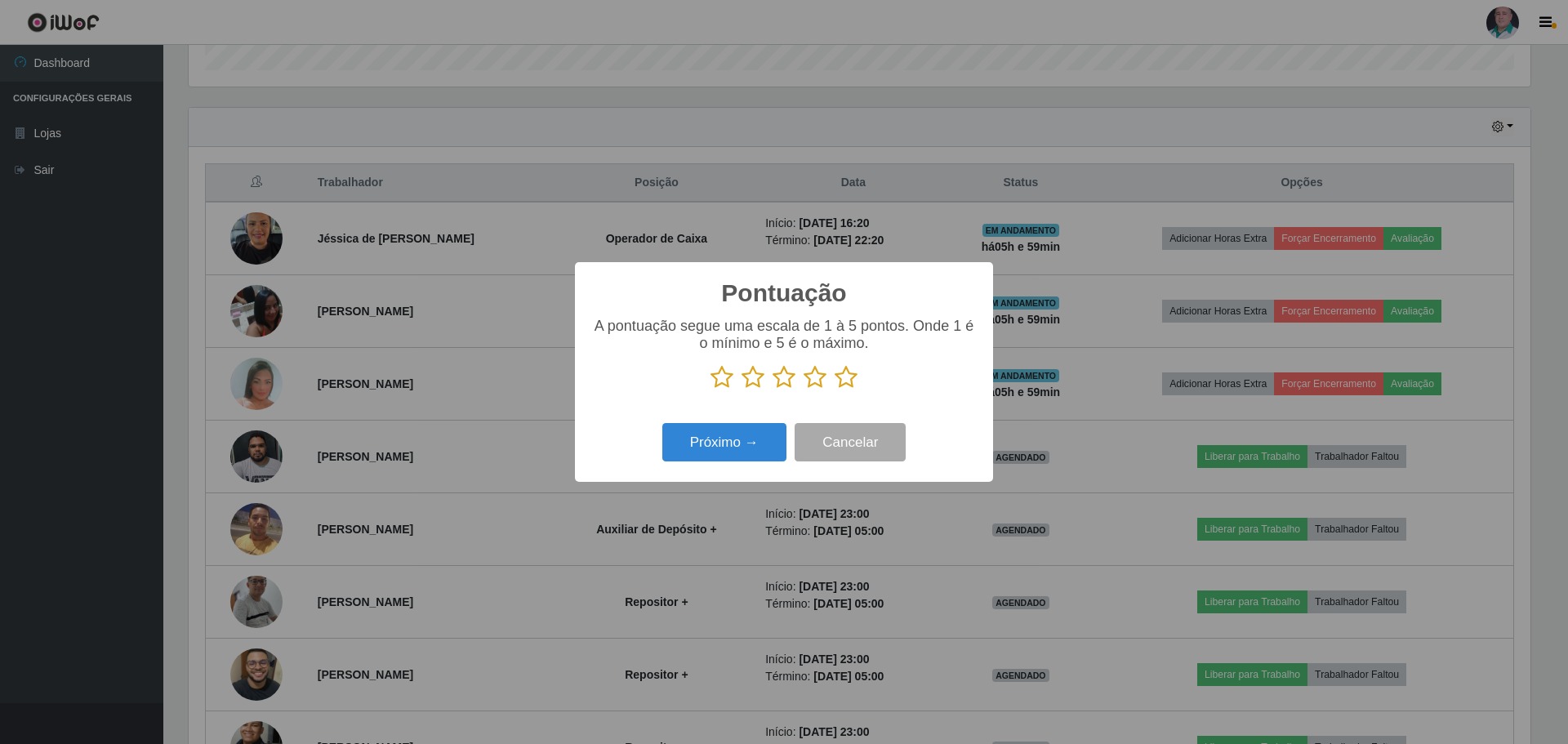
scroll to position [816528, 815398]
click at [852, 379] on icon at bounding box center [846, 378] width 23 height 24
click at [835, 390] on input "radio" at bounding box center [835, 390] width 0 height 0
click at [774, 446] on button "Próximo →" at bounding box center [725, 442] width 124 height 38
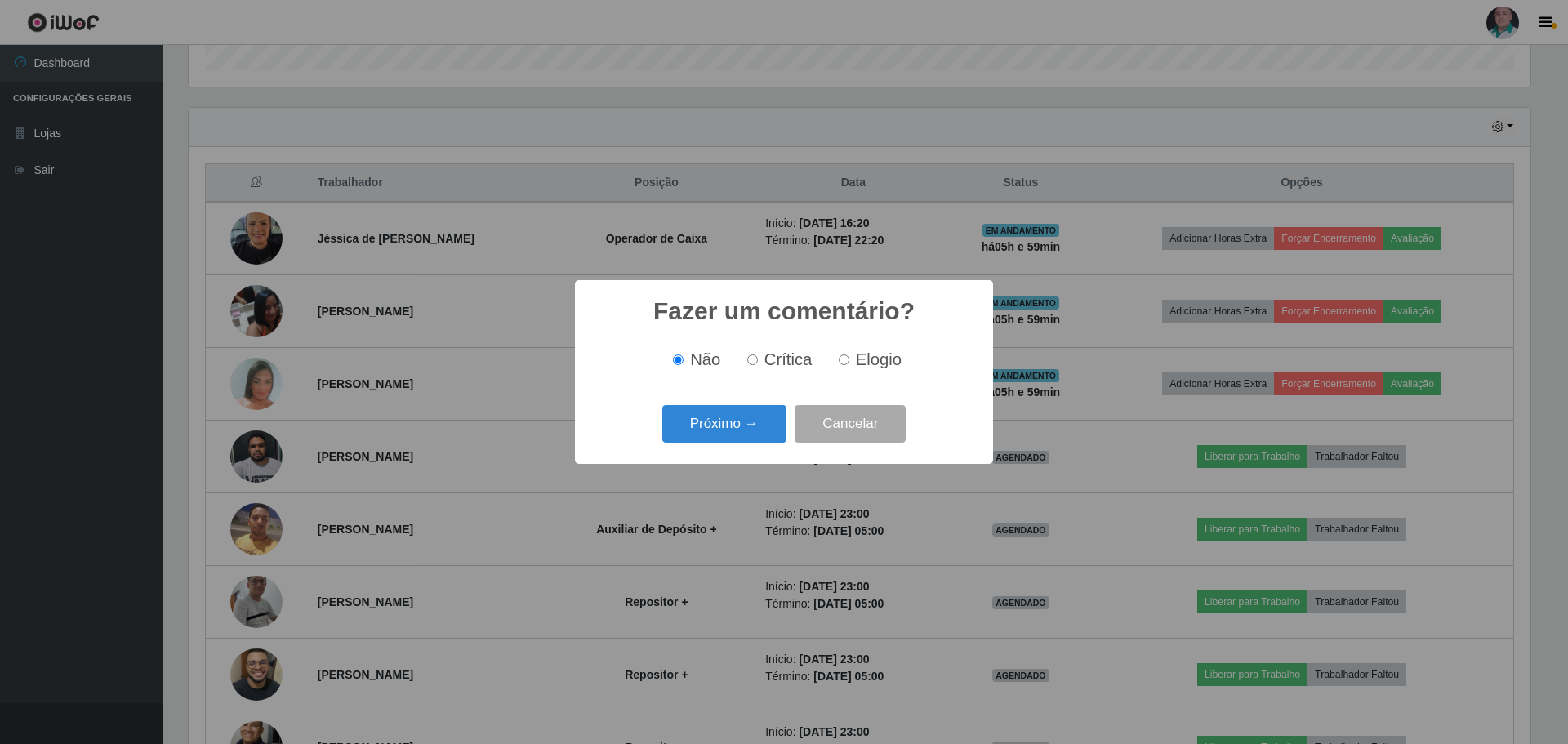
click at [848, 358] on input "Elogio" at bounding box center [844, 359] width 10 height 10
radio input "true"
click at [740, 418] on button "Próximo →" at bounding box center [725, 425] width 124 height 38
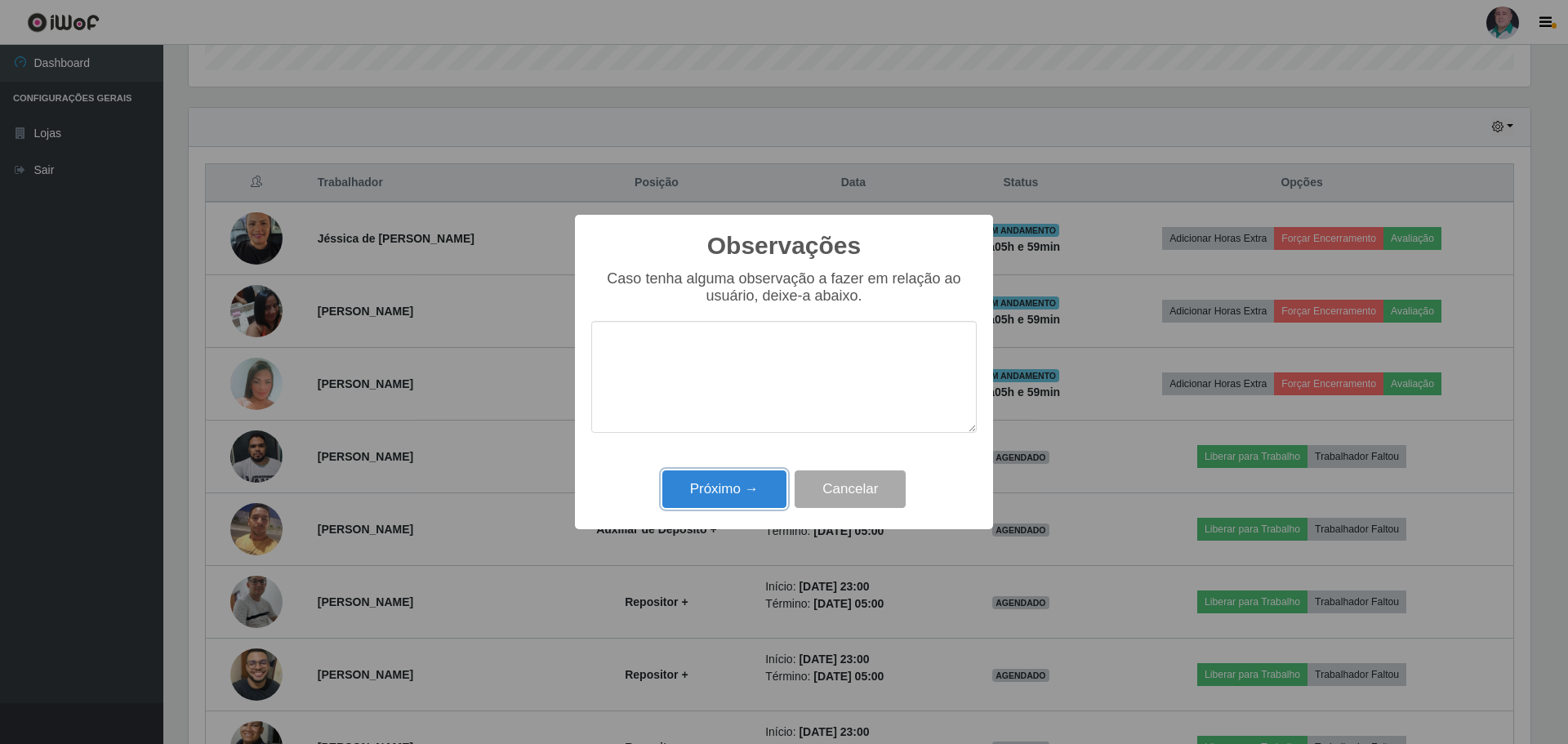
click at [740, 482] on button "Próximo →" at bounding box center [725, 489] width 124 height 38
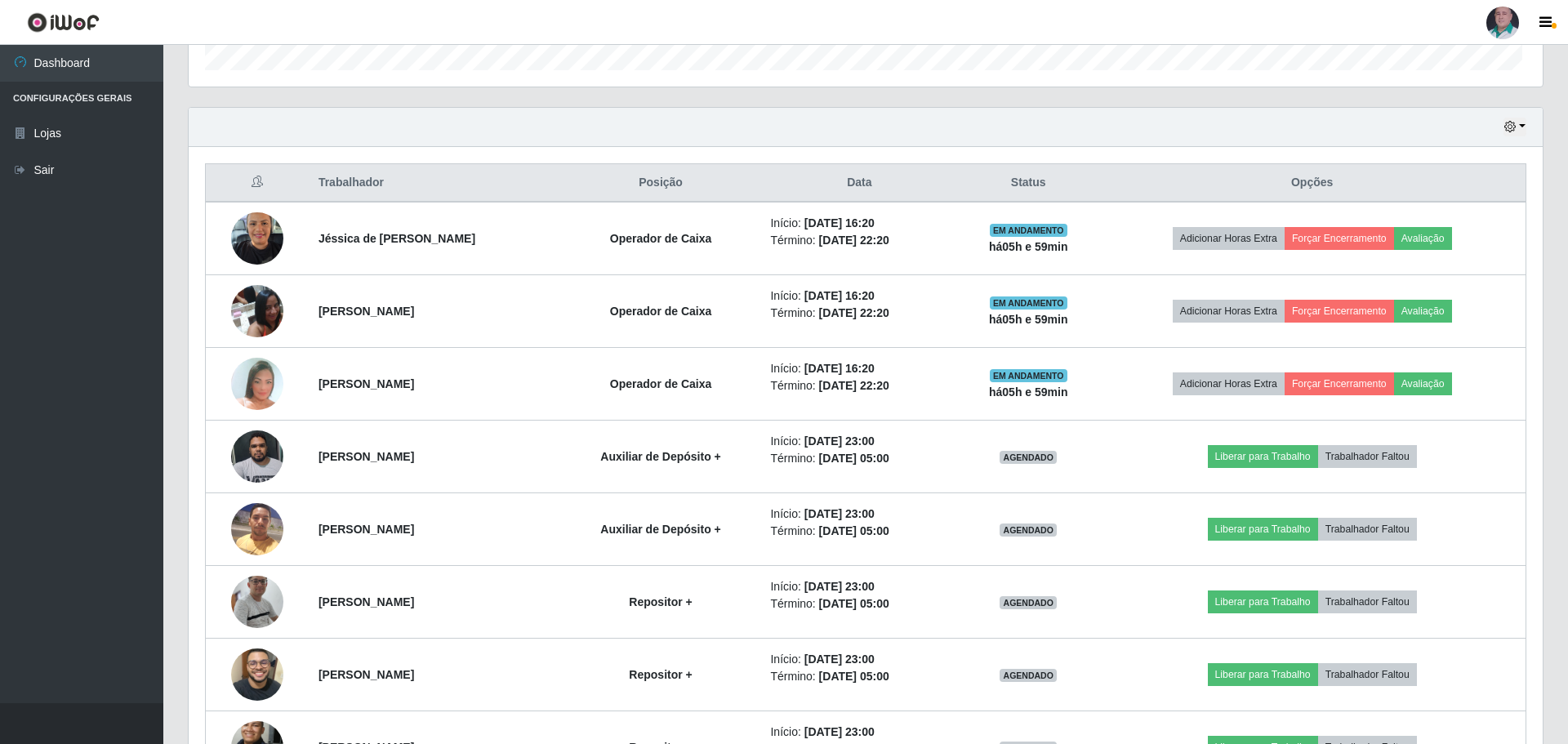
scroll to position [339, 1350]
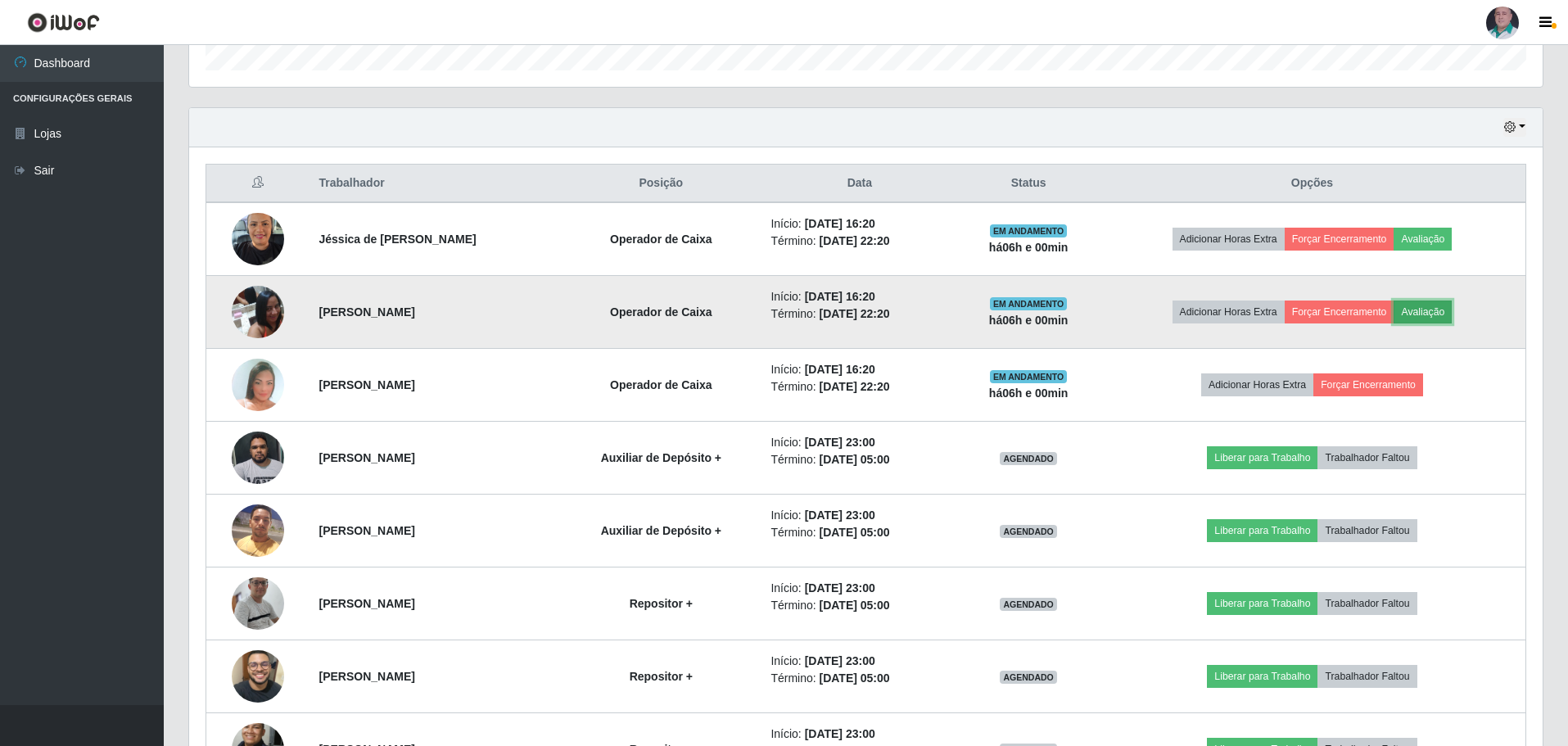
click at [1439, 310] on button "Avaliação" at bounding box center [1423, 312] width 58 height 23
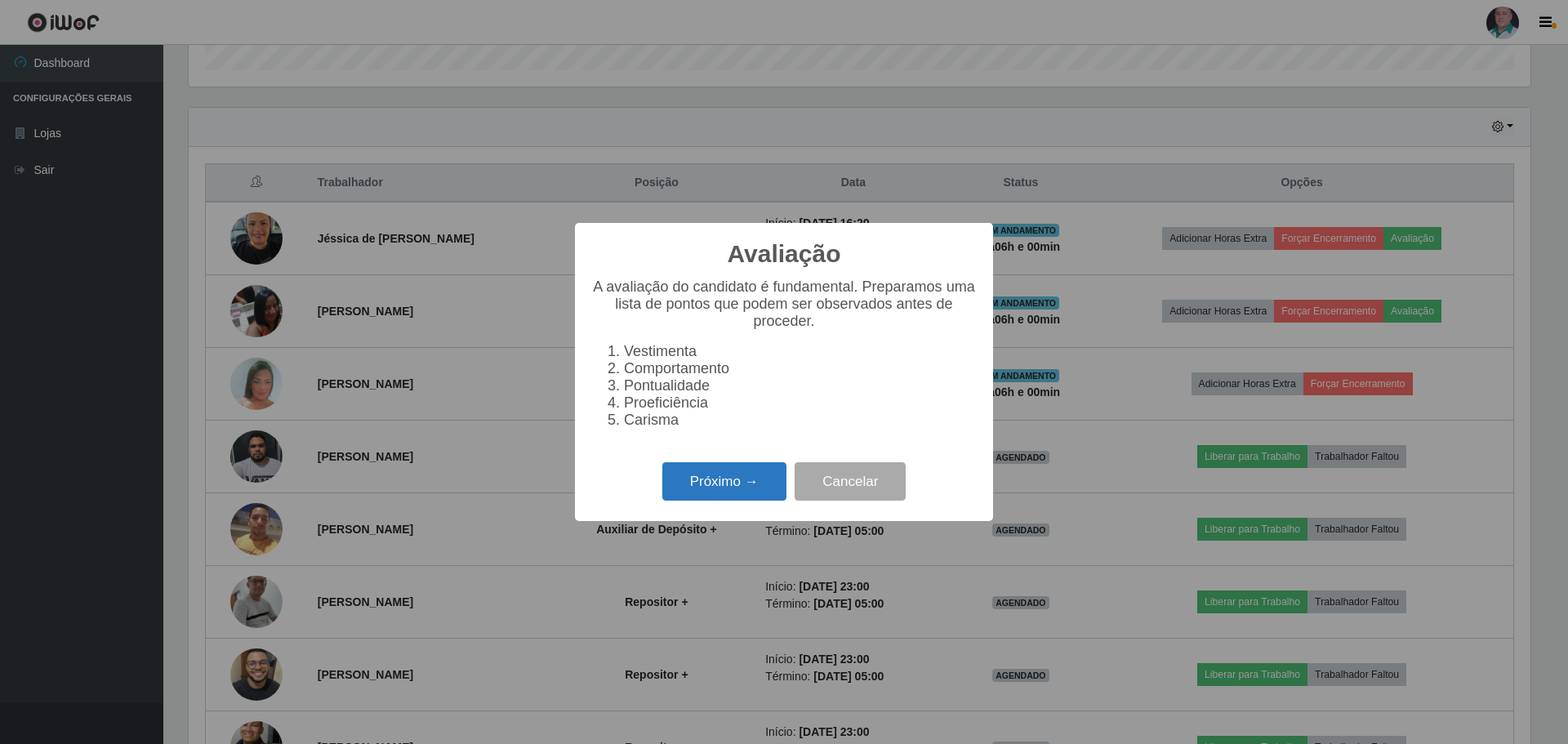
click at [737, 483] on button "Próximo →" at bounding box center [725, 481] width 124 height 38
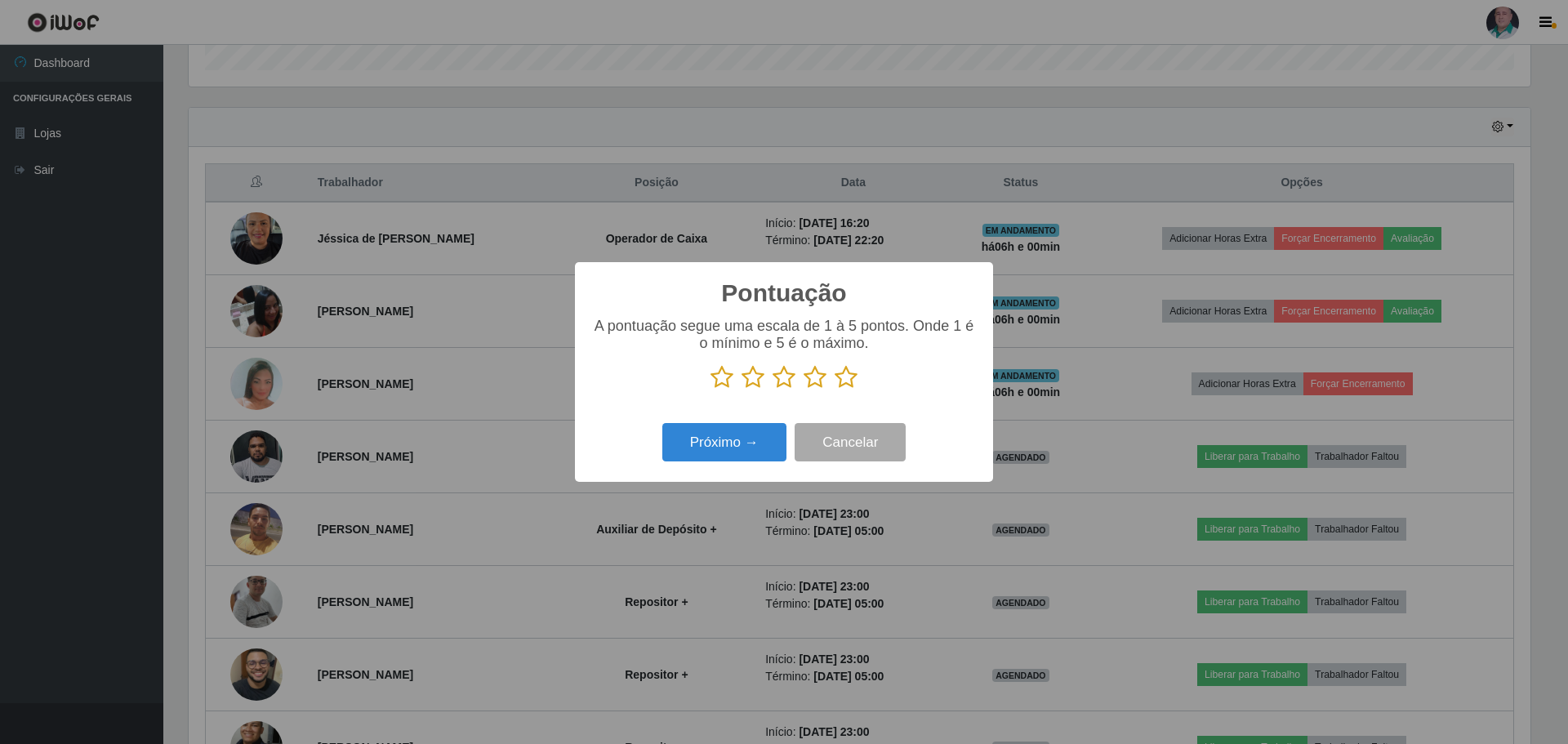
click at [839, 381] on icon at bounding box center [846, 378] width 23 height 24
click at [835, 390] on input "radio" at bounding box center [835, 390] width 0 height 0
click at [770, 444] on button "Próximo →" at bounding box center [725, 442] width 124 height 38
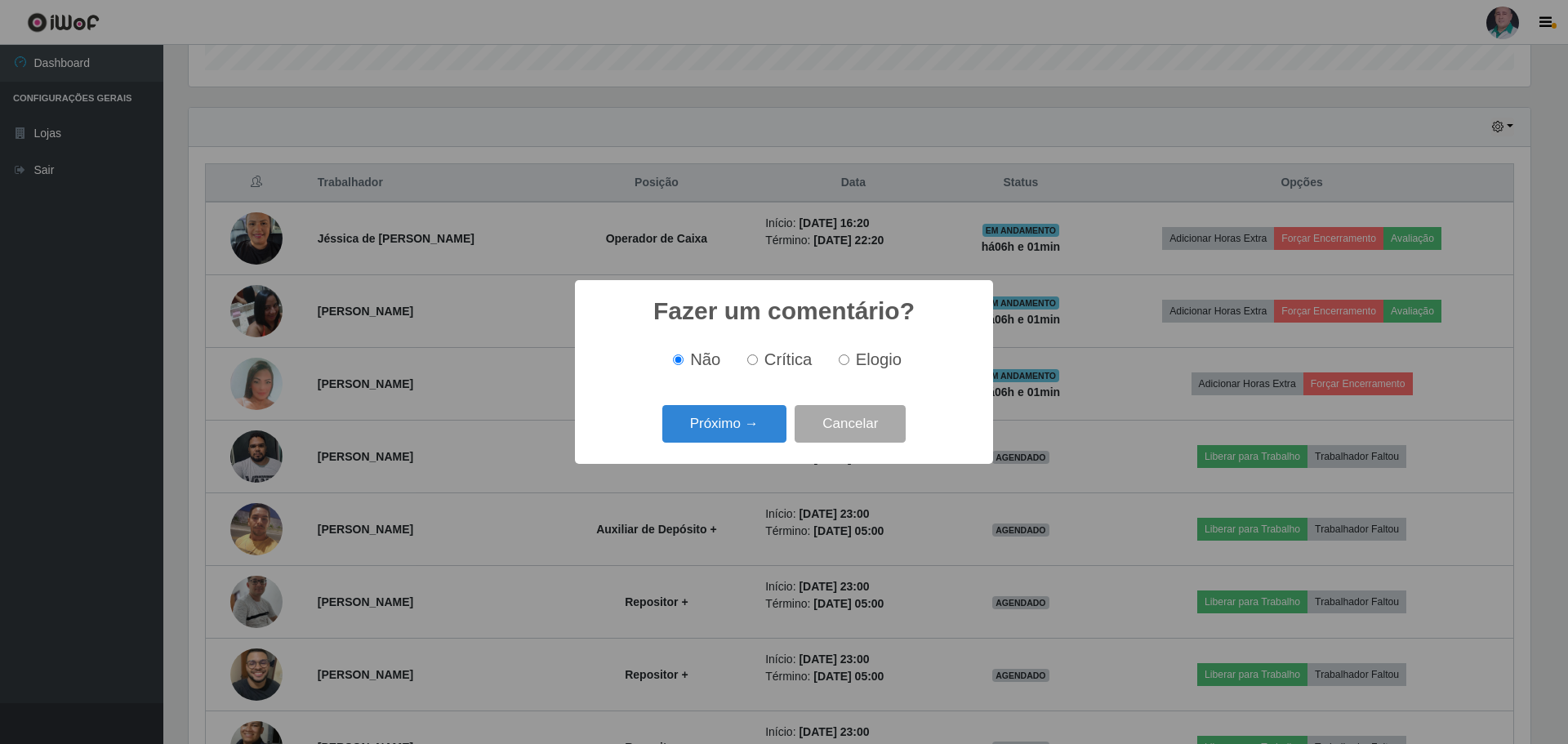
click at [869, 361] on span "Elogio" at bounding box center [878, 359] width 45 height 18
click at [849, 361] on input "Elogio" at bounding box center [844, 359] width 10 height 10
radio input "true"
click at [753, 415] on button "Próximo →" at bounding box center [725, 425] width 124 height 38
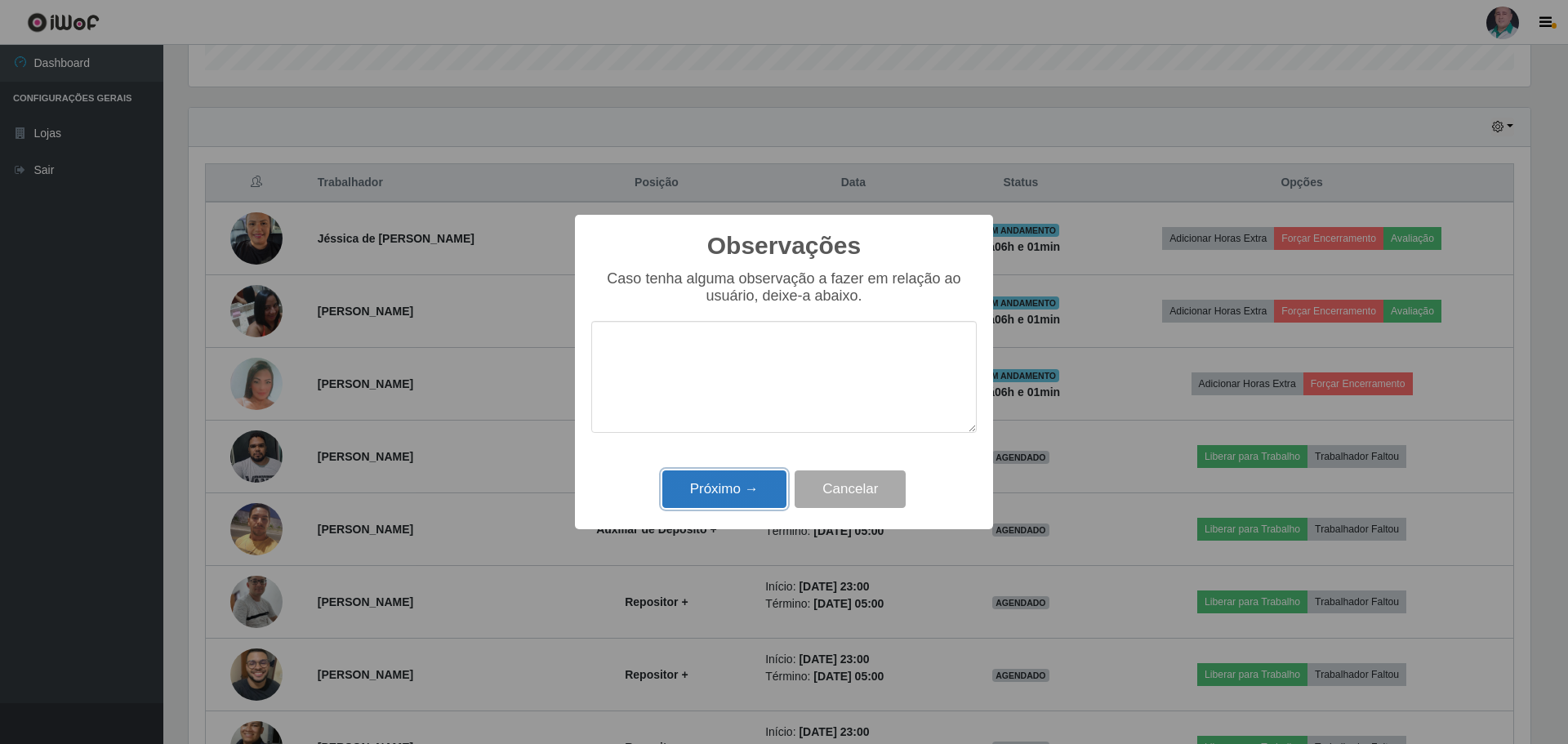
click at [740, 495] on button "Próximo →" at bounding box center [725, 489] width 124 height 38
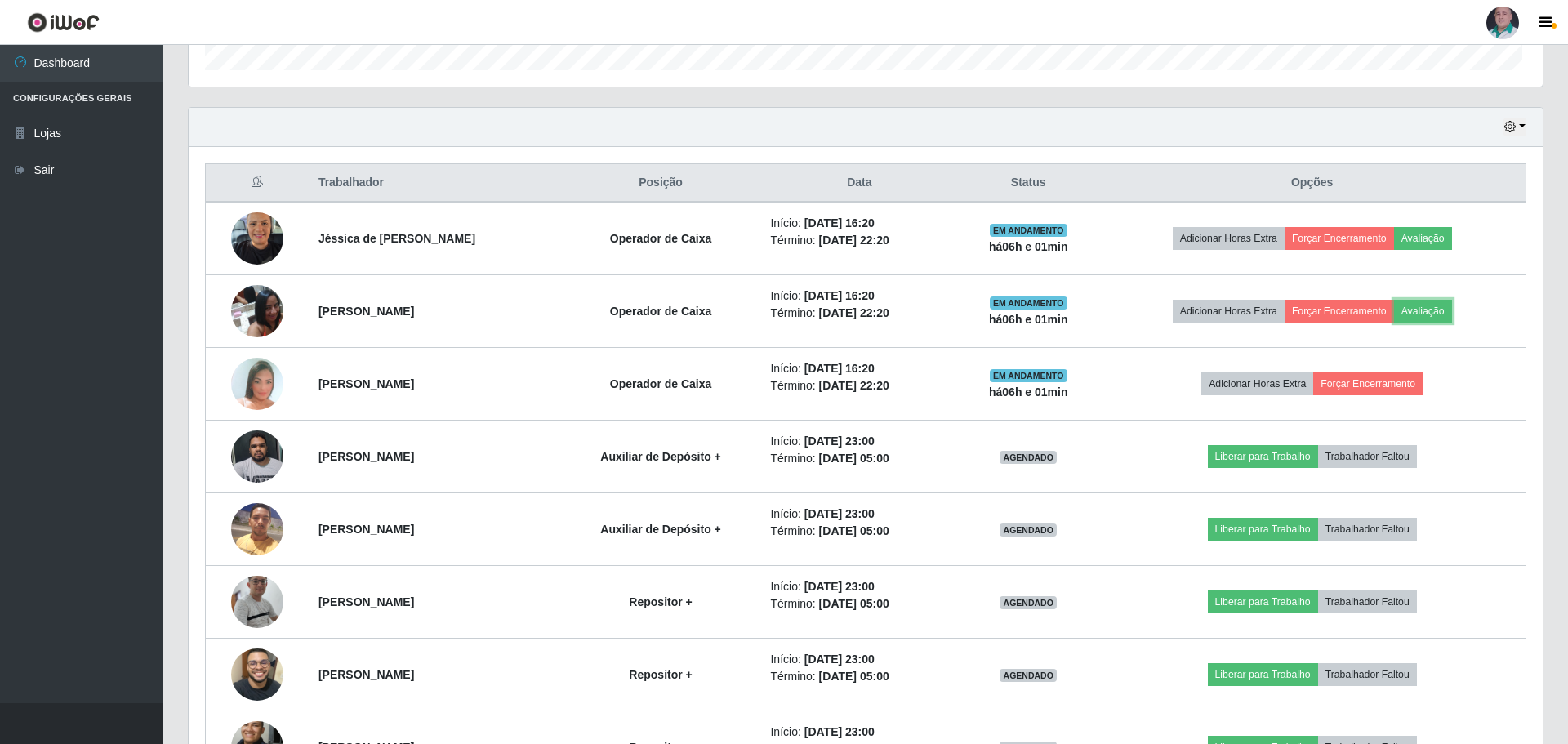
scroll to position [339, 1350]
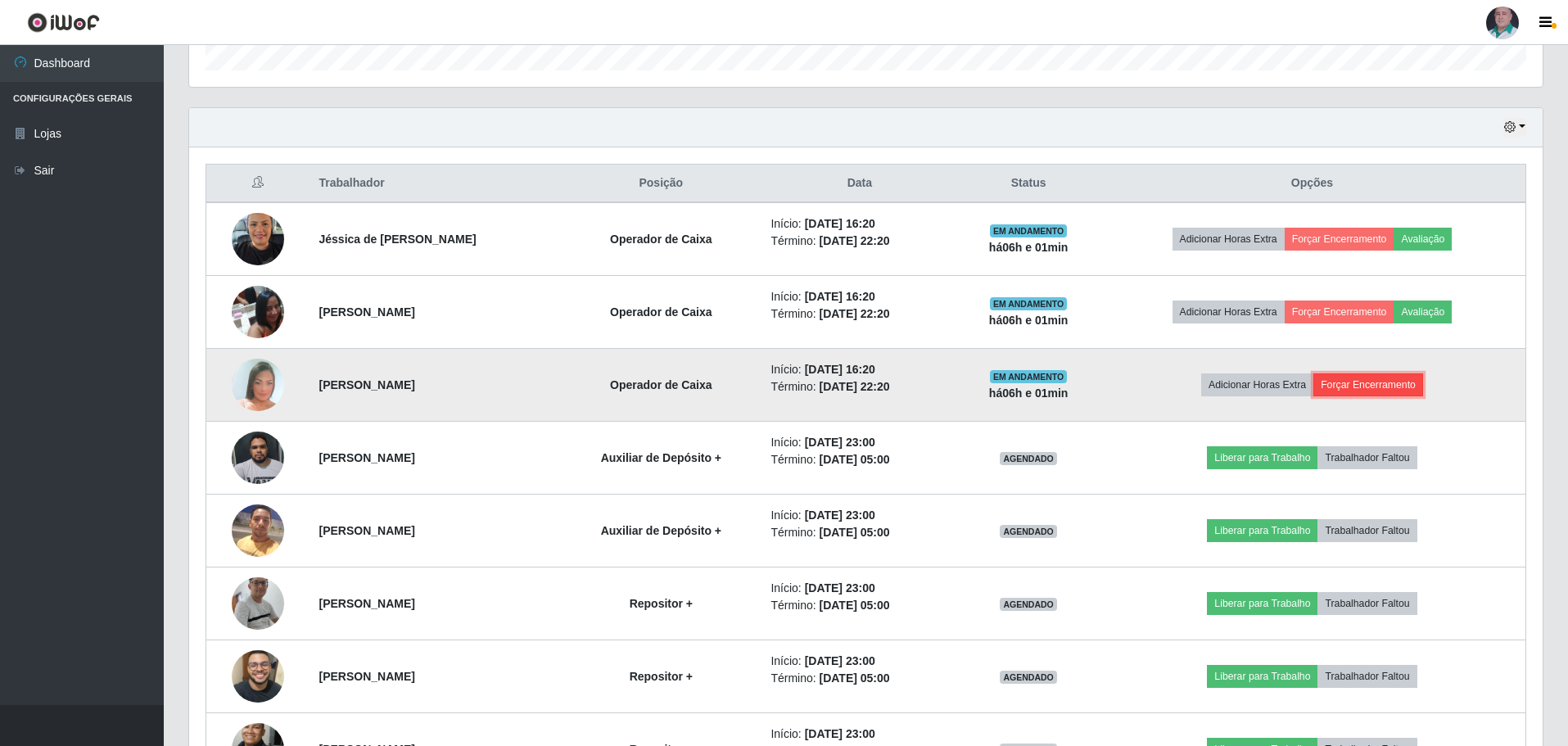
click at [1400, 387] on button "Forçar Encerramento" at bounding box center [1368, 385] width 109 height 23
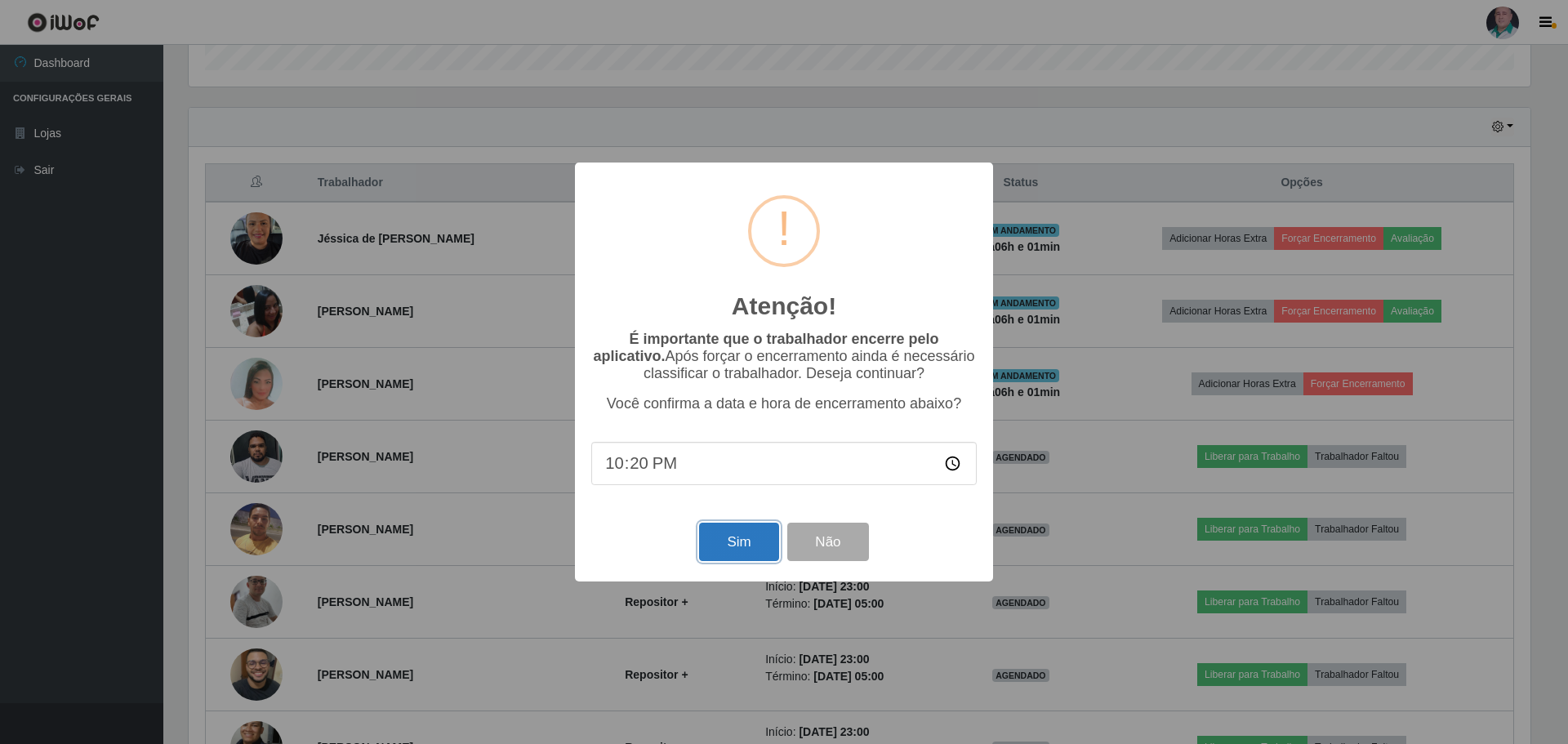
click at [753, 546] on button "Sim" at bounding box center [739, 542] width 79 height 38
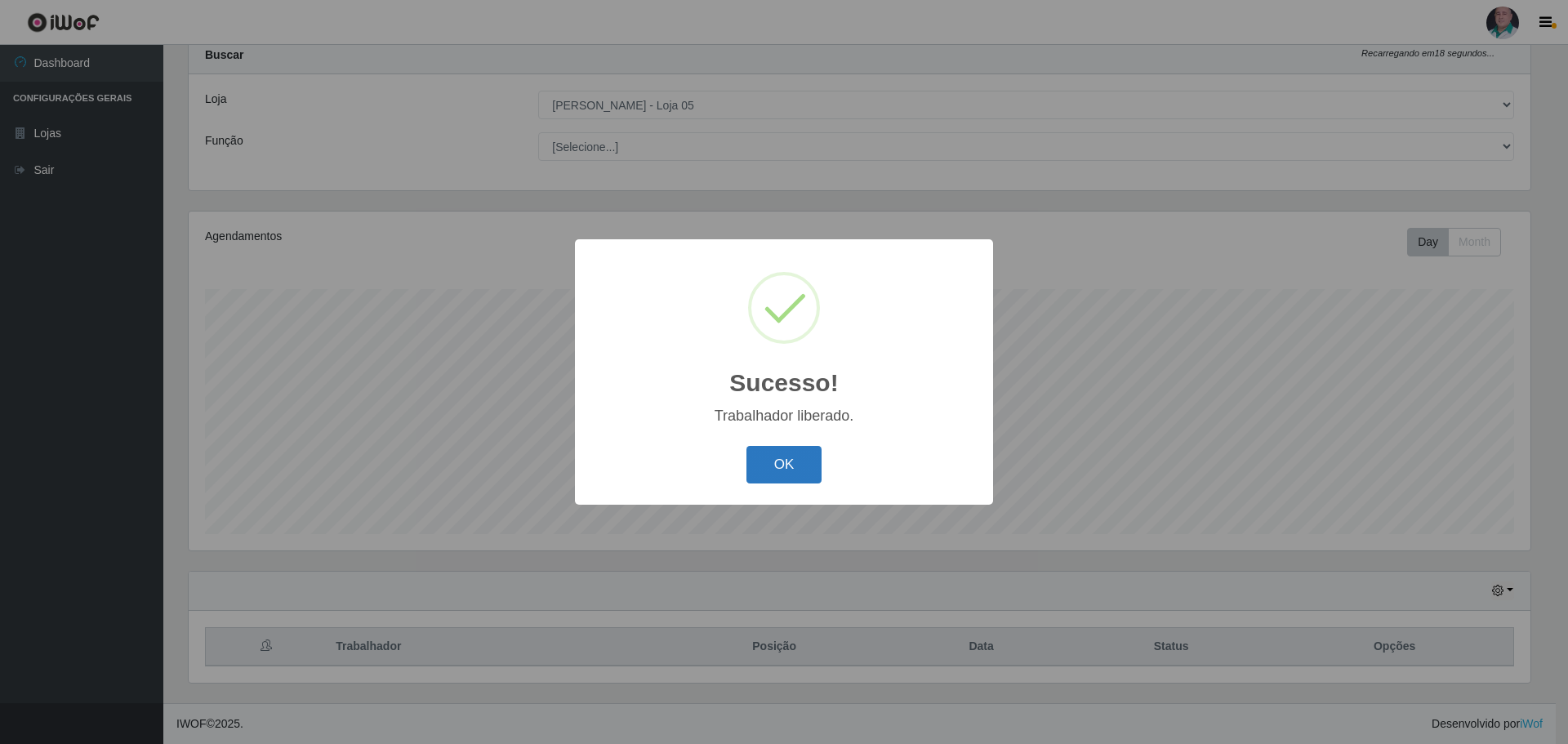
click at [808, 458] on button "OK" at bounding box center [784, 465] width 76 height 38
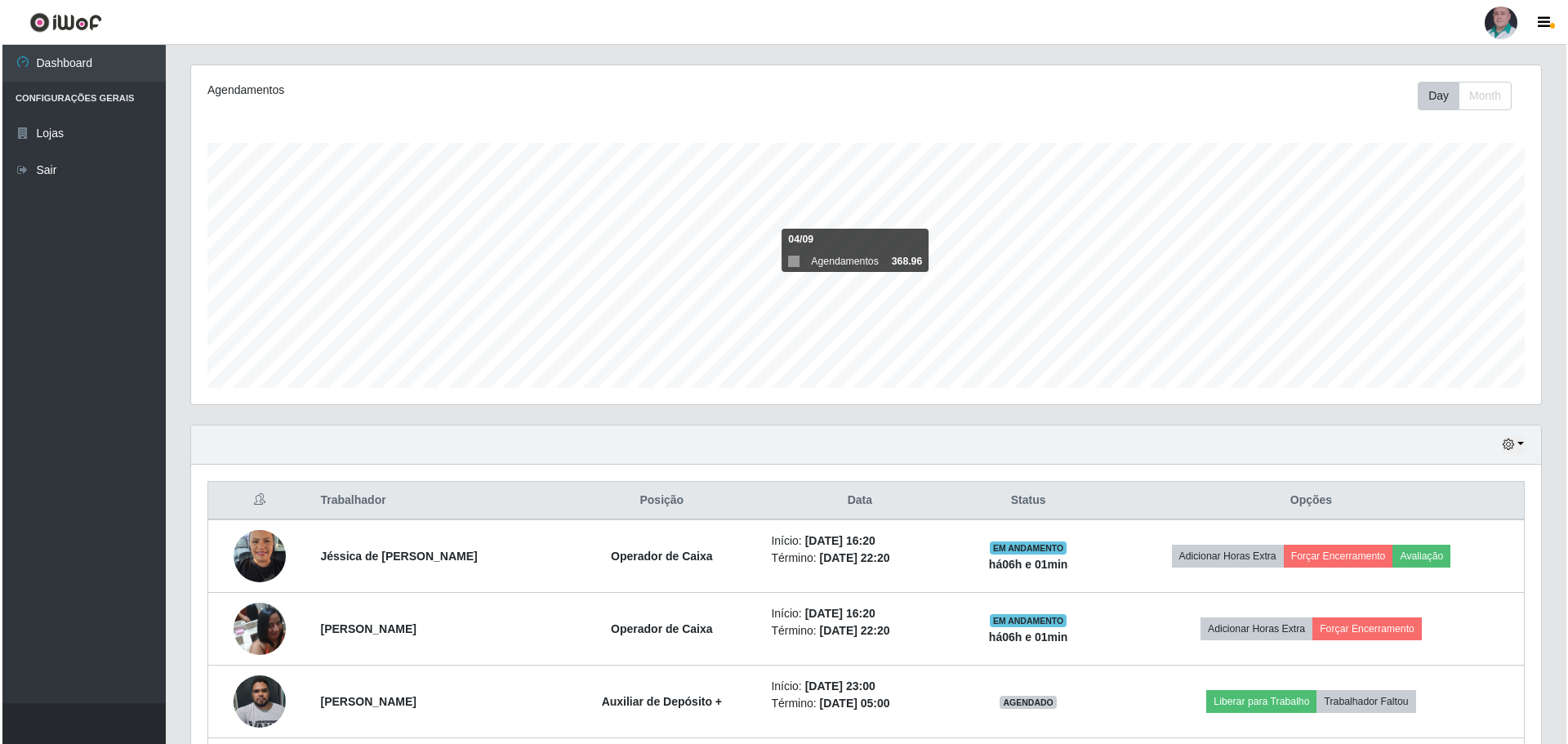
scroll to position [458, 0]
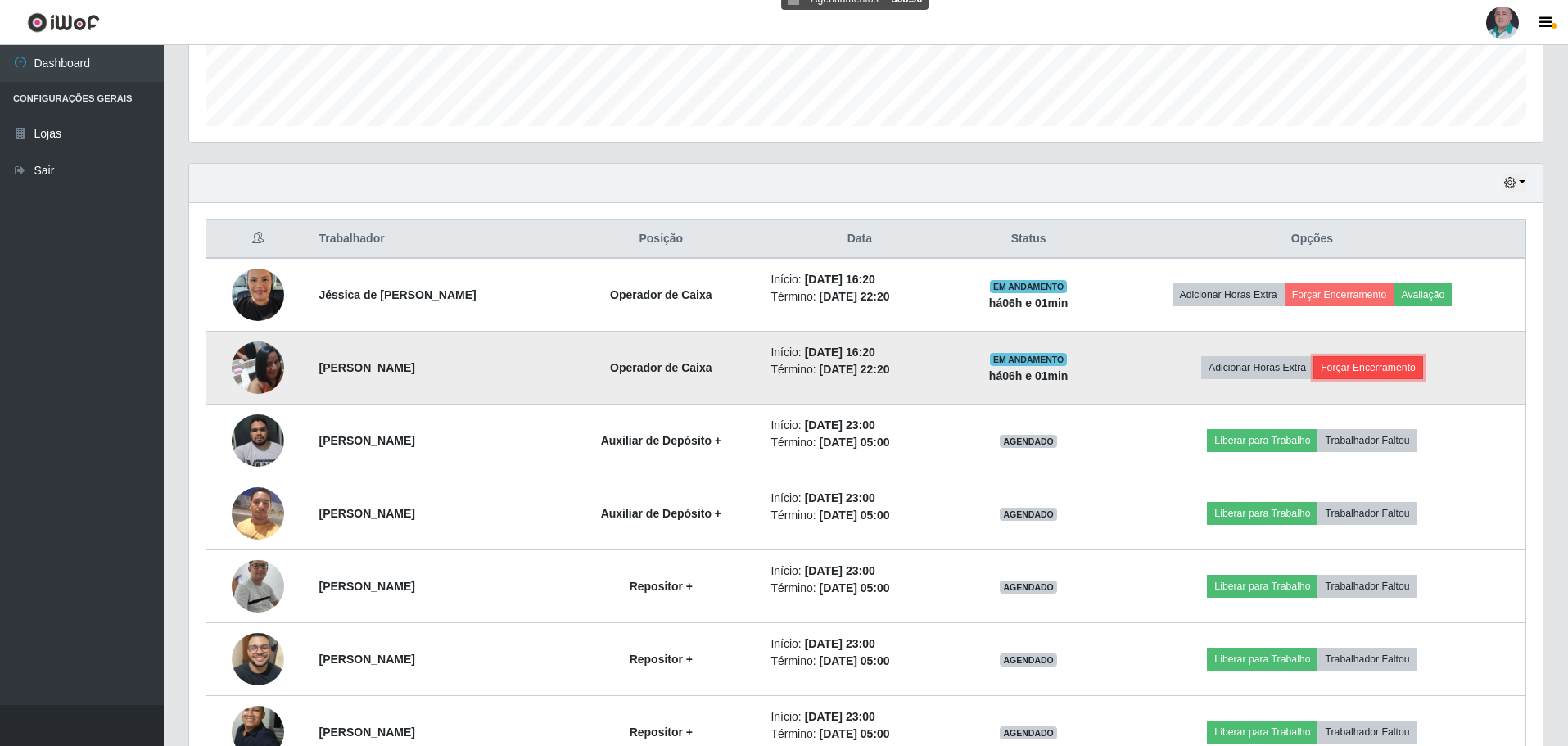
click at [1380, 372] on button "Forçar Encerramento" at bounding box center [1368, 367] width 109 height 23
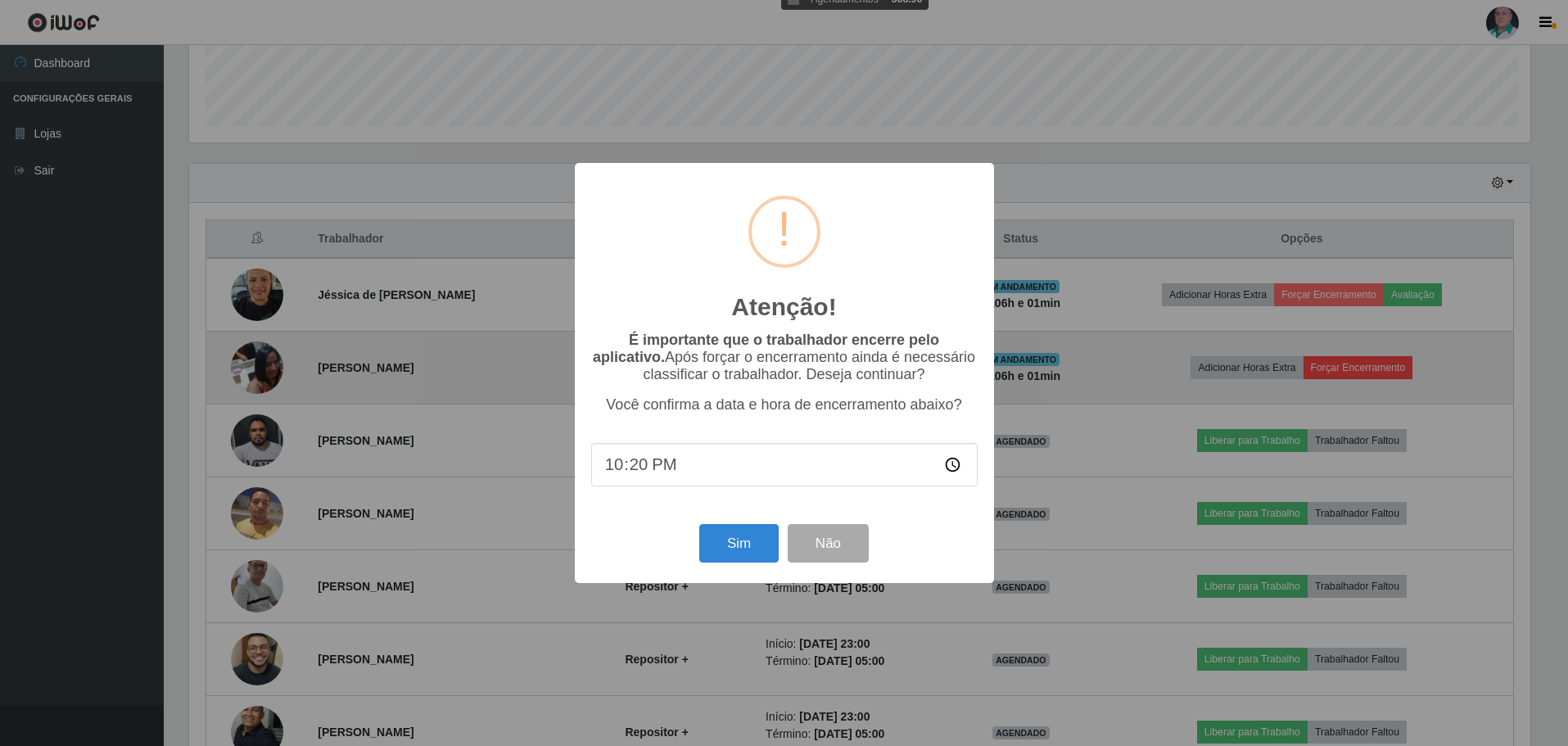
scroll to position [340, 1346]
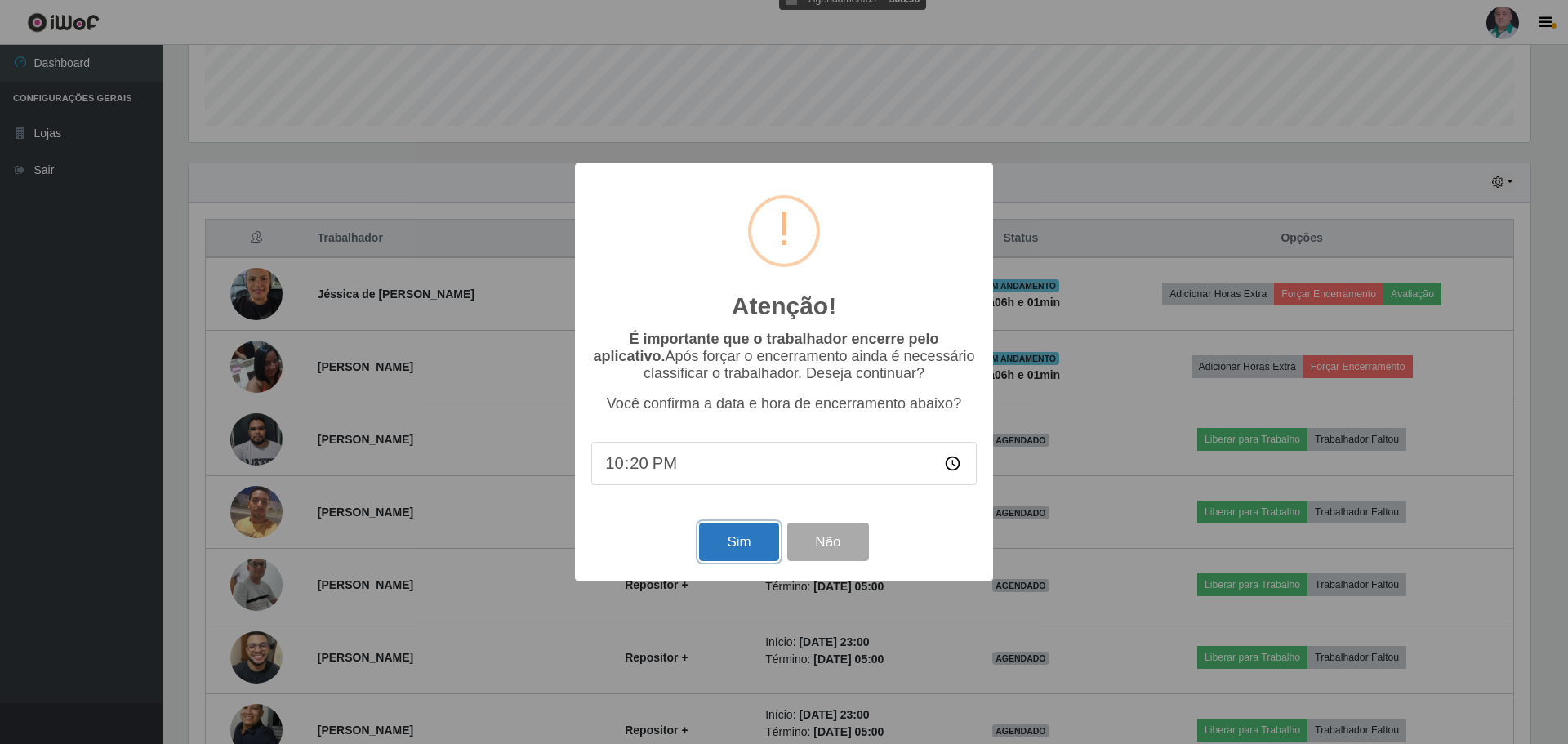
click at [747, 531] on button "Sim" at bounding box center [739, 542] width 79 height 38
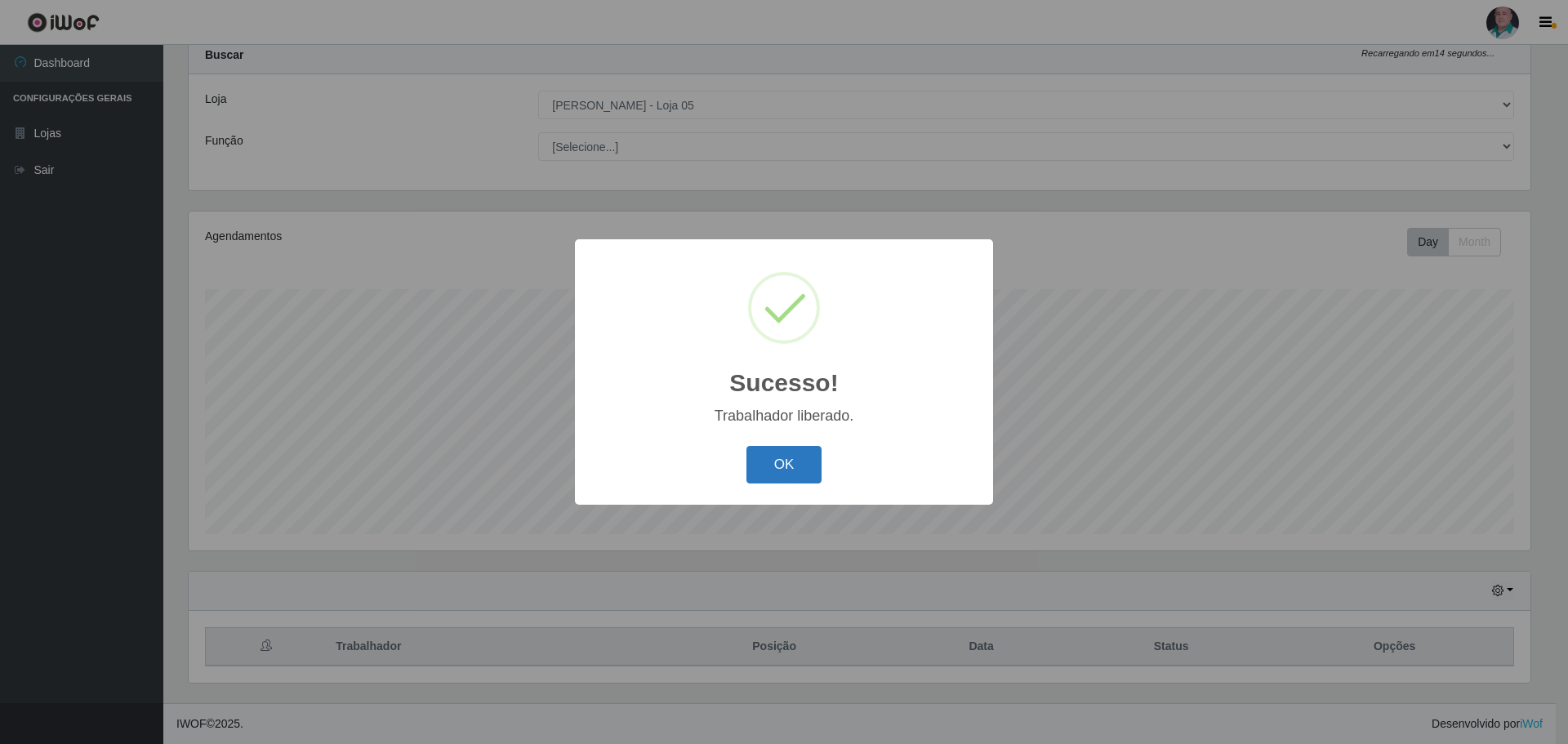
click at [779, 461] on button "OK" at bounding box center [784, 465] width 76 height 38
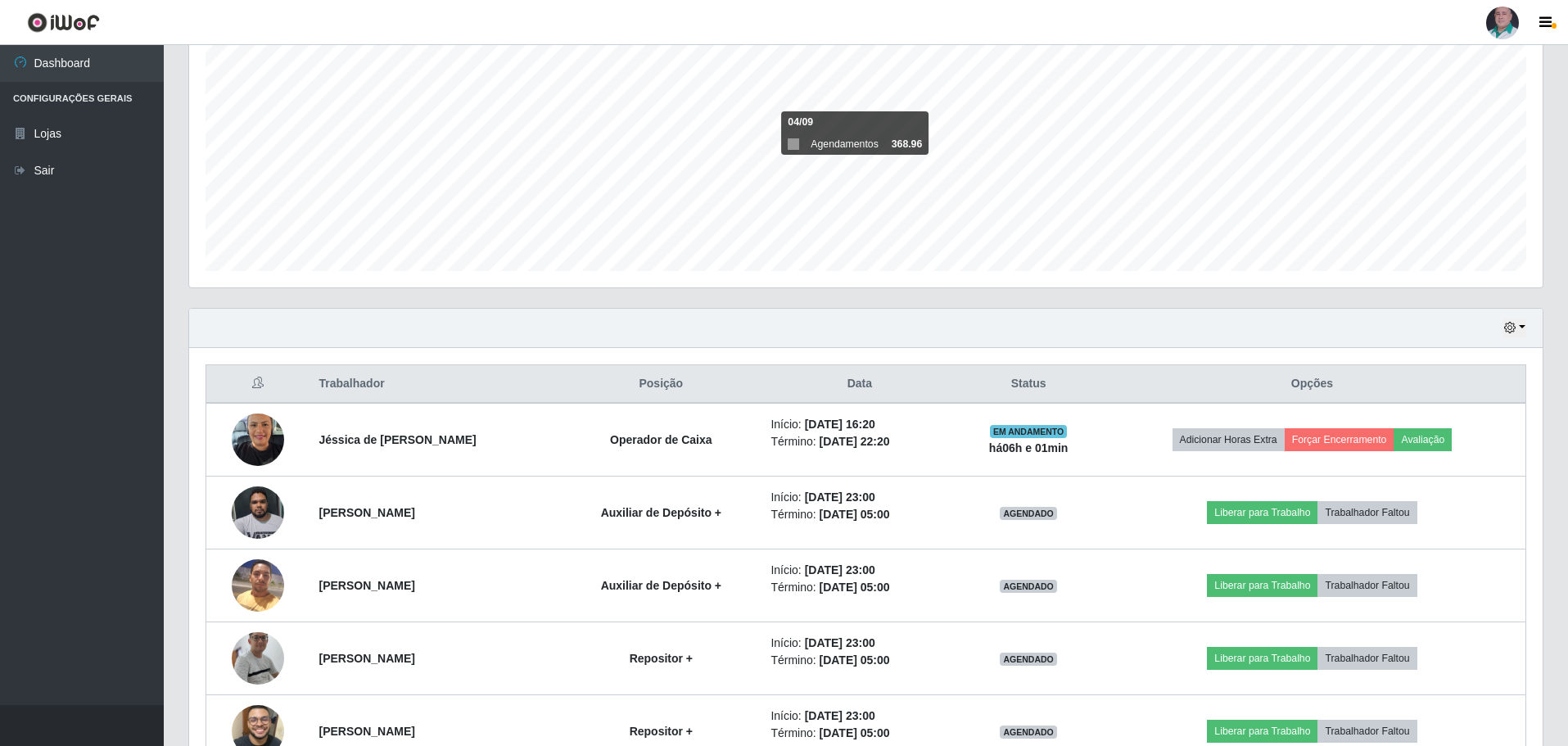
scroll to position [378, 0]
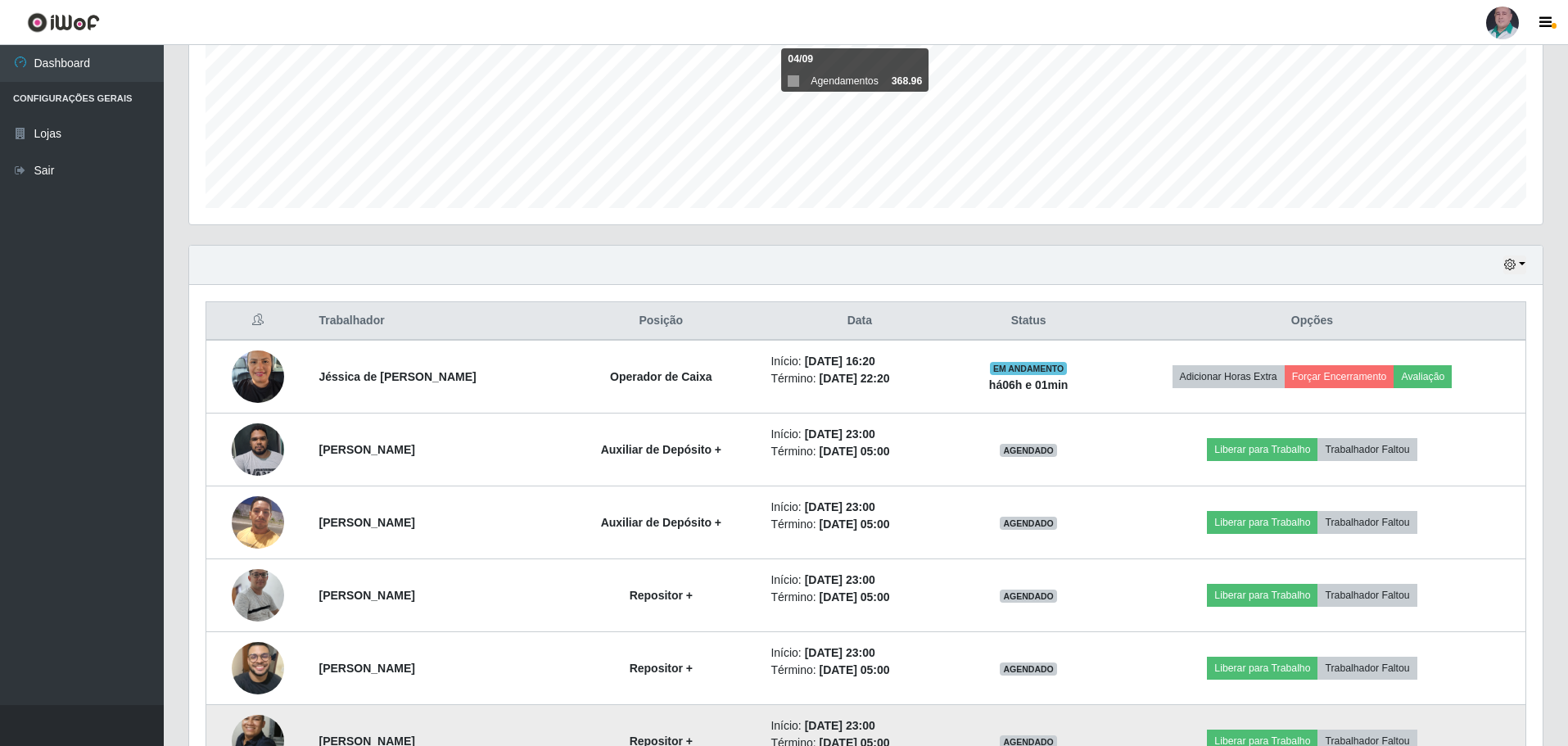
click at [265, 738] on img at bounding box center [258, 740] width 52 height 71
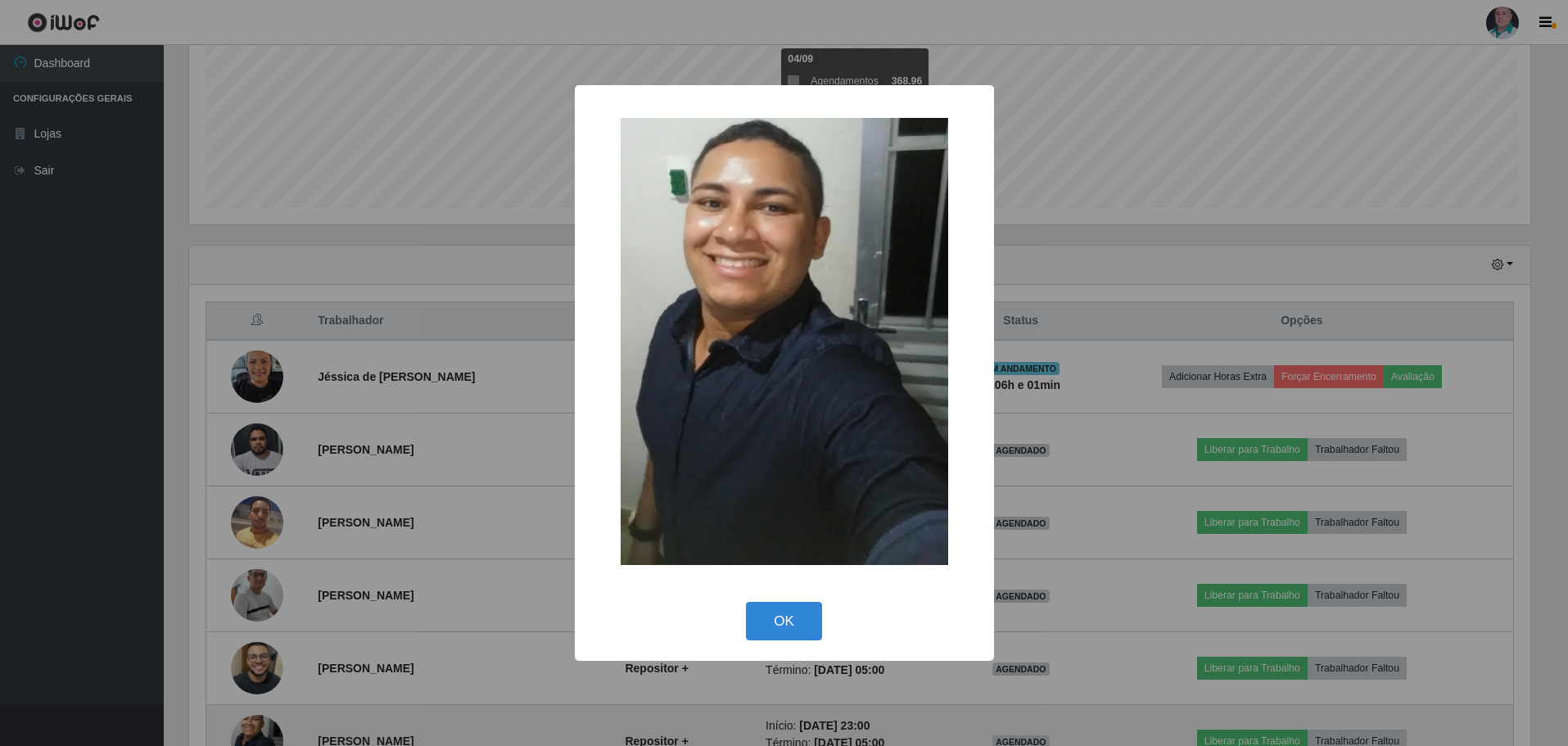
scroll to position [340, 1346]
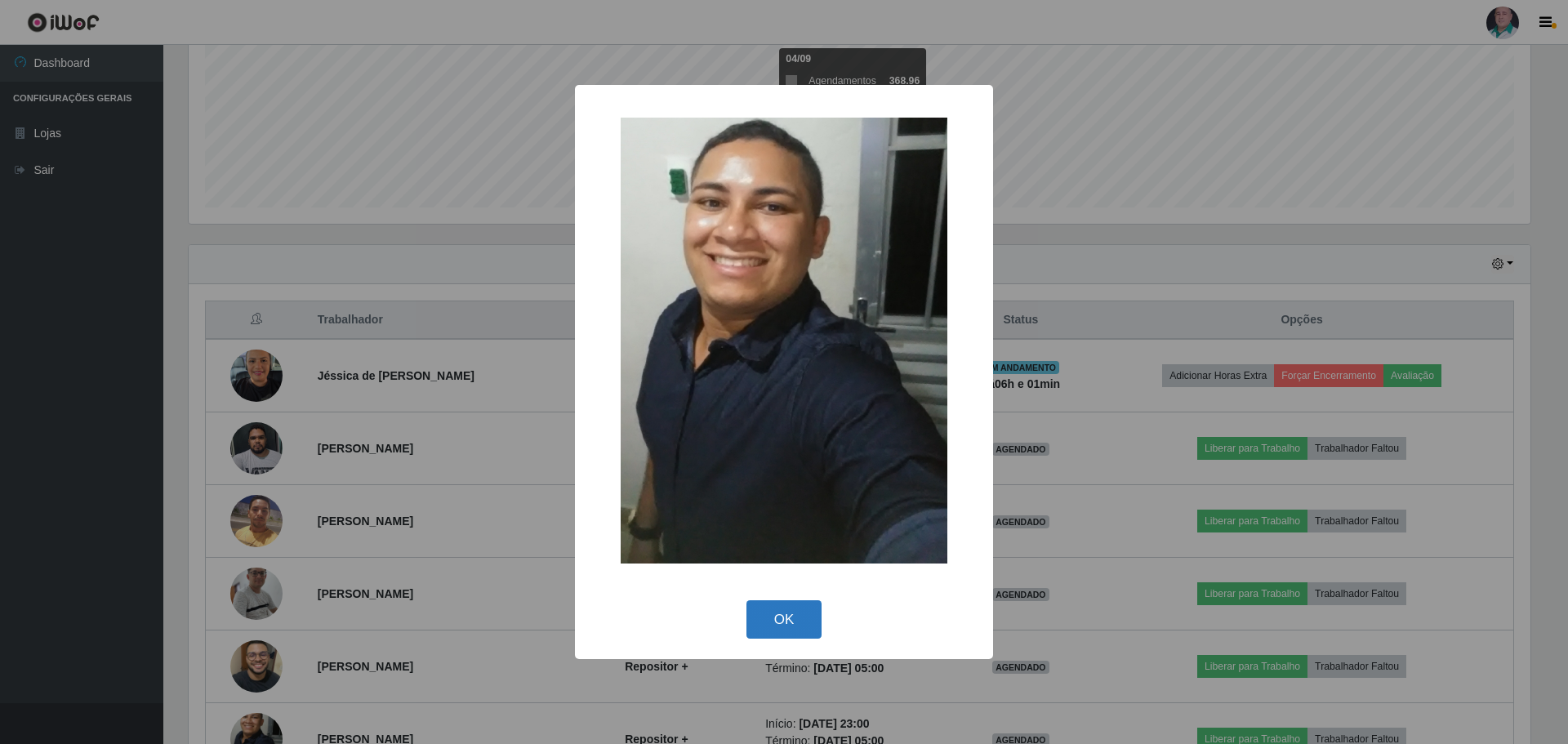
click at [790, 614] on button "OK" at bounding box center [784, 619] width 76 height 38
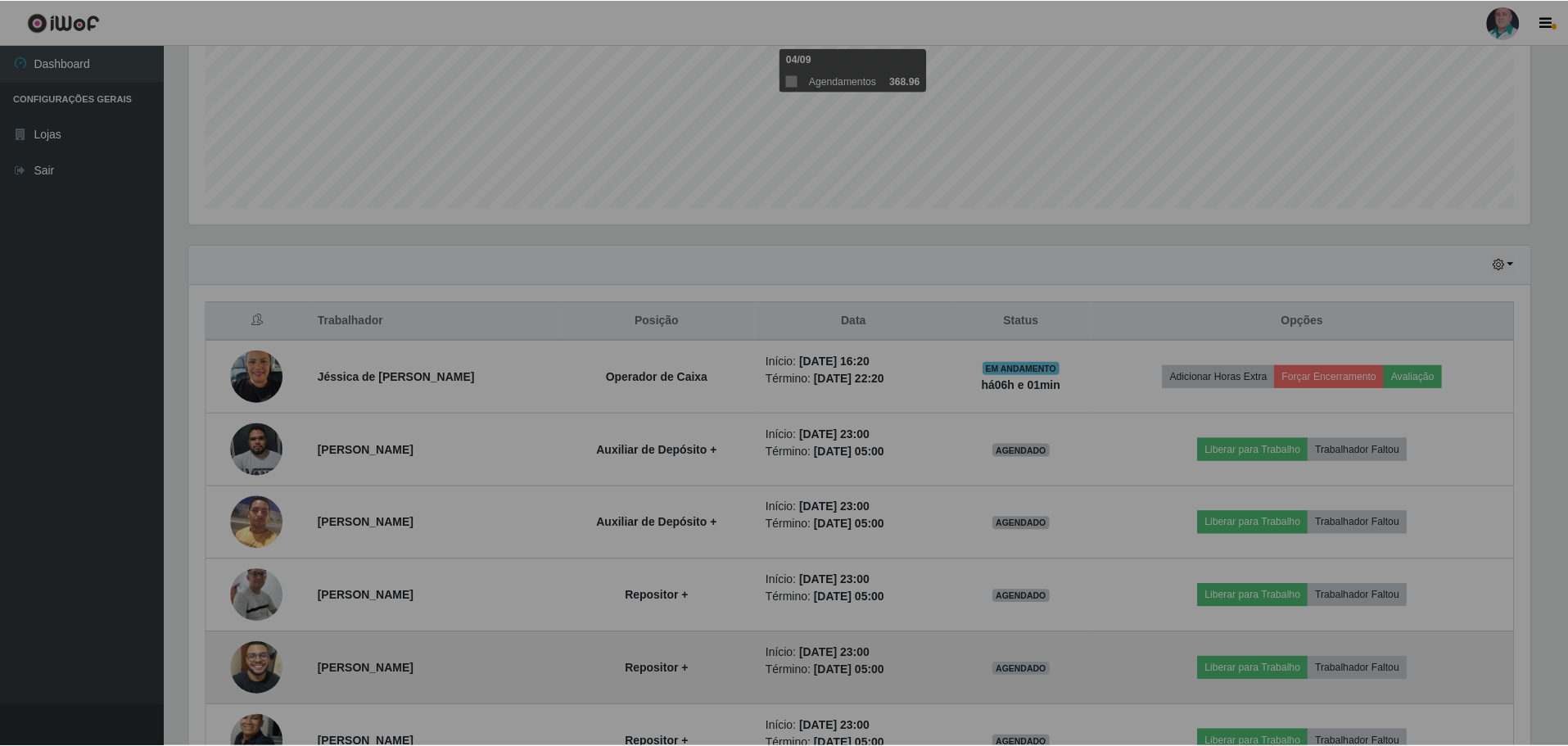
scroll to position [340, 1354]
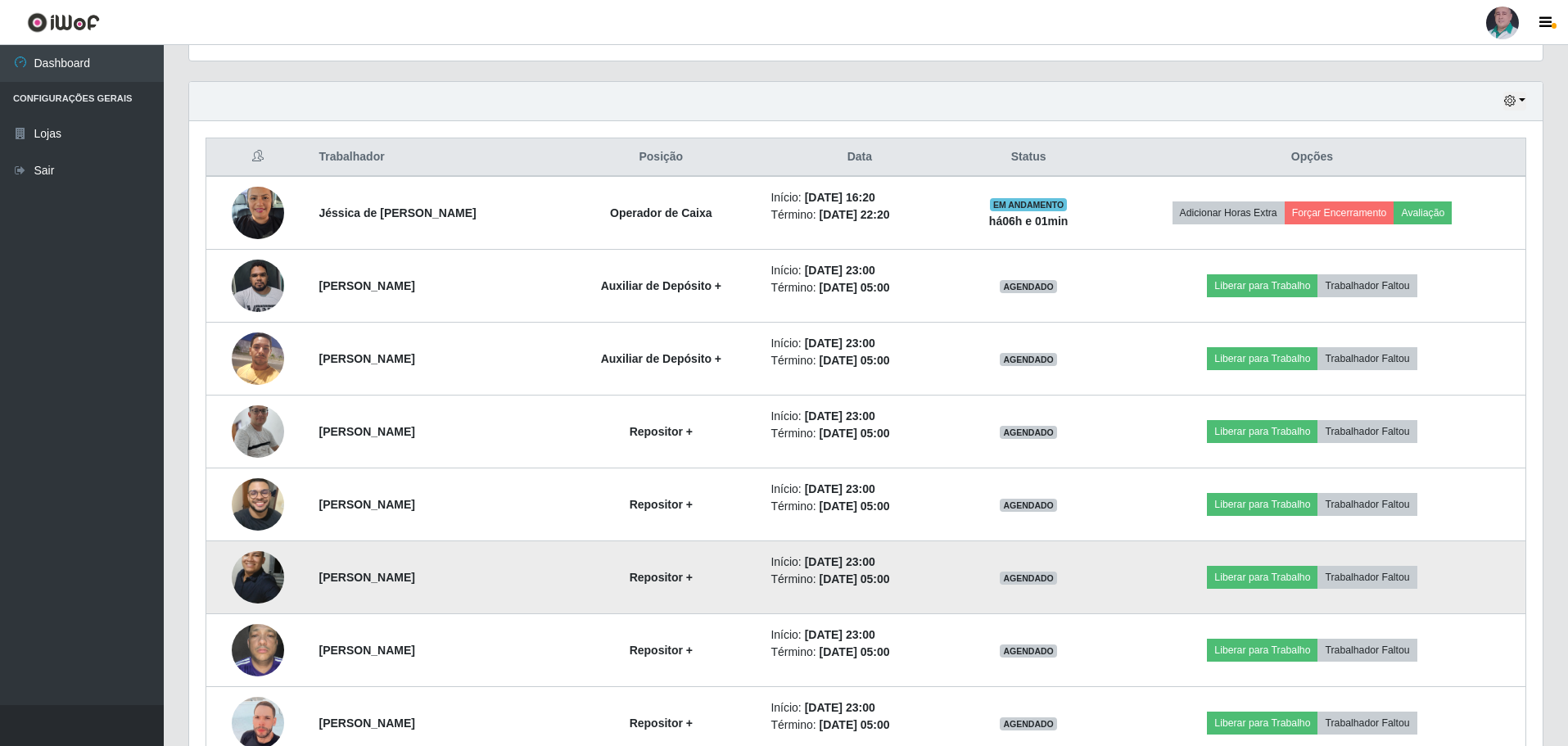
click at [246, 578] on img at bounding box center [258, 576] width 52 height 71
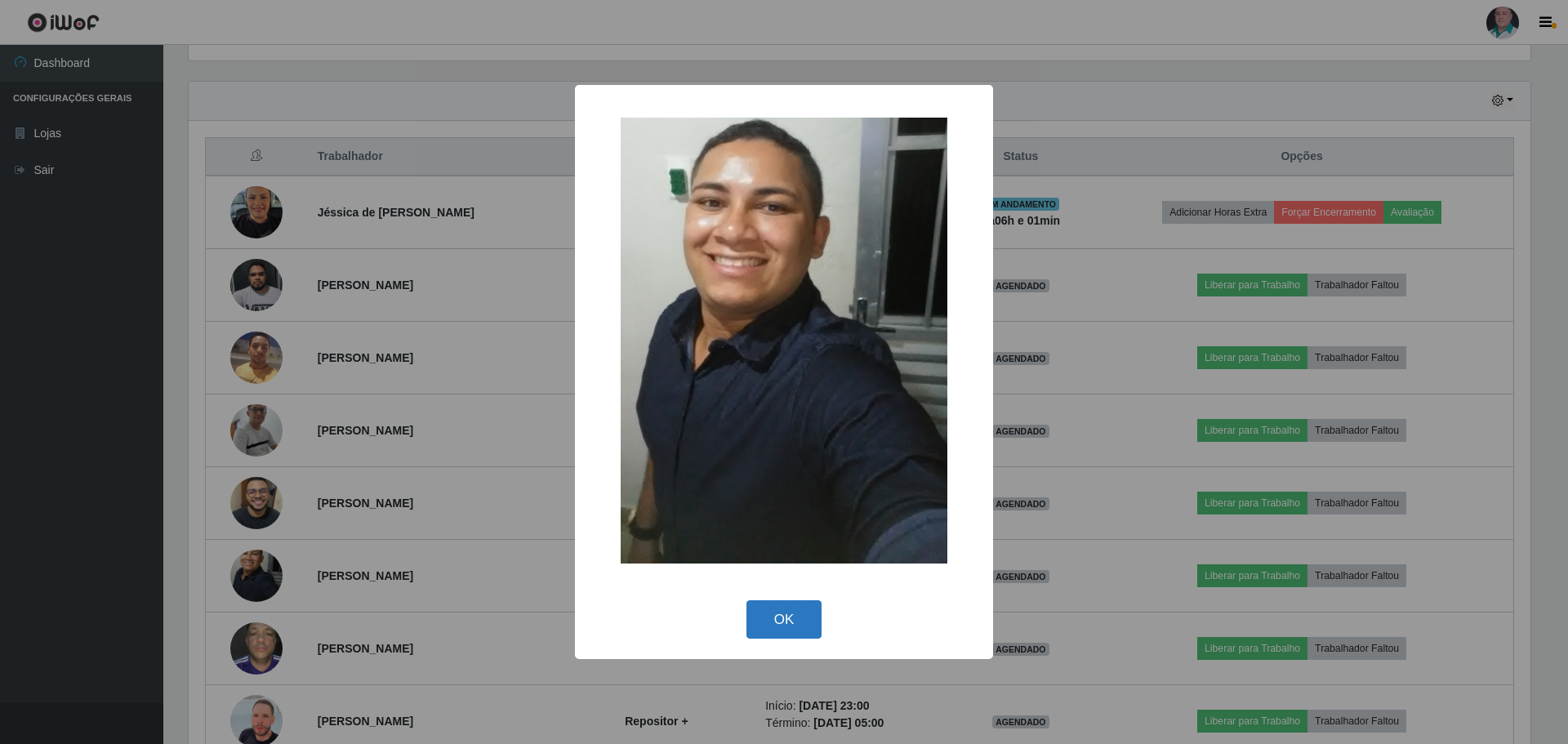
click at [768, 631] on button "OK" at bounding box center [784, 619] width 76 height 38
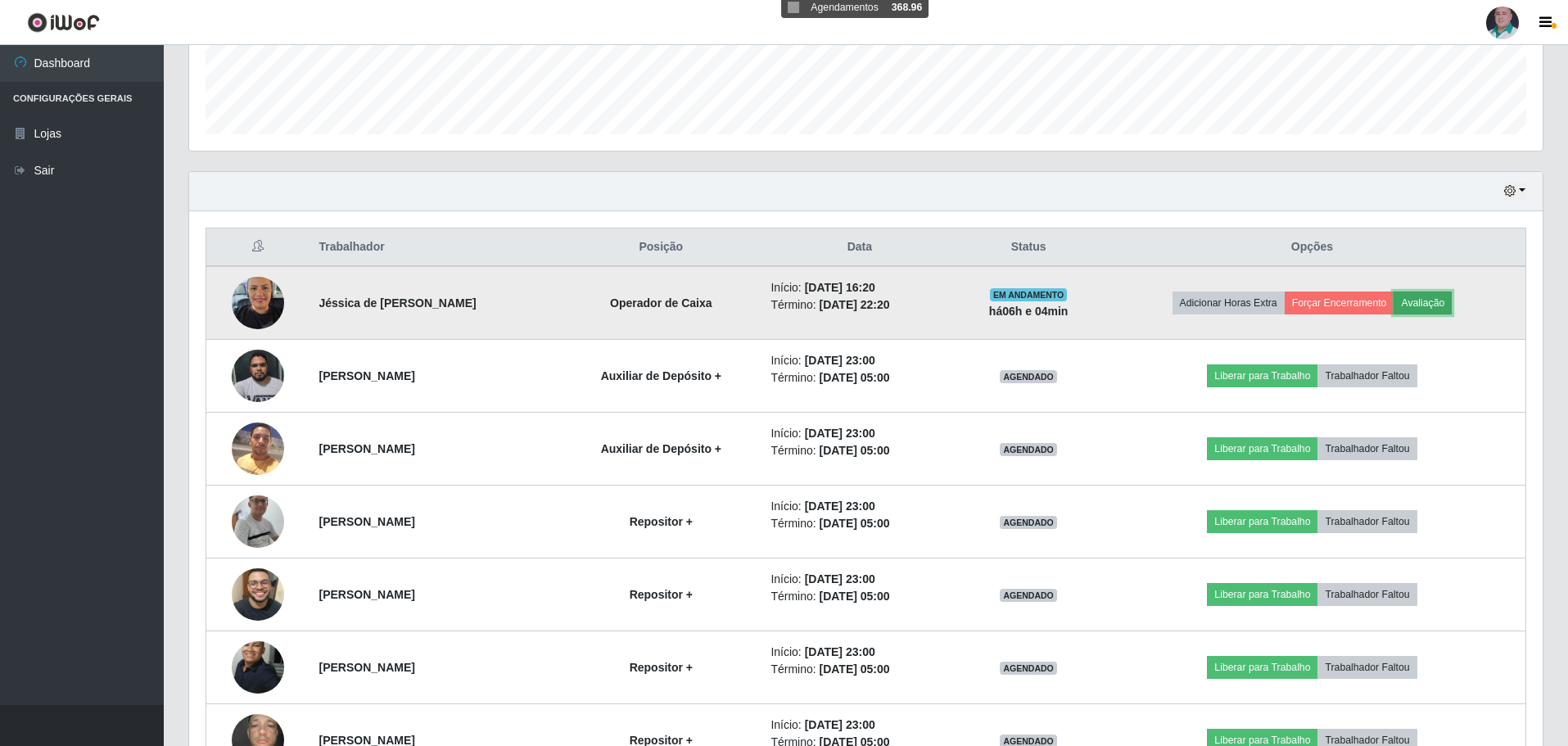
click at [1432, 297] on button "Avaliação" at bounding box center [1423, 303] width 58 height 23
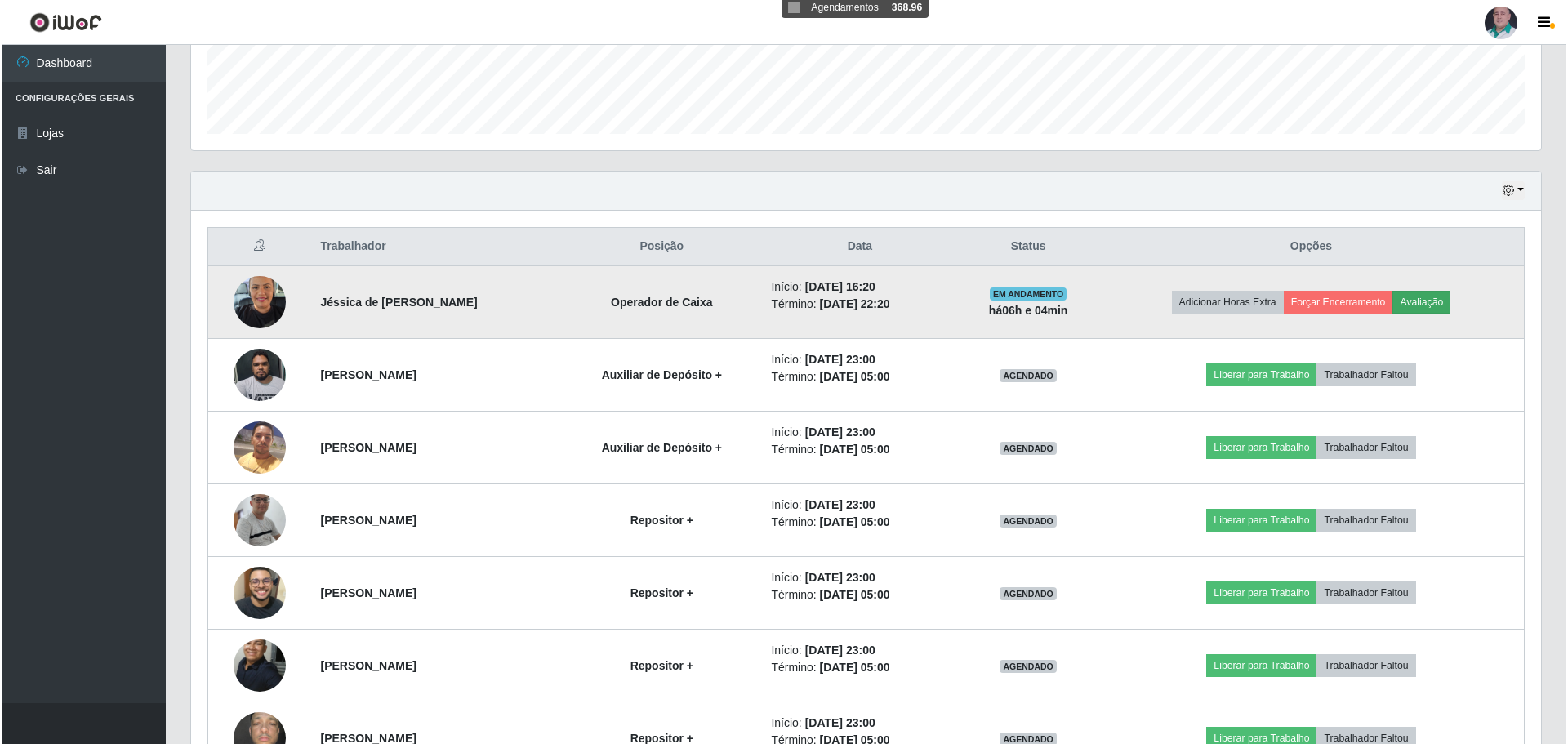
scroll to position [339, 1342]
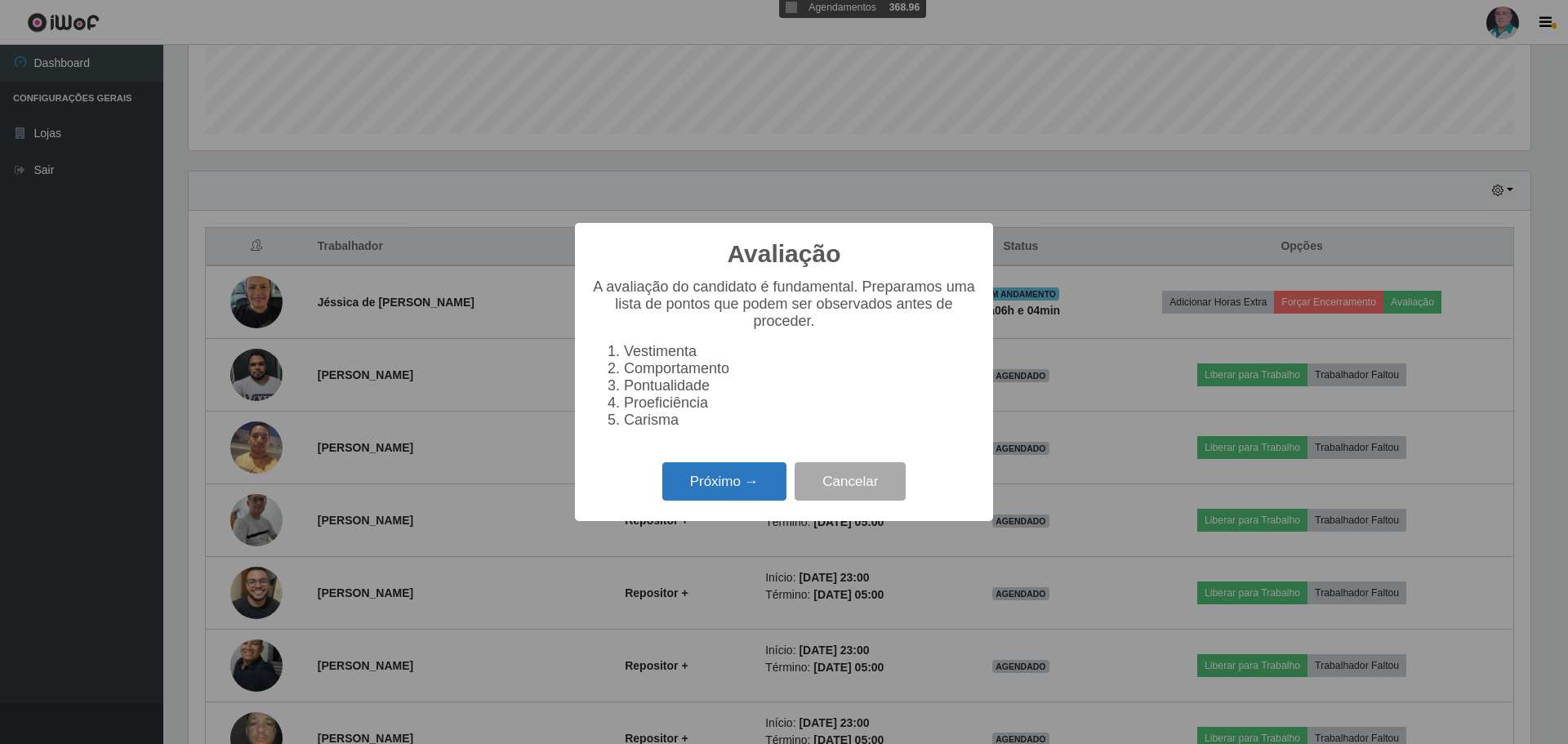
click at [668, 478] on button "Próximo →" at bounding box center [725, 481] width 124 height 38
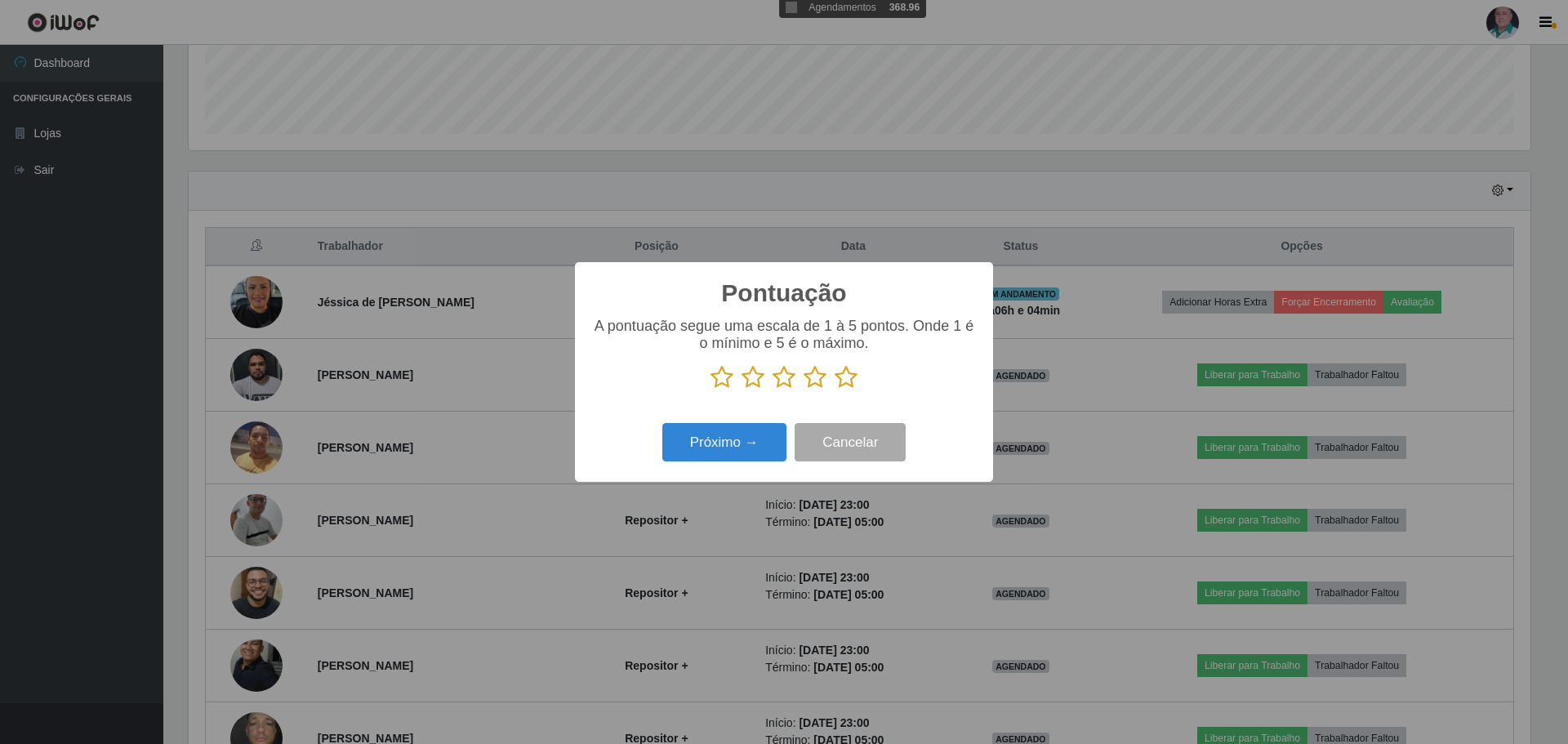
click at [843, 373] on icon at bounding box center [846, 378] width 23 height 24
click at [835, 390] on input "radio" at bounding box center [835, 390] width 0 height 0
click at [740, 443] on button "Próximo →" at bounding box center [725, 442] width 124 height 38
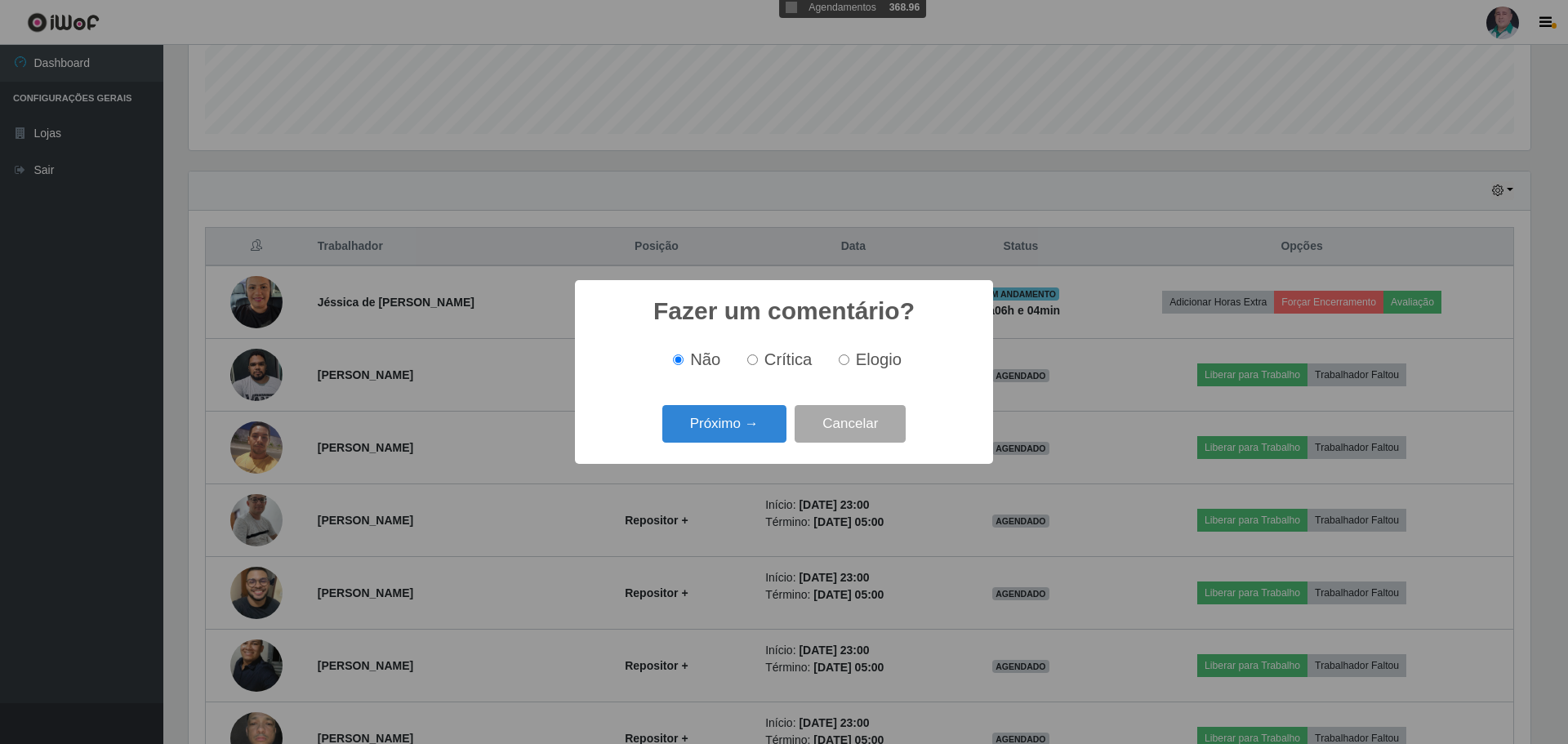
click at [850, 359] on label "Elogio" at bounding box center [867, 360] width 70 height 19
click at [849, 359] on input "Elogio" at bounding box center [844, 359] width 10 height 10
radio input "true"
click at [733, 420] on button "Próximo →" at bounding box center [725, 425] width 124 height 38
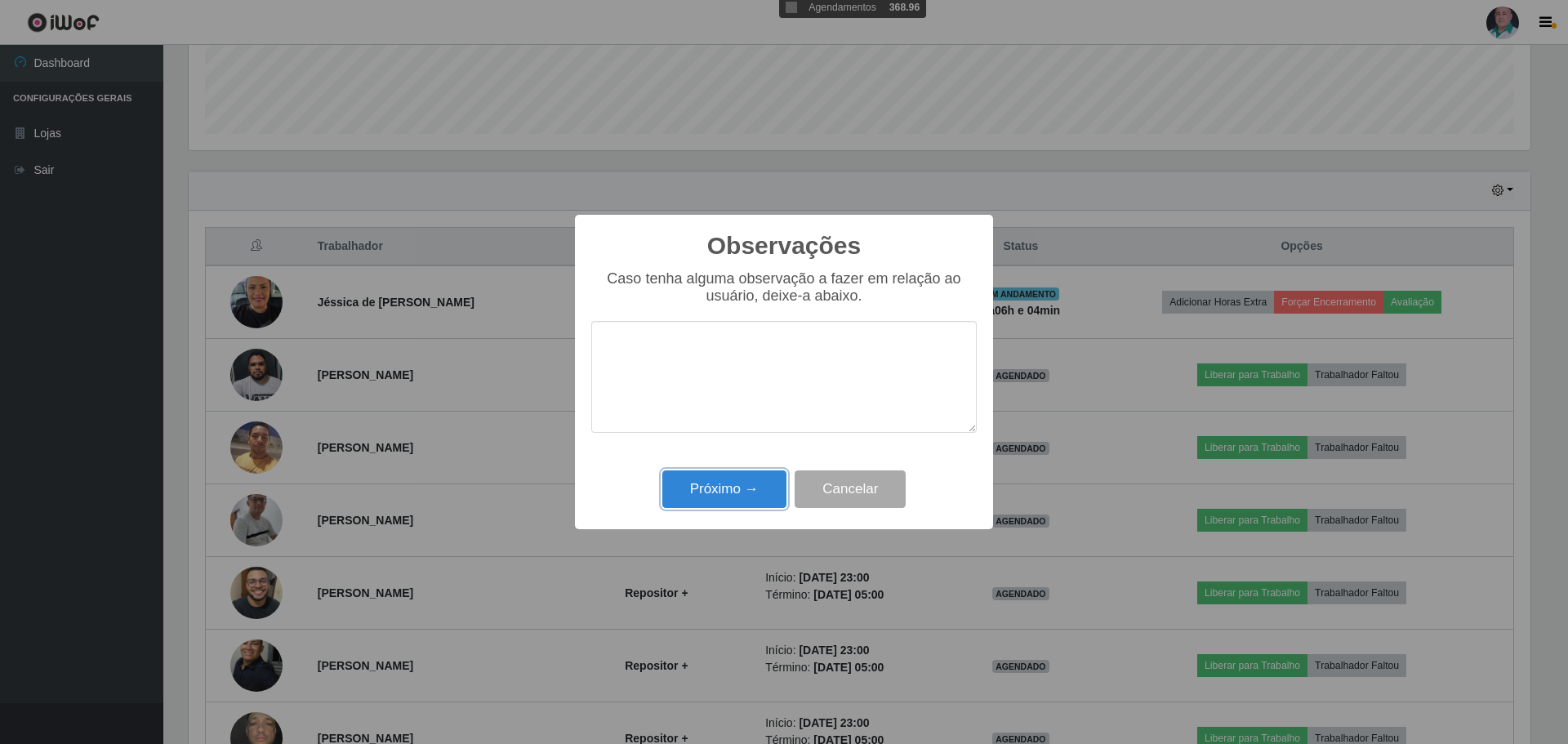
drag, startPoint x: 754, startPoint y: 495, endPoint x: 801, endPoint y: 474, distance: 51.5
click at [754, 494] on button "Próximo →" at bounding box center [725, 489] width 124 height 38
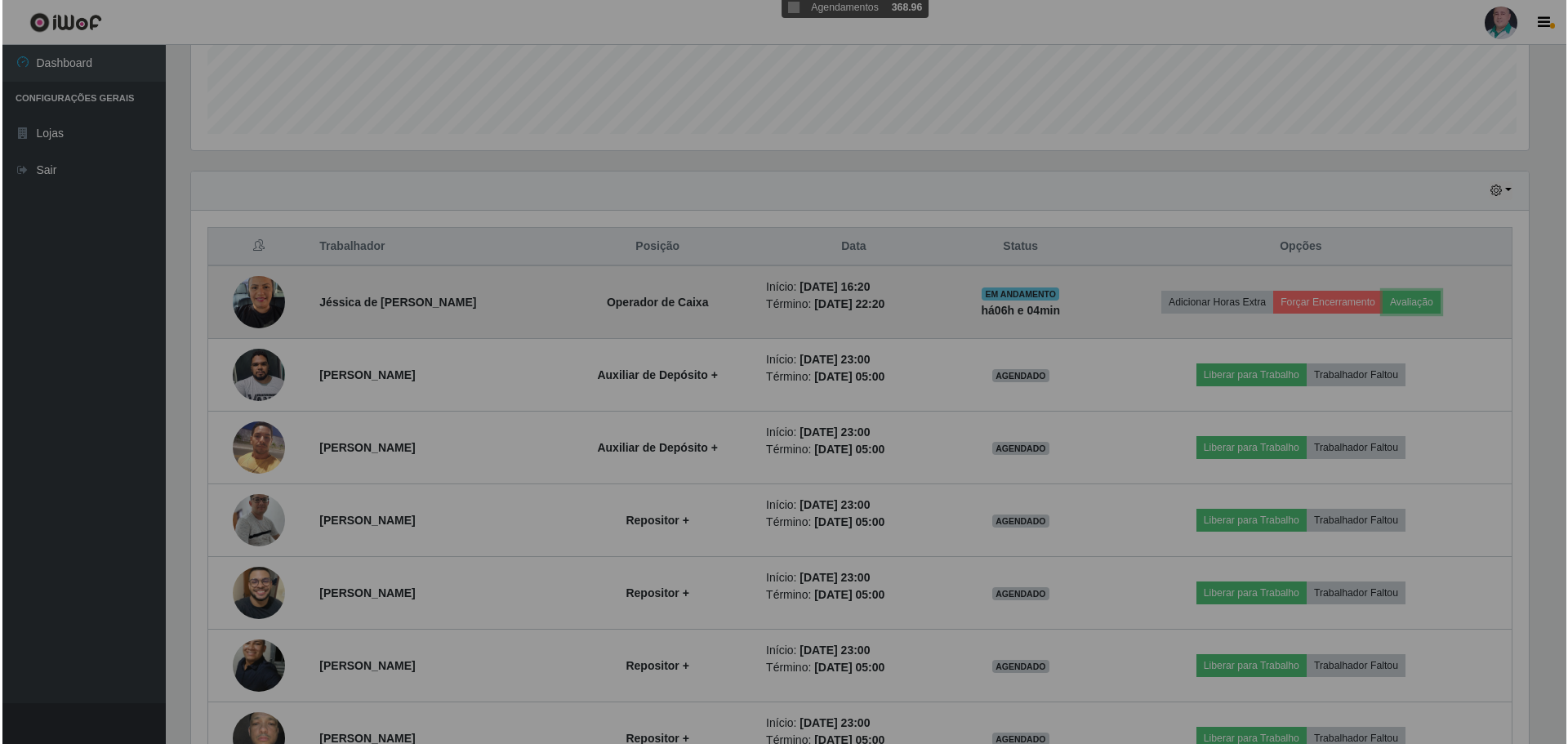
scroll to position [339, 1350]
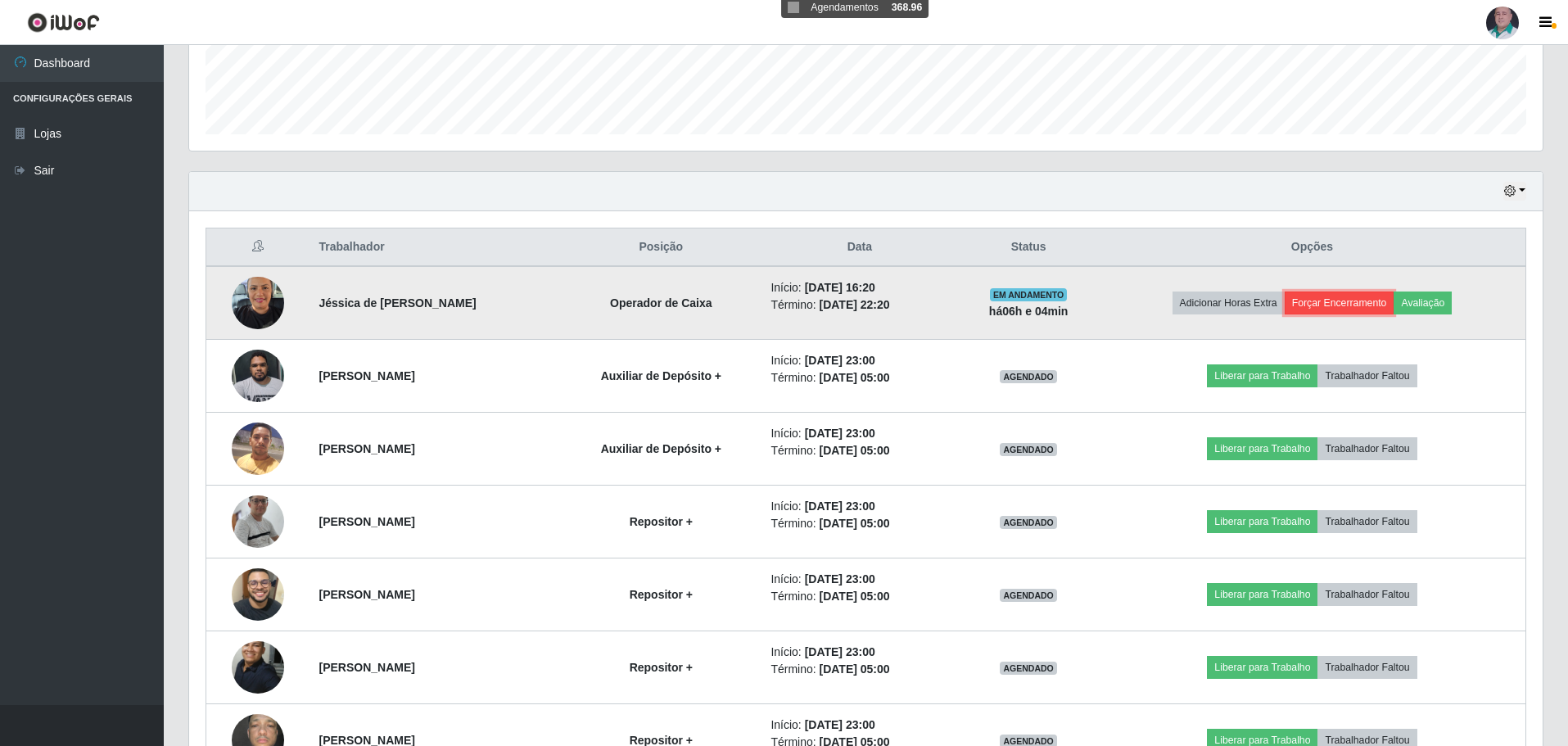
click at [1373, 299] on button "Forçar Encerramento" at bounding box center [1339, 303] width 109 height 23
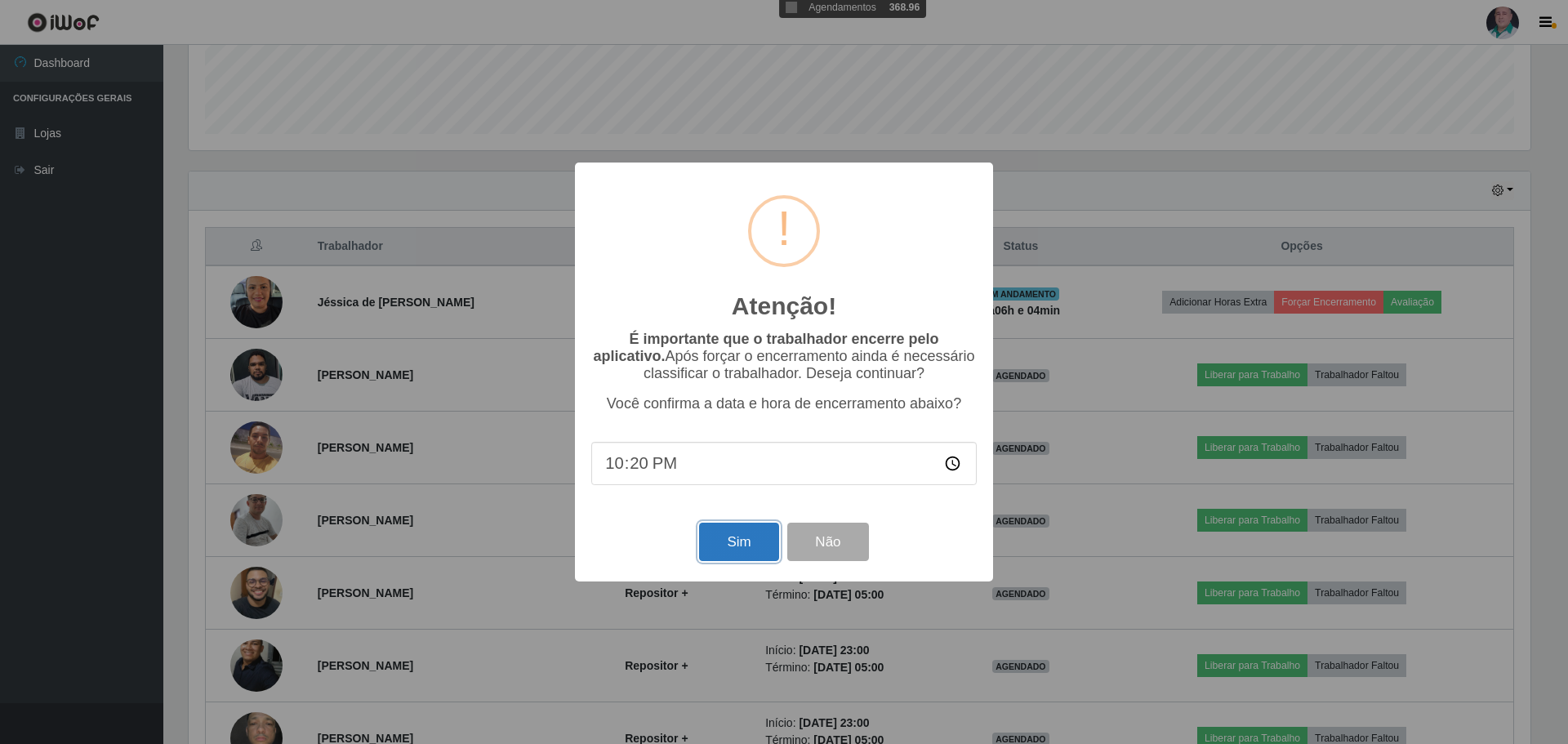
click at [747, 547] on button "Sim" at bounding box center [739, 542] width 79 height 38
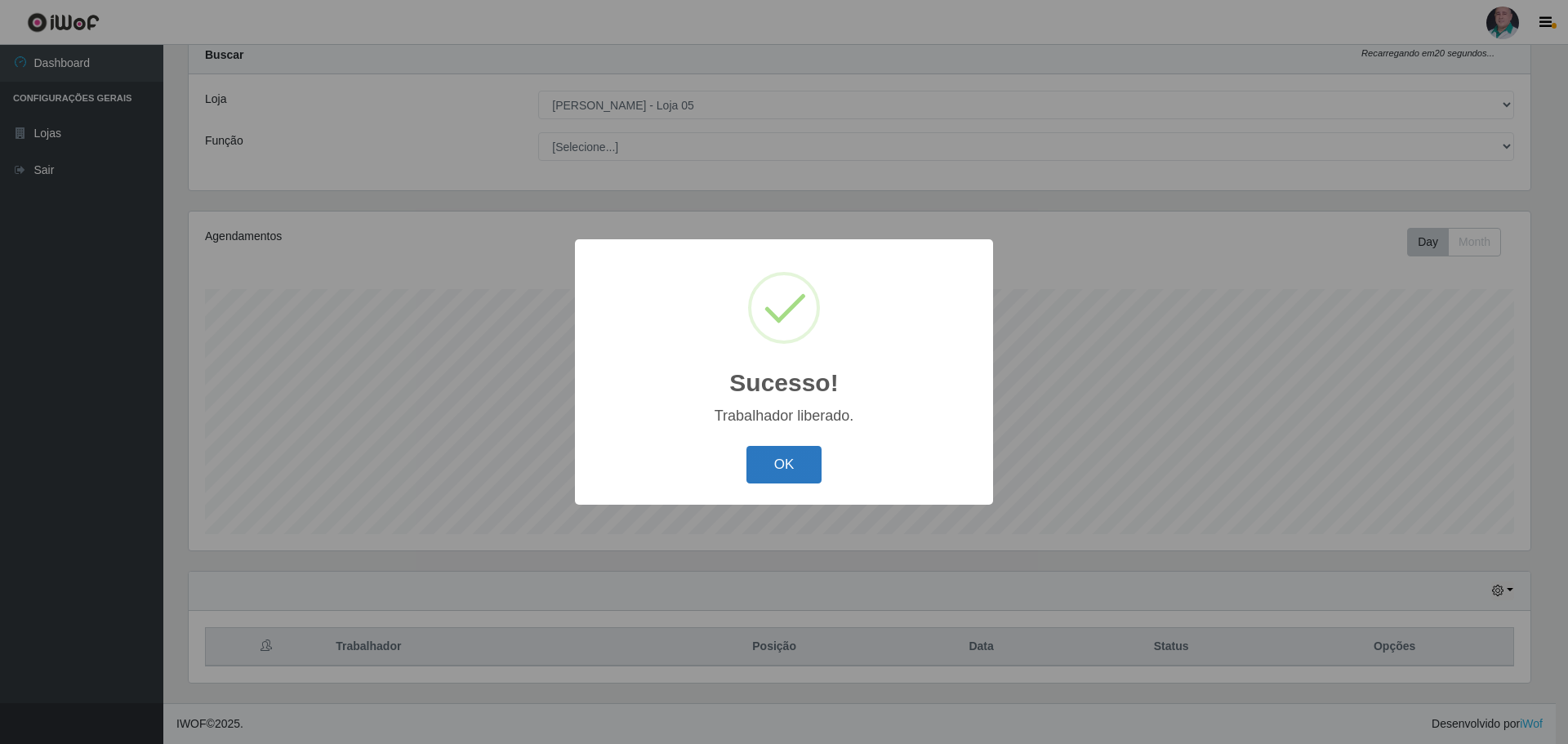
click at [781, 460] on button "OK" at bounding box center [784, 465] width 76 height 38
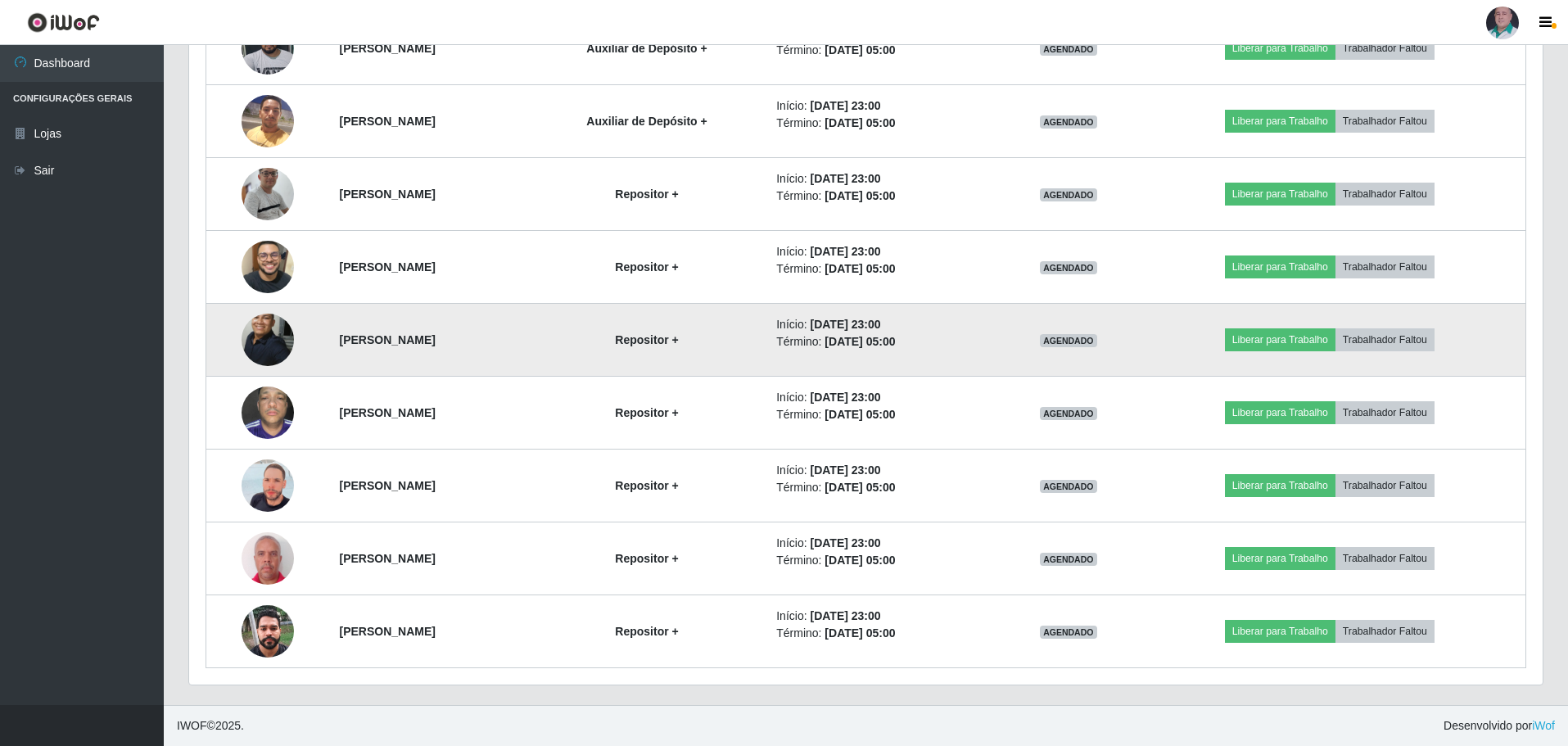
scroll to position [460, 0]
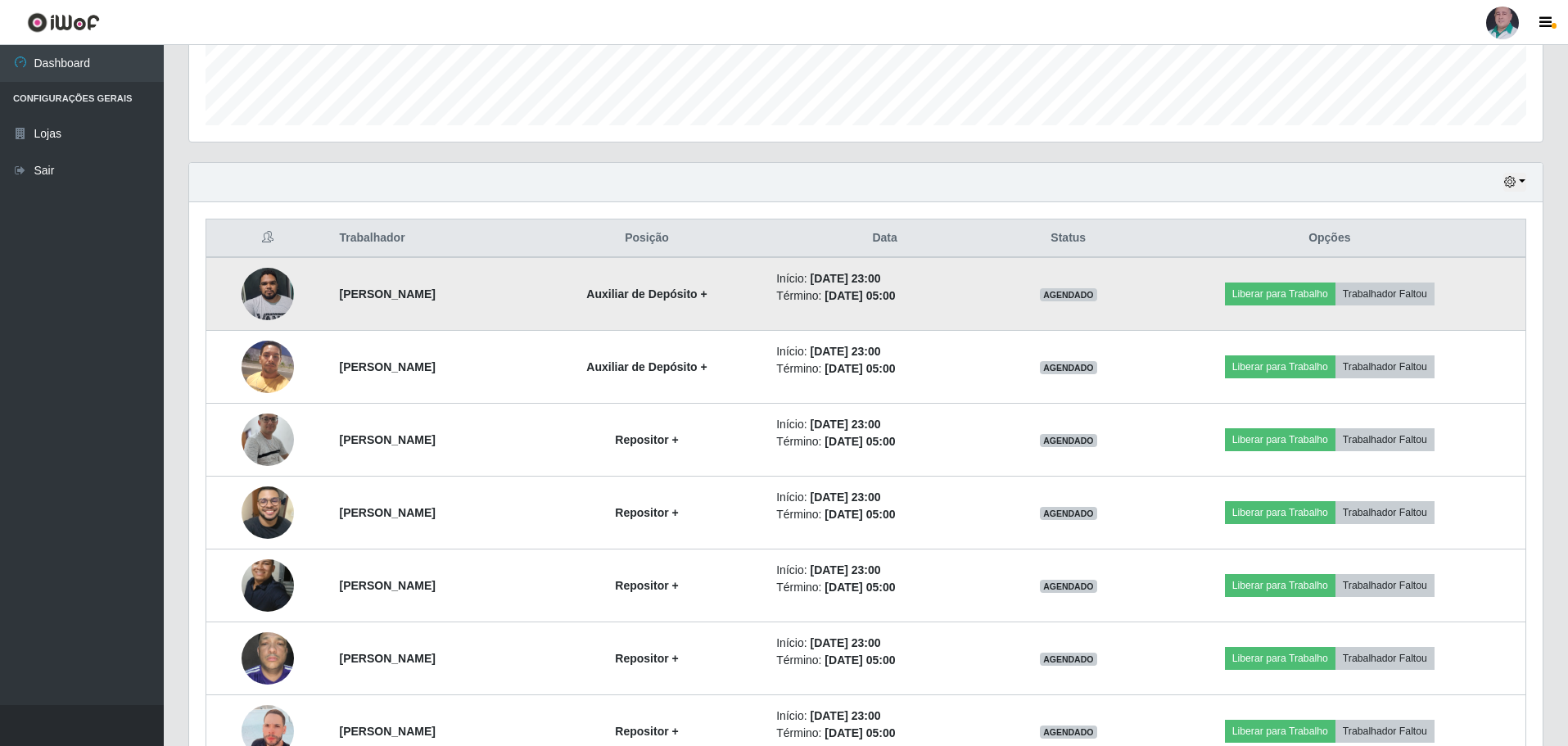
click at [271, 289] on img at bounding box center [268, 294] width 52 height 70
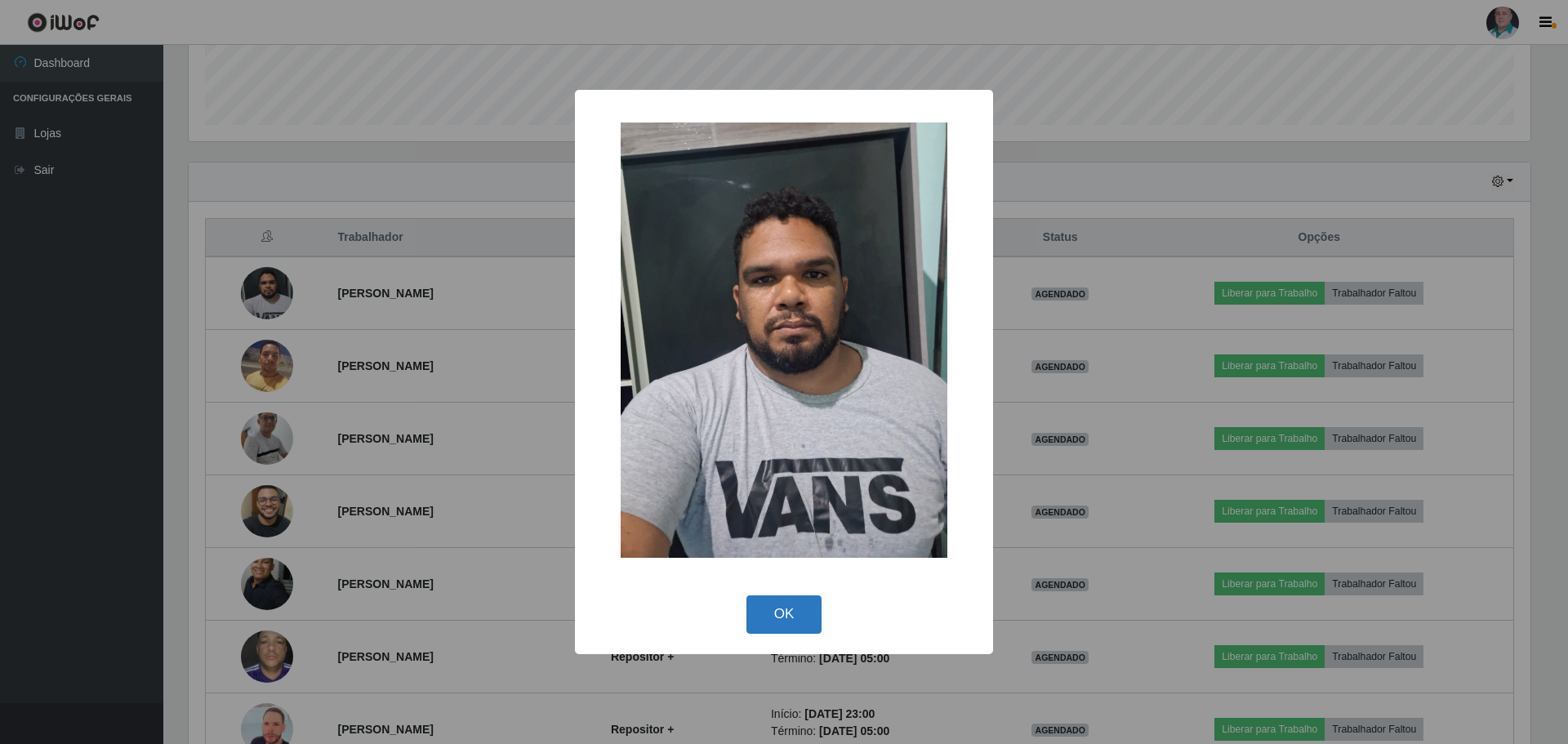
click at [806, 610] on button "OK" at bounding box center [784, 615] width 76 height 38
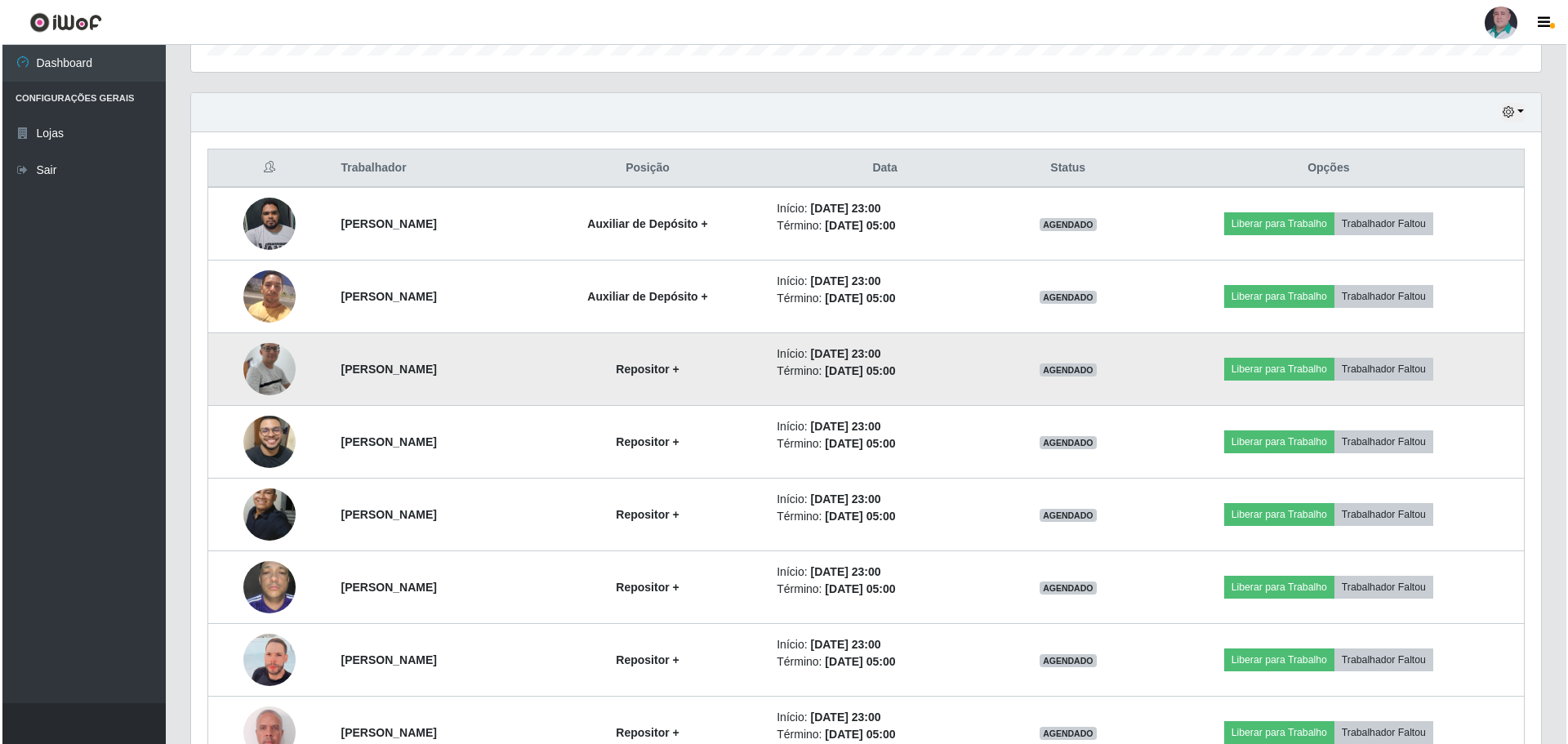
scroll to position [623, 0]
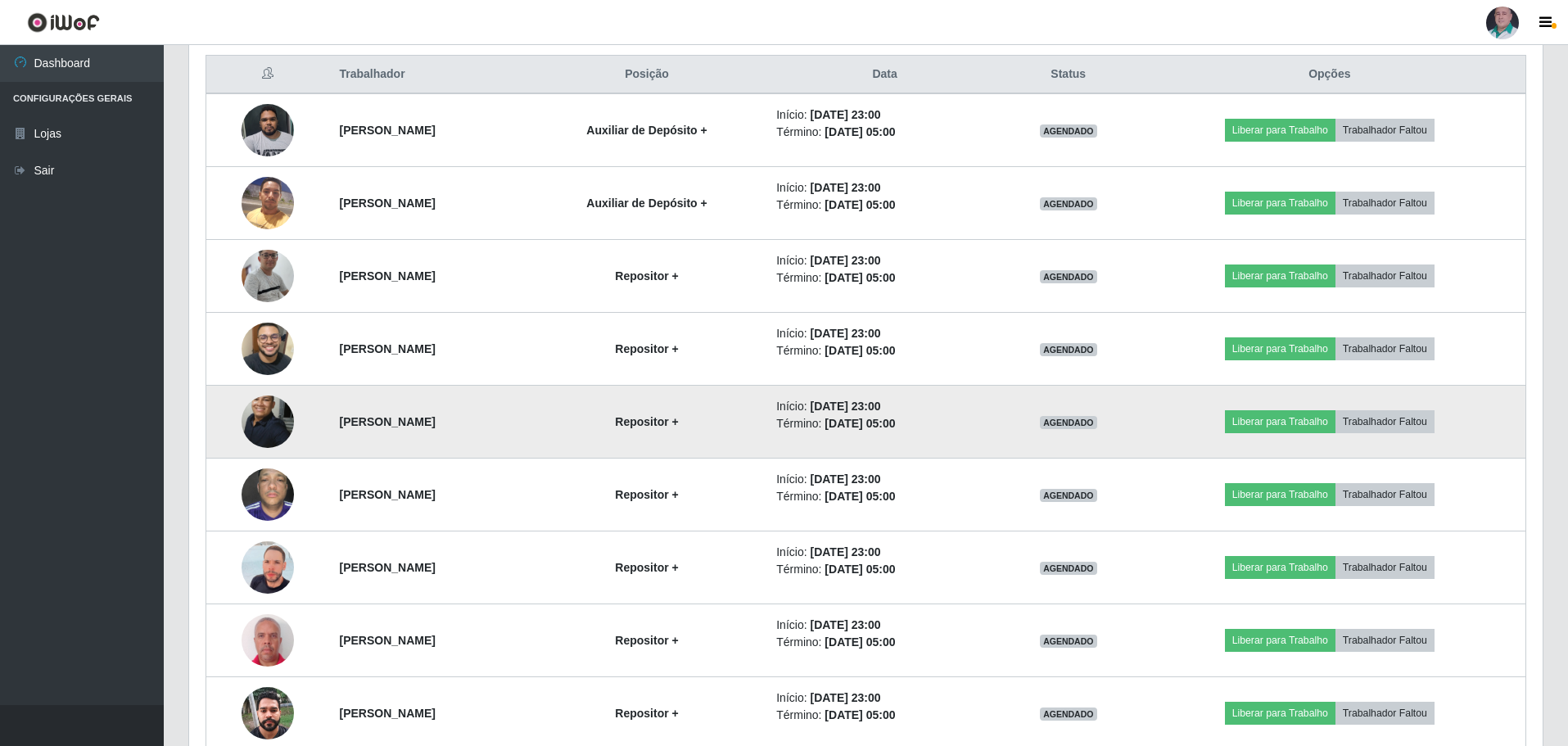
click at [271, 422] on img at bounding box center [268, 421] width 52 height 71
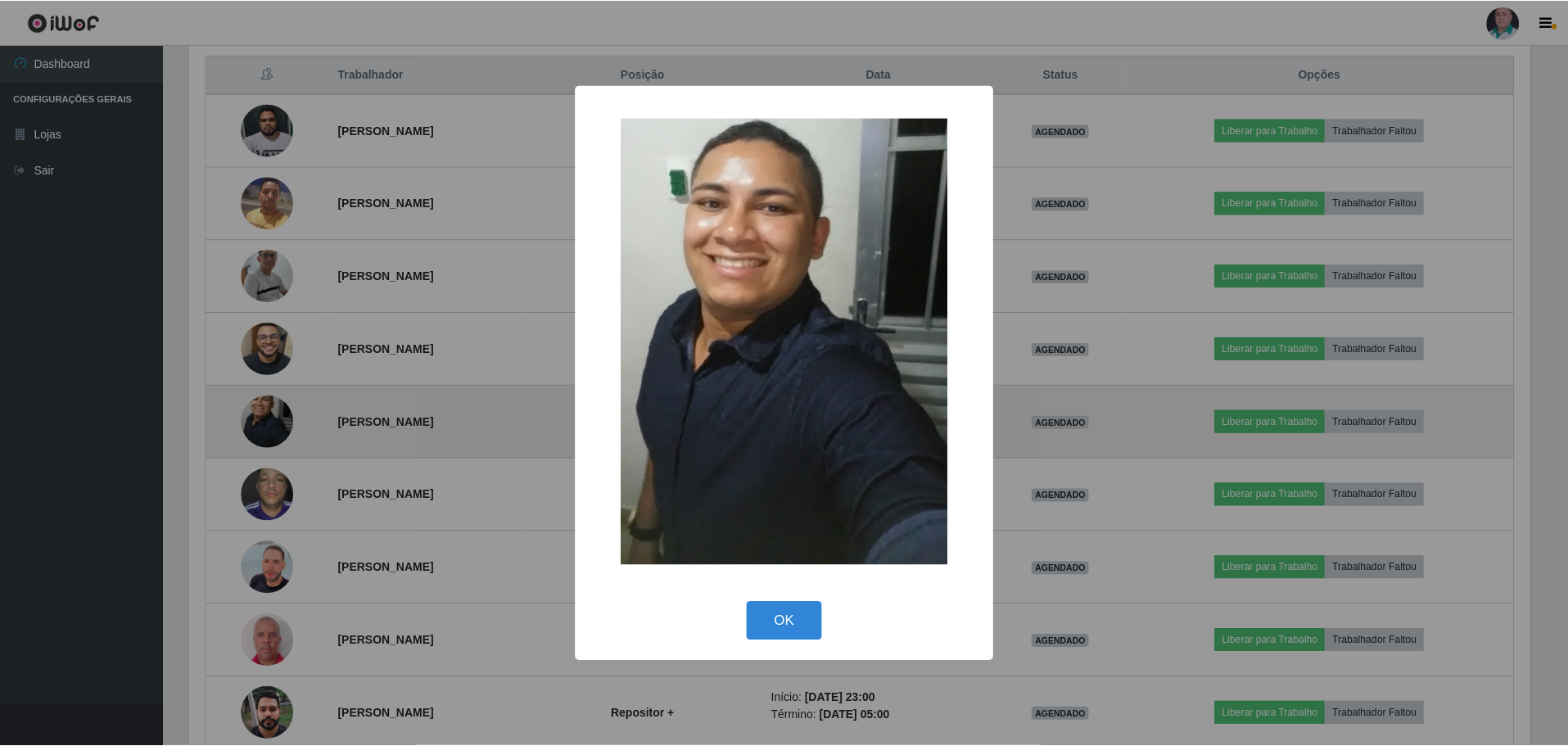
scroll to position [340, 1346]
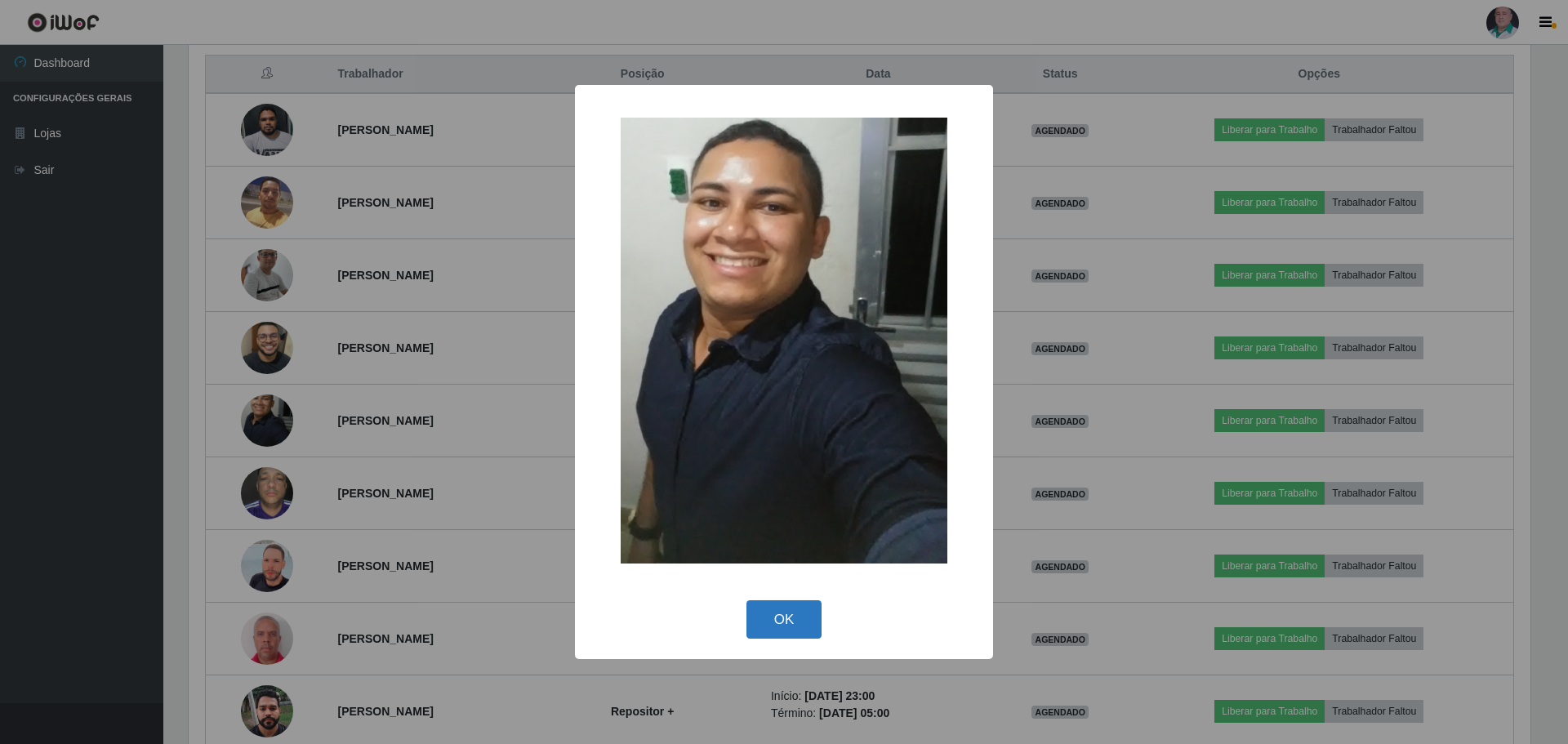
click at [804, 620] on button "OK" at bounding box center [784, 619] width 76 height 38
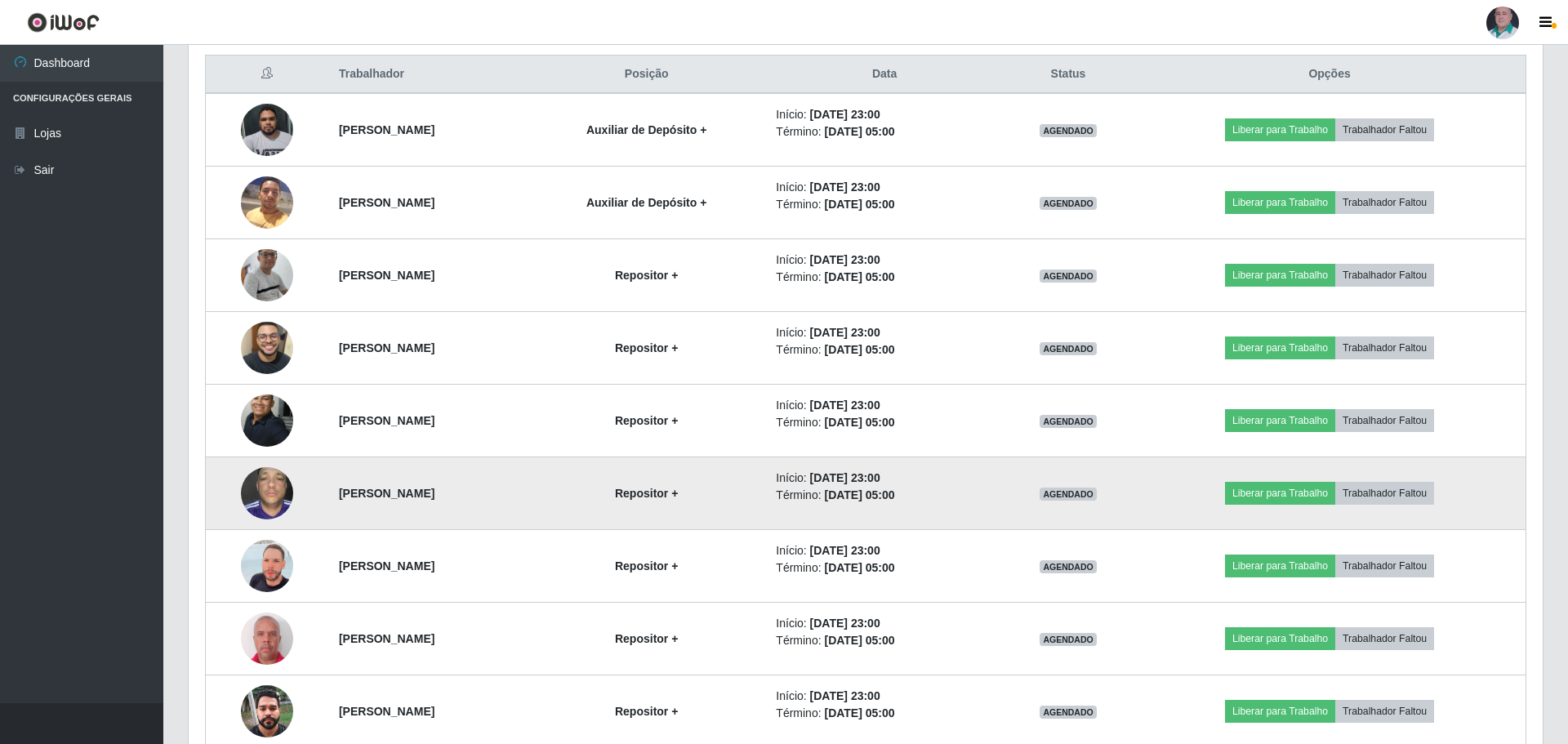
scroll to position [339, 1350]
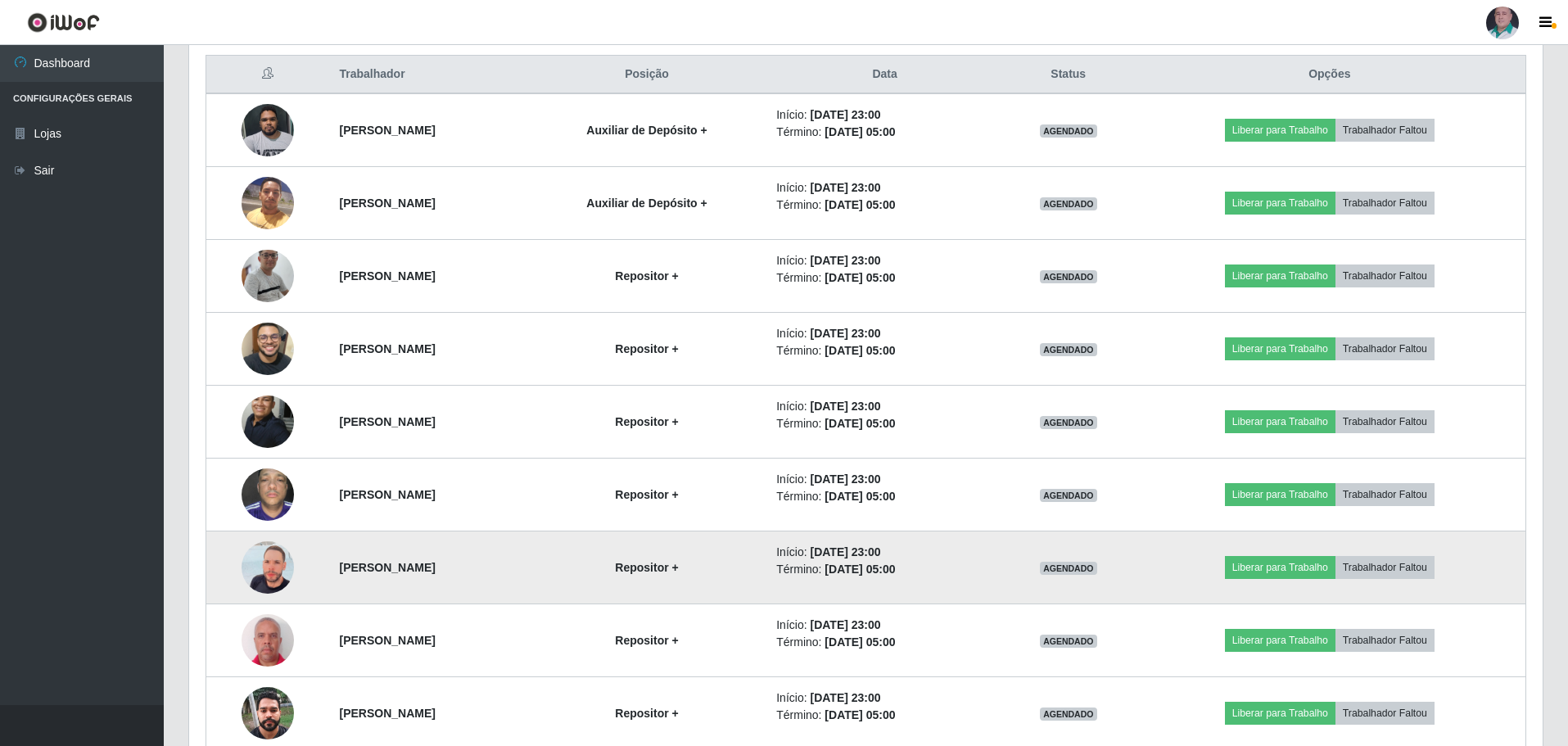
click at [251, 568] on img at bounding box center [268, 568] width 52 height 94
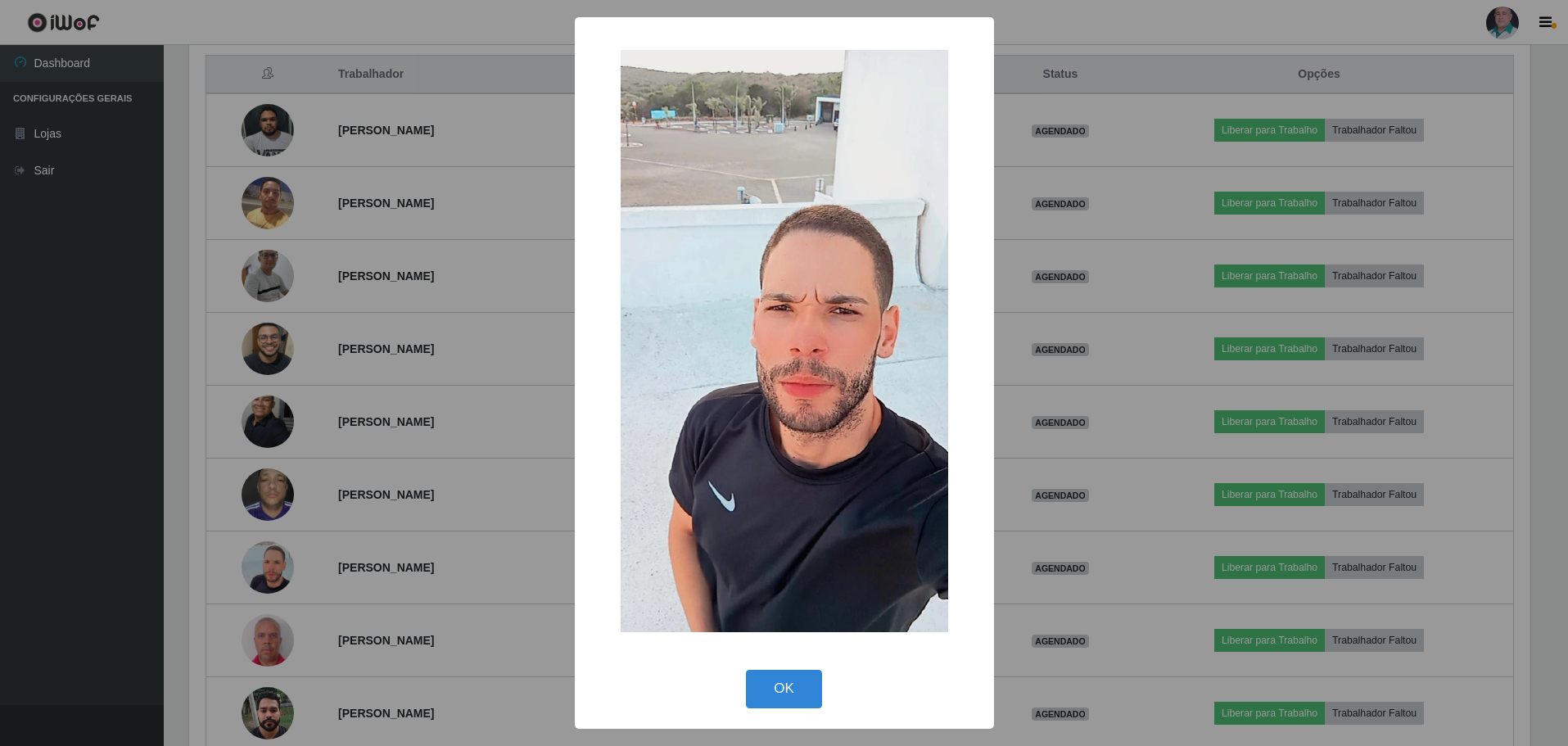
scroll to position [340, 1346]
click at [797, 685] on button "OK" at bounding box center [786, 689] width 76 height 38
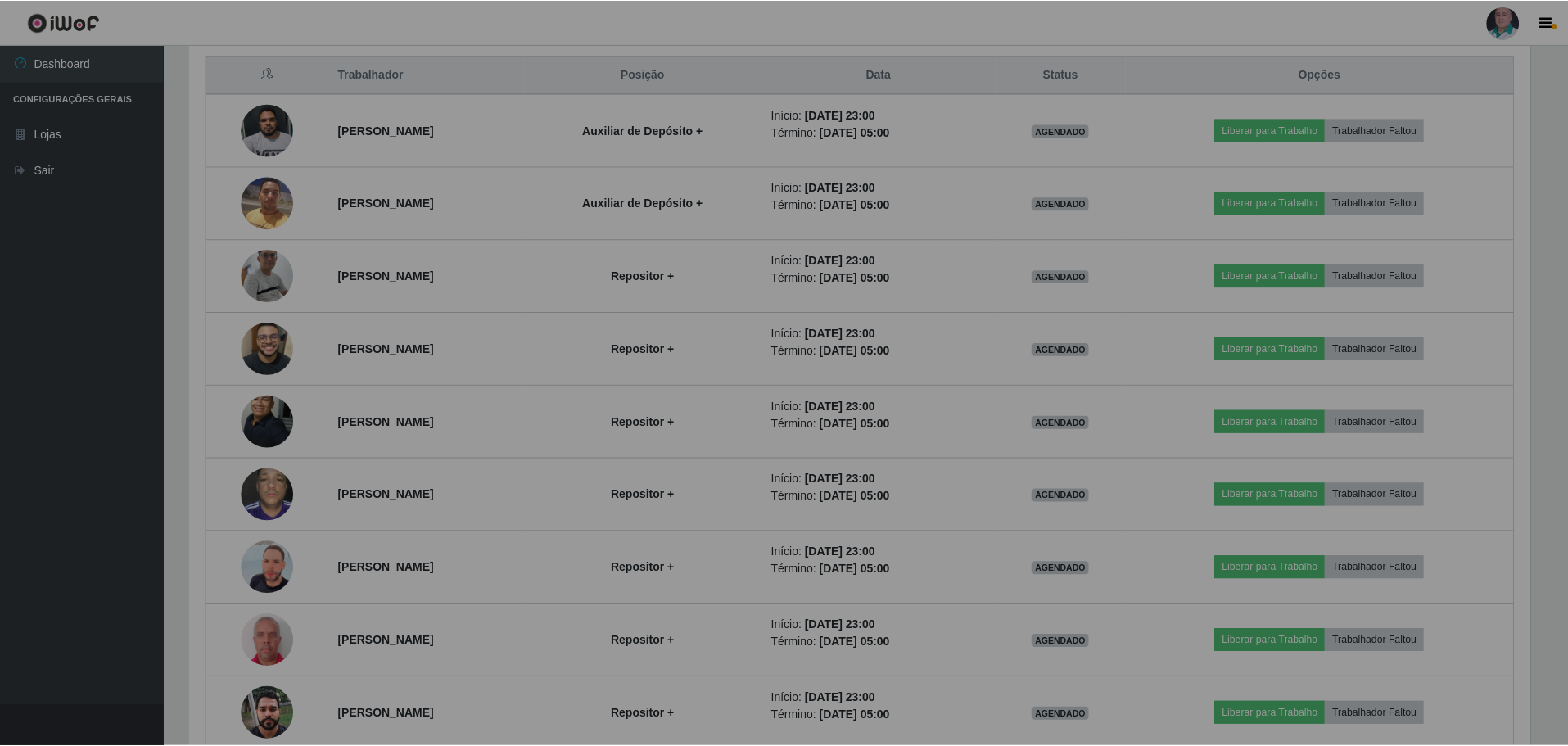
scroll to position [340, 1354]
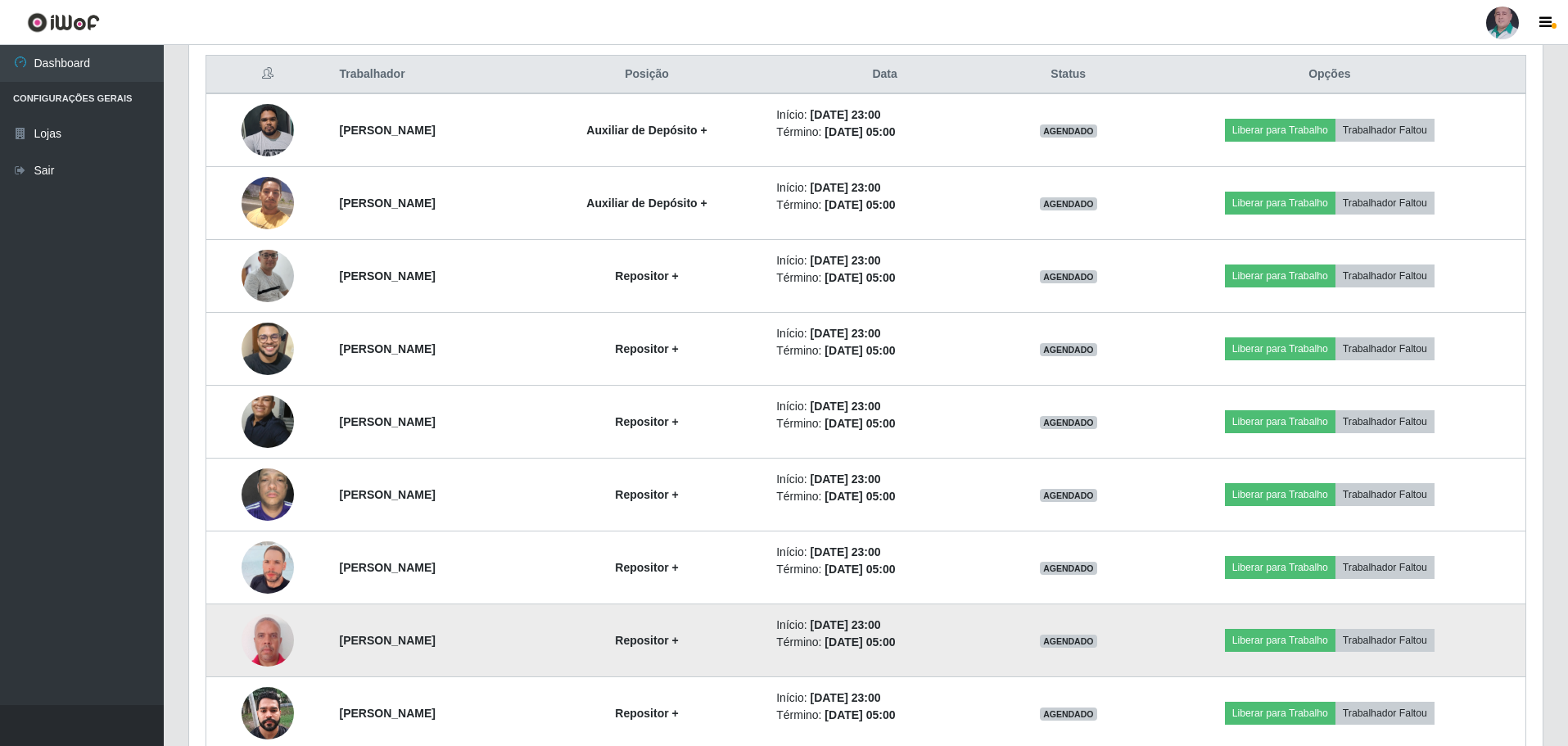
click at [265, 638] on img at bounding box center [268, 640] width 52 height 58
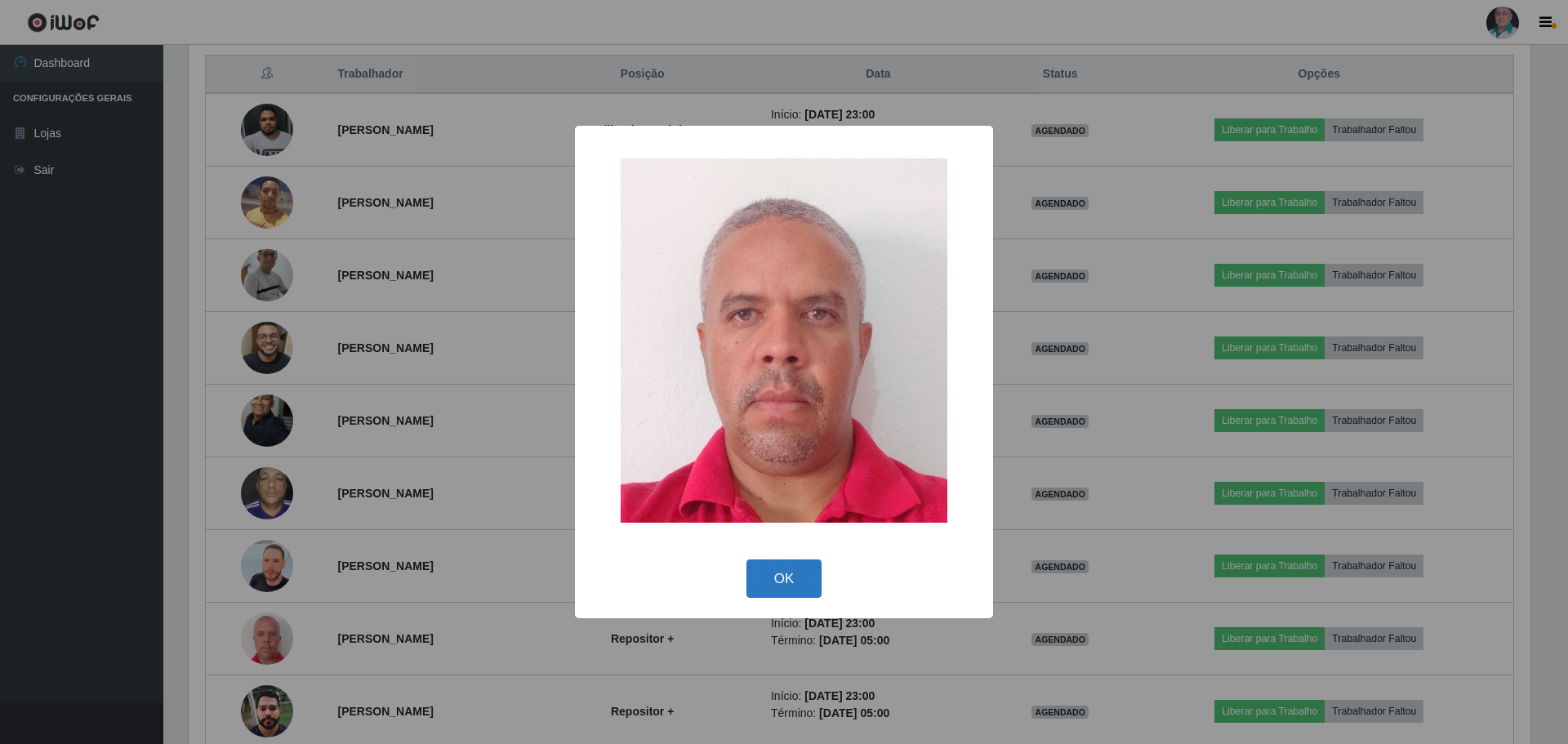
click at [776, 564] on button "OK" at bounding box center [784, 579] width 76 height 38
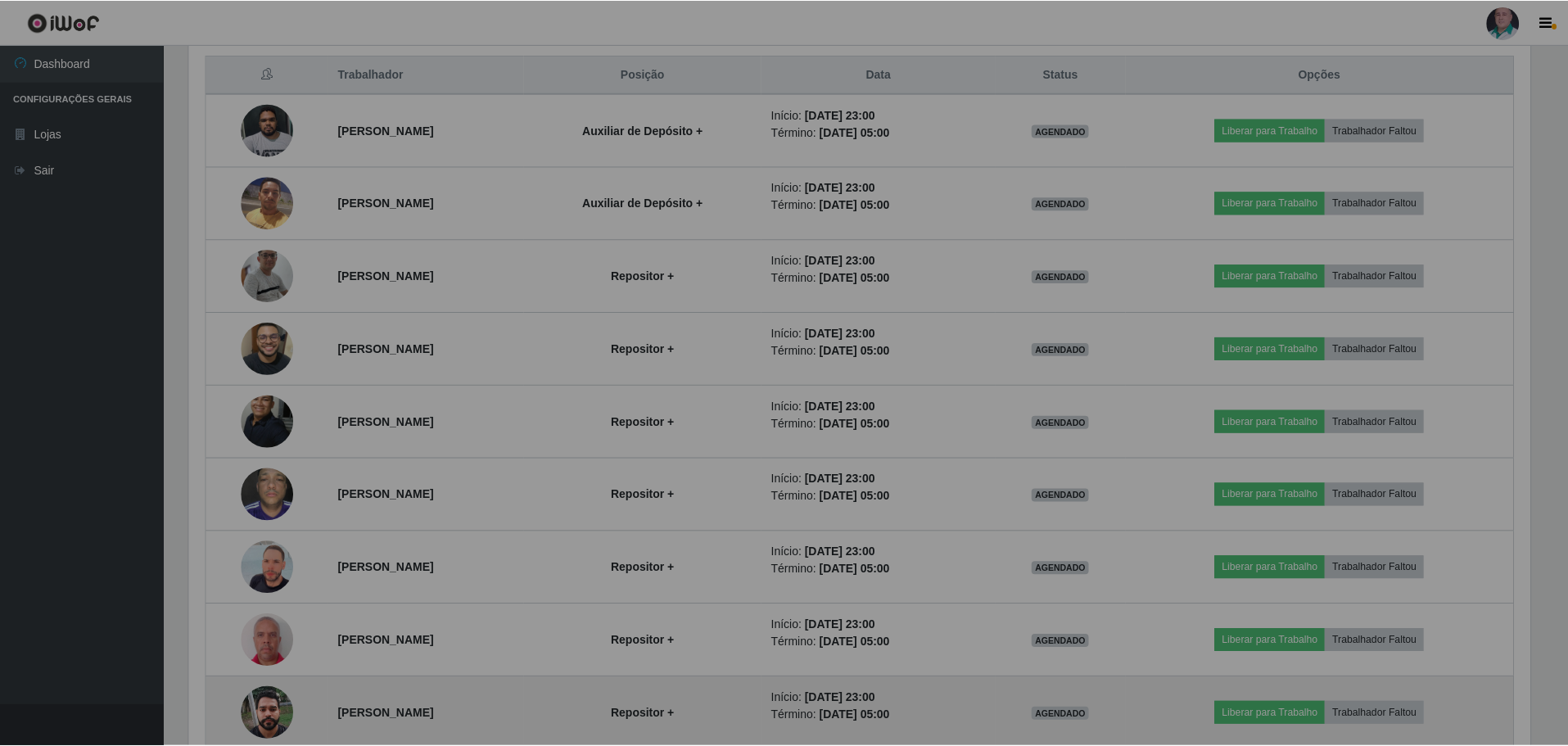
scroll to position [340, 1354]
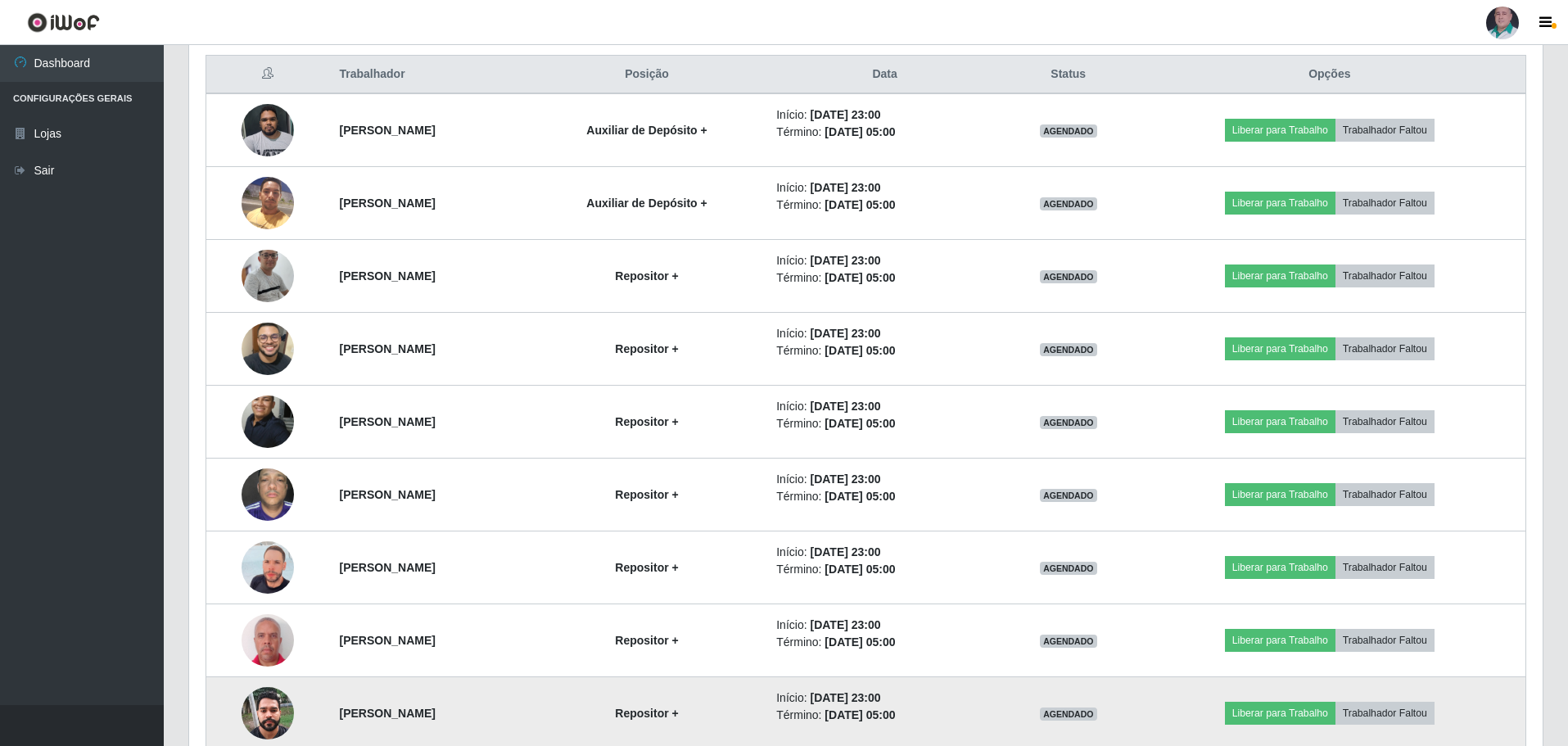
click at [273, 716] on img at bounding box center [268, 713] width 52 height 70
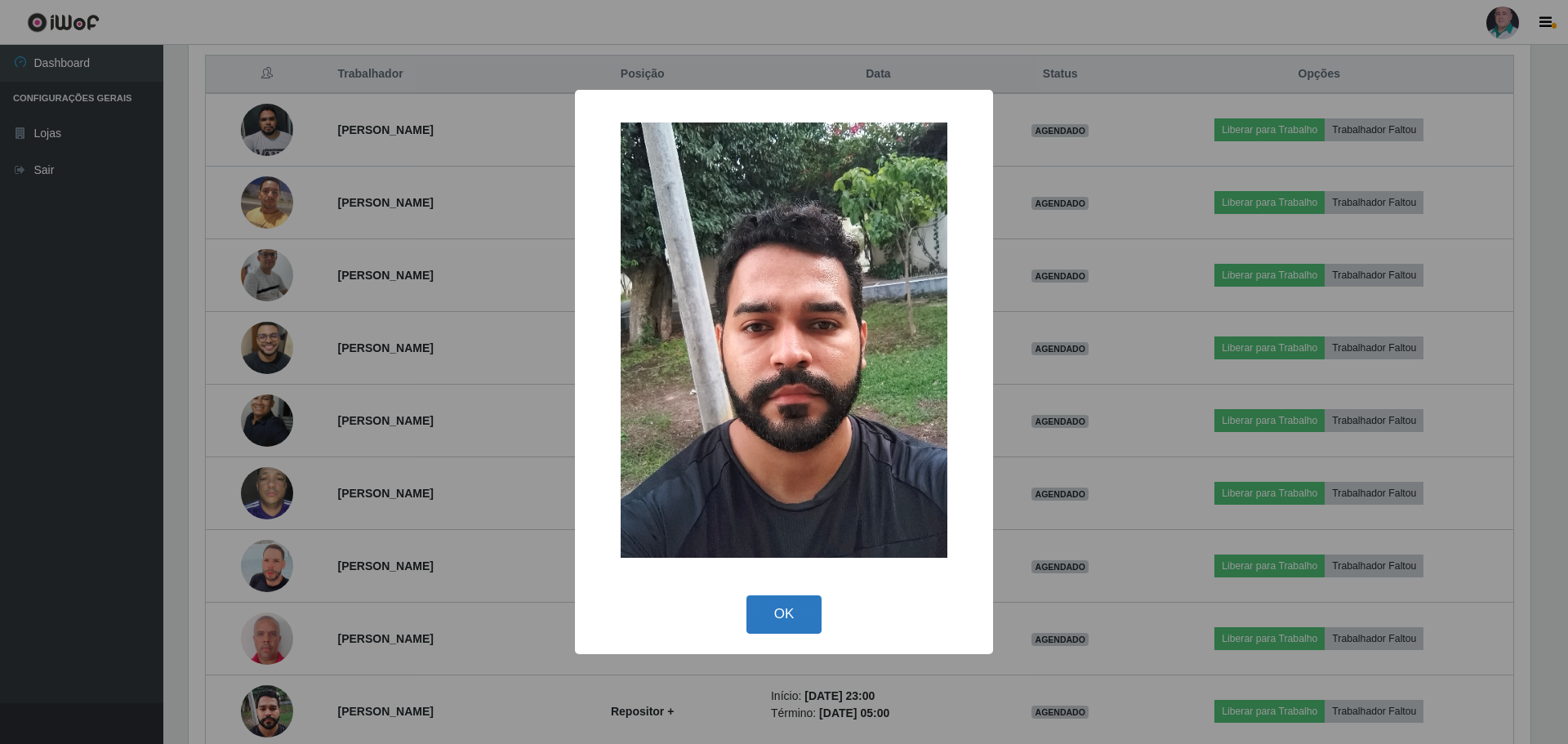
click at [757, 616] on button "OK" at bounding box center [784, 615] width 76 height 38
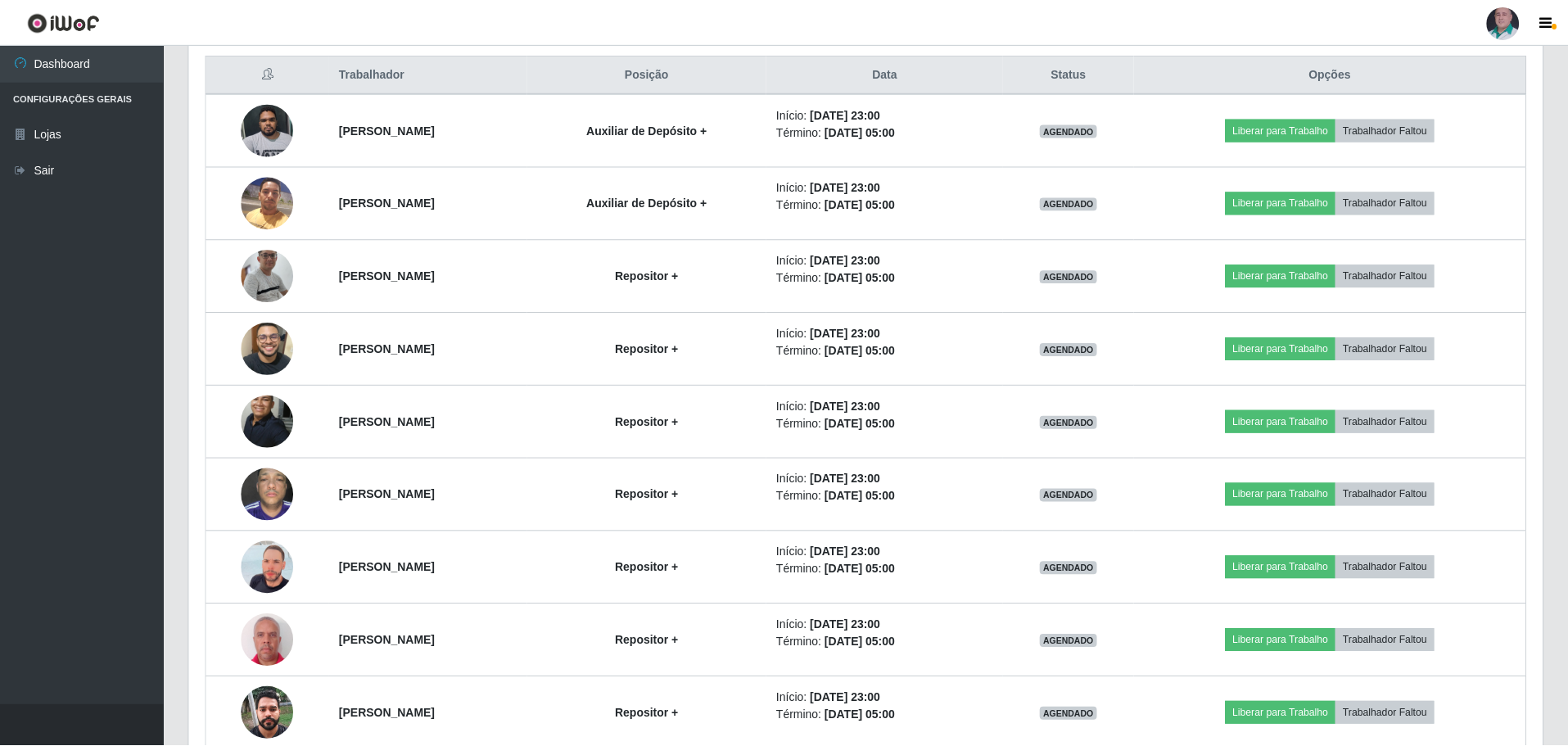
scroll to position [340, 1354]
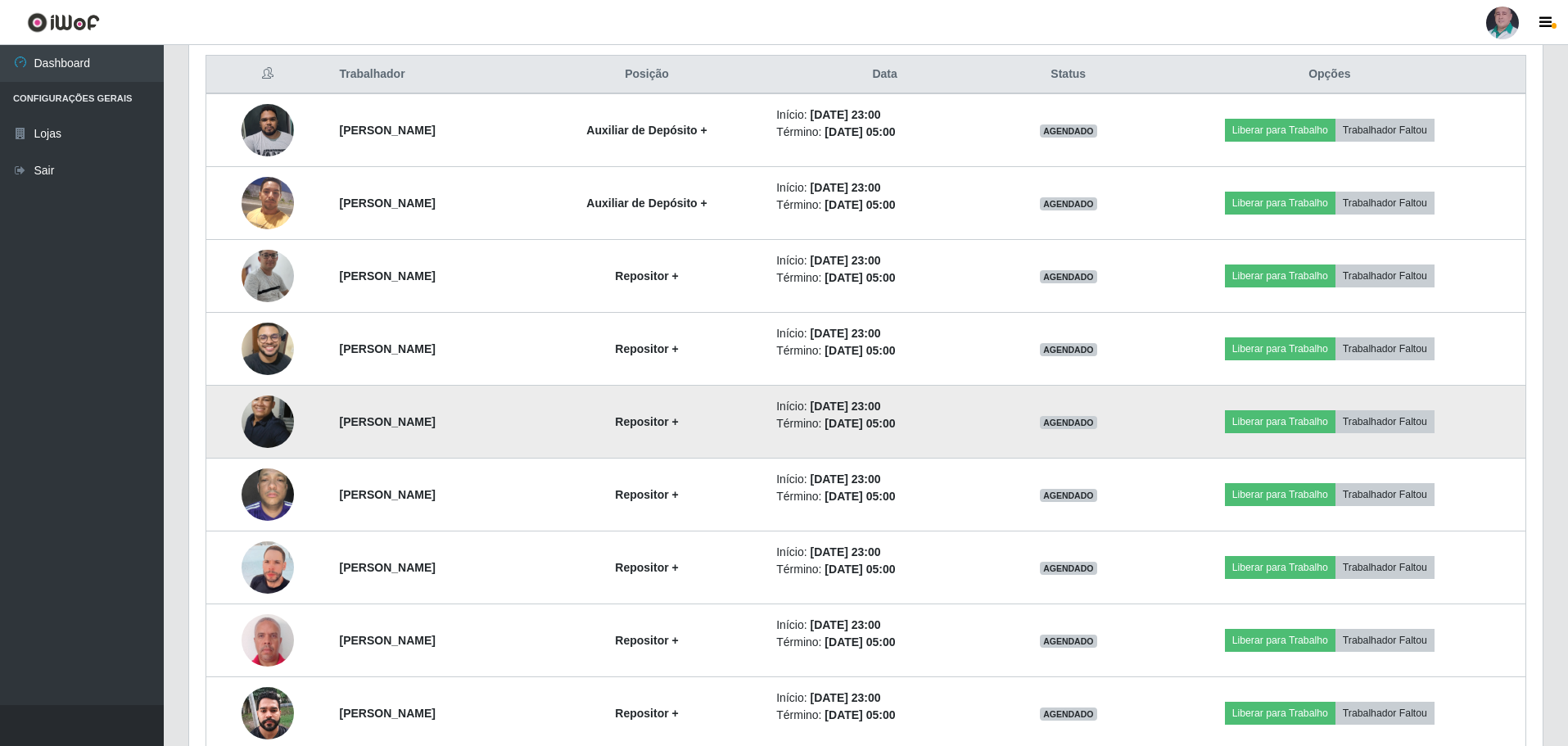
click at [252, 413] on img at bounding box center [268, 421] width 52 height 71
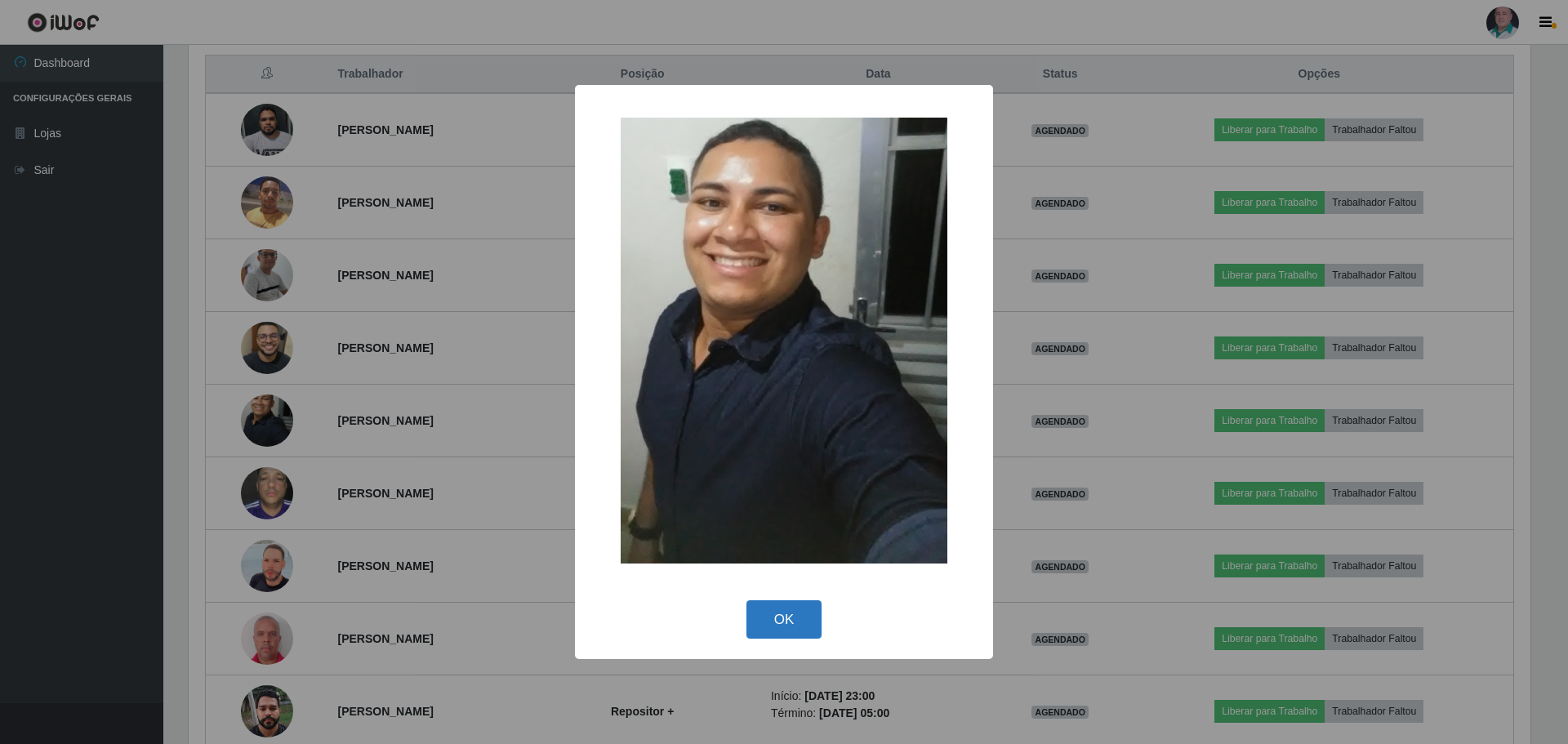
click at [759, 611] on button "OK" at bounding box center [784, 619] width 76 height 38
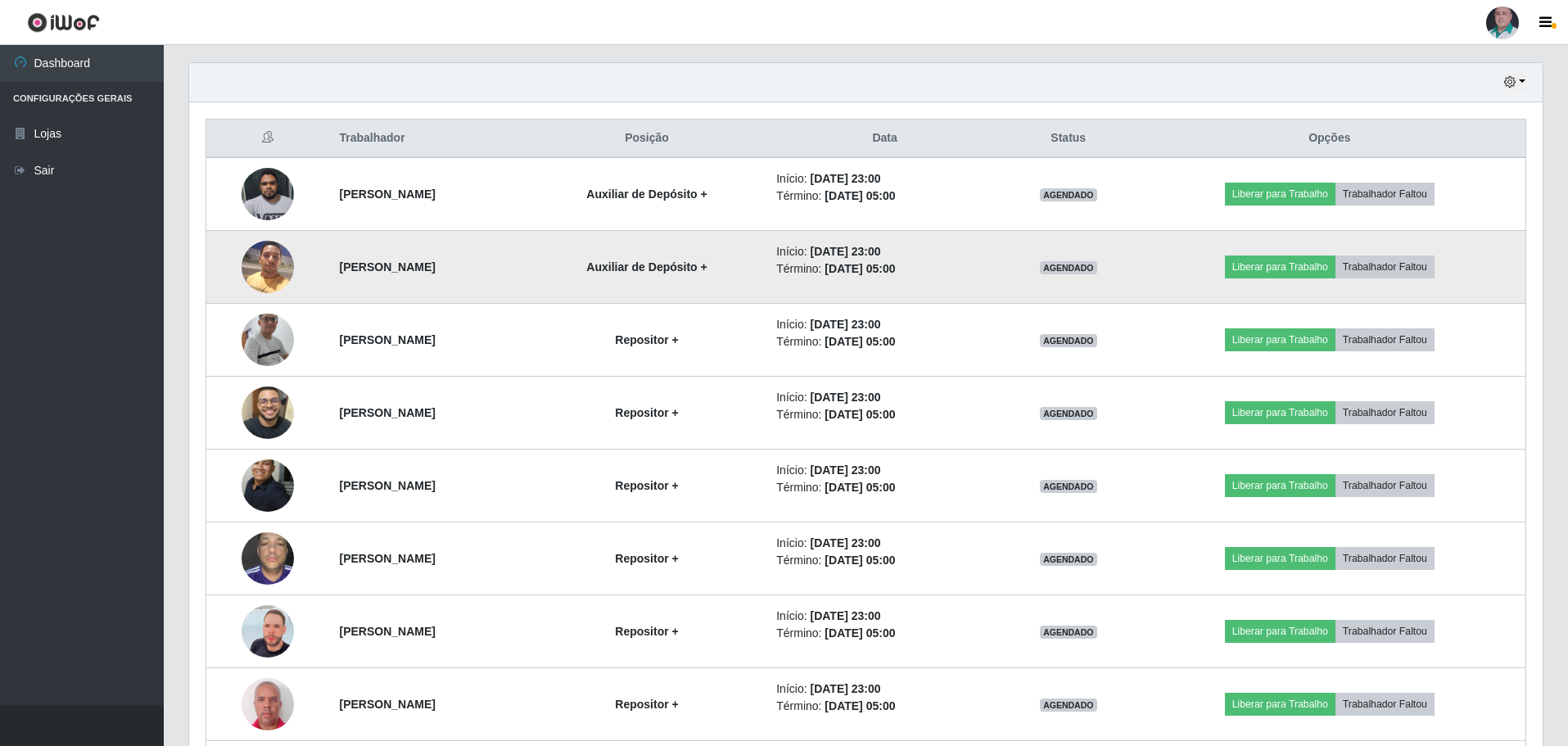
scroll to position [460, 0]
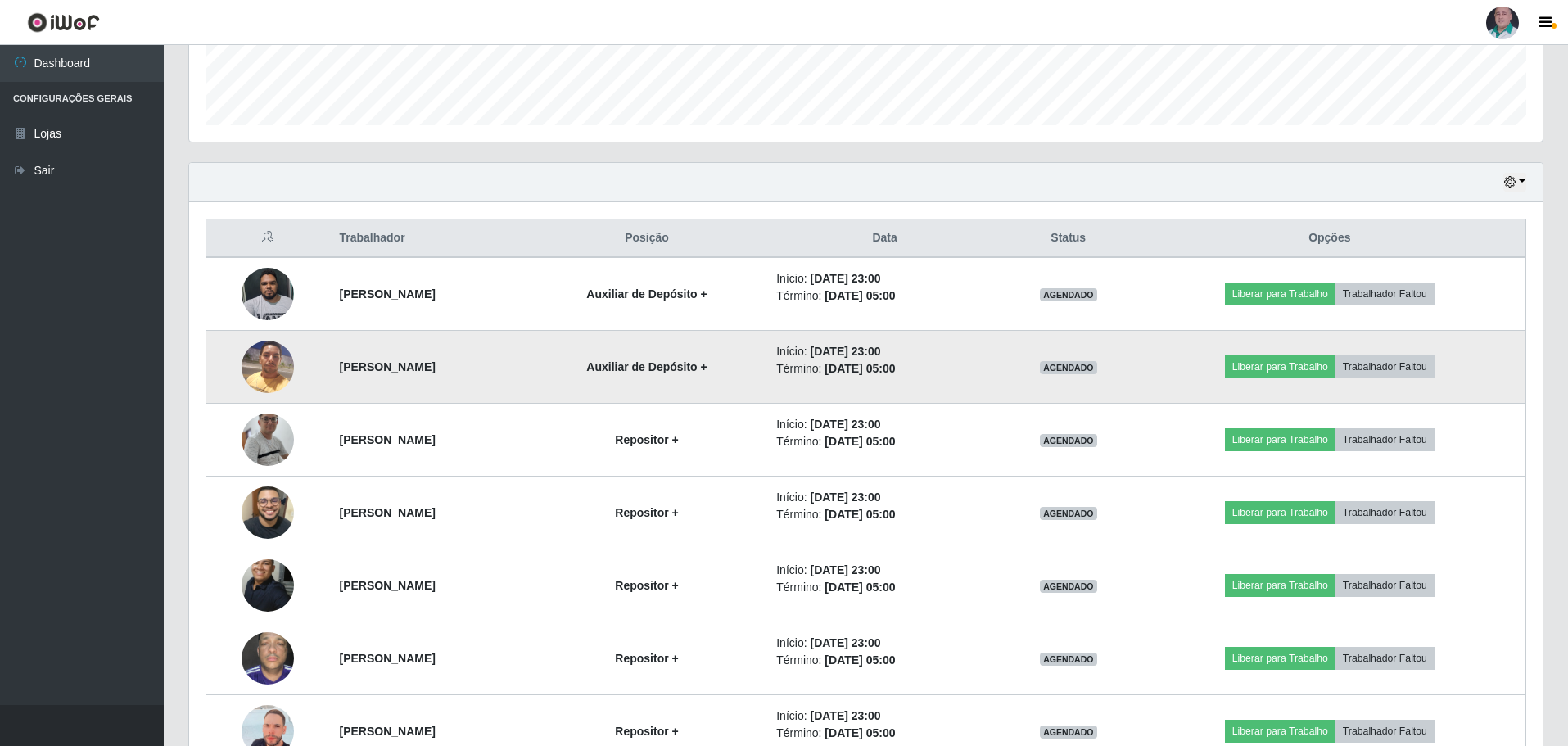
click at [263, 365] on img at bounding box center [268, 366] width 52 height 70
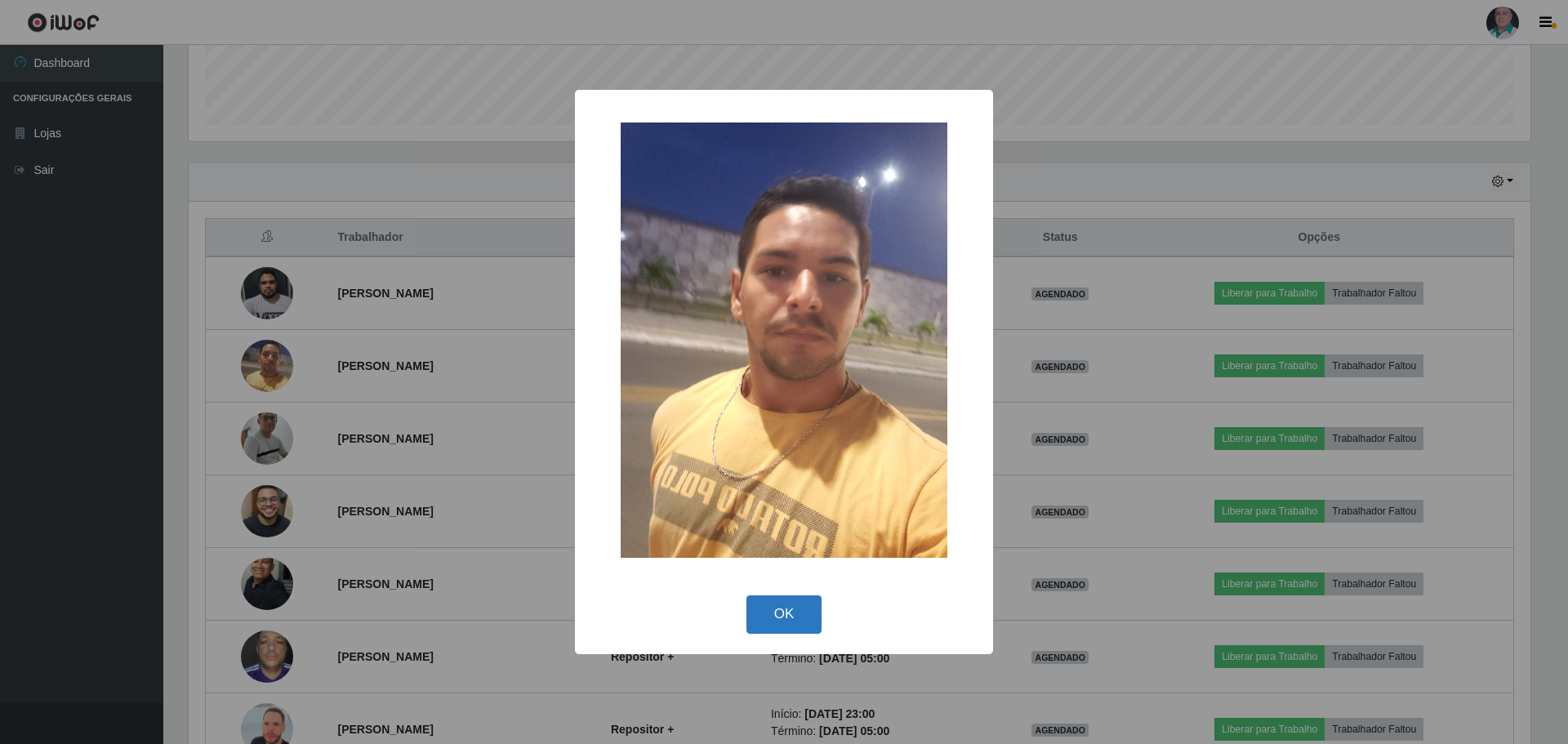
click at [802, 611] on button "OK" at bounding box center [784, 615] width 76 height 38
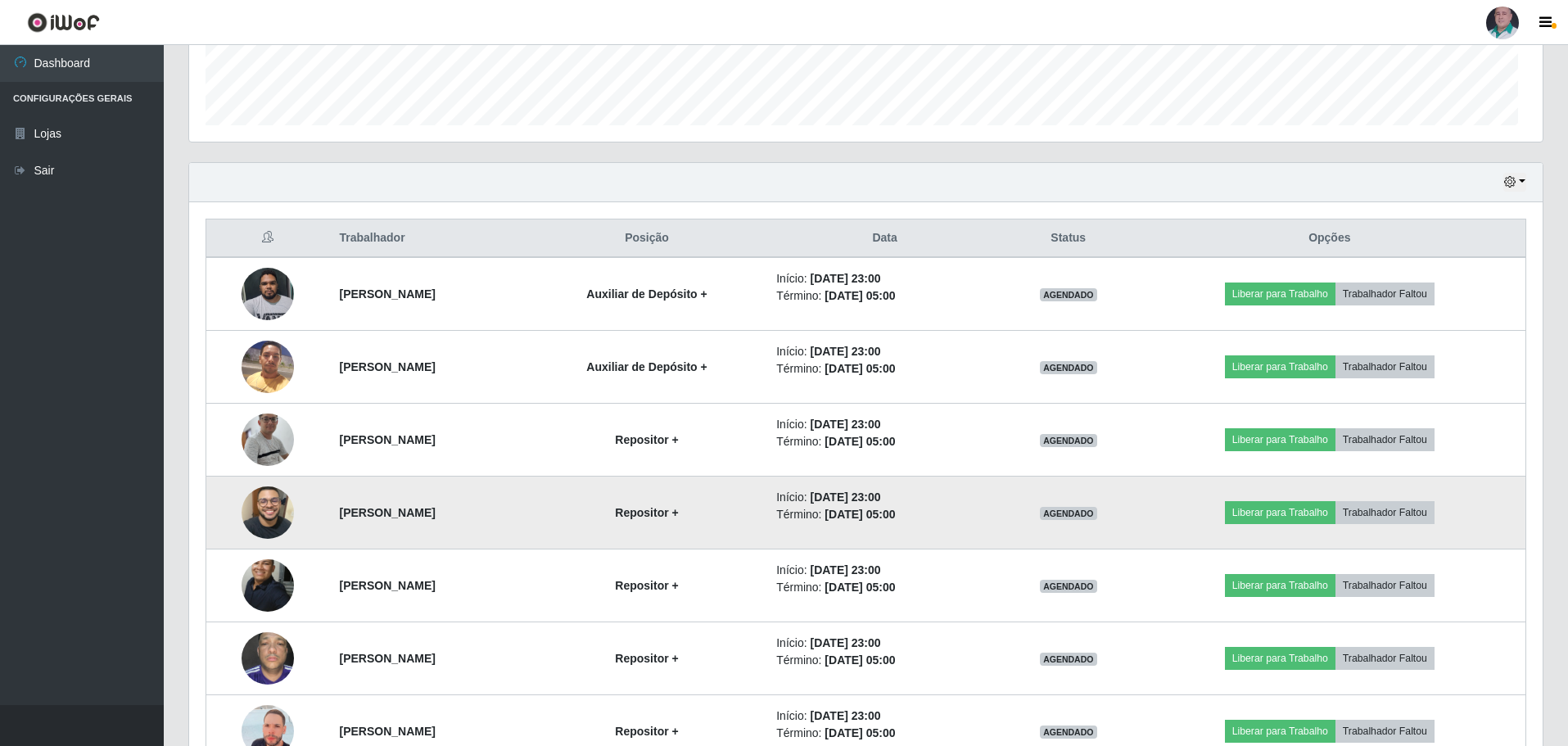
scroll to position [340, 1354]
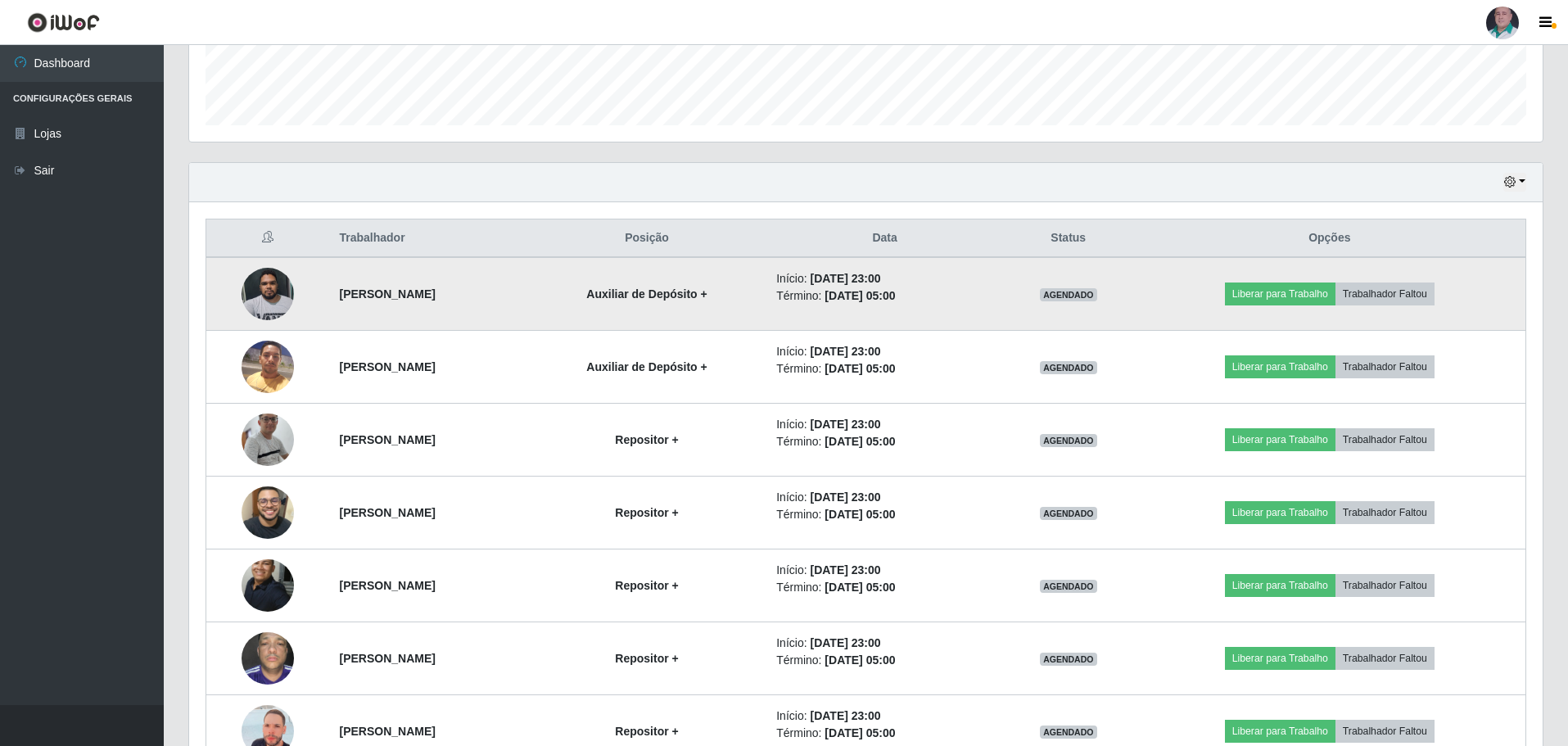
click at [247, 302] on img at bounding box center [268, 294] width 52 height 70
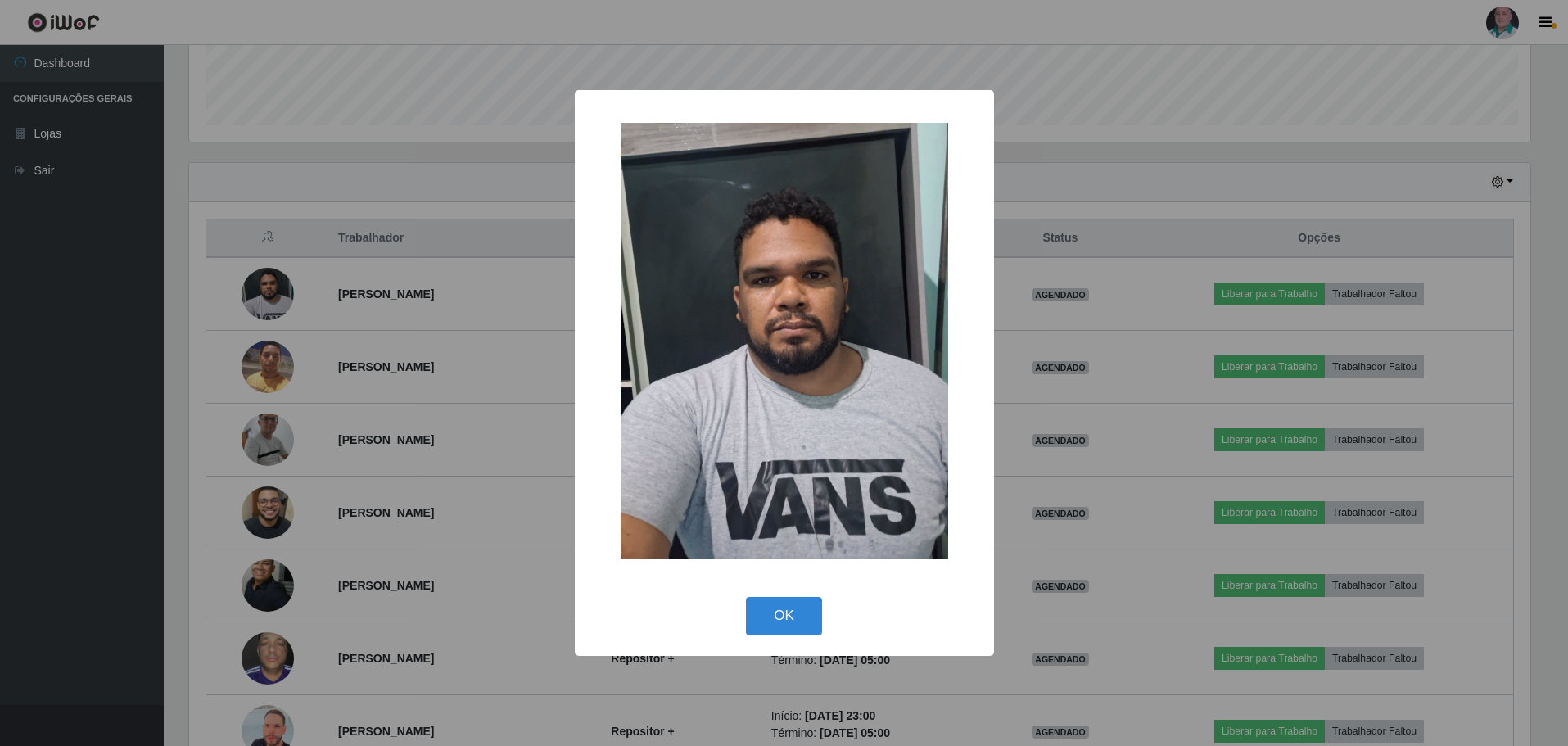
scroll to position [340, 1346]
click at [796, 610] on button "OK" at bounding box center [786, 617] width 76 height 38
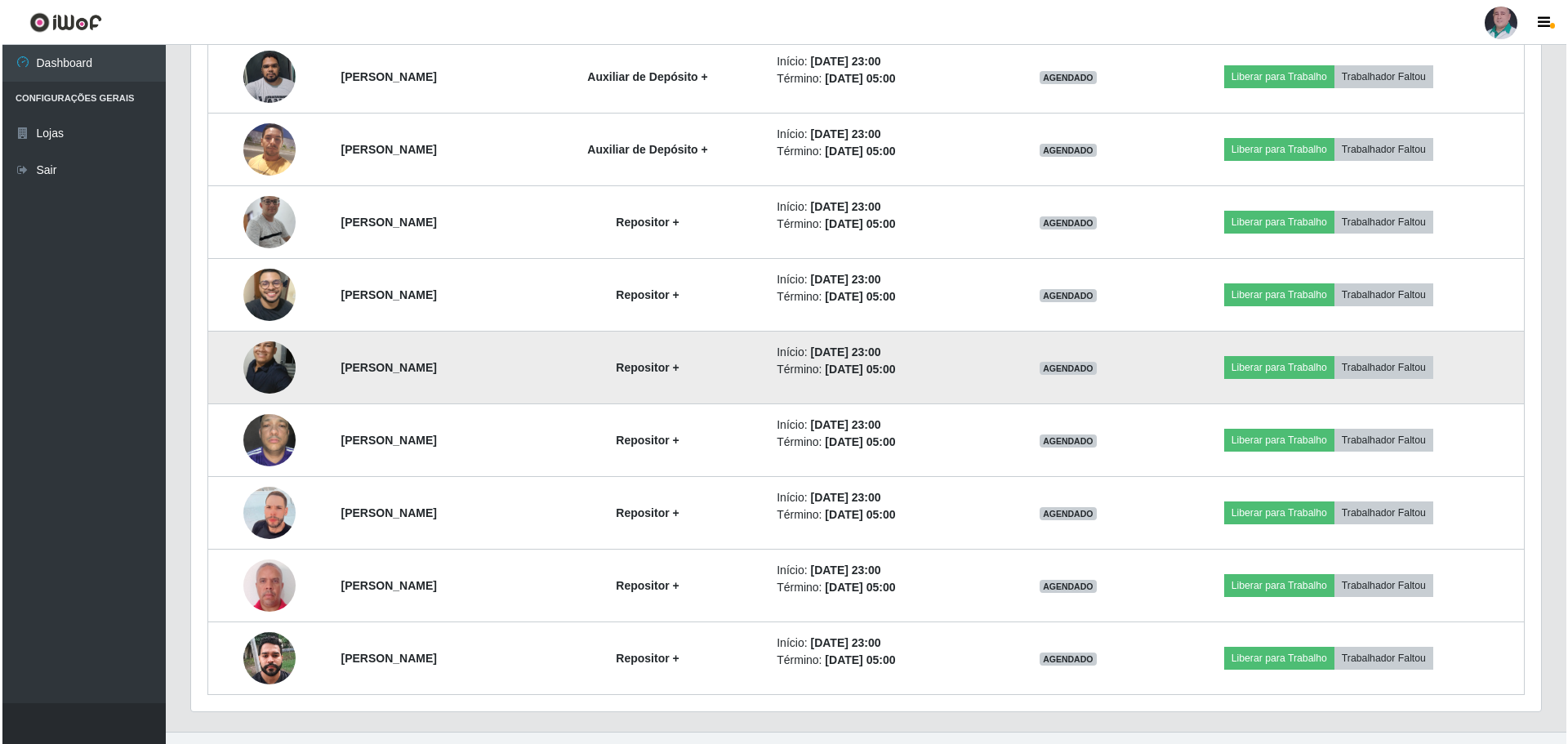
scroll to position [704, 0]
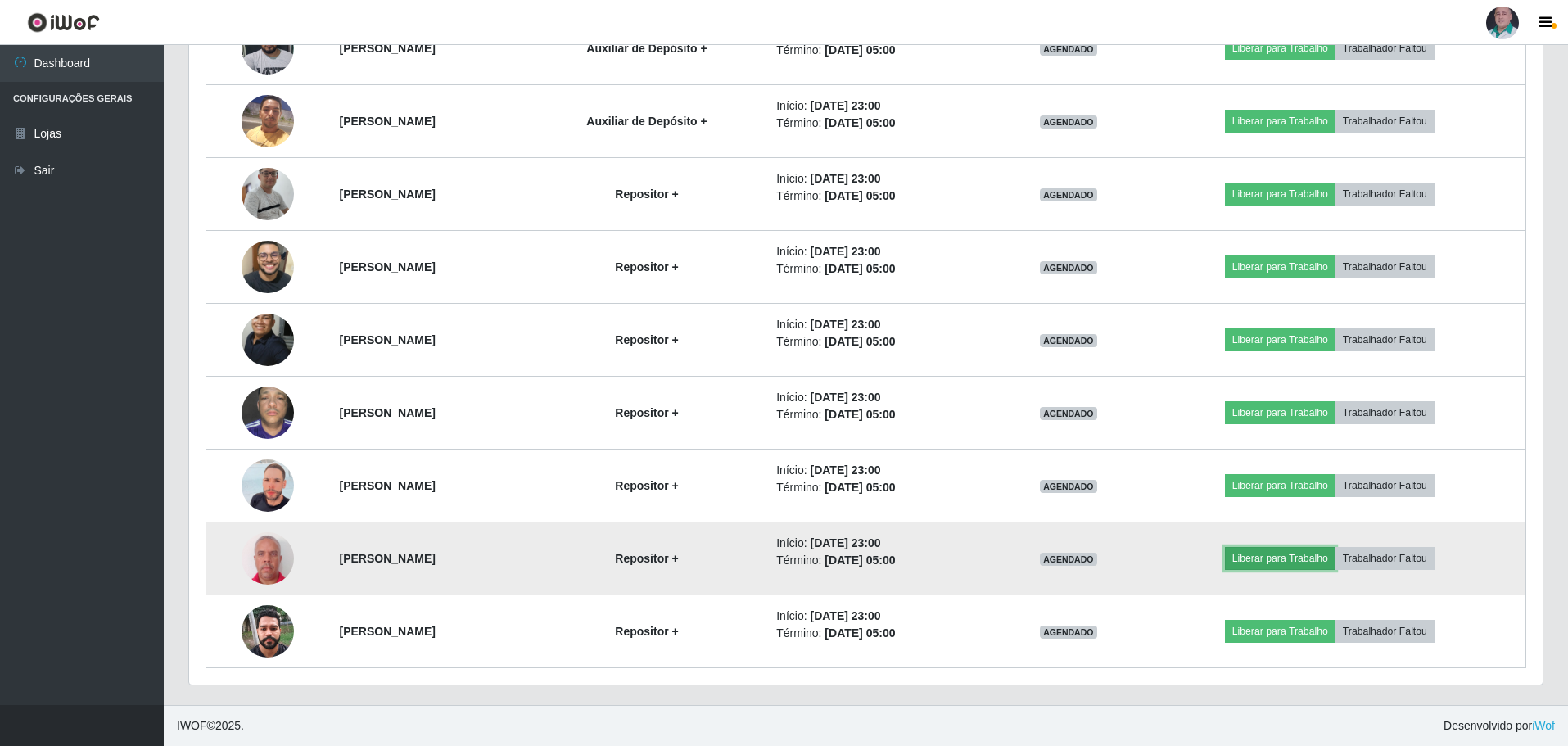
click at [1299, 552] on button "Liberar para Trabalho" at bounding box center [1280, 559] width 110 height 23
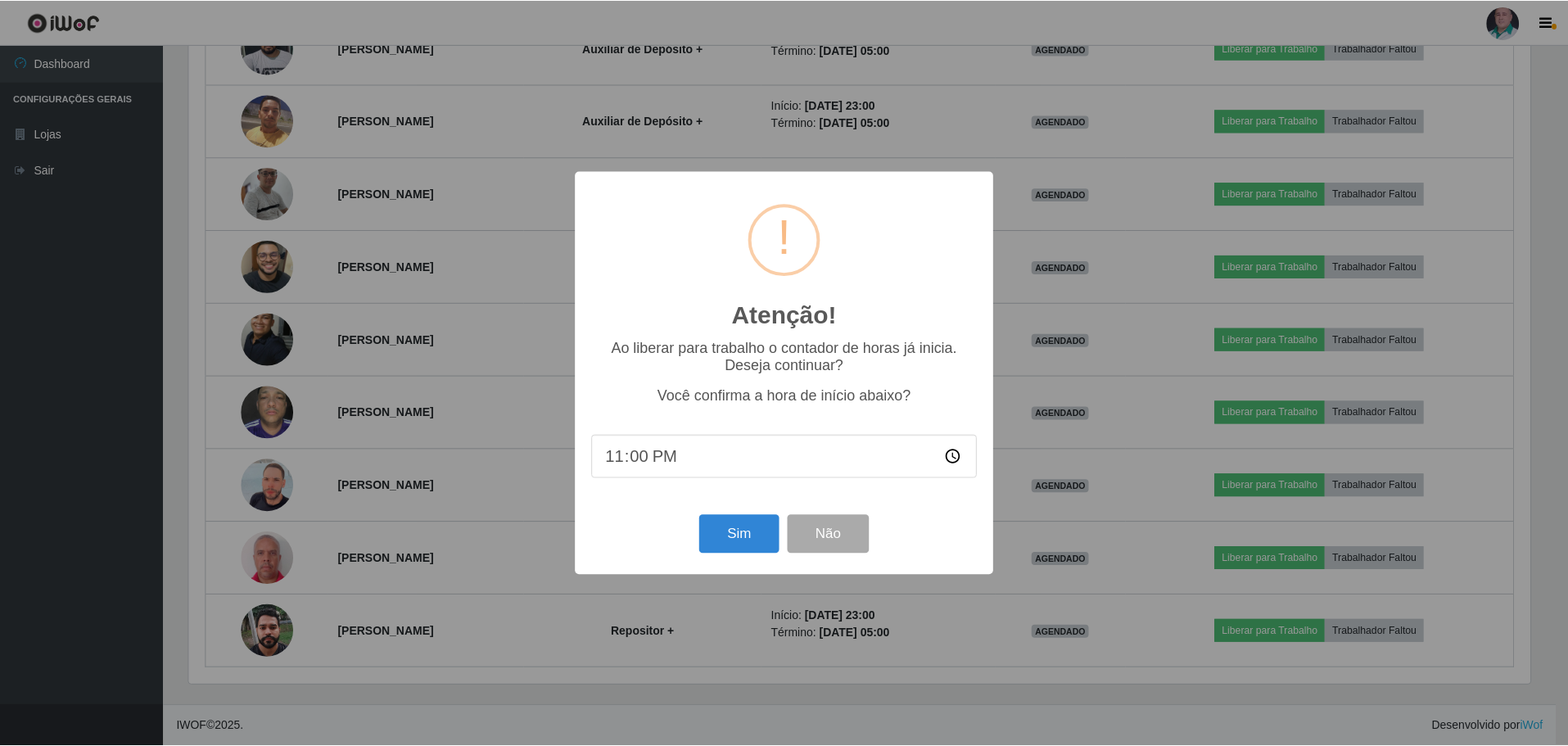
scroll to position [340, 1346]
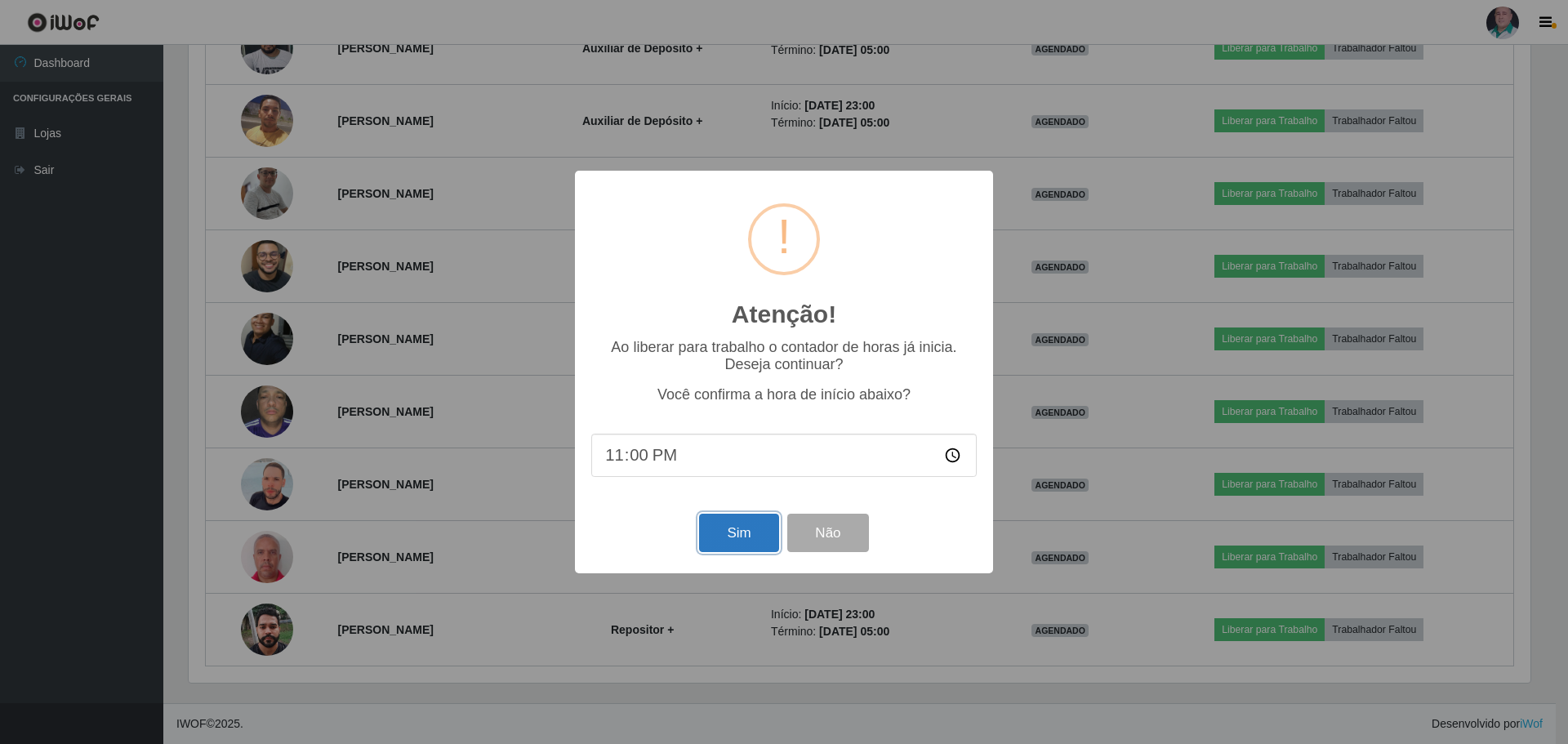
click at [762, 536] on button "Sim" at bounding box center [739, 533] width 79 height 38
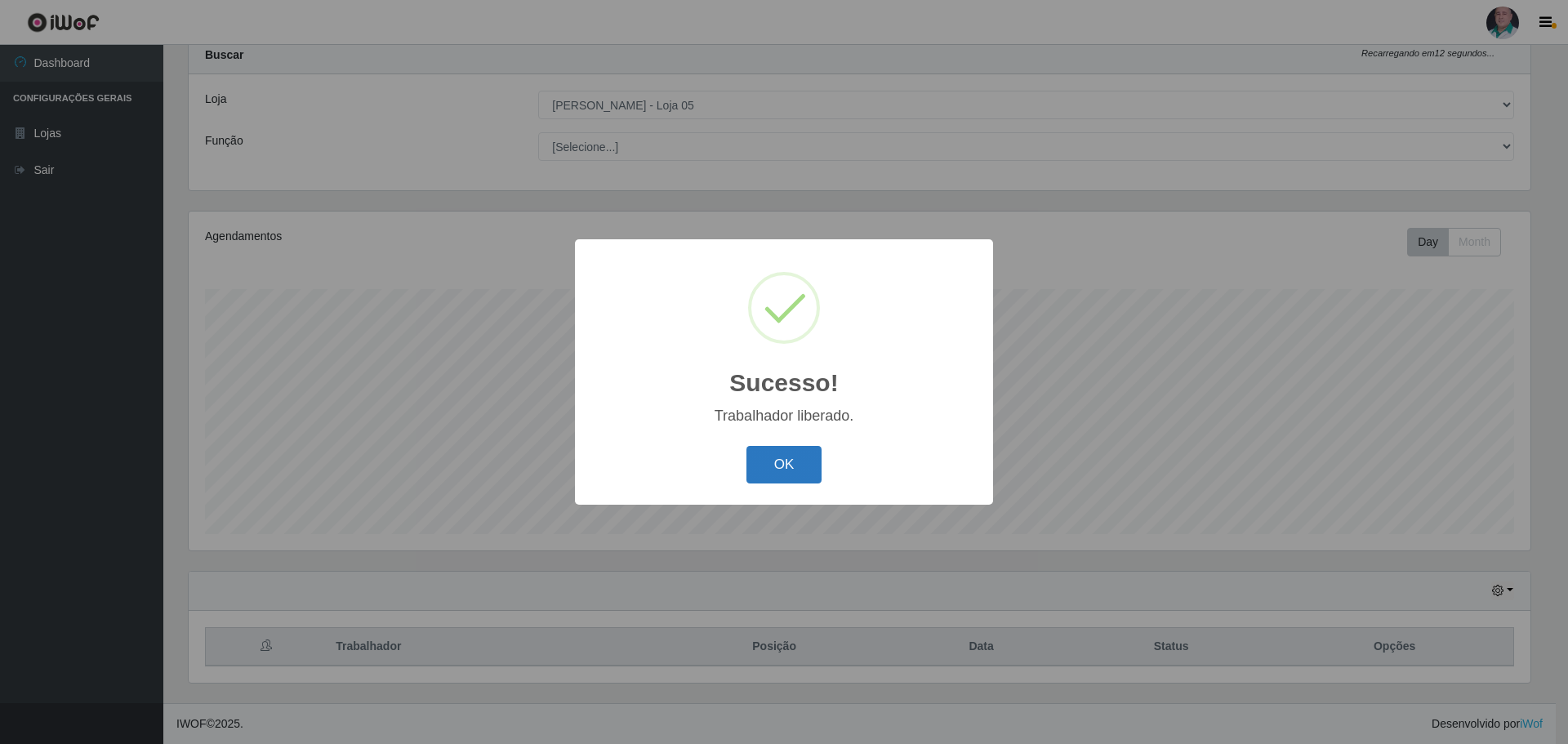
click at [779, 462] on button "OK" at bounding box center [784, 465] width 76 height 38
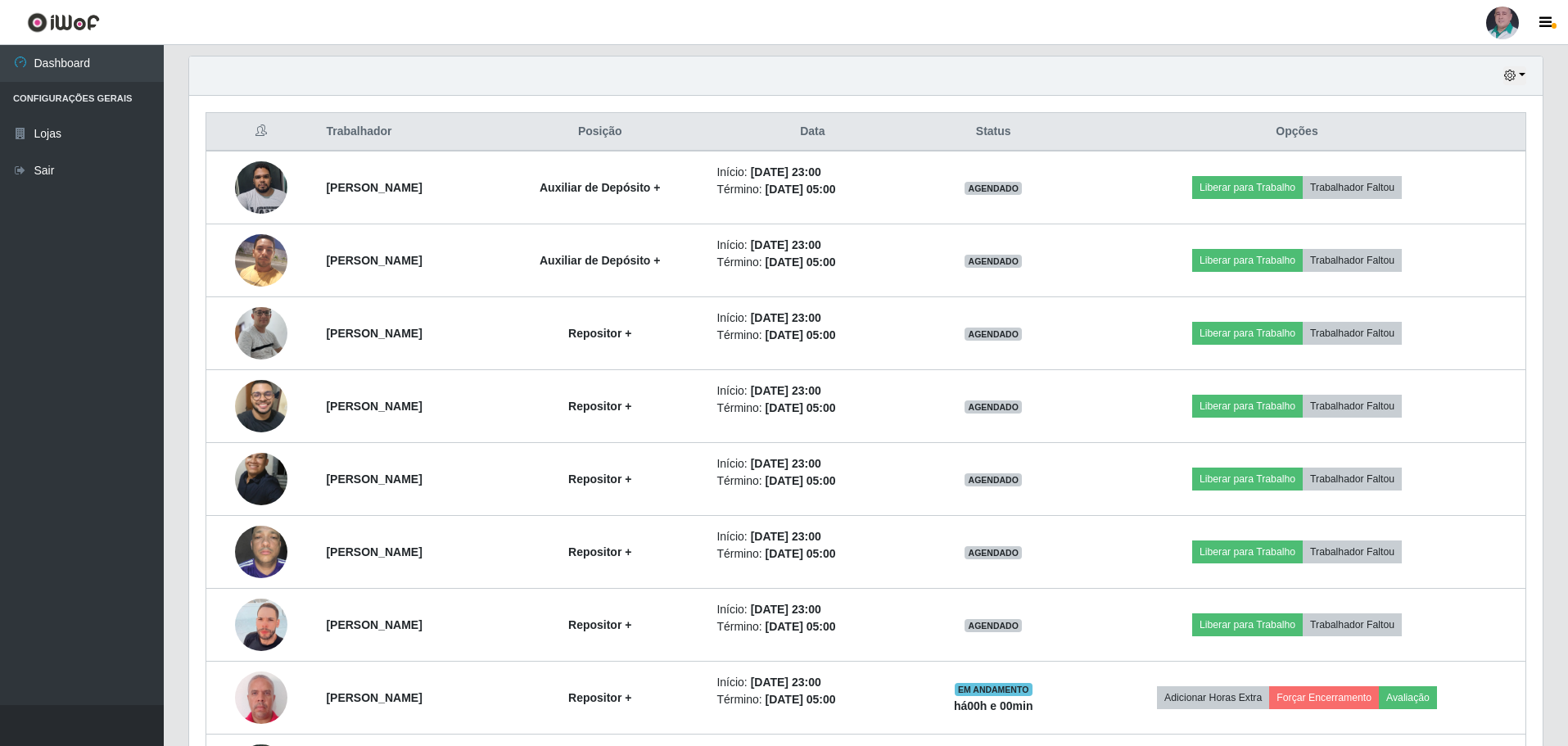
scroll to position [705, 0]
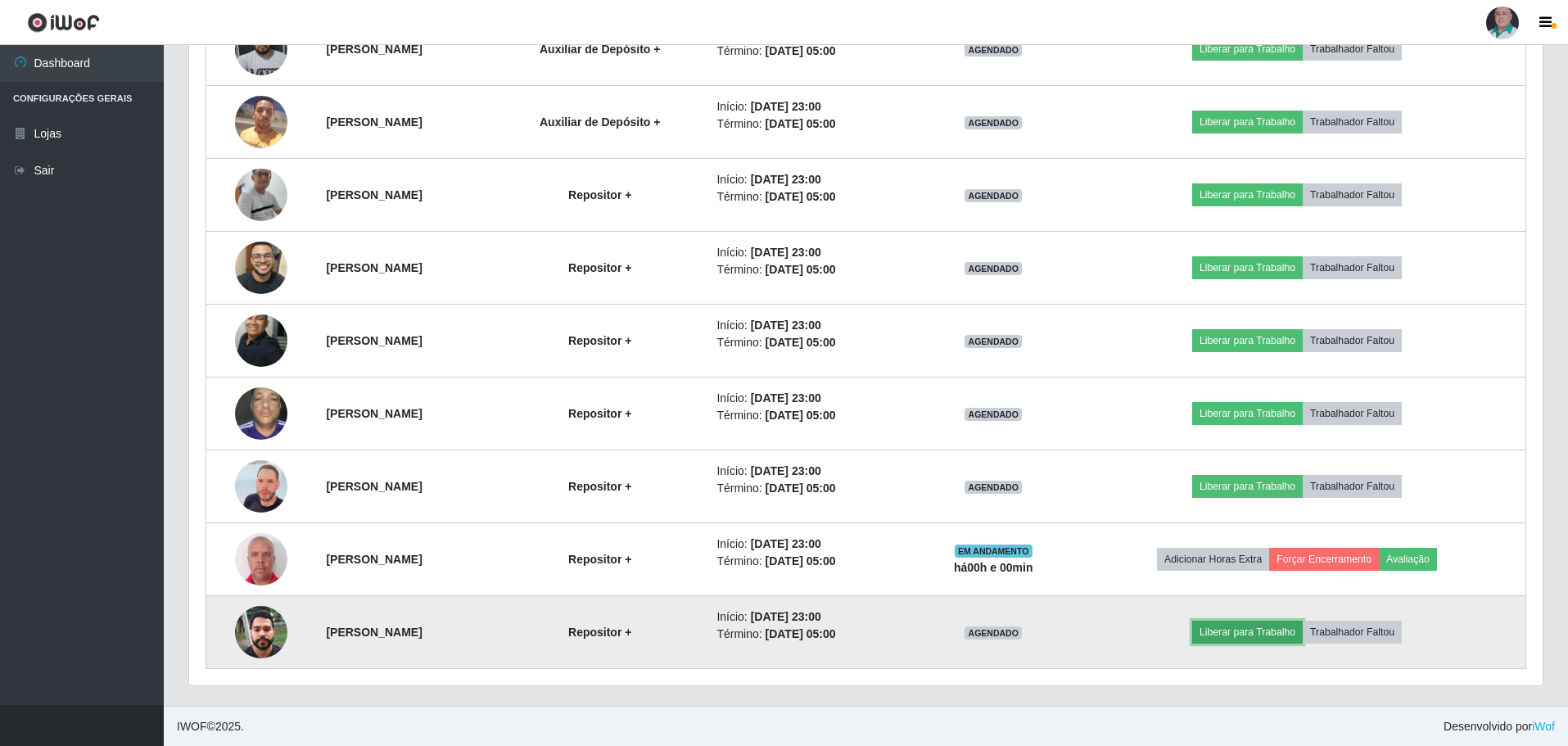
click at [1247, 631] on button "Liberar para Trabalho" at bounding box center [1248, 632] width 110 height 23
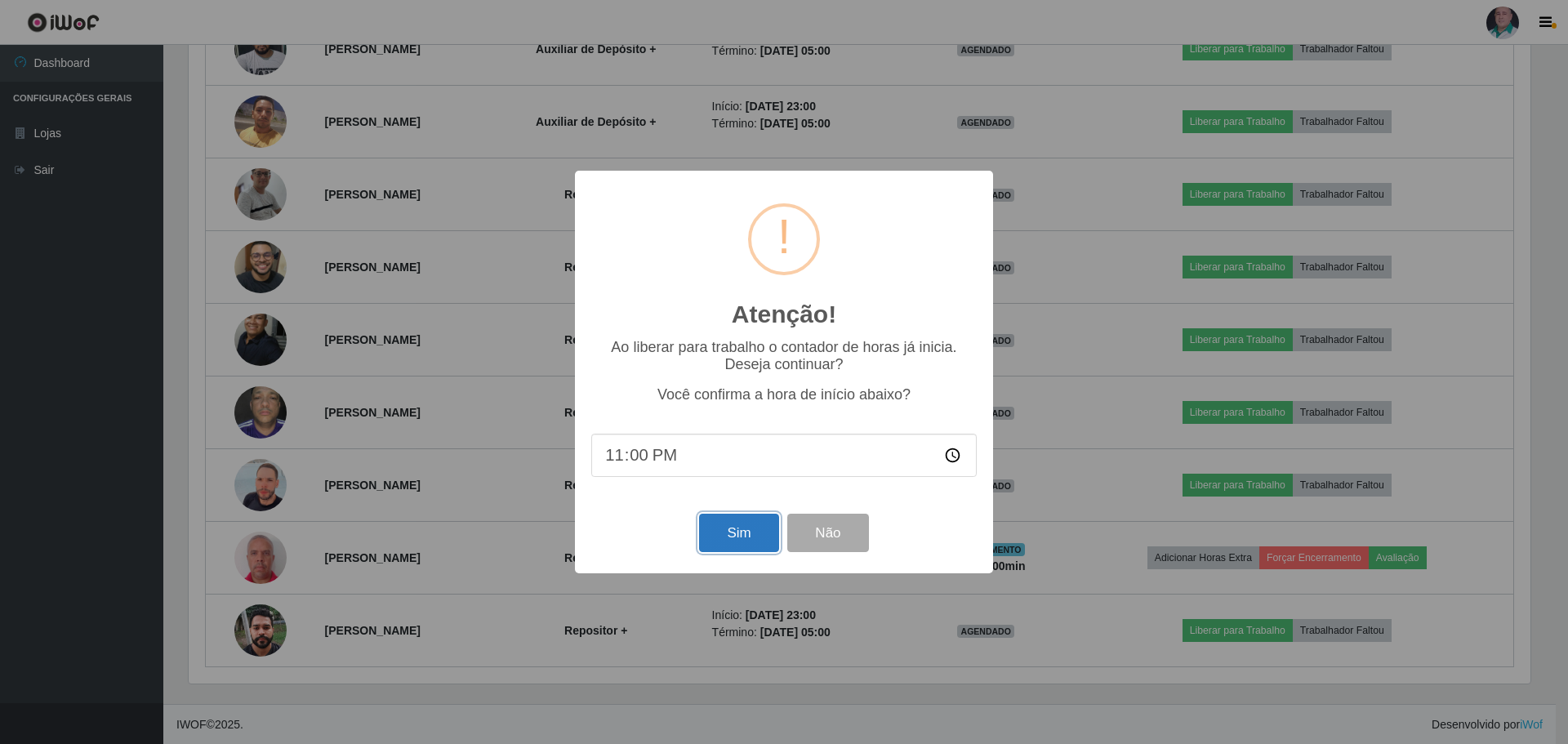
click at [713, 536] on button "Sim" at bounding box center [739, 533] width 79 height 38
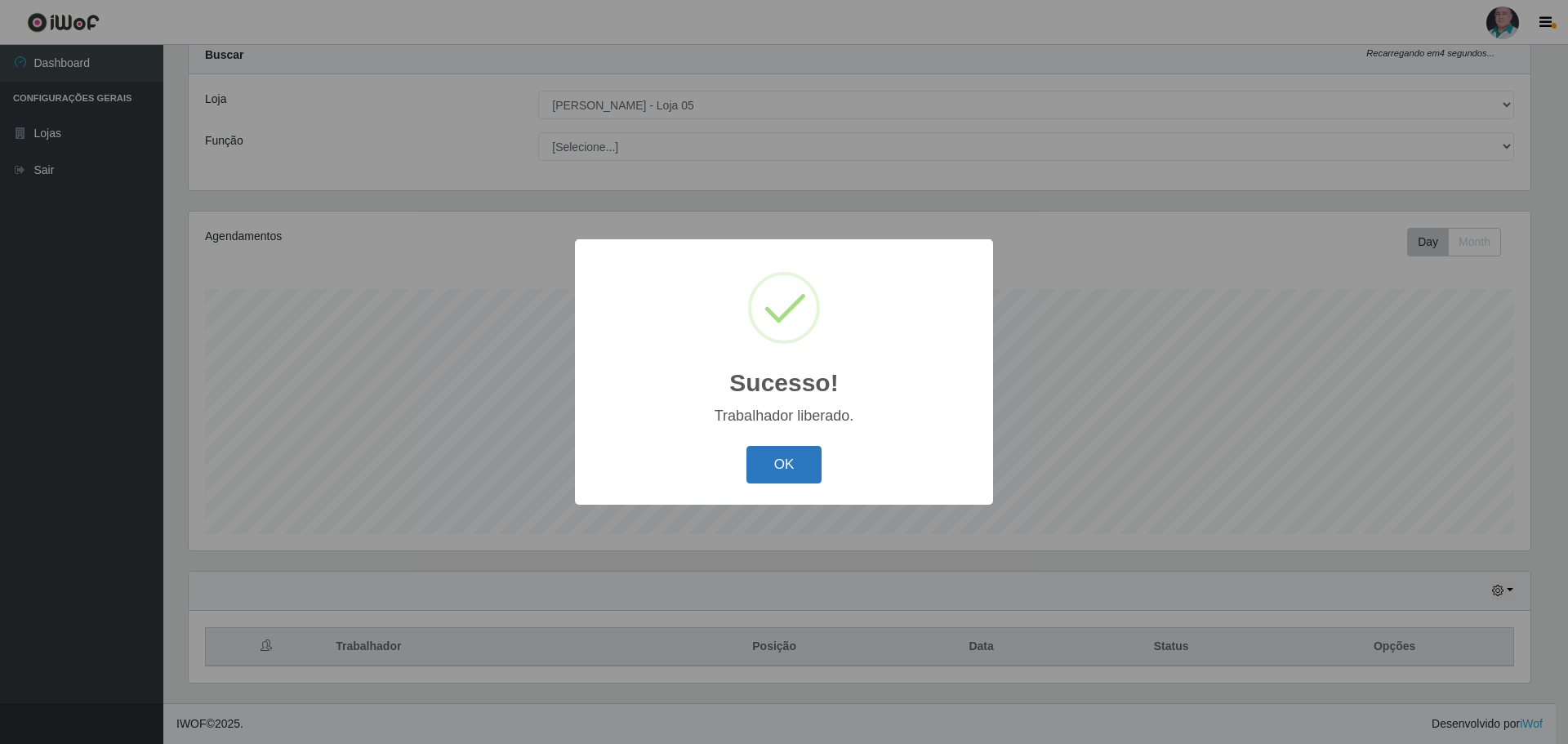
click at [781, 461] on button "OK" at bounding box center [784, 465] width 76 height 38
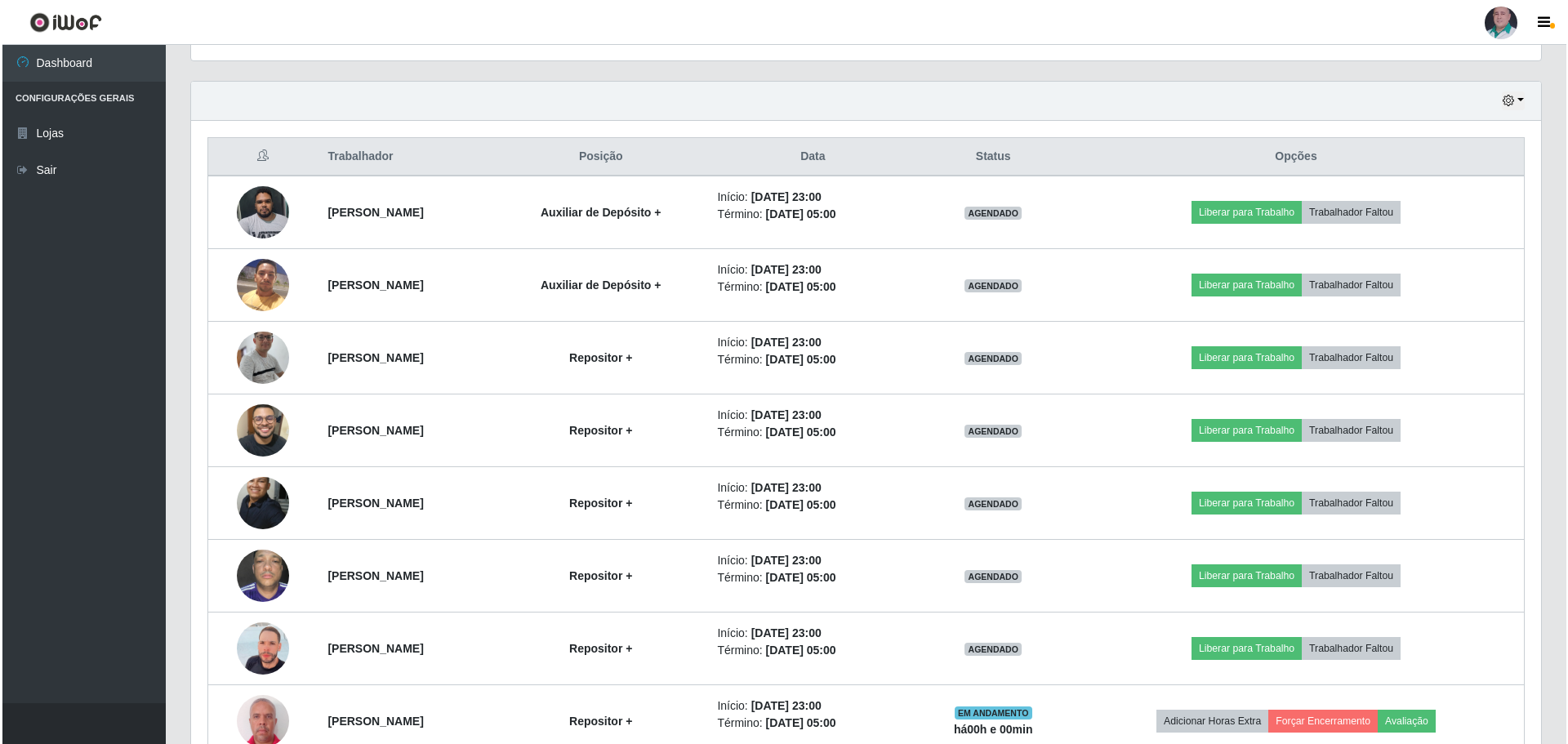
scroll to position [704, 0]
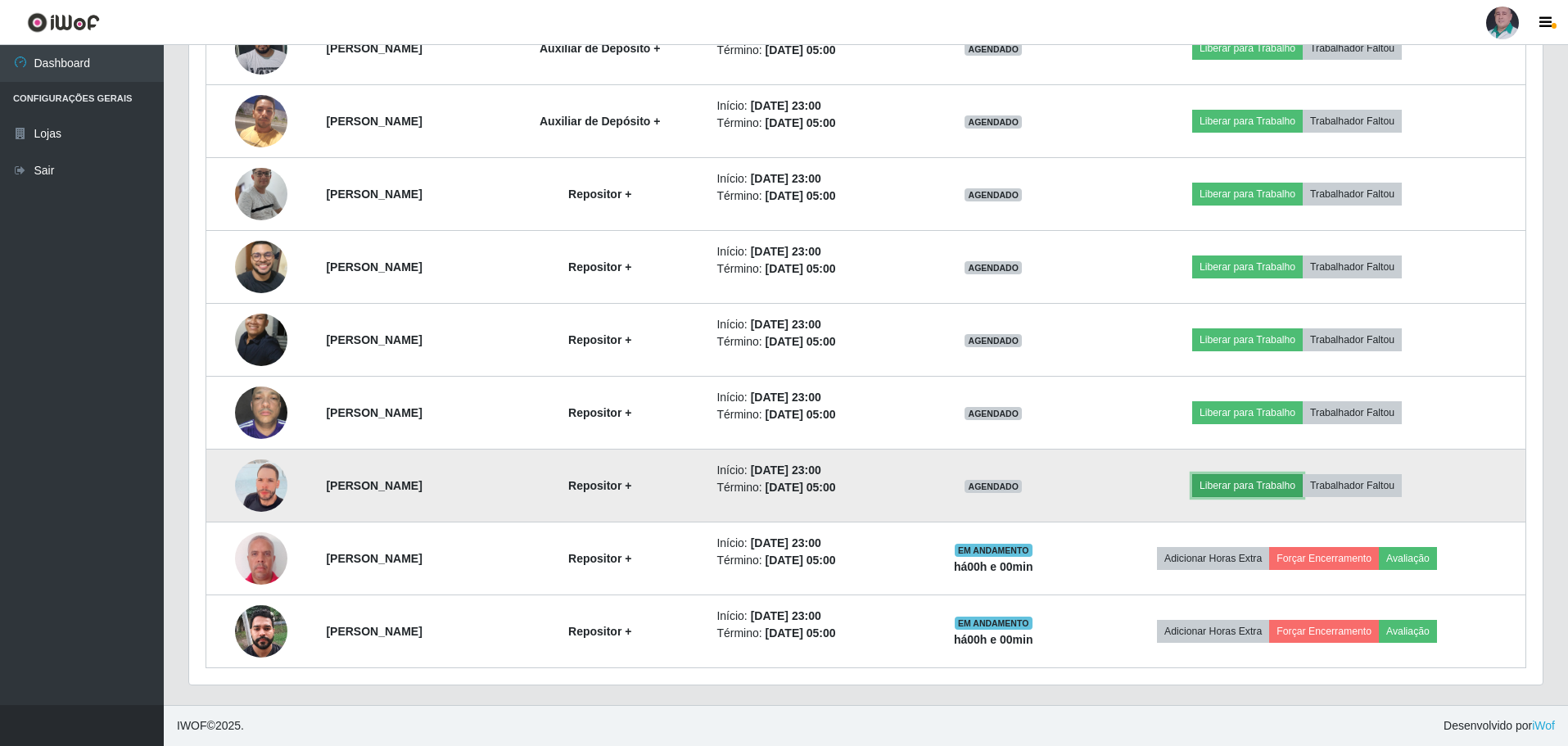
click at [1268, 486] on button "Liberar para Trabalho" at bounding box center [1248, 485] width 110 height 23
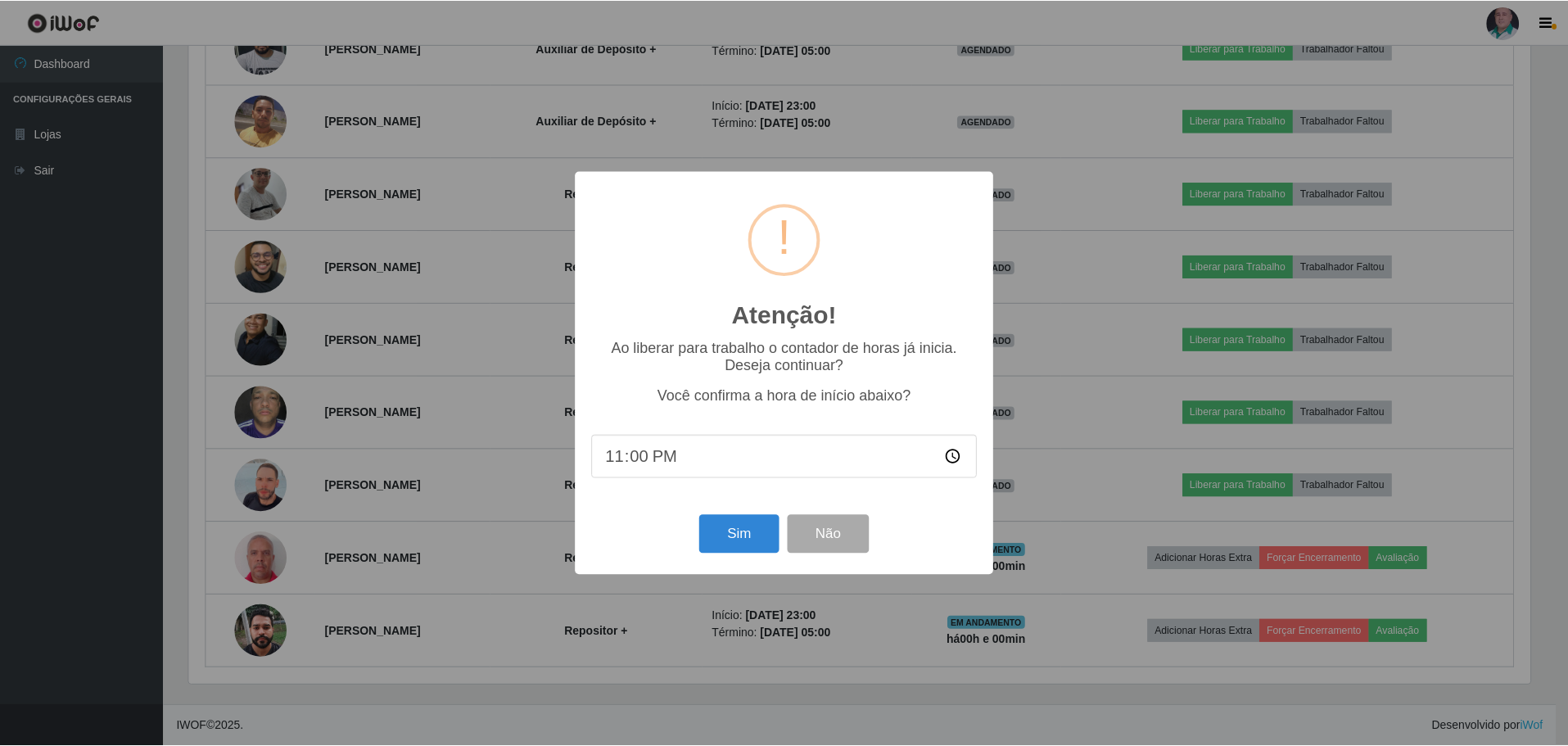
scroll to position [340, 1346]
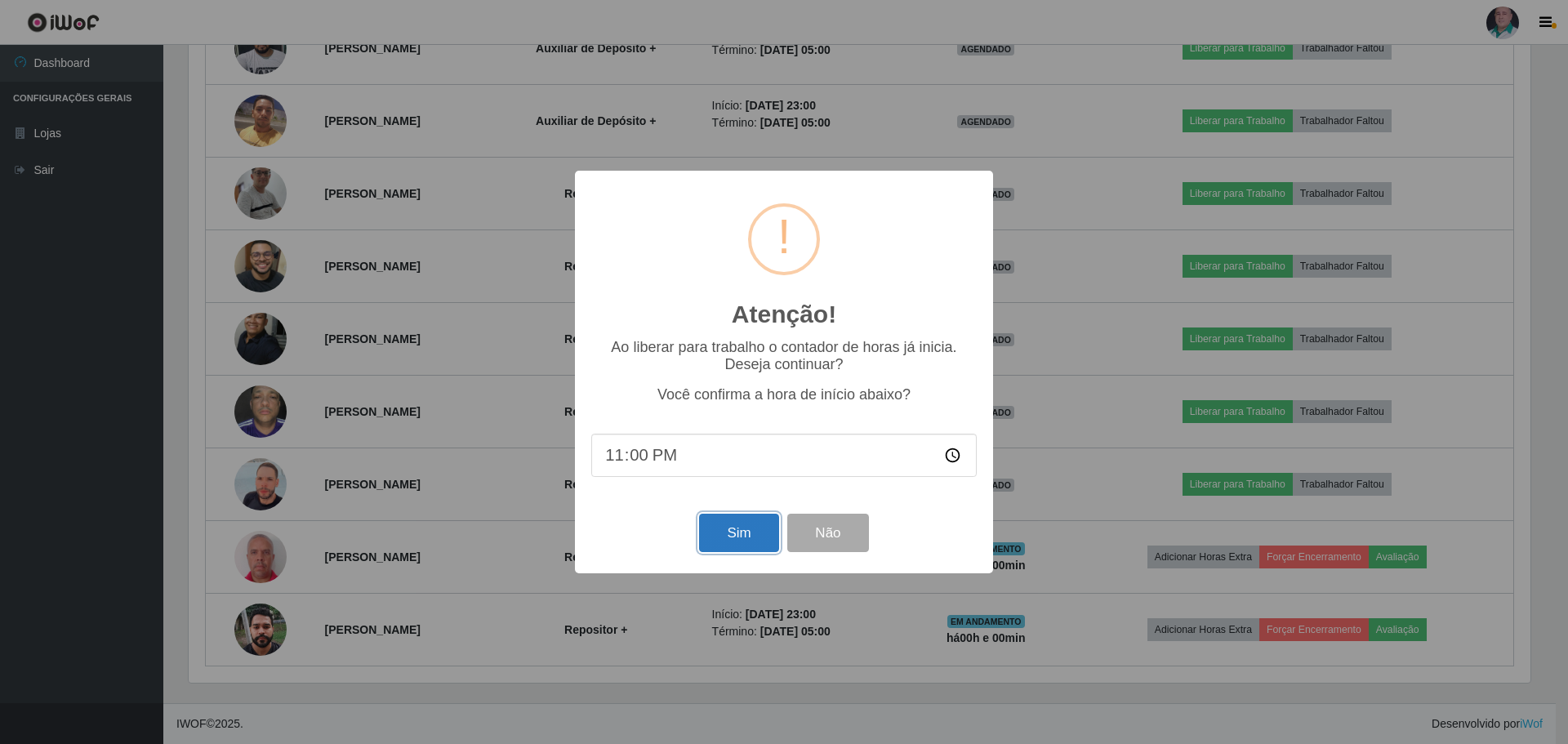
click at [733, 538] on button "Sim" at bounding box center [739, 533] width 79 height 38
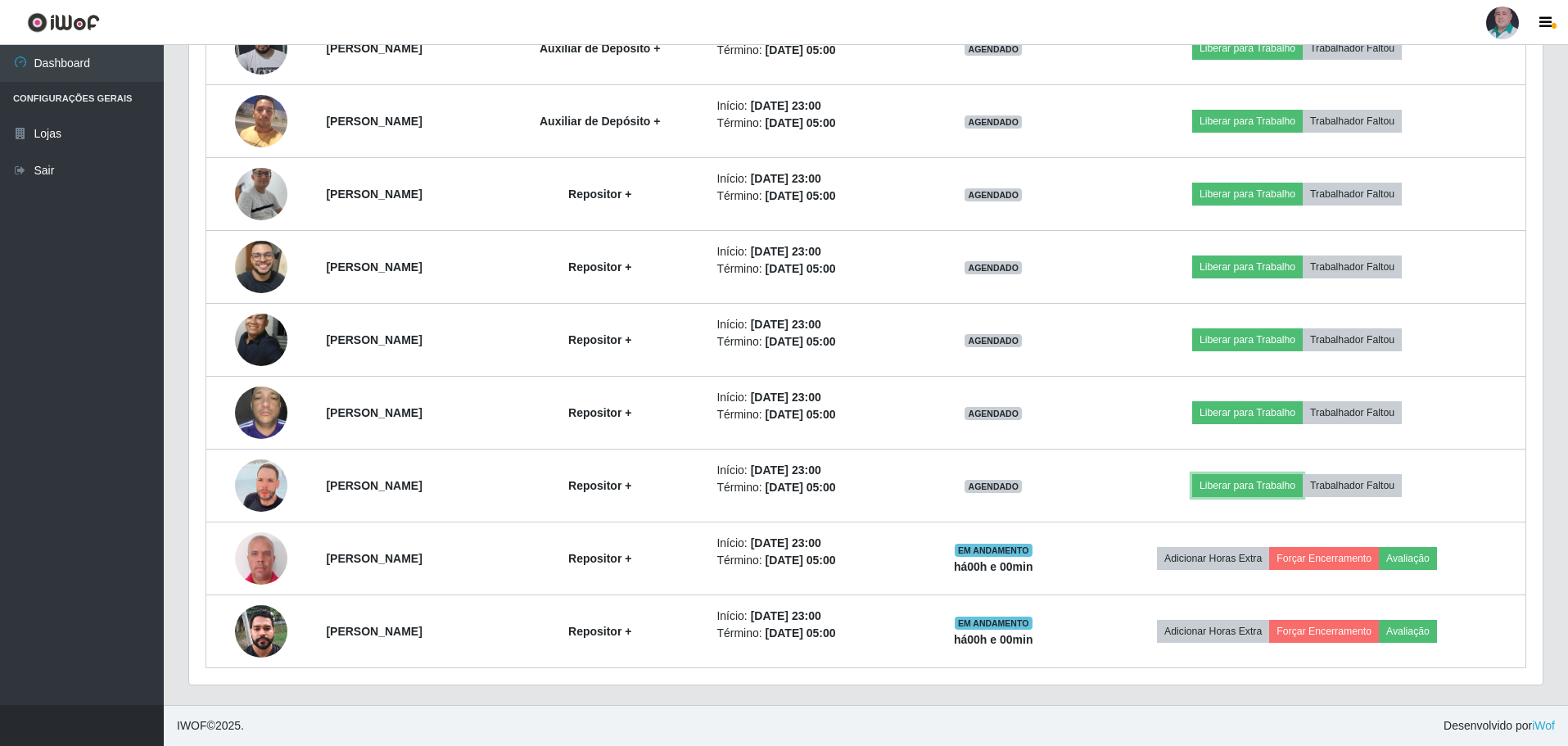
scroll to position [818723, 817663]
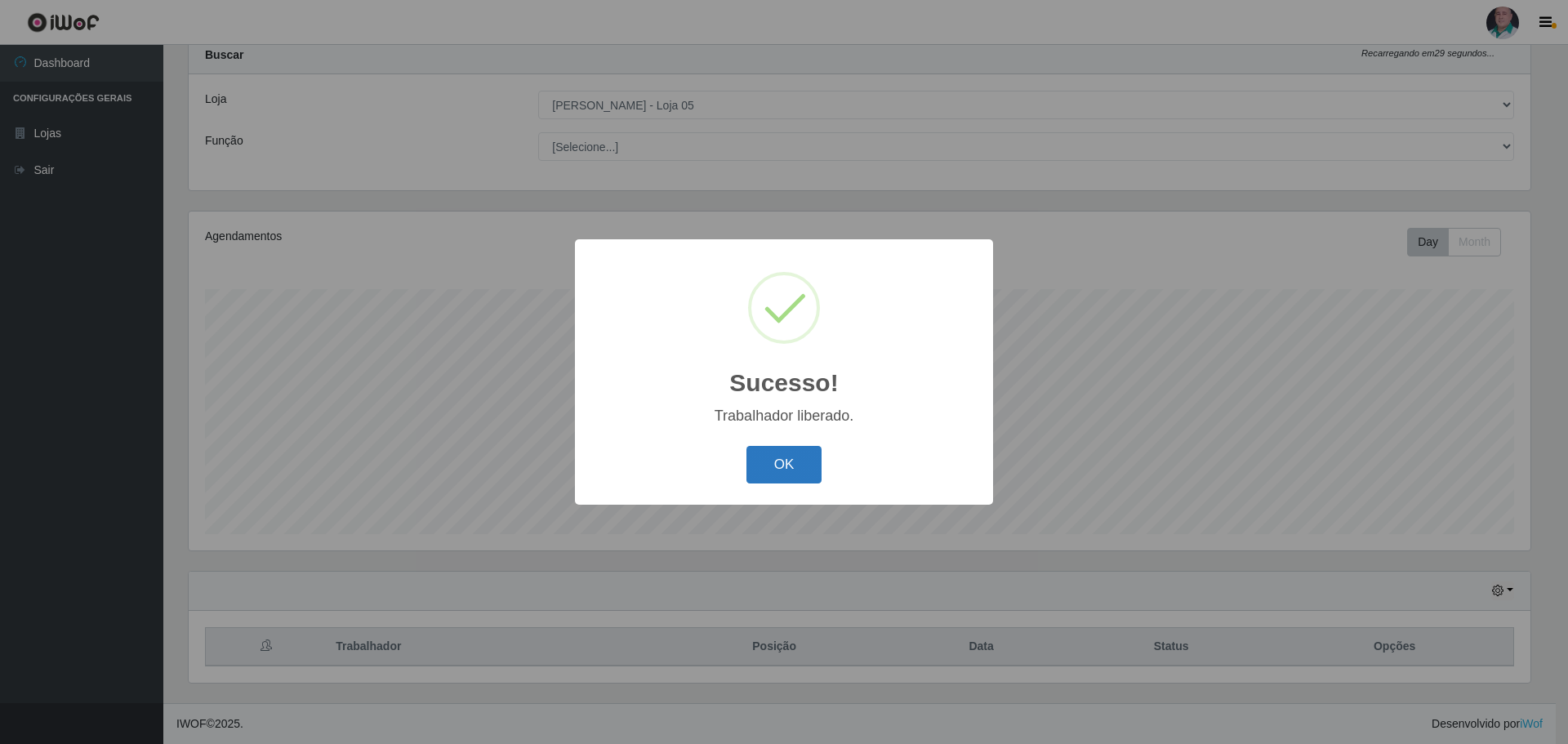
click at [760, 474] on button "OK" at bounding box center [784, 465] width 76 height 38
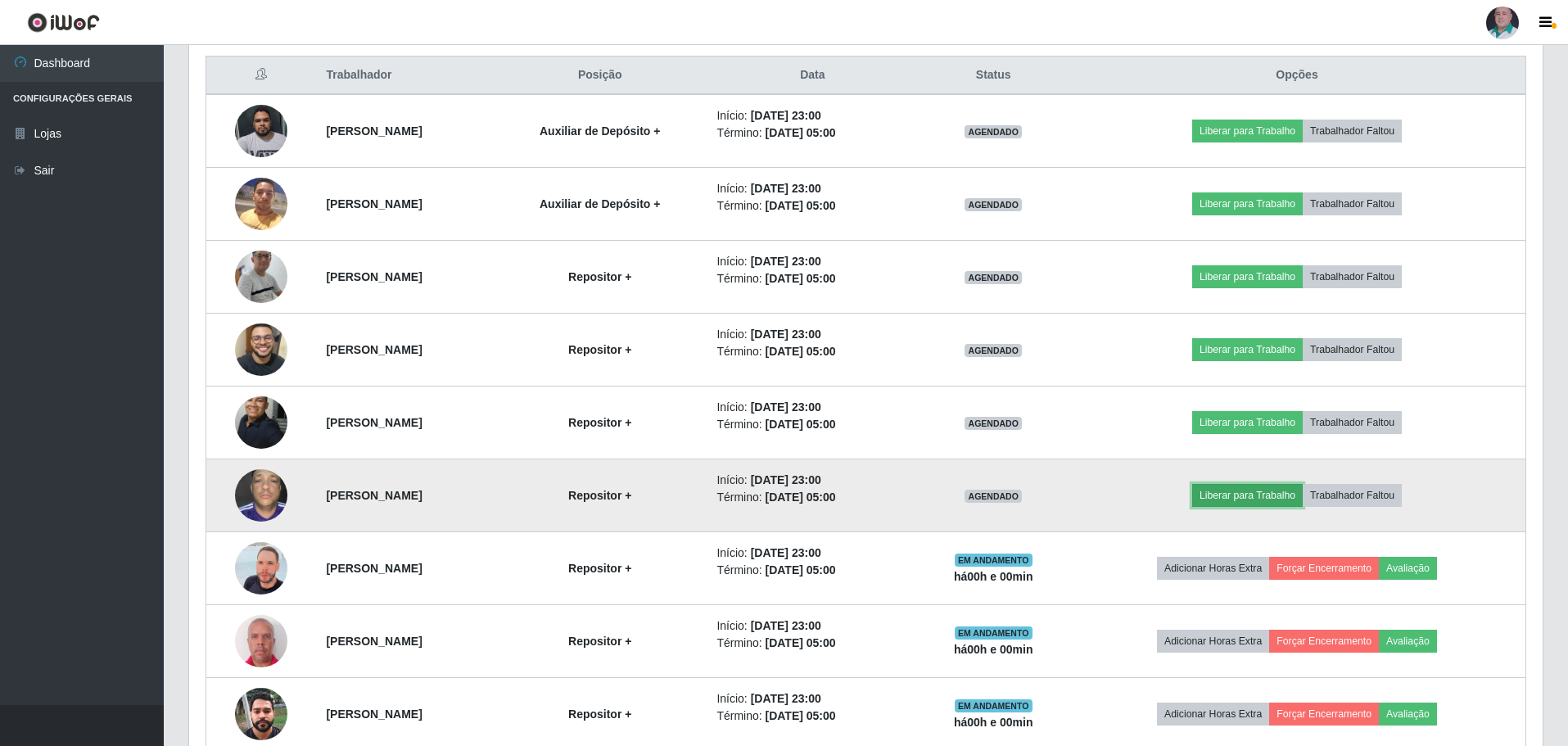
click at [1297, 493] on button "Liberar para Trabalho" at bounding box center [1248, 495] width 110 height 23
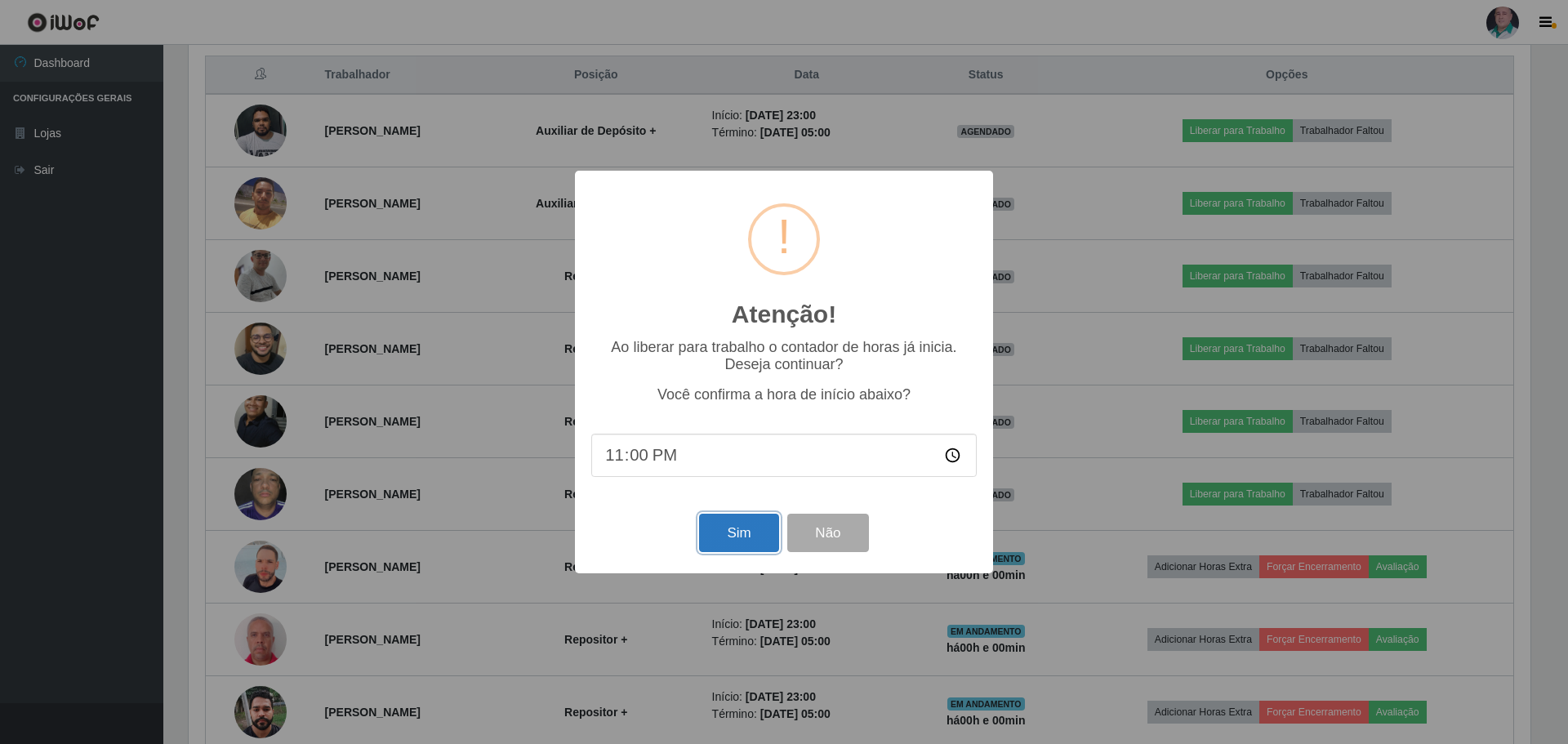
click at [753, 532] on button "Sim" at bounding box center [739, 533] width 79 height 38
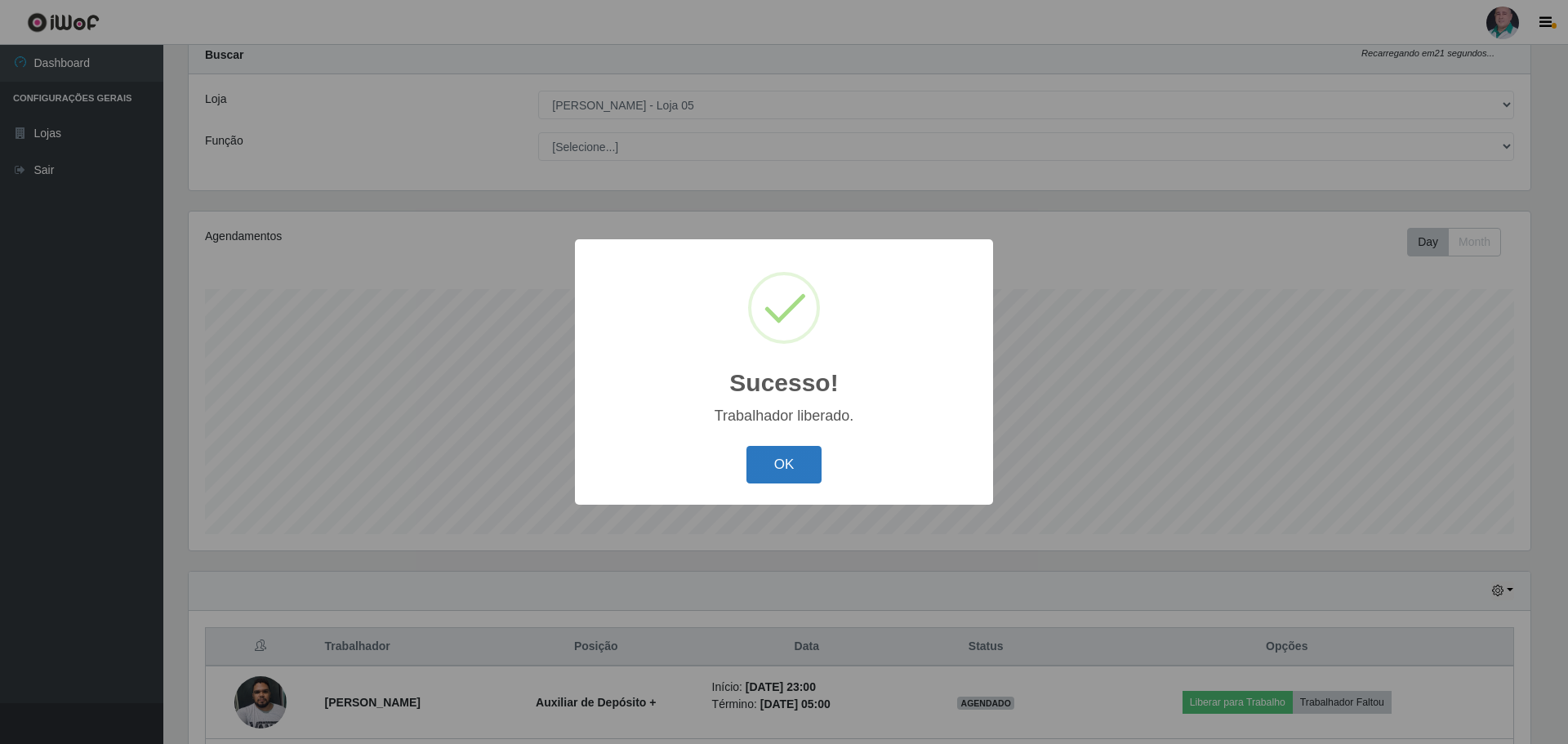
click at [802, 461] on button "OK" at bounding box center [784, 465] width 76 height 38
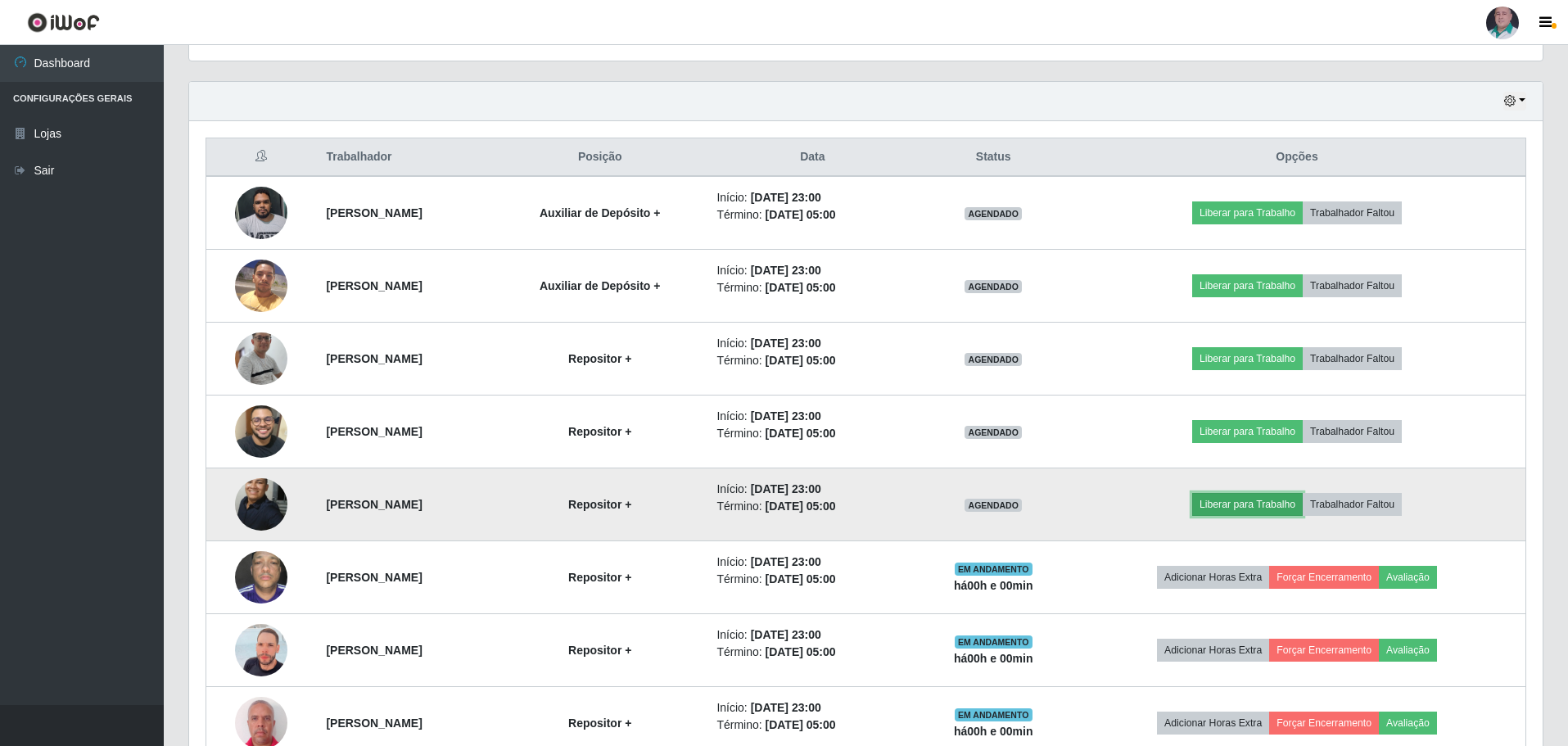
click at [1280, 511] on button "Liberar para Trabalho" at bounding box center [1248, 505] width 110 height 23
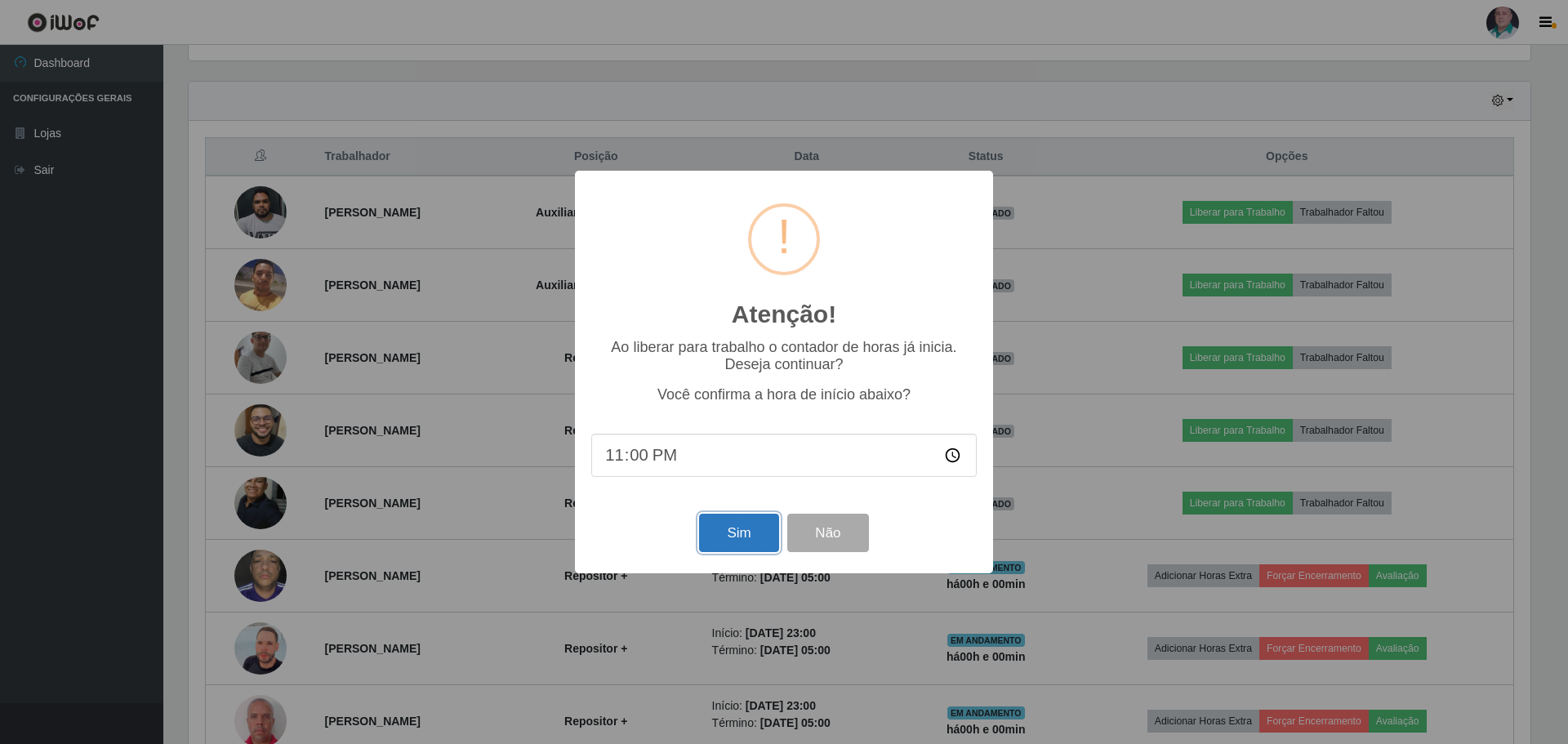
click at [754, 541] on button "Sim" at bounding box center [739, 533] width 79 height 38
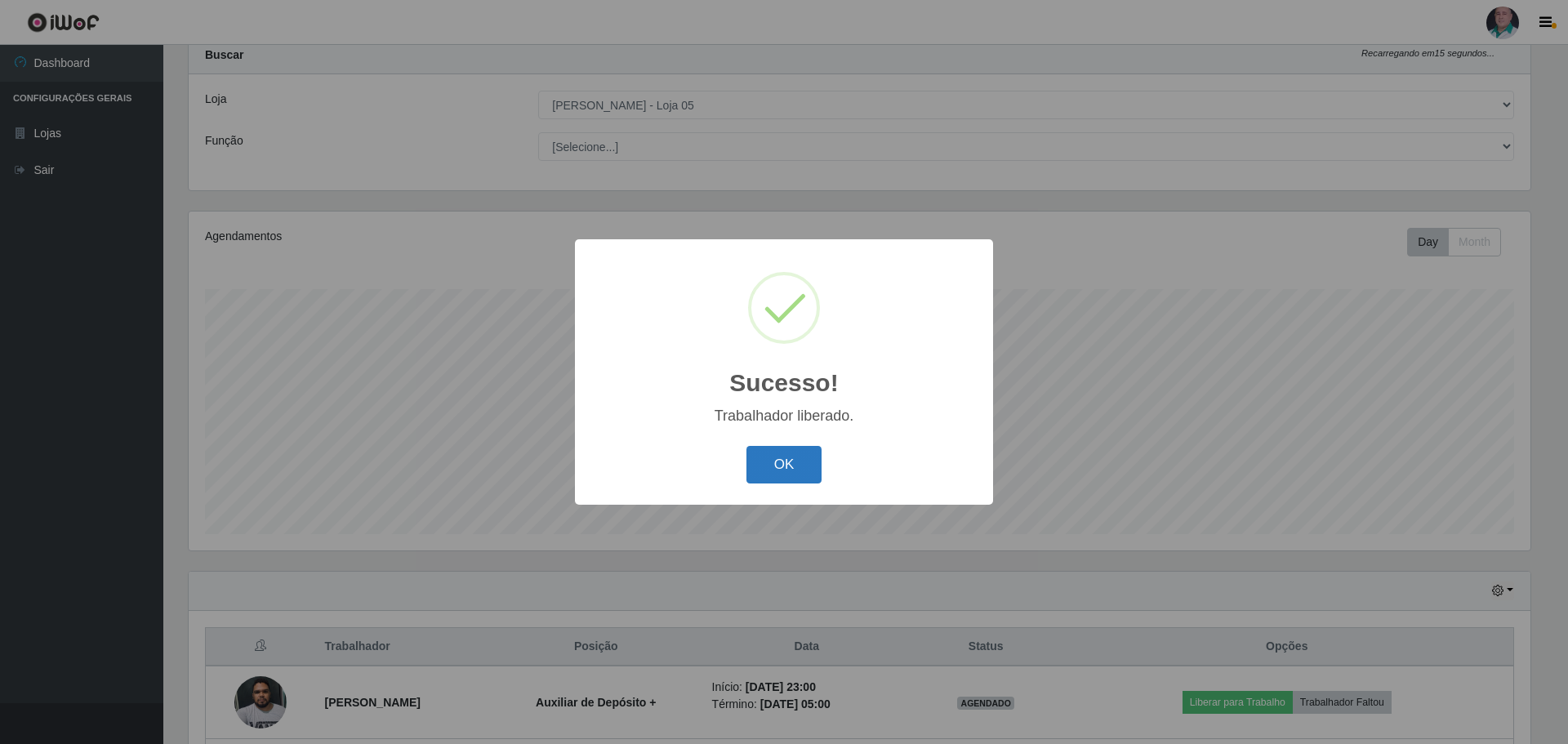
click at [791, 474] on button "OK" at bounding box center [784, 465] width 76 height 38
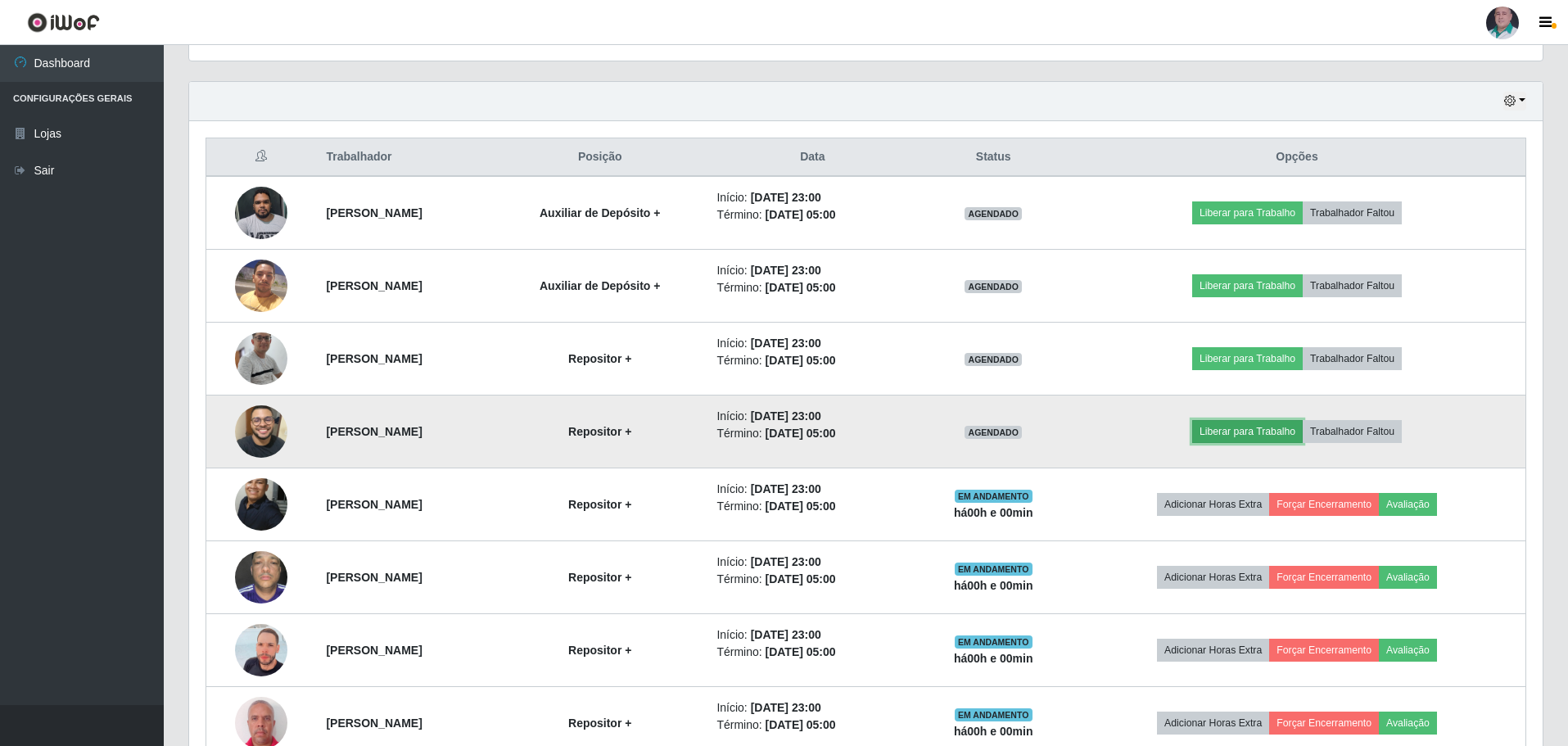
click at [1267, 432] on button "Liberar para Trabalho" at bounding box center [1248, 431] width 110 height 23
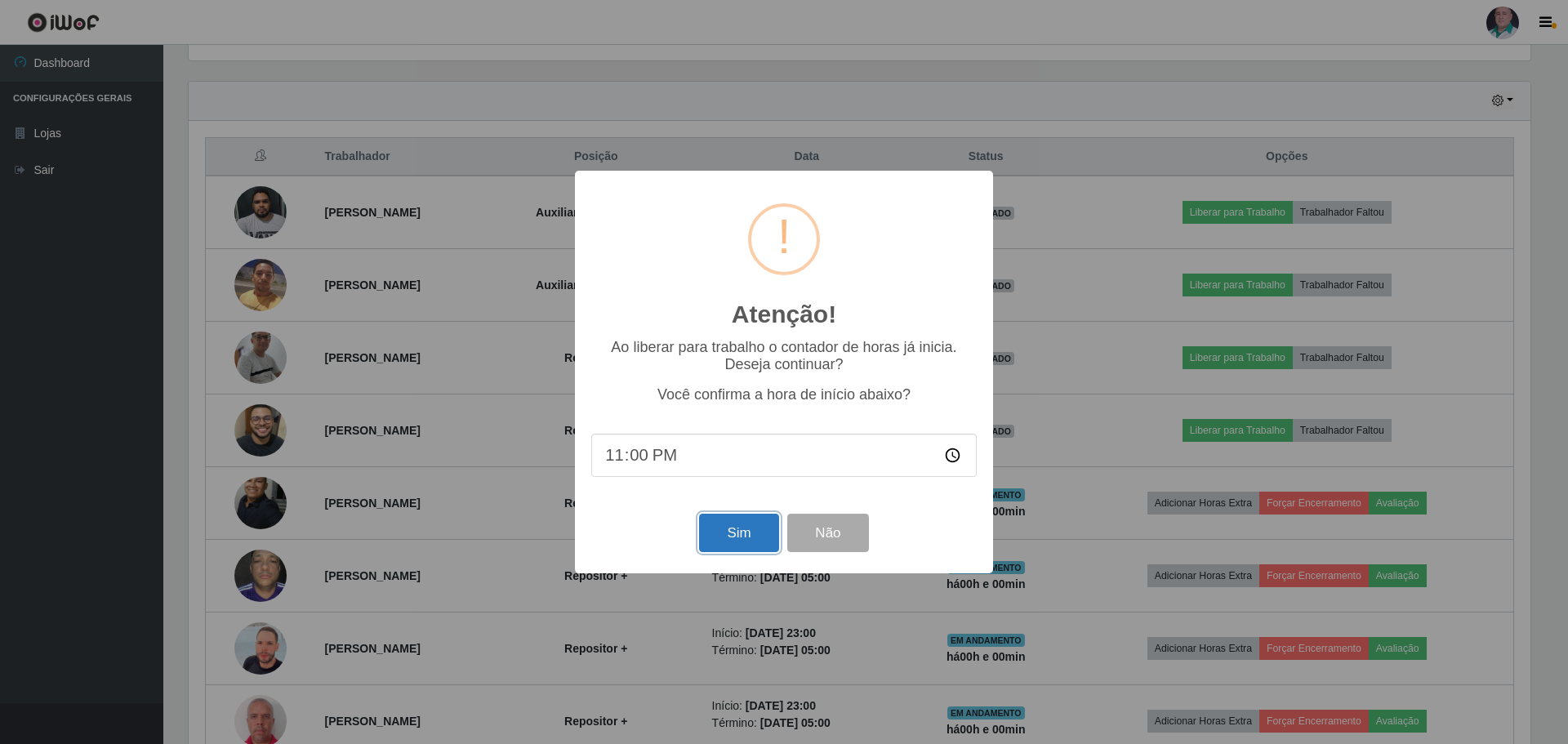
click at [721, 538] on button "Sim" at bounding box center [739, 533] width 79 height 38
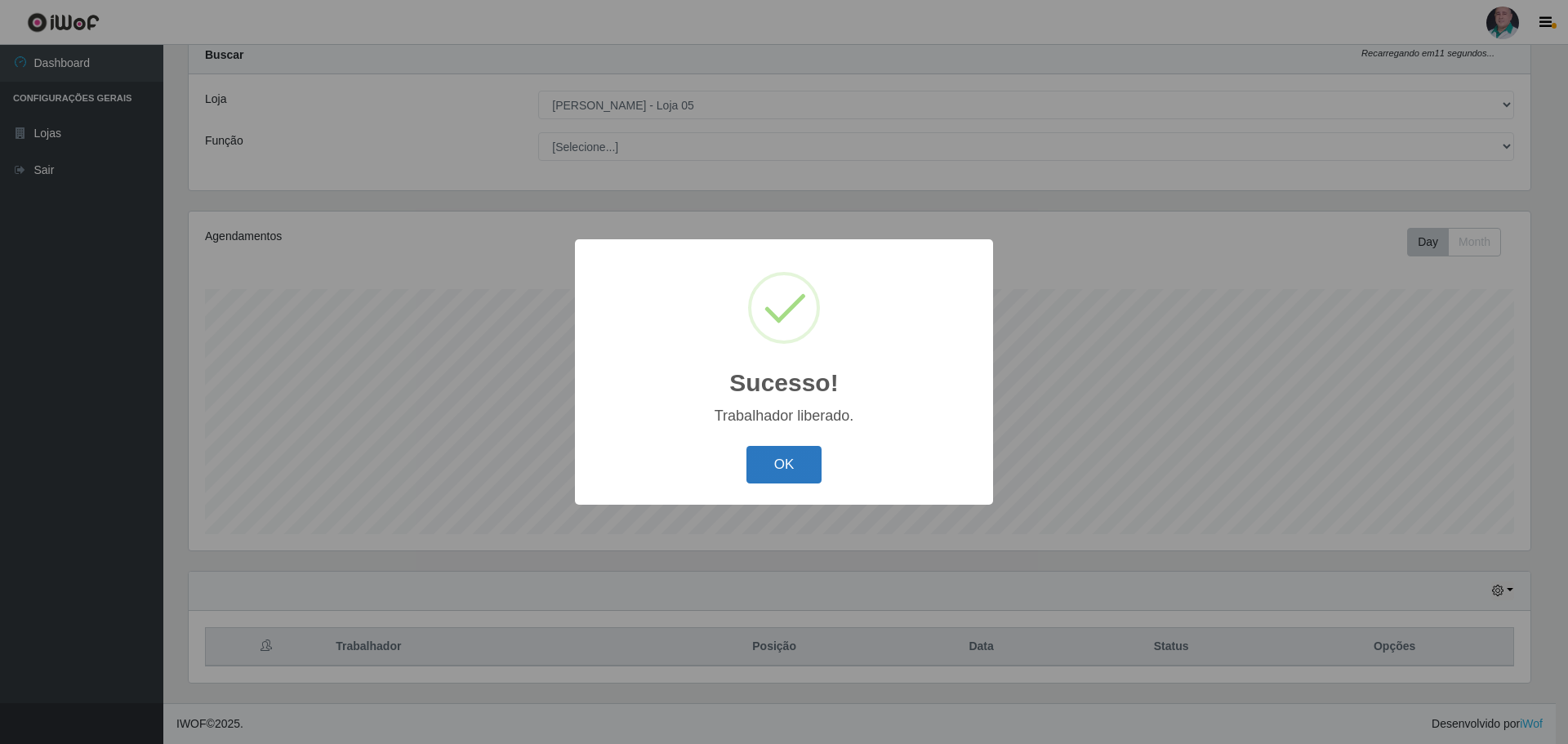
click at [791, 454] on button "OK" at bounding box center [784, 465] width 76 height 38
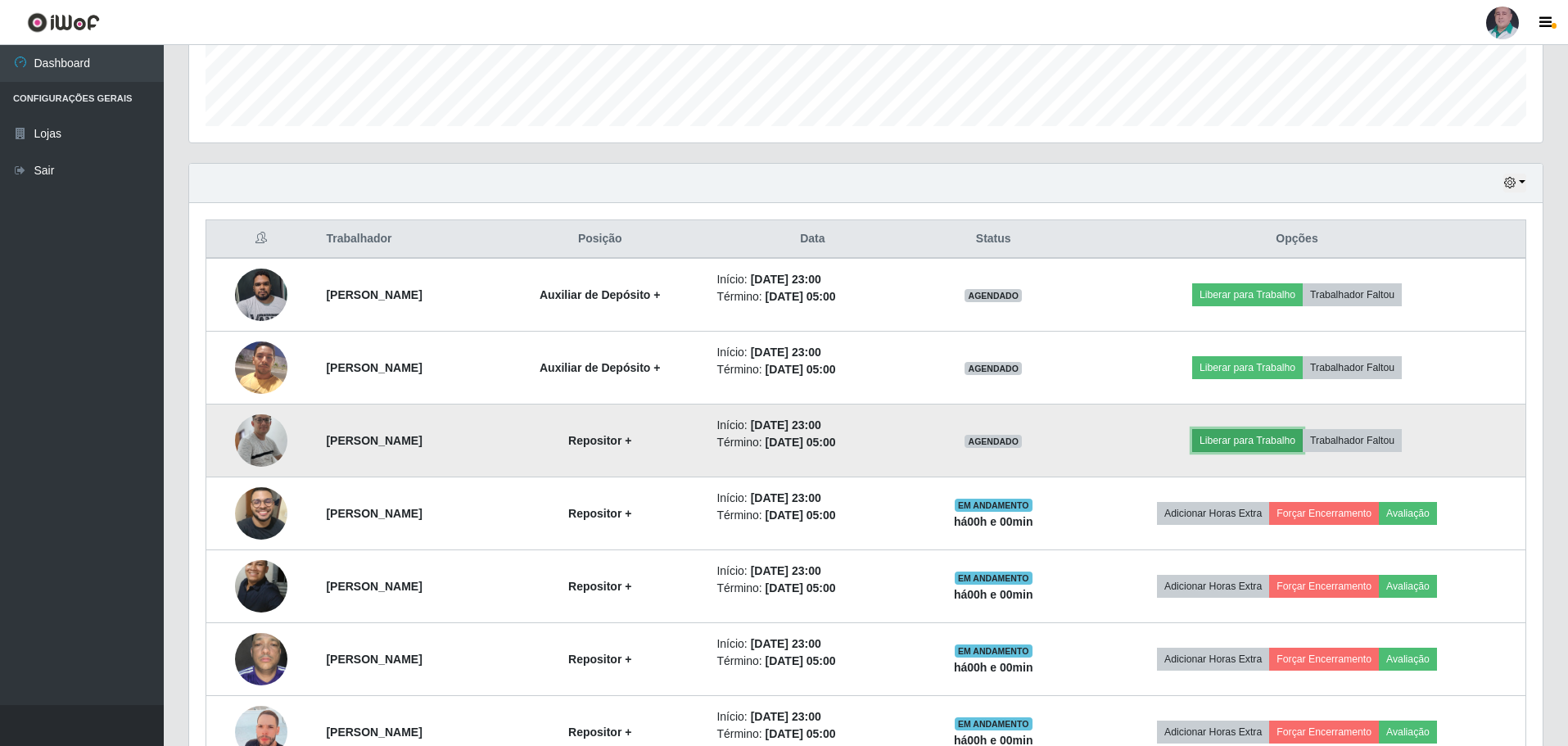
click at [1257, 444] on button "Liberar para Trabalho" at bounding box center [1248, 441] width 110 height 23
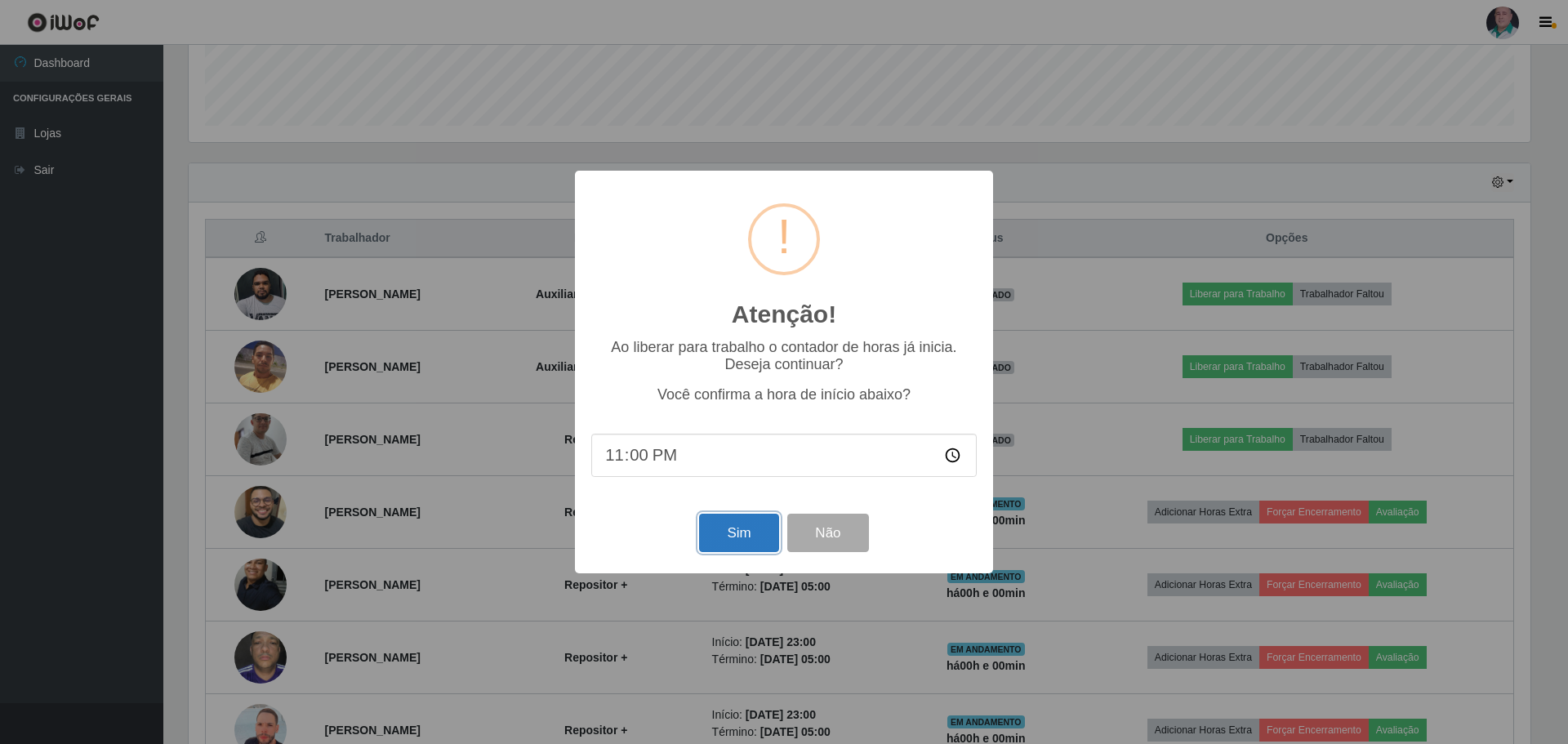
click at [761, 524] on button "Sim" at bounding box center [739, 533] width 79 height 38
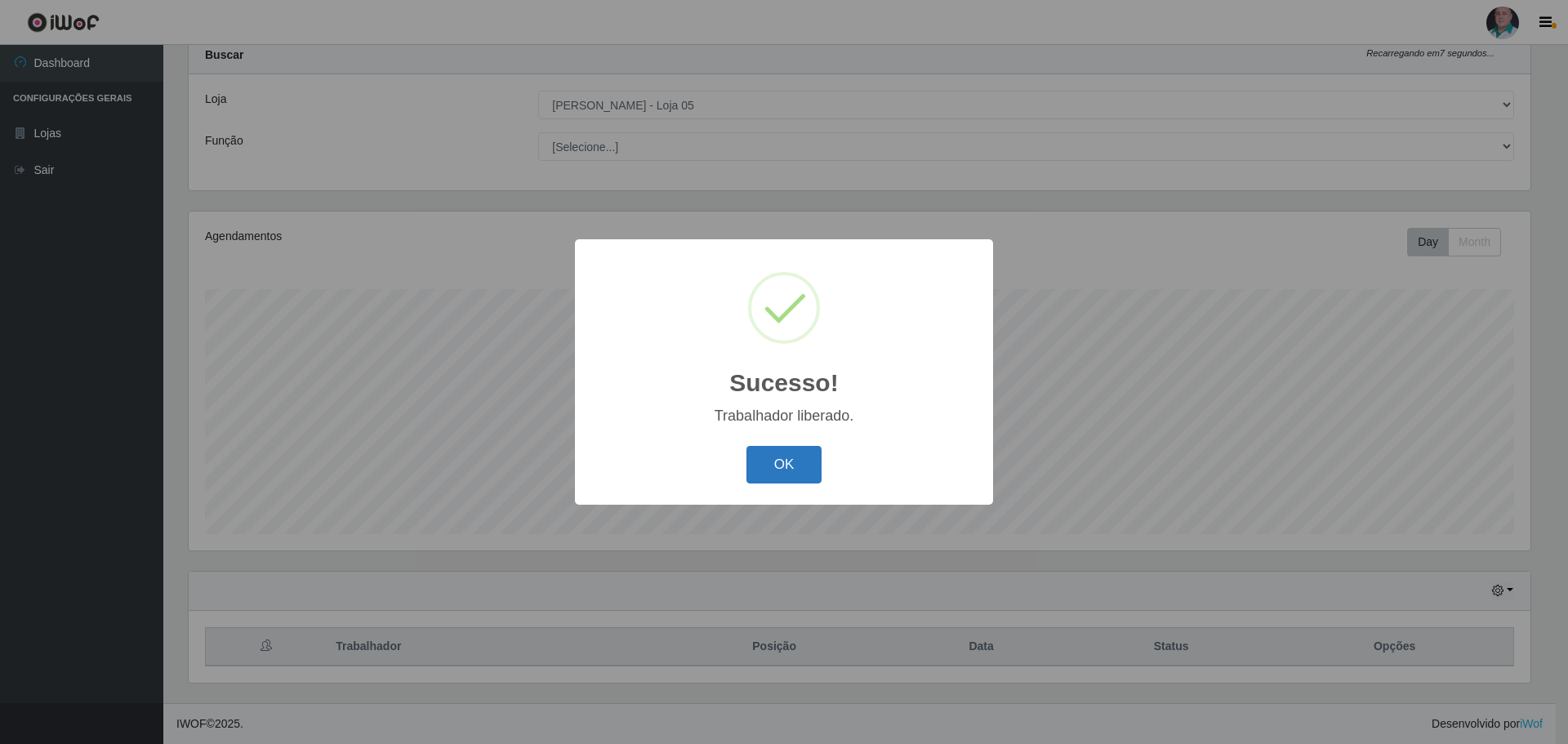
click at [774, 460] on button "OK" at bounding box center [784, 465] width 76 height 38
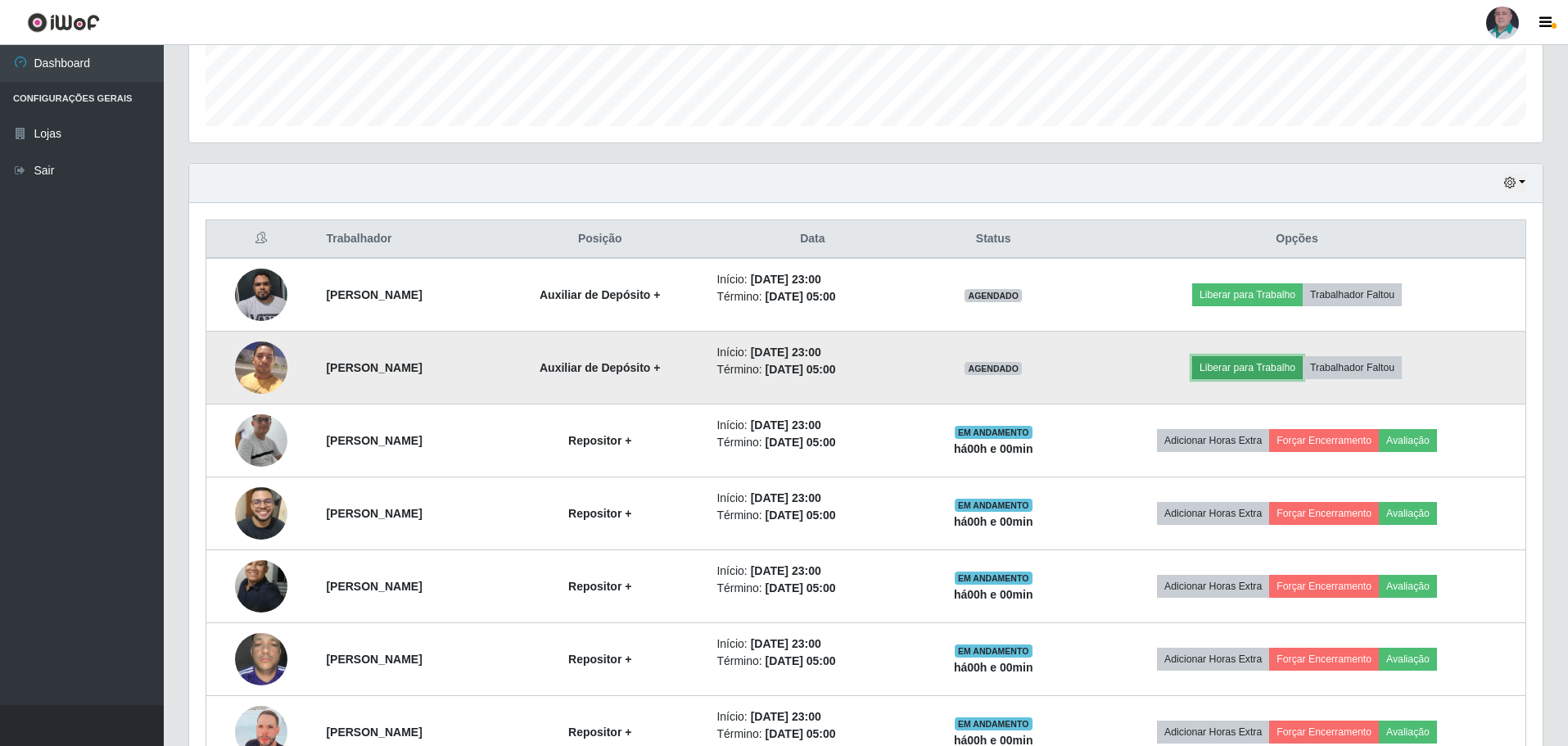
click at [1275, 372] on button "Liberar para Trabalho" at bounding box center [1248, 367] width 110 height 23
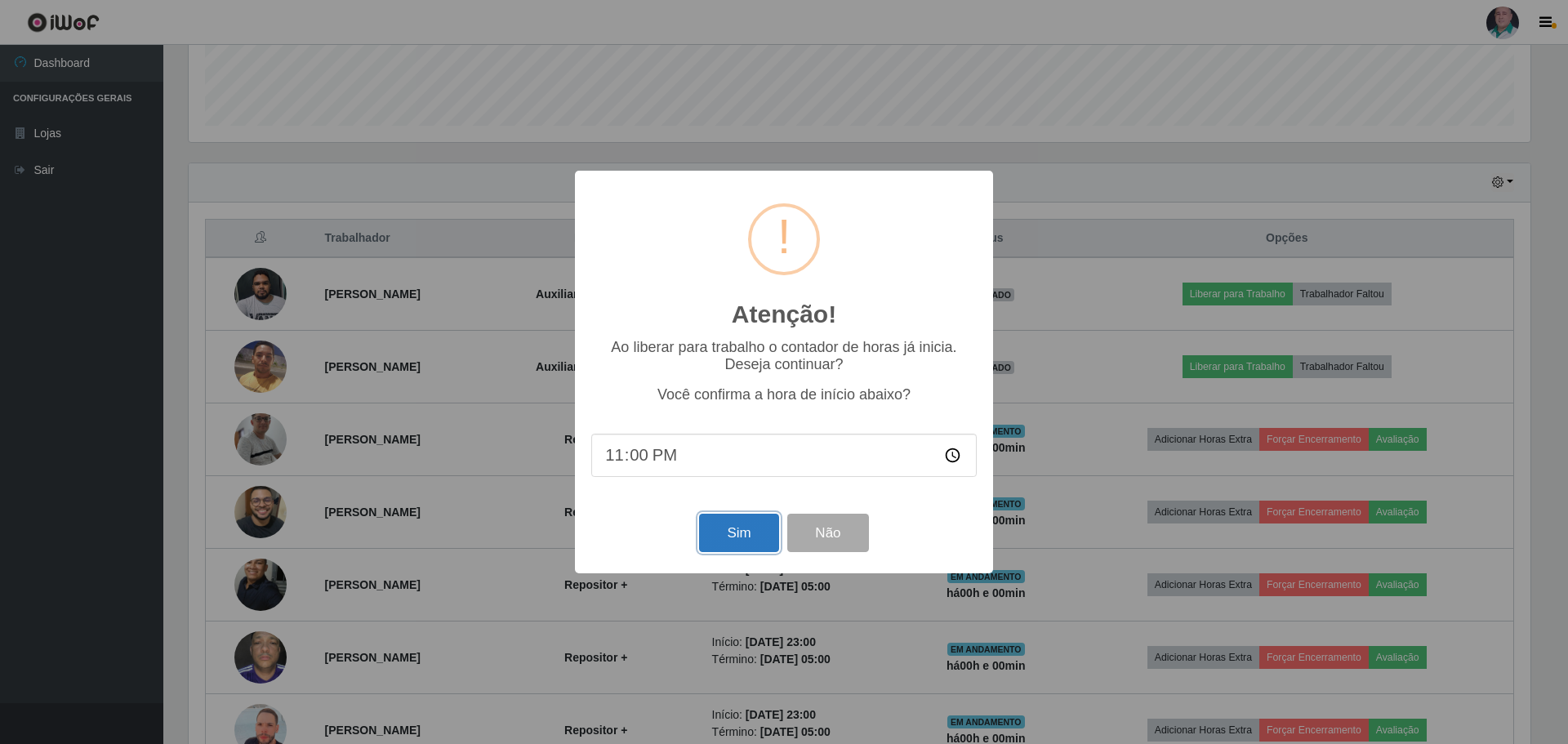
click at [744, 520] on button "Sim" at bounding box center [739, 533] width 79 height 38
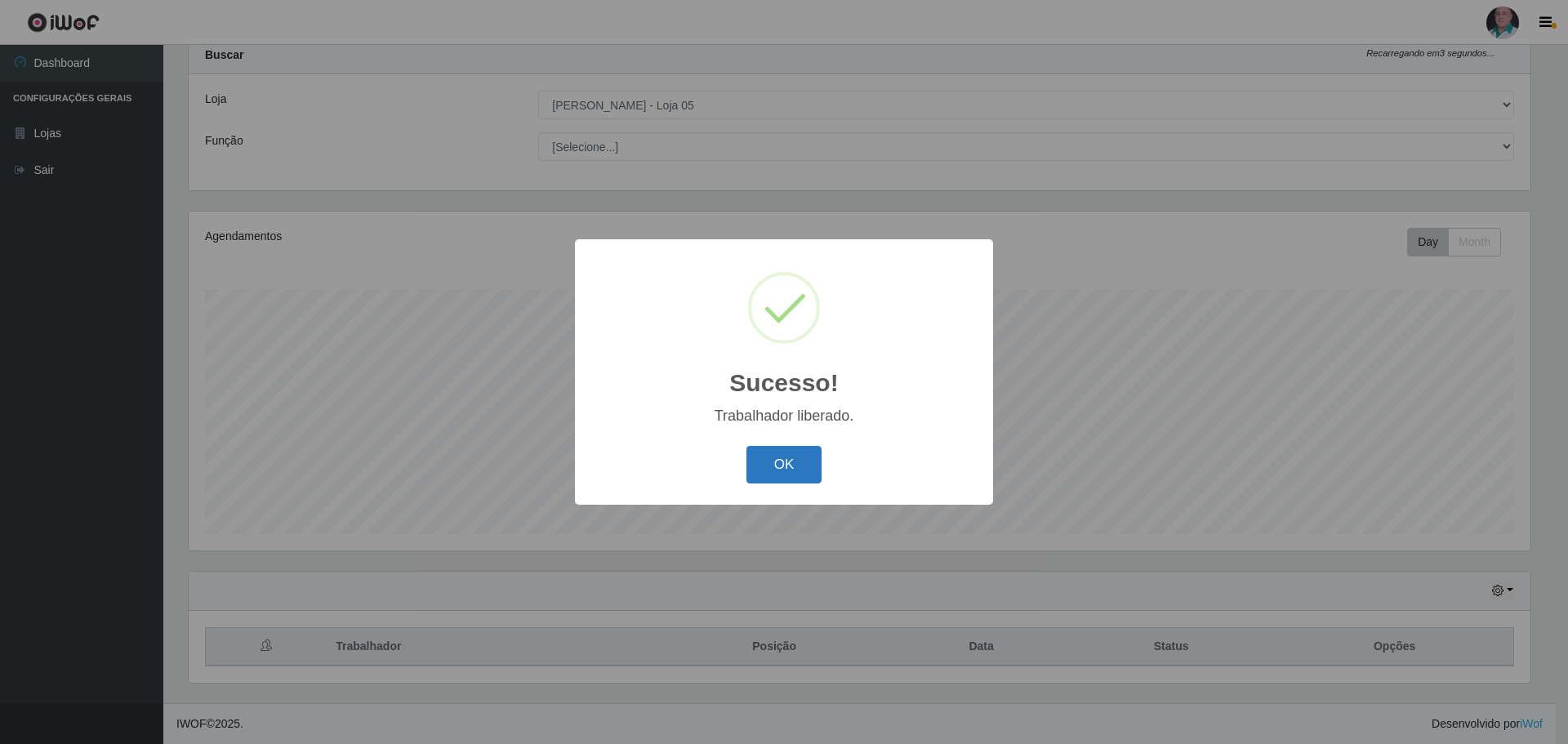
click at [804, 463] on button "OK" at bounding box center [784, 465] width 76 height 38
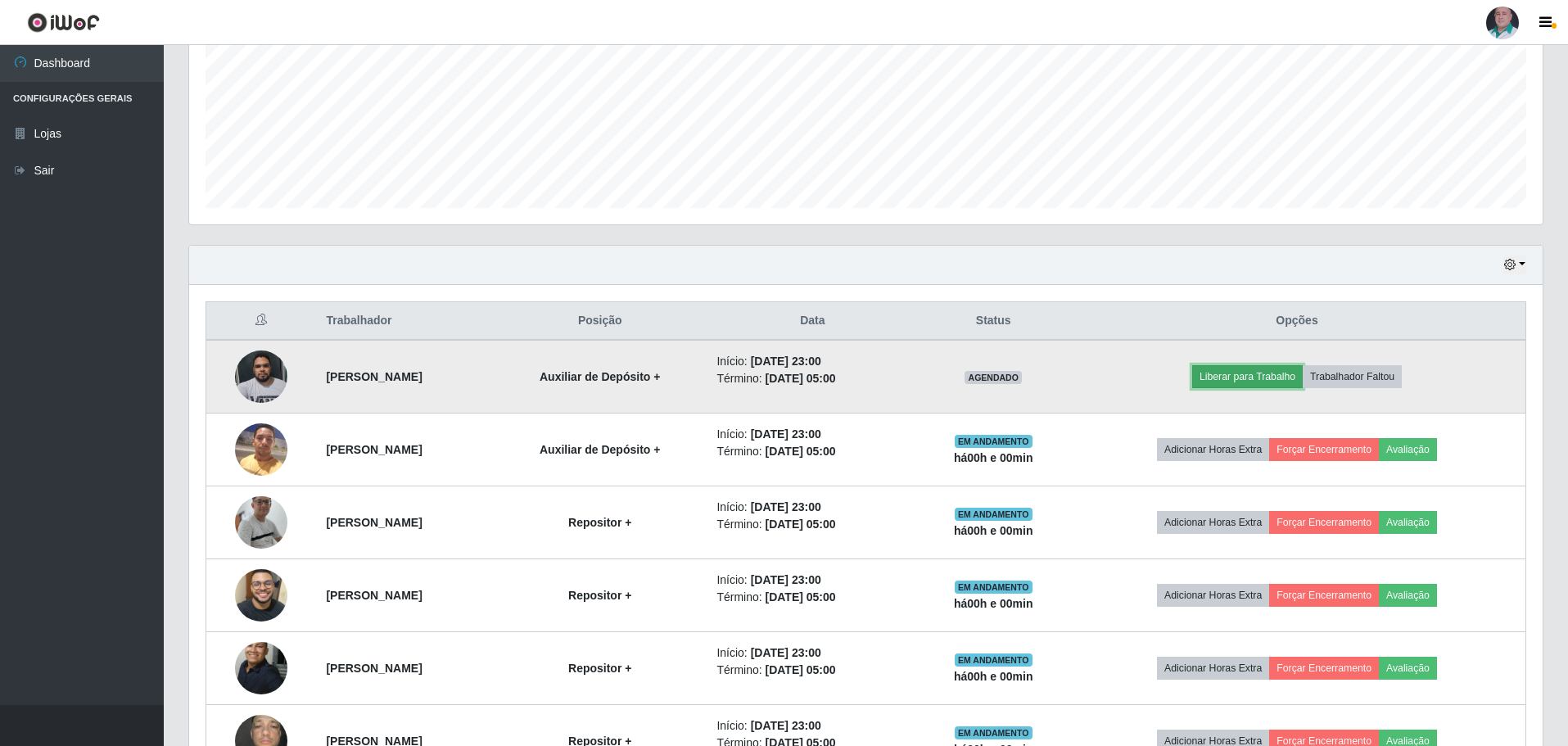
click at [1257, 379] on button "Liberar para Trabalho" at bounding box center [1248, 377] width 110 height 23
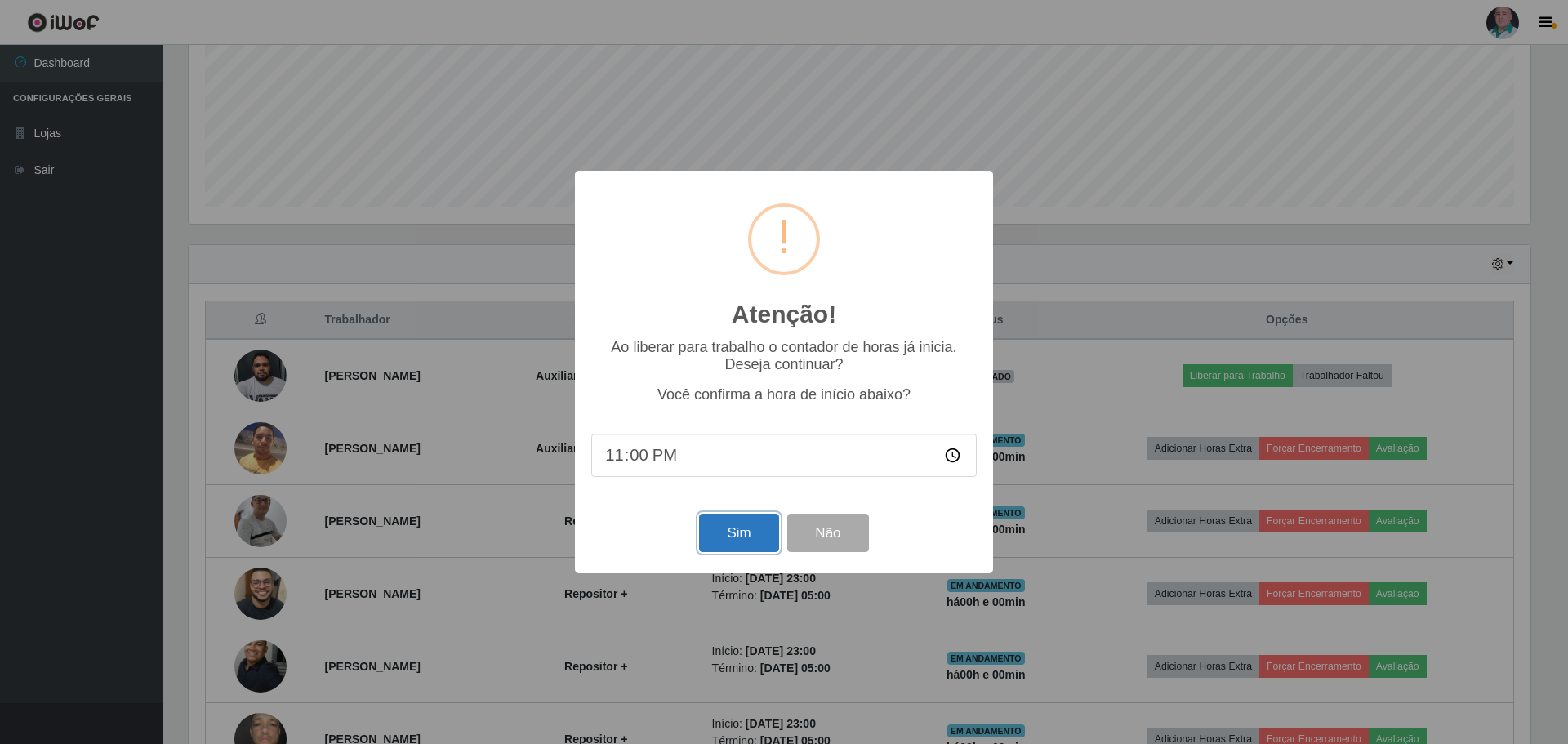
click at [735, 534] on button "Sim" at bounding box center [739, 533] width 79 height 38
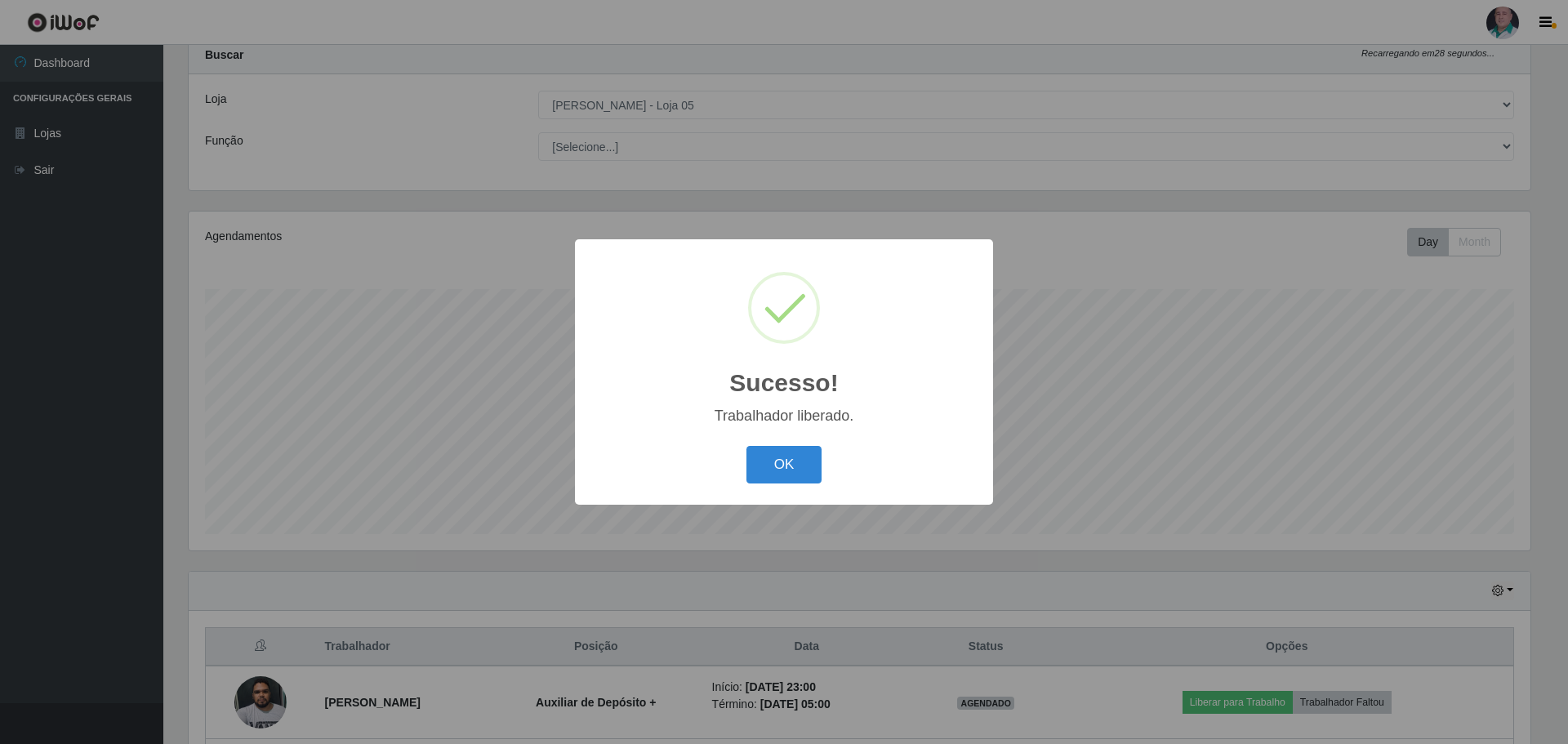
click at [759, 486] on div "OK Cancel" at bounding box center [784, 464] width 385 height 46
click at [779, 466] on button "OK" at bounding box center [784, 465] width 76 height 38
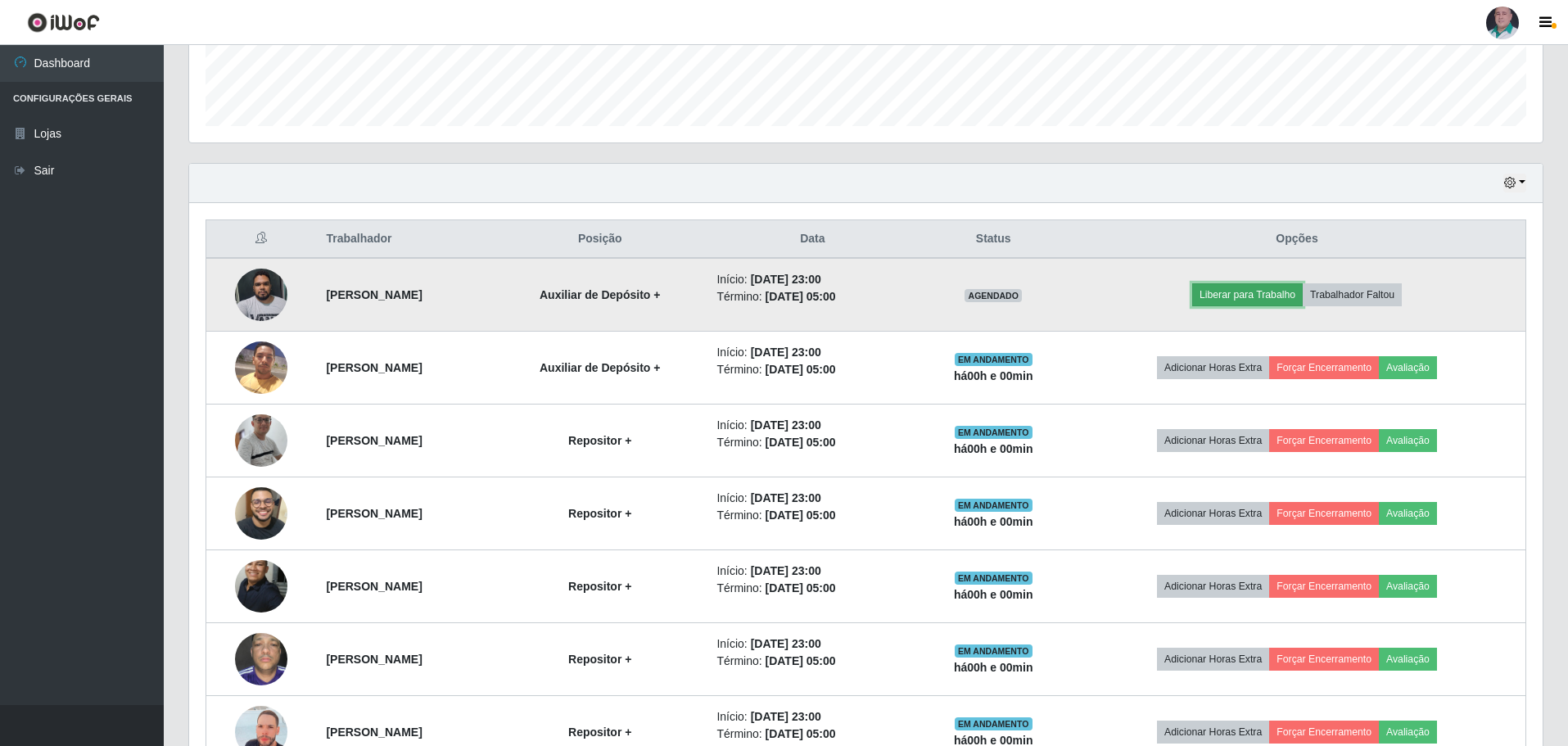
click at [1264, 294] on button "Liberar para Trabalho" at bounding box center [1248, 295] width 110 height 23
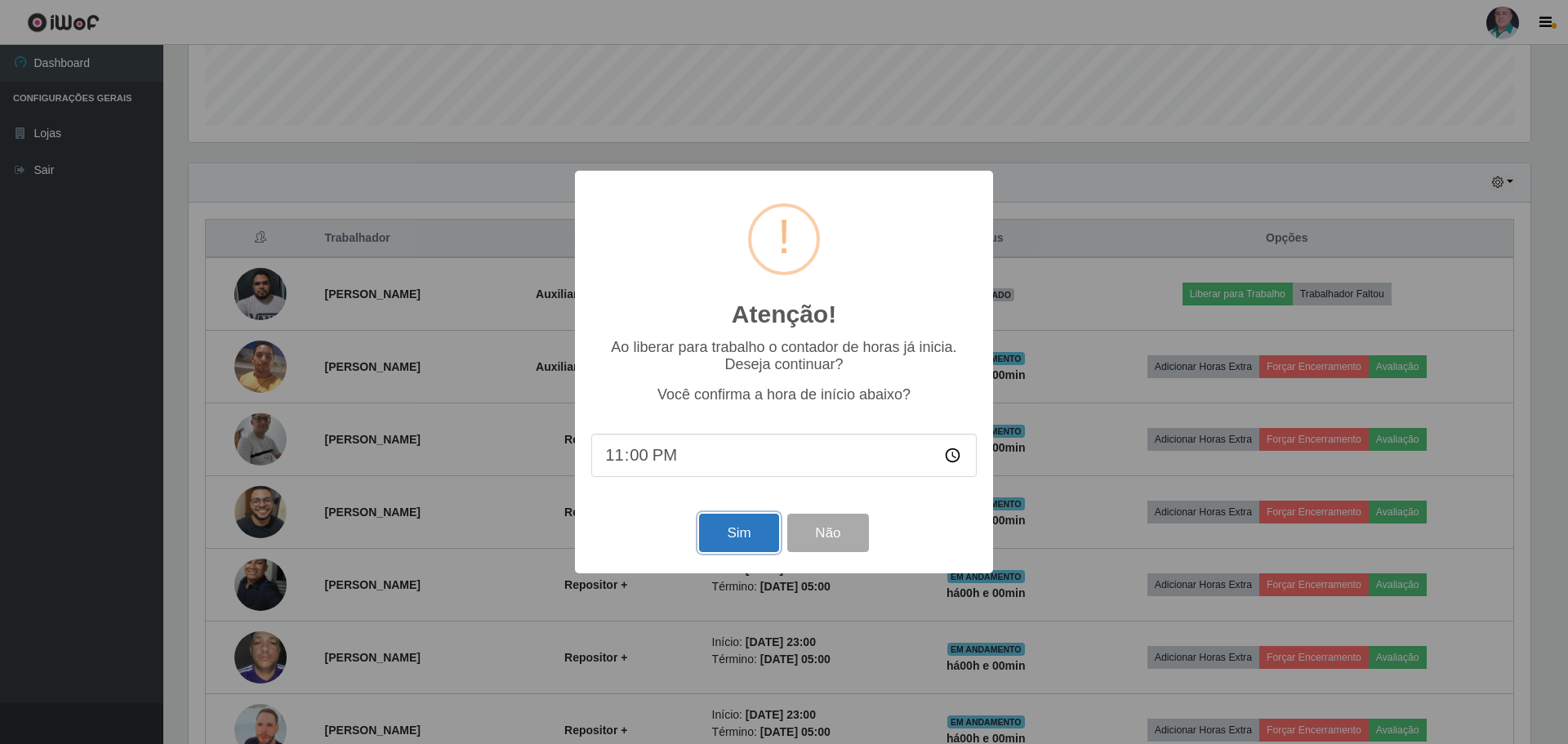
click at [743, 528] on button "Sim" at bounding box center [739, 533] width 79 height 38
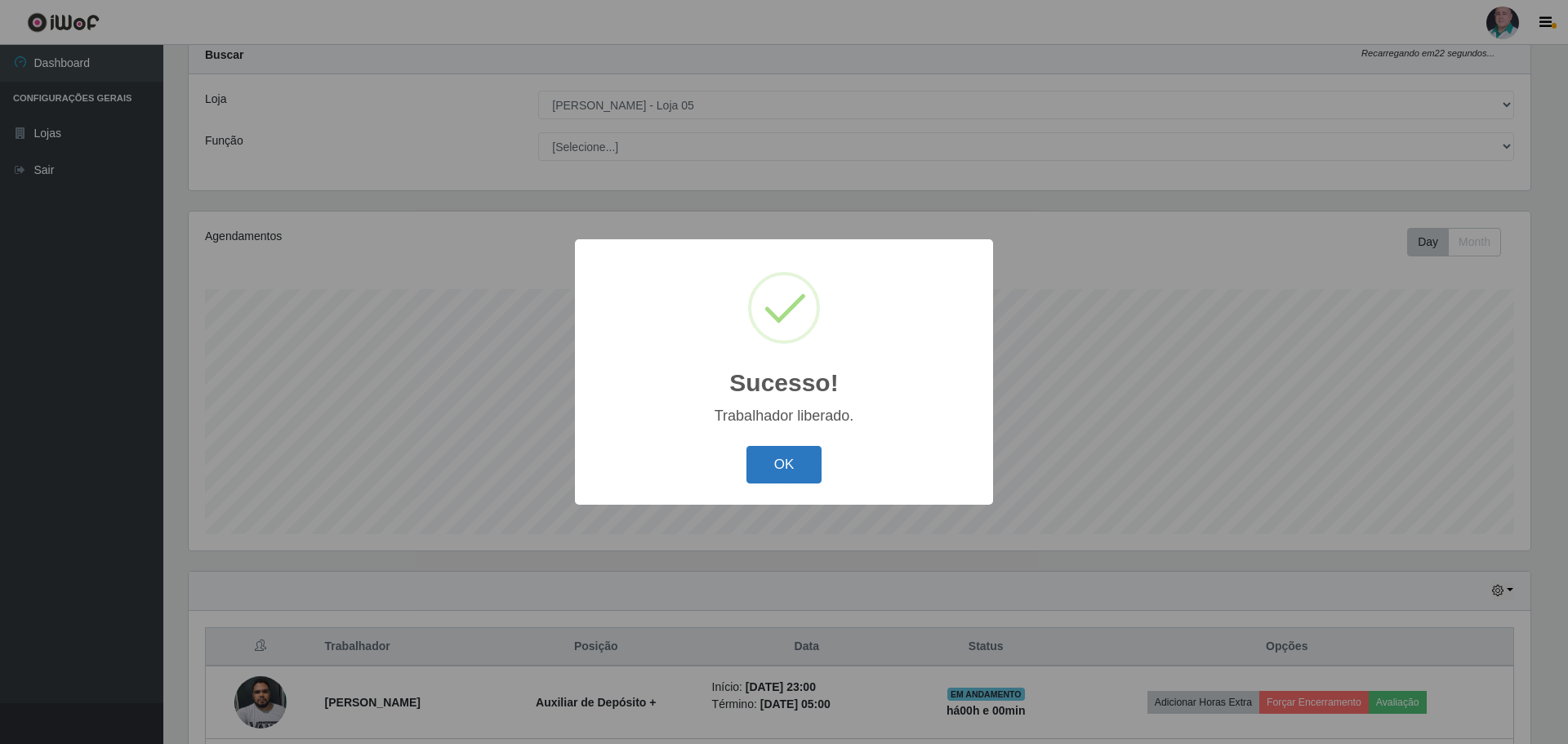
click at [783, 468] on button "OK" at bounding box center [784, 465] width 76 height 38
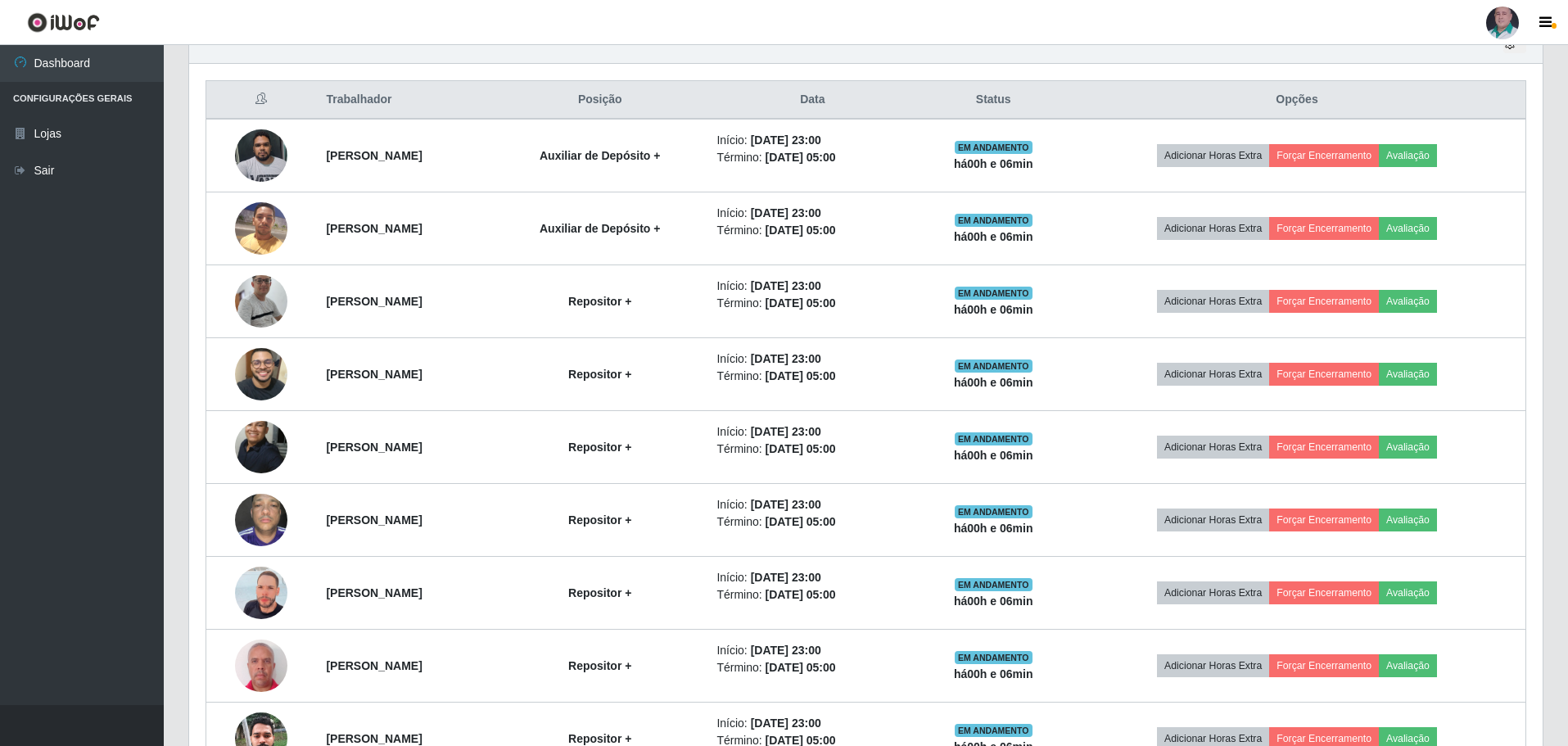
scroll to position [460, 0]
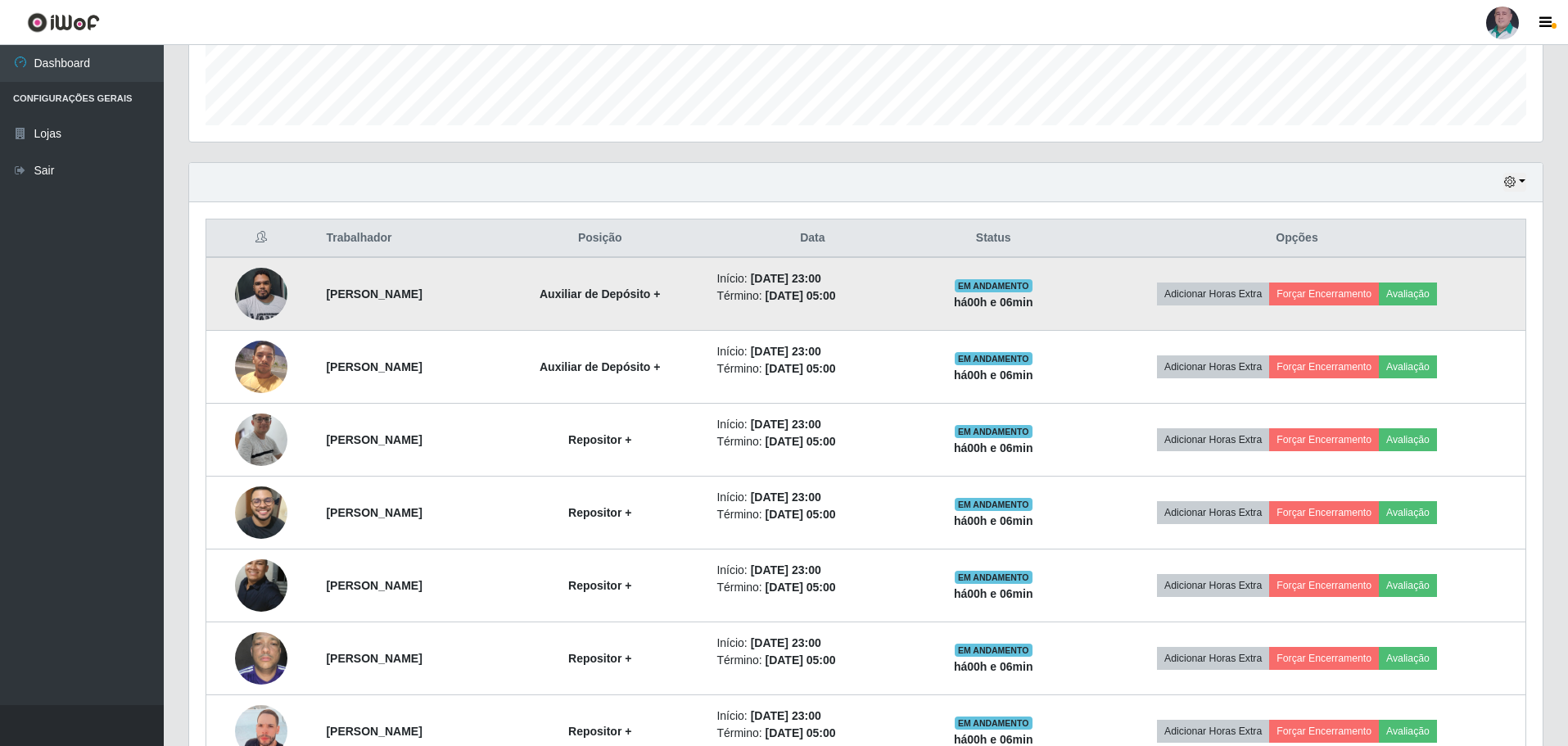
click at [247, 311] on img at bounding box center [261, 294] width 52 height 70
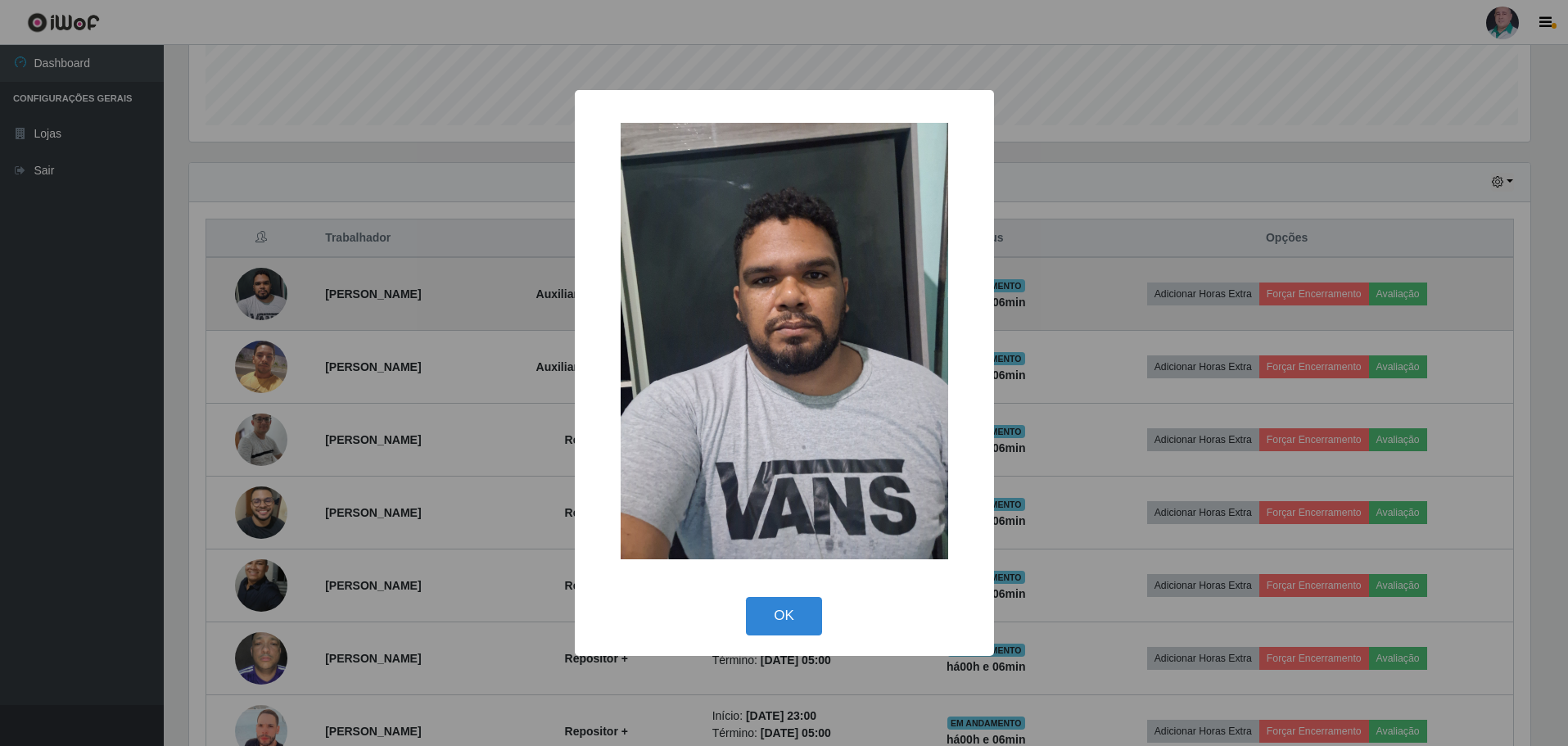
scroll to position [340, 1346]
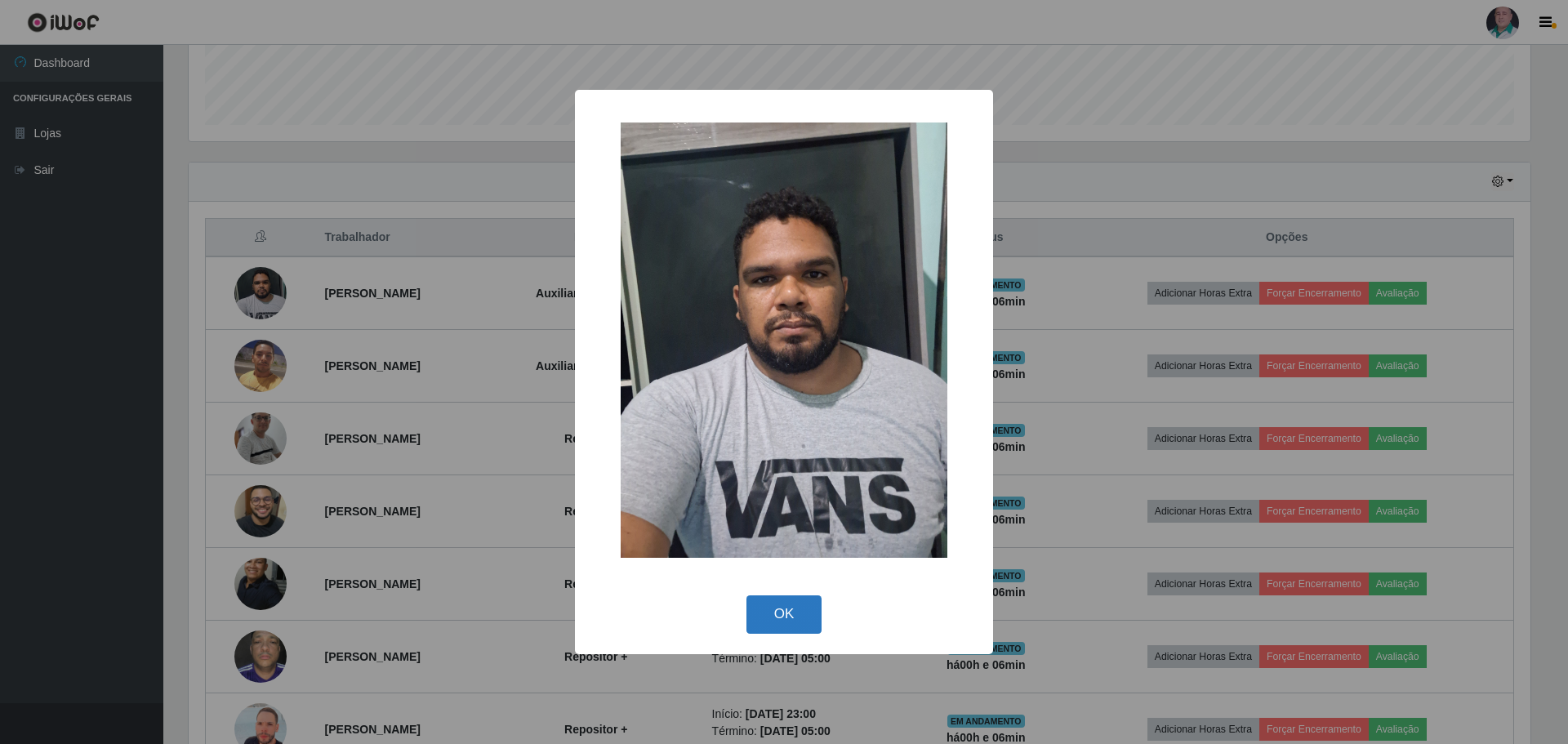
click at [808, 609] on button "OK" at bounding box center [784, 615] width 76 height 38
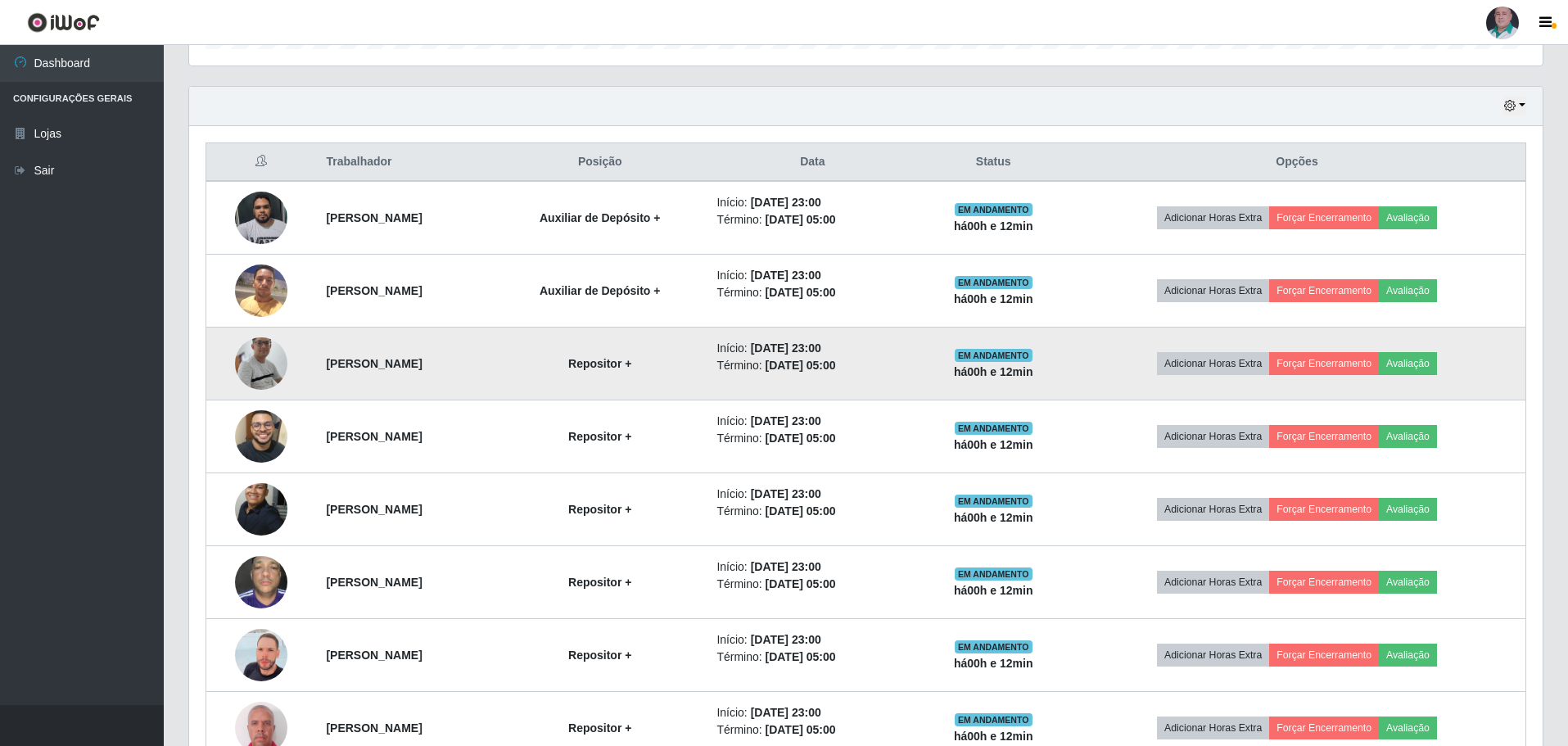
scroll to position [706, 0]
